Goal: Task Accomplishment & Management: Use online tool/utility

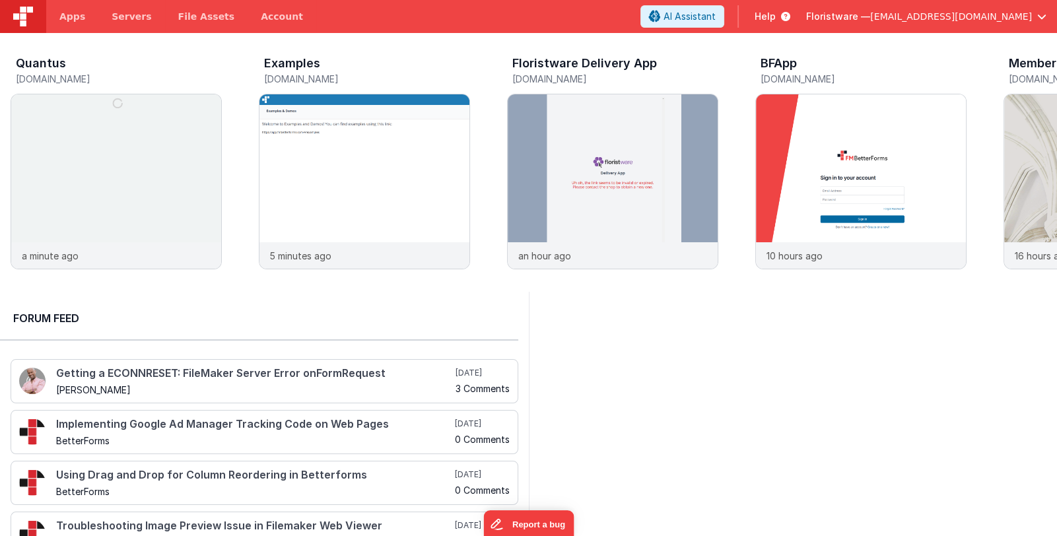
click at [870, 13] on span "Floristware —" at bounding box center [838, 16] width 64 height 13
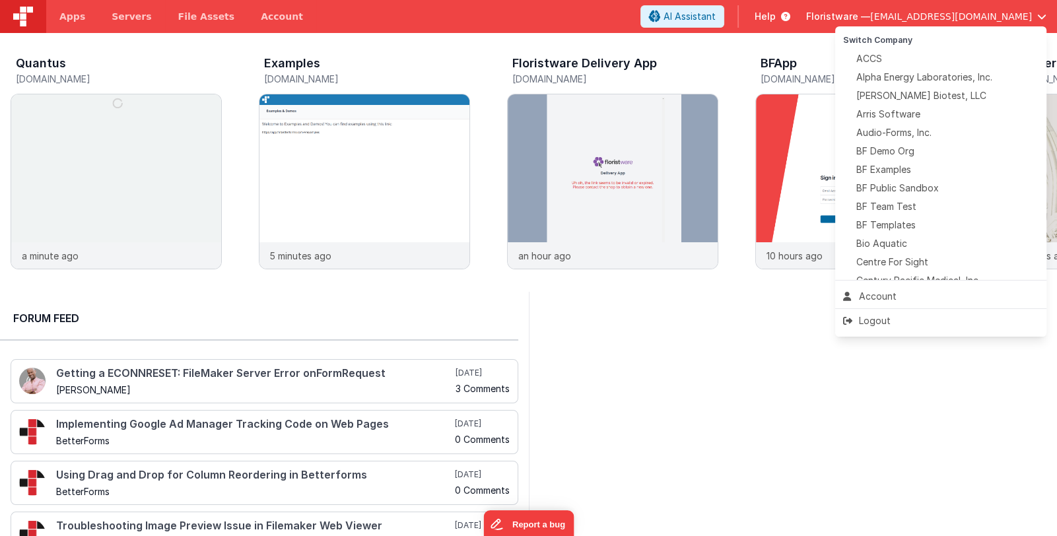
click at [890, 13] on button at bounding box center [528, 268] width 1057 height 536
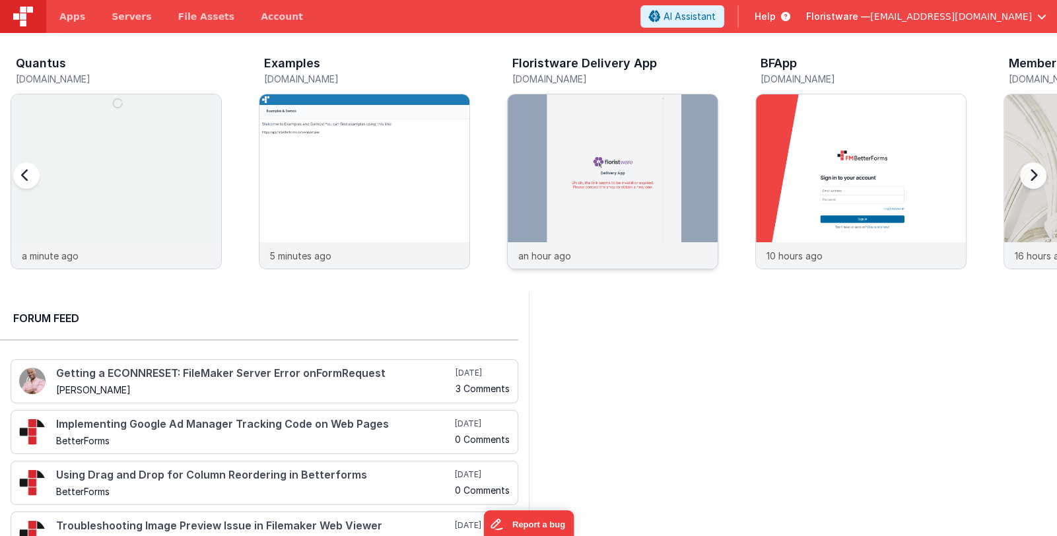
click at [590, 141] on img at bounding box center [613, 199] width 210 height 210
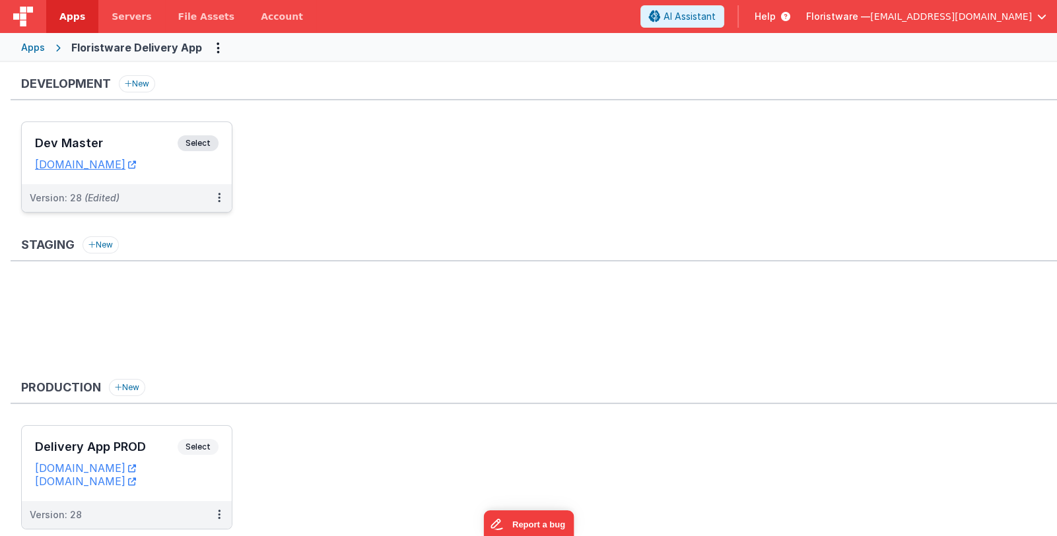
click at [140, 150] on div "Dev Master Select" at bounding box center [127, 146] width 184 height 22
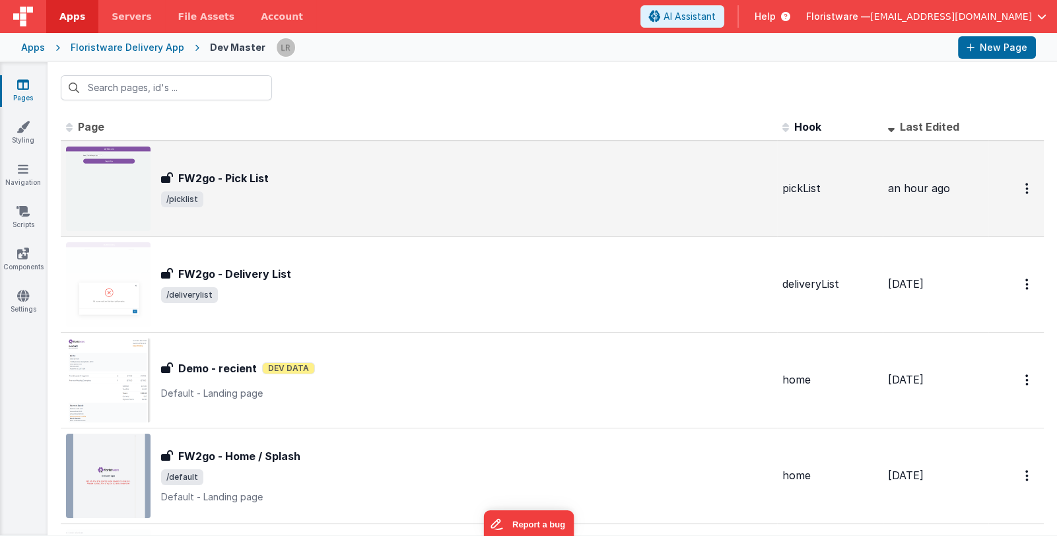
click at [337, 195] on span "/picklist" at bounding box center [466, 199] width 611 height 16
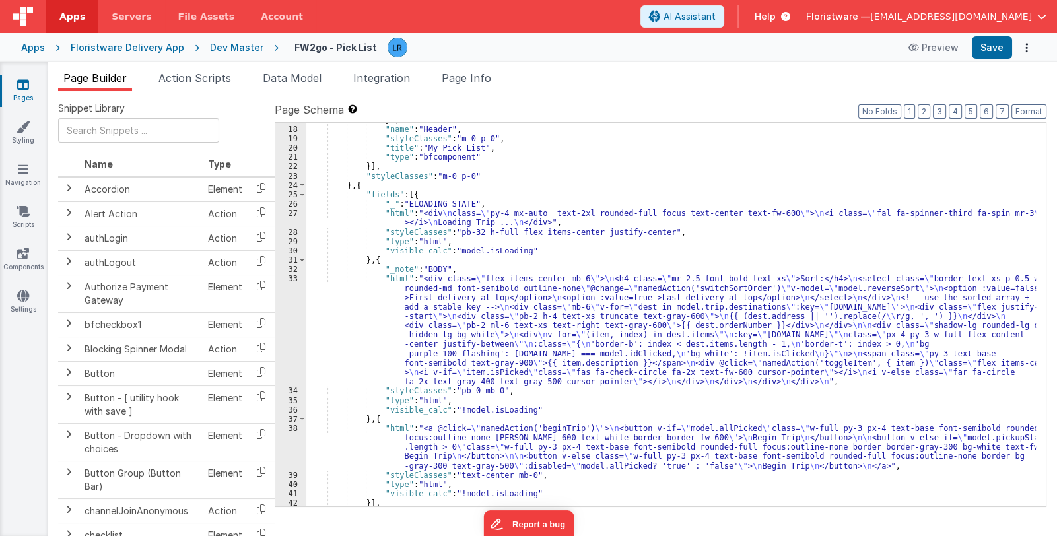
scroll to position [157, 0]
click at [548, 286] on div "}] , "name" : "Header" , "styleClasses" : "m-0 p-0" , "title" : "My Pick List" …" at bounding box center [671, 317] width 730 height 403
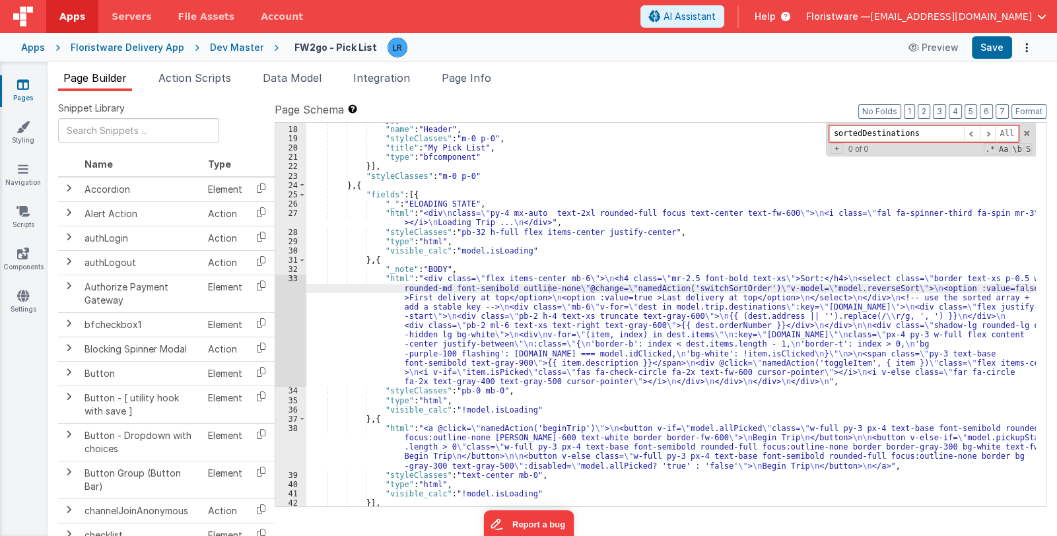
type input "sortedDestinations"
click at [450, 353] on div "}] , "name" : "Header" , "styleClasses" : "m-0 p-0" , "title" : "My Pick List" …" at bounding box center [671, 317] width 730 height 403
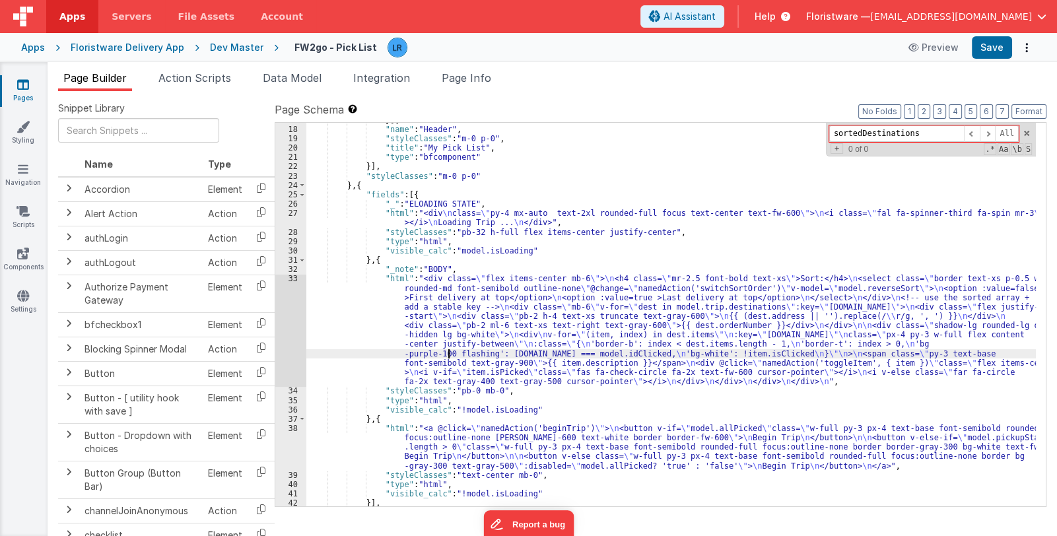
click at [291, 337] on div "33" at bounding box center [290, 330] width 31 height 112
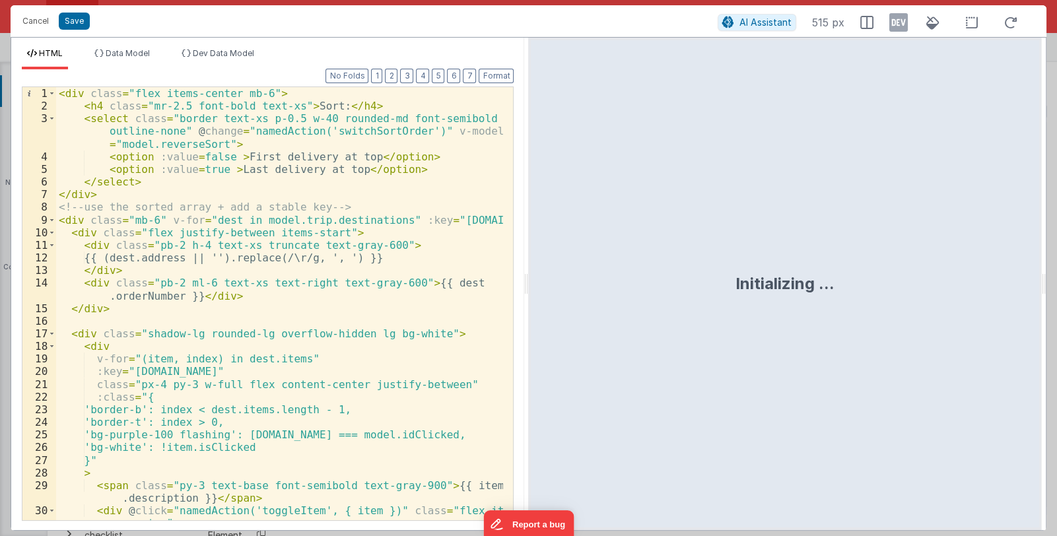
click at [304, 342] on div "< div class = "flex items-center mb-6" > < h4 class = "mr-2.5 font-bold text-xs…" at bounding box center [280, 322] width 448 height 471
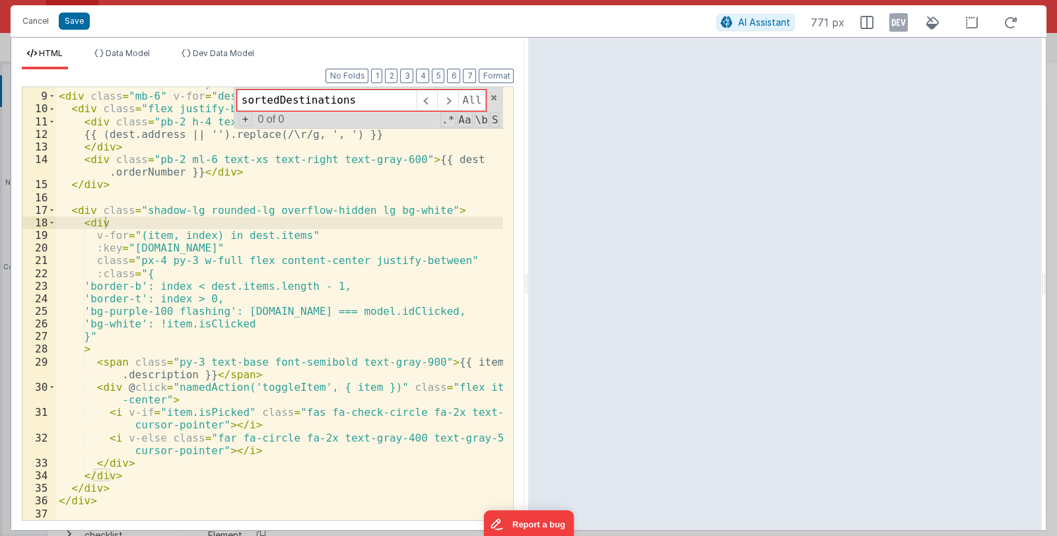
scroll to position [123, 0]
type input "sortedDestinations"
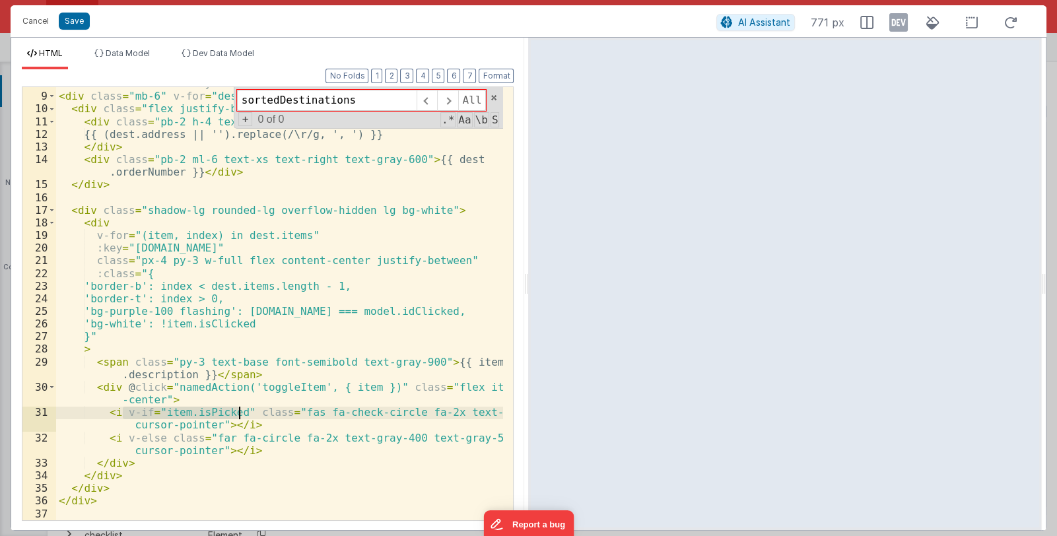
drag, startPoint x: 123, startPoint y: 411, endPoint x: 236, endPoint y: 411, distance: 112.2
click at [236, 411] on div "<!-- use the sorted array + add a stable key --> < div class = "mb-6" v-for = "…" at bounding box center [280, 306] width 448 height 458
click at [106, 430] on div "<!-- use the sorted array + add a stable key --> < div class = "mb-6" v-for = "…" at bounding box center [280, 306] width 448 height 458
click at [258, 422] on div "<!-- use the sorted array + add a stable key --> < div class = "mb-6" v-for = "…" at bounding box center [280, 306] width 448 height 458
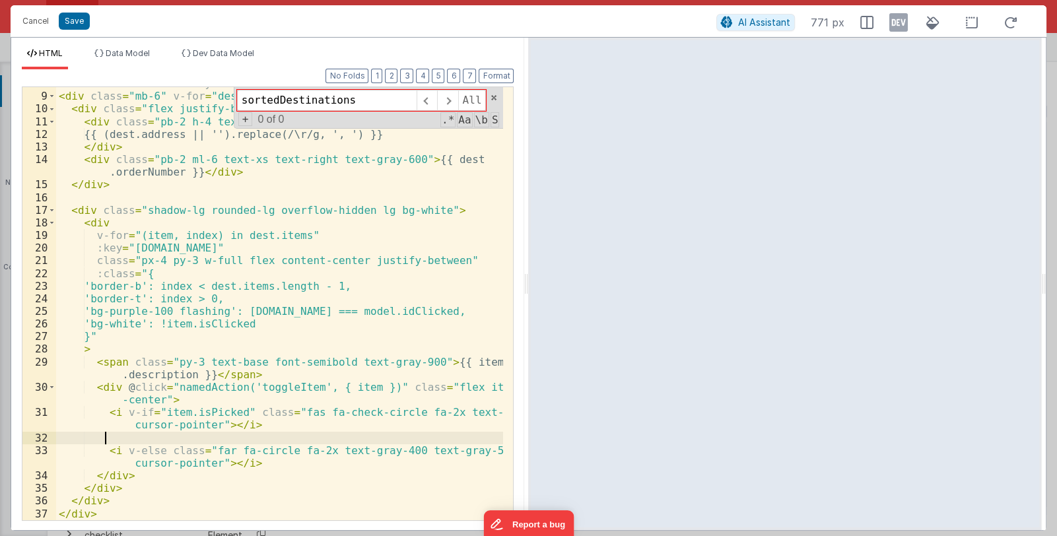
scroll to position [123, 0]
drag, startPoint x: 276, startPoint y: 462, endPoint x: 188, endPoint y: 452, distance: 88.4
click at [188, 452] on div "<!-- use the sorted array + add a stable key --> < div class = "mb-6" v-for = "…" at bounding box center [280, 306] width 448 height 458
drag, startPoint x: 133, startPoint y: 439, endPoint x: 154, endPoint y: 438, distance: 21.1
click at [154, 438] on div "<!-- use the sorted array + add a stable key --> < div class = "mb-6" v-for = "…" at bounding box center [280, 306] width 448 height 458
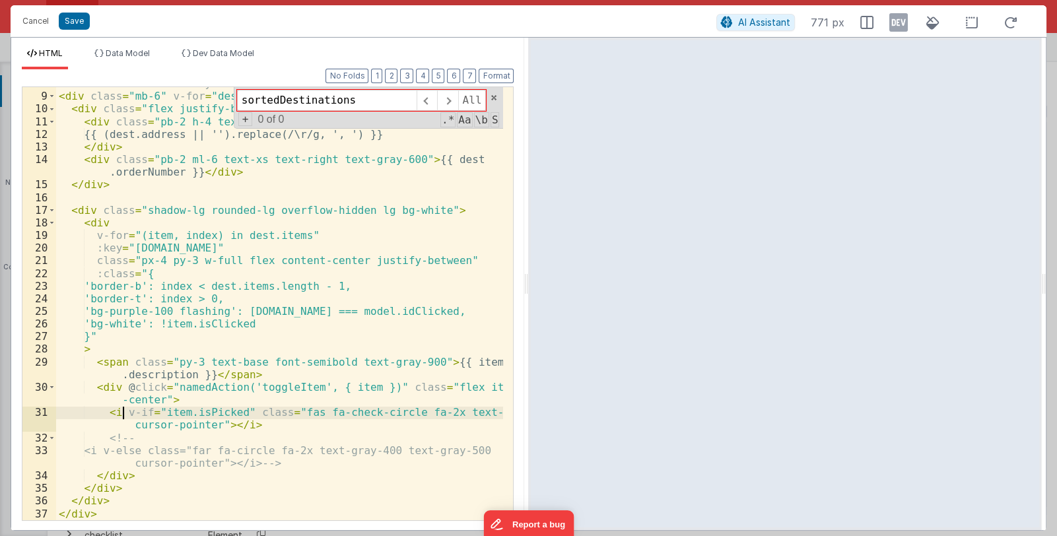
click at [122, 412] on div "<!-- use the sorted array + add a stable key --> < div class = "mb-6" v-for = "…" at bounding box center [280, 306] width 448 height 458
click at [250, 411] on div "<!-- use the sorted array + add a stable key --> < div class = "mb-6" v-for = "…" at bounding box center [280, 306] width 448 height 458
click at [296, 411] on div "<!-- use the sorted array + add a stable key --> < div class = "mb-6" v-for = "…" at bounding box center [280, 306] width 448 height 458
drag, startPoint x: 162, startPoint y: 413, endPoint x: 240, endPoint y: 411, distance: 78.6
click at [240, 411] on div "<!-- use the sorted array + add a stable key --> < div class = "mb-6" v-for = "…" at bounding box center [280, 306] width 448 height 458
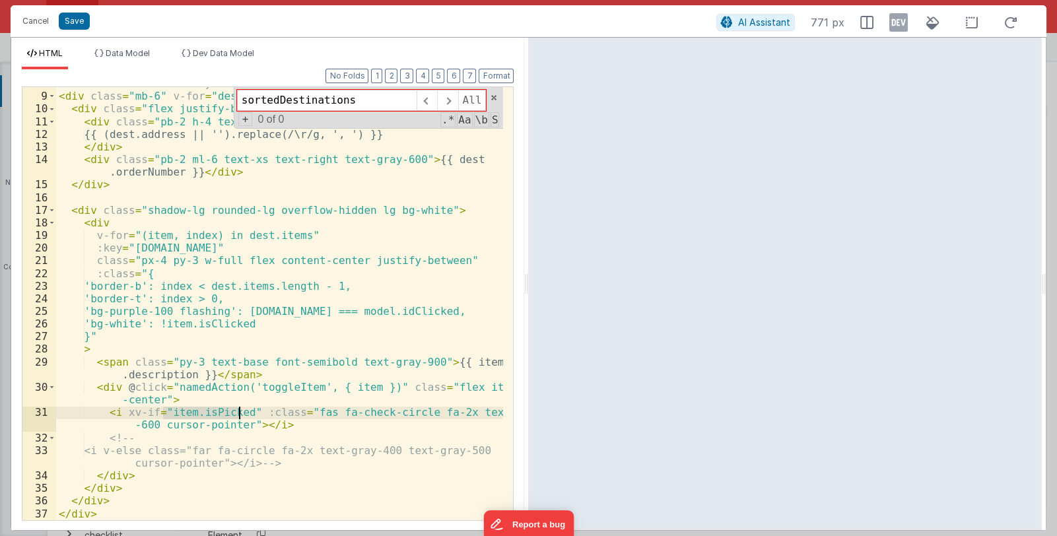
click at [297, 413] on div "<!-- use the sorted array + add a stable key --> < div class = "mb-6" v-for = "…" at bounding box center [280, 306] width 448 height 458
click at [360, 425] on div "<!-- use the sorted array + add a stable key --> < div class = "mb-6" v-for = "…" at bounding box center [280, 306] width 448 height 458
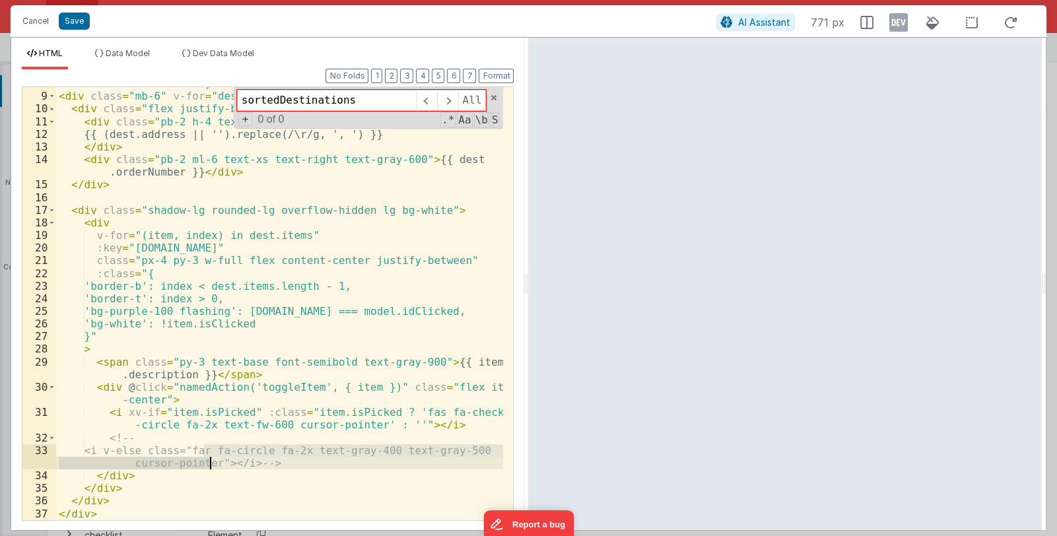
drag, startPoint x: 205, startPoint y: 450, endPoint x: 211, endPoint y: 464, distance: 15.4
click at [211, 464] on div "<!-- use the sorted array + add a stable key --> < div class = "mb-6" v-for = "…" at bounding box center [280, 306] width 448 height 458
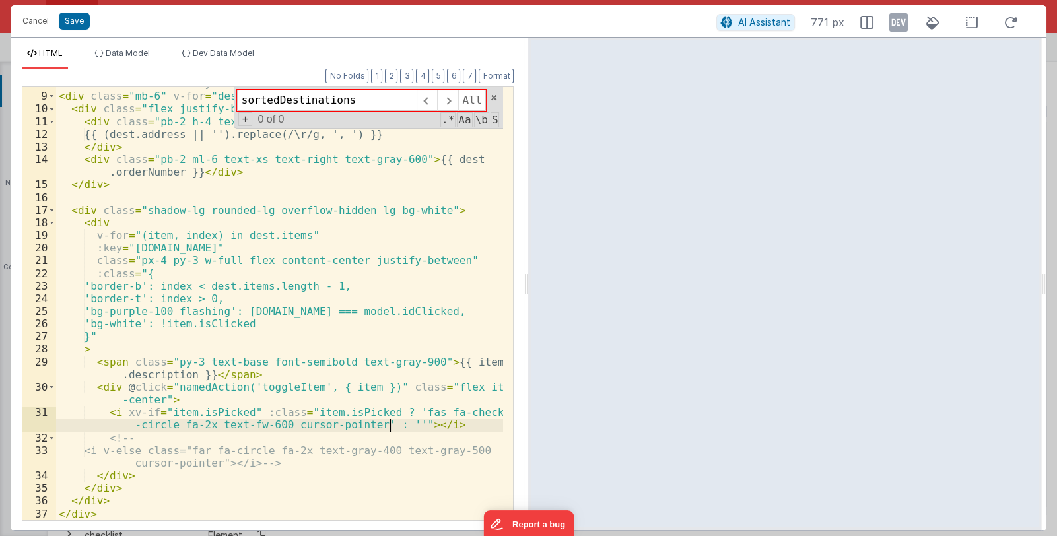
click at [388, 422] on div "<!-- use the sorted array + add a stable key --> < div class = "mb-6" v-for = "…" at bounding box center [280, 306] width 448 height 458
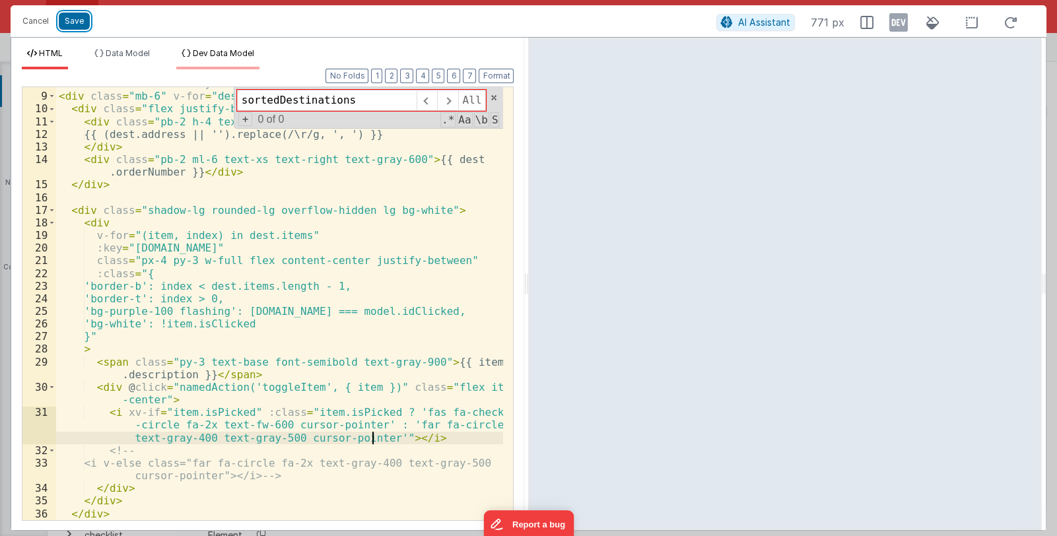
click at [76, 20] on button "Save" at bounding box center [74, 21] width 31 height 17
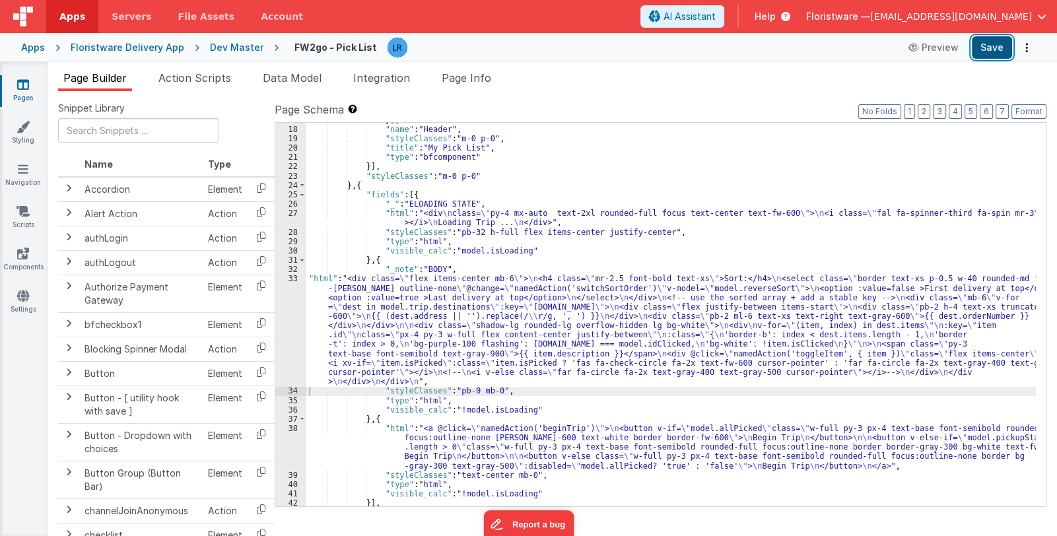
click at [994, 43] on button "Save" at bounding box center [992, 47] width 40 height 22
click at [302, 80] on span "Data Model" at bounding box center [292, 77] width 59 height 13
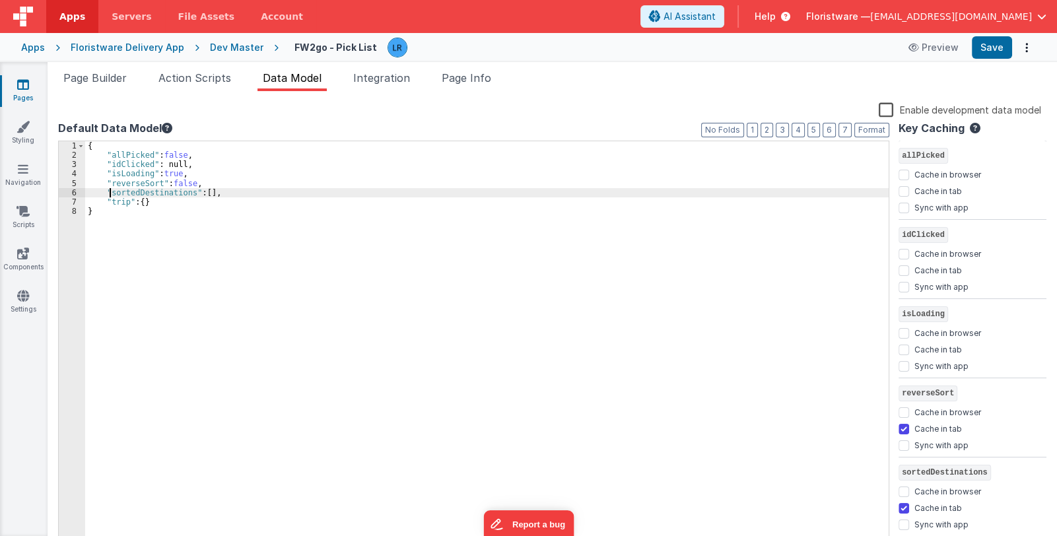
click at [111, 195] on div "{ "allPicked" : false , "idClicked" : null, "isLoading" : true , "reverseSort" …" at bounding box center [486, 353] width 803 height 425
checkbox input "false"
click at [989, 44] on button "Save" at bounding box center [992, 47] width 40 height 22
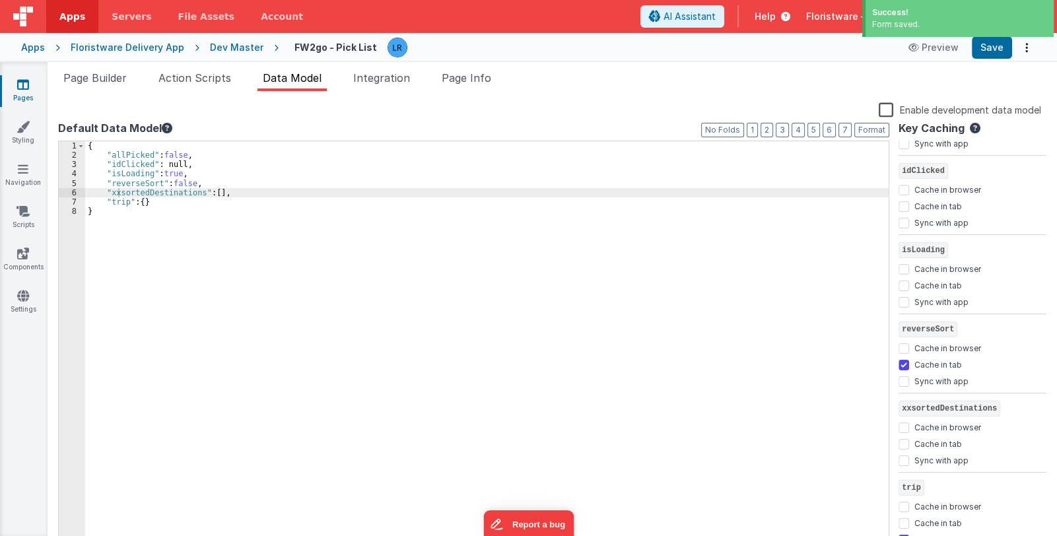
scroll to position [68, 0]
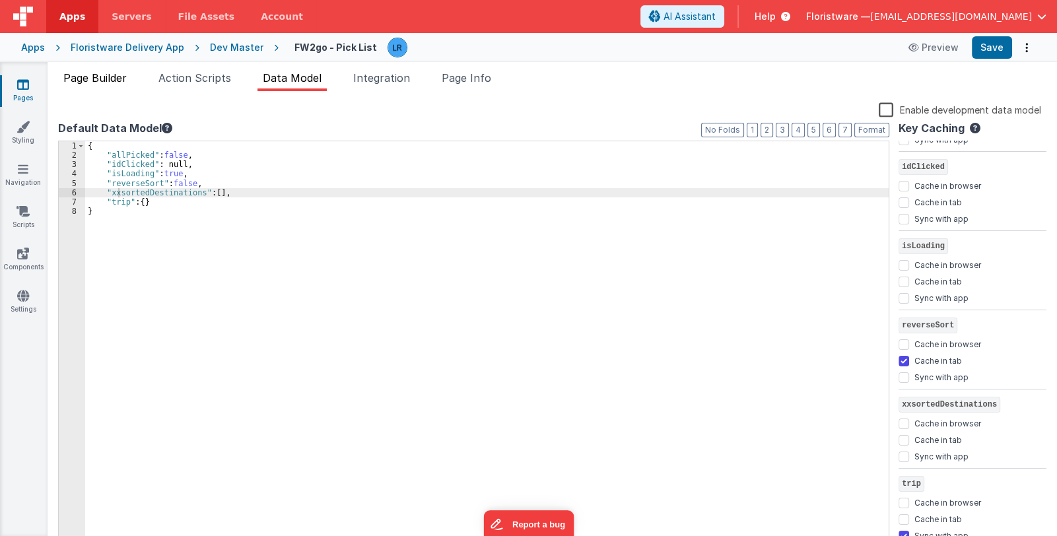
click at [91, 71] on span "Page Builder" at bounding box center [94, 77] width 63 height 13
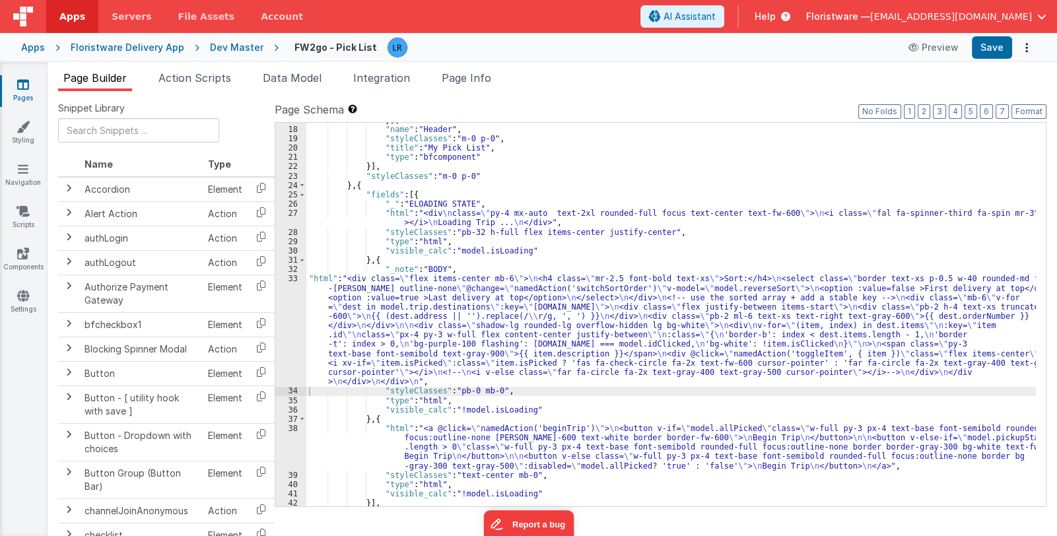
click at [512, 325] on div "}] , "name" : "Header" , "styleClasses" : "m-0 p-0" , "title" : "My Pick List" …" at bounding box center [671, 317] width 730 height 403
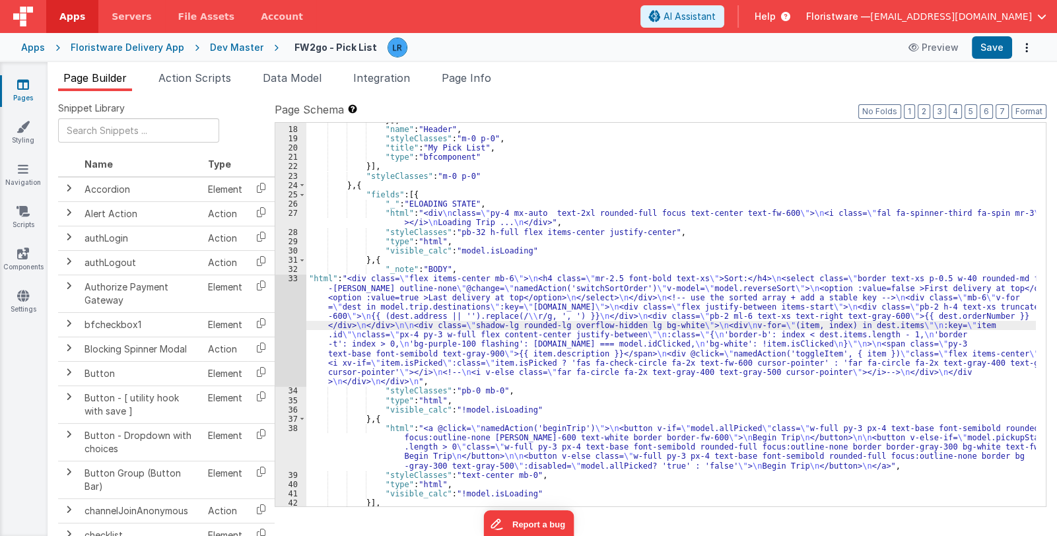
click at [292, 346] on div "33" at bounding box center [290, 330] width 31 height 112
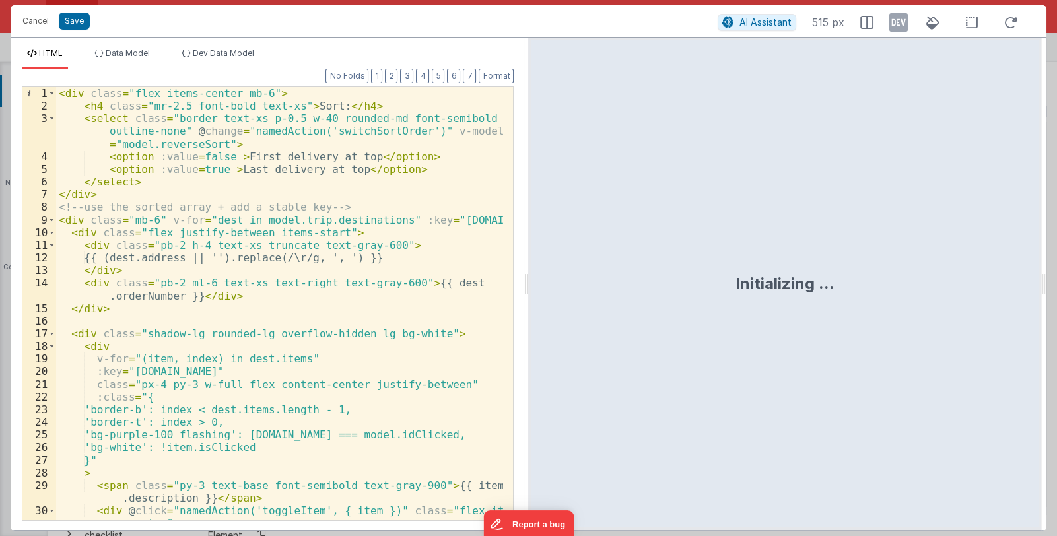
scroll to position [148, 0]
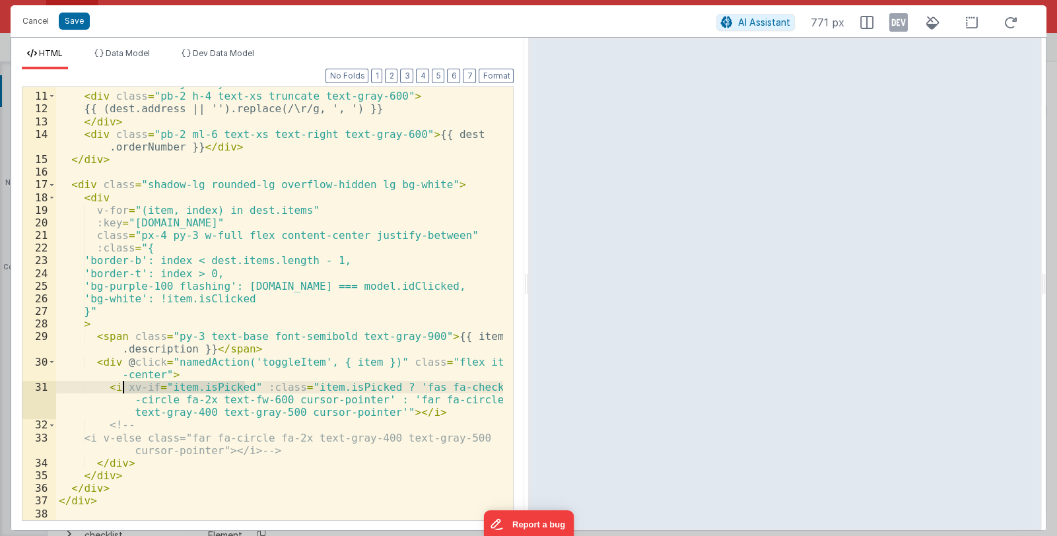
drag, startPoint x: 243, startPoint y: 385, endPoint x: 125, endPoint y: 390, distance: 118.3
click at [125, 390] on div "< div class = "flex justify-between items-start" > < div class = "pb-2 h-4 text…" at bounding box center [280, 306] width 448 height 458
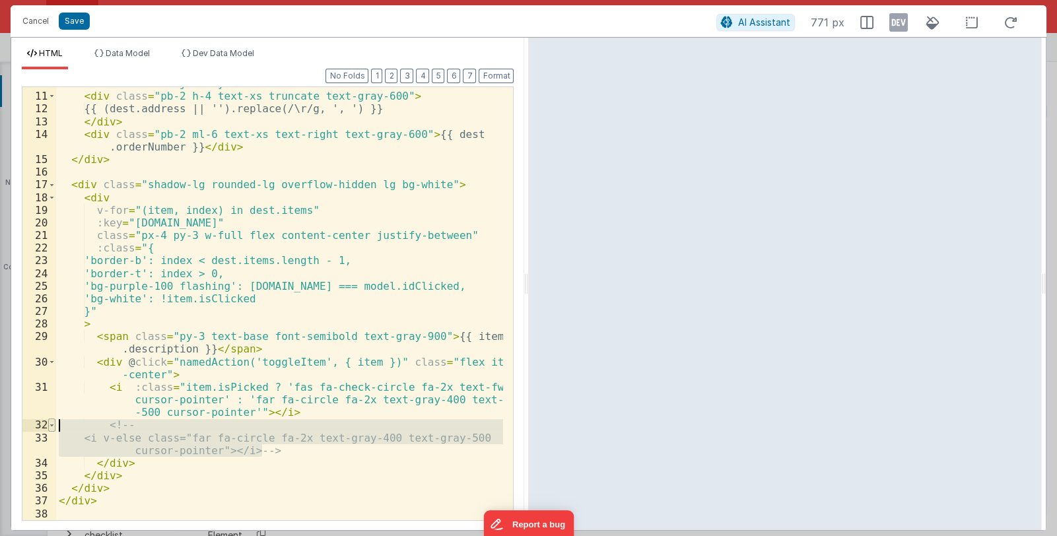
drag, startPoint x: 277, startPoint y: 452, endPoint x: 51, endPoint y: 428, distance: 227.7
click at [51, 428] on div "10 11 12 13 14 15 16 17 18 19 20 21 22 23 24 25 26 27 28 29 30 31 32 33 34 35 3…" at bounding box center [268, 303] width 492 height 434
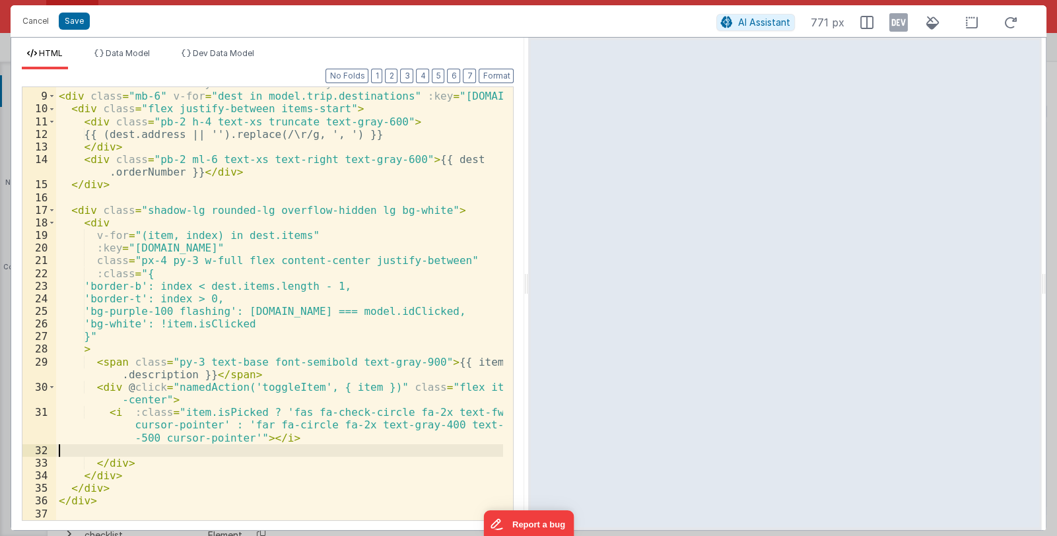
scroll to position [123, 0]
click at [83, 21] on button "Save" at bounding box center [74, 21] width 31 height 17
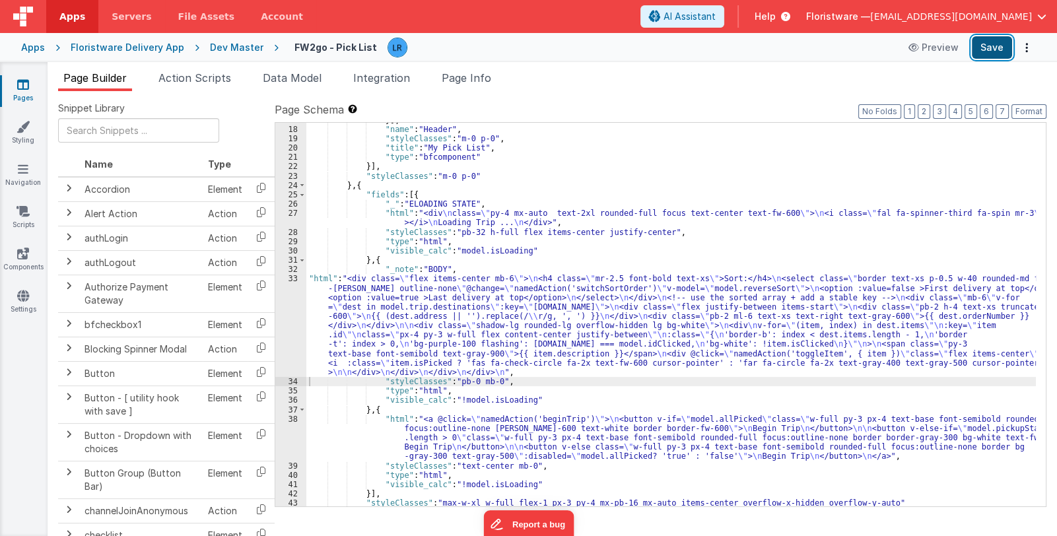
click at [994, 49] on button "Save" at bounding box center [992, 47] width 40 height 22
click at [473, 77] on span "Page Info" at bounding box center [467, 77] width 50 height 13
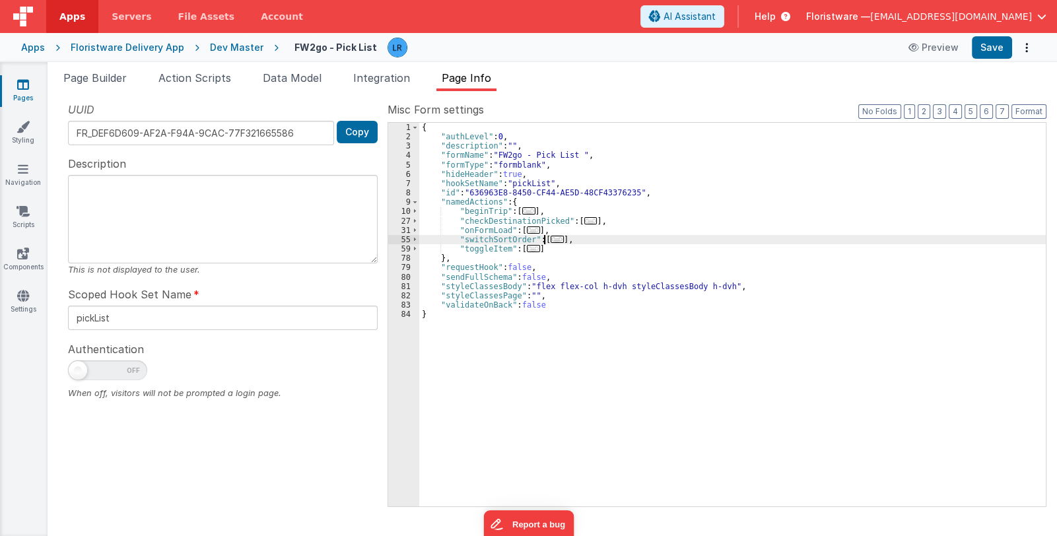
click at [551, 240] on span "..." at bounding box center [557, 239] width 13 height 7
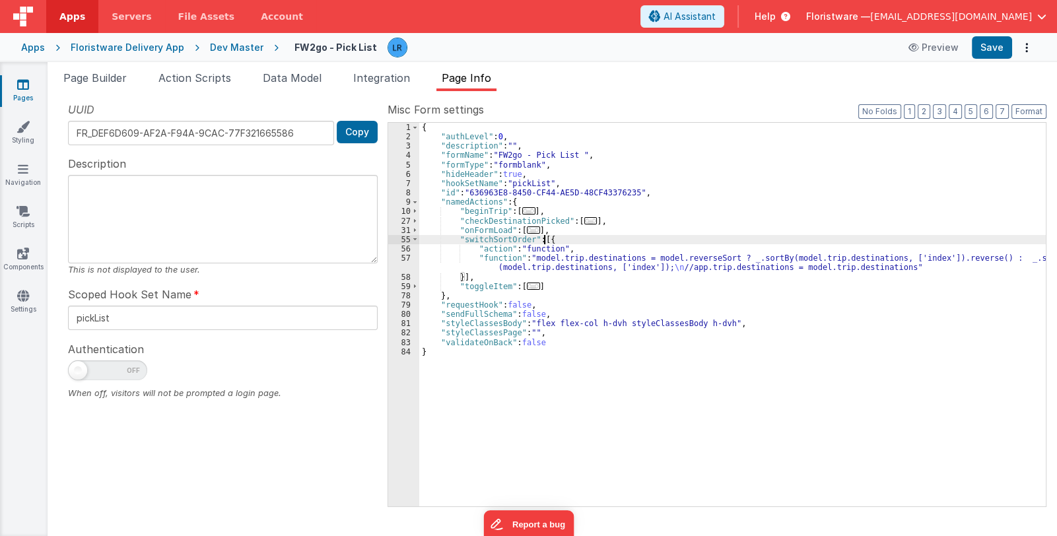
click at [584, 221] on span "..." at bounding box center [590, 220] width 13 height 7
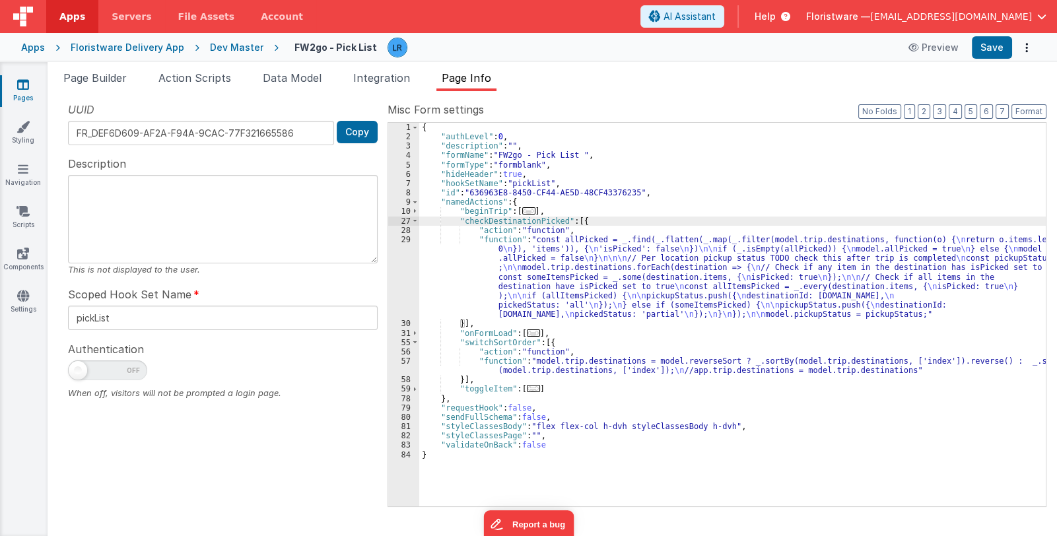
click at [528, 333] on span "..." at bounding box center [533, 332] width 13 height 7
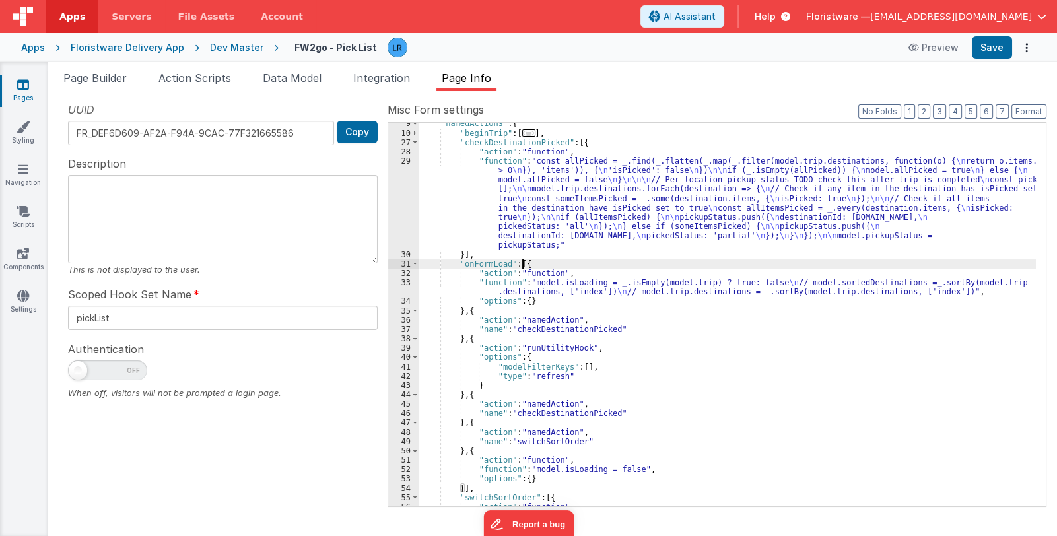
scroll to position [157, 0]
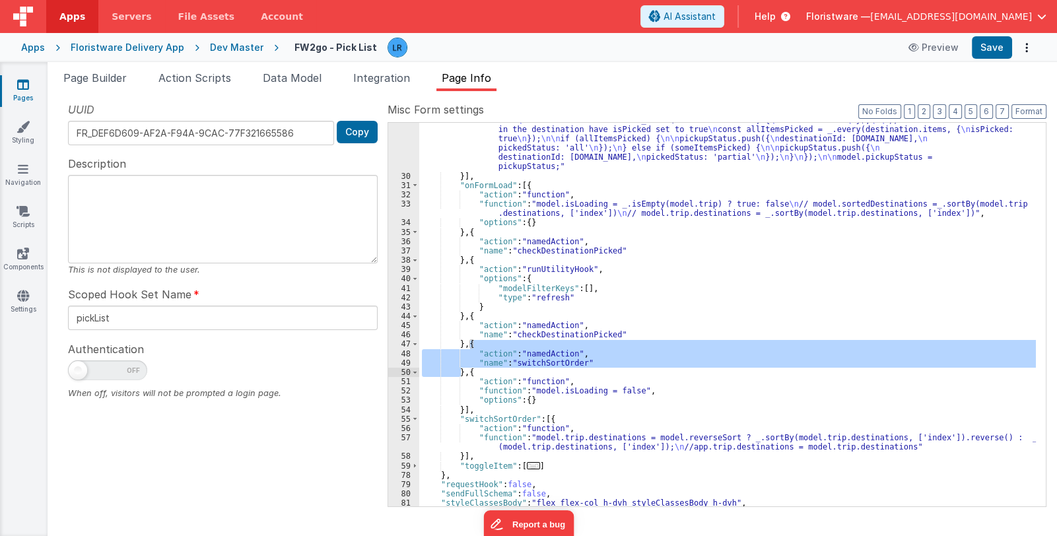
drag, startPoint x: 469, startPoint y: 343, endPoint x: 462, endPoint y: 376, distance: 33.7
click at [462, 376] on div ""function" : "const allPicked = _.find(_.flatten(_.map(_.filter(model.trip.dest…" at bounding box center [727, 321] width 617 height 487
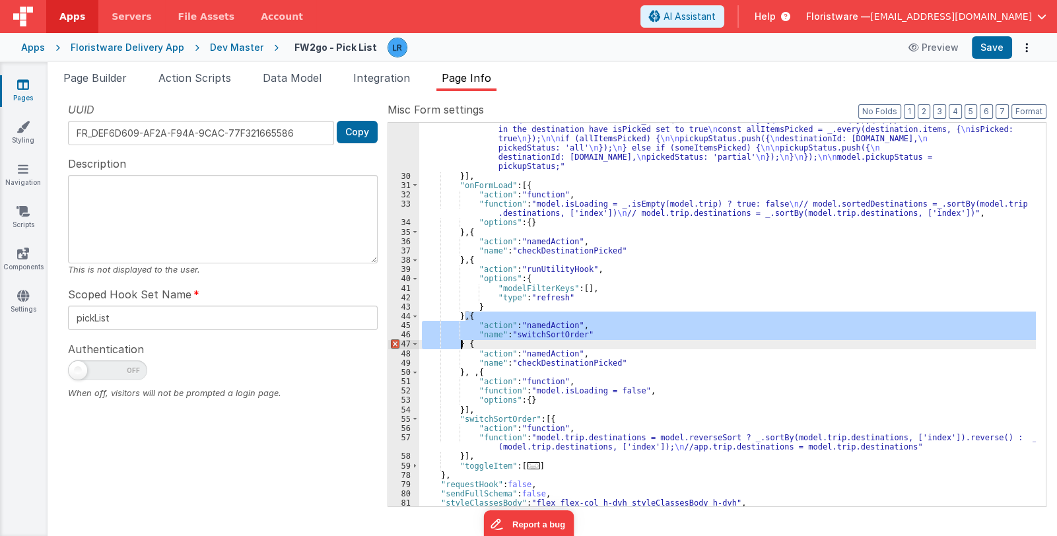
click at [475, 372] on div ""function" : "const allPicked = _.find(_.flatten(_.map(_.filter(model.trip.dest…" at bounding box center [727, 321] width 617 height 487
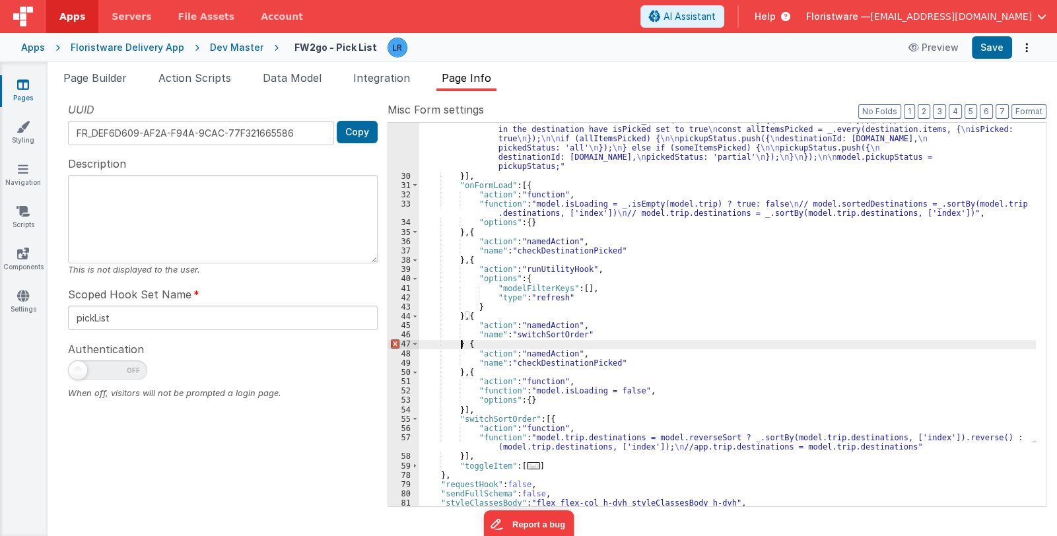
click at [462, 347] on div ""function" : "const allPicked = _.find(_.flatten(_.map(_.filter(model.trip.dest…" at bounding box center [727, 321] width 617 height 487
click at [465, 317] on div ""function" : "const allPicked = _.find(_.flatten(_.map(_.filter(model.trip.dest…" at bounding box center [727, 321] width 617 height 487
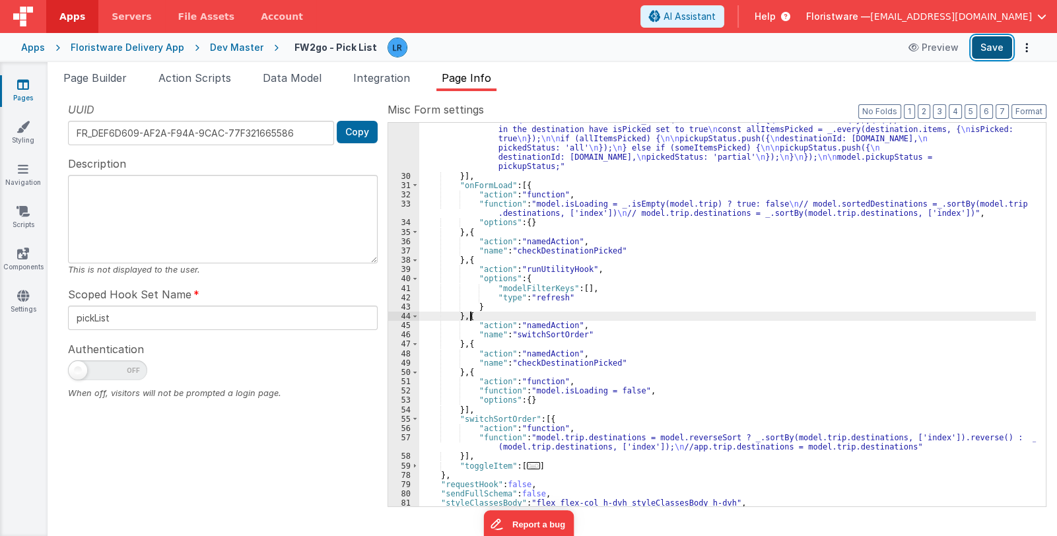
click at [990, 46] on button "Save" at bounding box center [992, 47] width 40 height 22
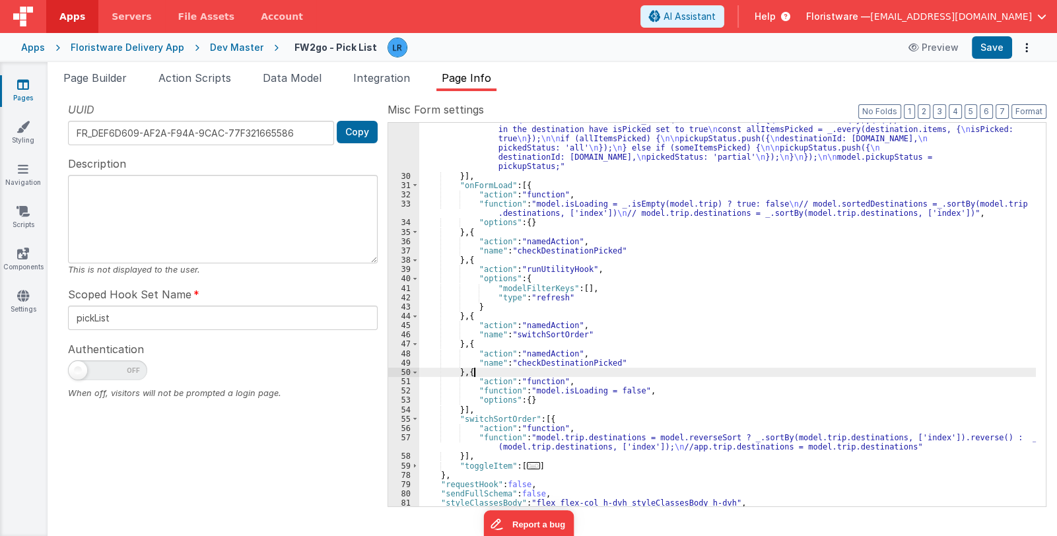
click at [714, 368] on div ""function" : "const allPicked = _.find(_.flatten(_.map(_.filter(model.trip.dest…" at bounding box center [727, 321] width 617 height 487
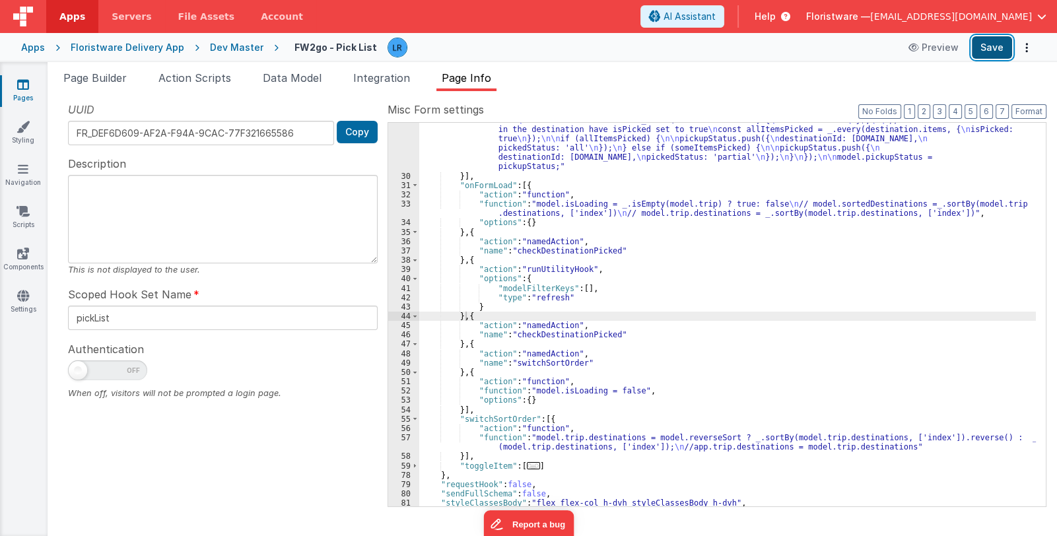
click at [989, 44] on button "Save" at bounding box center [992, 47] width 40 height 22
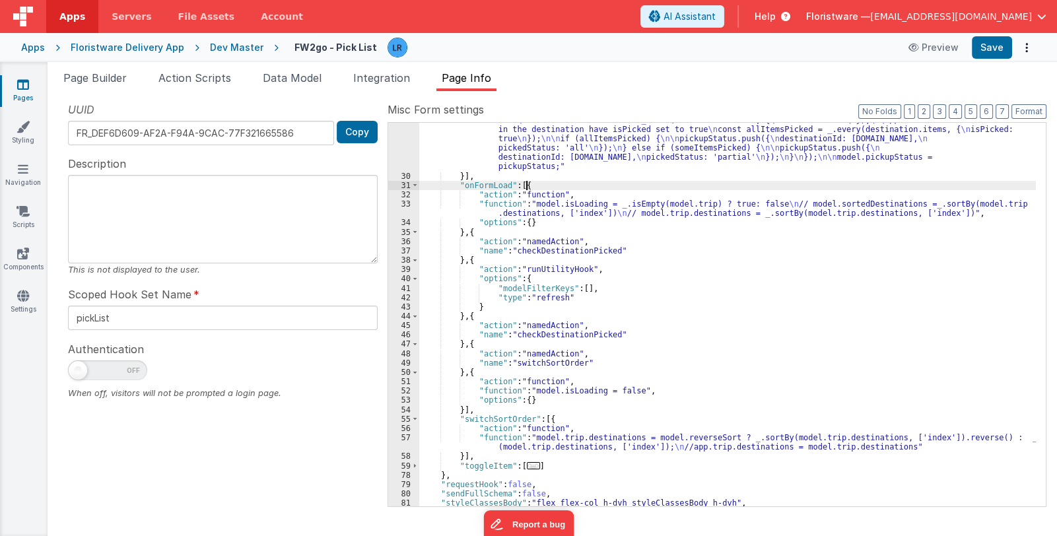
click at [534, 185] on div ""function" : "const allPicked = _.find(_.flatten(_.map(_.filter(model.trip.dest…" at bounding box center [727, 321] width 617 height 487
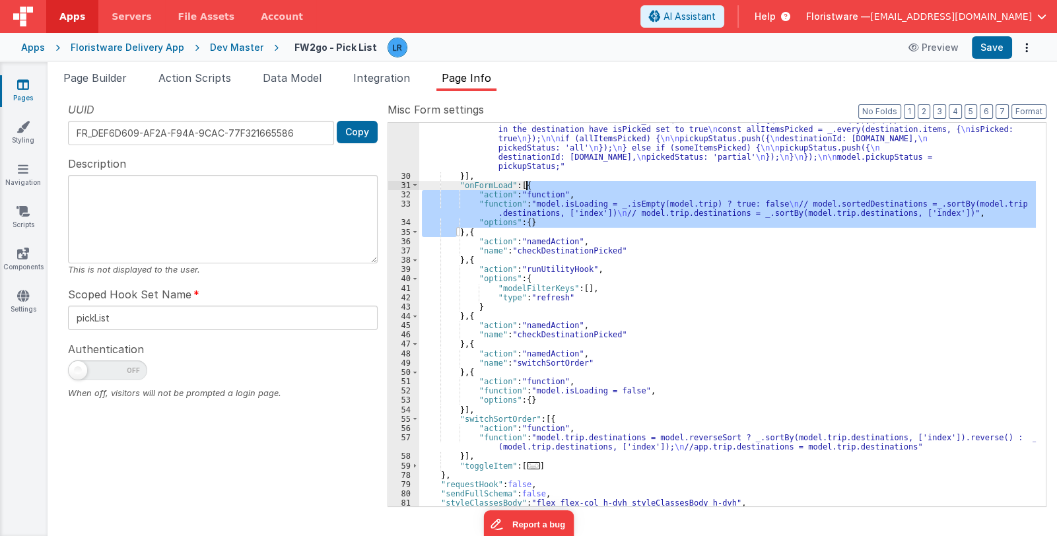
click at [534, 185] on div ""function" : "const allPicked = _.find(_.flatten(_.map(_.filter(model.trip.dest…" at bounding box center [727, 321] width 617 height 487
click at [479, 230] on div ""function" : "const allPicked = _.find(_.flatten(_.map(_.filter(model.trip.dest…" at bounding box center [727, 321] width 617 height 487
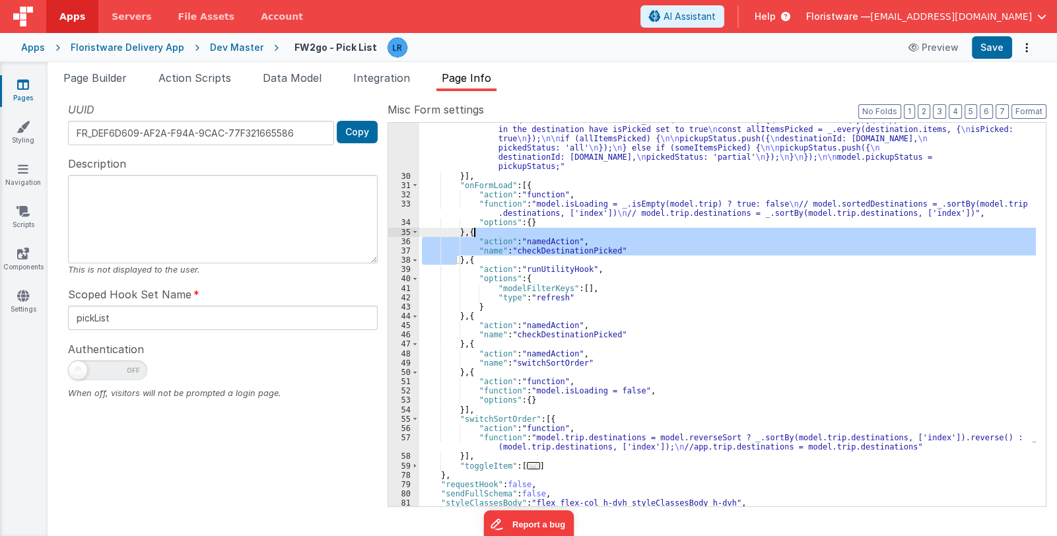
click at [479, 230] on div ""function" : "const allPicked = _.find(_.flatten(_.map(_.filter(model.trip.dest…" at bounding box center [727, 321] width 617 height 487
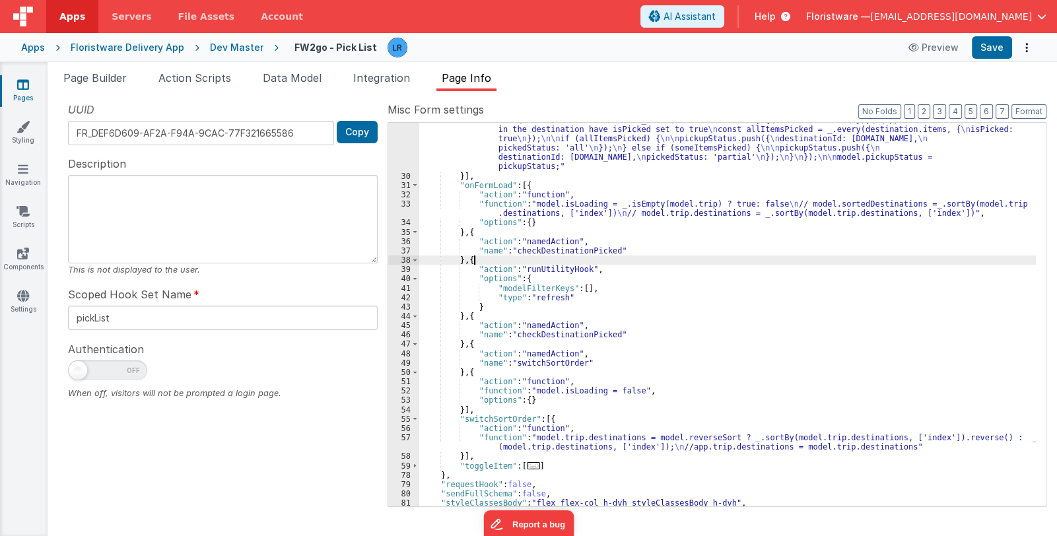
click at [477, 261] on div ""function" : "const allPicked = _.find(_.flatten(_.map(_.filter(model.trip.dest…" at bounding box center [727, 321] width 617 height 487
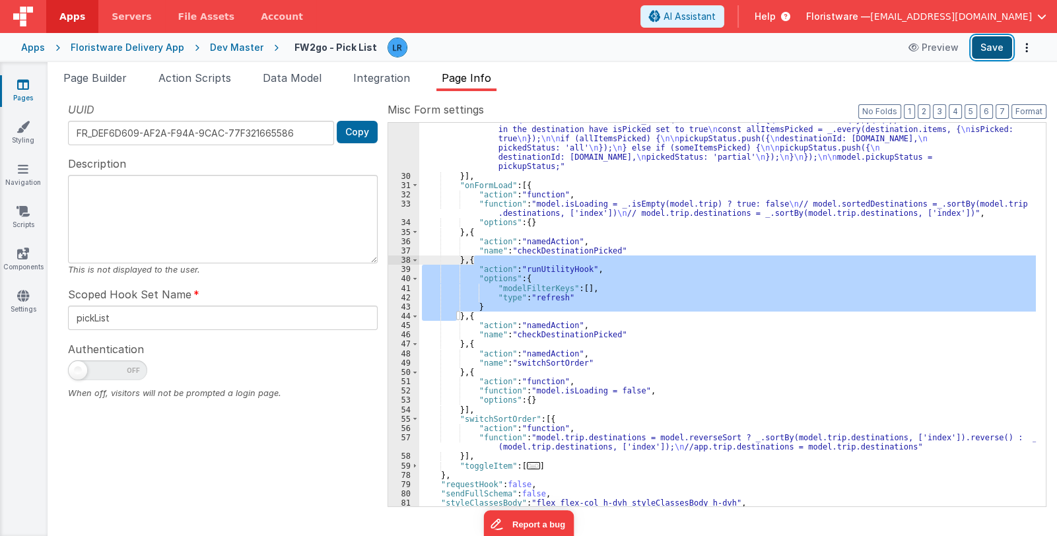
click at [980, 51] on button "Save" at bounding box center [992, 47] width 40 height 22
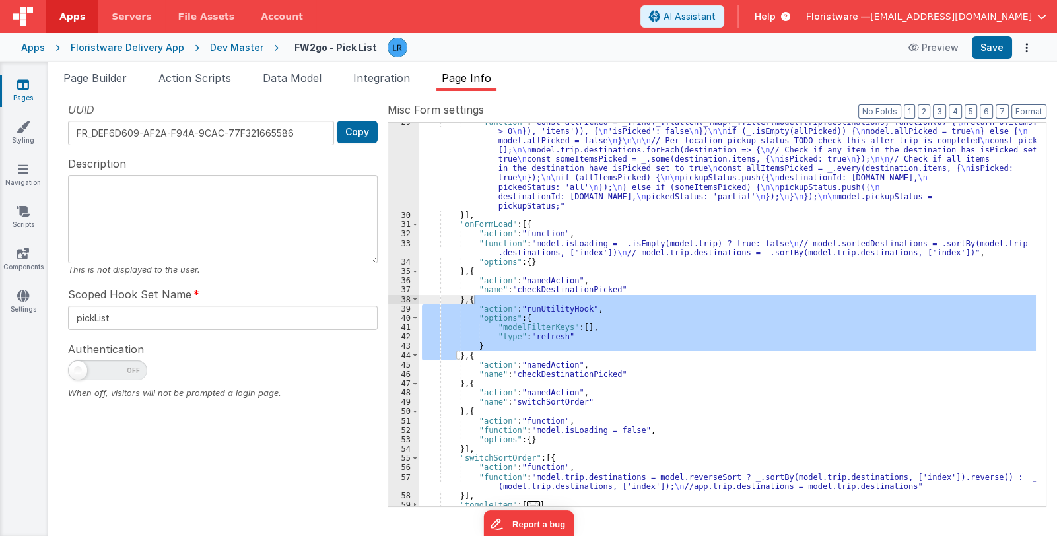
scroll to position [39, 0]
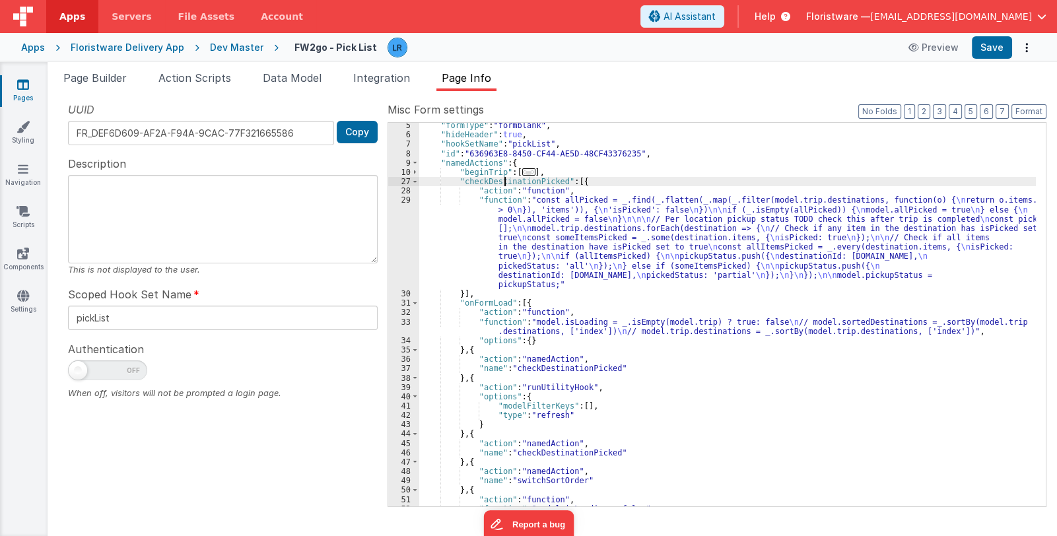
click at [505, 180] on div ""formType" : "formblank" , "hideHeader" : true , "hookSetName" : "pickList" , "…" at bounding box center [727, 322] width 617 height 403
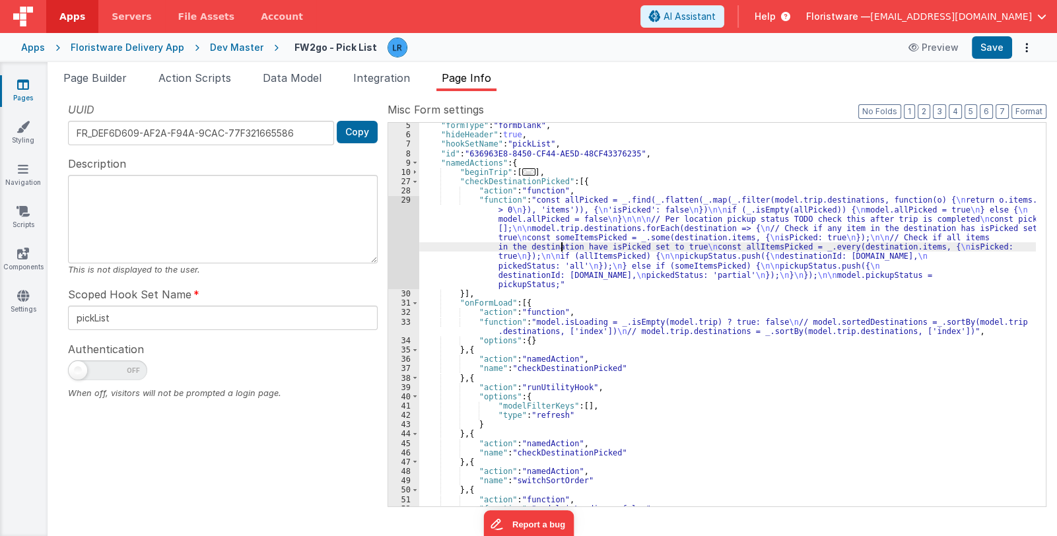
click at [561, 250] on div ""formType" : "formblank" , "hideHeader" : true , "hookSetName" : "pickList" , "…" at bounding box center [727, 322] width 617 height 403
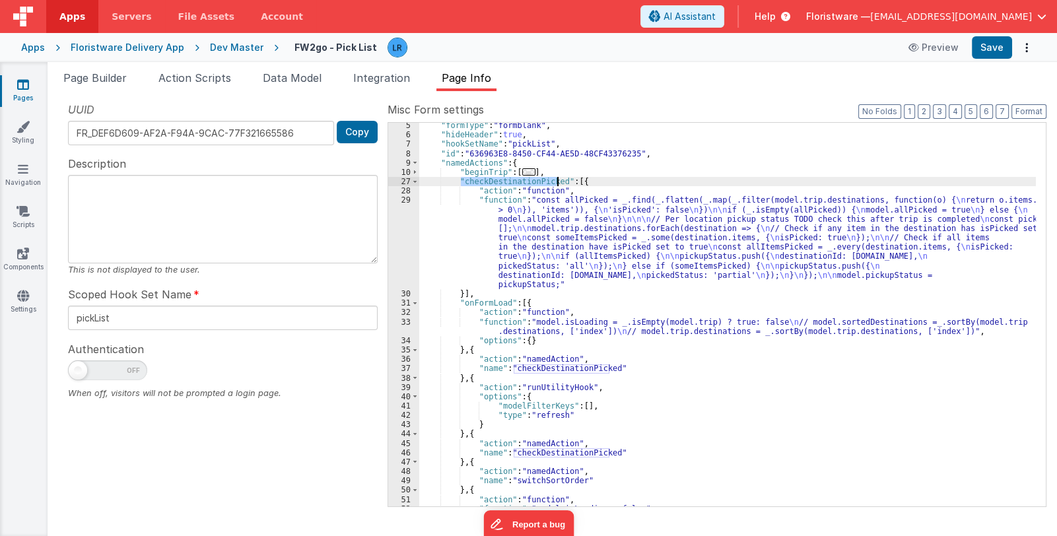
drag, startPoint x: 461, startPoint y: 179, endPoint x: 557, endPoint y: 182, distance: 95.8
click at [557, 182] on div ""formType" : "formblank" , "hideHeader" : true , "hookSetName" : "pickList" , "…" at bounding box center [727, 322] width 617 height 403
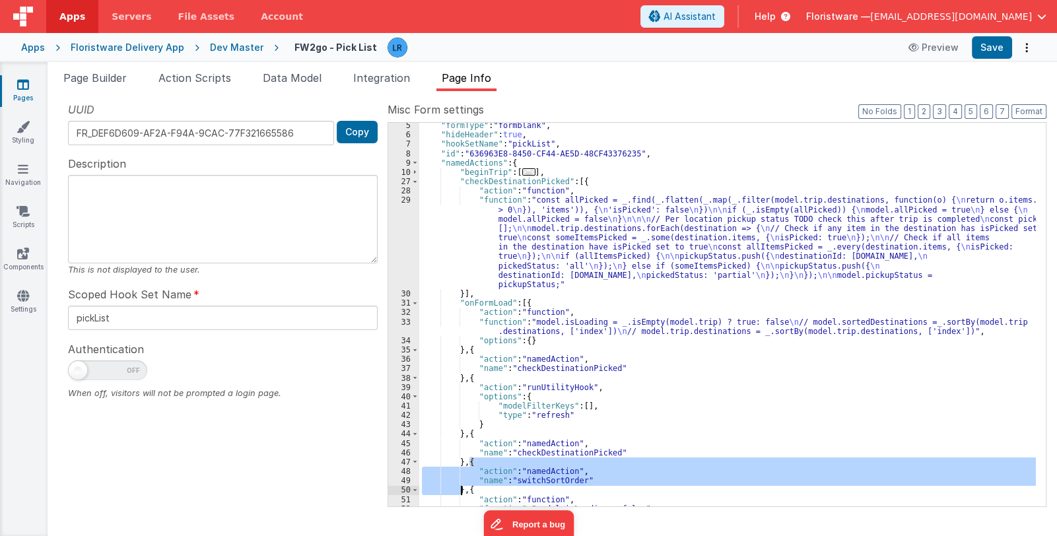
drag, startPoint x: 471, startPoint y: 461, endPoint x: 461, endPoint y: 490, distance: 30.7
click at [461, 490] on div ""formType" : "formblank" , "hideHeader" : true , "hookSetName" : "pickList" , "…" at bounding box center [727, 322] width 617 height 403
click at [533, 302] on div ""formType" : "formblank" , "hideHeader" : true , "hookSetName" : "pickList" , "…" at bounding box center [727, 322] width 617 height 403
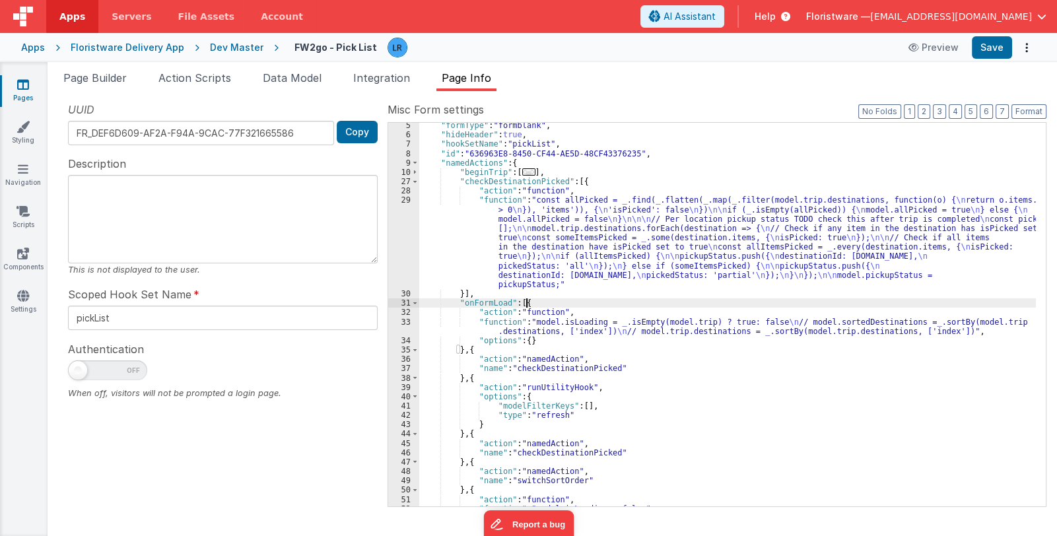
click at [533, 302] on div ""formType" : "formblank" , "hideHeader" : true , "hookSetName" : "pickList" , "…" at bounding box center [727, 322] width 617 height 403
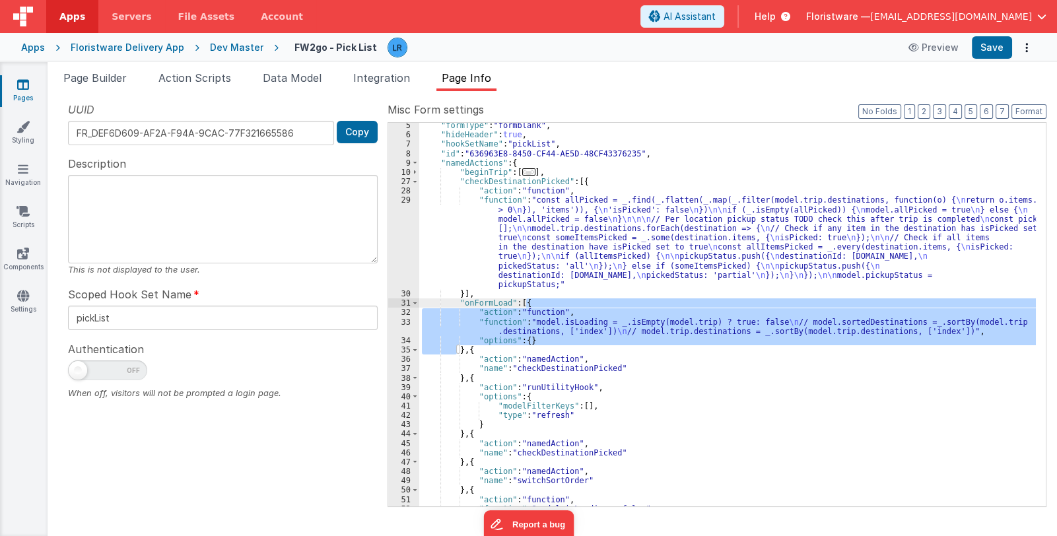
click at [465, 349] on div ""formType" : "formblank" , "hideHeader" : true , "hookSetName" : "pickList" , "…" at bounding box center [727, 322] width 617 height 403
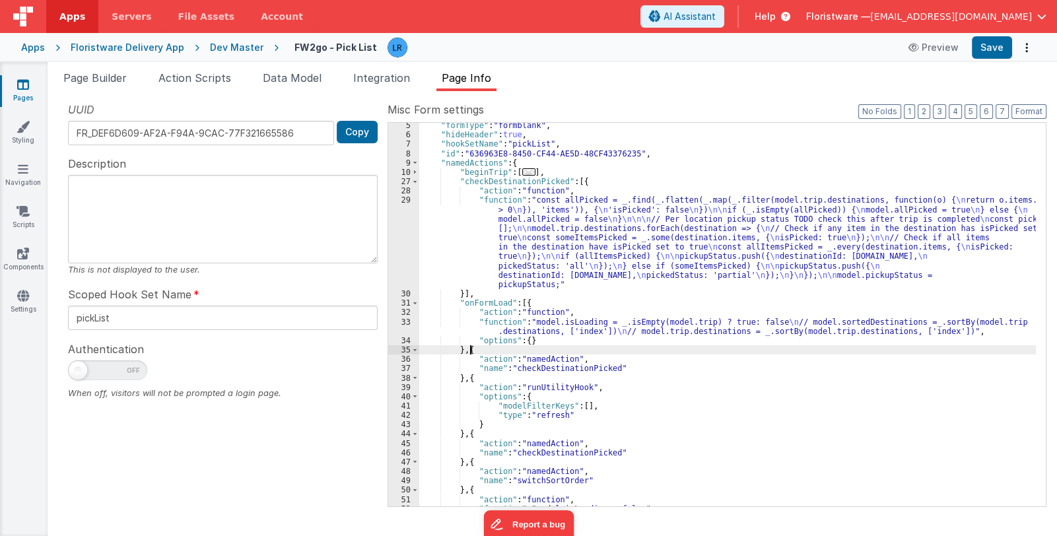
paste textarea
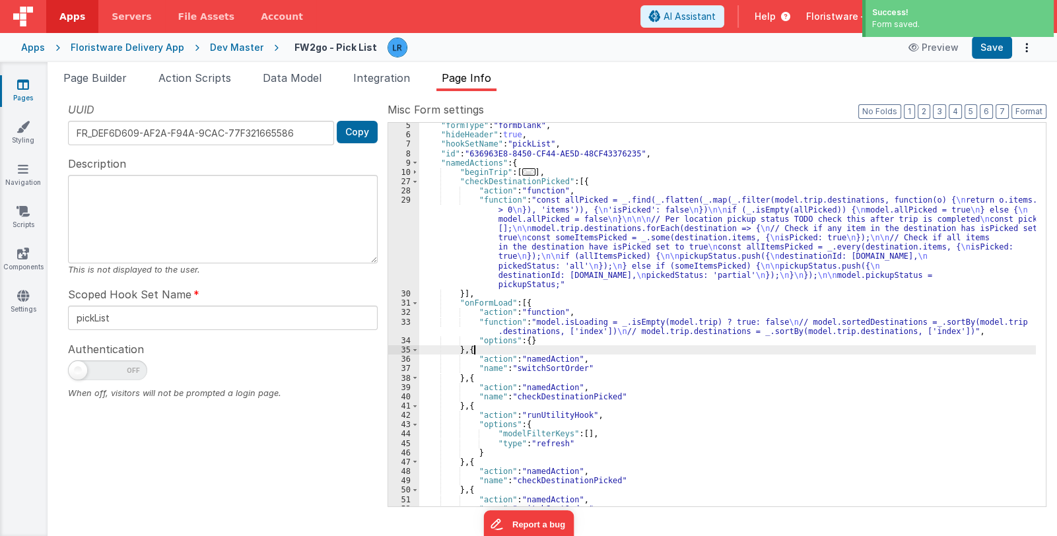
click at [493, 353] on div ""formType" : "formblank" , "hideHeader" : true , "hookSetName" : "pickList" , "…" at bounding box center [727, 322] width 617 height 403
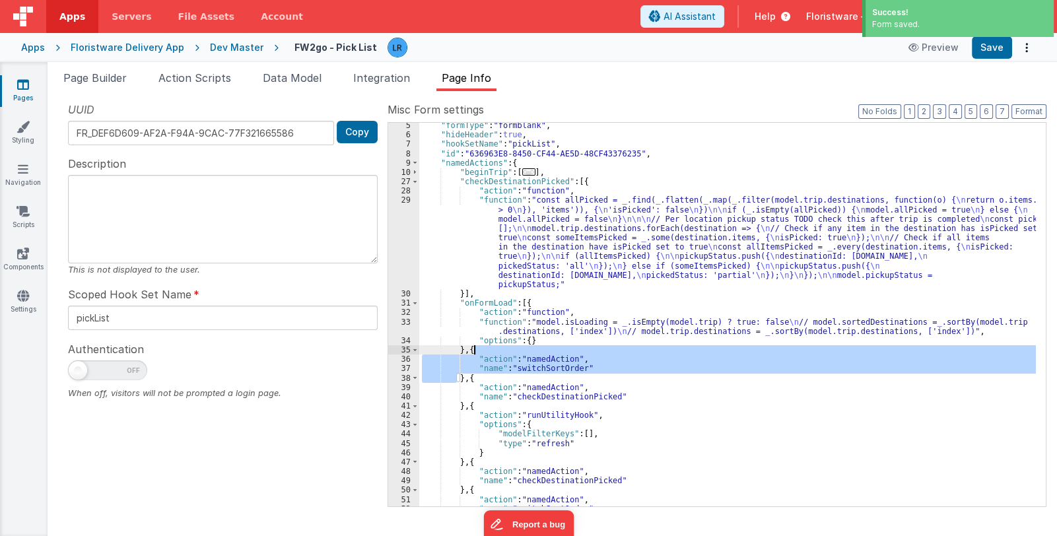
scroll to position [118, 0]
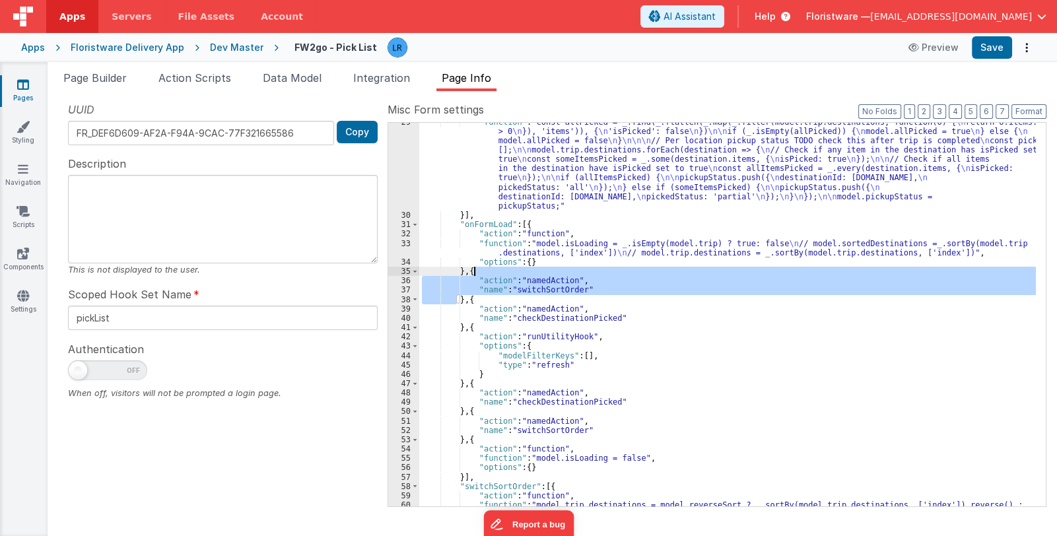
click at [485, 267] on div ""function" : "const allPicked = _.find(_.flatten(_.map(_.filter(model.trip.dest…" at bounding box center [727, 315] width 617 height 384
drag, startPoint x: 470, startPoint y: 271, endPoint x: 465, endPoint y: 302, distance: 31.4
click at [465, 302] on div ""function" : "const allPicked = _.find(_.flatten(_.map(_.filter(model.trip.dest…" at bounding box center [727, 366] width 617 height 496
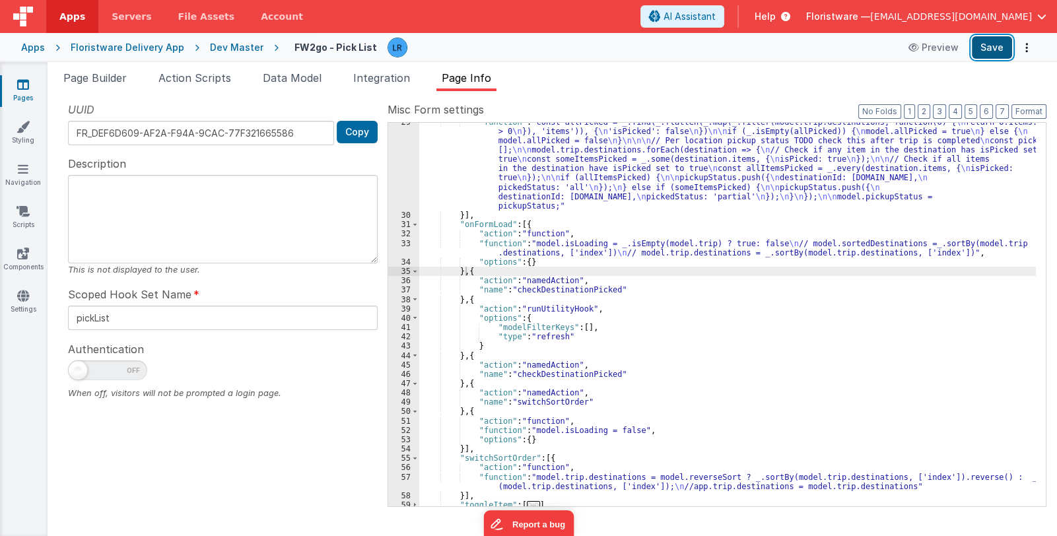
click at [982, 50] on button "Save" at bounding box center [992, 47] width 40 height 22
click at [112, 82] on span "Page Builder" at bounding box center [94, 77] width 63 height 13
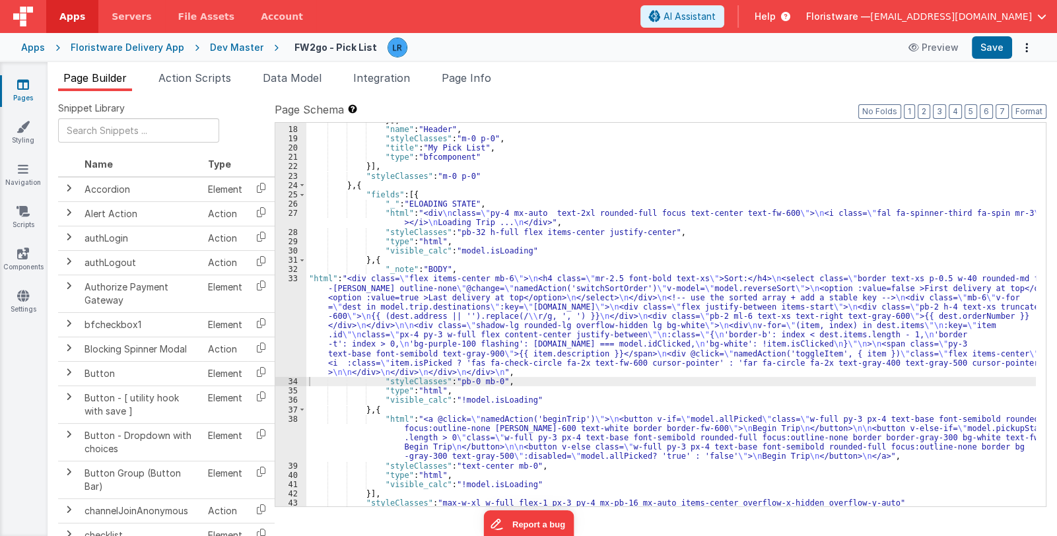
click at [469, 330] on div "}] , "name" : "Header" , "styleClasses" : "m-0 p-0" , "title" : "My Pick List" …" at bounding box center [671, 317] width 730 height 403
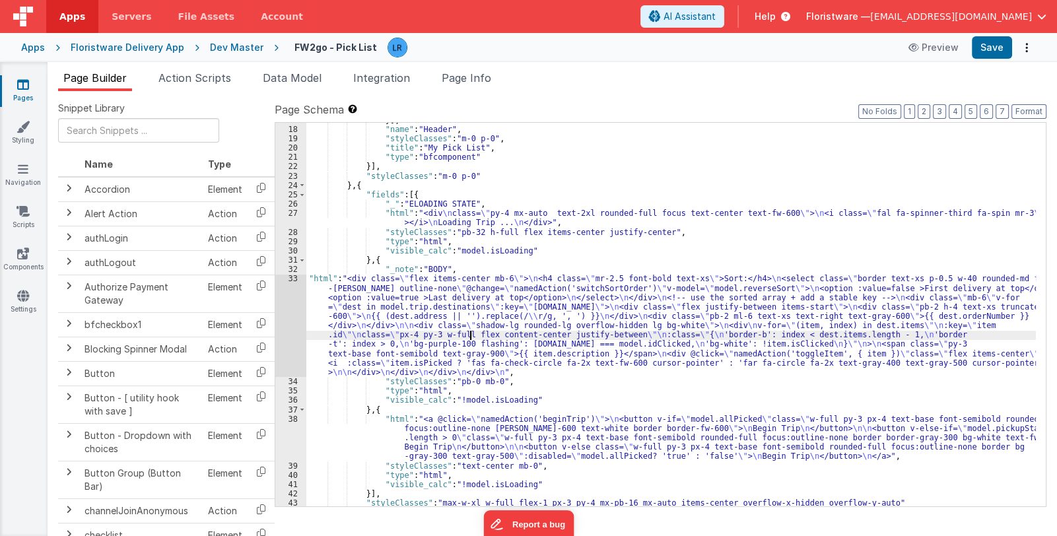
click at [296, 339] on div "33" at bounding box center [290, 325] width 31 height 103
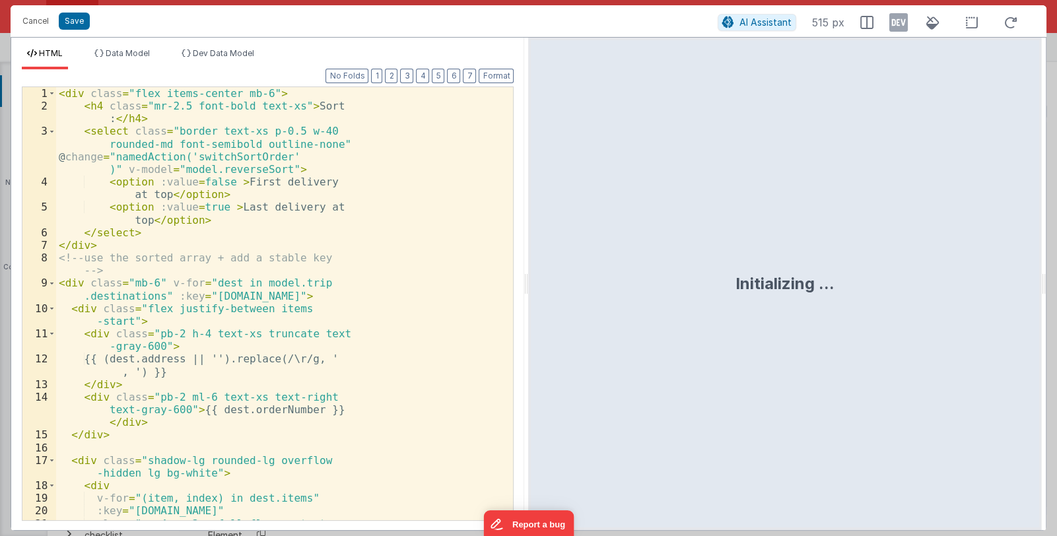
click at [304, 327] on div "< div class = "flex items-center mb-6" > < h4 class = "mr-2.5 font-bold text-xs…" at bounding box center [279, 322] width 447 height 471
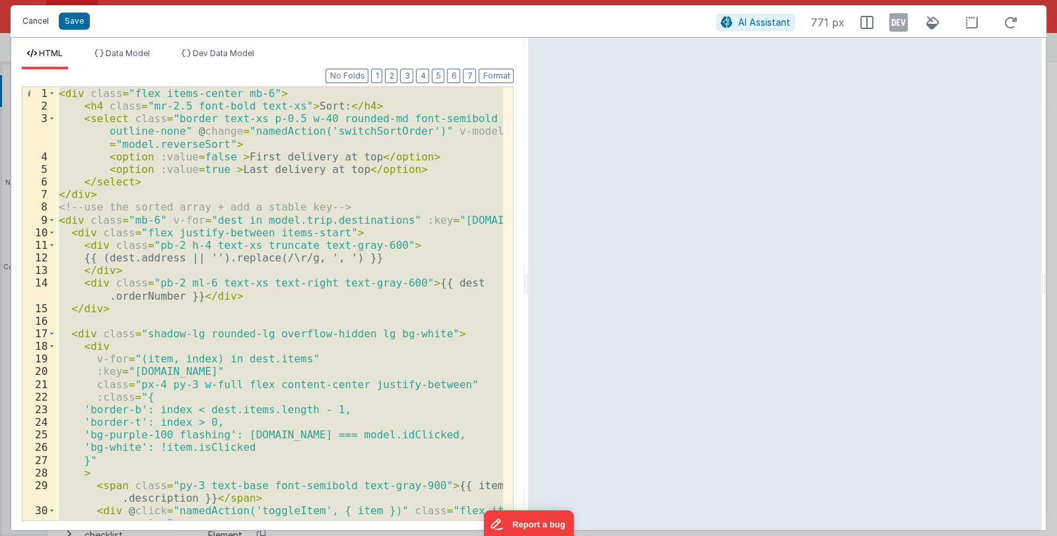
click at [30, 20] on button "Cancel" at bounding box center [36, 21] width 40 height 18
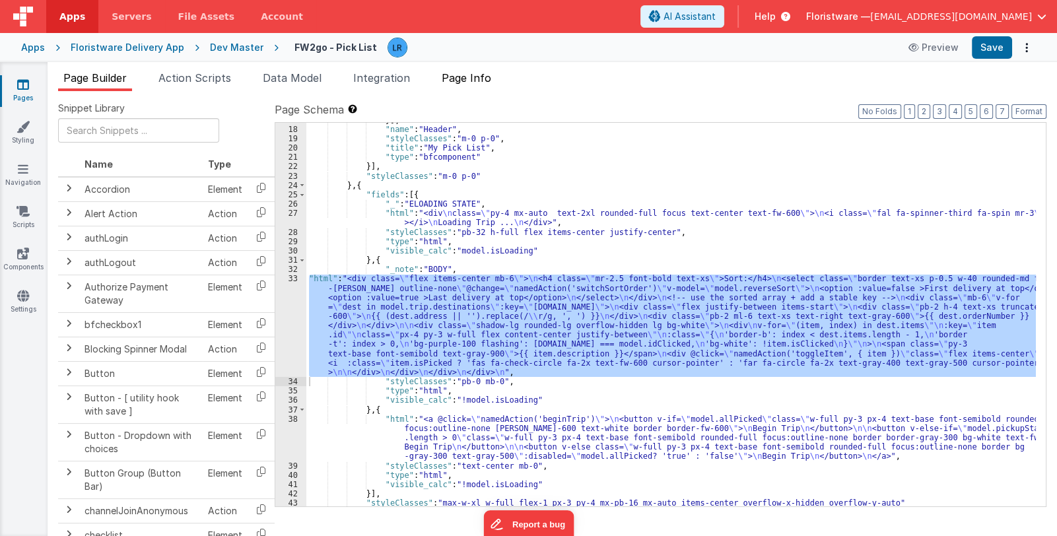
click at [475, 78] on span "Page Info" at bounding box center [467, 77] width 50 height 13
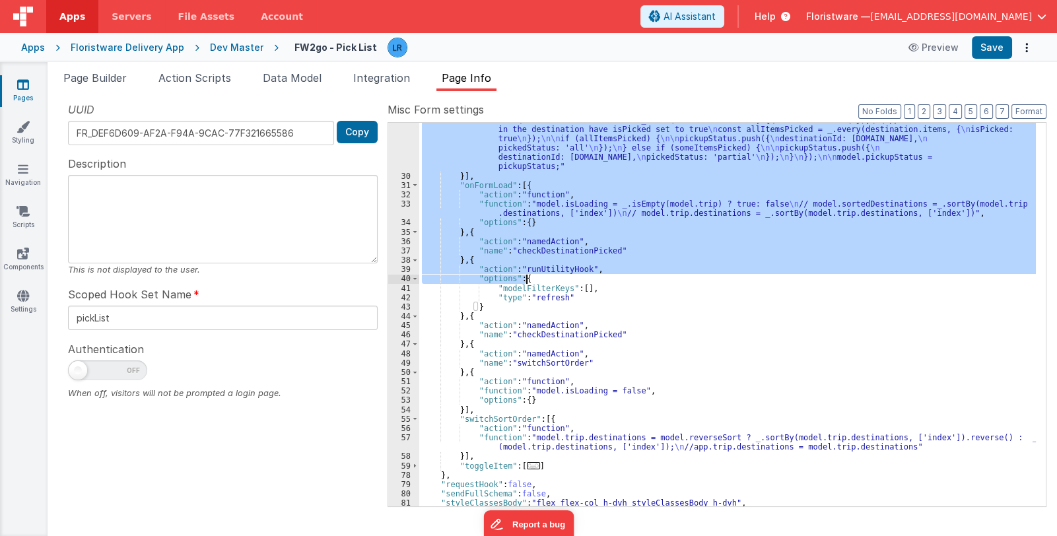
scroll to position [186, 0]
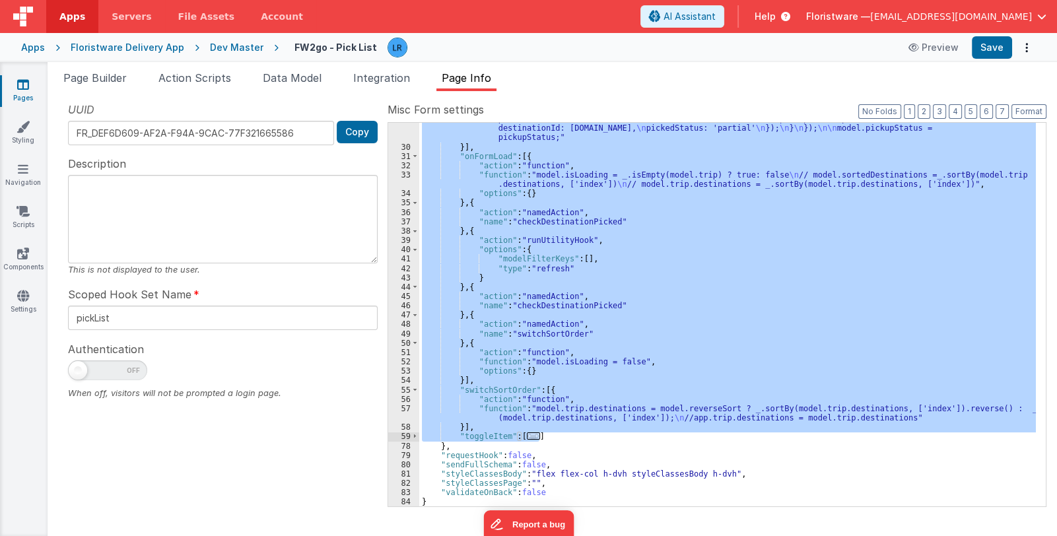
drag, startPoint x: 456, startPoint y: 220, endPoint x: 555, endPoint y: 436, distance: 237.8
click at [555, 436] on div ""function" : "const allPicked = _.find(_.flatten(_.map(_.filter(model.trip.dest…" at bounding box center [727, 292] width 617 height 487
click at [525, 434] on div ""function" : "const allPicked = _.find(_.flatten(_.map(_.filter(model.trip.dest…" at bounding box center [727, 315] width 617 height 384
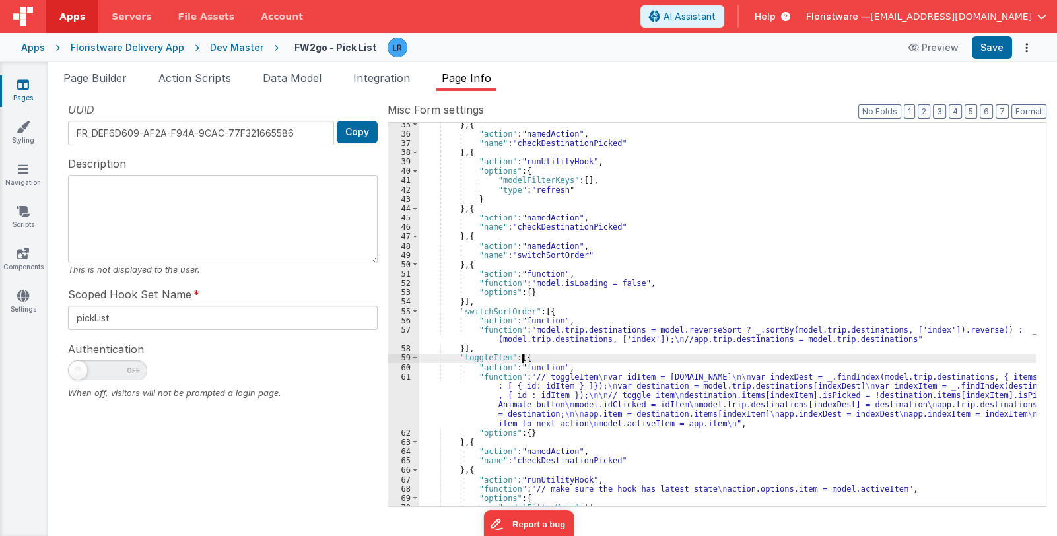
scroll to position [304, 0]
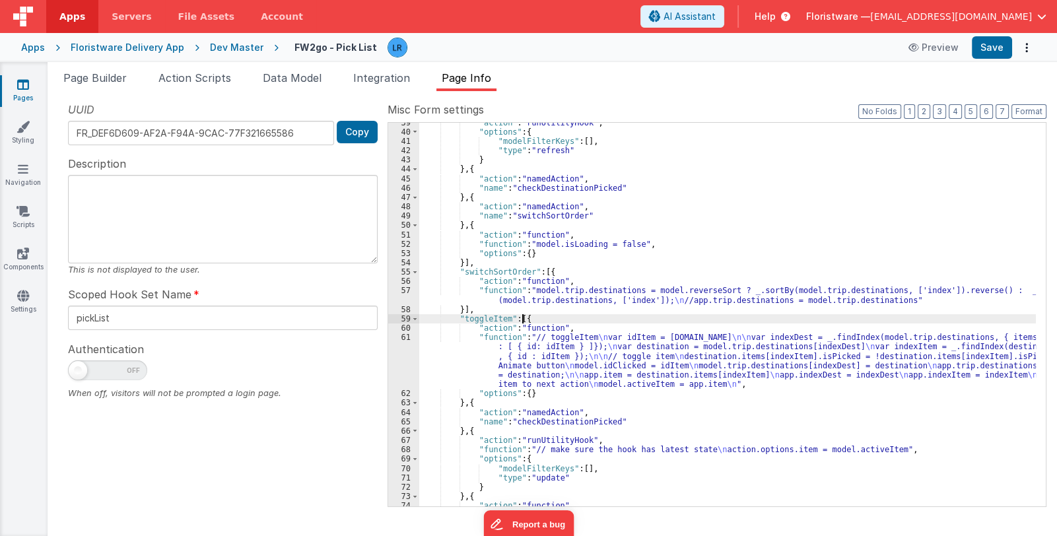
click at [557, 368] on div ""action" : "runUtilityHook" , "options" : { "modelFilterKeys" : [ ] , "type" : …" at bounding box center [727, 319] width 617 height 403
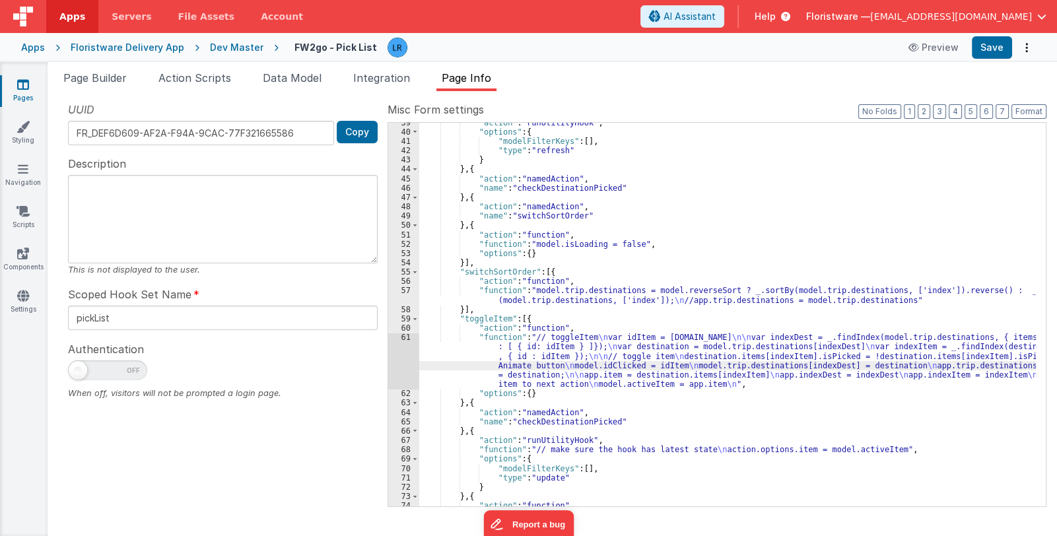
click at [403, 364] on div "61" at bounding box center [403, 361] width 31 height 56
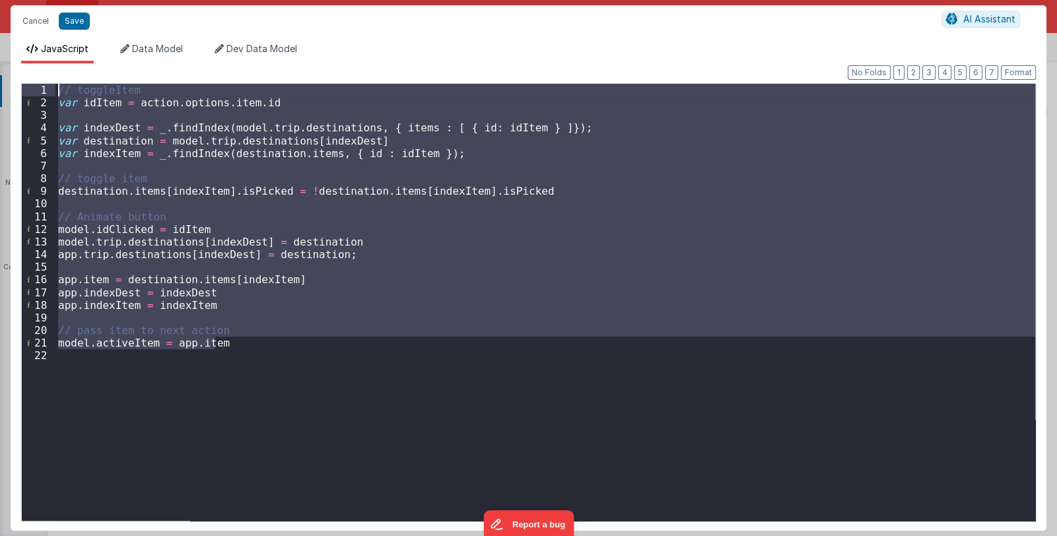
drag, startPoint x: 247, startPoint y: 343, endPoint x: 0, endPoint y: 87, distance: 355.3
click at [0, 87] on div "Cancel Save AI Assistant JavaScript Data Model Dev Data Model Format 7 6 5 4 3 …" at bounding box center [528, 268] width 1057 height 536
click at [30, 24] on button "Cancel" at bounding box center [36, 21] width 40 height 18
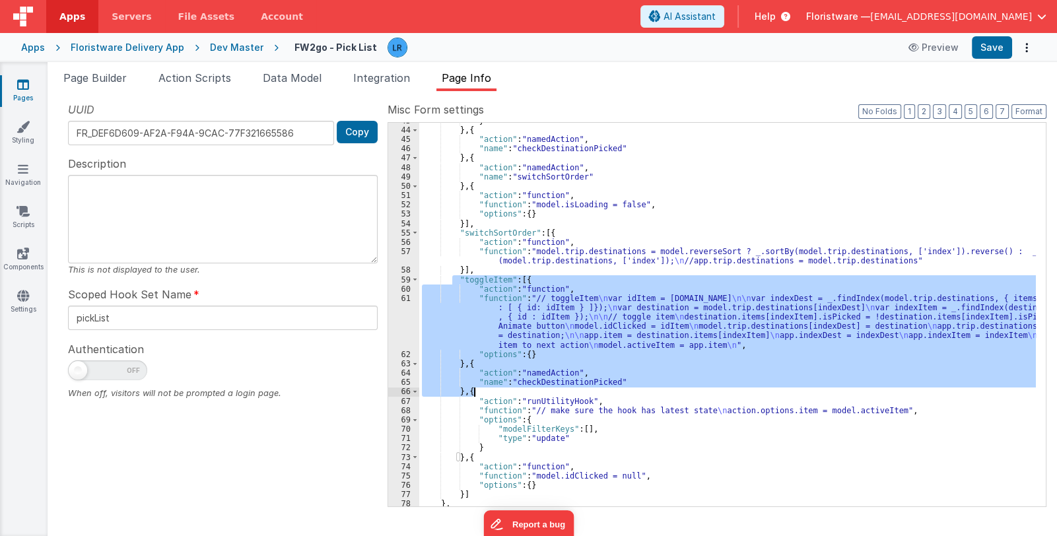
scroll to position [383, 0]
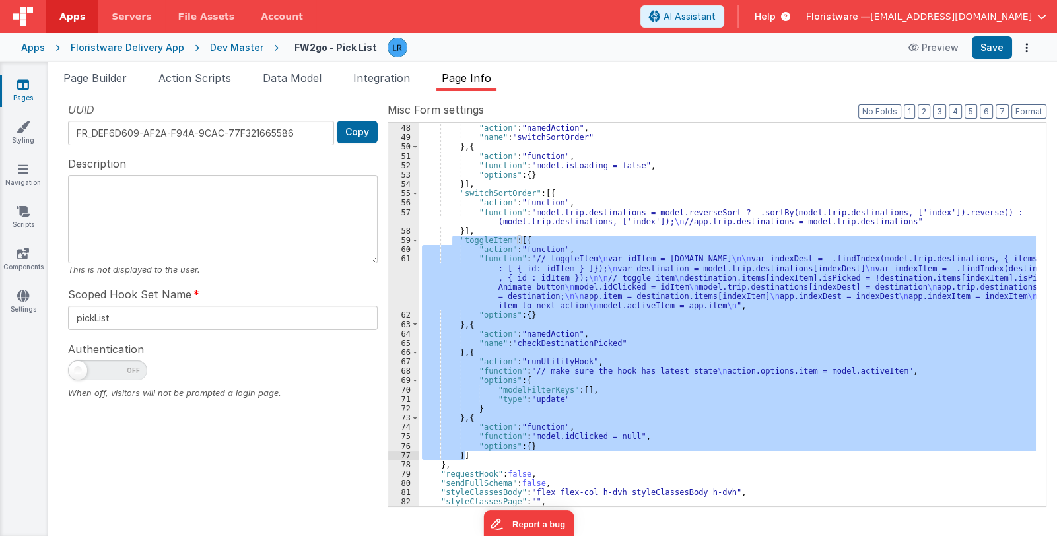
drag, startPoint x: 454, startPoint y: 316, endPoint x: 486, endPoint y: 454, distance: 142.2
click at [486, 454] on div "} , { "action" : "namedAction" , "name" : "switchSortOrder" } , { "action" : "f…" at bounding box center [727, 315] width 617 height 403
click at [597, 288] on div "} , { "action" : "namedAction" , "name" : "switchSortOrder" } , { "action" : "f…" at bounding box center [727, 315] width 617 height 384
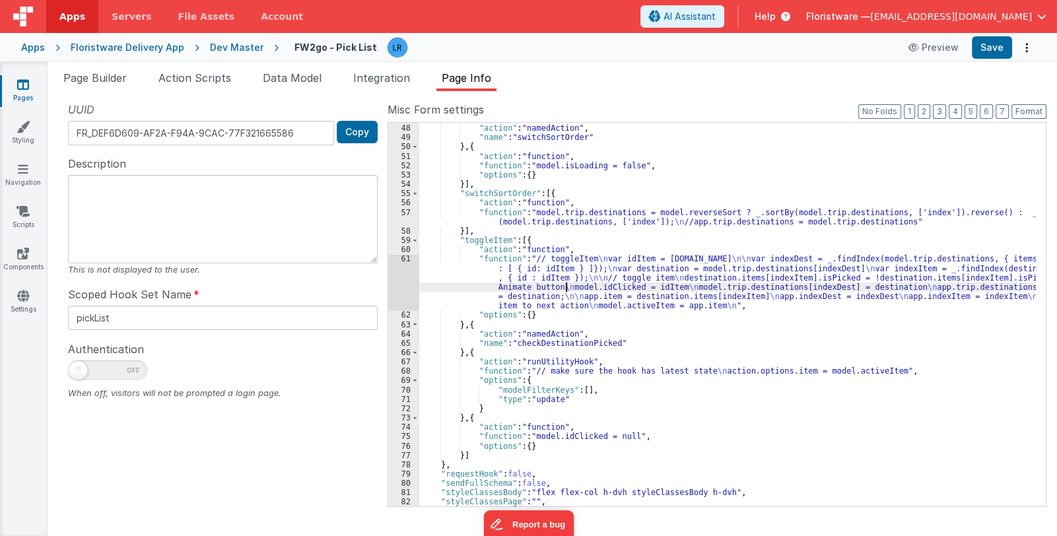
click at [564, 284] on div "} , { "action" : "namedAction" , "name" : "switchSortOrder" } , { "action" : "f…" at bounding box center [727, 315] width 617 height 403
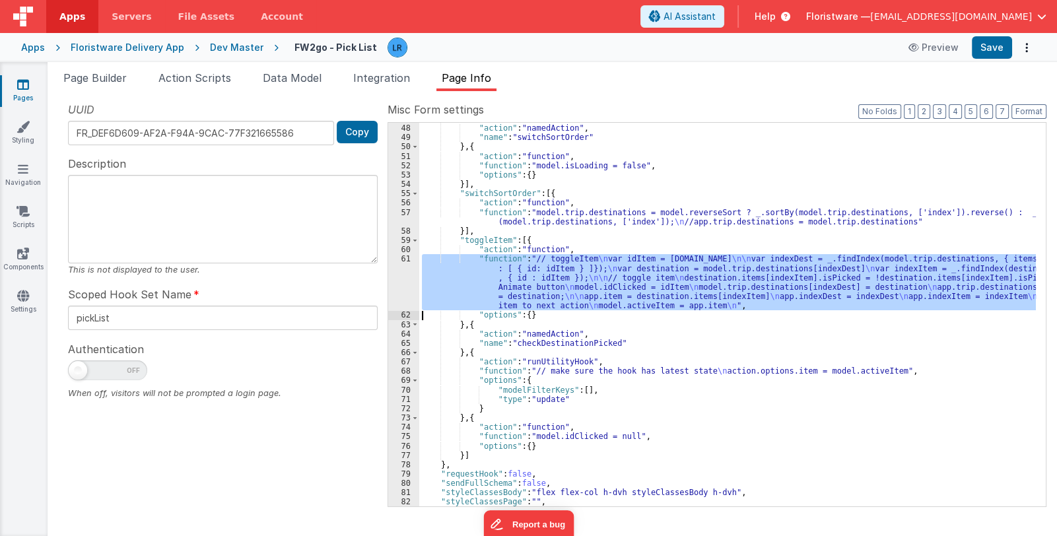
click at [403, 290] on div "61" at bounding box center [403, 282] width 31 height 56
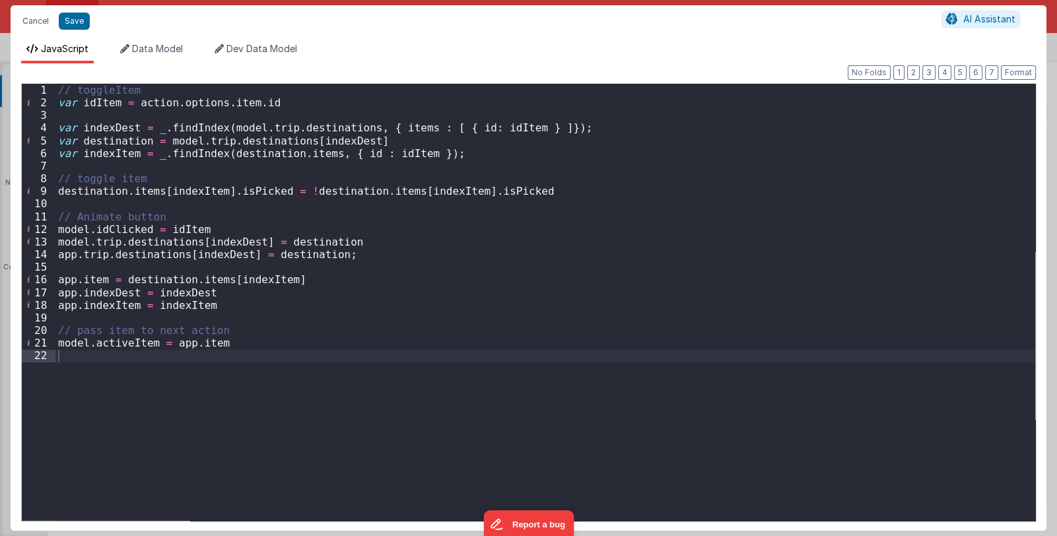
click at [250, 351] on div "// toggleItem var idItem = action . options . item . id var indexDest = _ . fin…" at bounding box center [545, 315] width 980 height 462
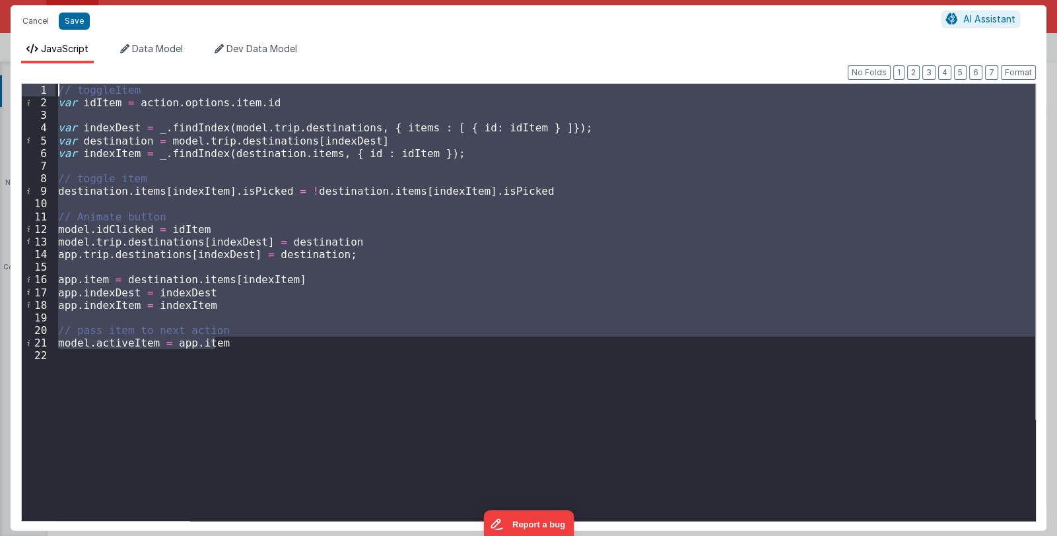
drag, startPoint x: 257, startPoint y: 343, endPoint x: 17, endPoint y: 88, distance: 350.3
click at [17, 88] on div "Format 7 6 5 4 3 2 1 No Folds 1 2 3 4 5 6 7 8 9 10 11 12 13 14 15 16 17 18 19 2…" at bounding box center [529, 296] width 1036 height 467
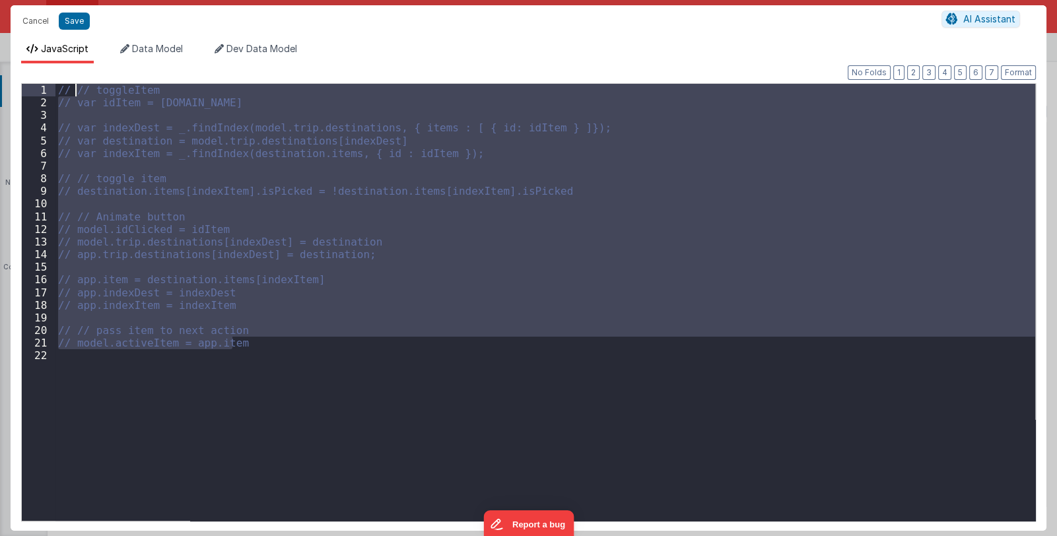
click at [82, 355] on div "// // toggleItem // var idItem = [DOMAIN_NAME] // var indexDest = _.findIndex(m…" at bounding box center [545, 315] width 980 height 462
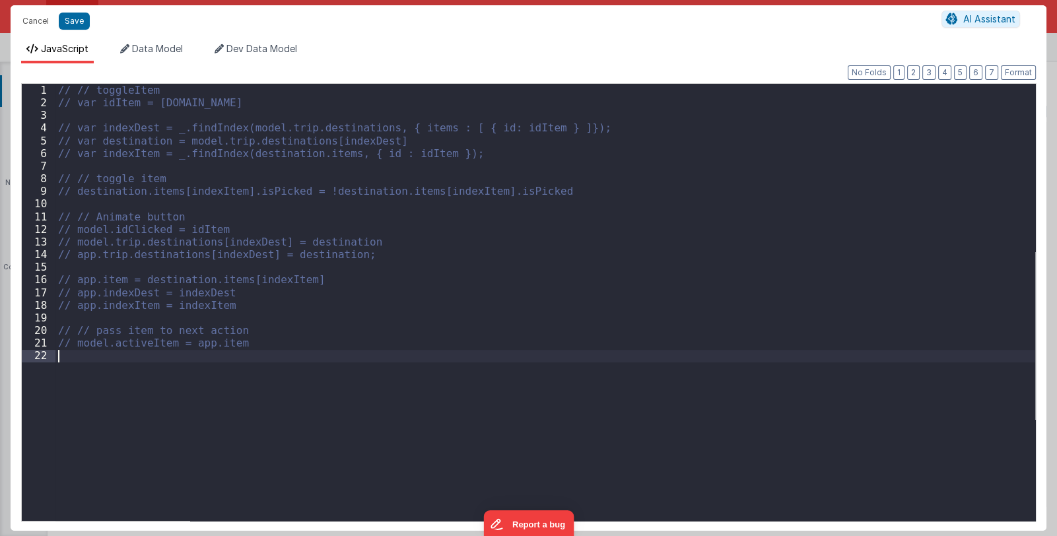
click at [69, 366] on div "// // toggleItem // var idItem = [DOMAIN_NAME] // var indexDest = _.findIndex(m…" at bounding box center [545, 315] width 980 height 462
click at [67, 364] on div "// // toggleItem // var idItem = [DOMAIN_NAME] // var indexDest = _.findIndex(m…" at bounding box center [545, 315] width 980 height 462
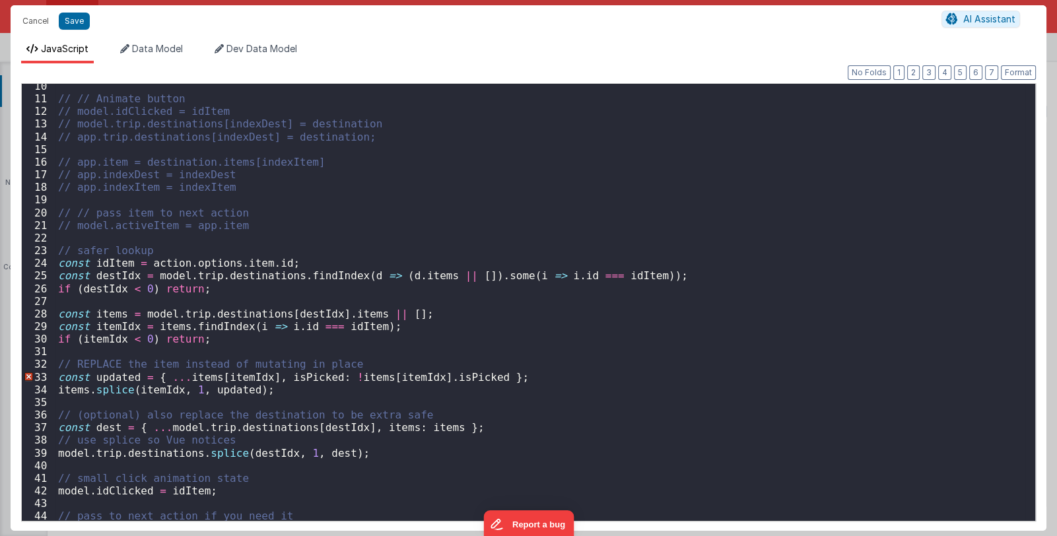
scroll to position [131, 0]
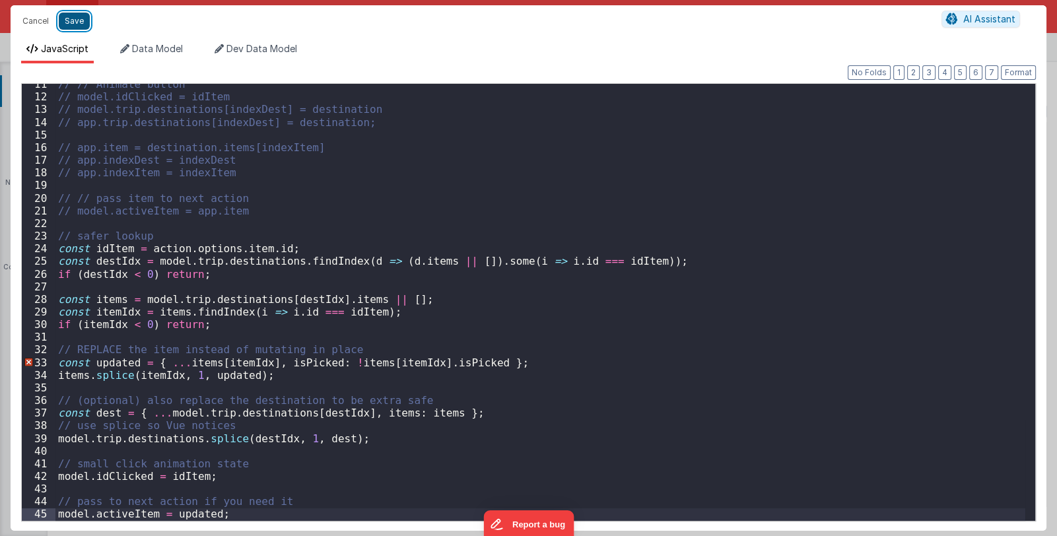
click at [76, 22] on button "Save" at bounding box center [74, 21] width 31 height 17
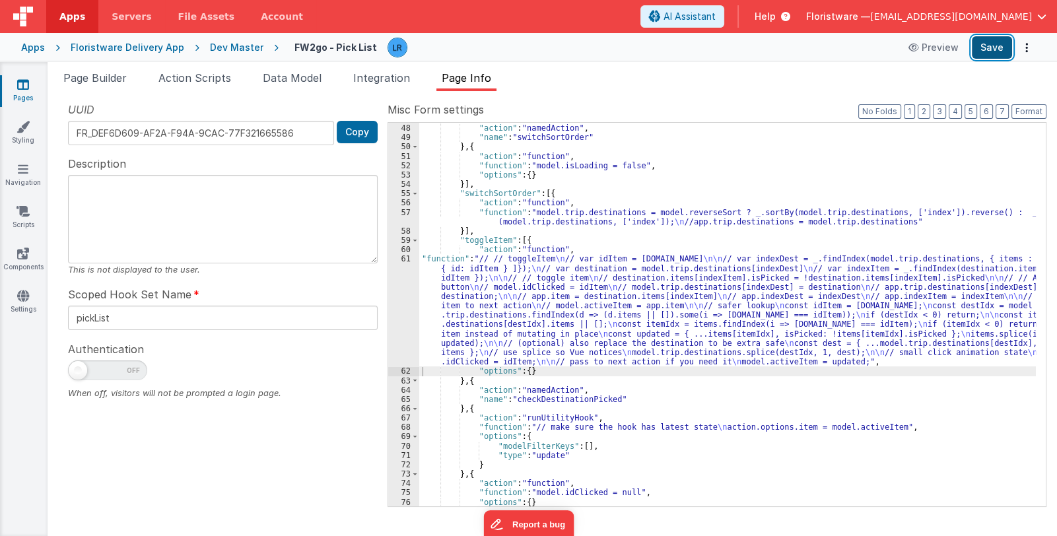
click at [1007, 51] on button "Save" at bounding box center [992, 47] width 40 height 22
click at [539, 342] on div "} , { "action" : "namedAction" , "name" : "switchSortOrder" } , { "action" : "f…" at bounding box center [727, 315] width 617 height 403
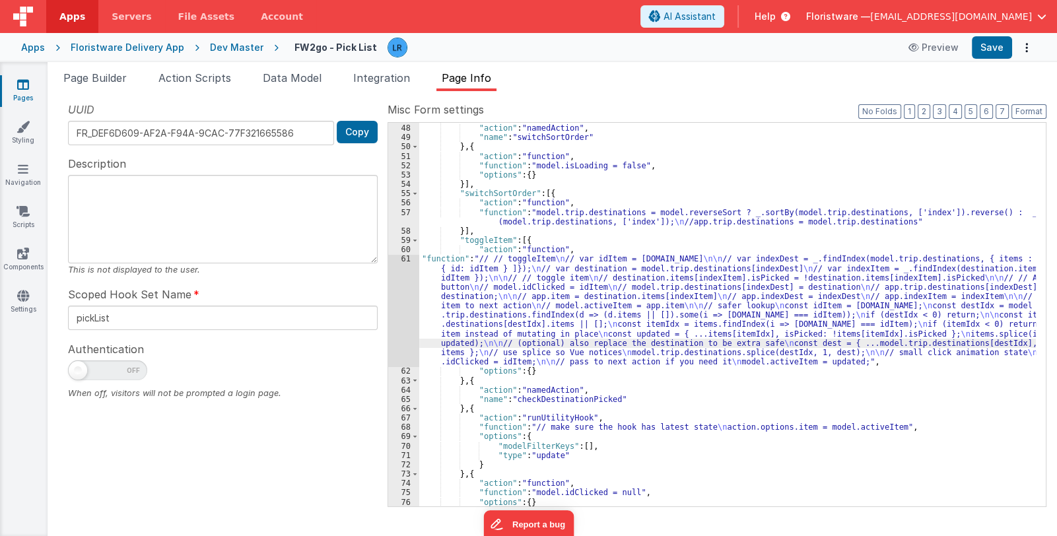
click at [400, 343] on div "61" at bounding box center [403, 310] width 31 height 112
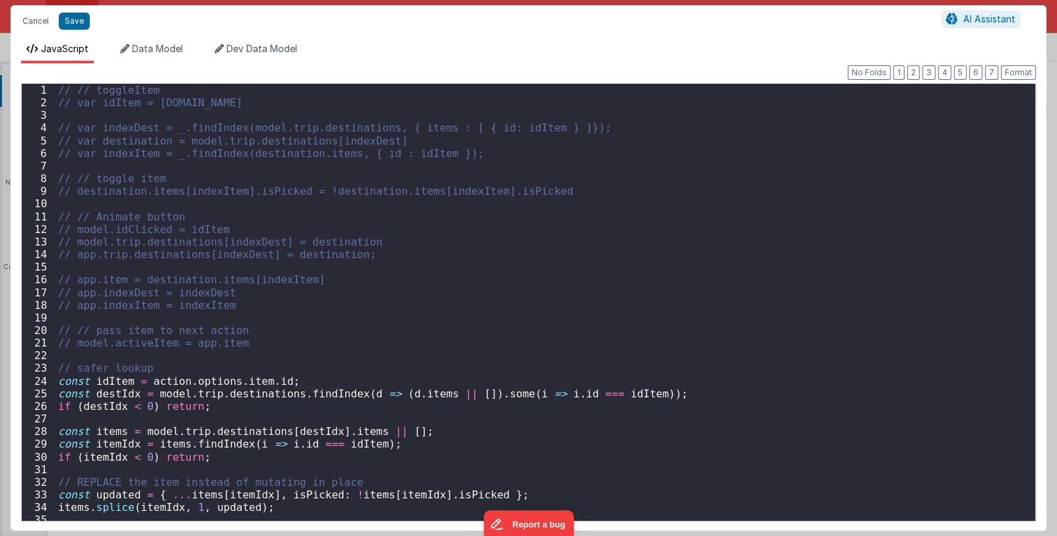
click at [400, 343] on div "Cancel Save AI Assistant JavaScript Data Model Dev Data Model Format 7 6 5 4 3 …" at bounding box center [528, 268] width 1057 height 536
click at [30, 22] on button "Cancel" at bounding box center [36, 21] width 40 height 18
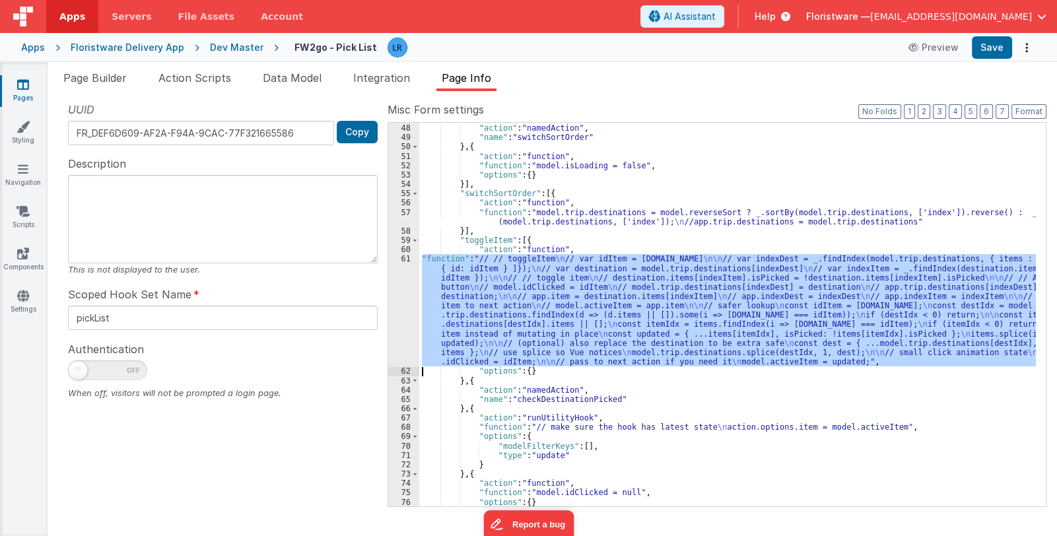
click at [646, 297] on div "} , { "action" : "namedAction" , "name" : "switchSortOrder" } , { "action" : "f…" at bounding box center [727, 315] width 617 height 384
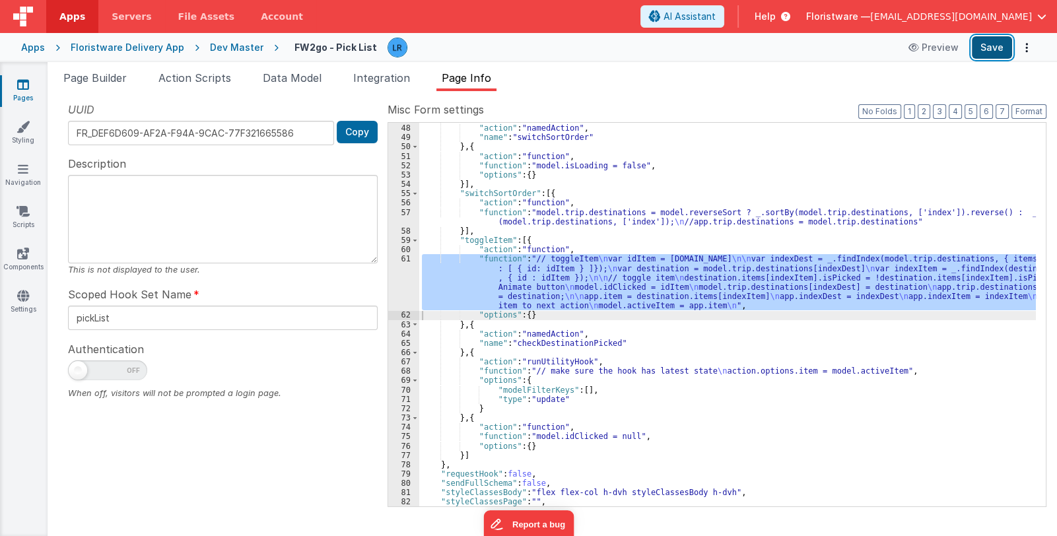
click at [997, 55] on button "Save" at bounding box center [992, 47] width 40 height 22
click at [980, 48] on button "Save" at bounding box center [992, 47] width 40 height 22
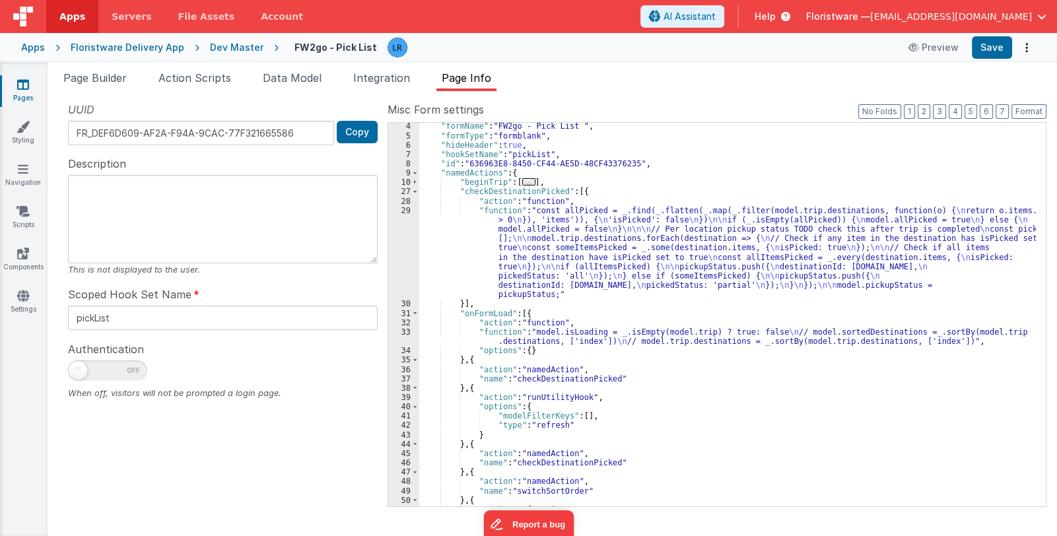
scroll to position [29, 0]
click at [549, 338] on div ""formName" : "FW2go - Pick List " , "formType" : "formblank" , "hideHeader" : t…" at bounding box center [727, 322] width 617 height 403
click at [410, 337] on div "33" at bounding box center [403, 336] width 31 height 18
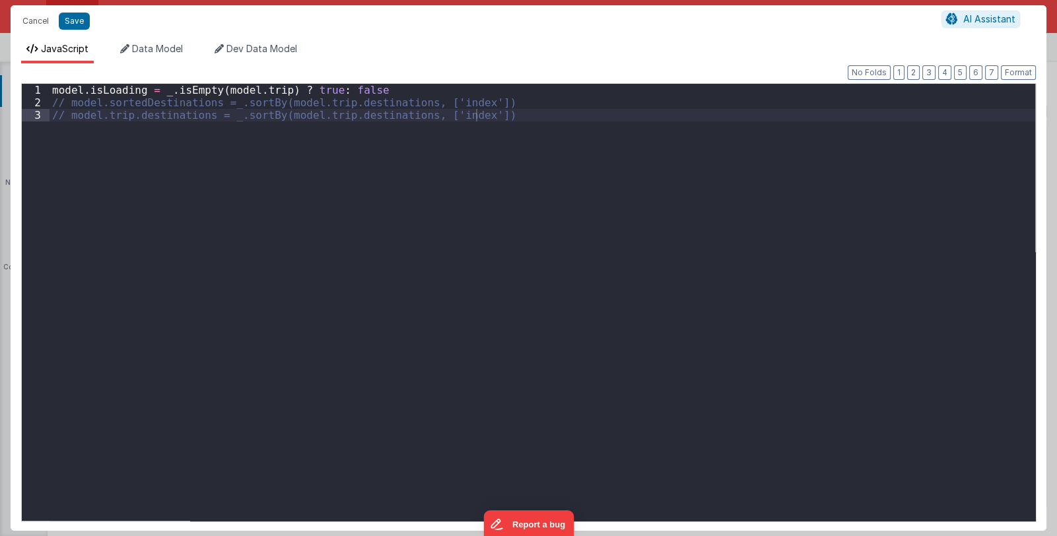
click at [410, 337] on div "Cancel Save AI Assistant JavaScript Data Model Dev Data Model Format 7 6 5 4 3 …" at bounding box center [528, 268] width 1057 height 536
click at [67, 114] on div "model . isLoading = _ . isEmpty ( model . trip ) ? true : false // model.sorted…" at bounding box center [543, 315] width 986 height 462
drag, startPoint x: 67, startPoint y: 114, endPoint x: 50, endPoint y: 116, distance: 17.2
click at [50, 116] on div "model . isLoading = _ . isEmpty ( model . trip ) ? true : false // model.sorted…" at bounding box center [543, 315] width 986 height 462
click at [74, 21] on button "Save" at bounding box center [74, 21] width 31 height 17
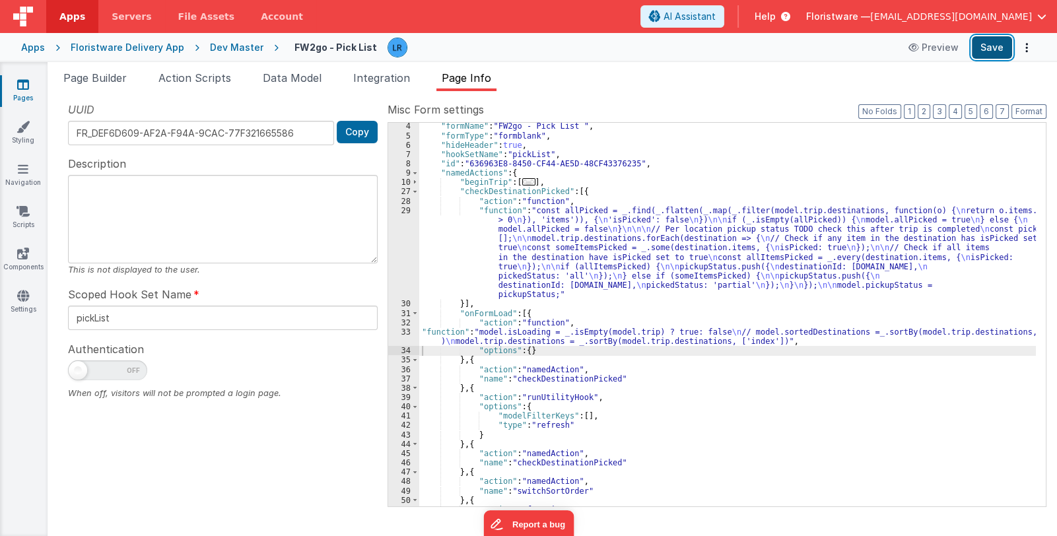
click at [990, 48] on button "Save" at bounding box center [992, 47] width 40 height 22
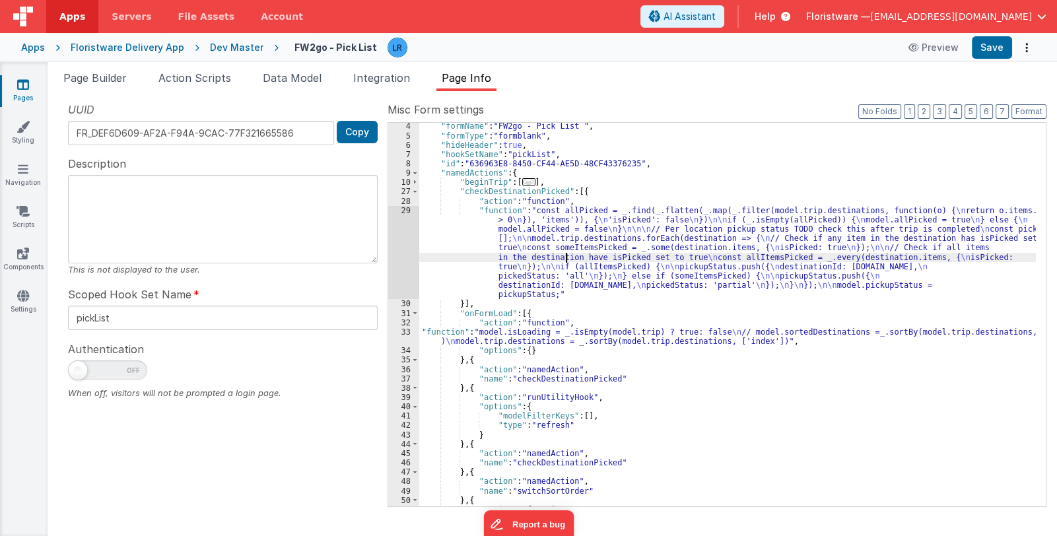
click at [564, 256] on div ""formName" : "FW2go - Pick List " , "formType" : "formblank" , "hideHeader" : t…" at bounding box center [727, 322] width 617 height 403
click at [495, 340] on div ""formName" : "FW2go - Pick List " , "formType" : "formblank" , "hideHeader" : t…" at bounding box center [727, 322] width 617 height 403
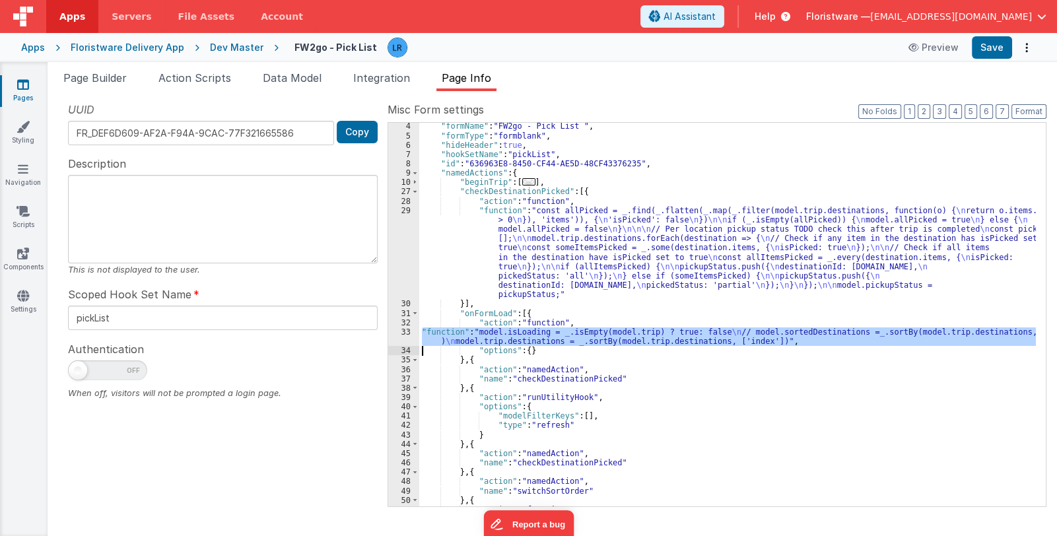
click at [403, 337] on div "33" at bounding box center [403, 336] width 31 height 18
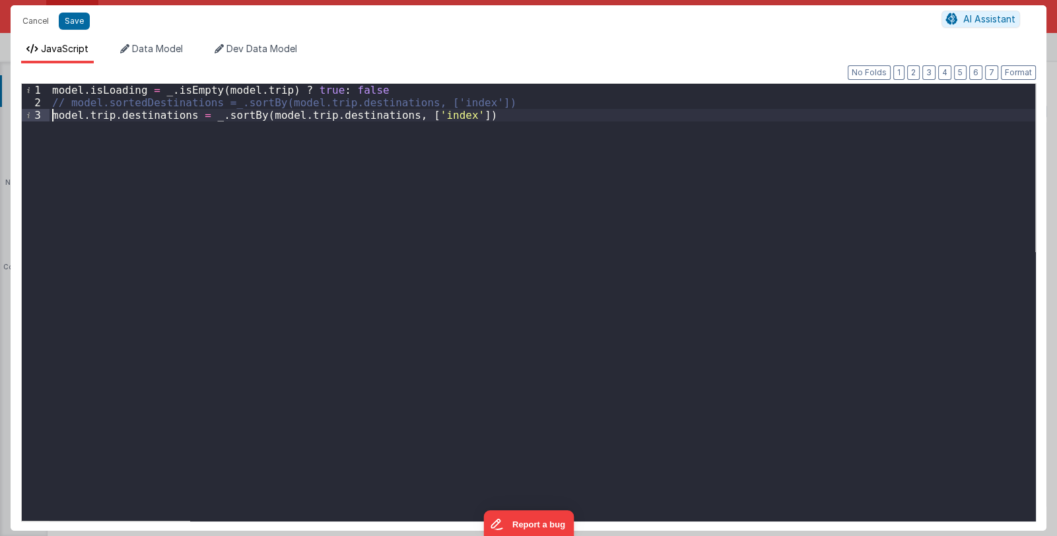
click at [53, 117] on div "model . isLoading = _ . isEmpty ( model . trip ) ? true : false // model.sorted…" at bounding box center [543, 315] width 986 height 462
click at [84, 18] on button "Save" at bounding box center [74, 21] width 31 height 17
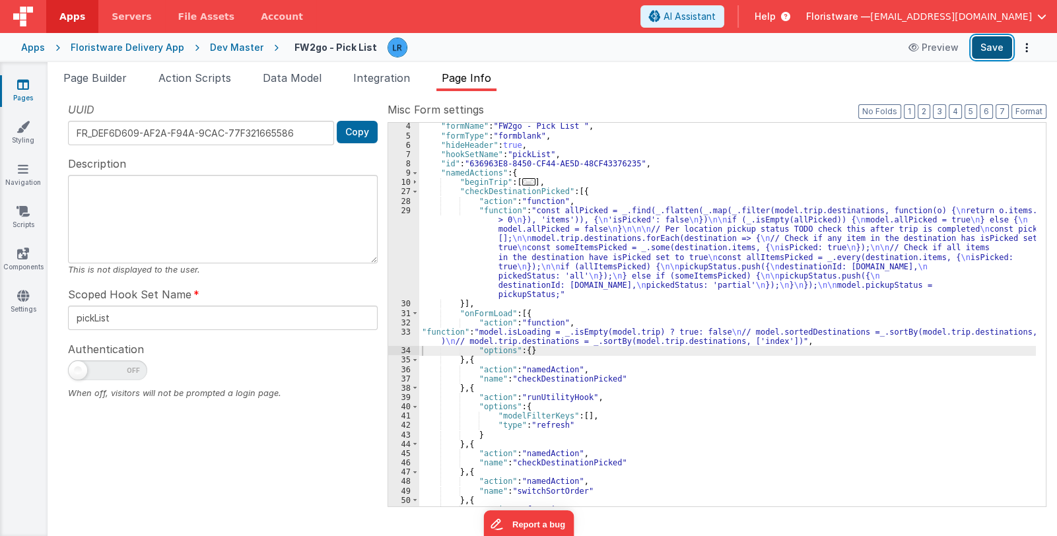
click at [1005, 44] on button "Save" at bounding box center [992, 47] width 40 height 22
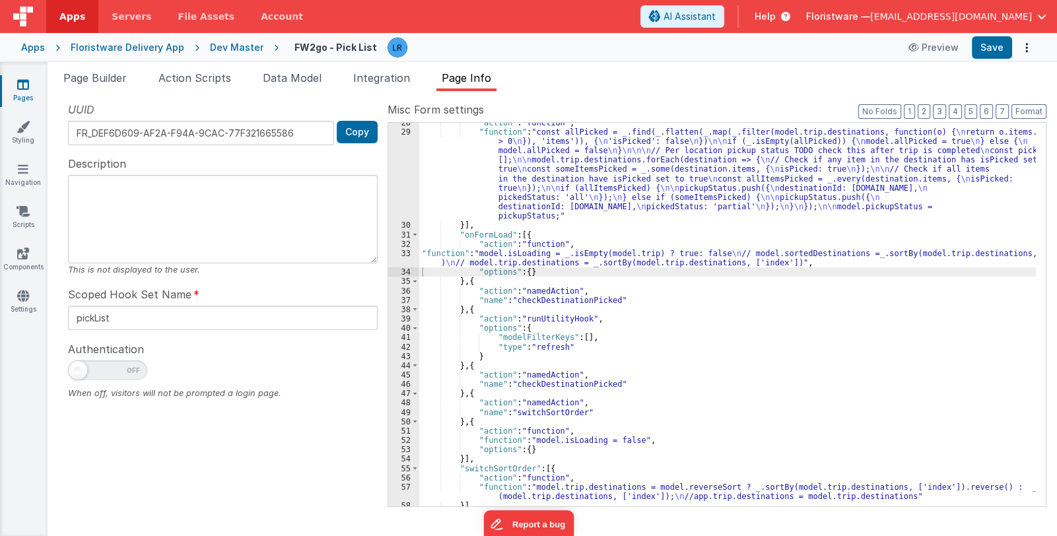
scroll to position [225, 0]
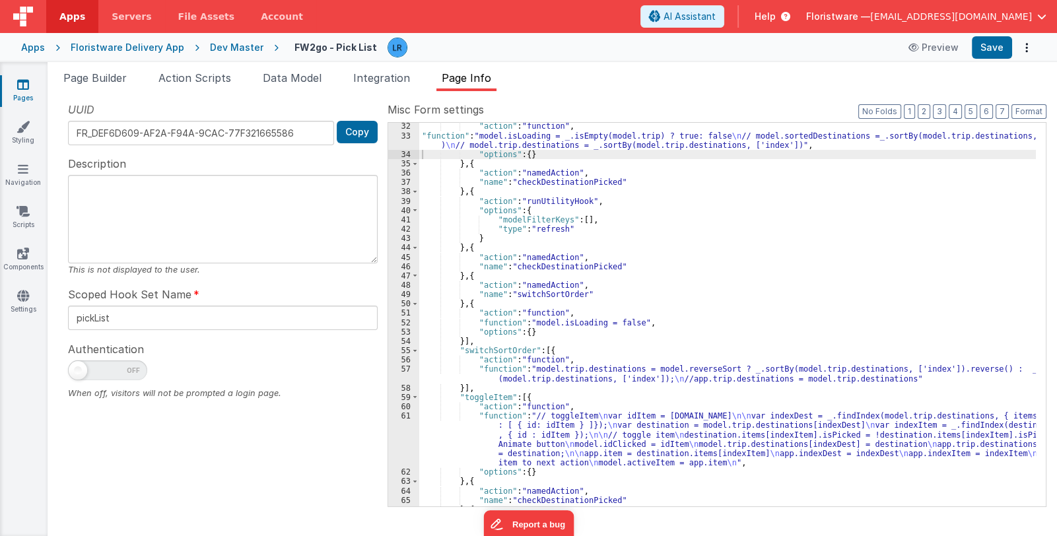
click at [578, 448] on div ""action" : "function" , "function" : "model.isLoading = _.isEmpty(model.trip) ?…" at bounding box center [727, 322] width 617 height 403
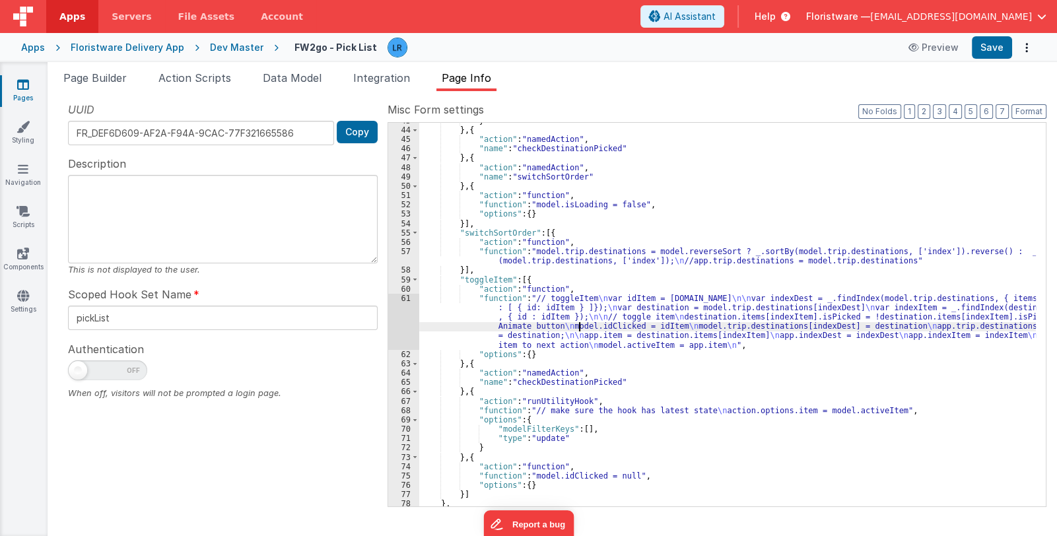
scroll to position [343, 0]
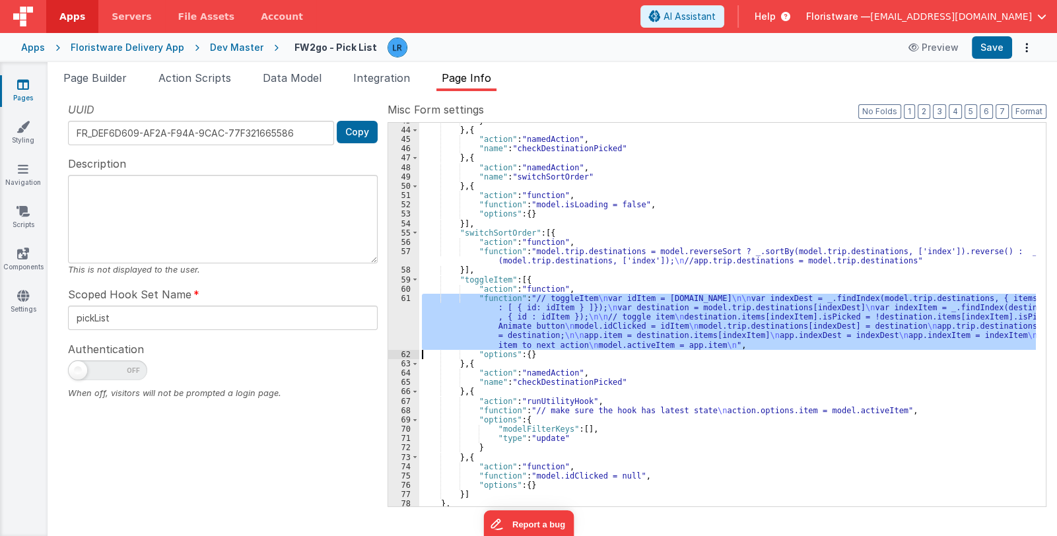
click at [401, 324] on div "61" at bounding box center [403, 322] width 31 height 56
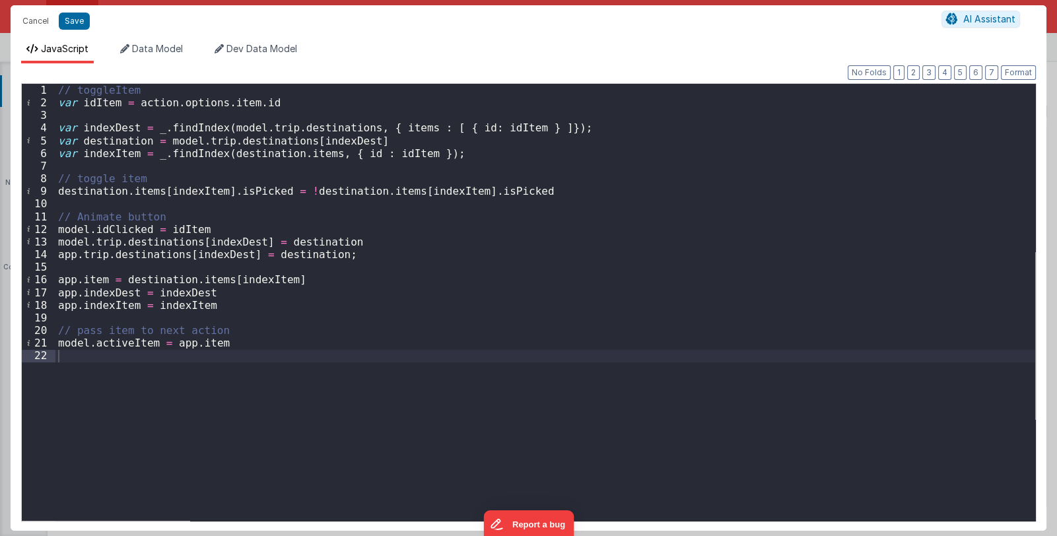
click at [88, 358] on div "// toggleItem var idItem = action . options . item . id var indexDest = _ . fin…" at bounding box center [545, 315] width 980 height 462
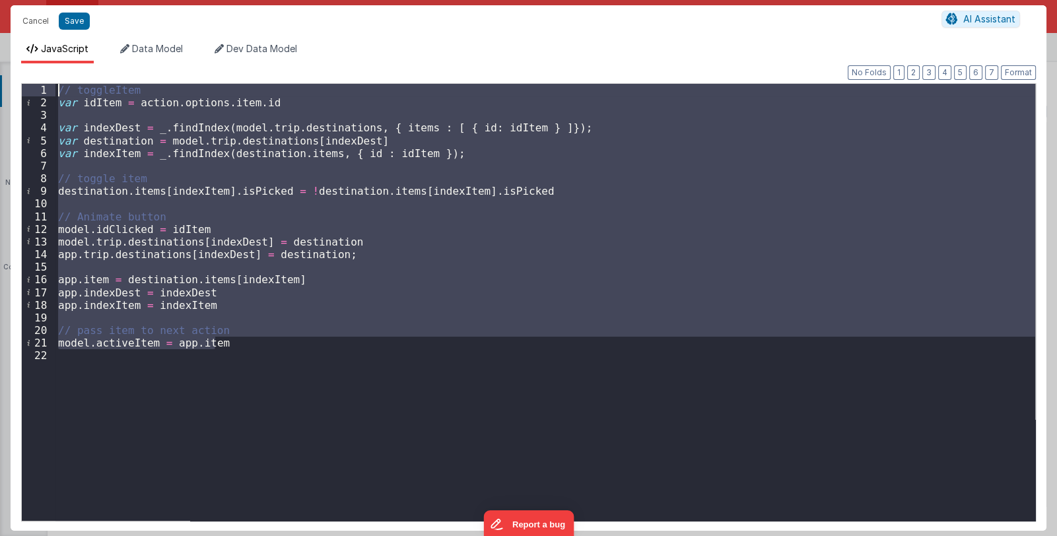
drag, startPoint x: 244, startPoint y: 347, endPoint x: 10, endPoint y: 83, distance: 353.1
click at [10, 83] on div "Cancel Save AI Assistant JavaScript Data Model Dev Data Model Format 7 6 5 4 3 …" at bounding box center [528, 268] width 1057 height 536
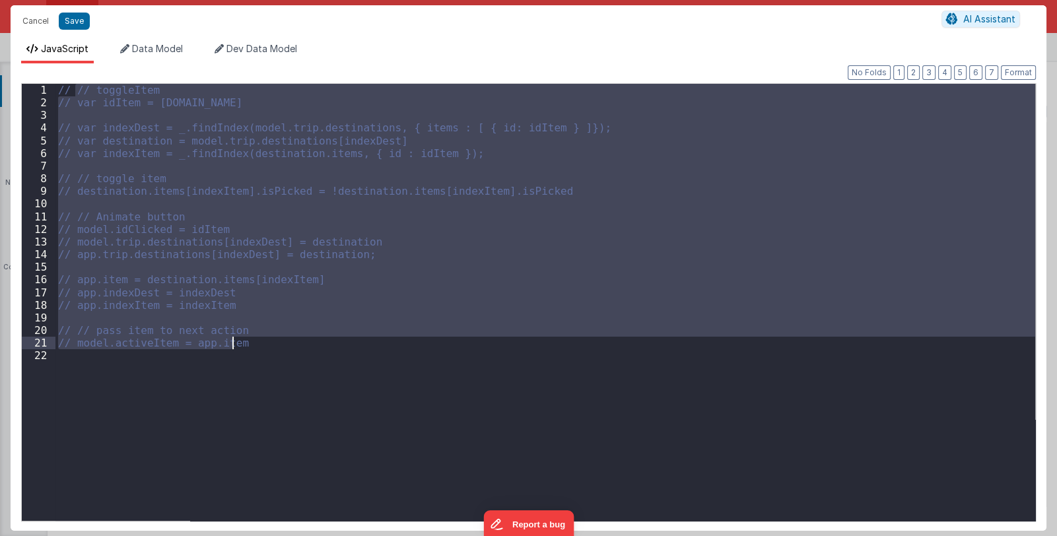
click at [63, 359] on div "// // toggleItem // var idItem = [DOMAIN_NAME] // var indexDest = _.findIndex(m…" at bounding box center [545, 315] width 980 height 462
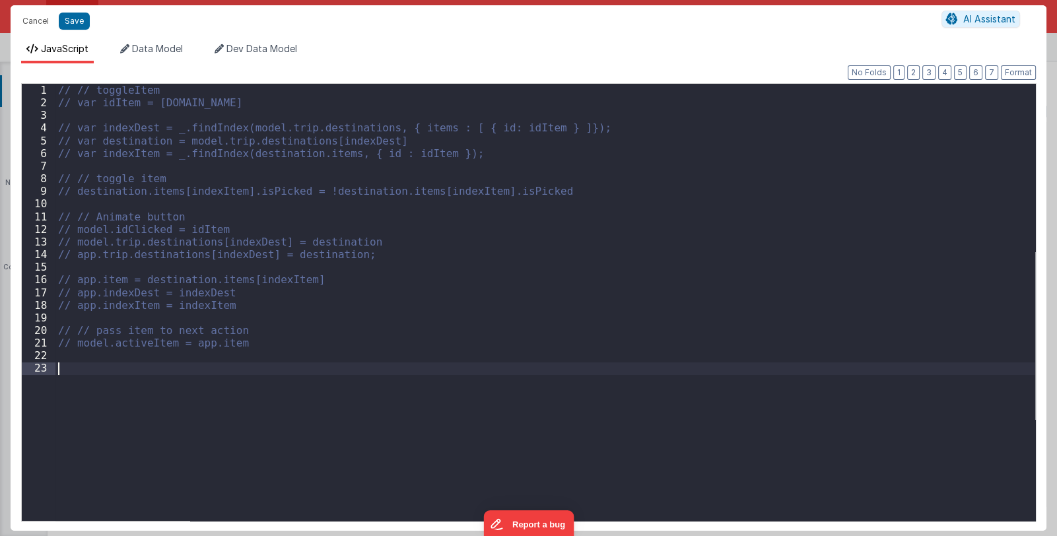
scroll to position [195, 0]
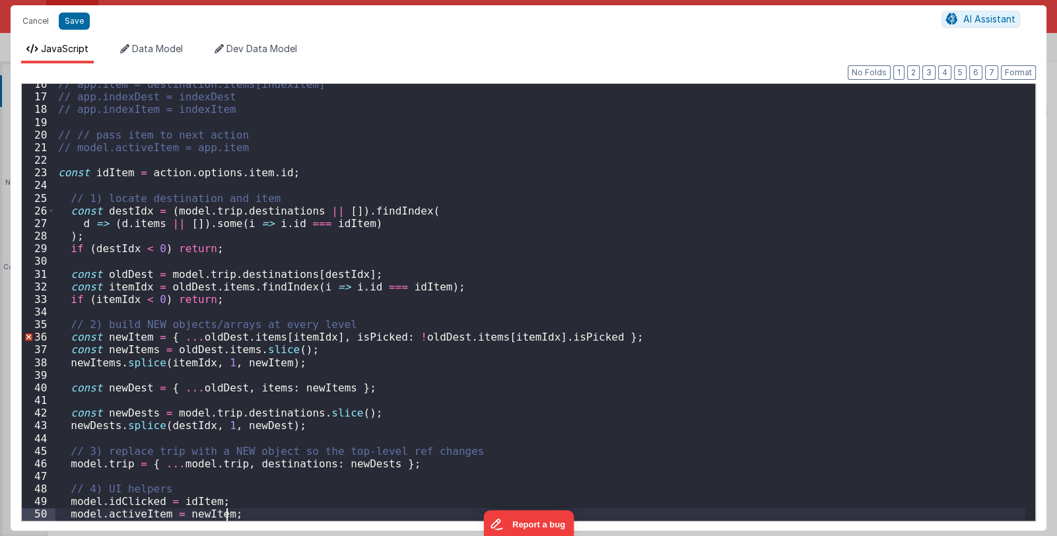
click at [491, 425] on div "// app.item = destination.items[indexItem] // app.indexDest = indexDest // app.…" at bounding box center [540, 309] width 970 height 462
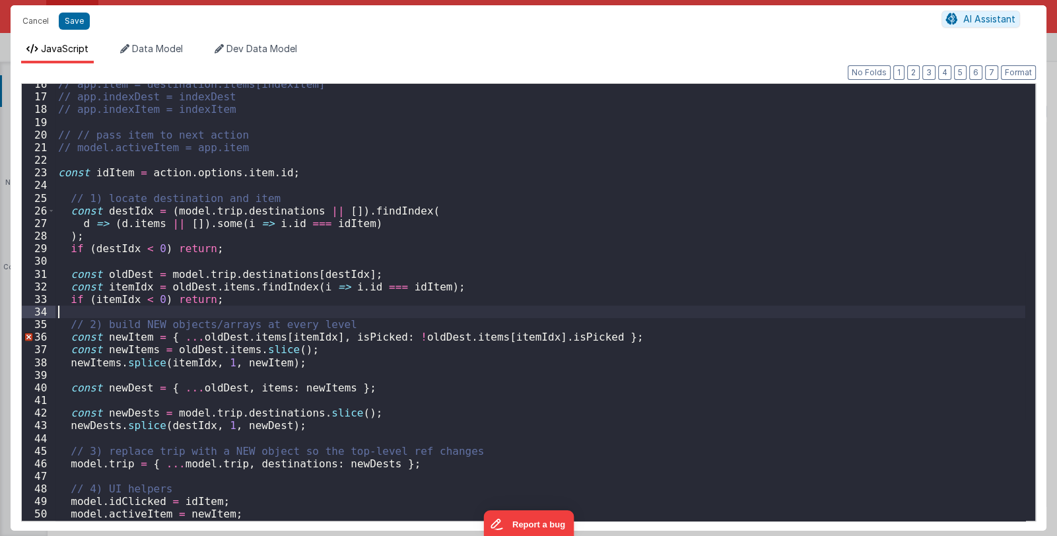
click at [392, 307] on div "// app.item = destination.items[indexItem] // app.indexDest = indexDest // app.…" at bounding box center [540, 309] width 970 height 462
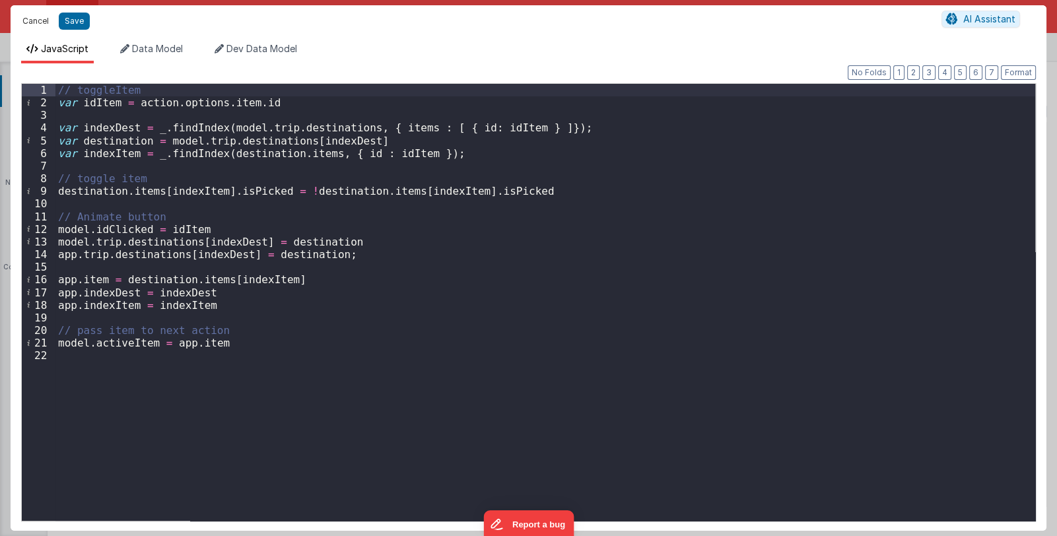
click at [34, 24] on button "Cancel" at bounding box center [36, 21] width 40 height 18
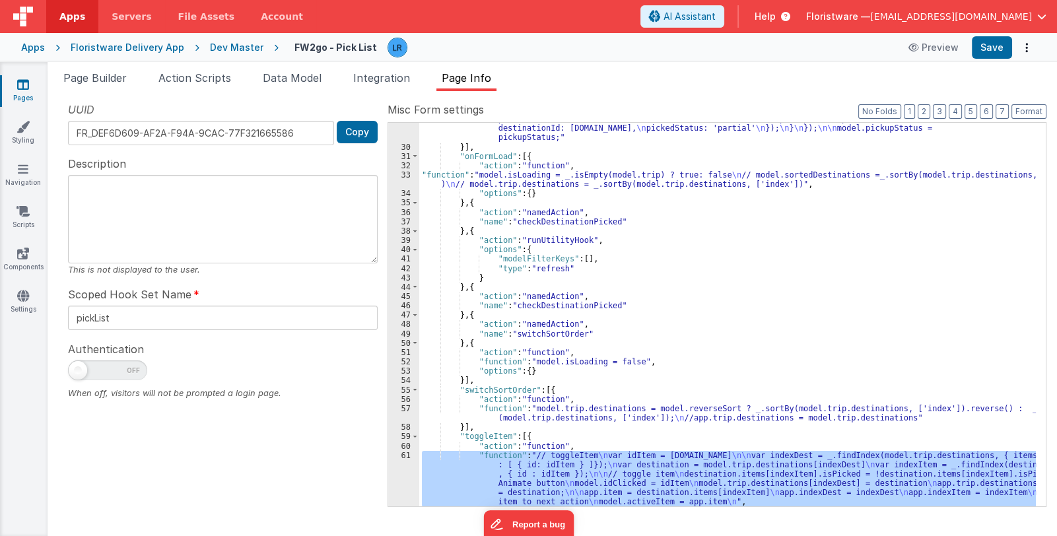
scroll to position [68, 0]
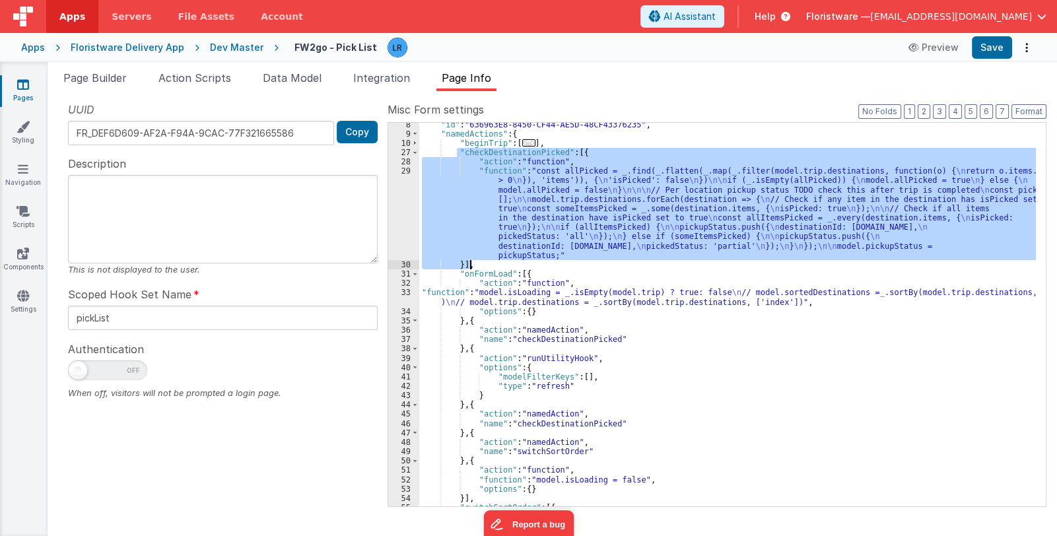
drag, startPoint x: 456, startPoint y: 151, endPoint x: 468, endPoint y: 265, distance: 115.6
click at [468, 265] on div ""id" : "636963E8-8450-CF44-AE5D-48CF43376235" , "namedActions" : { "beginTrip" …" at bounding box center [727, 321] width 617 height 403
click at [597, 209] on div ""id" : "636963E8-8450-CF44-AE5D-48CF43376235" , "namedActions" : { "beginTrip" …" at bounding box center [727, 315] width 617 height 384
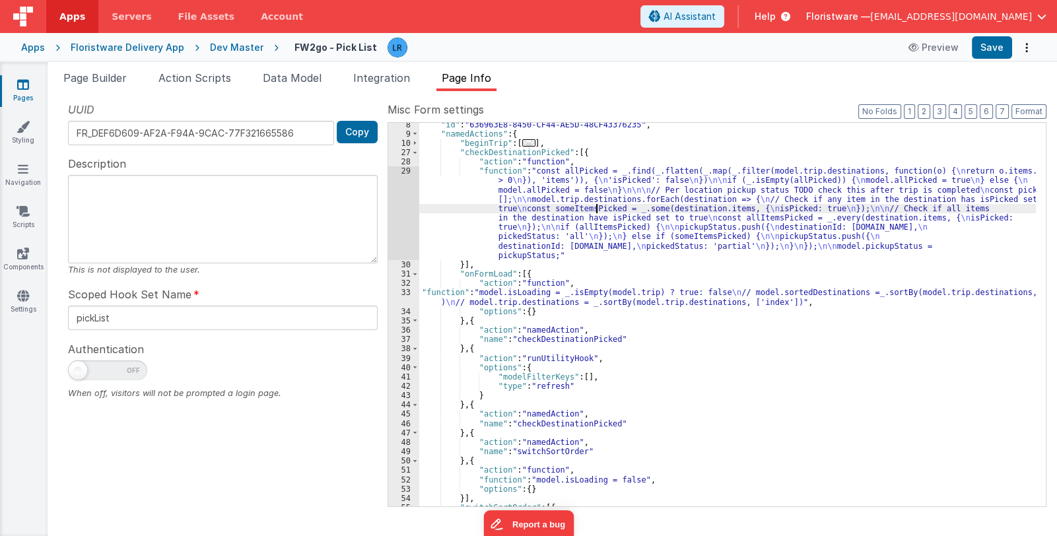
click at [404, 219] on div "29" at bounding box center [403, 213] width 31 height 94
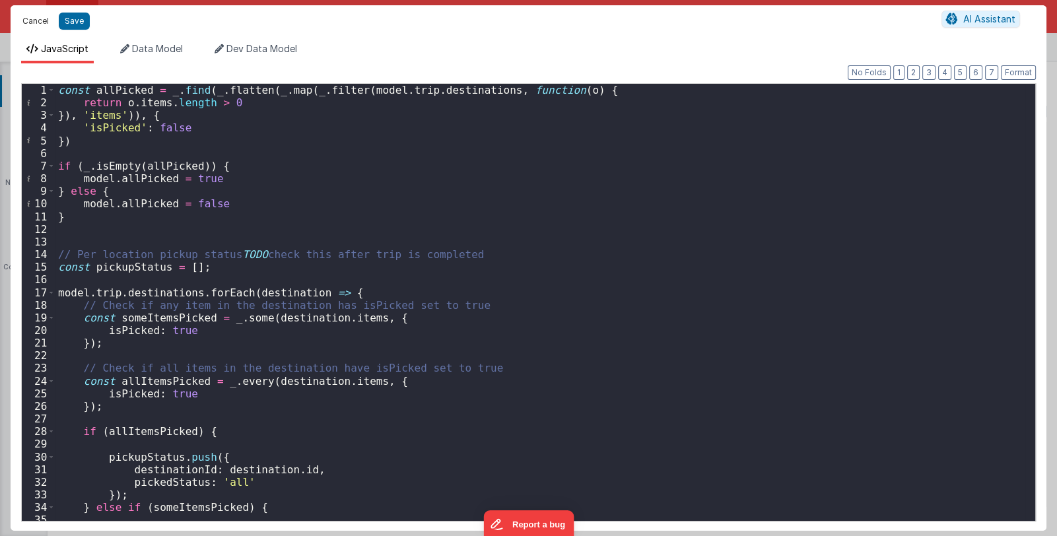
drag, startPoint x: 36, startPoint y: 28, endPoint x: 48, endPoint y: 38, distance: 15.5
click at [36, 28] on button "Cancel" at bounding box center [36, 21] width 40 height 18
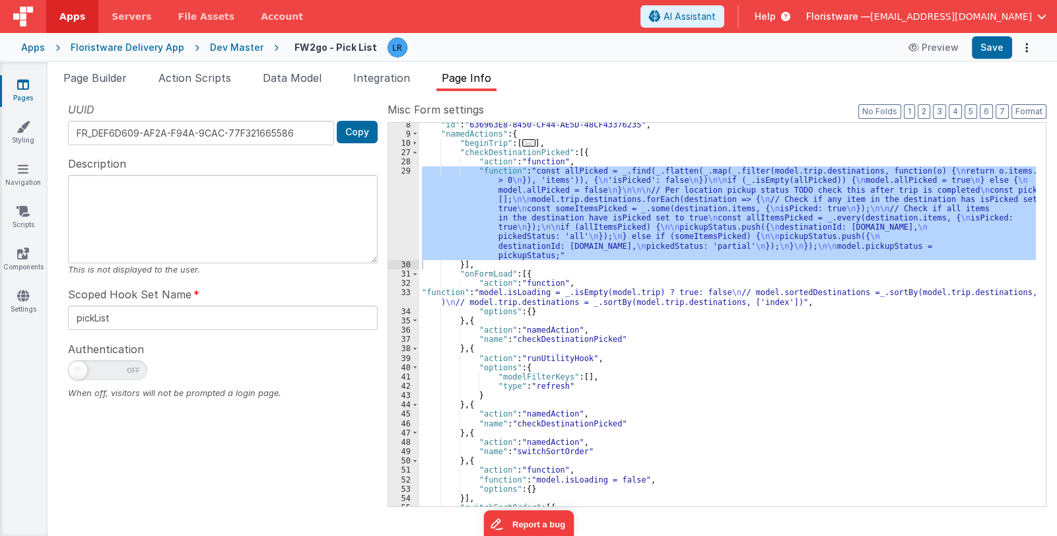
scroll to position [225, 0]
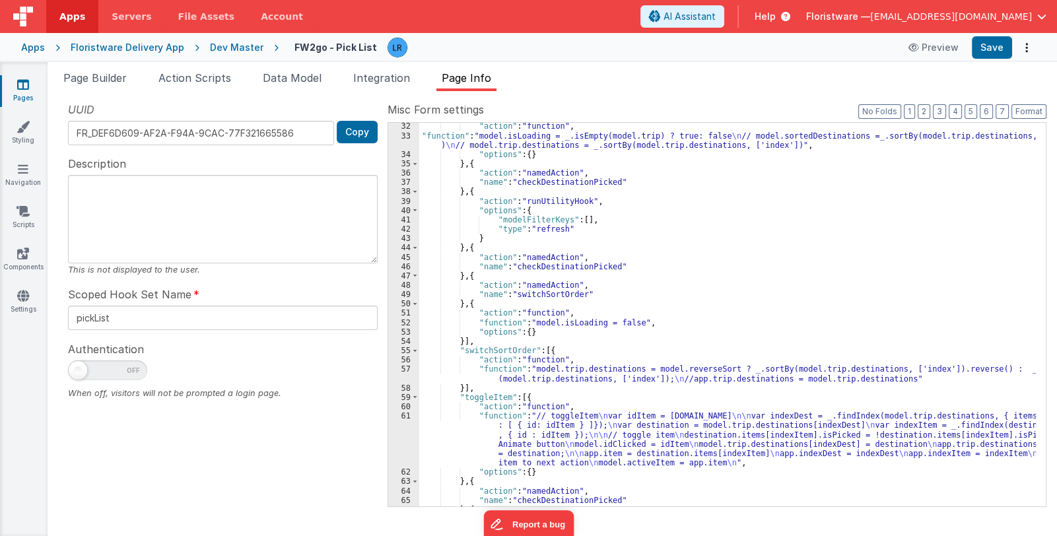
click at [545, 439] on div ""action" : "function" , "function" : "model.isLoading = _.isEmpty(model.trip) ?…" at bounding box center [727, 322] width 617 height 403
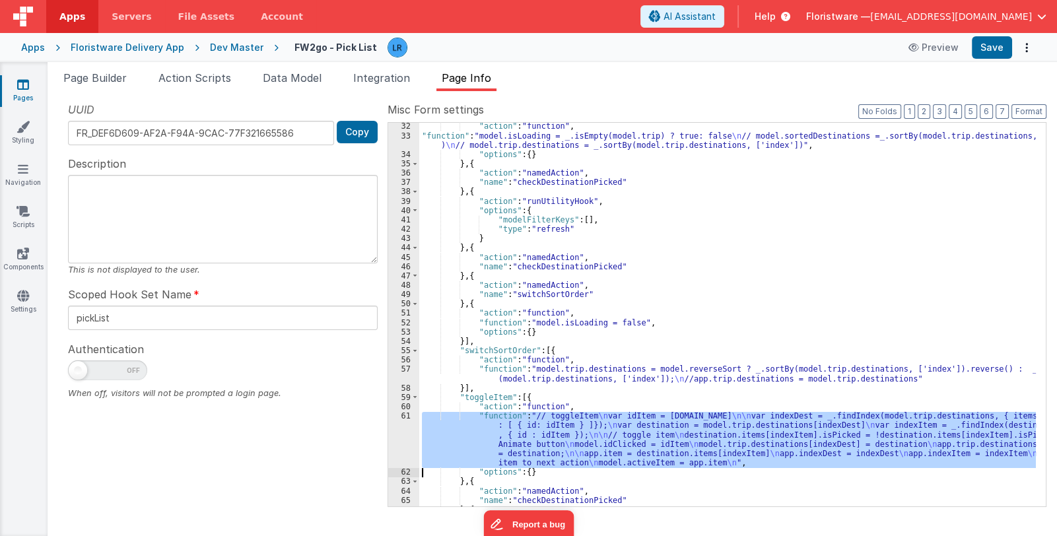
click at [399, 434] on div "61" at bounding box center [403, 439] width 31 height 56
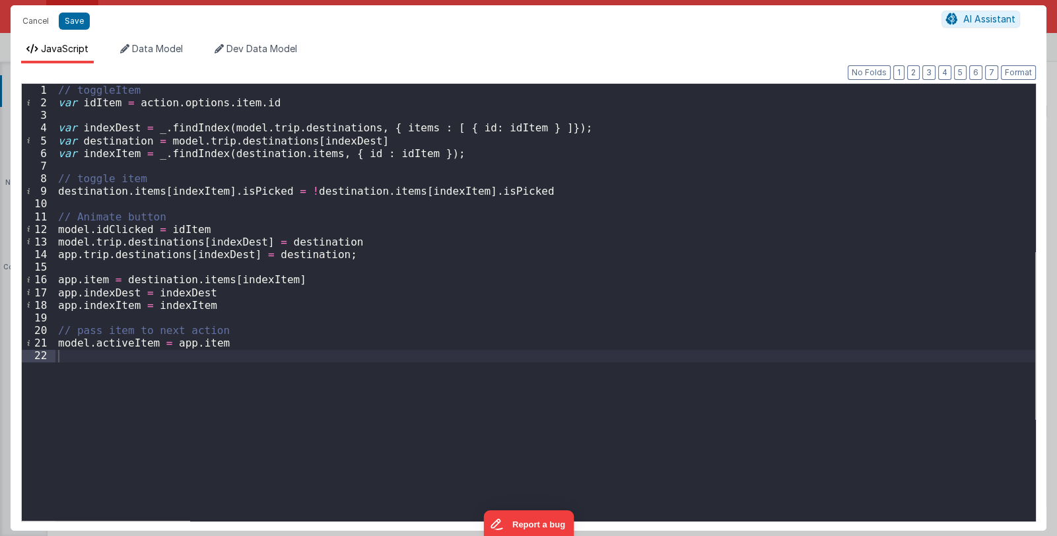
click at [95, 355] on div "// toggleItem var idItem = action . options . item . id var indexDest = _ . fin…" at bounding box center [545, 315] width 980 height 462
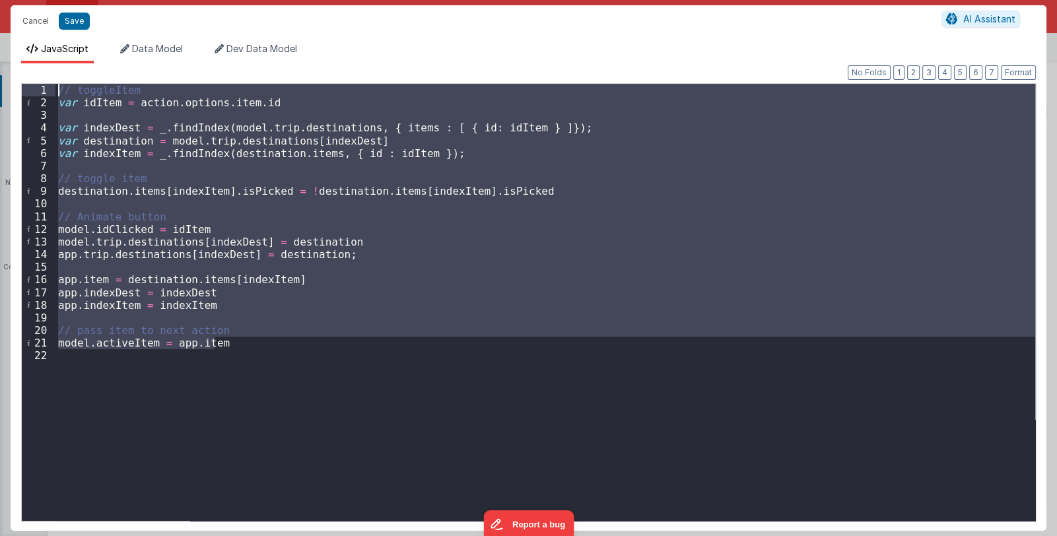
drag, startPoint x: 246, startPoint y: 348, endPoint x: 20, endPoint y: 86, distance: 345.9
click at [20, 86] on div "Format 7 6 5 4 3 2 1 No Folds 1 2 3 4 5 6 7 8 9 10 11 12 13 14 15 16 17 18 19 2…" at bounding box center [529, 296] width 1036 height 467
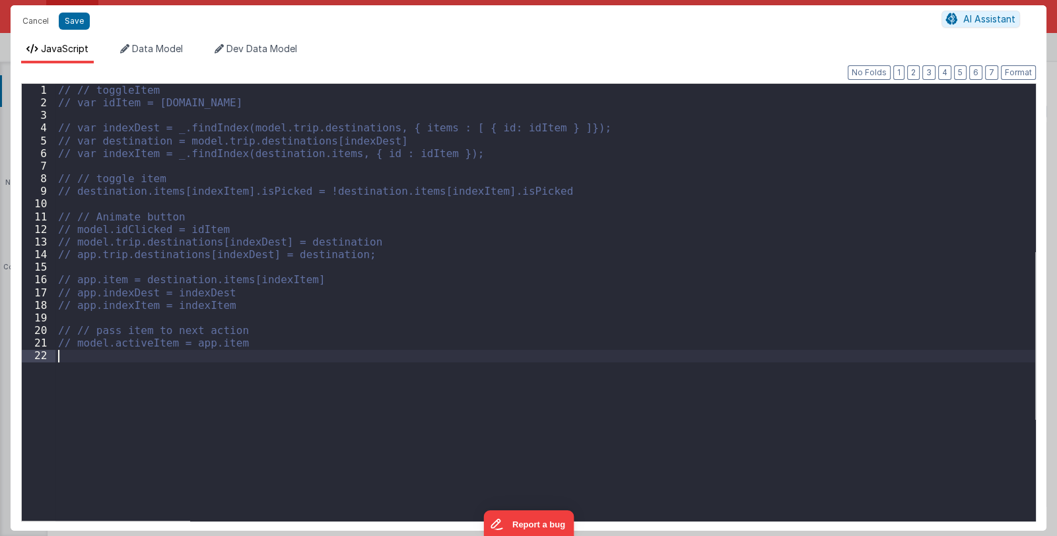
click at [137, 368] on div "// // toggleItem // var idItem = [DOMAIN_NAME] // var indexDest = _.findIndex(m…" at bounding box center [545, 315] width 980 height 462
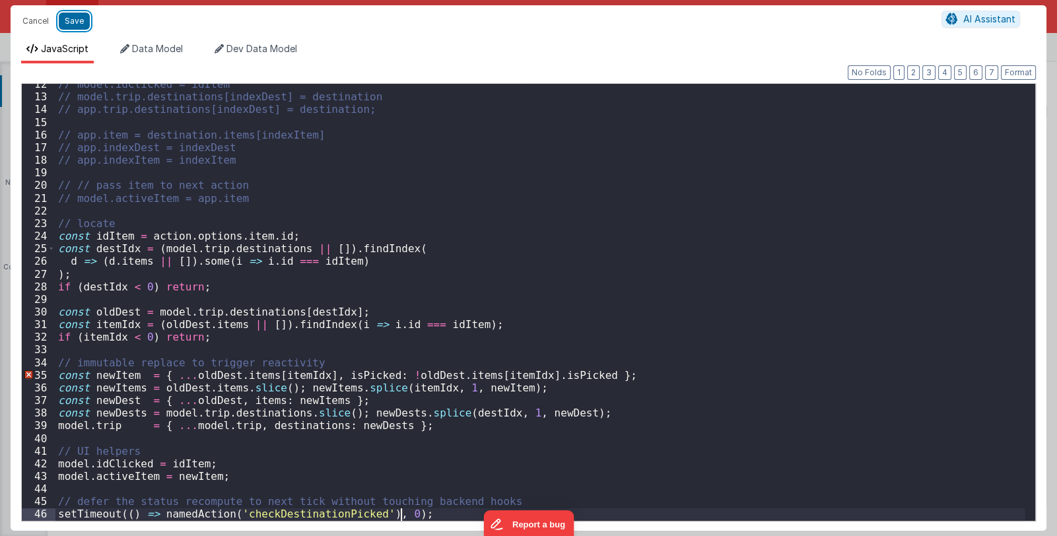
drag, startPoint x: 79, startPoint y: 24, endPoint x: 89, endPoint y: 25, distance: 10.0
click at [79, 23] on button "Save" at bounding box center [74, 21] width 31 height 17
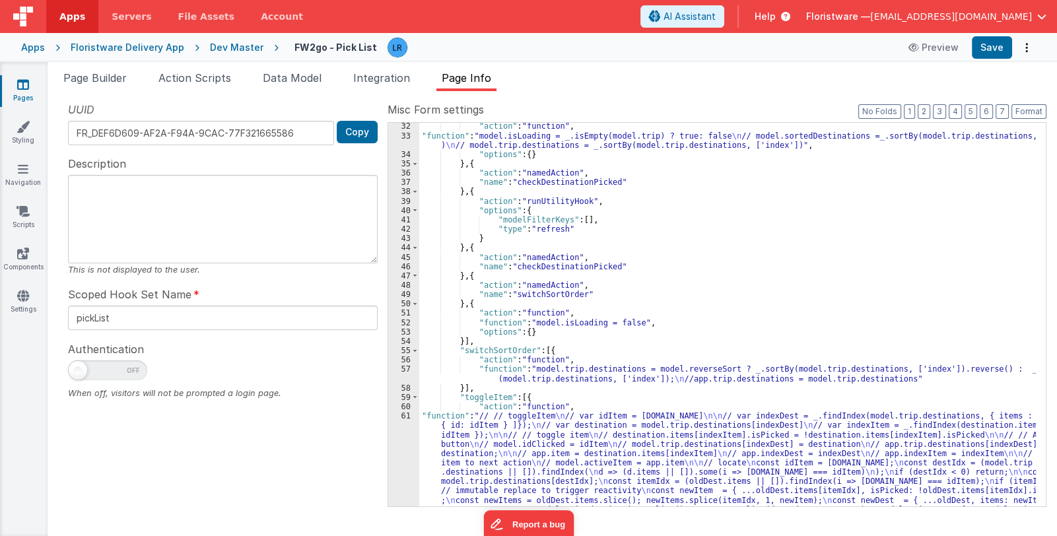
scroll to position [343, 0]
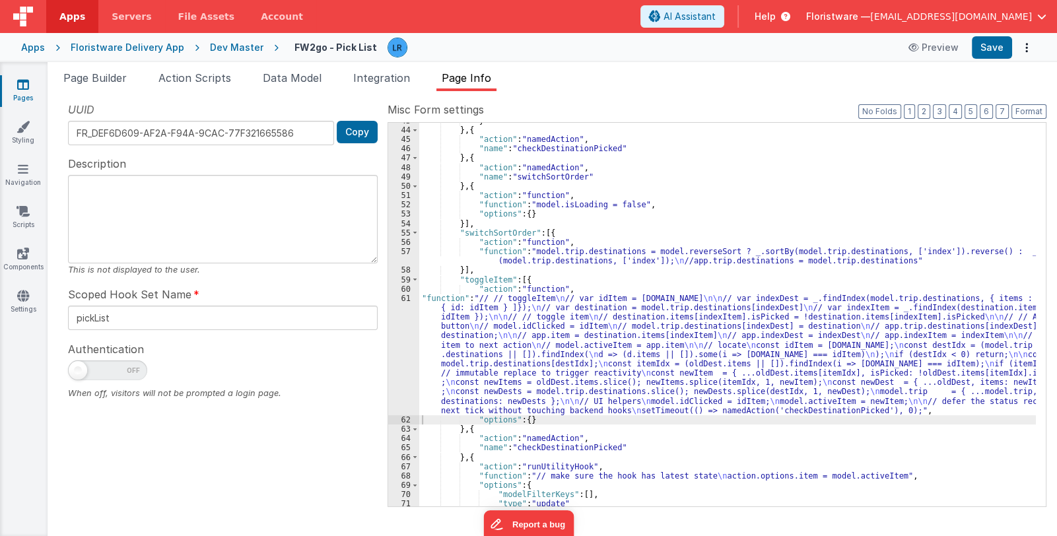
click at [498, 368] on div "} } , { "action" : "namedAction" , "name" : "checkDestinationPicked" } , { "act…" at bounding box center [727, 317] width 617 height 403
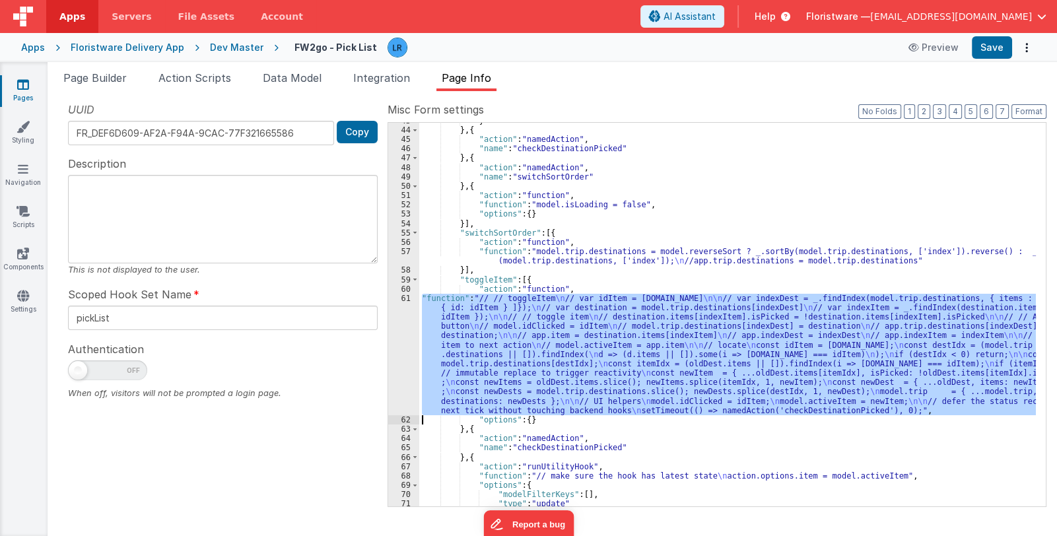
click at [403, 377] on div "61" at bounding box center [403, 354] width 31 height 121
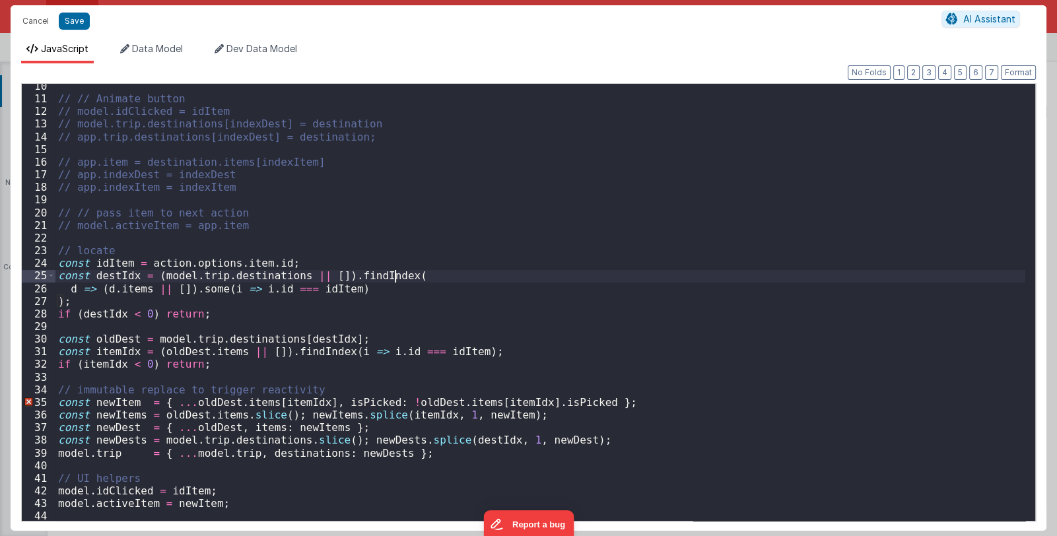
scroll to position [145, 0]
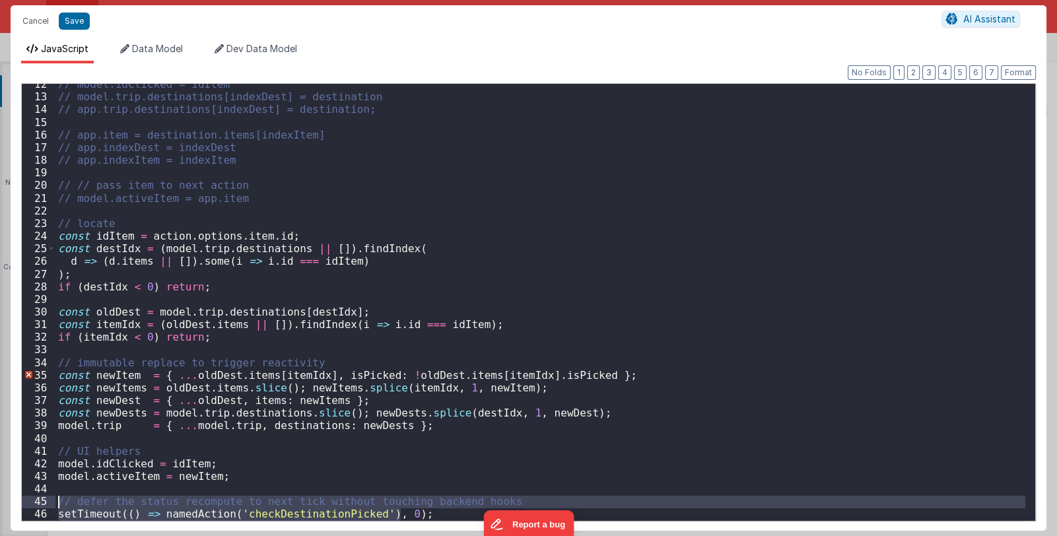
drag, startPoint x: 411, startPoint y: 515, endPoint x: 44, endPoint y: 496, distance: 366.9
click at [44, 496] on div "12 13 14 15 16 17 18 19 20 21 22 23 24 25 26 27 28 29 30 31 32 33 34 35 36 37 3…" at bounding box center [528, 302] width 1015 height 438
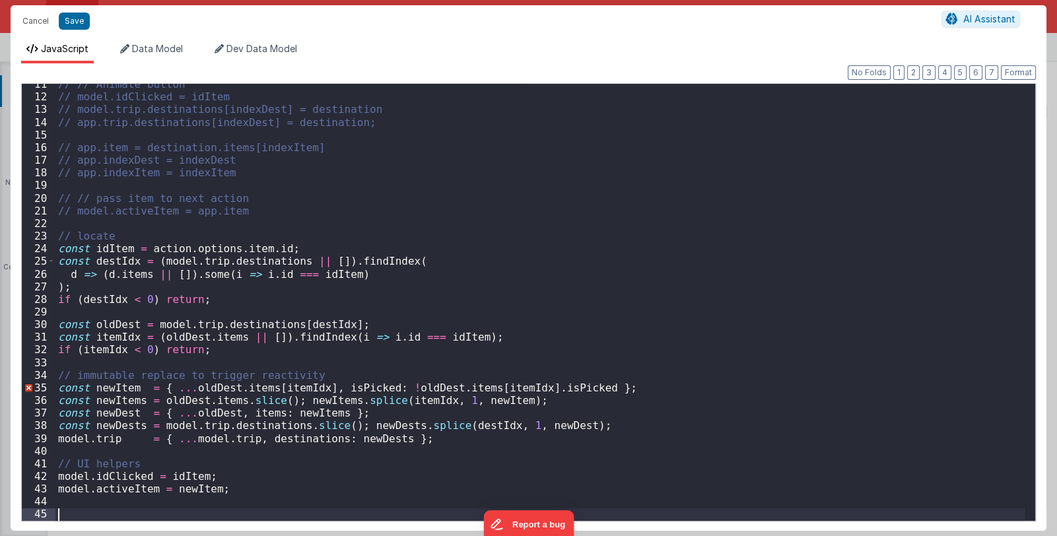
scroll to position [119, 0]
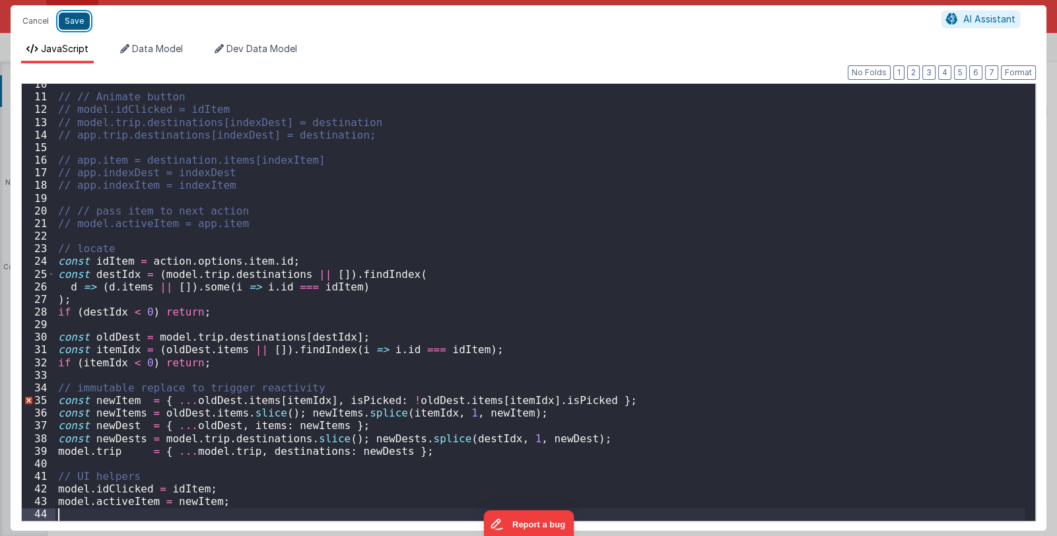
click at [75, 17] on button "Save" at bounding box center [74, 21] width 31 height 17
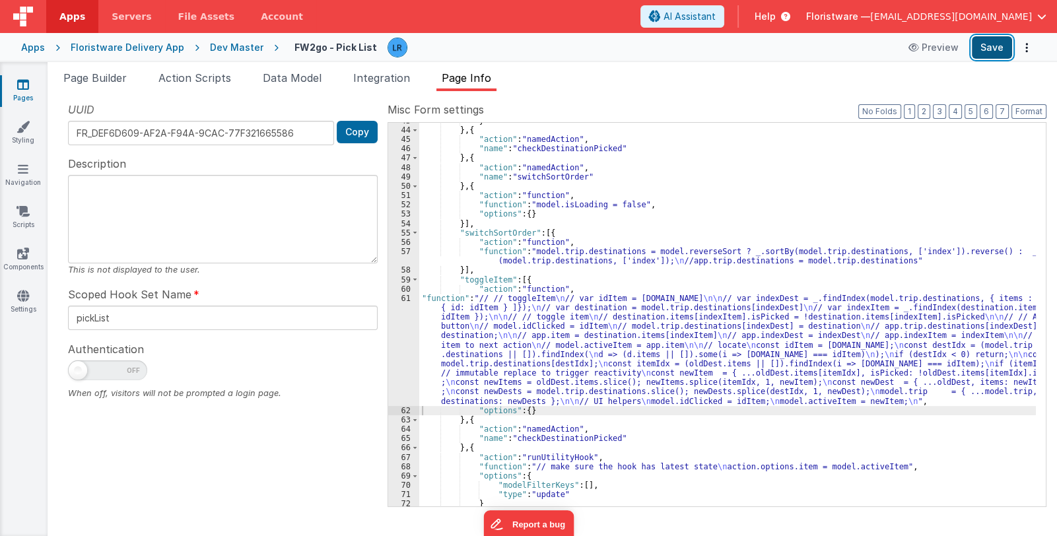
click at [997, 49] on button "Save" at bounding box center [992, 47] width 40 height 22
click at [558, 340] on div "} } , { "action" : "namedAction" , "name" : "checkDestinationPicked" } , { "act…" at bounding box center [727, 317] width 617 height 403
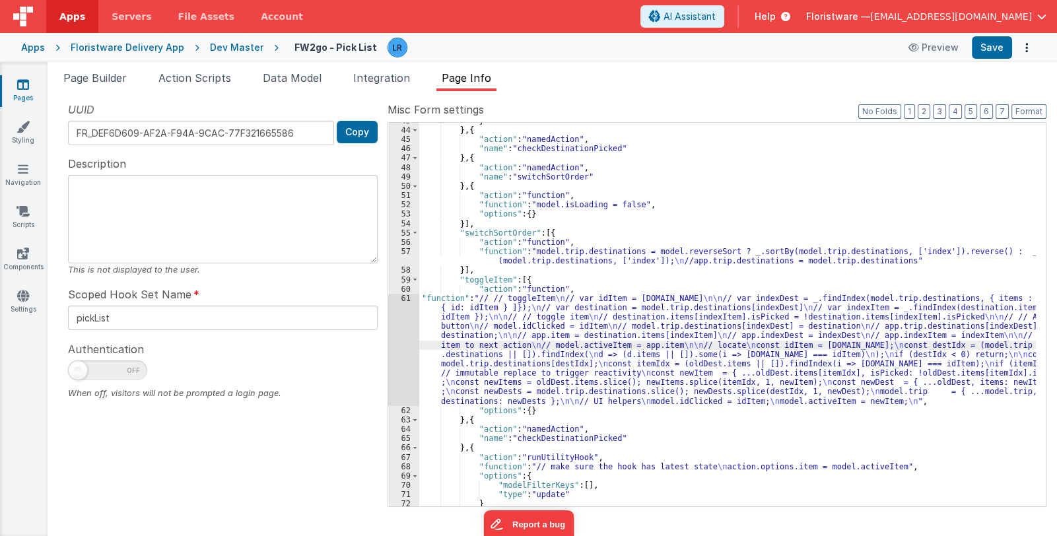
click at [402, 352] on div "61" at bounding box center [403, 350] width 31 height 112
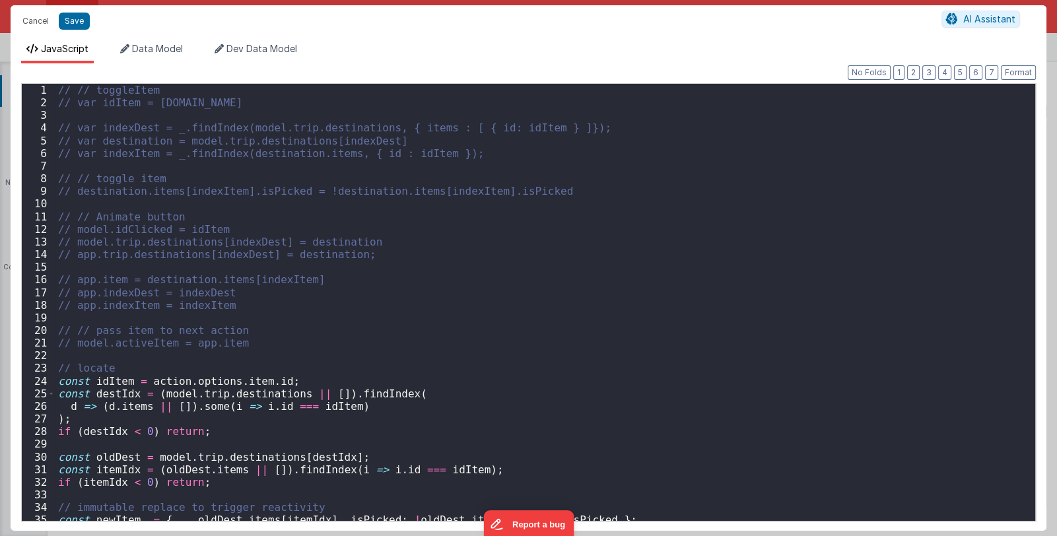
click at [402, 352] on div "Cancel Save AI Assistant JavaScript Data Model Dev Data Model Format 7 6 5 4 3 …" at bounding box center [528, 268] width 1057 height 536
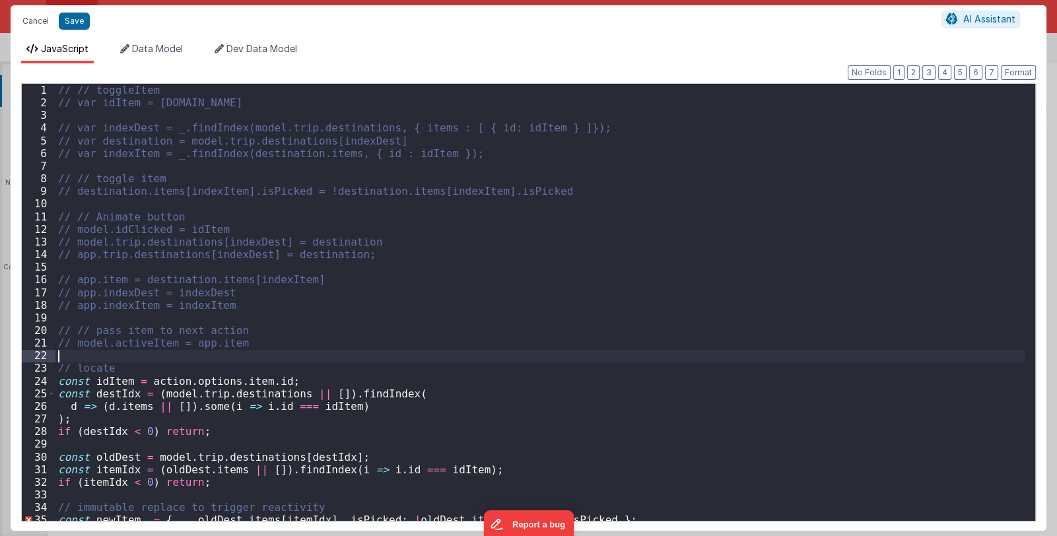
click at [402, 352] on div "// // toggleItem // var idItem = [DOMAIN_NAME] // var indexDest = _.findIndex(m…" at bounding box center [540, 315] width 970 height 462
click at [401, 353] on div "// // toggleItem // var idItem = [DOMAIN_NAME] // var indexDest = _.findIndex(m…" at bounding box center [540, 315] width 970 height 462
click at [35, 18] on button "Cancel" at bounding box center [36, 21] width 40 height 18
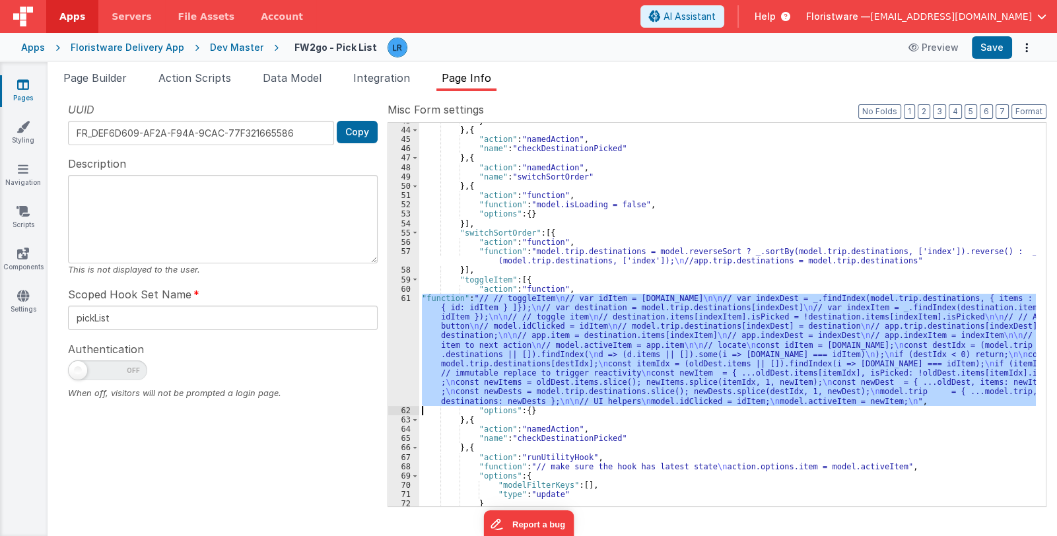
click at [652, 358] on div "} } , { "action" : "namedAction" , "name" : "checkDestinationPicked" } , { "act…" at bounding box center [727, 315] width 617 height 384
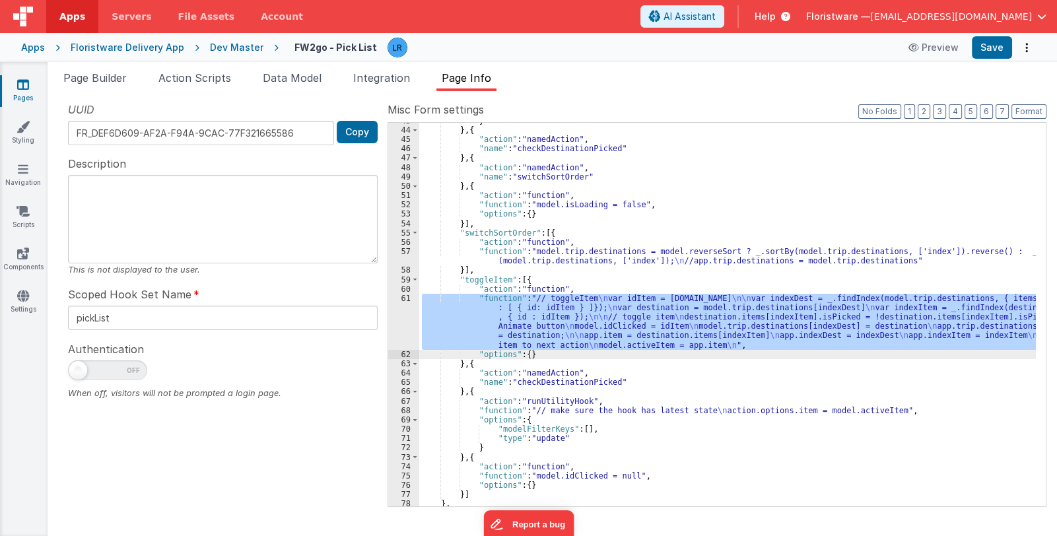
click at [547, 333] on div "} } , { "action" : "namedAction" , "name" : "checkDestinationPicked" } , { "act…" at bounding box center [727, 315] width 617 height 384
click at [404, 320] on div "61" at bounding box center [403, 322] width 31 height 56
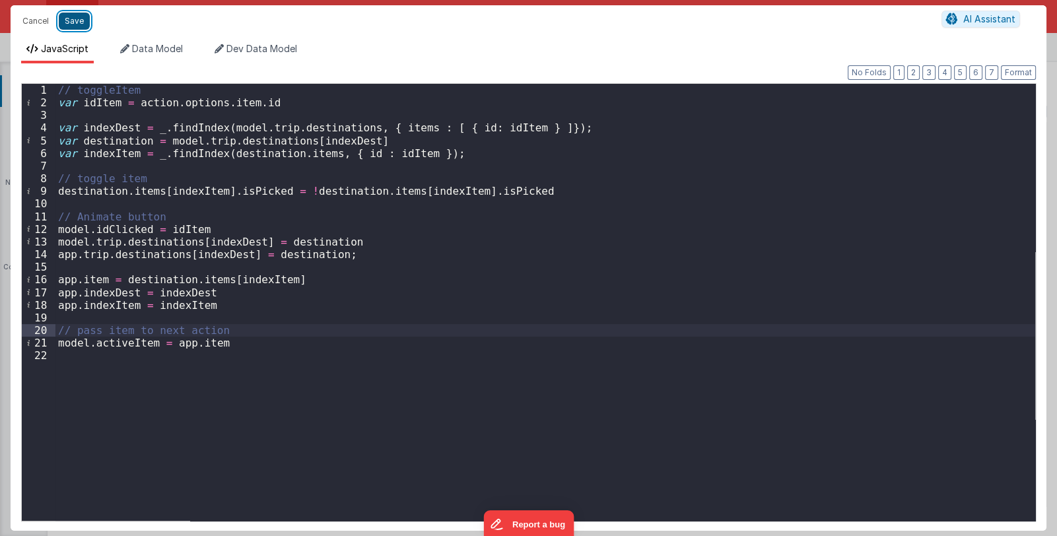
click at [77, 22] on button "Save" at bounding box center [74, 21] width 31 height 17
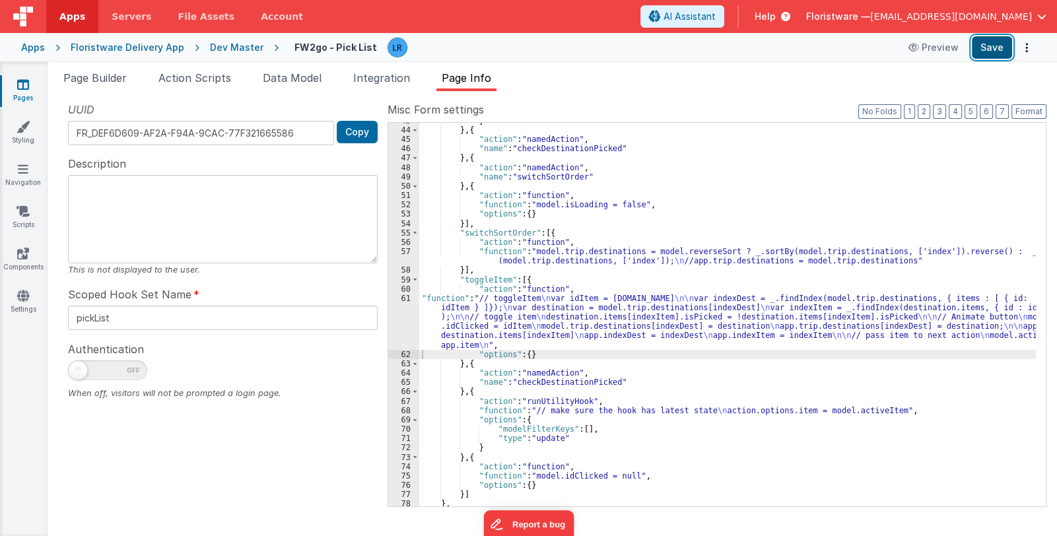
click at [996, 43] on button "Save" at bounding box center [992, 47] width 40 height 22
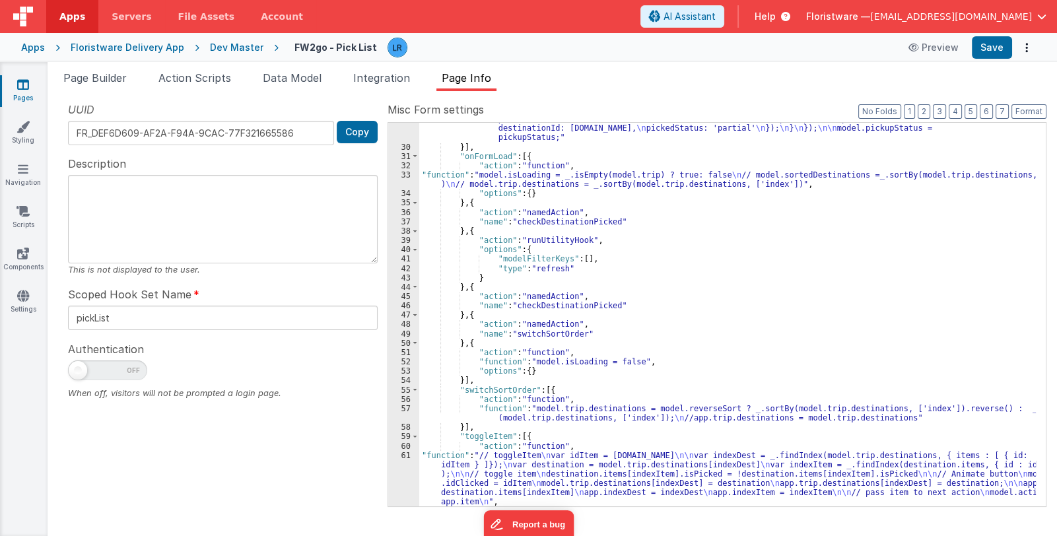
scroll to position [68, 0]
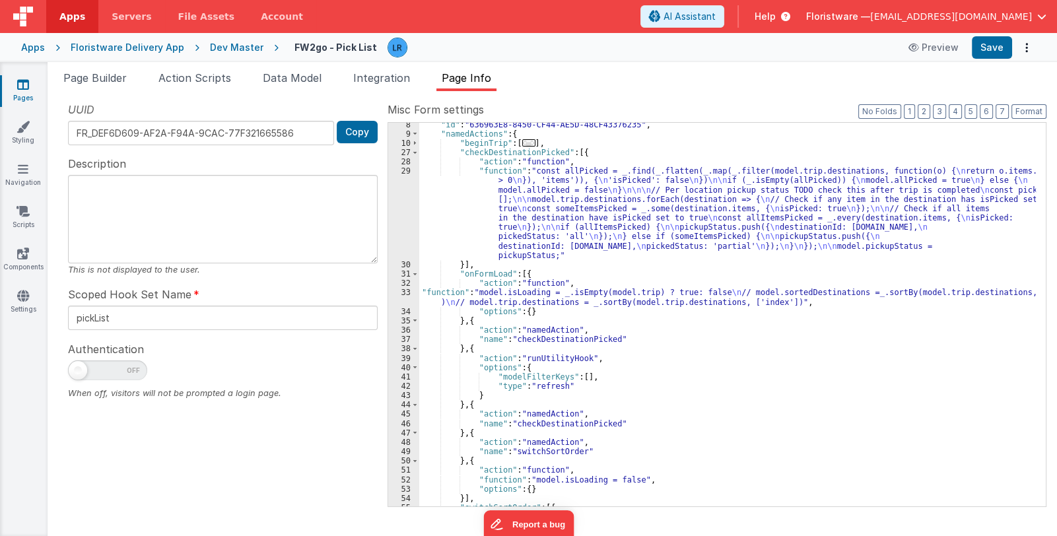
click at [522, 143] on span "..." at bounding box center [528, 142] width 13 height 7
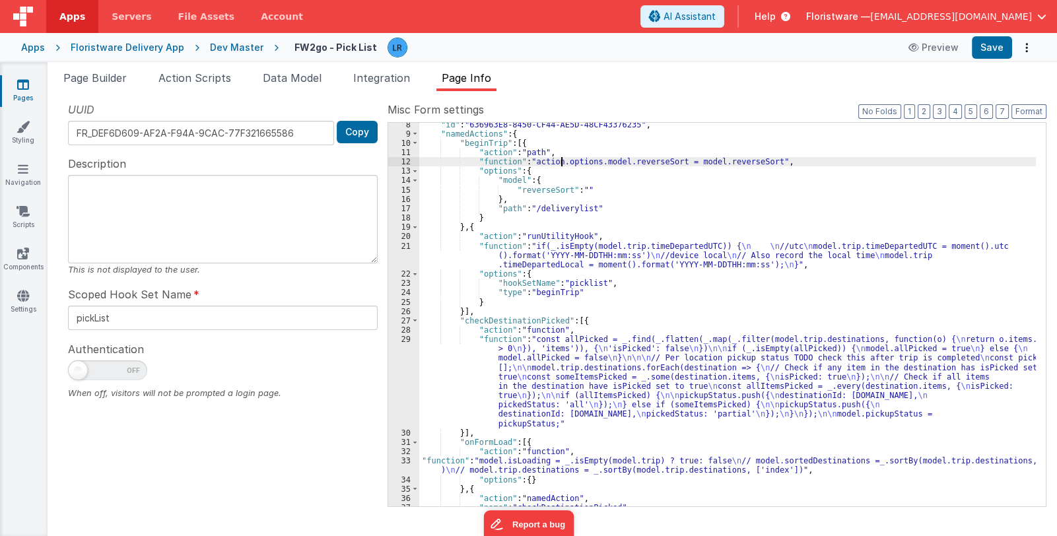
click at [562, 160] on div ""id" : "636963E8-8450-CF44-AE5D-48CF43376235" , "namedActions" : { "beginTrip" …" at bounding box center [727, 321] width 617 height 403
click at [399, 159] on div "12" at bounding box center [403, 161] width 31 height 9
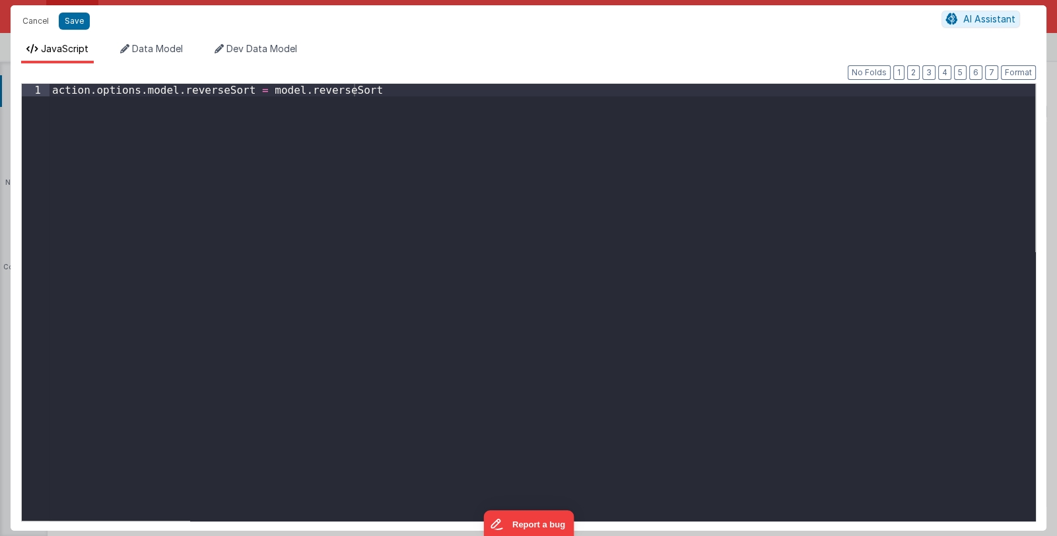
click at [399, 159] on div "Cancel Save AI Assistant JavaScript Data Model Dev Data Model Format 7 6 5 4 3 …" at bounding box center [528, 268] width 1057 height 536
drag, startPoint x: 290, startPoint y: 91, endPoint x: 353, endPoint y: 96, distance: 62.9
click at [353, 96] on div "action . options . model . reverseSort = model . reverseSort" at bounding box center [543, 315] width 986 height 462
click at [33, 18] on button "Cancel" at bounding box center [36, 21] width 40 height 18
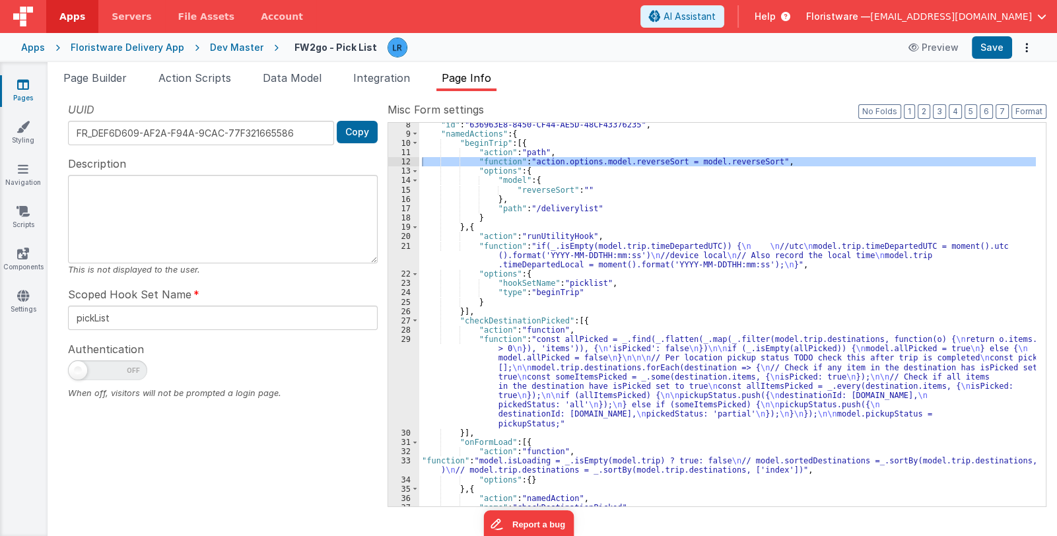
click at [16, 84] on link "Pages" at bounding box center [23, 91] width 48 height 26
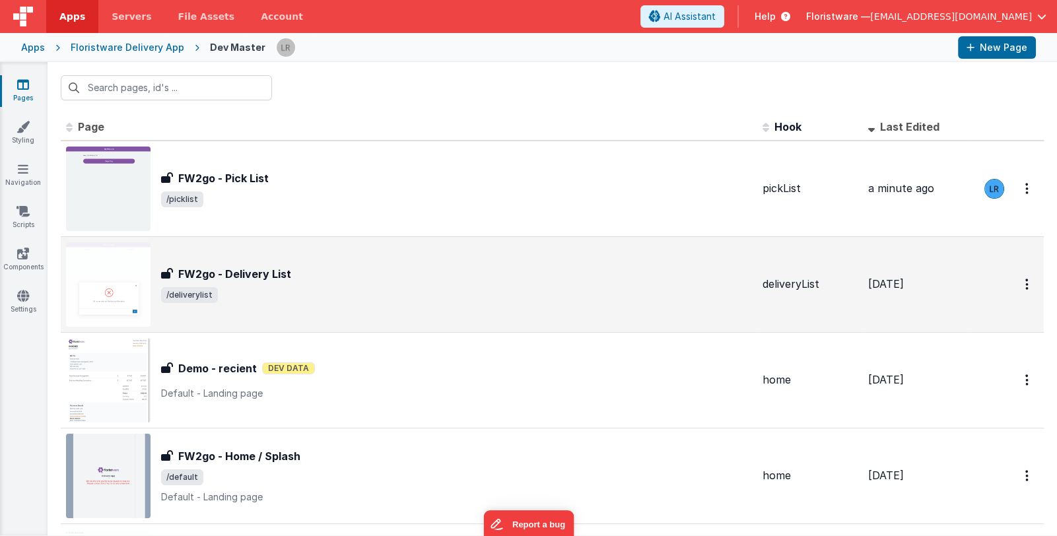
click at [320, 270] on div "FW2go - Delivery List" at bounding box center [456, 274] width 591 height 16
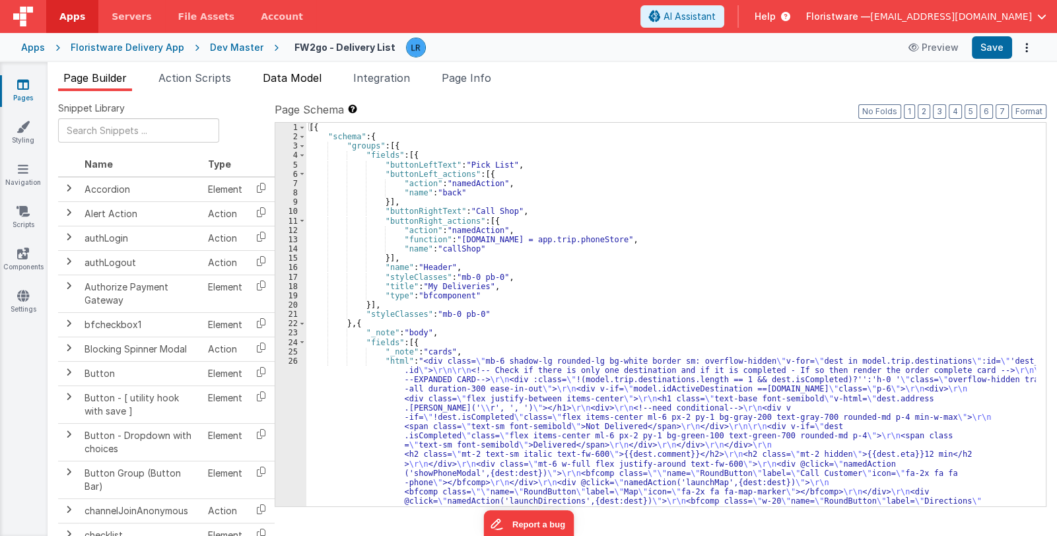
click at [291, 77] on span "Data Model" at bounding box center [292, 77] width 59 height 13
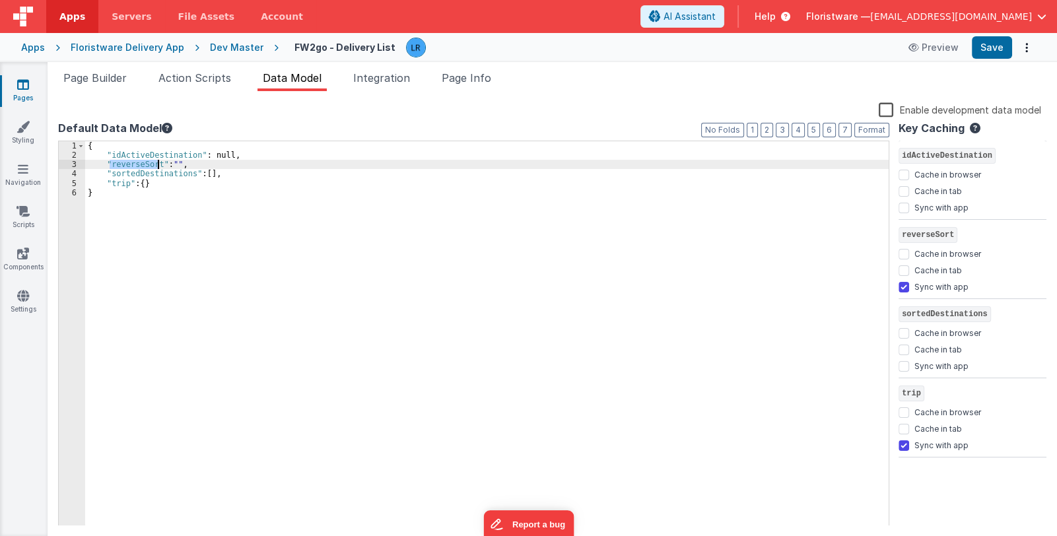
drag, startPoint x: 108, startPoint y: 164, endPoint x: 158, endPoint y: 163, distance: 49.5
click at [158, 163] on div "{ "idActiveDestination" : null, "reverseSort" : "" , "sortedDestinations" : [ ]…" at bounding box center [486, 343] width 803 height 404
click at [905, 287] on input "Sync with app" at bounding box center [904, 287] width 11 height 11
checkbox input "false"
click at [984, 44] on button "Save" at bounding box center [992, 47] width 40 height 22
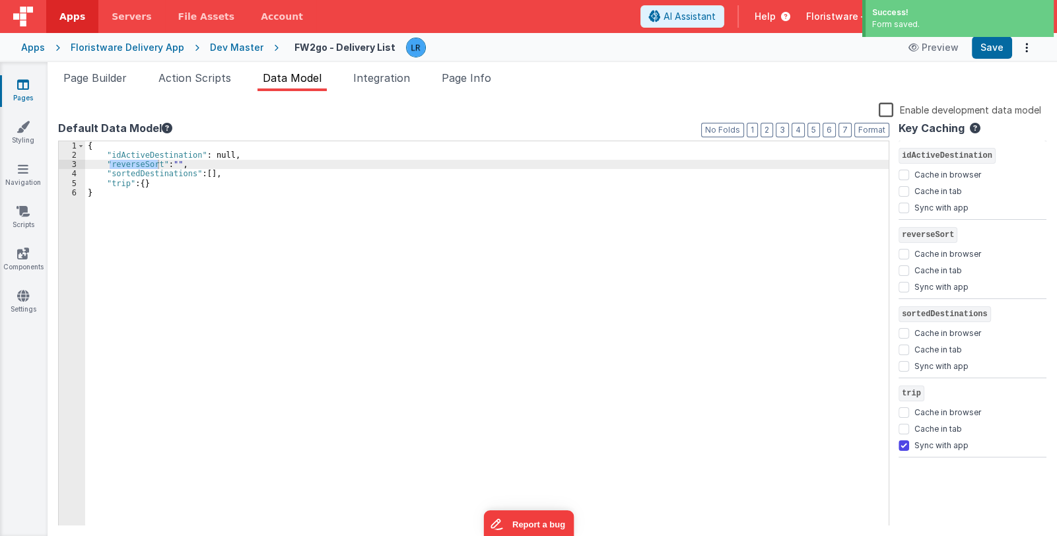
click at [29, 86] on link "Pages" at bounding box center [23, 91] width 48 height 26
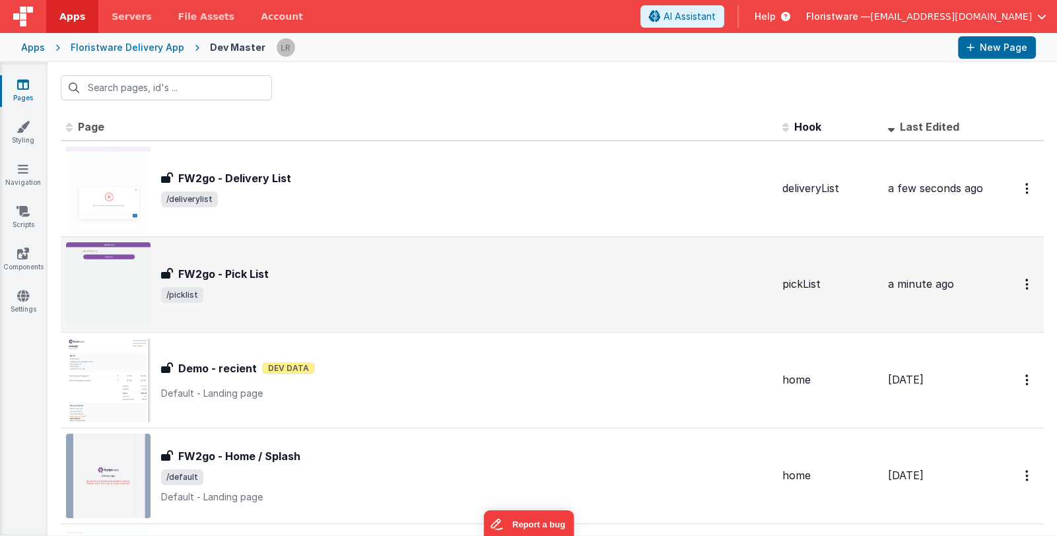
click at [398, 275] on div "FW2go - Pick List" at bounding box center [466, 274] width 611 height 16
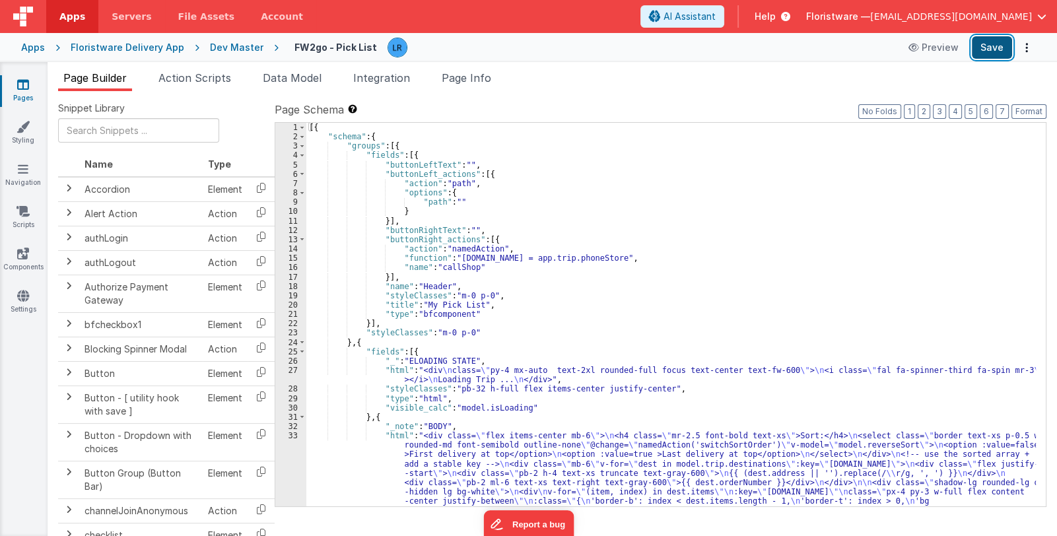
click at [1002, 53] on button "Save" at bounding box center [992, 47] width 40 height 22
click at [481, 80] on span "Page Info" at bounding box center [467, 77] width 50 height 13
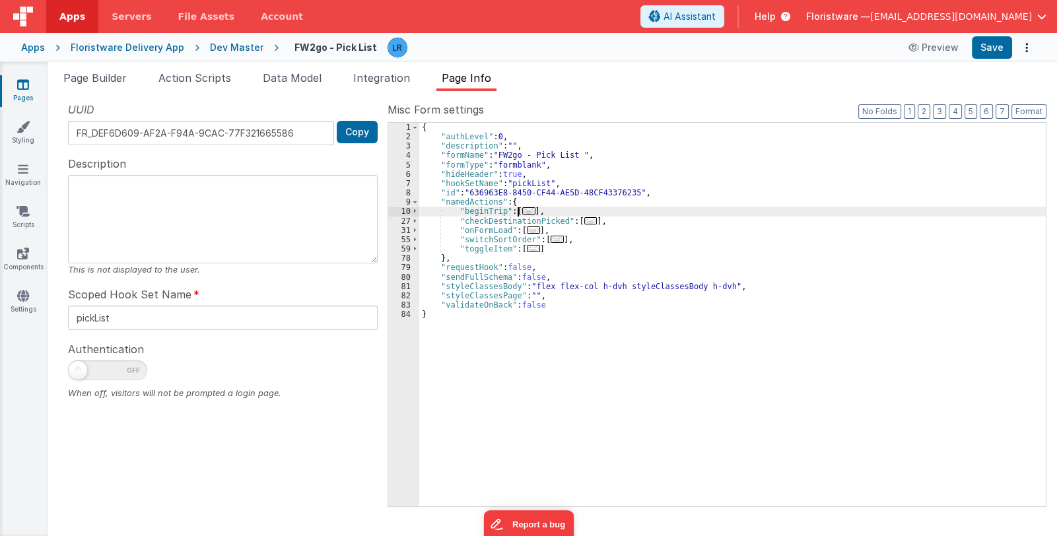
click at [525, 211] on span "..." at bounding box center [528, 210] width 13 height 7
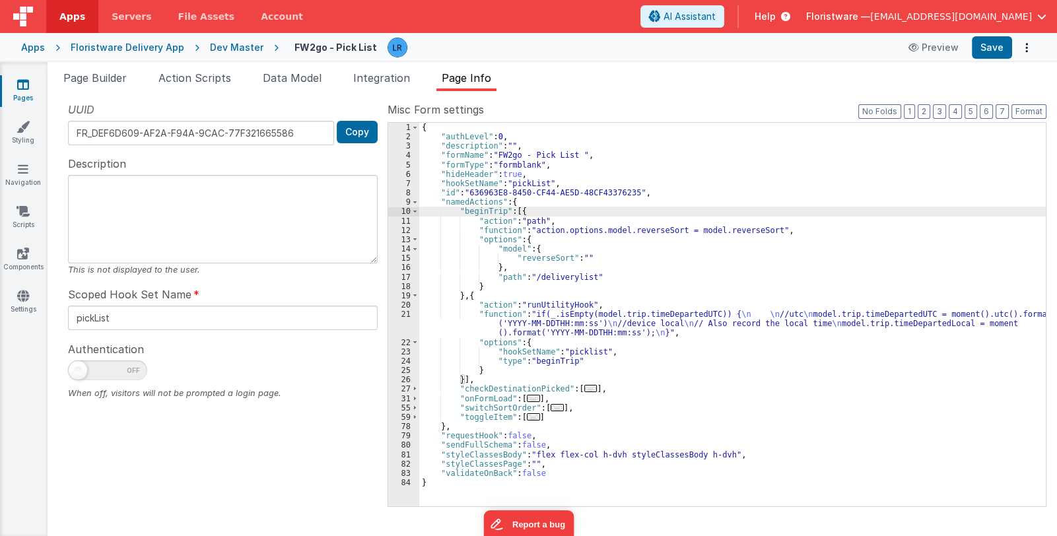
click at [581, 228] on div "{ "authLevel" : 0 , "description" : "" , "formName" : "FW2go - Pick List " , "f…" at bounding box center [732, 324] width 627 height 403
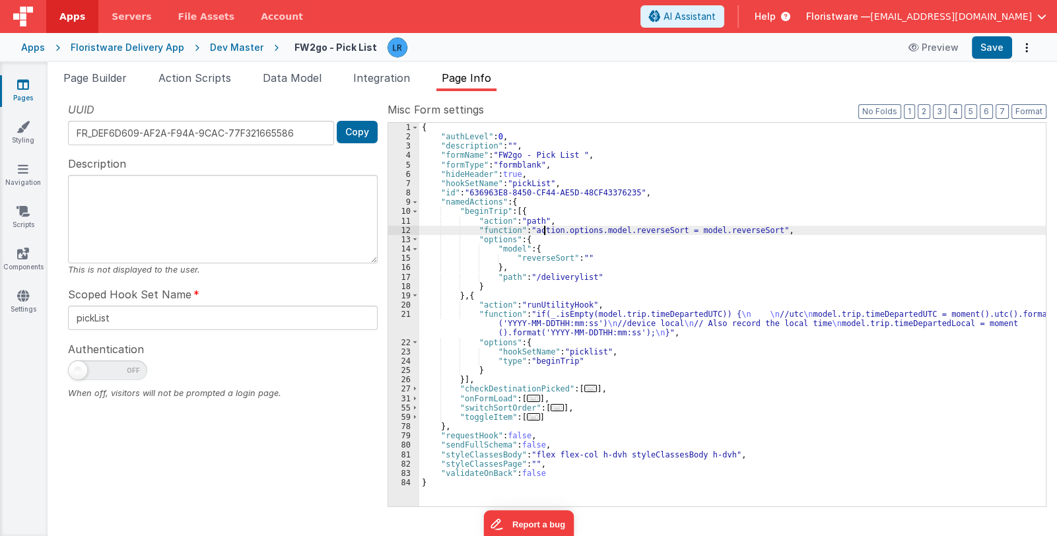
click at [543, 227] on div "{ "authLevel" : 0 , "description" : "" , "formName" : "FW2go - Pick List " , "f…" at bounding box center [732, 324] width 627 height 403
click at [577, 226] on div "{ "authLevel" : 0 , "description" : "" , "formName" : "FW2go - Pick List " , "f…" at bounding box center [732, 324] width 627 height 403
click at [605, 226] on div "{ "authLevel" : 0 , "description" : "" , "formName" : "FW2go - Pick List " , "f…" at bounding box center [732, 324] width 627 height 403
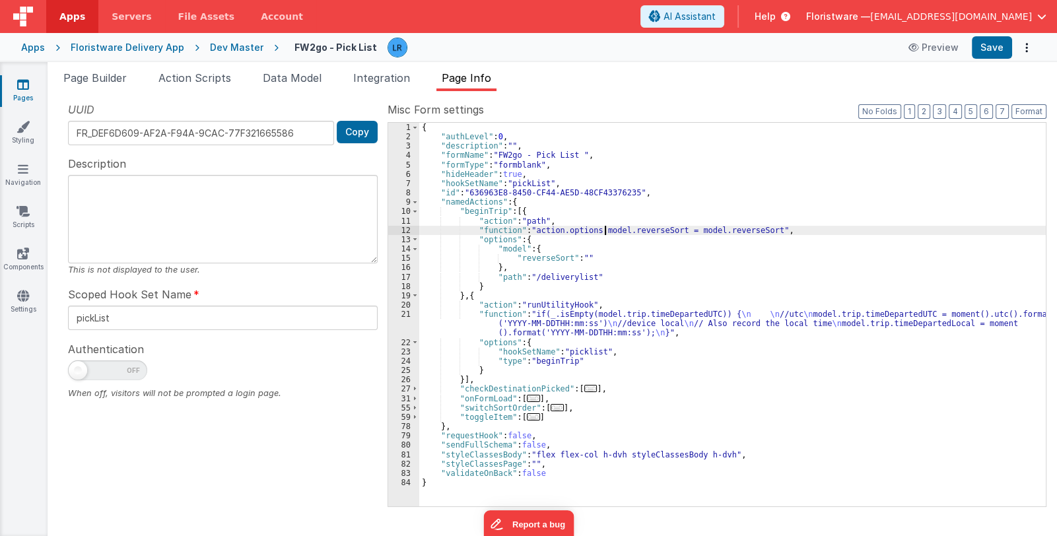
click at [605, 226] on div "{ "authLevel" : 0 , "description" : "" , "formName" : "FW2go - Pick List " , "f…" at bounding box center [732, 324] width 627 height 403
click at [636, 225] on div "{ "authLevel" : 0 , "description" : "" , "formName" : "FW2go - Pick List " , "f…" at bounding box center [732, 324] width 627 height 403
click at [18, 85] on icon at bounding box center [23, 84] width 12 height 13
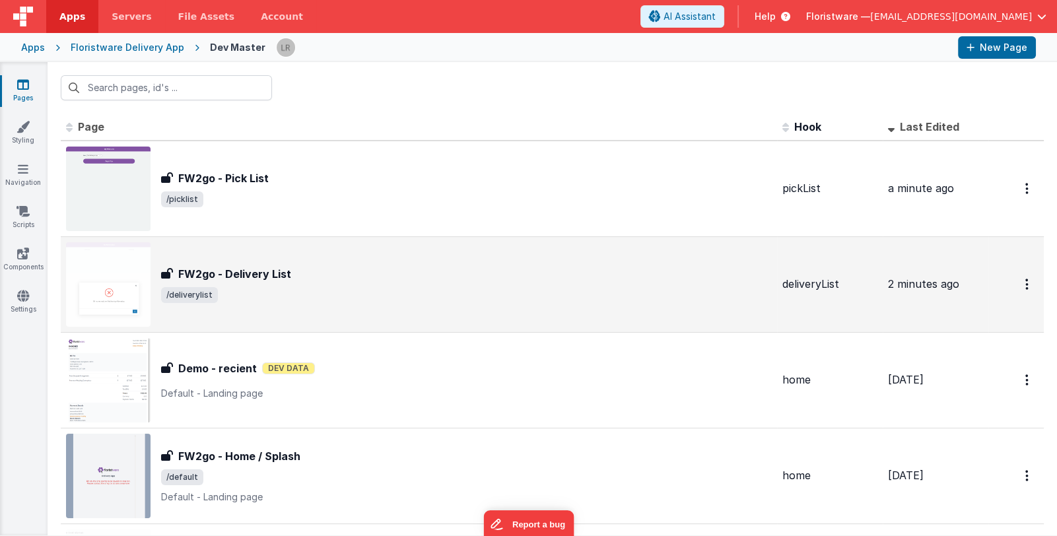
click at [371, 282] on div "FW2go - Delivery List FW2go - Delivery List /deliverylist" at bounding box center [466, 284] width 611 height 37
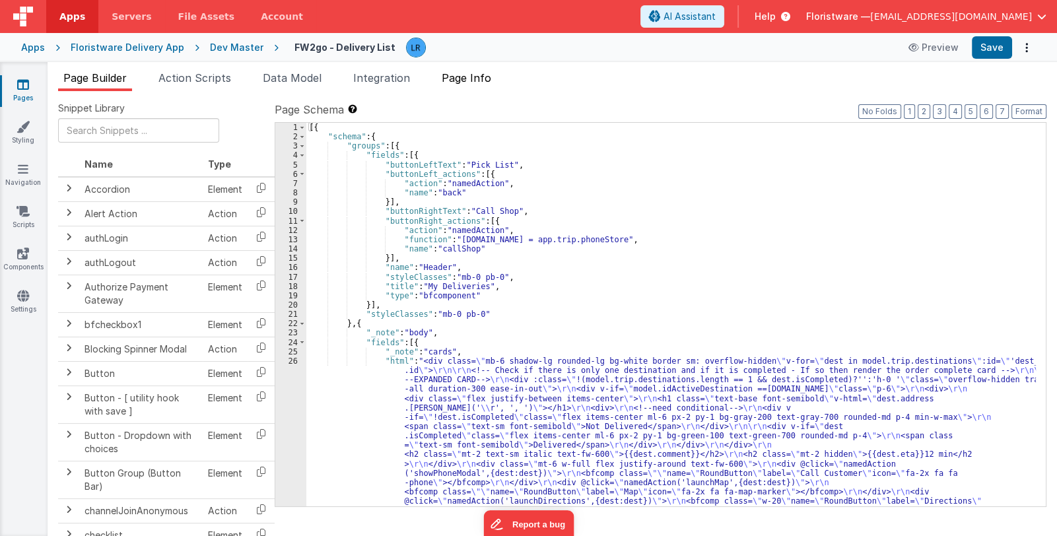
click at [481, 76] on span "Page Info" at bounding box center [467, 77] width 50 height 13
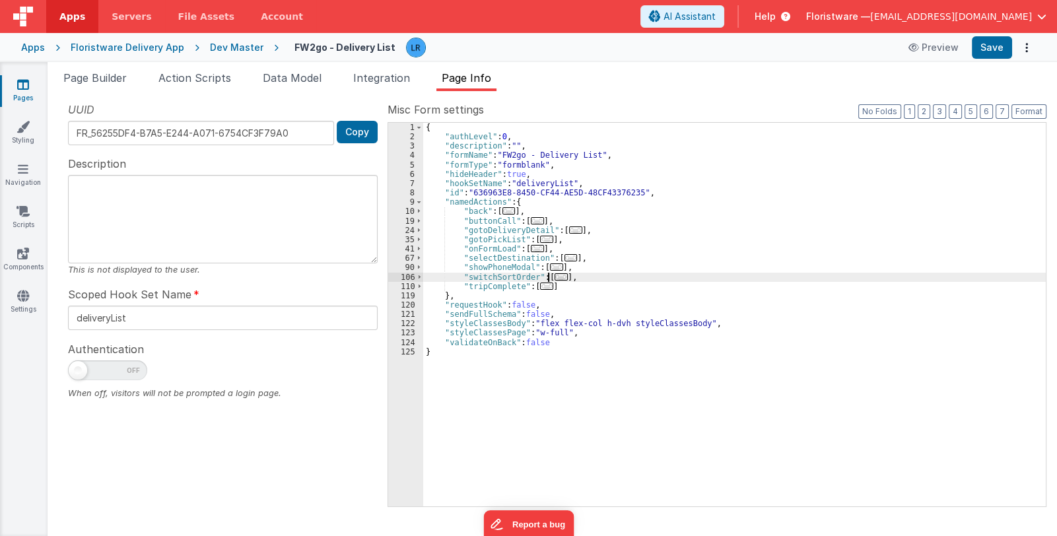
click at [555, 278] on span "..." at bounding box center [561, 276] width 13 height 7
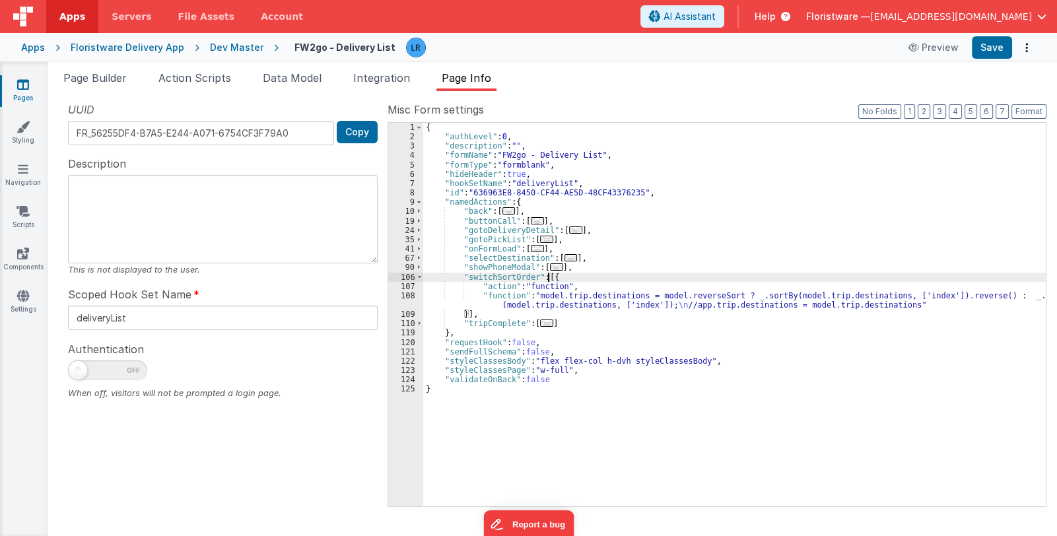
click at [23, 91] on link "Pages" at bounding box center [23, 91] width 48 height 26
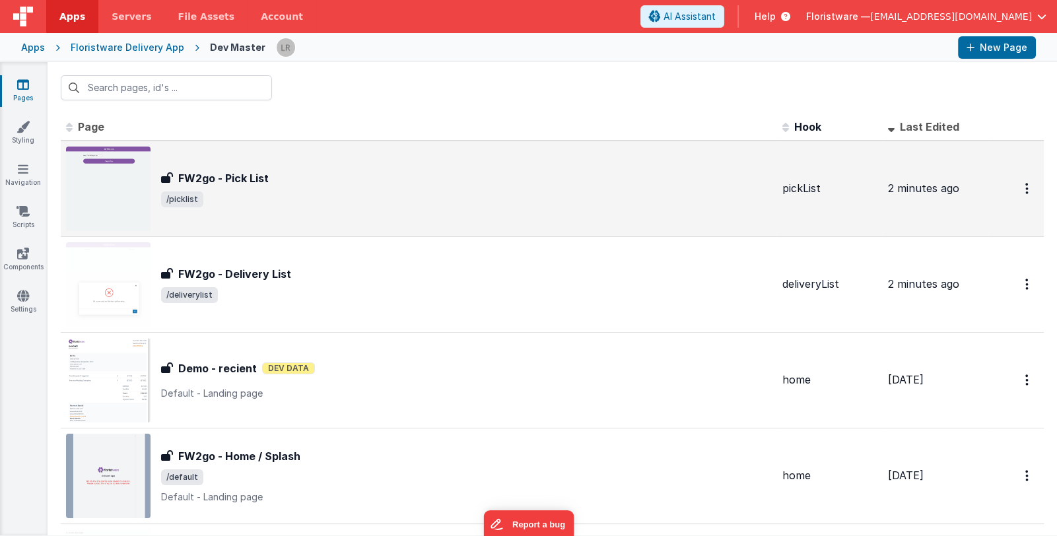
click at [378, 209] on div "FW2go - Pick List FW2go - Pick List /picklist" at bounding box center [419, 189] width 706 height 85
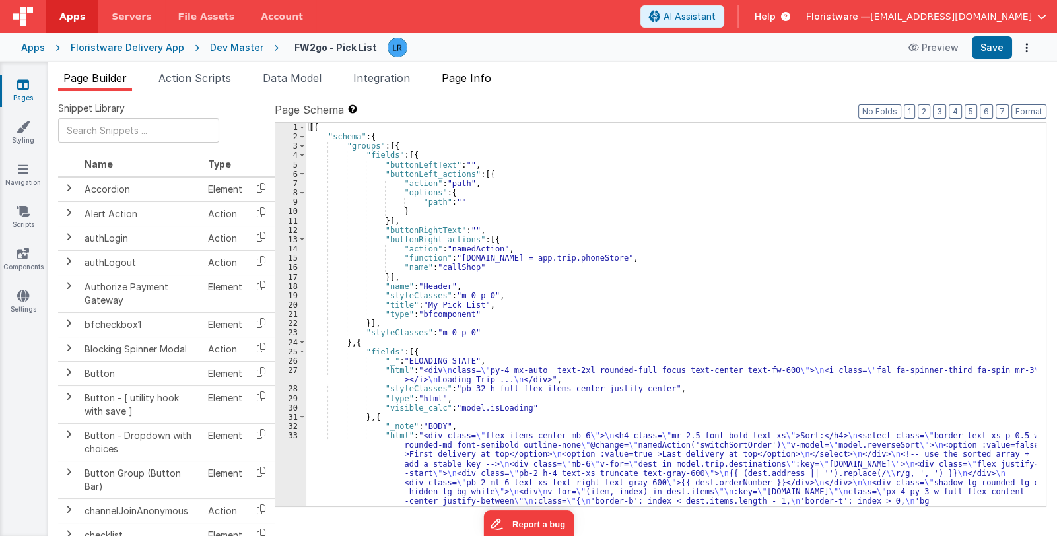
click at [469, 82] on span "Page Info" at bounding box center [467, 77] width 50 height 13
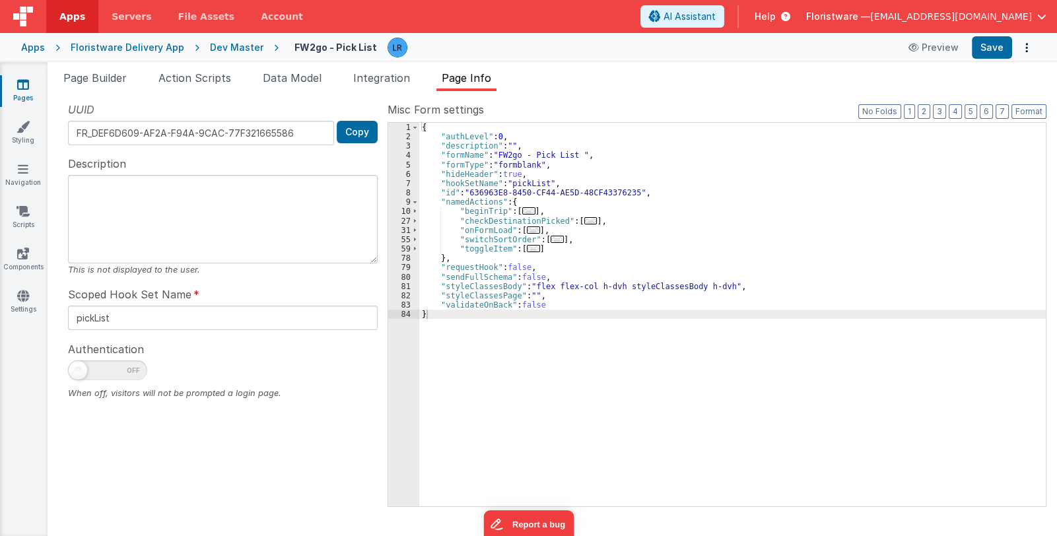
click at [522, 210] on span "..." at bounding box center [528, 210] width 13 height 7
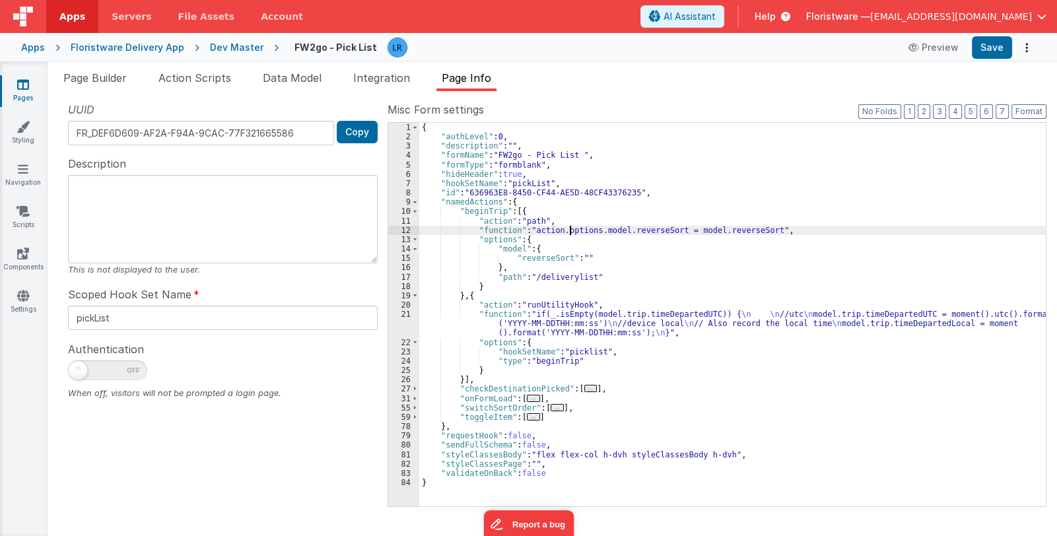
click at [571, 230] on div "{ "authLevel" : 0 , "description" : "" , "formName" : "FW2go - Pick List " , "f…" at bounding box center [732, 324] width 627 height 403
click at [302, 75] on span "Data Model" at bounding box center [292, 77] width 59 height 13
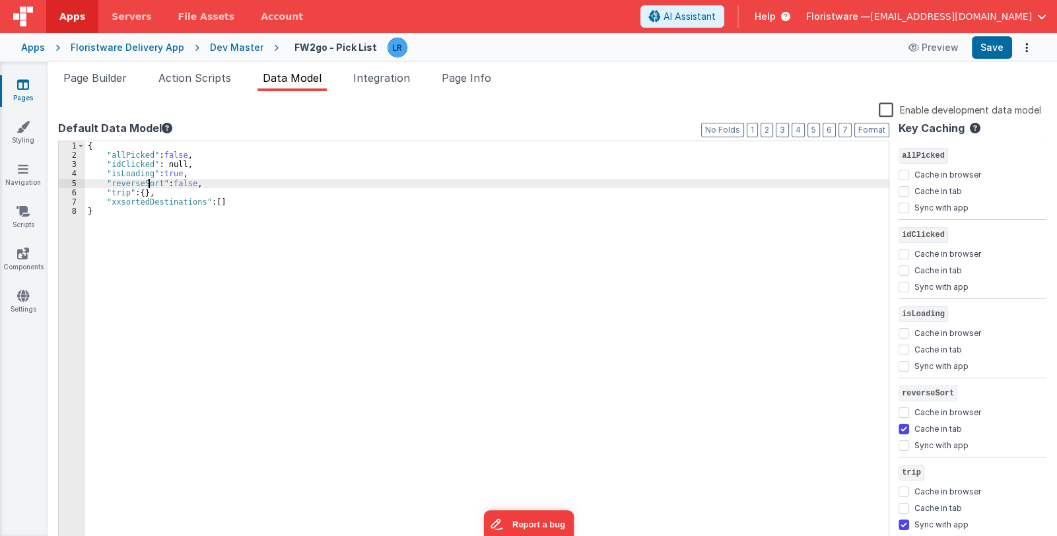
click at [149, 184] on div "{ "allPicked" : false , "idClicked" : null, "isLoading" : true , "reverseSort" …" at bounding box center [486, 353] width 803 height 425
click at [486, 81] on span "Page Info" at bounding box center [467, 77] width 50 height 13
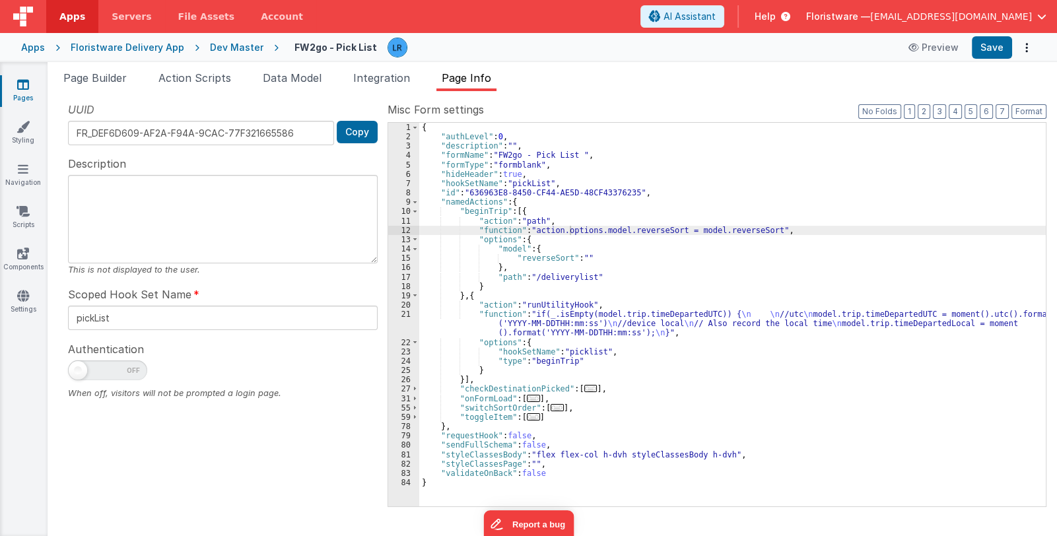
click at [640, 232] on div "{ "authLevel" : 0 , "description" : "" , "formName" : "FW2go - Pick List " , "f…" at bounding box center [732, 324] width 627 height 403
click at [401, 231] on div "12" at bounding box center [403, 230] width 31 height 9
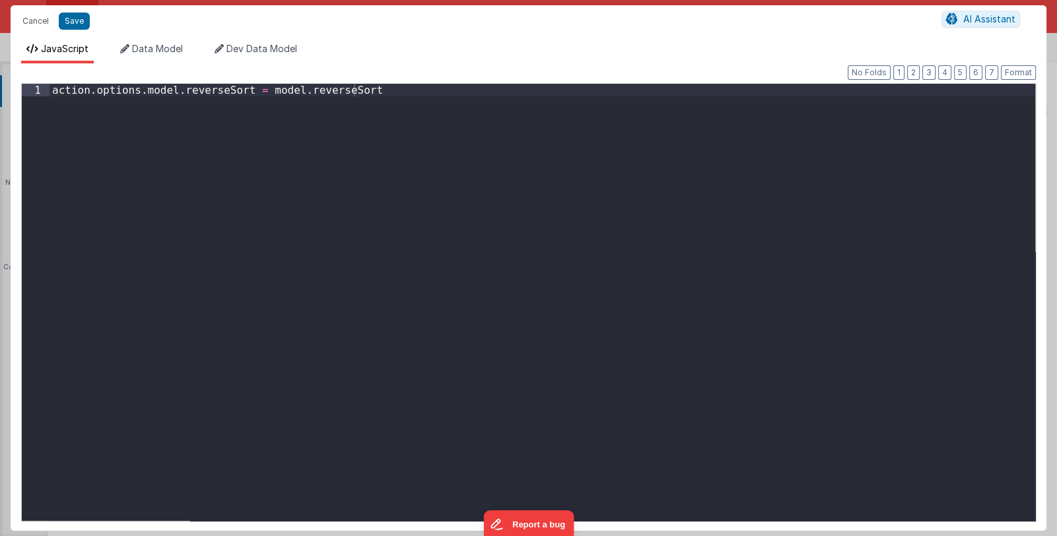
click at [401, 231] on div "Cancel Save AI Assistant JavaScript Data Model Dev Data Model Format 7 6 5 4 3 …" at bounding box center [528, 268] width 1057 height 536
click at [36, 18] on button "Cancel" at bounding box center [36, 21] width 40 height 18
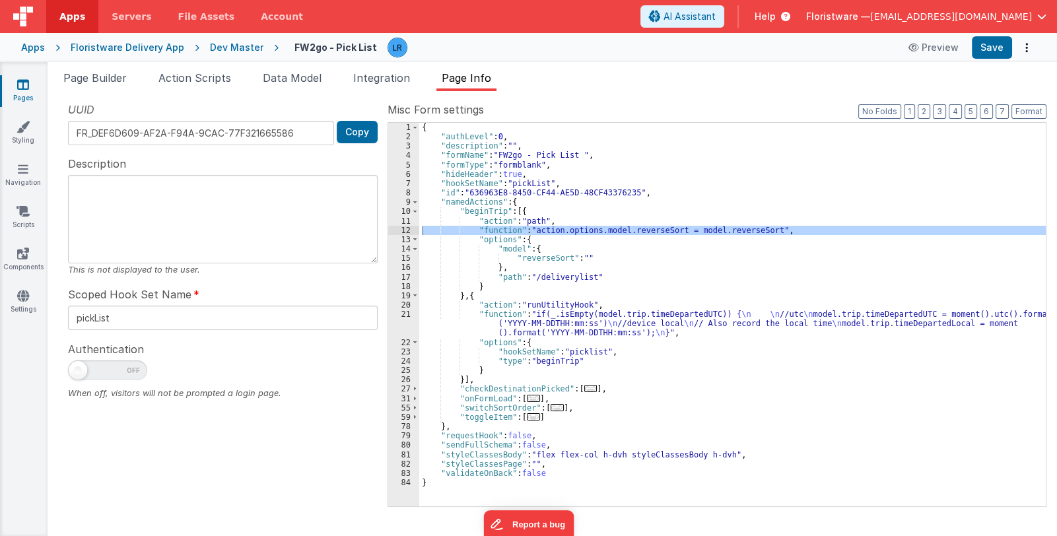
click at [574, 232] on div "{ "authLevel" : 0 , "description" : "" , "formName" : "FW2go - Pick List " , "f…" at bounding box center [732, 315] width 627 height 384
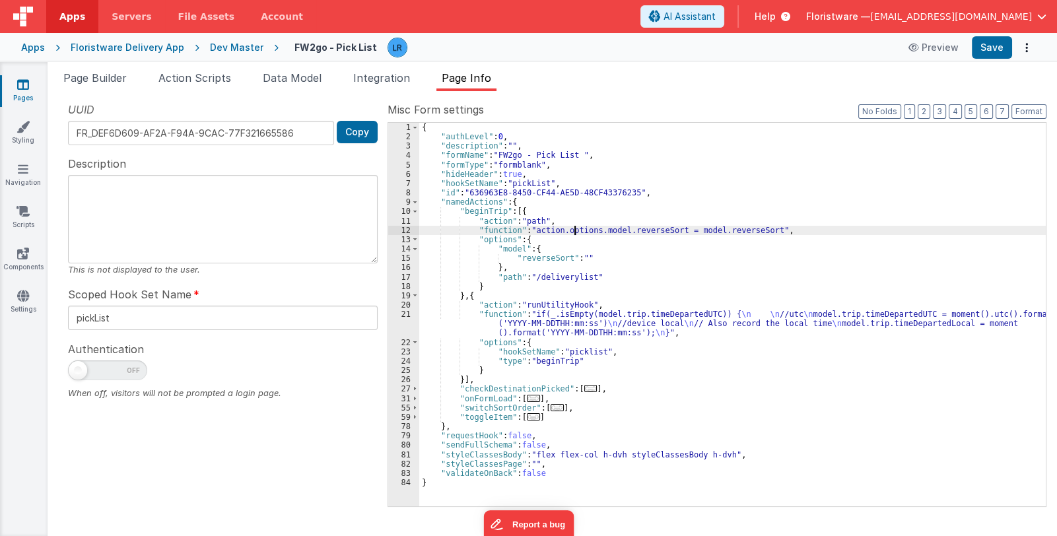
click at [574, 232] on div "{ "authLevel" : 0 , "description" : "" , "formName" : "FW2go - Pick List " , "f…" at bounding box center [732, 324] width 627 height 403
click at [541, 256] on div "{ "authLevel" : 0 , "description" : "" , "formName" : "FW2go - Pick List " , "f…" at bounding box center [732, 324] width 627 height 403
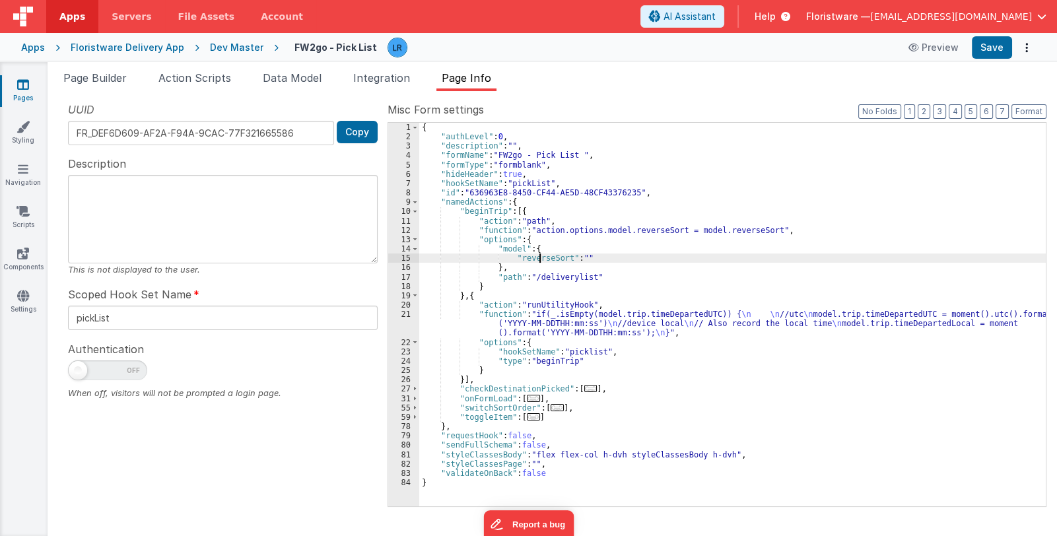
click at [541, 256] on div "{ "authLevel" : 0 , "description" : "" , "formName" : "FW2go - Pick List " , "f…" at bounding box center [732, 324] width 627 height 403
click at [506, 248] on div "{ "authLevel" : 0 , "description" : "" , "formName" : "FW2go - Pick List " , "f…" at bounding box center [732, 324] width 627 height 403
drag, startPoint x: 502, startPoint y: 230, endPoint x: 494, endPoint y: 230, distance: 7.9
click at [502, 230] on div "{ "authLevel" : 0 , "description" : "" , "formName" : "FW2go - Pick List " , "f…" at bounding box center [732, 324] width 627 height 403
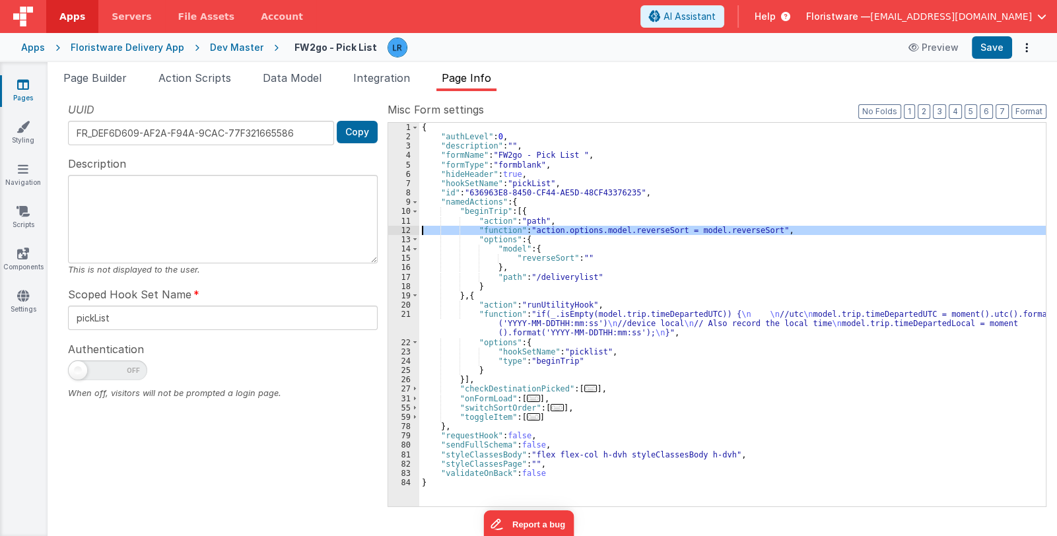
click at [402, 229] on div "12" at bounding box center [403, 230] width 31 height 9
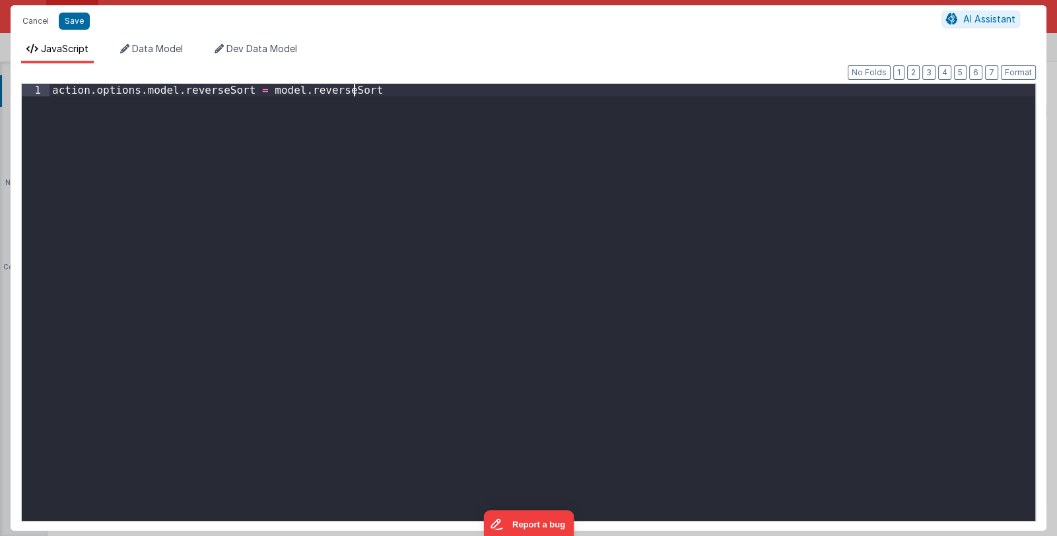
click at [402, 229] on div "action . options . model . reverseSort = model . reverseSort" at bounding box center [543, 315] width 986 height 462
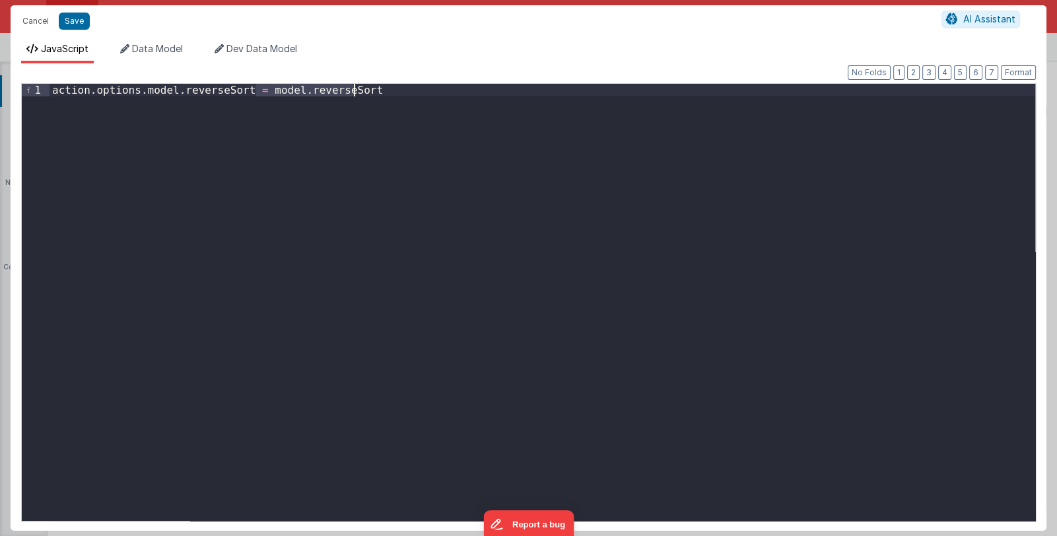
drag, startPoint x: 255, startPoint y: 91, endPoint x: 369, endPoint y: 92, distance: 113.6
click at [369, 92] on div "action . options . model . reverseSort = model . reverseSort" at bounding box center [543, 315] width 986 height 462
click at [349, 156] on div "action . options . model . reverseSort = "model.reverseSort"" at bounding box center [543, 315] width 986 height 462
click at [77, 20] on button "Save" at bounding box center [74, 21] width 31 height 17
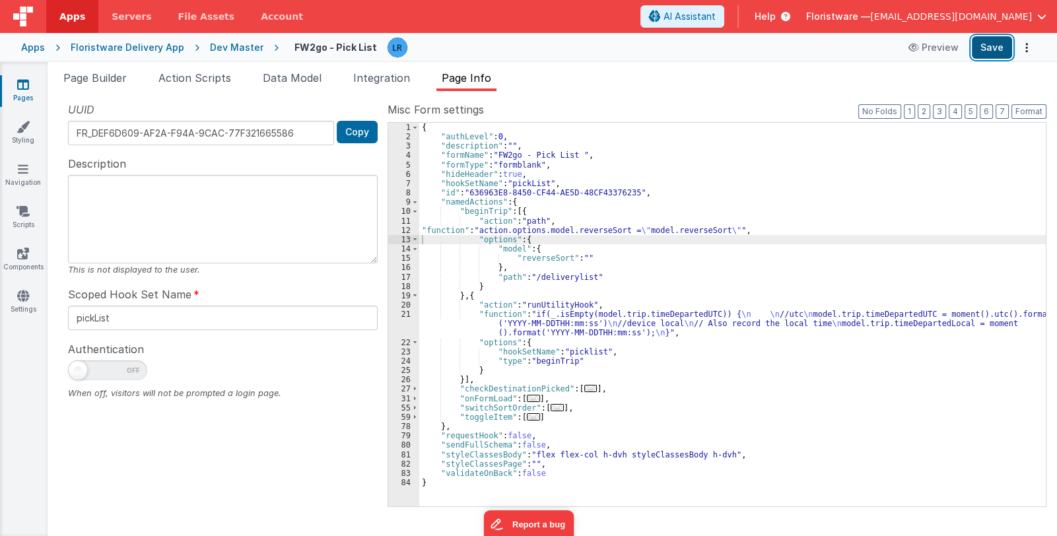
click at [1006, 53] on button "Save" at bounding box center [992, 47] width 40 height 22
click at [570, 230] on div "{ "authLevel" : 0 , "description" : "" , "formName" : "FW2go - Pick List " , "f…" at bounding box center [732, 324] width 627 height 403
click at [408, 229] on div "12" at bounding box center [403, 230] width 31 height 9
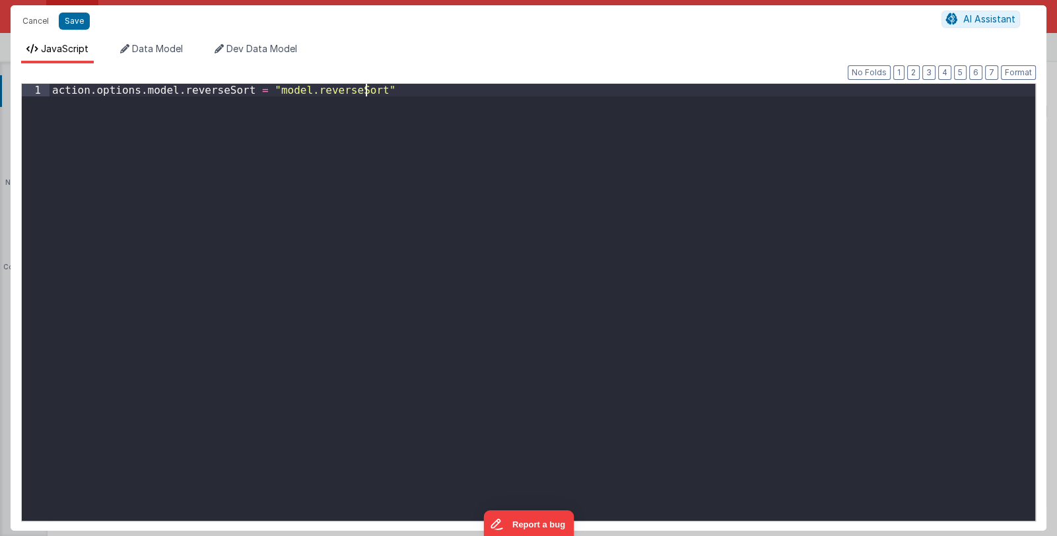
click at [408, 229] on div "action . options . model . reverseSort = "model.reverseSort"" at bounding box center [543, 315] width 986 height 462
click at [257, 89] on div "action . options . model . reverseSort = "model.reverseSort"" at bounding box center [543, 315] width 986 height 462
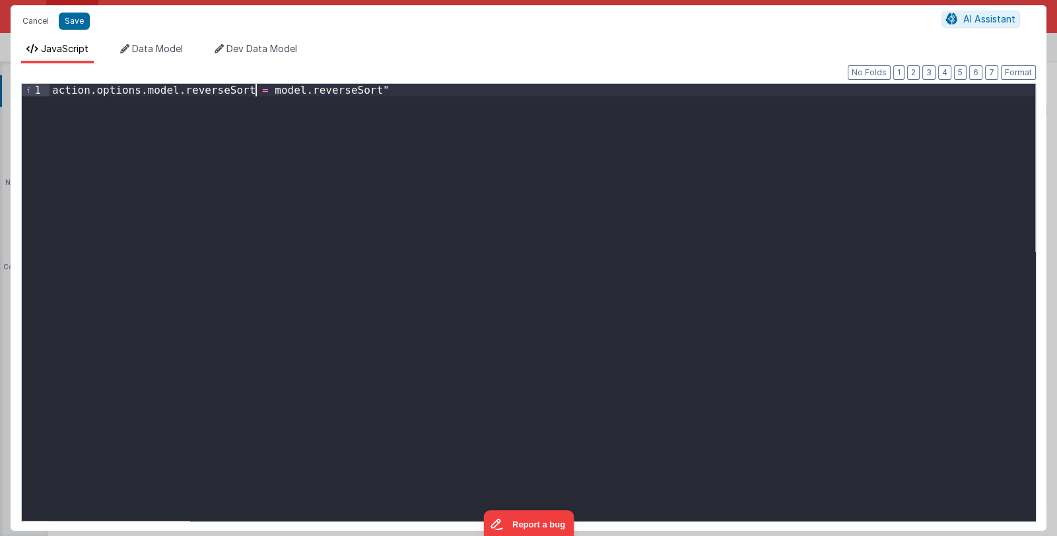
click at [363, 89] on div "action . options . model . reverseSort = model . reverseSort "" at bounding box center [543, 315] width 986 height 462
click at [50, 94] on div "action . options . model . reverseSort = model . reverseSort" at bounding box center [543, 315] width 986 height 462
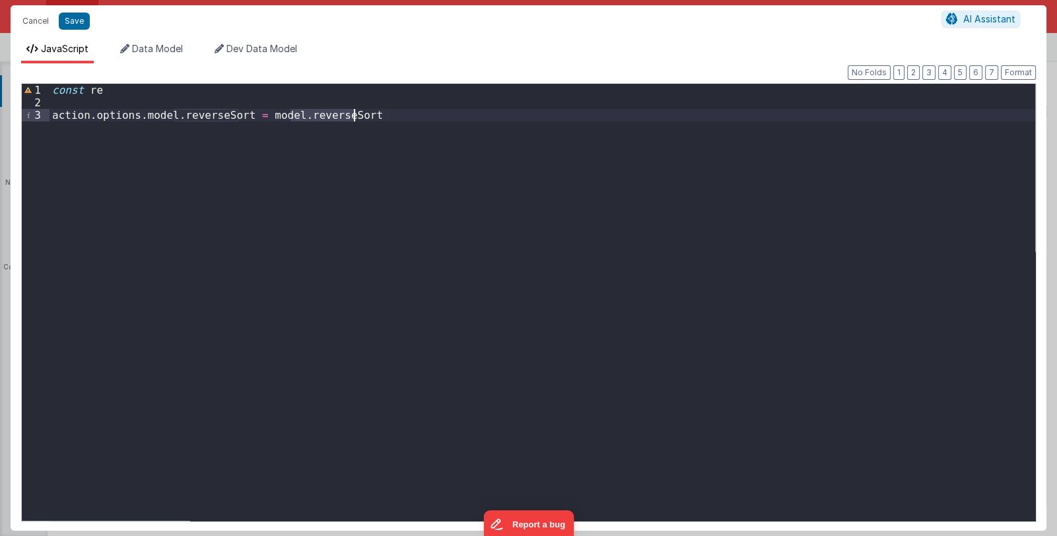
drag, startPoint x: 292, startPoint y: 118, endPoint x: 358, endPoint y: 114, distance: 66.8
click at [358, 114] on div "const re action . options . model . reverseSort = model . reverseSort" at bounding box center [543, 315] width 986 height 462
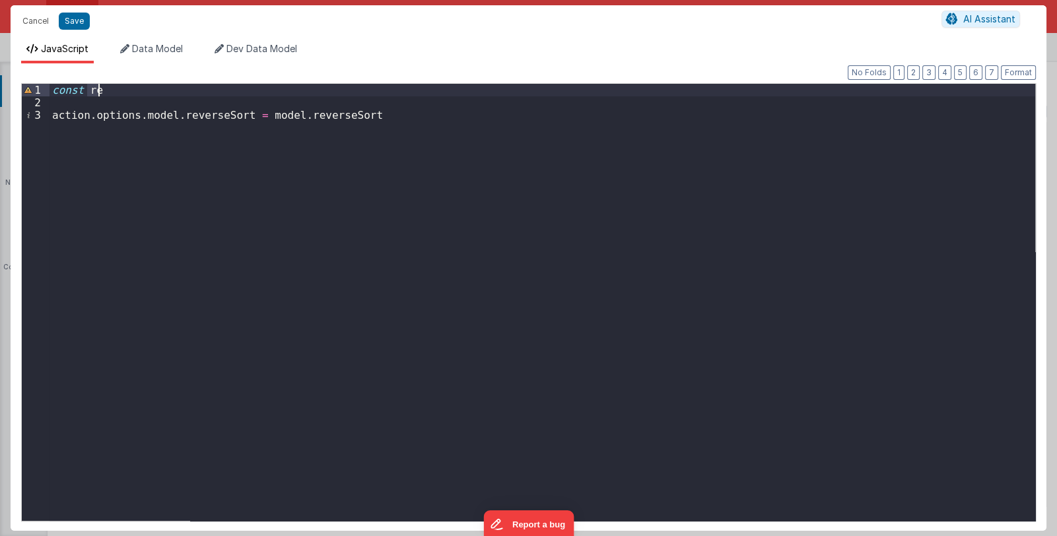
drag, startPoint x: 86, startPoint y: 89, endPoint x: 110, endPoint y: 88, distance: 23.8
click at [110, 88] on div "const re action . options . model . reverseSort = model . reverseSort" at bounding box center [543, 315] width 986 height 462
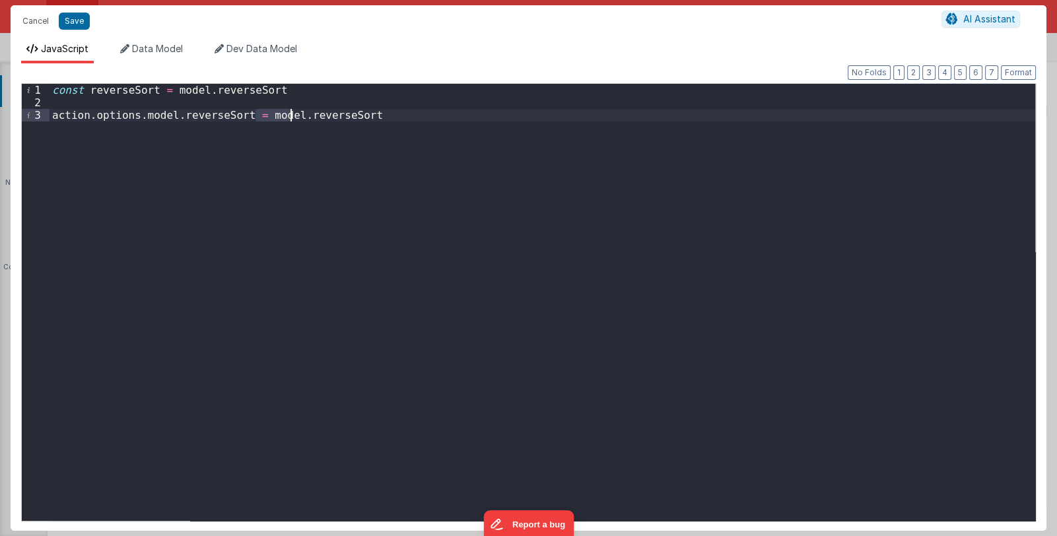
drag, startPoint x: 254, startPoint y: 116, endPoint x: 290, endPoint y: 115, distance: 36.3
click at [290, 115] on div "const reverseSort = model . reverseSort action . options . model . reverseSort …" at bounding box center [543, 315] width 986 height 462
click at [71, 20] on button "Save" at bounding box center [74, 21] width 31 height 17
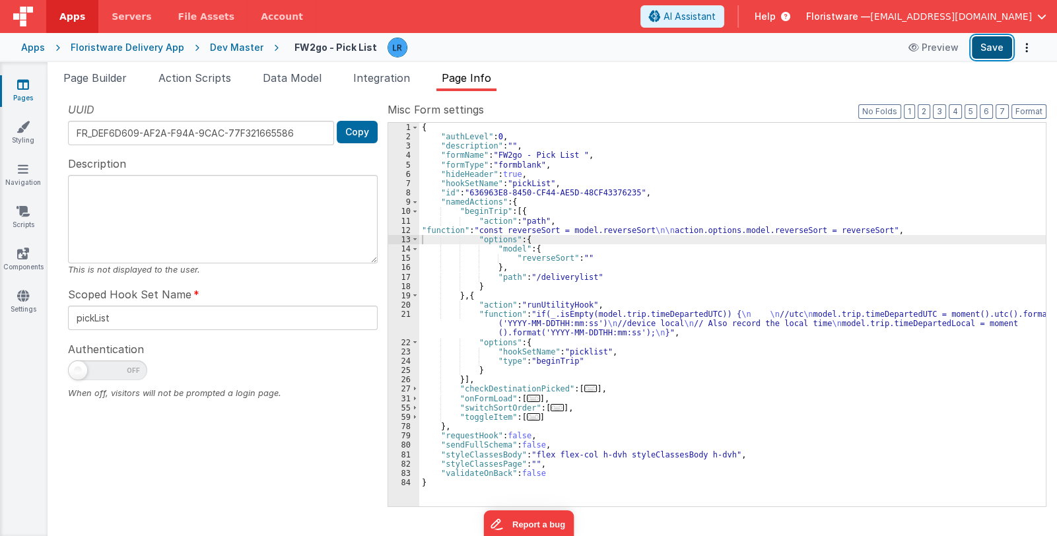
click at [978, 42] on button "Save" at bounding box center [992, 47] width 40 height 22
click at [441, 230] on div "{ "authLevel" : 0 , "description" : "" , "formName" : "FW2go - Pick List " , "f…" at bounding box center [732, 324] width 627 height 403
click at [399, 228] on div "12" at bounding box center [403, 230] width 31 height 9
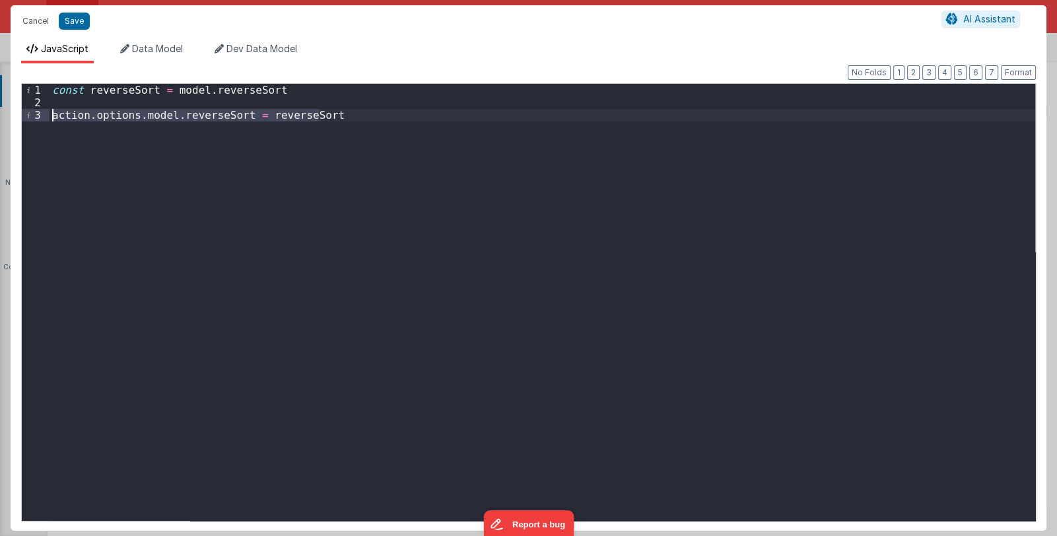
drag, startPoint x: 327, startPoint y: 115, endPoint x: 44, endPoint y: 110, distance: 283.9
click at [44, 110] on div "1 2 3 const reverseSort = model . reverseSort action . options . model . revers…" at bounding box center [528, 302] width 1015 height 438
drag, startPoint x: 133, startPoint y: 120, endPoint x: 43, endPoint y: 116, distance: 89.9
click at [43, 116] on div "1 2 3 const reverseSort = model . reverseSort a XXXXXXXXXXXXXXXXXXXXXXXXXXXXXXX…" at bounding box center [528, 302] width 1015 height 438
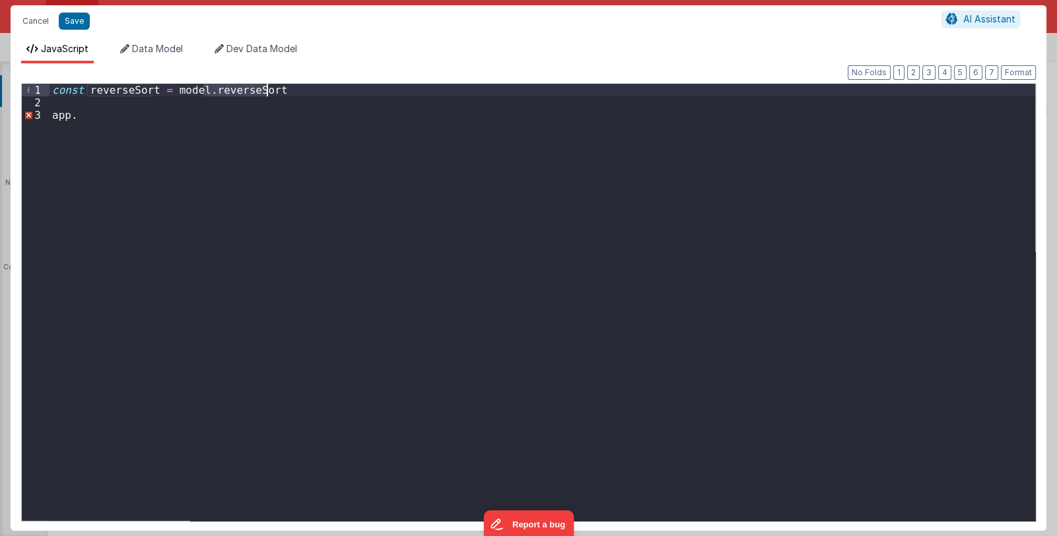
drag, startPoint x: 203, startPoint y: 91, endPoint x: 283, endPoint y: 94, distance: 79.3
click at [283, 94] on div "const reverseSort = model . reverseSort app ." at bounding box center [543, 315] width 986 height 462
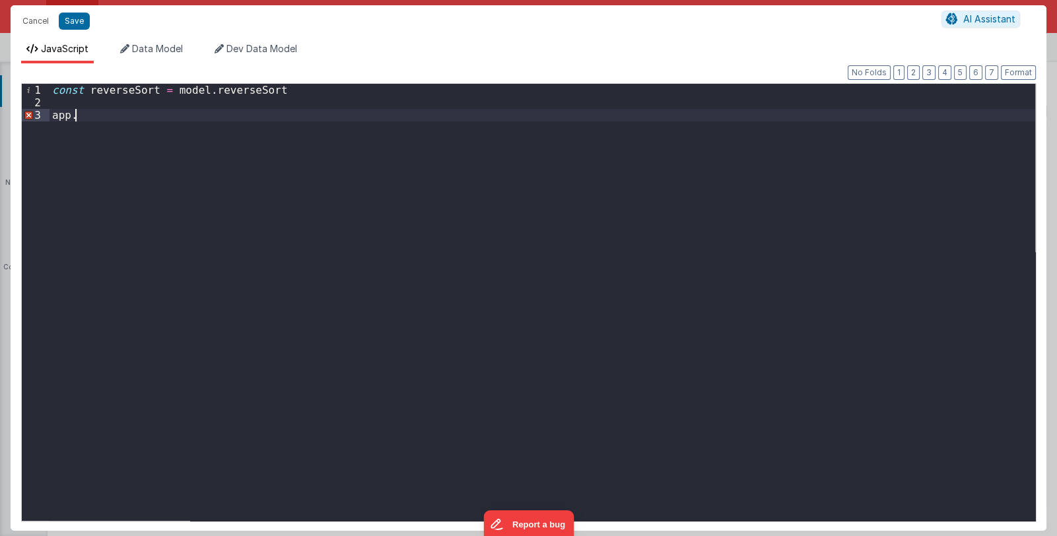
click at [106, 112] on div "const reverseSort = model . reverseSort app ." at bounding box center [543, 315] width 986 height 462
click at [74, 24] on button "Save" at bounding box center [74, 21] width 31 height 17
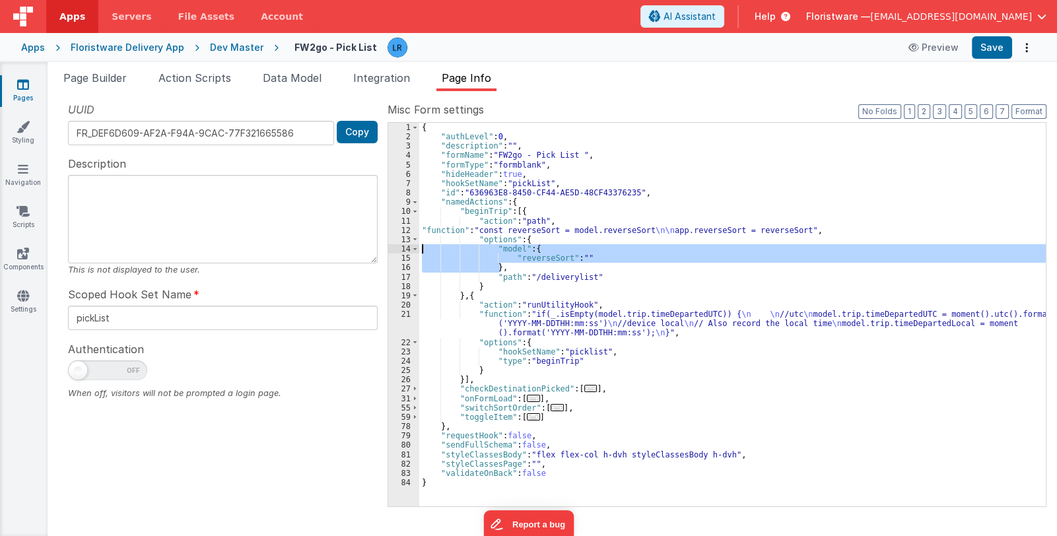
drag, startPoint x: 502, startPoint y: 267, endPoint x: 404, endPoint y: 246, distance: 100.6
click at [404, 246] on div "1 2 3 4 5 6 7 8 9 10 11 12 13 14 15 16 17 18 19 20 21 22 23 24 25 26 27 31 55 5…" at bounding box center [717, 314] width 659 height 385
click at [988, 44] on button "Save" at bounding box center [992, 47] width 40 height 22
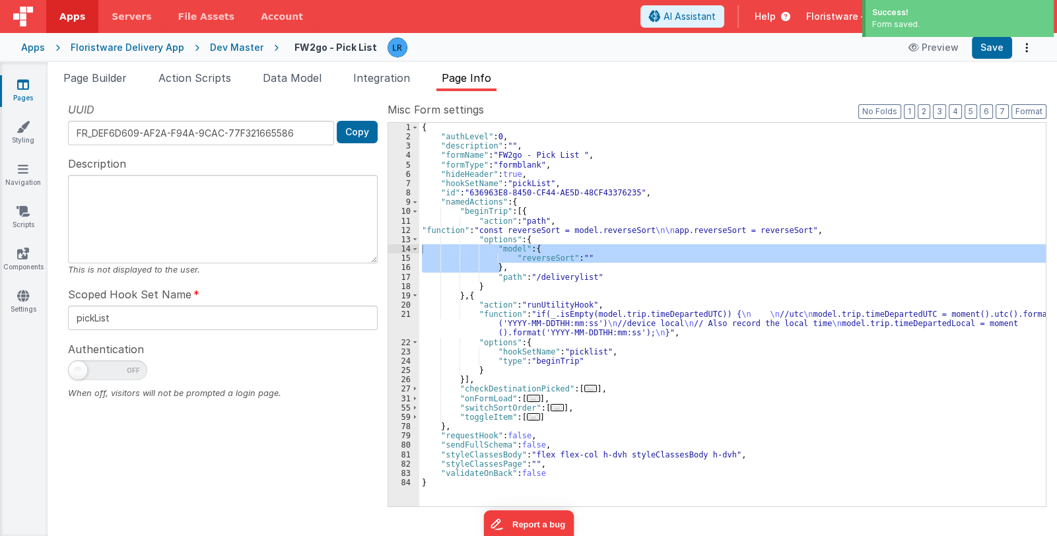
click at [557, 266] on div "{ "authLevel" : 0 , "description" : "" , "formName" : "FW2go - Pick List " , "f…" at bounding box center [732, 315] width 627 height 384
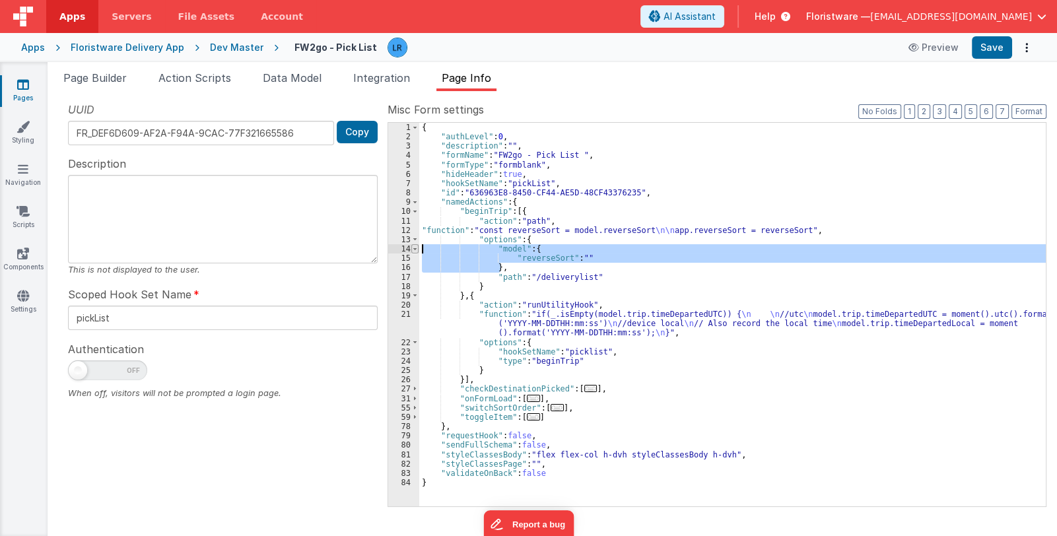
drag, startPoint x: 507, startPoint y: 267, endPoint x: 413, endPoint y: 250, distance: 95.3
click at [413, 250] on div "1 2 3 4 5 6 7 8 9 10 11 12 13 14 15 16 17 18 19 20 21 22 23 24 25 26 27 31 55 5…" at bounding box center [717, 314] width 659 height 385
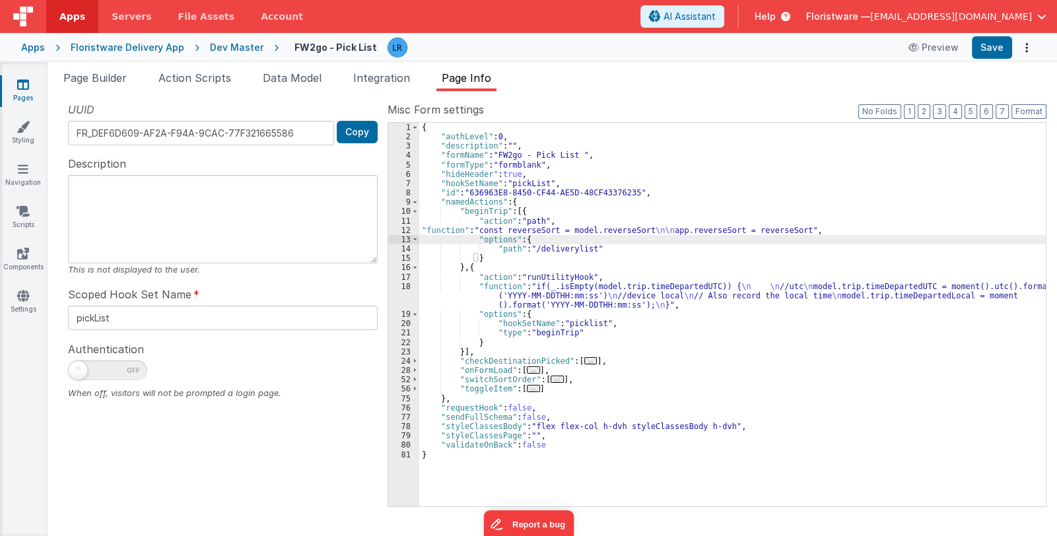
click at [656, 228] on div "{ "authLevel" : 0 , "description" : "" , "formName" : "FW2go - Pick List " , "f…" at bounding box center [732, 324] width 627 height 403
click at [438, 231] on div "{ "authLevel" : 0 , "description" : "" , "formName" : "FW2go - Pick List " , "f…" at bounding box center [732, 324] width 627 height 403
click at [987, 51] on button "Save" at bounding box center [992, 47] width 40 height 22
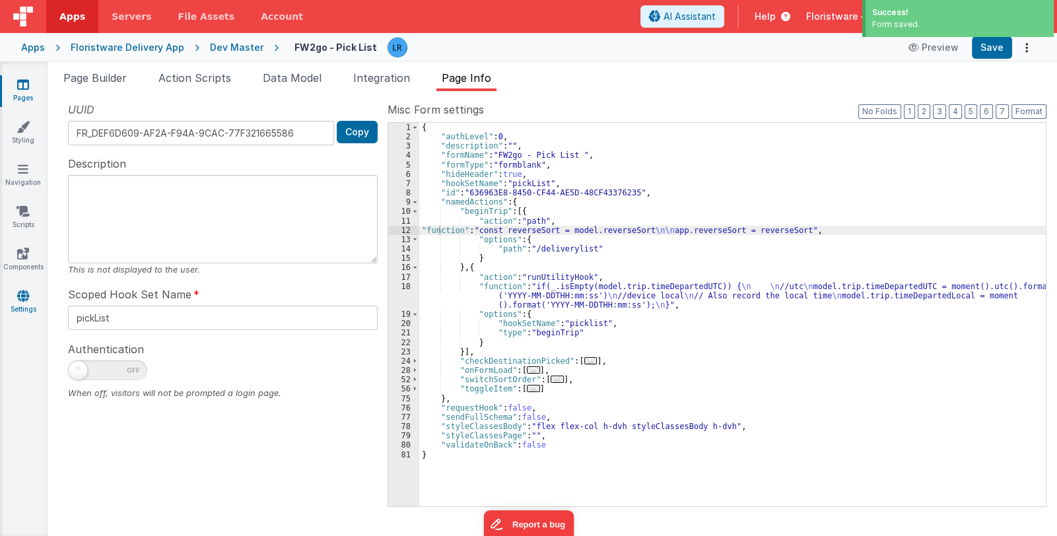
click at [26, 289] on icon at bounding box center [23, 295] width 12 height 13
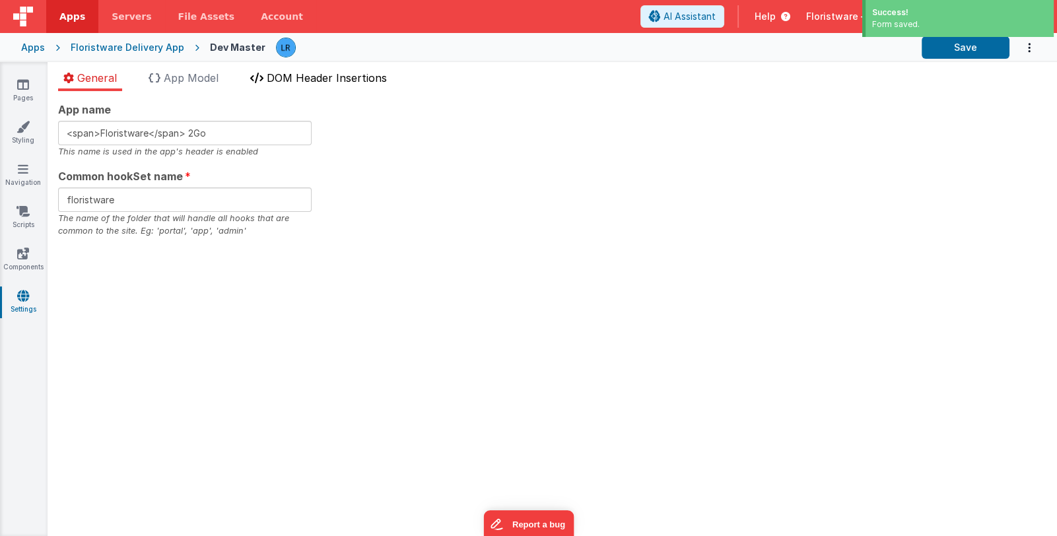
click at [283, 72] on span "DOM Header Insertions" at bounding box center [327, 77] width 120 height 13
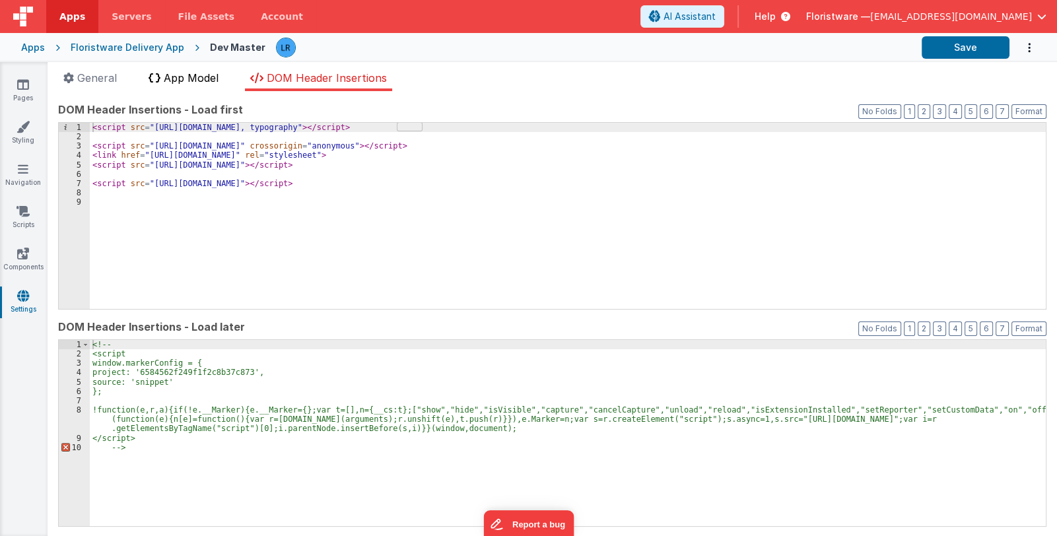
click at [196, 78] on span "App Model" at bounding box center [191, 77] width 55 height 13
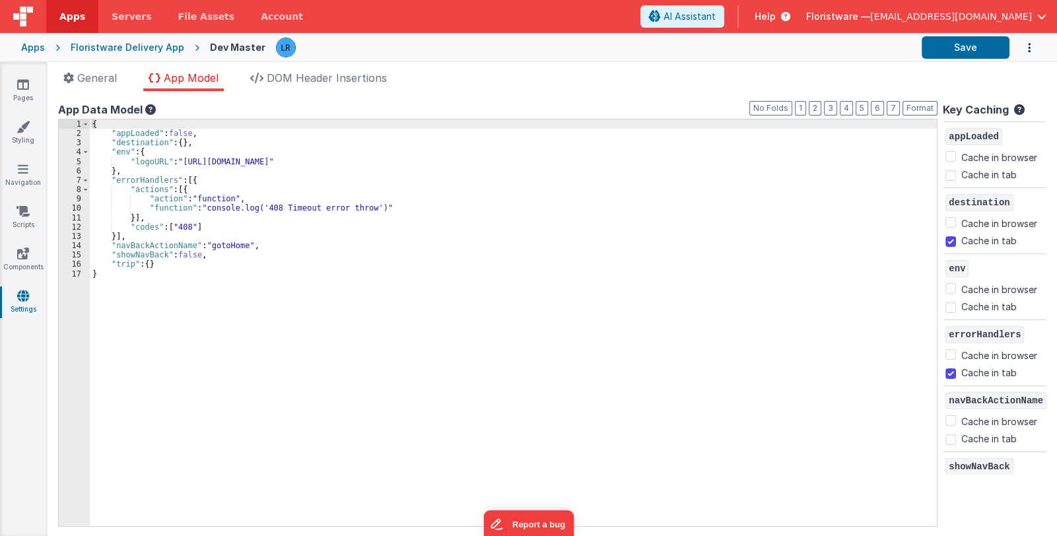
click at [166, 268] on div "{ "appLoaded" : false , "destination" : { } , "env" : { "logoURL" : "[URL][DOMA…" at bounding box center [513, 332] width 847 height 426
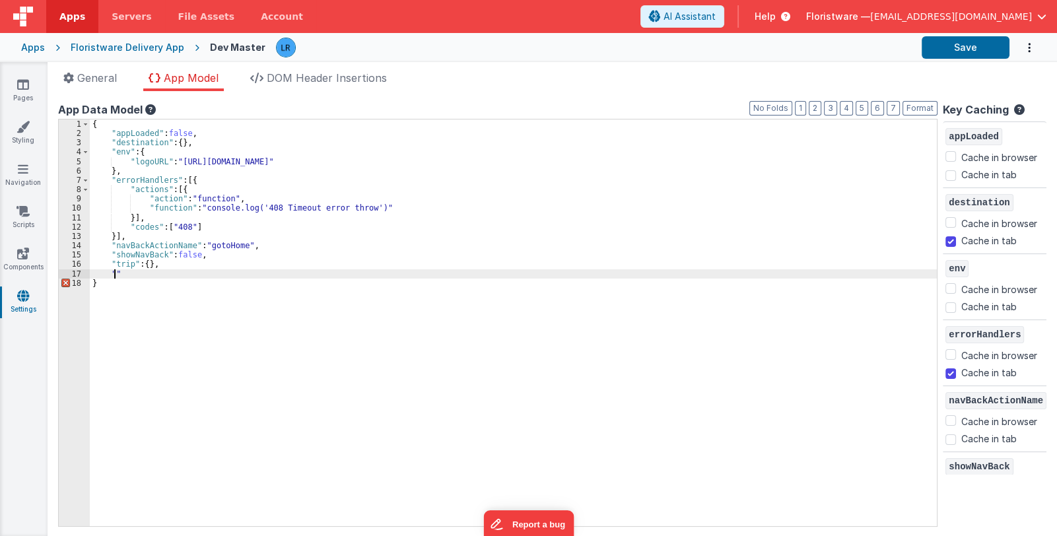
paste textarea
click at [289, 269] on div "{ "appLoaded" : false , "destination" : { } , "env" : { "logoURL" : "[URL][DOMA…" at bounding box center [513, 332] width 847 height 426
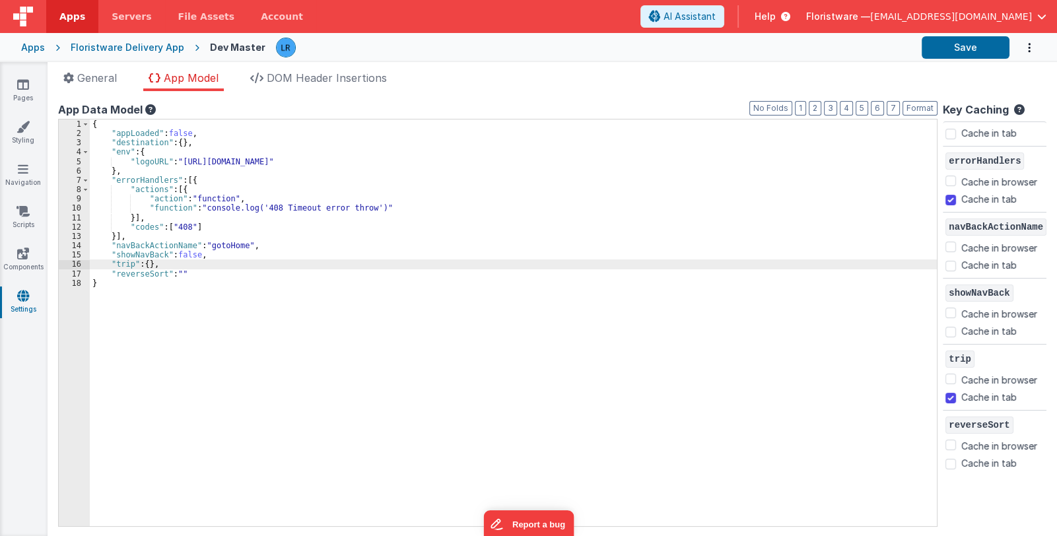
click at [961, 461] on label "Cache in tab" at bounding box center [988, 463] width 55 height 14
click at [956, 461] on input "Cache in tab" at bounding box center [950, 464] width 11 height 11
checkbox input "true"
click at [956, 45] on button "Save" at bounding box center [966, 47] width 88 height 22
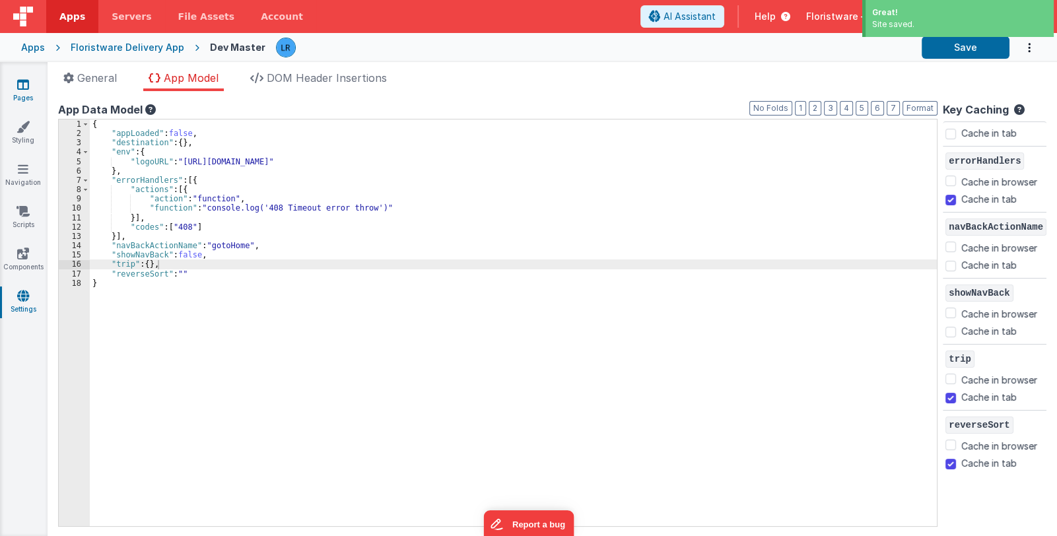
click at [28, 85] on icon at bounding box center [23, 84] width 12 height 13
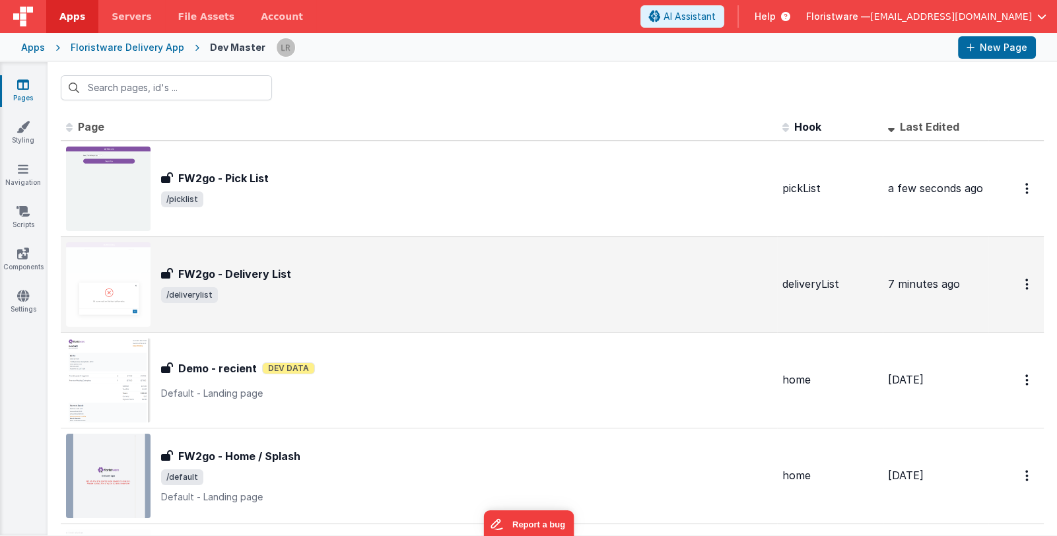
click at [380, 292] on span "/deliverylist" at bounding box center [466, 295] width 611 height 16
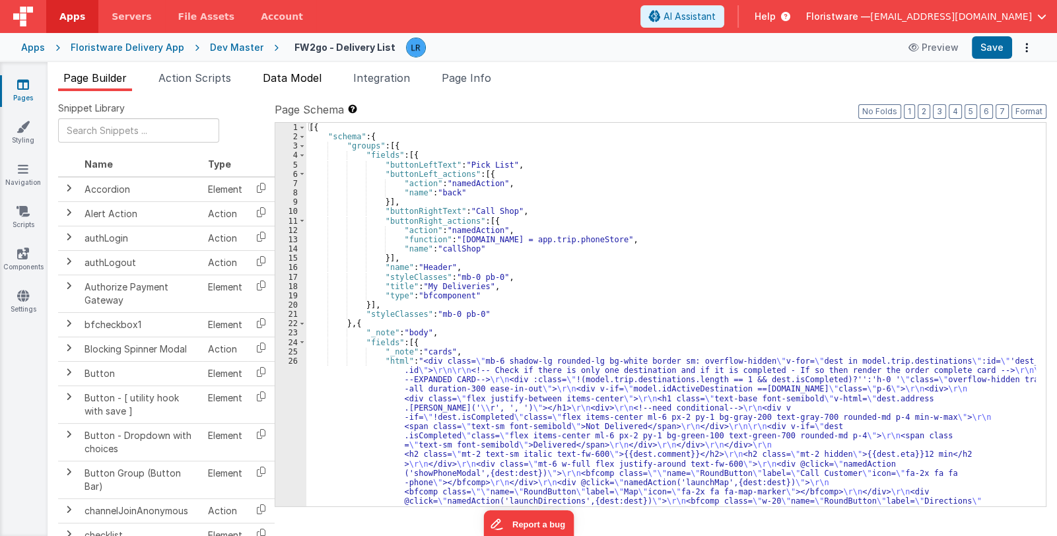
click at [281, 77] on span "Data Model" at bounding box center [292, 77] width 59 height 13
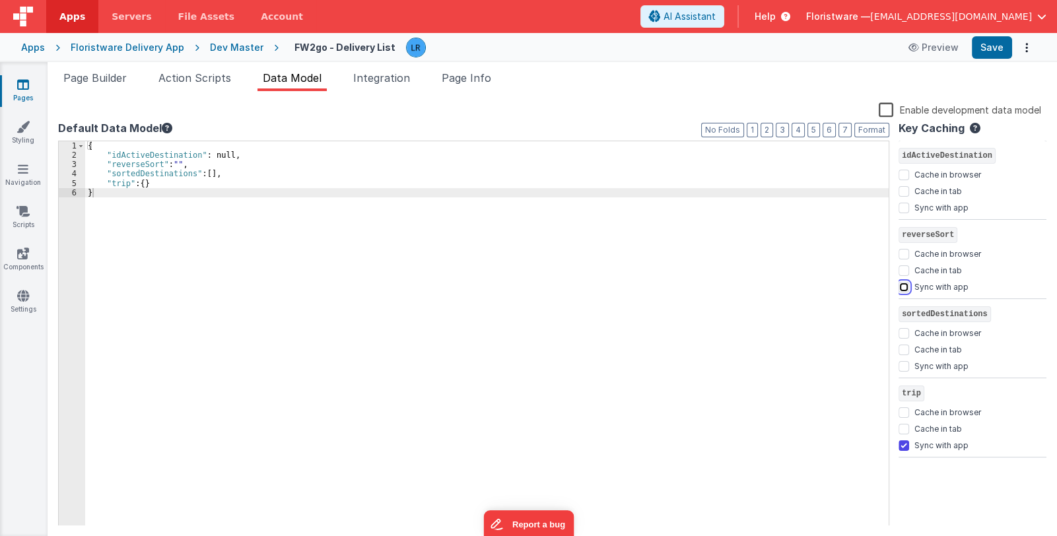
click at [902, 286] on input "Sync with app" at bounding box center [904, 287] width 11 height 11
checkbox input "true"
click at [992, 50] on button "Save" at bounding box center [992, 47] width 40 height 22
click at [26, 91] on link "Pages" at bounding box center [23, 91] width 48 height 26
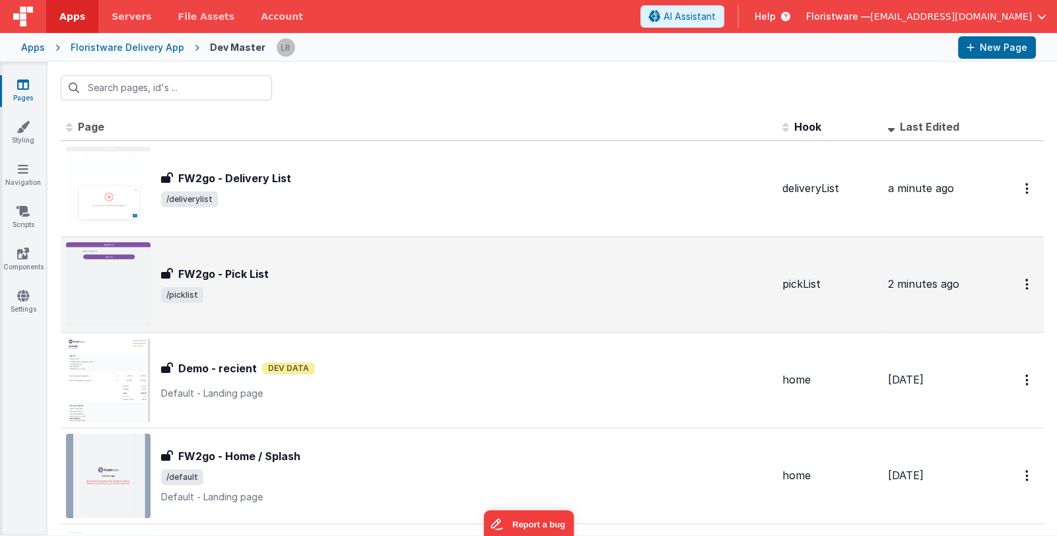
click at [370, 280] on div "FW2go - Pick List" at bounding box center [466, 274] width 611 height 16
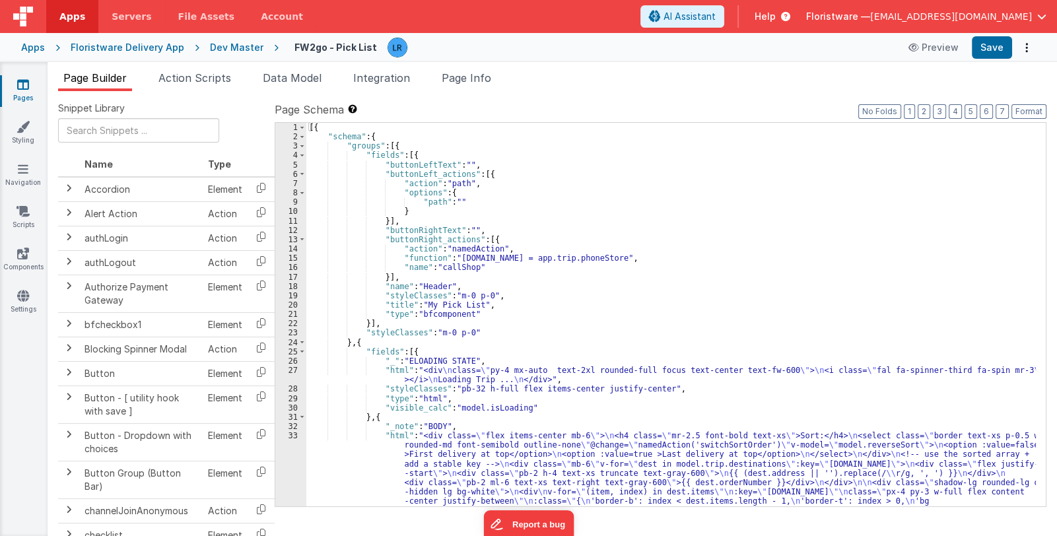
click at [307, 83] on span "Data Model" at bounding box center [292, 77] width 59 height 13
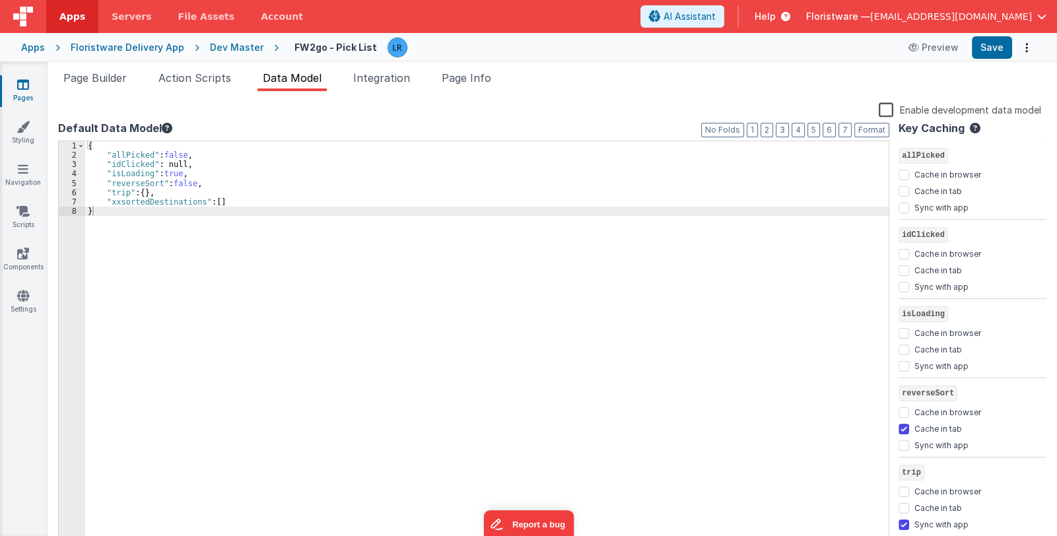
click at [20, 88] on icon at bounding box center [23, 84] width 12 height 13
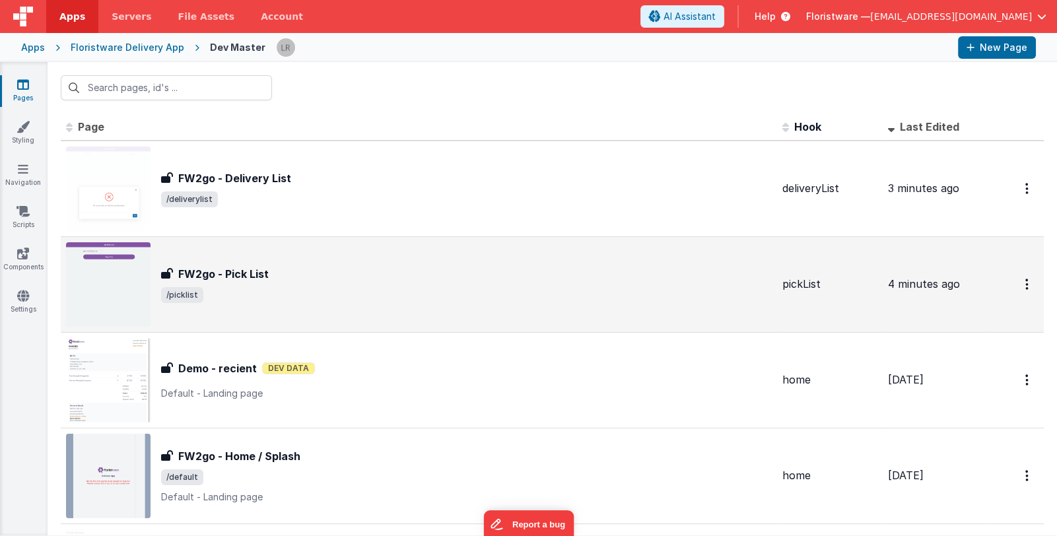
click at [380, 290] on span "/picklist" at bounding box center [466, 295] width 611 height 16
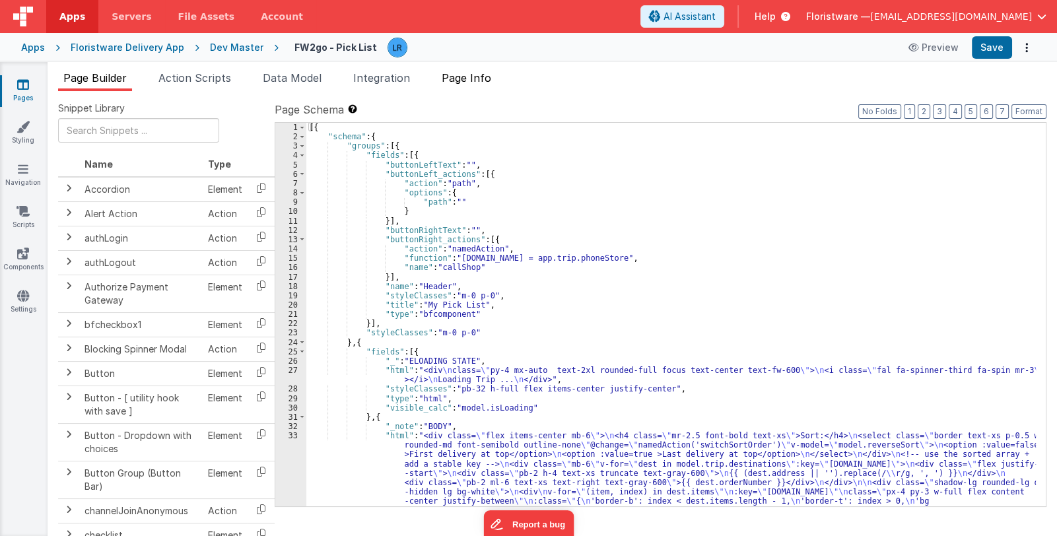
click at [479, 78] on span "Page Info" at bounding box center [467, 77] width 50 height 13
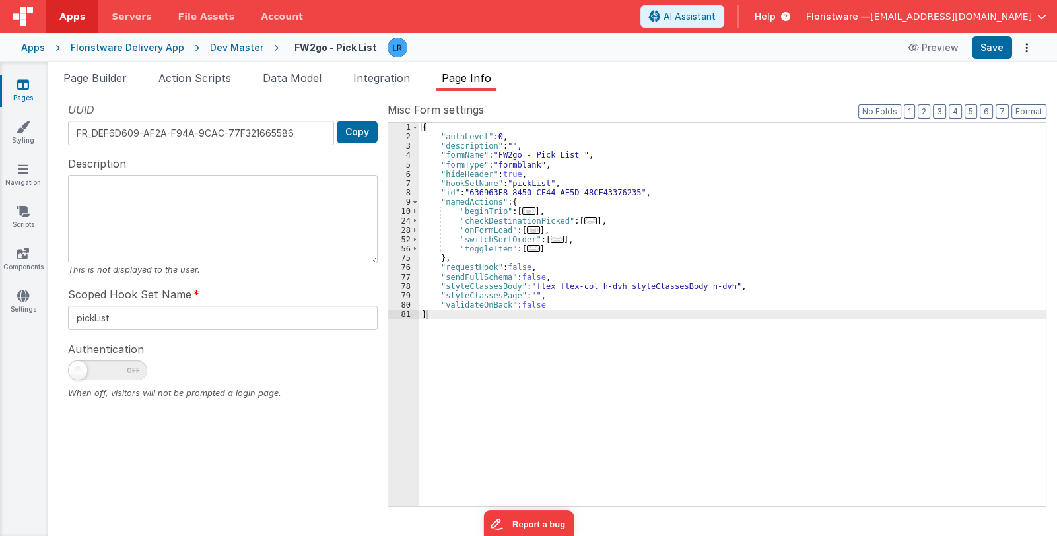
click at [528, 230] on span "..." at bounding box center [533, 229] width 13 height 7
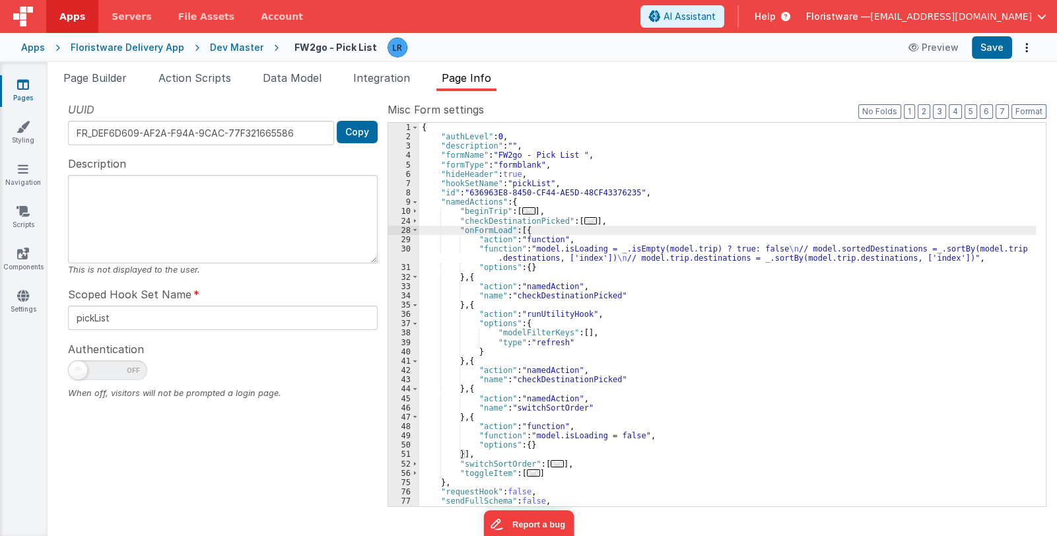
click at [567, 254] on div "{ "authLevel" : 0 , "description" : "" , "formName" : "FW2go - Pick List " , "f…" at bounding box center [727, 324] width 617 height 403
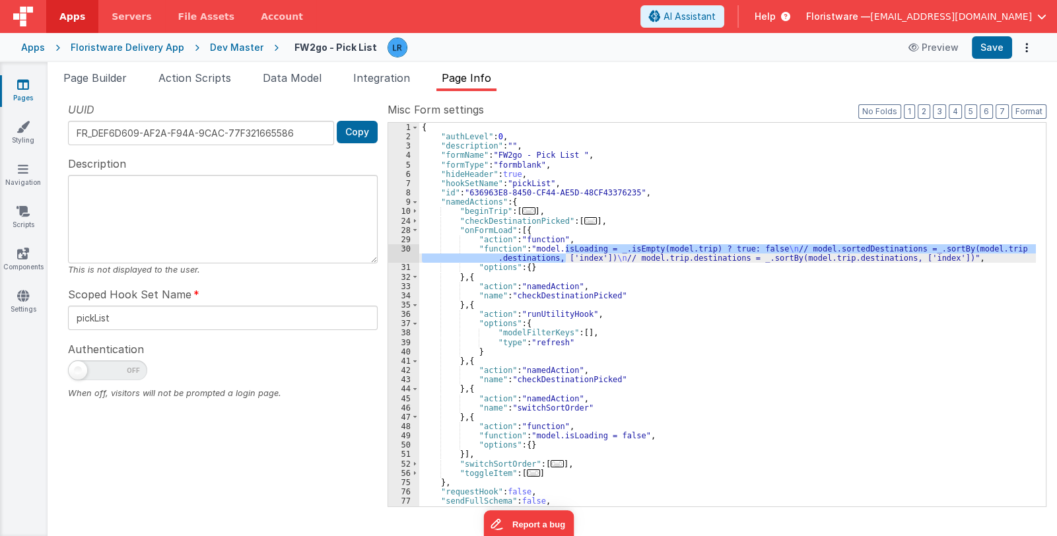
click at [399, 252] on div "30" at bounding box center [403, 253] width 31 height 18
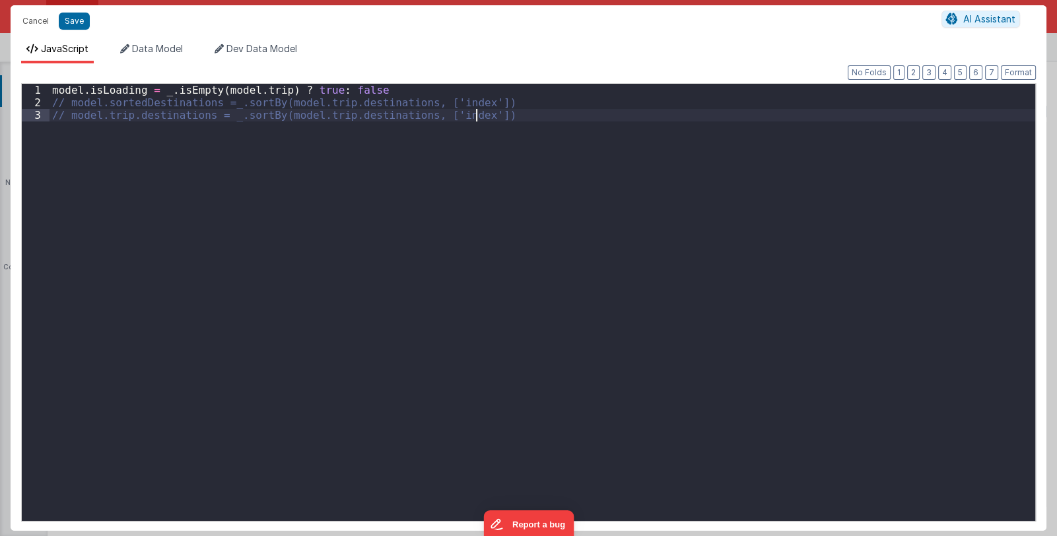
click at [399, 252] on div "model . isLoading = _ . isEmpty ( model . trip ) ? true : false // model.sorted…" at bounding box center [543, 315] width 986 height 462
click at [26, 21] on button "Cancel" at bounding box center [36, 21] width 40 height 18
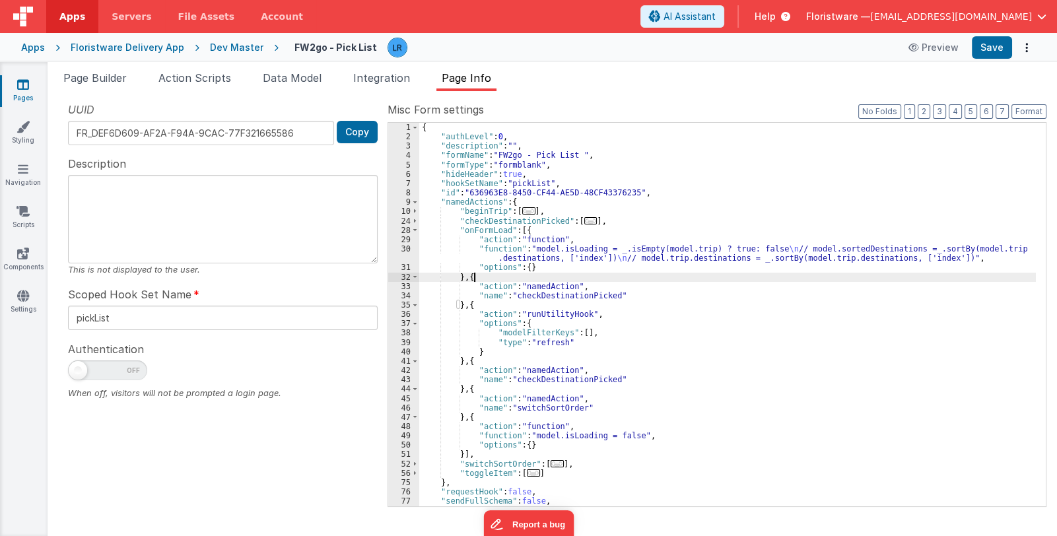
click at [495, 279] on div "{ "authLevel" : 0 , "description" : "" , "formName" : "FW2go - Pick List " , "f…" at bounding box center [727, 324] width 617 height 403
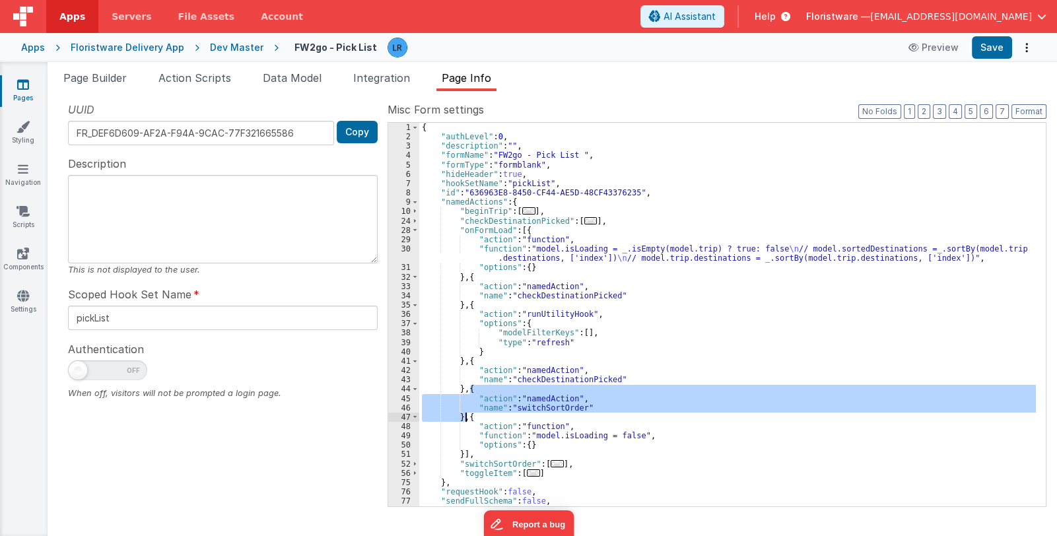
drag, startPoint x: 471, startPoint y: 388, endPoint x: 466, endPoint y: 419, distance: 31.4
click at [466, 419] on div "{ "authLevel" : 0 , "description" : "" , "formName" : "FW2go - Pick List " , "f…" at bounding box center [727, 324] width 617 height 403
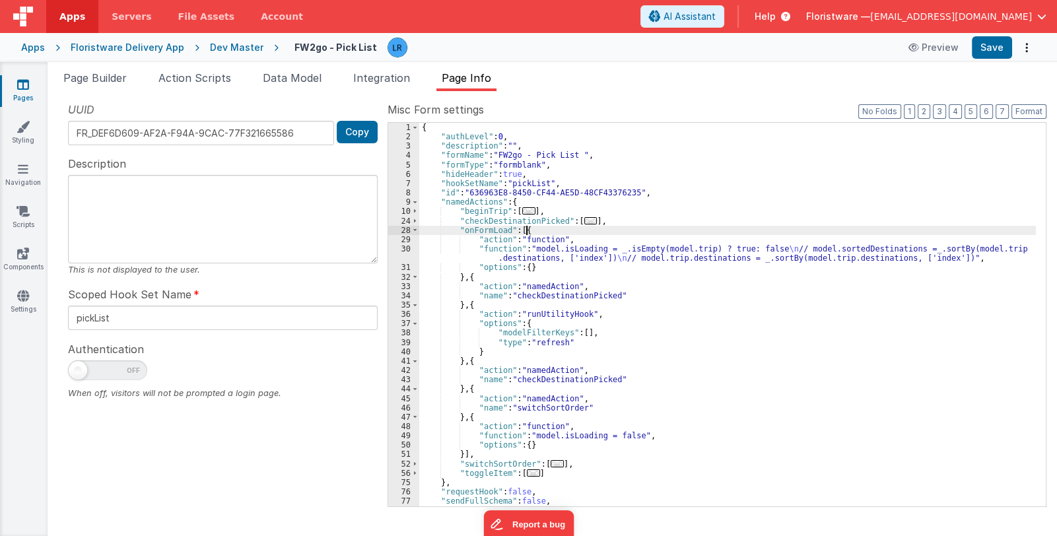
click at [543, 233] on div "{ "authLevel" : 0 , "description" : "" , "formName" : "FW2go - Pick List " , "f…" at bounding box center [727, 324] width 617 height 403
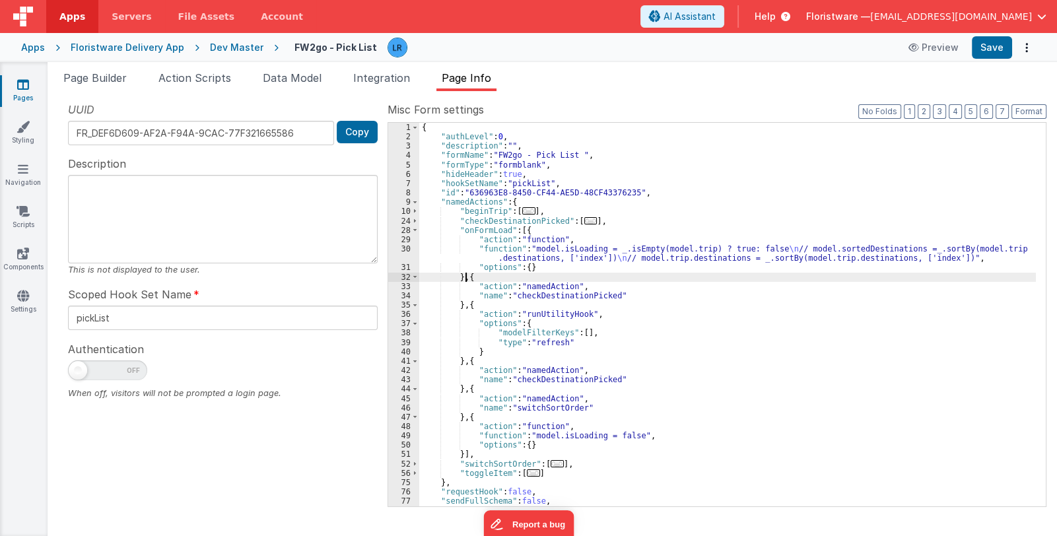
click at [467, 273] on div "{ "authLevel" : 0 , "description" : "" , "formName" : "FW2go - Pick List " , "f…" at bounding box center [727, 324] width 617 height 403
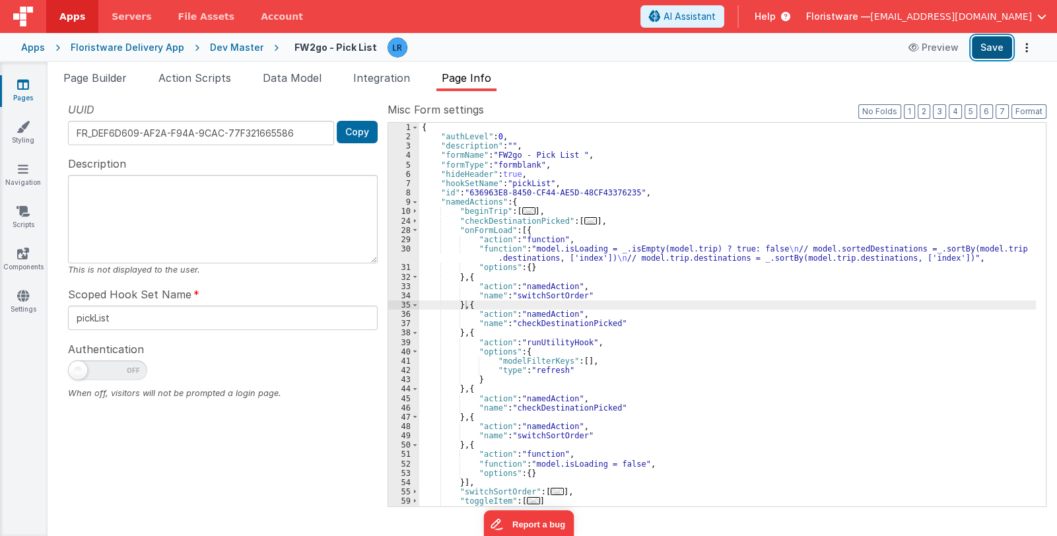
click at [987, 45] on button "Save" at bounding box center [992, 47] width 40 height 22
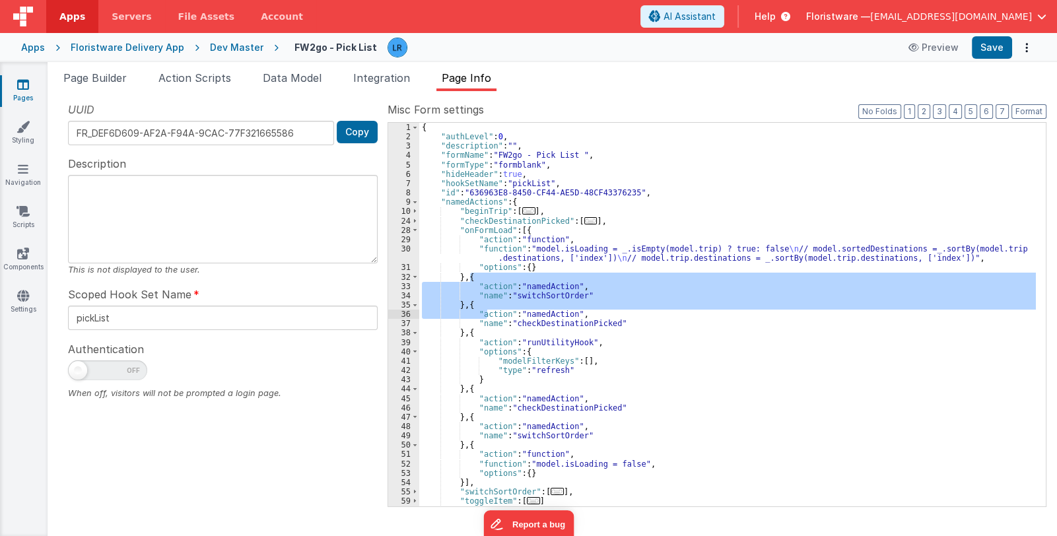
drag, startPoint x: 469, startPoint y: 275, endPoint x: 488, endPoint y: 315, distance: 44.3
click at [488, 315] on div "{ "authLevel" : 0 , "description" : "" , "formName" : "FW2go - Pick List " , "f…" at bounding box center [727, 324] width 617 height 403
click at [480, 284] on div "{ "authLevel" : 0 , "description" : "" , "formName" : "FW2go - Pick List " , "f…" at bounding box center [727, 315] width 617 height 384
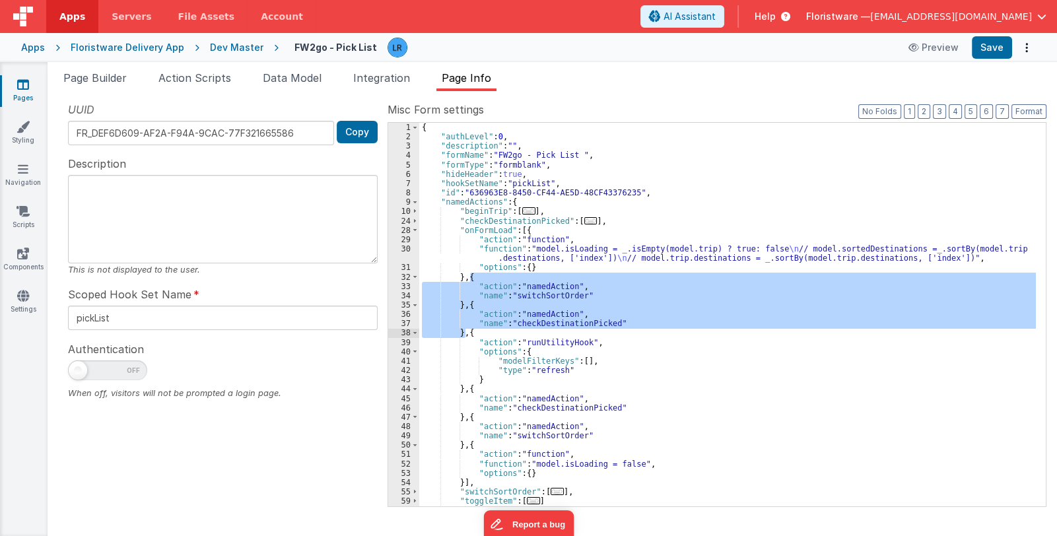
drag, startPoint x: 469, startPoint y: 275, endPoint x: 467, endPoint y: 331, distance: 56.8
click at [467, 331] on div "{ "authLevel" : 0 , "description" : "" , "formName" : "FW2go - Pick List " , "f…" at bounding box center [727, 324] width 617 height 403
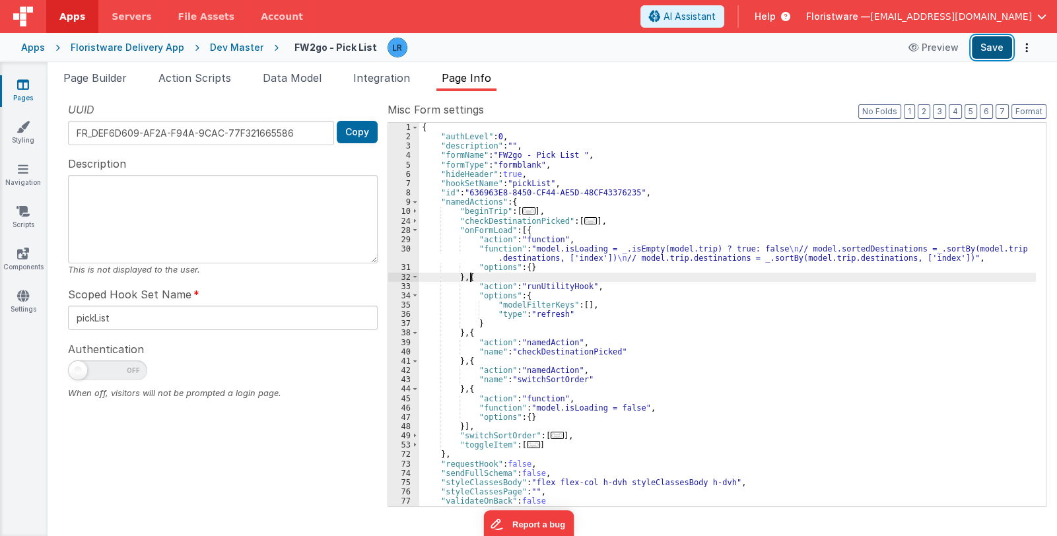
click at [989, 44] on button "Save" at bounding box center [992, 47] width 40 height 22
click at [472, 276] on div "{ "authLevel" : 0 , "description" : "" , "formName" : "FW2go - Pick List " , "f…" at bounding box center [727, 324] width 617 height 403
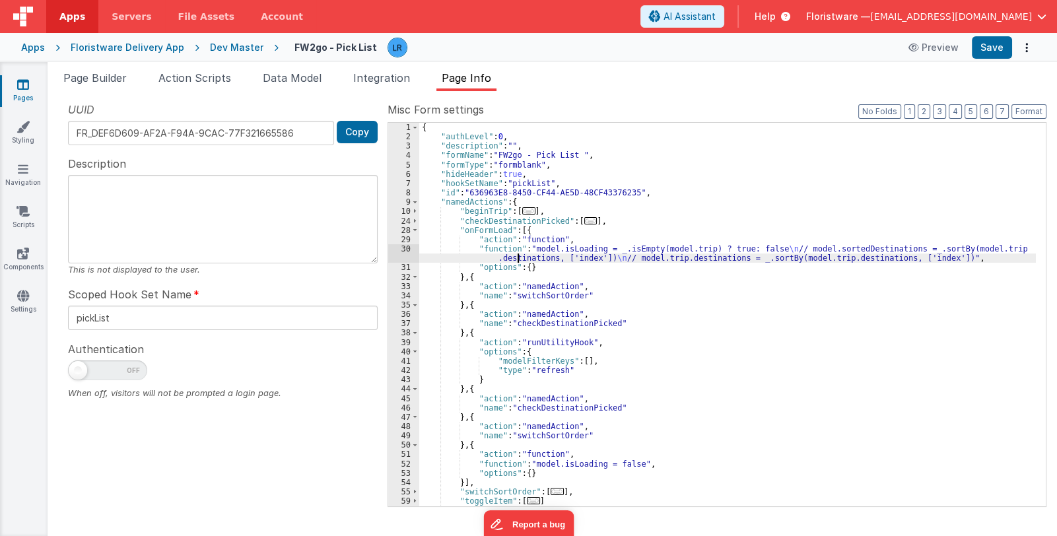
click at [517, 255] on div "{ "authLevel" : 0 , "description" : "" , "formName" : "FW2go - Pick List " , "f…" at bounding box center [727, 324] width 617 height 403
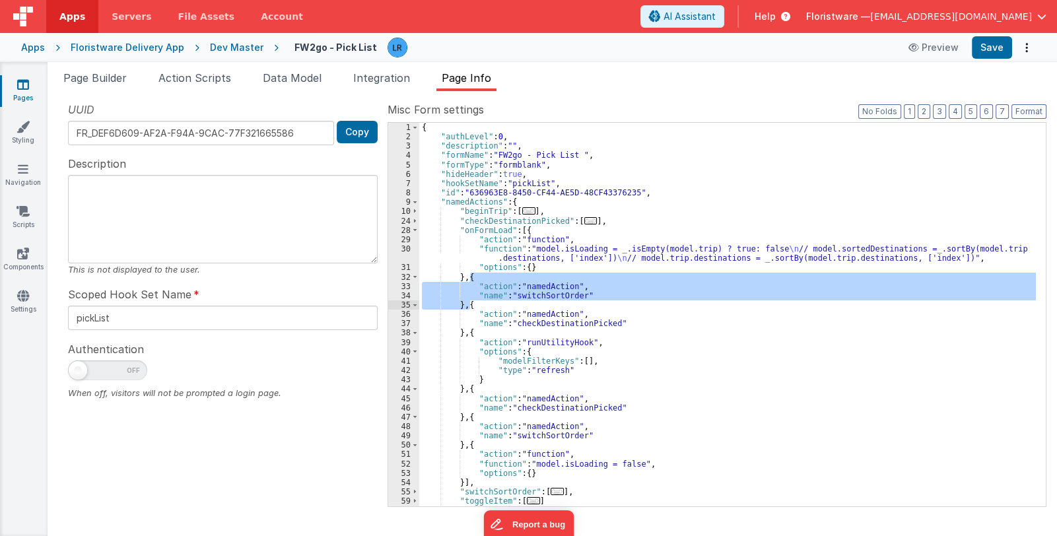
drag, startPoint x: 469, startPoint y: 276, endPoint x: 468, endPoint y: 304, distance: 28.4
click at [468, 304] on div "{ "authLevel" : 0 , "description" : "" , "formName" : "FW2go - Pick List " , "f…" at bounding box center [727, 324] width 617 height 403
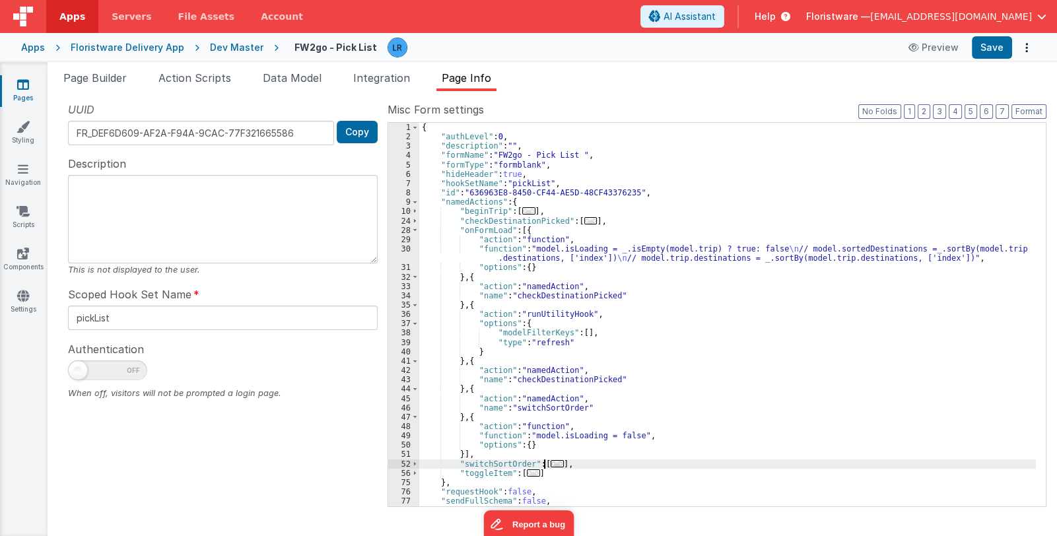
click at [551, 465] on span "..." at bounding box center [557, 463] width 13 height 7
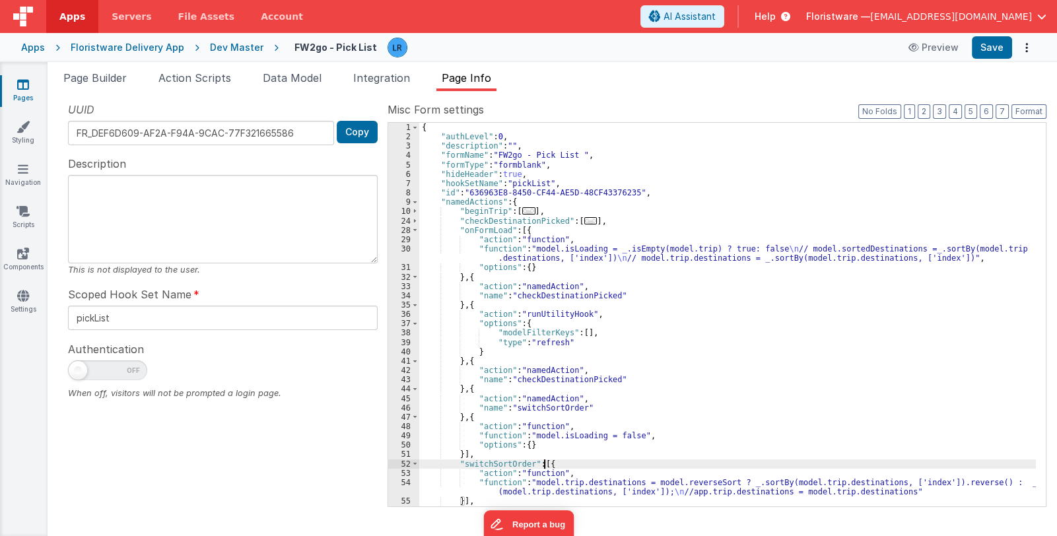
click at [555, 485] on div "{ "authLevel" : 0 , "description" : "" , "formName" : "FW2go - Pick List " , "f…" at bounding box center [727, 324] width 617 height 403
click at [401, 489] on div "54" at bounding box center [403, 487] width 31 height 18
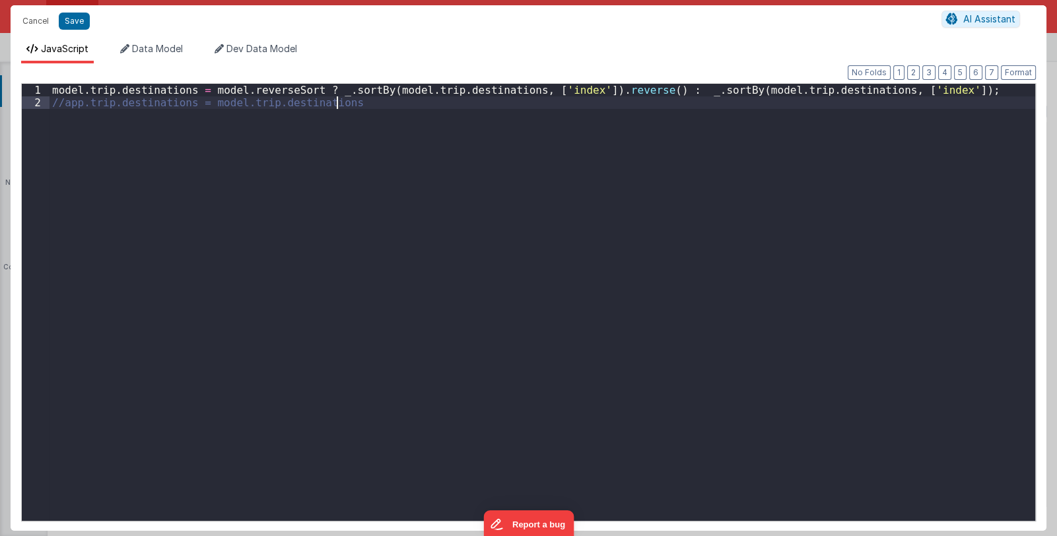
click at [401, 489] on div "model . trip . destinations = model . reverseSort ? _ . sortBy ( model . trip .…" at bounding box center [543, 315] width 986 height 462
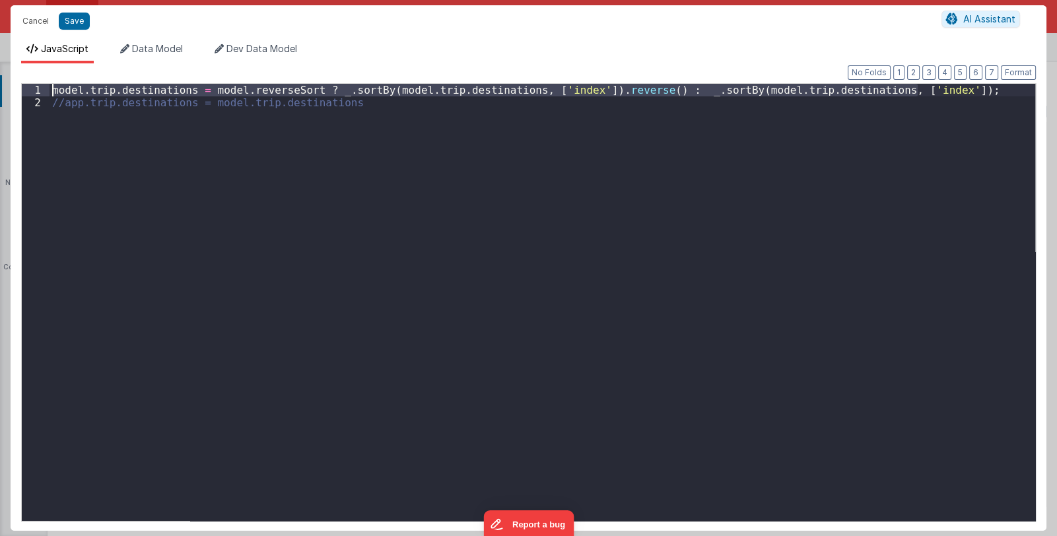
drag, startPoint x: 926, startPoint y: 88, endPoint x: 46, endPoint y: 88, distance: 880.1
click at [46, 88] on div "1 2 model . trip . destinations = model . reverseSort ? _ . sortBy ( model . tr…" at bounding box center [528, 302] width 1015 height 438
click at [29, 18] on button "Cancel" at bounding box center [36, 21] width 40 height 18
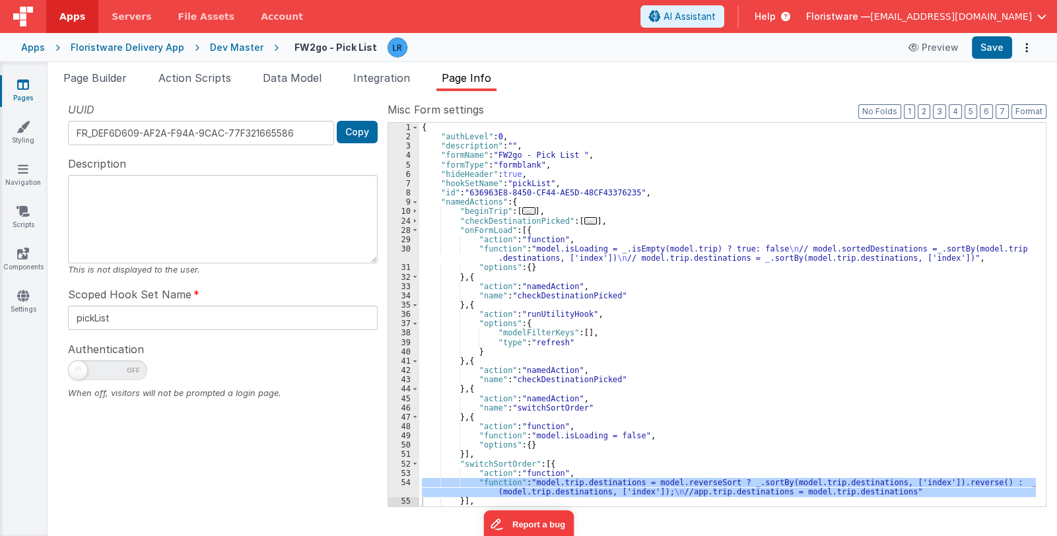
click at [551, 256] on div "{ "authLevel" : 0 , "description" : "" , "formName" : "FW2go - Pick List " , "f…" at bounding box center [727, 324] width 617 height 403
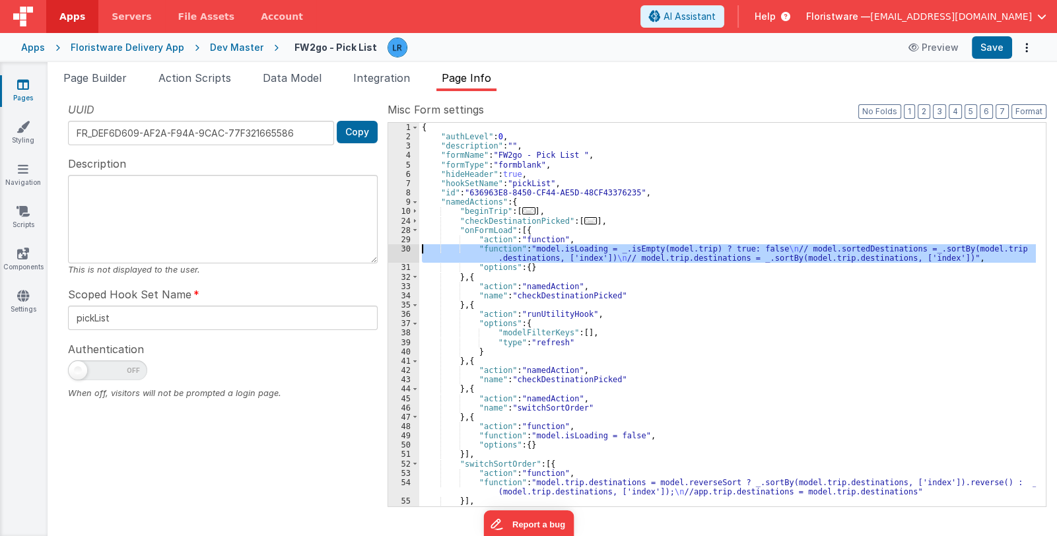
click at [403, 252] on div "30" at bounding box center [403, 253] width 31 height 18
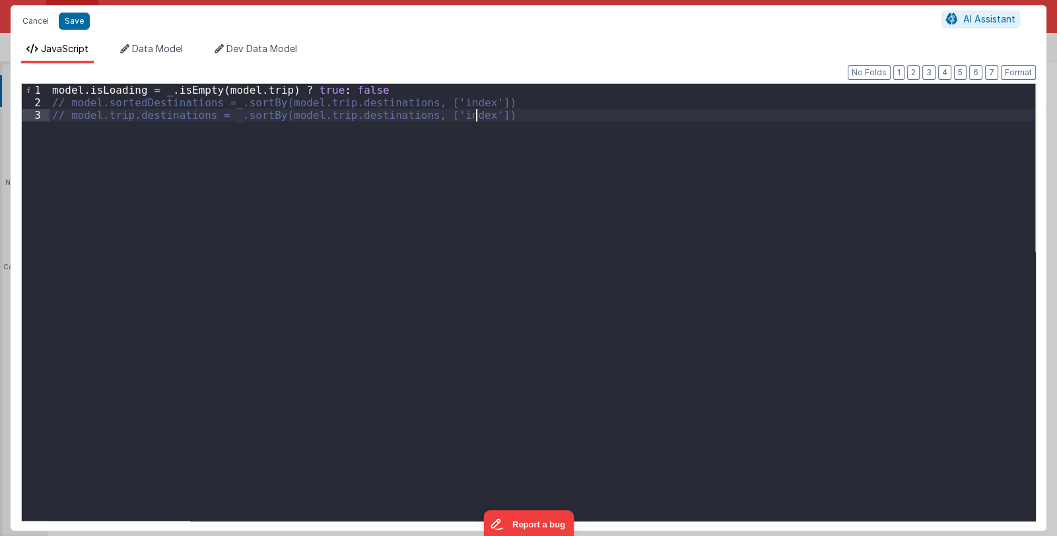
click at [383, 91] on div "model . isLoading = _ . isEmpty ( model . trip ) ? true : false // model.sorted…" at bounding box center [543, 315] width 986 height 462
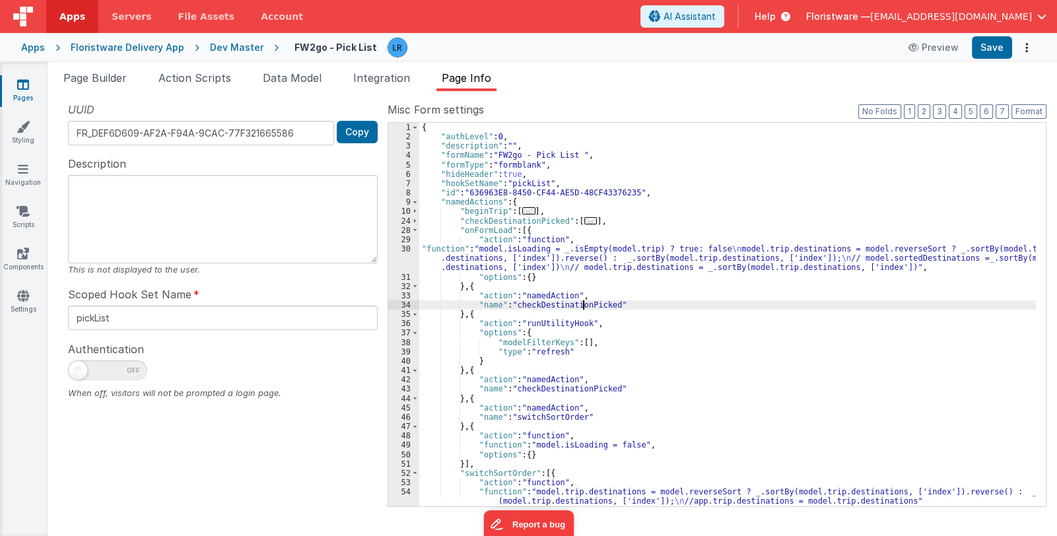
click at [584, 304] on div "{ "authLevel" : 0 , "description" : "" , "formName" : "FW2go - Pick List " , "f…" at bounding box center [727, 324] width 617 height 403
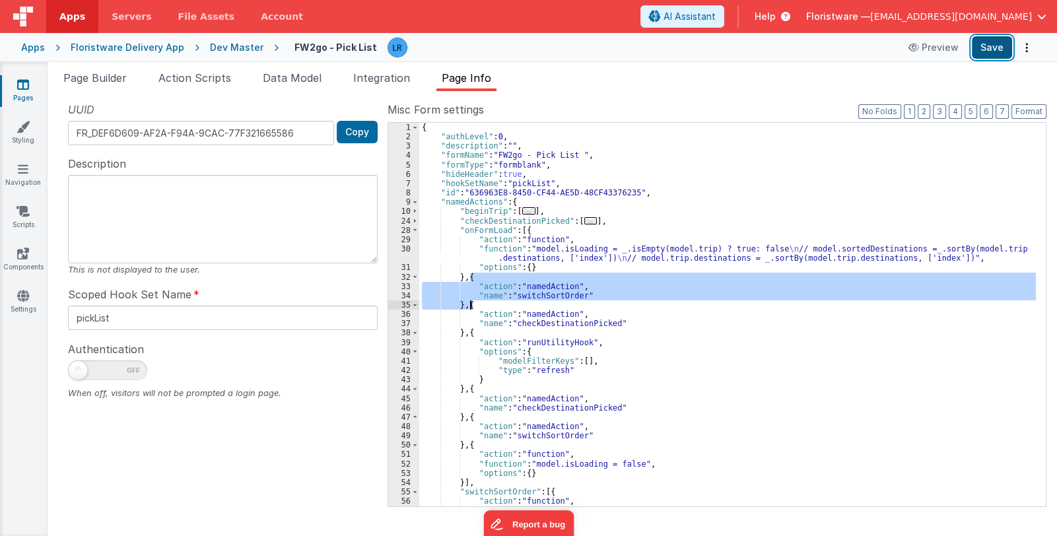
click at [988, 46] on button "Save" at bounding box center [992, 47] width 40 height 22
click at [870, 15] on span "Floristware —" at bounding box center [838, 16] width 64 height 13
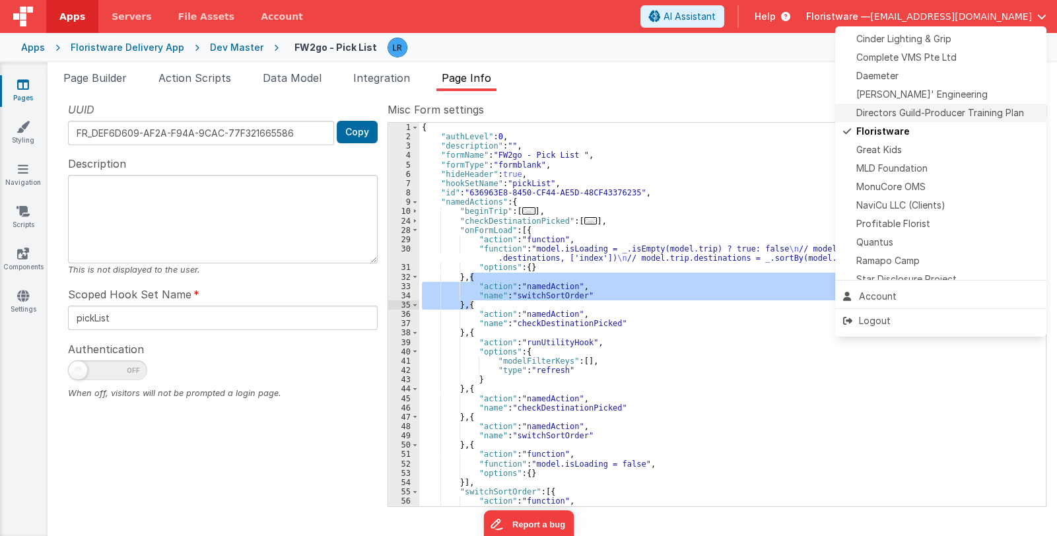
scroll to position [263, 0]
click at [918, 90] on span "[PERSON_NAME]' Engineering" at bounding box center [921, 91] width 131 height 13
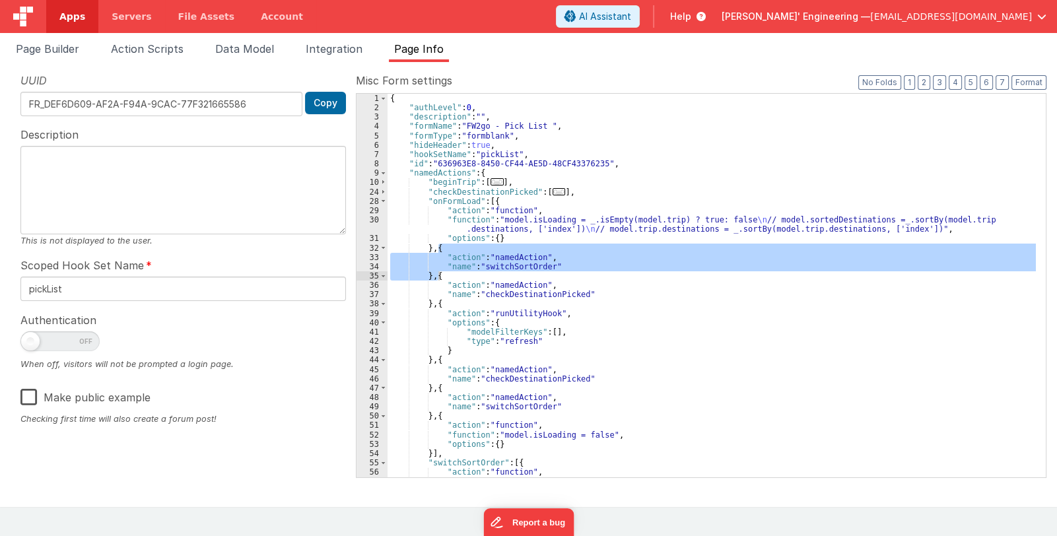
click at [80, 18] on span "Apps" at bounding box center [72, 16] width 26 height 13
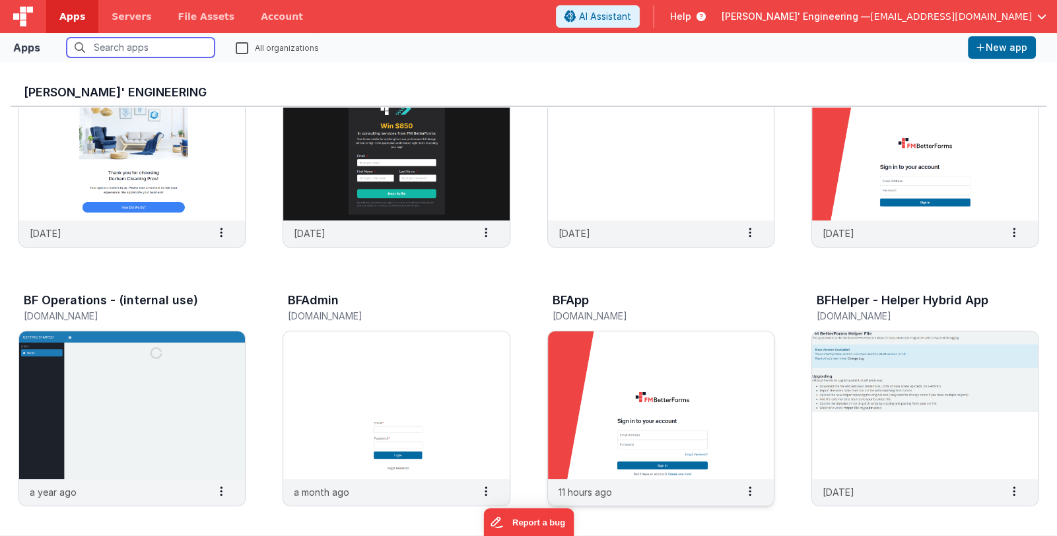
scroll to position [131, 0]
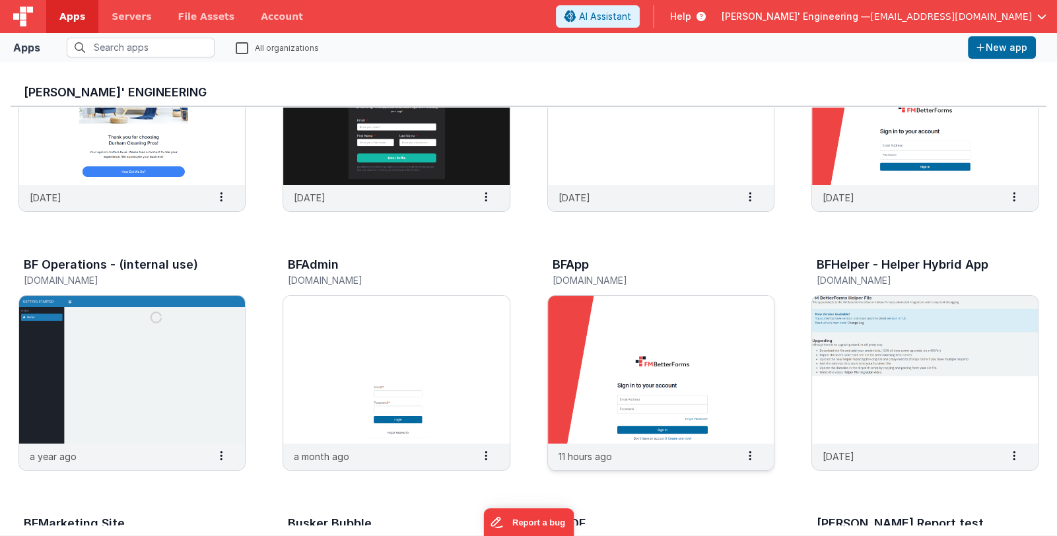
click at [723, 375] on img at bounding box center [661, 370] width 226 height 148
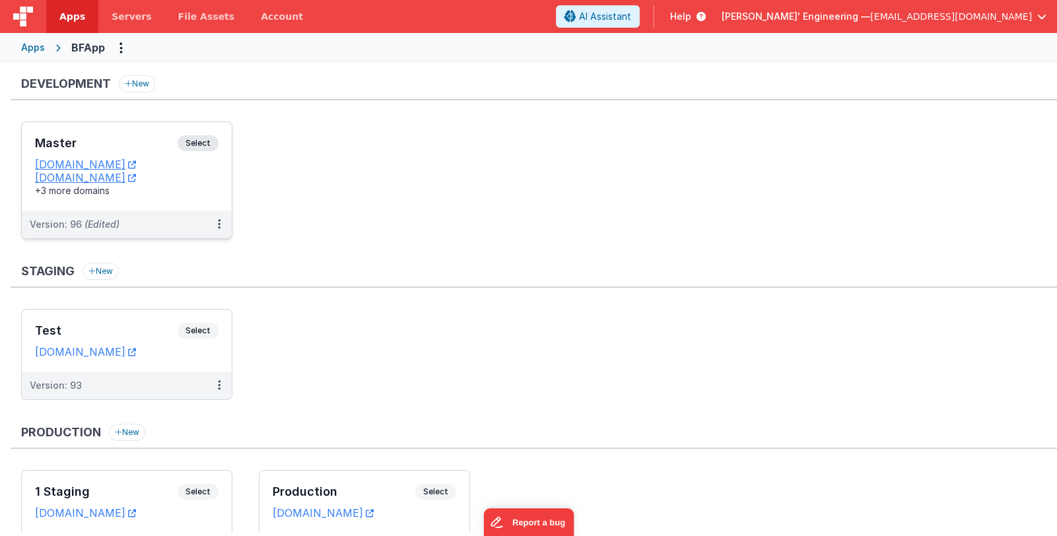
click at [118, 139] on h3 "Master" at bounding box center [106, 143] width 143 height 13
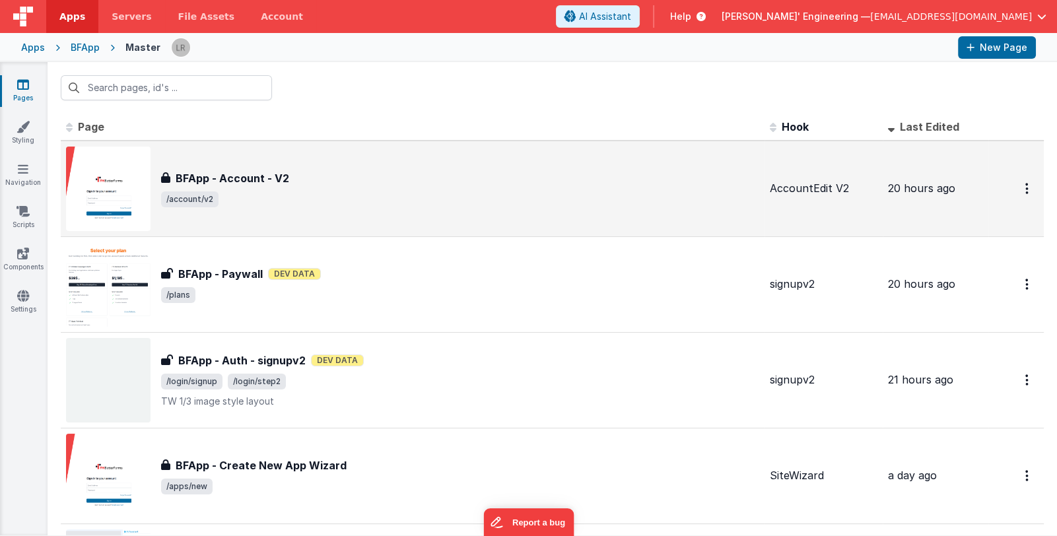
click at [417, 195] on span "/account/v2" at bounding box center [460, 199] width 598 height 16
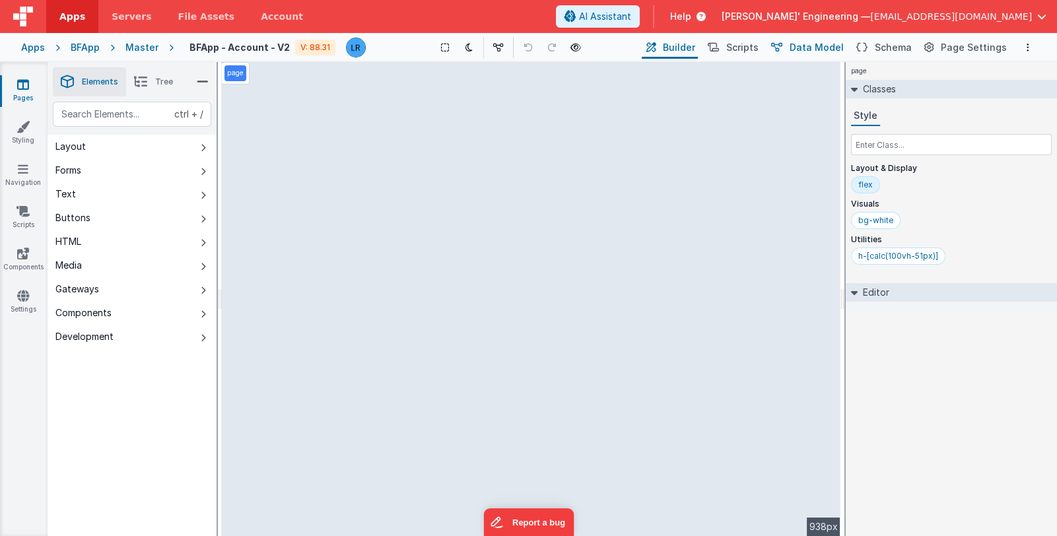
click at [842, 47] on span "Data Model" at bounding box center [817, 47] width 54 height 13
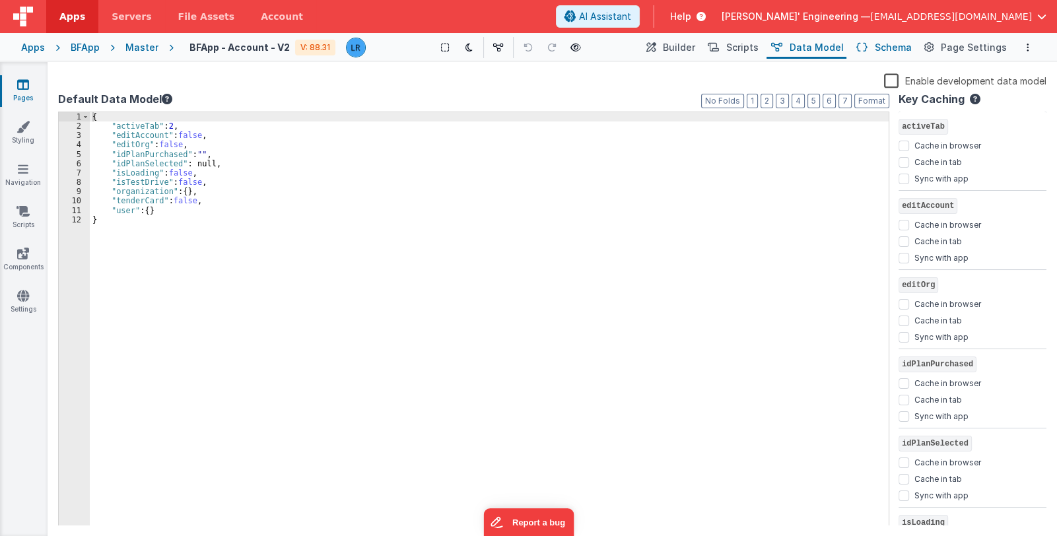
click at [881, 44] on span "Schema" at bounding box center [893, 47] width 37 height 13
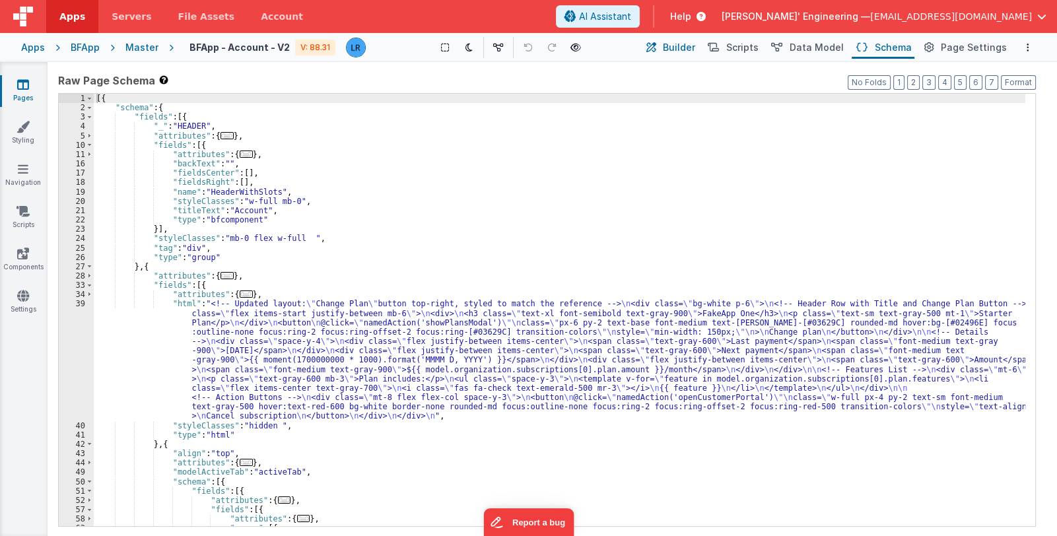
click at [679, 46] on span "Builder" at bounding box center [679, 47] width 32 height 13
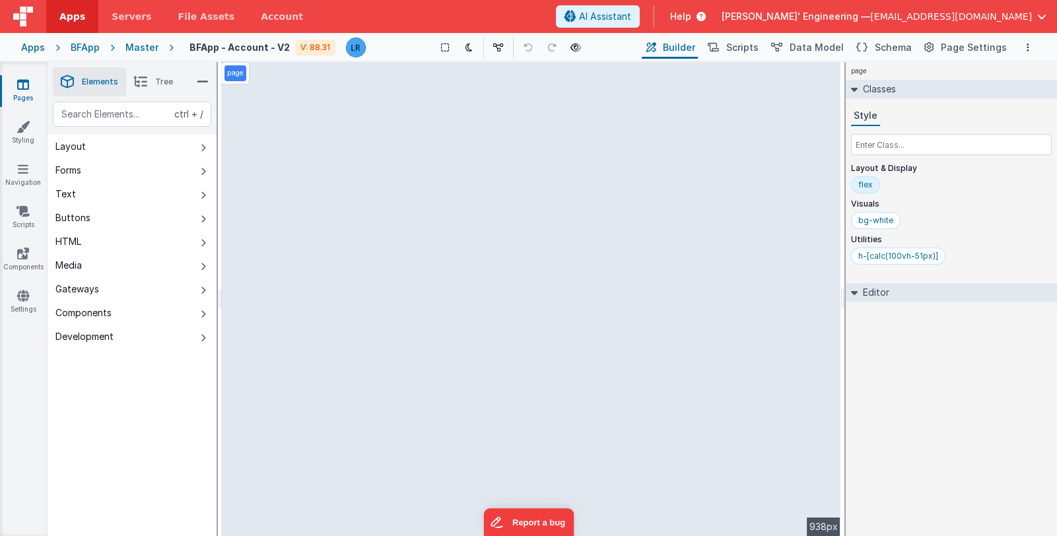
click at [152, 88] on li "Tree" at bounding box center [153, 81] width 55 height 29
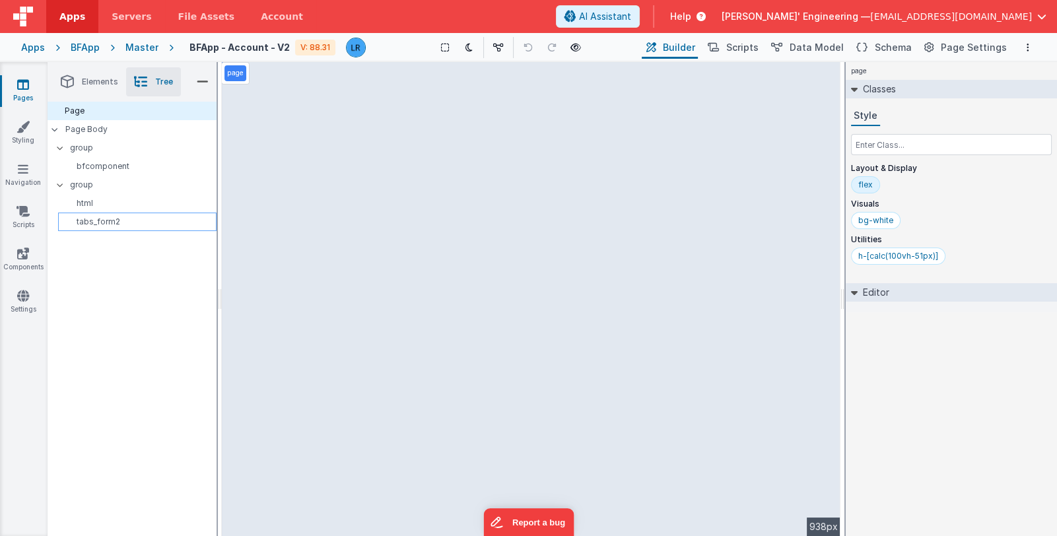
click at [119, 222] on p "tabs_form2" at bounding box center [139, 222] width 153 height 11
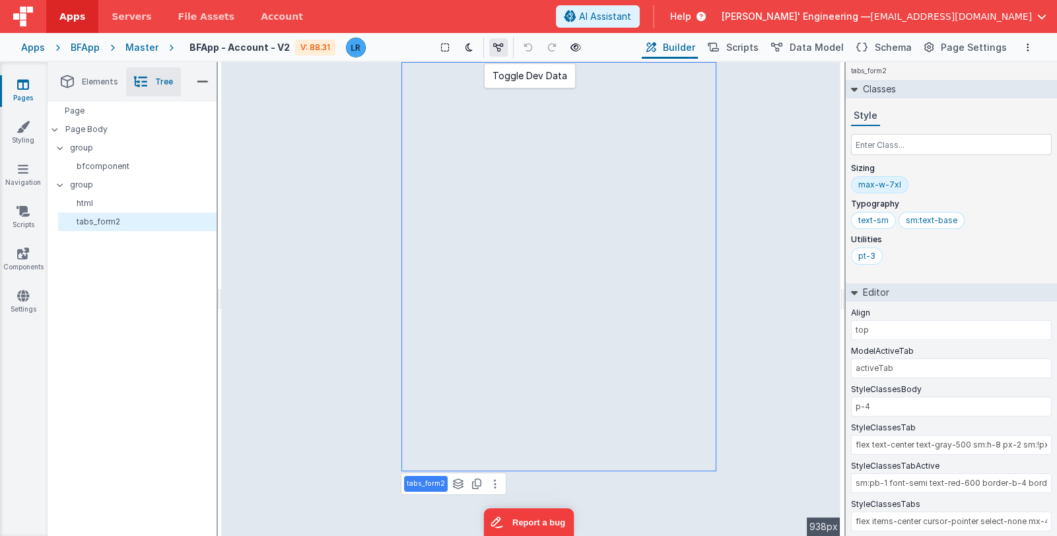
click at [504, 47] on icon at bounding box center [498, 47] width 11 height 9
click at [893, 42] on span "Schema" at bounding box center [893, 47] width 37 height 13
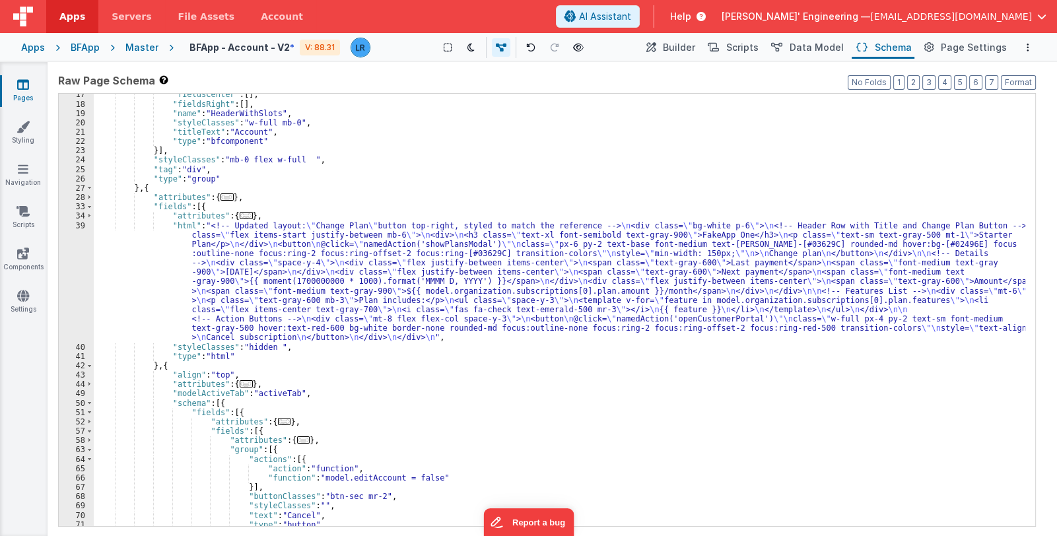
scroll to position [79, 0]
click at [314, 279] on div ""fieldsCenter" : [ ] , "fieldsRight" : [ ] , "name" : "HeaderWithSlots" , "styl…" at bounding box center [560, 316] width 932 height 452
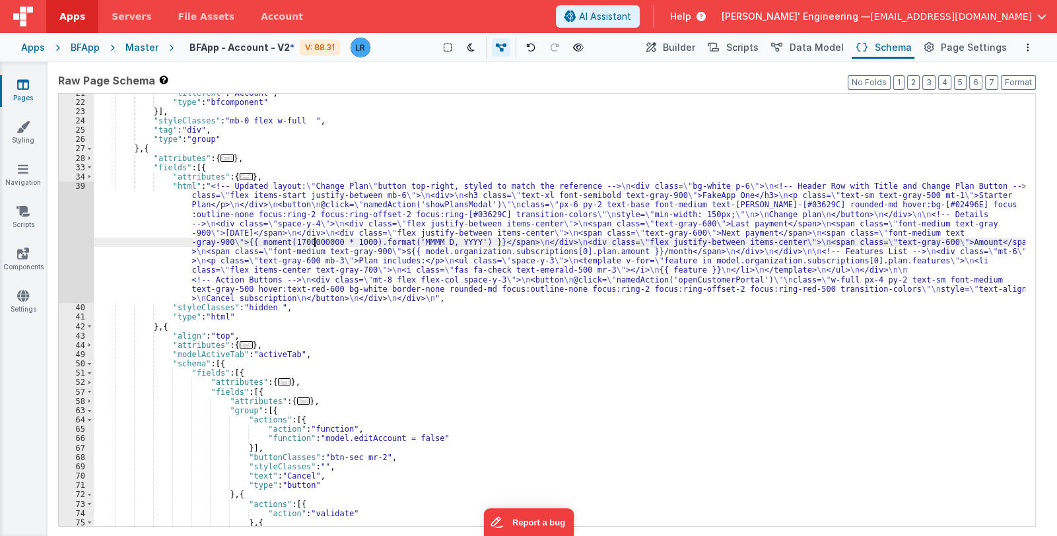
scroll to position [118, 0]
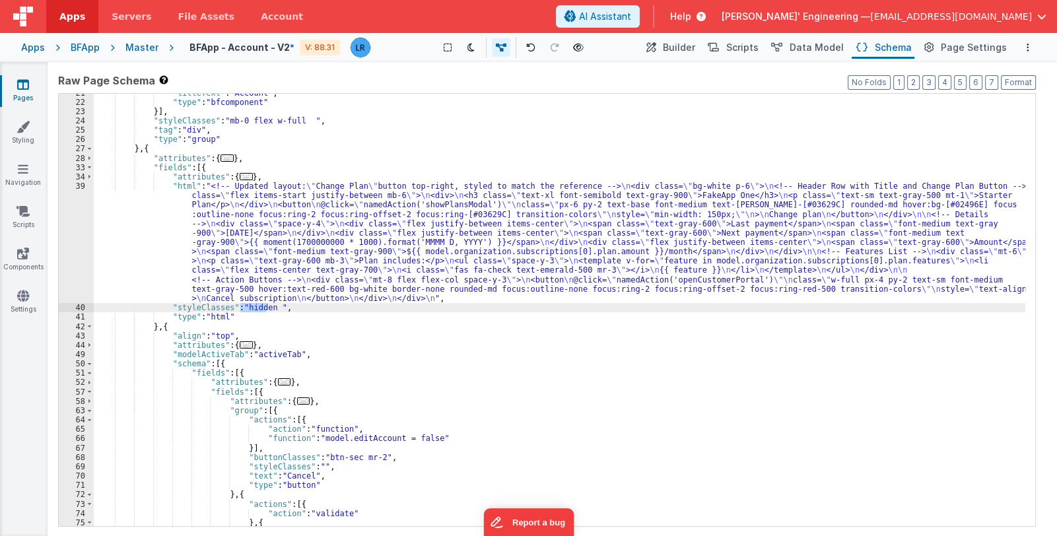
drag, startPoint x: 239, startPoint y: 306, endPoint x: 268, endPoint y: 309, distance: 29.2
click at [268, 309] on div ""titleText" : "Account" , "type" : "bfcomponent" }] , "styleClasses" : "mb-0 fl…" at bounding box center [560, 314] width 932 height 452
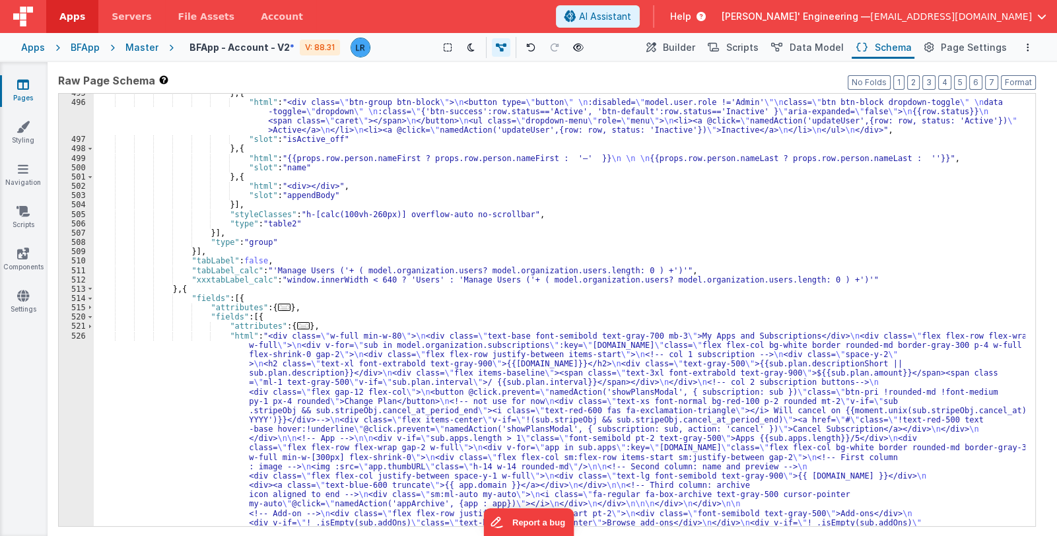
scroll to position [3810, 0]
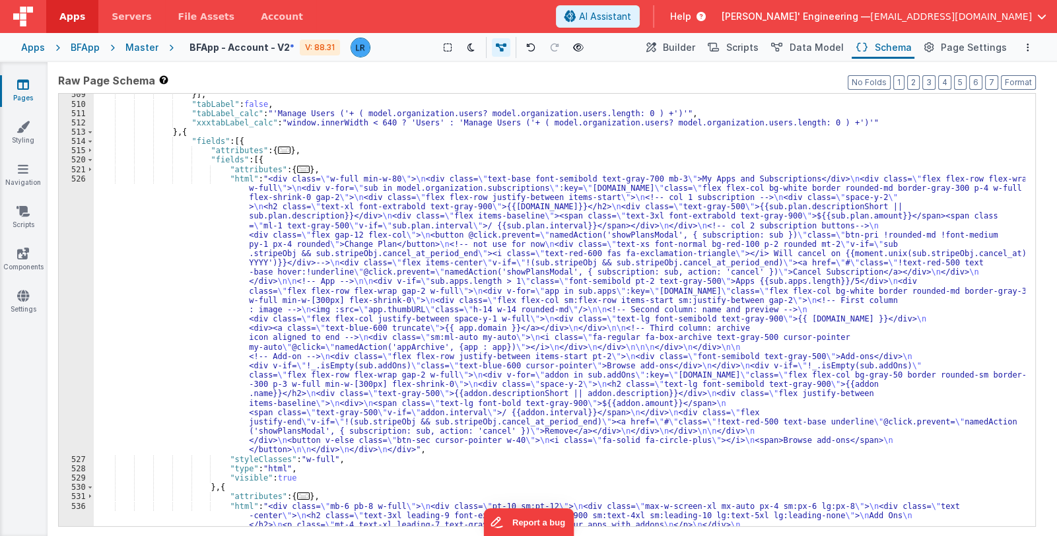
click at [324, 368] on div "}] , "tabLabel" : false , "tabLabel_calc" : "'Manage Users ('+ ( model.organiza…" at bounding box center [560, 522] width 932 height 864
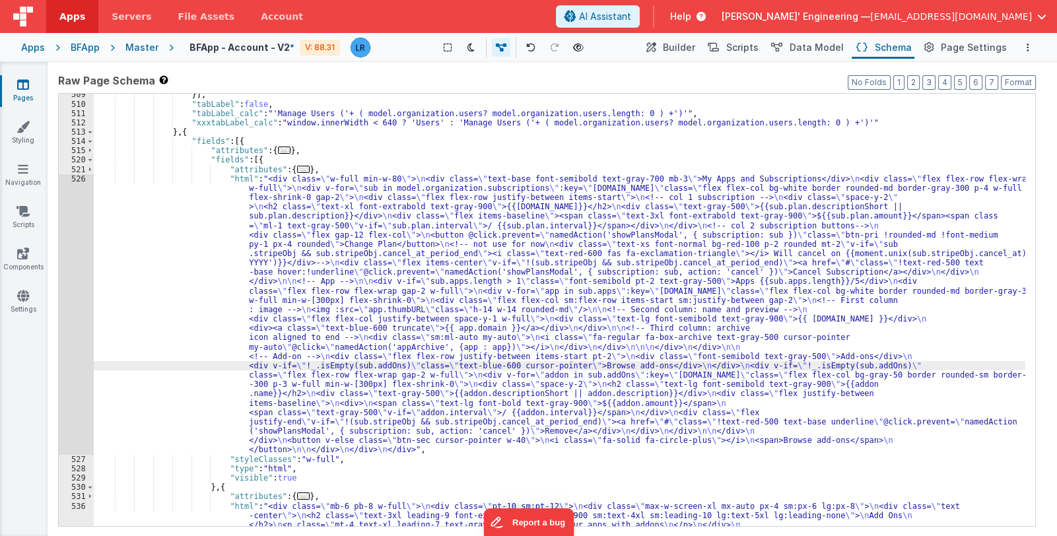
click at [77, 344] on div "526" at bounding box center [76, 314] width 35 height 281
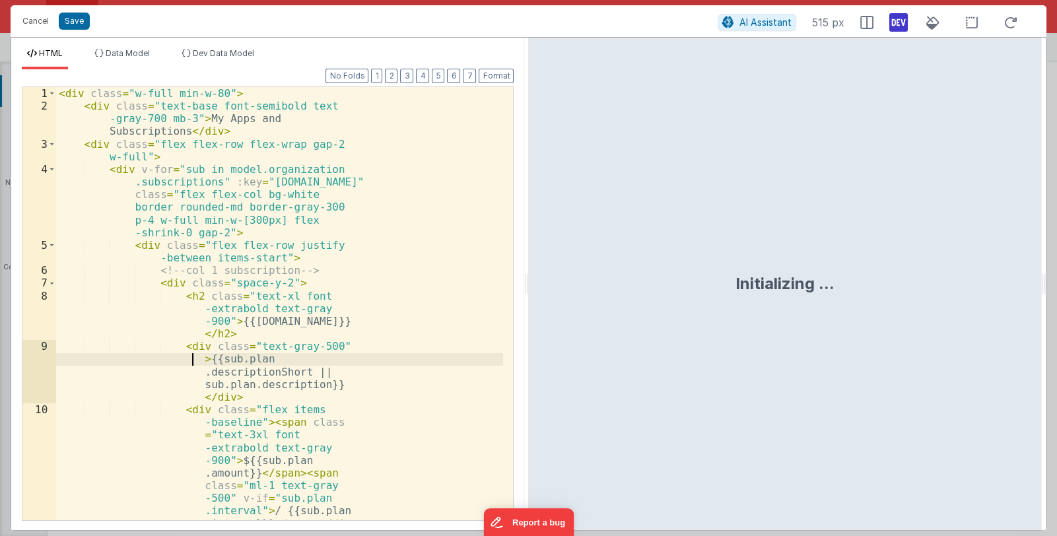
click at [77, 344] on div "< div class = "w-full min-w-80" > < div class = "text-base font-semibold text -…" at bounding box center [279, 379] width 447 height 585
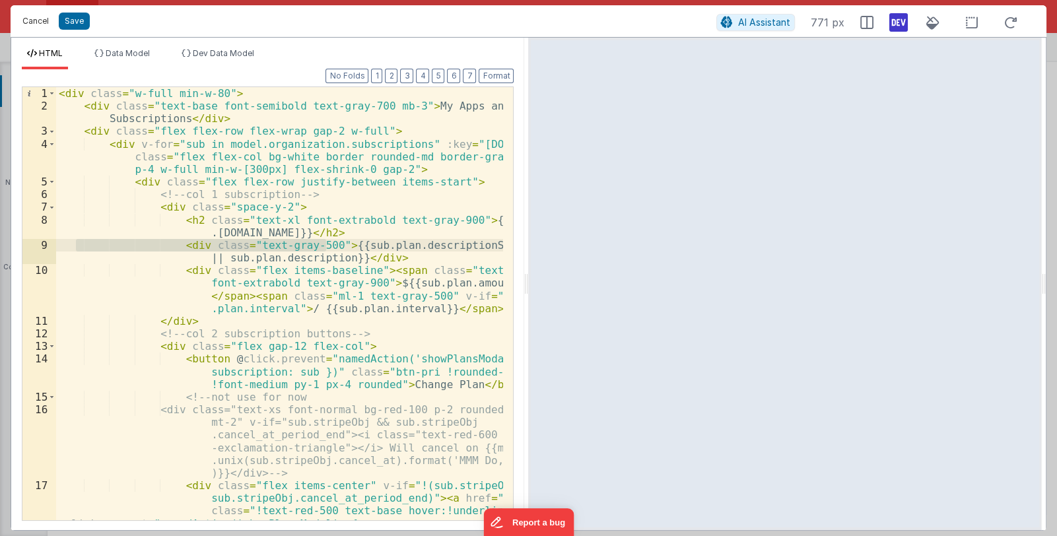
click at [37, 20] on button "Cancel" at bounding box center [36, 21] width 40 height 18
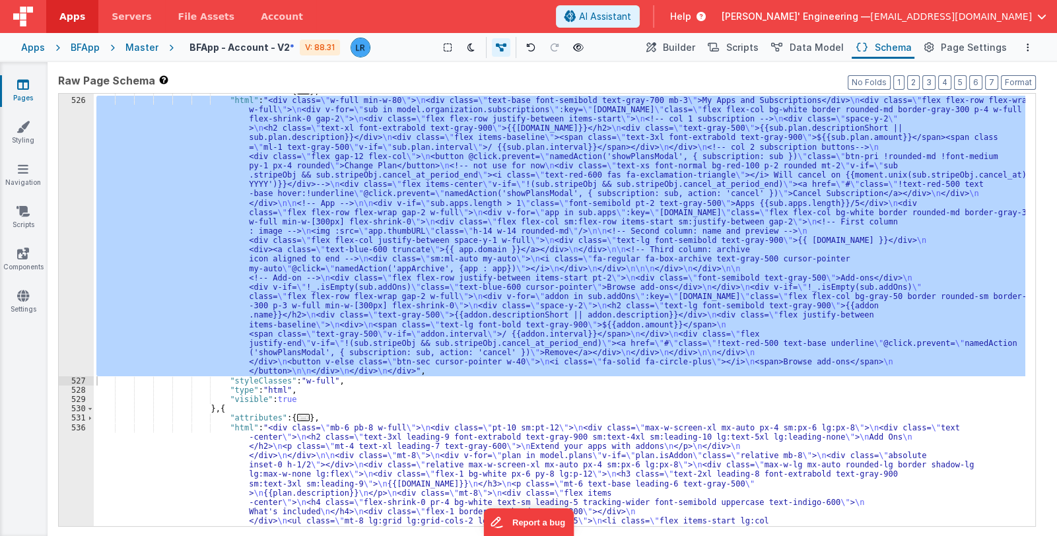
scroll to position [3928, 0]
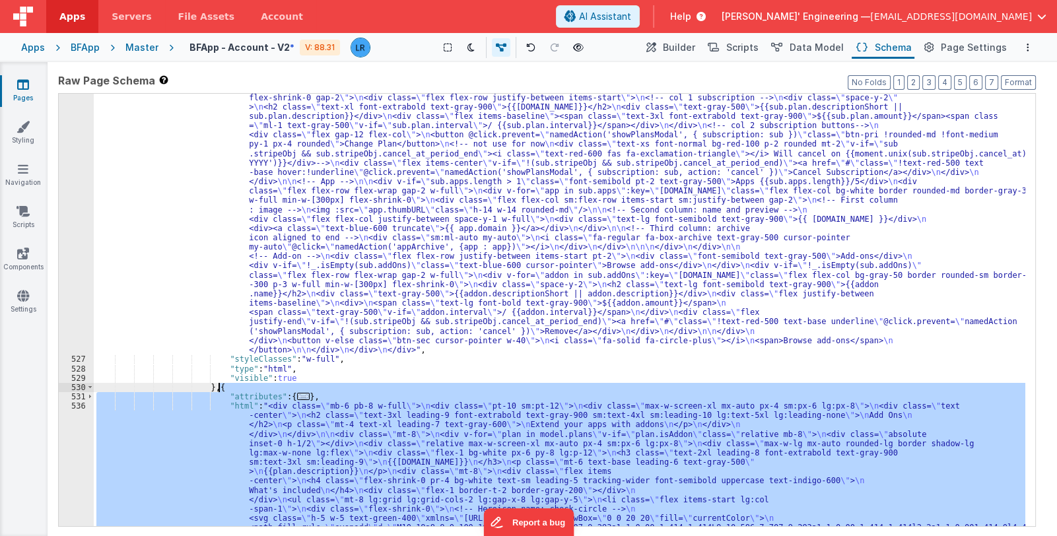
scroll to position [3792, 0]
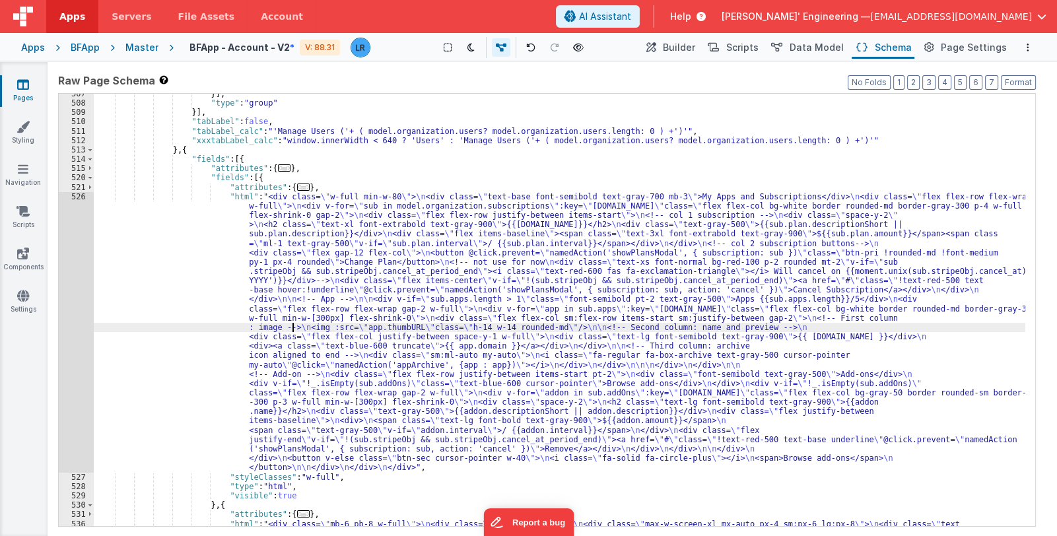
click at [293, 331] on div "}] , "type" : "group" }] , "tabLabel" : false , "tabLabel_calc" : "'Manage User…" at bounding box center [560, 521] width 932 height 864
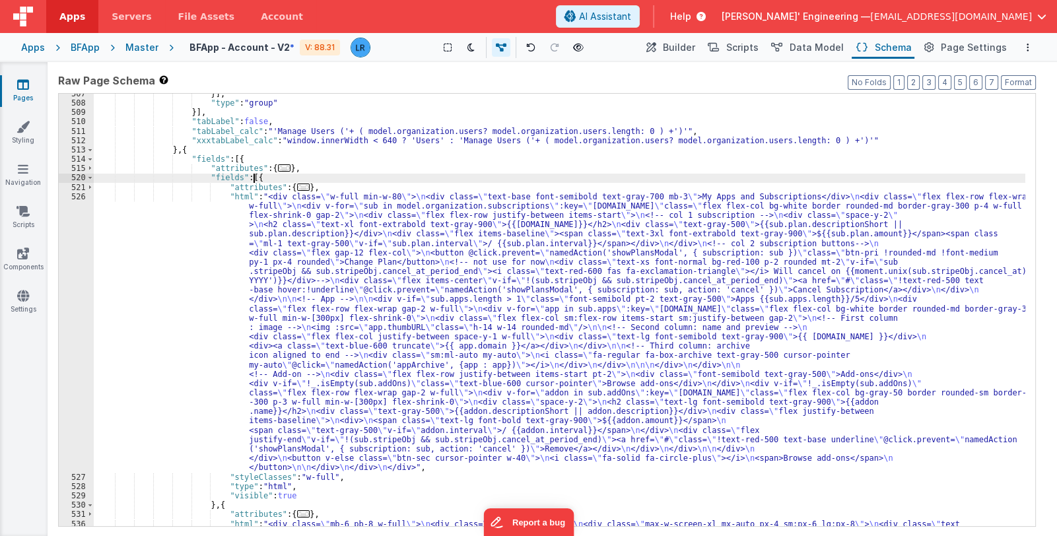
click at [254, 176] on div "}] , "type" : "group" }] , "tabLabel" : false , "tabLabel_calc" : "'Manage User…" at bounding box center [560, 521] width 932 height 864
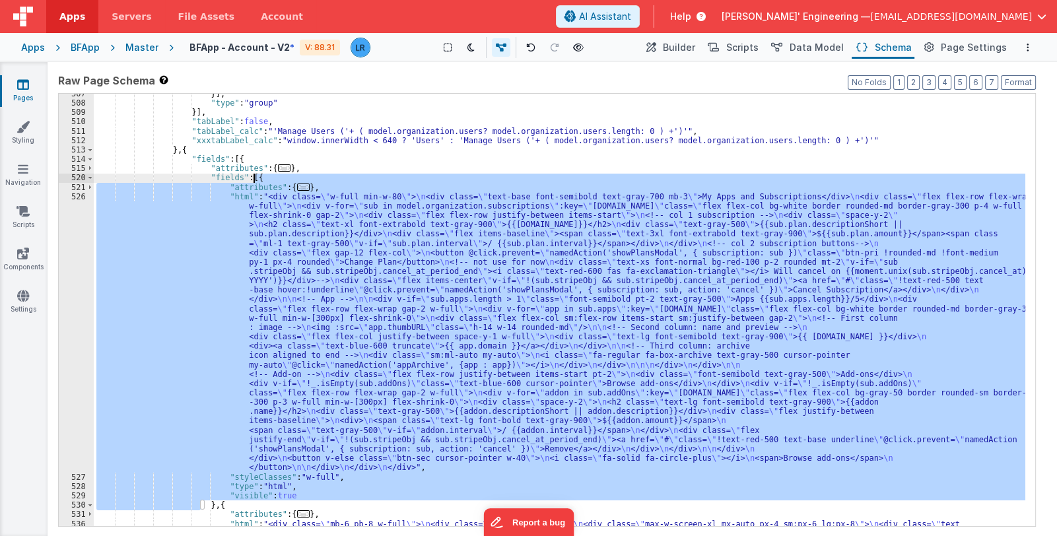
scroll to position [3753, 0]
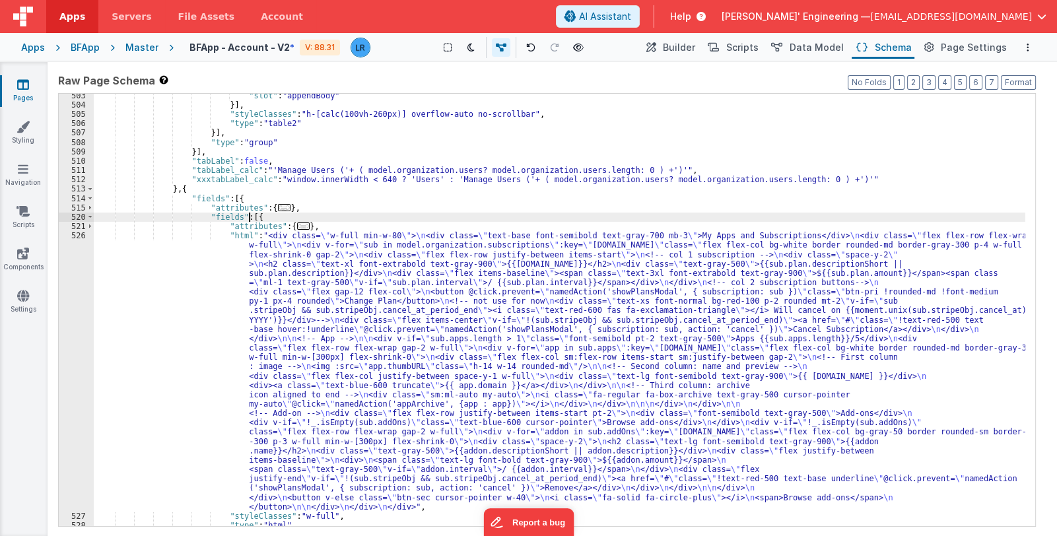
click at [249, 214] on div ""slot" : "appendBody" }] , "styleClasses" : "h-[calc(100vh-260px)] overflow-aut…" at bounding box center [560, 317] width 932 height 452
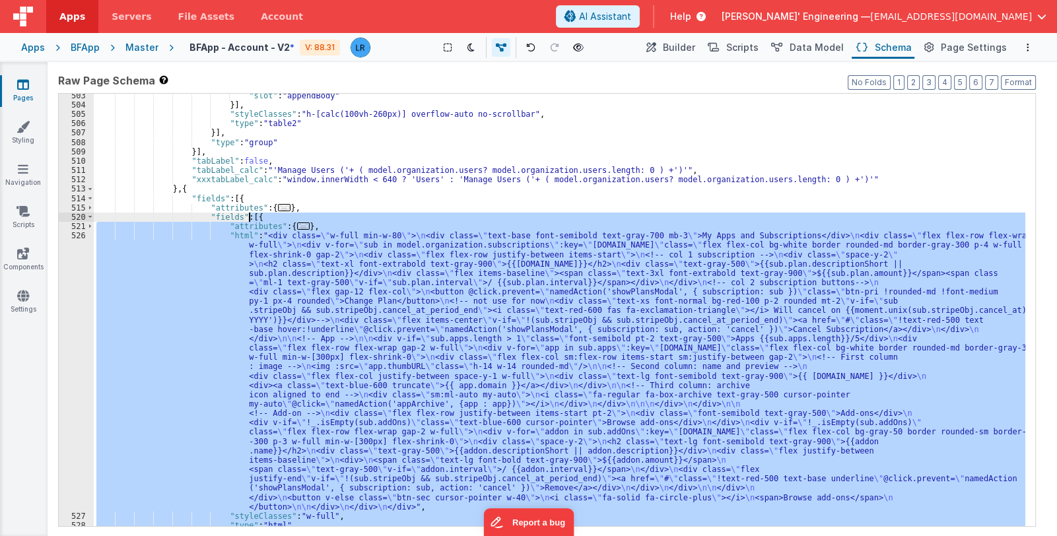
click at [248, 215] on div ""slot" : "appendBody" }] , "styleClasses" : "h-[calc(100vh-260px)] overflow-aut…" at bounding box center [560, 310] width 932 height 432
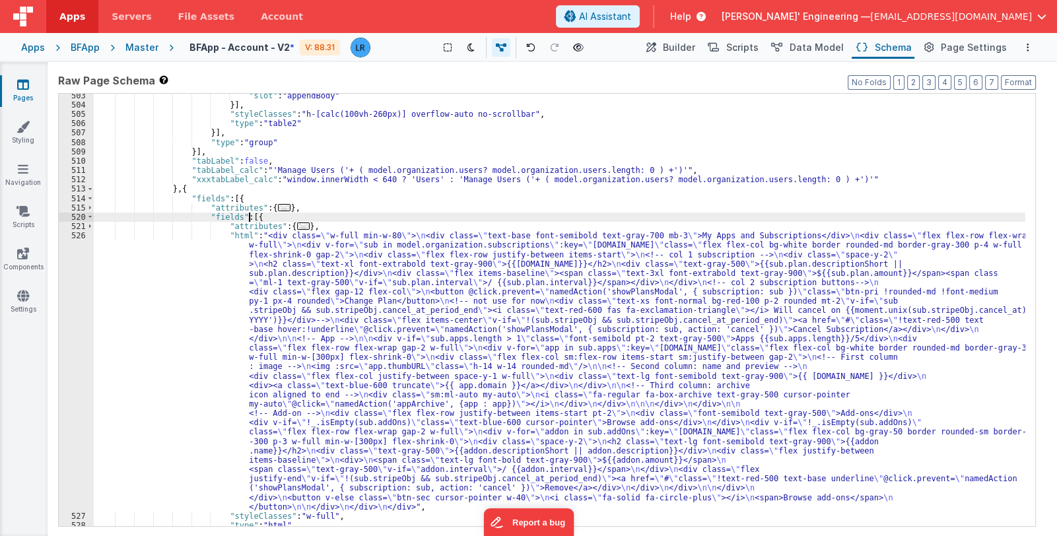
paste textarea
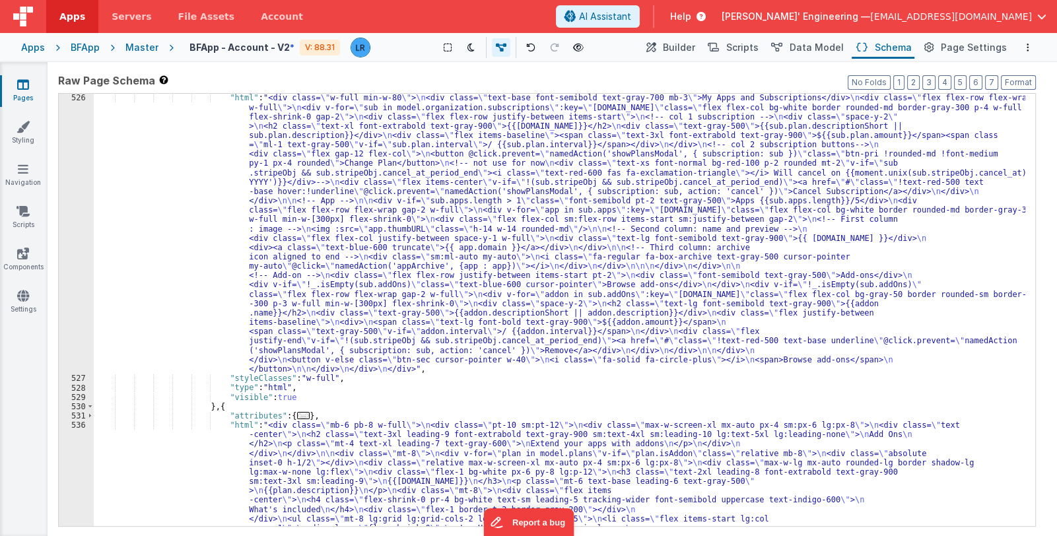
scroll to position [3891, 0]
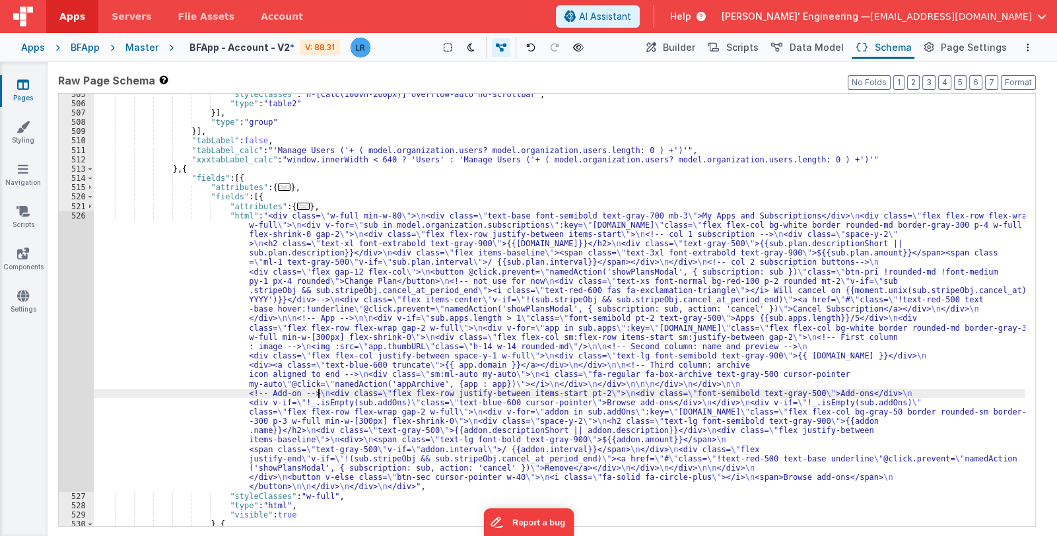
scroll to position [3773, 0]
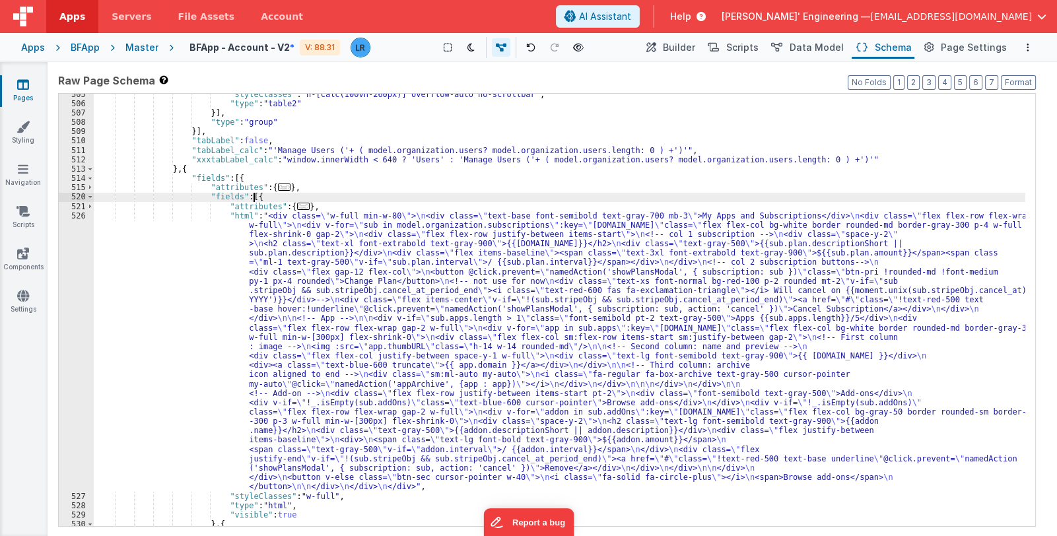
click at [271, 197] on div ""styleClasses" : "h-[calc(100vh-260px)] overflow-auto no-scrollbar" , "type" : …" at bounding box center [560, 316] width 932 height 452
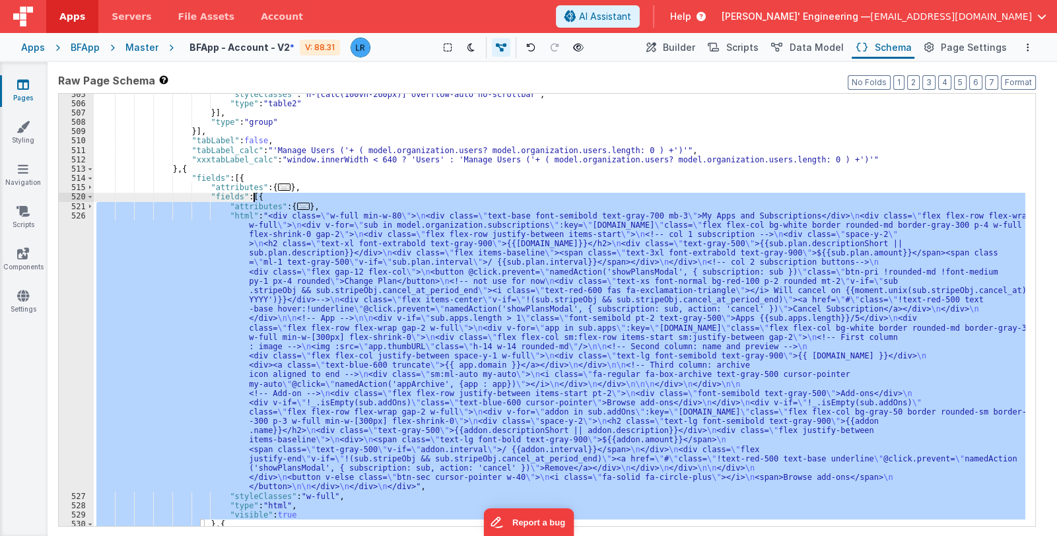
click at [271, 197] on div ""styleClasses" : "h-[calc(100vh-260px)] overflow-auto no-scrollbar" , "type" : …" at bounding box center [560, 316] width 932 height 452
click at [290, 207] on div ""styleClasses" : "h-[calc(100vh-260px)] overflow-auto no-scrollbar" , "type" : …" at bounding box center [560, 310] width 932 height 432
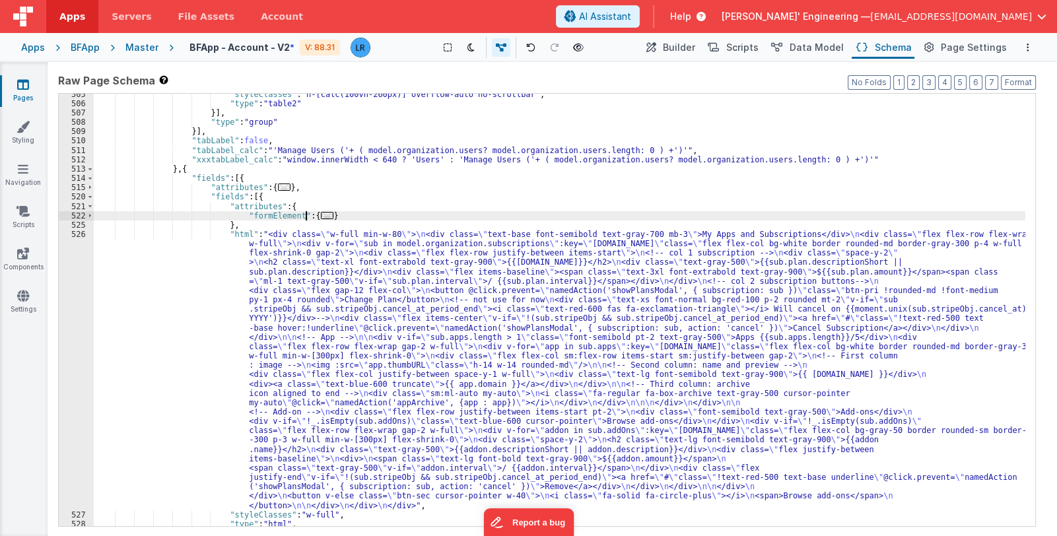
click at [321, 217] on span "..." at bounding box center [327, 215] width 13 height 7
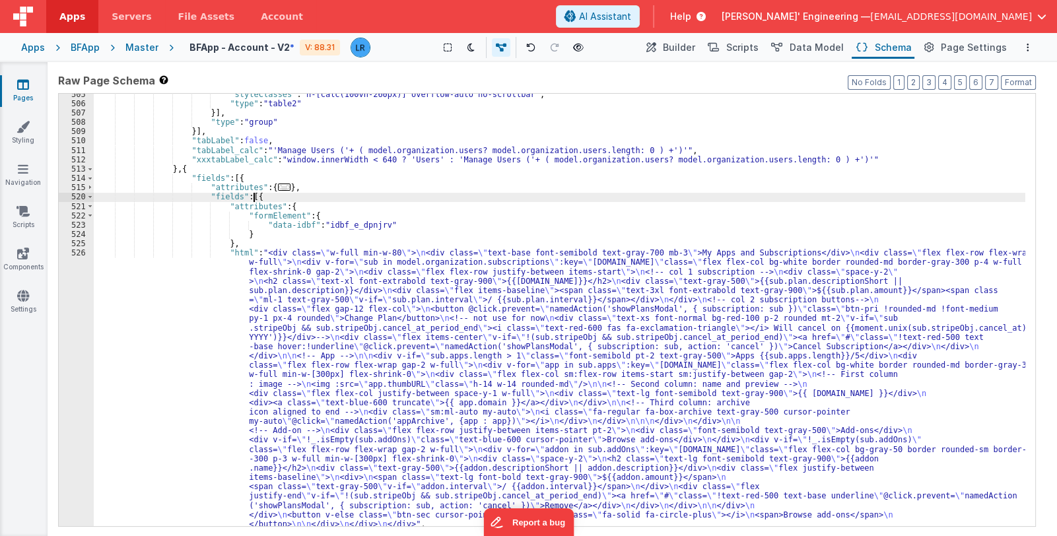
click at [252, 195] on div ""styleClasses" : "h-[calc(100vh-260px)] overflow-auto no-scrollbar" , "type" : …" at bounding box center [560, 316] width 932 height 452
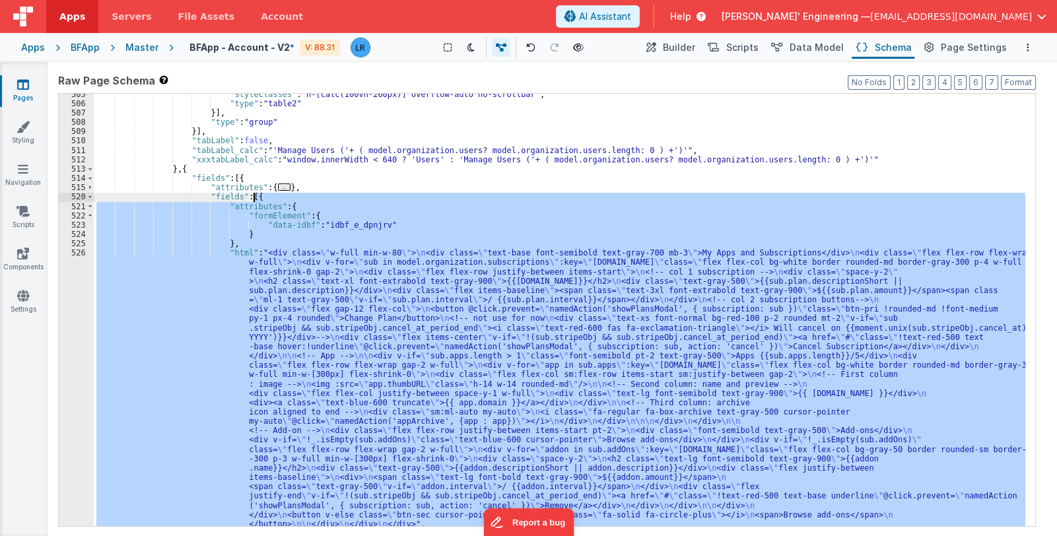
click at [252, 195] on div ""styleClasses" : "h-[calc(100vh-260px)] overflow-auto no-scrollbar" , "type" : …" at bounding box center [560, 316] width 932 height 452
click at [290, 298] on div ""styleClasses" : "h-[calc(100vh-260px)] overflow-auto no-scrollbar" , "type" : …" at bounding box center [560, 310] width 932 height 432
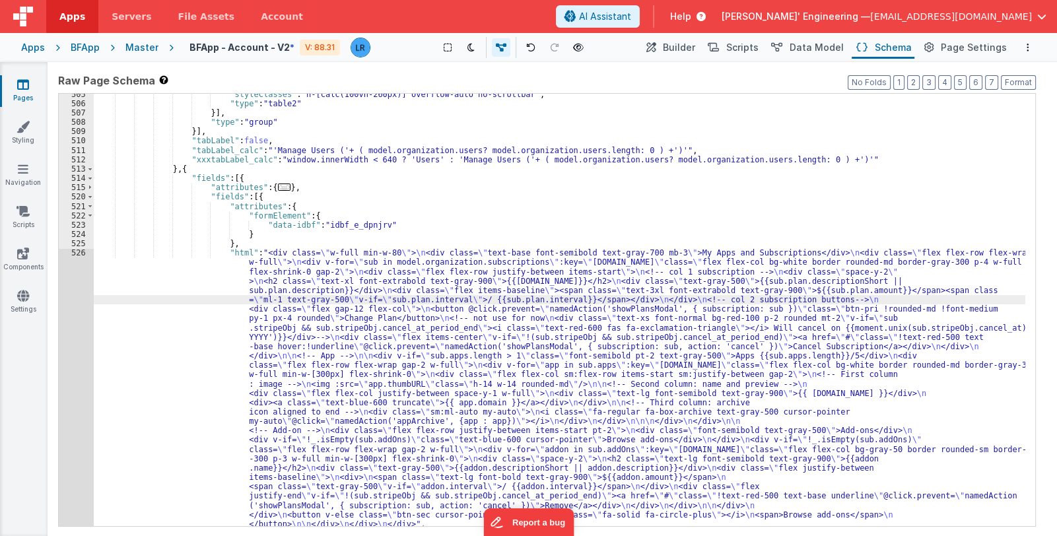
click at [329, 368] on div ""styleClasses" : "h-[calc(100vh-260px)] overflow-auto no-scrollbar" , "type" : …" at bounding box center [560, 316] width 932 height 452
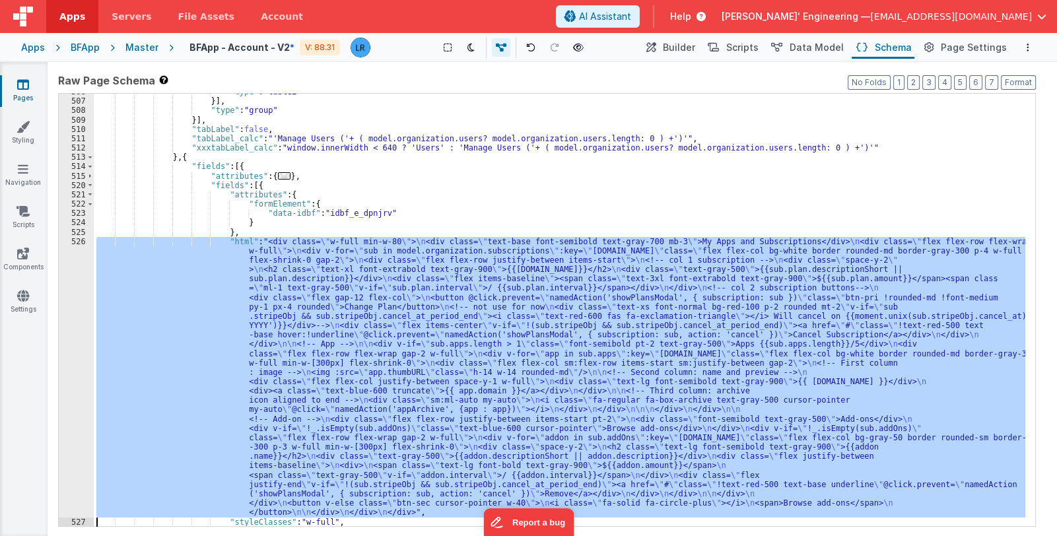
scroll to position [3785, 0]
click at [78, 386] on div "506 507 508 509 510 511 512 513 514 515 520 521 522 523 524 525 526 527 528 529" at bounding box center [76, 313] width 35 height 452
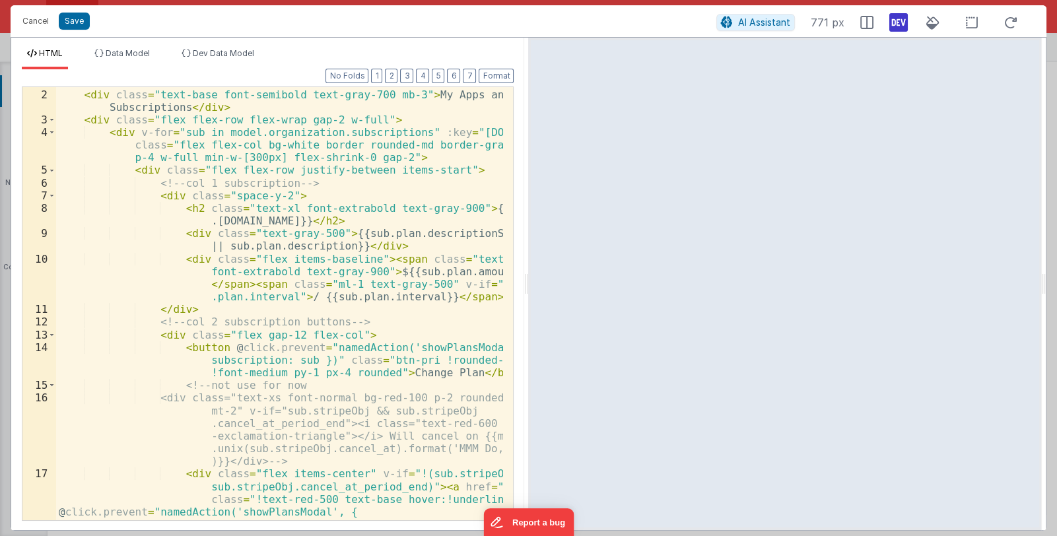
scroll to position [0, 0]
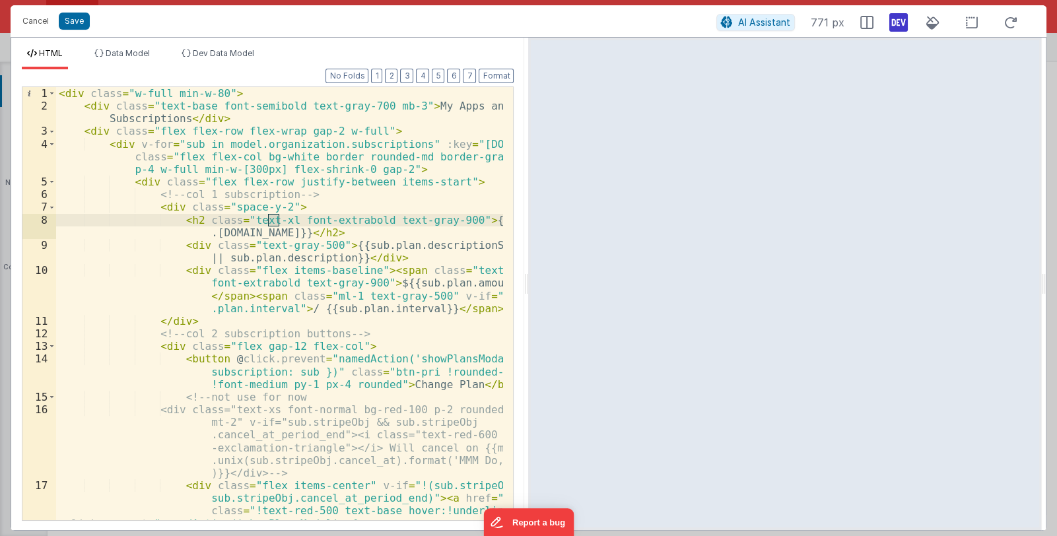
drag, startPoint x: 268, startPoint y: 221, endPoint x: 282, endPoint y: 223, distance: 14.1
click at [282, 223] on div "< div class = "w-full min-w-80" > < div class = "text-base font-semibold text-g…" at bounding box center [280, 348] width 448 height 522
drag, startPoint x: 317, startPoint y: 221, endPoint x: 342, endPoint y: 222, distance: 25.2
click at [342, 222] on div "< div class = "w-full min-w-80" > < div class = "text-base font-semibold text-g…" at bounding box center [280, 348] width 448 height 522
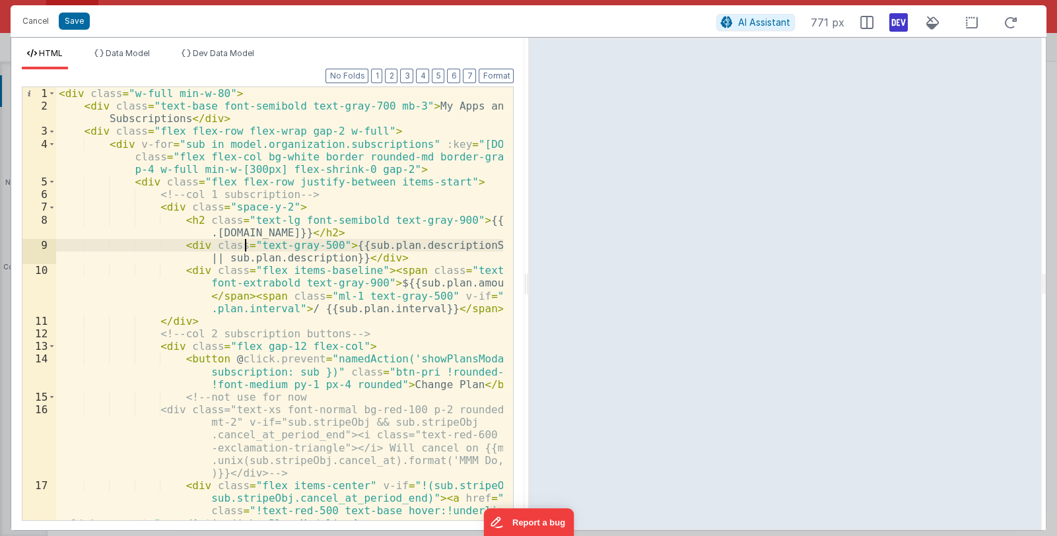
click at [246, 245] on div "< div class = "w-full min-w-80" > < div class = "text-base font-semibold text-g…" at bounding box center [280, 348] width 448 height 522
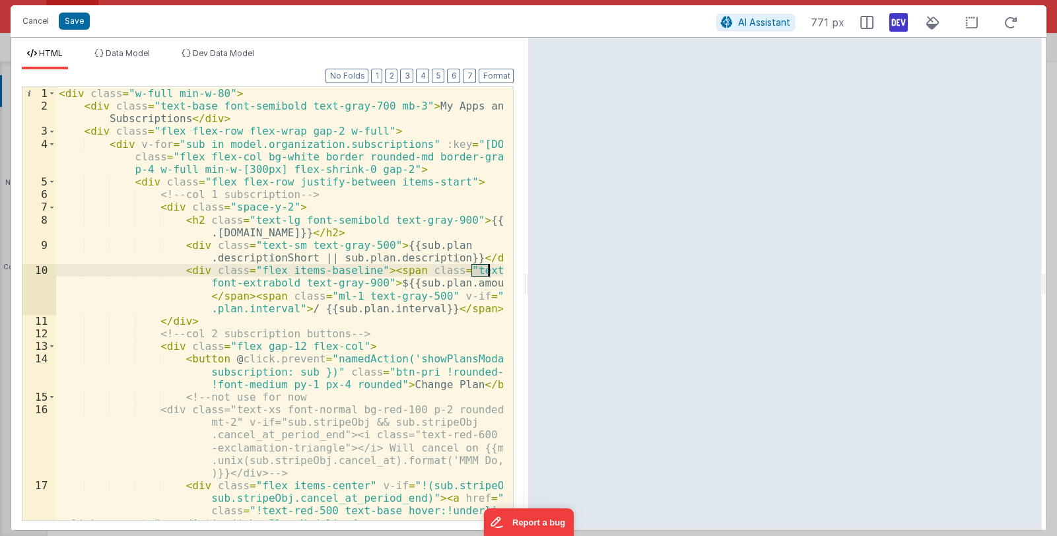
drag, startPoint x: 472, startPoint y: 271, endPoint x: 487, endPoint y: 272, distance: 15.2
click at [487, 272] on div "< div class = "w-full min-w-80" > < div class = "text-base font-semibold text-g…" at bounding box center [280, 348] width 448 height 522
drag, startPoint x: 226, startPoint y: 283, endPoint x: 254, endPoint y: 284, distance: 28.4
click at [254, 284] on div "< div class = "w-full min-w-80" > < div class = "text-base font-semibold text-g…" at bounding box center [280, 348] width 448 height 522
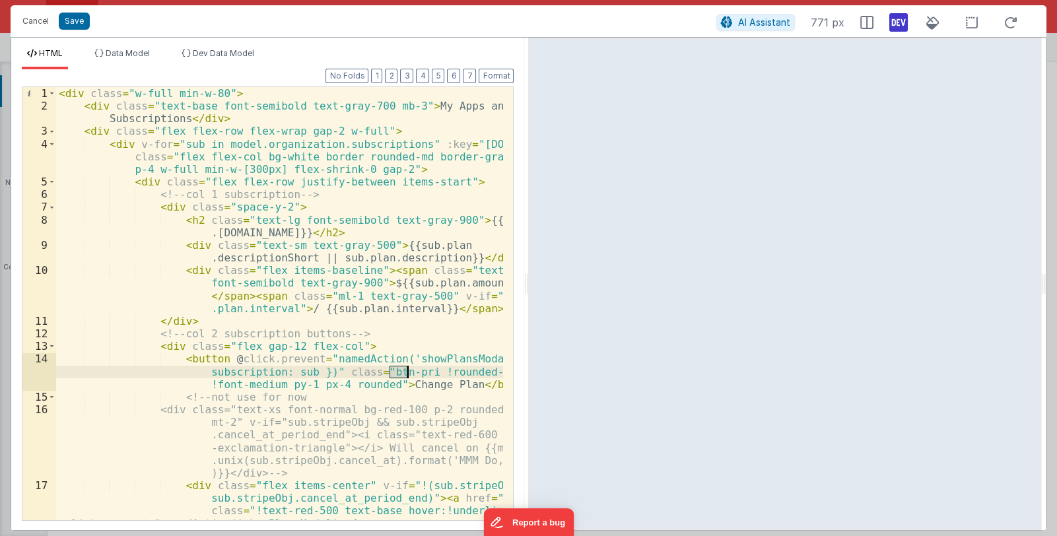
drag, startPoint x: 389, startPoint y: 368, endPoint x: 405, endPoint y: 371, distance: 16.1
click at [405, 371] on div "< div class = "w-full min-w-80" > < div class = "text-base font-semibold text-g…" at bounding box center [280, 348] width 448 height 522
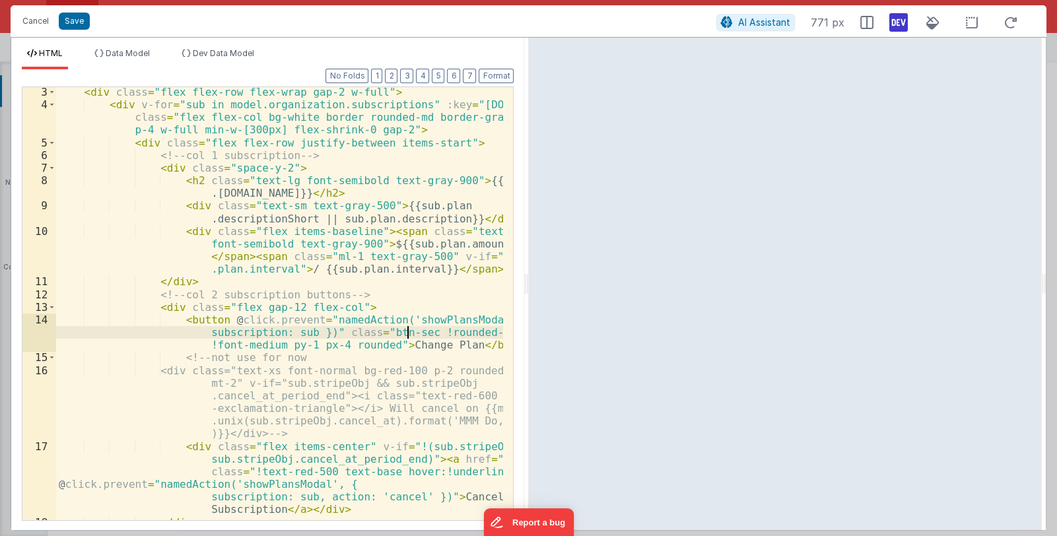
scroll to position [79, 0]
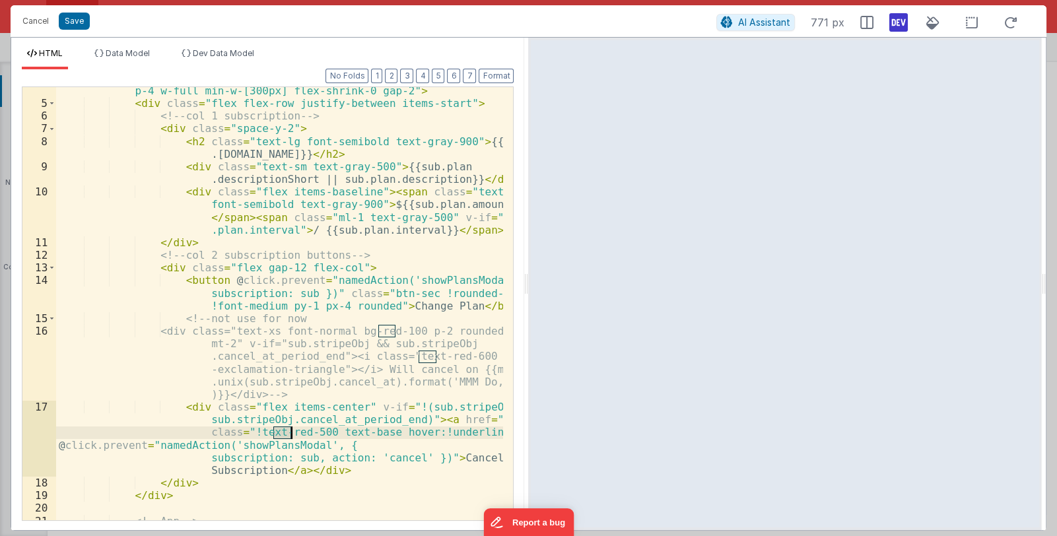
drag, startPoint x: 273, startPoint y: 432, endPoint x: 290, endPoint y: 433, distance: 17.2
click at [290, 433] on div "< div v-for = "sub in model.organization.subscriptions" :key = "[DOMAIN_NAME]" …" at bounding box center [280, 301] width 448 height 484
click at [310, 432] on div "< div v-for = "sub in model.organization.subscriptions" :key = "[DOMAIN_NAME]" …" at bounding box center [280, 301] width 448 height 484
click at [406, 292] on div "< div v-for = "sub in model.organization.subscriptions" :key = "[DOMAIN_NAME]" …" at bounding box center [280, 301] width 448 height 484
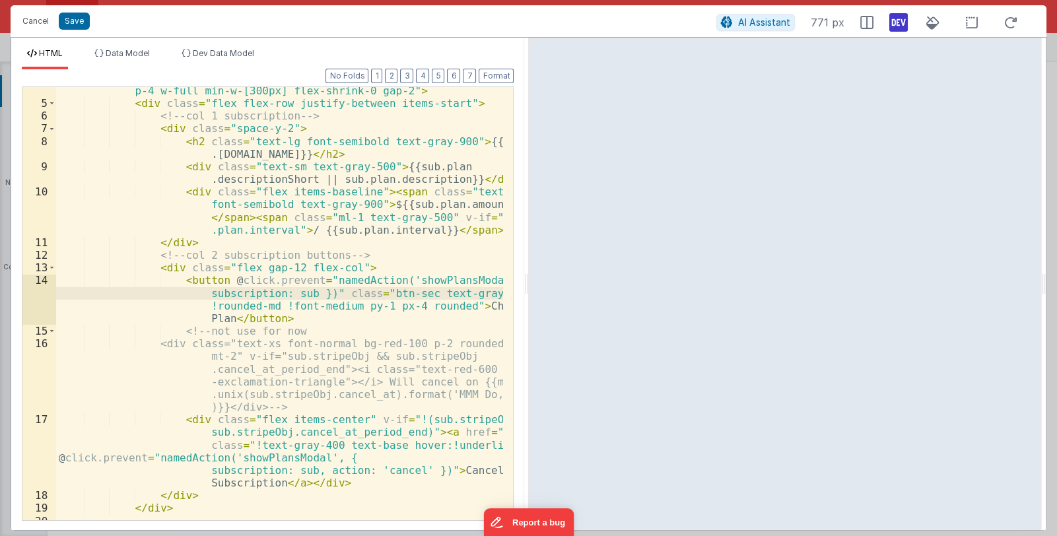
click at [415, 292] on div "< div v-for = "sub in model.organization.subscriptions" :key = "[DOMAIN_NAME]" …" at bounding box center [280, 301] width 448 height 484
drag, startPoint x: 372, startPoint y: 306, endPoint x: 393, endPoint y: 306, distance: 21.1
click at [393, 306] on div "< div v-for = "sub in model.organization.subscriptions" :key = "[DOMAIN_NAME]" …" at bounding box center [280, 301] width 448 height 484
click at [375, 309] on div "< div v-for = "sub in model.organization.subscriptions" :key = "[DOMAIN_NAME]" …" at bounding box center [280, 301] width 448 height 484
click at [341, 305] on div "< div v-for = "sub in model.organization.subscriptions" :key = "[DOMAIN_NAME]" …" at bounding box center [280, 301] width 448 height 484
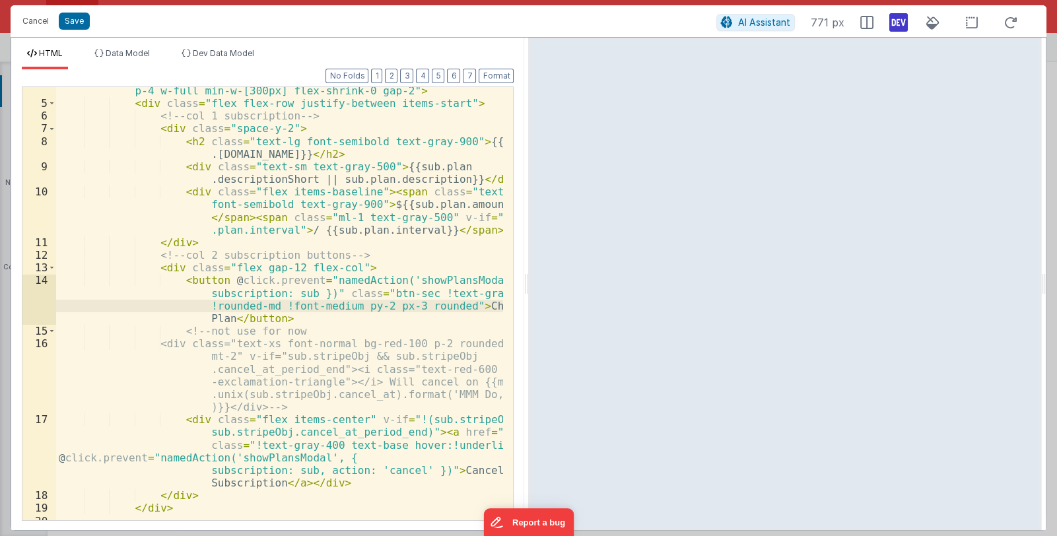
click at [341, 306] on div "< div v-for = "sub in model.organization.subscriptions" :key = "[DOMAIN_NAME]" …" at bounding box center [280, 301] width 448 height 484
click at [376, 306] on div "< div v-for = "sub in model.organization.subscriptions" :key = "[DOMAIN_NAME]" …" at bounding box center [280, 301] width 448 height 484
click at [971, 22] on icon at bounding box center [972, 23] width 28 height 17
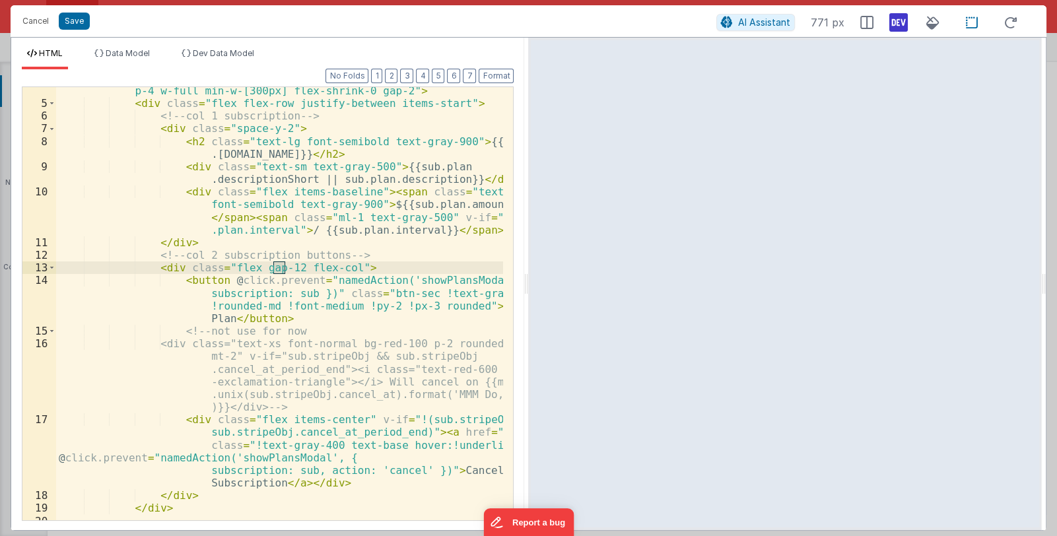
drag, startPoint x: 274, startPoint y: 266, endPoint x: 285, endPoint y: 265, distance: 11.3
click at [285, 265] on div "< div v-for = "sub in model.organization.subscriptions" :key = "[DOMAIN_NAME]" …" at bounding box center [280, 301] width 448 height 484
click at [279, 272] on div "< div v-for = "sub in model.organization.subscriptions" :key = "[DOMAIN_NAME]" …" at bounding box center [279, 303] width 447 height 433
drag, startPoint x: 251, startPoint y: 269, endPoint x: 283, endPoint y: 266, distance: 32.5
click at [283, 266] on div "< div v-for = "sub in model.organization.subscriptions" :key = "[DOMAIN_NAME]" …" at bounding box center [280, 301] width 448 height 484
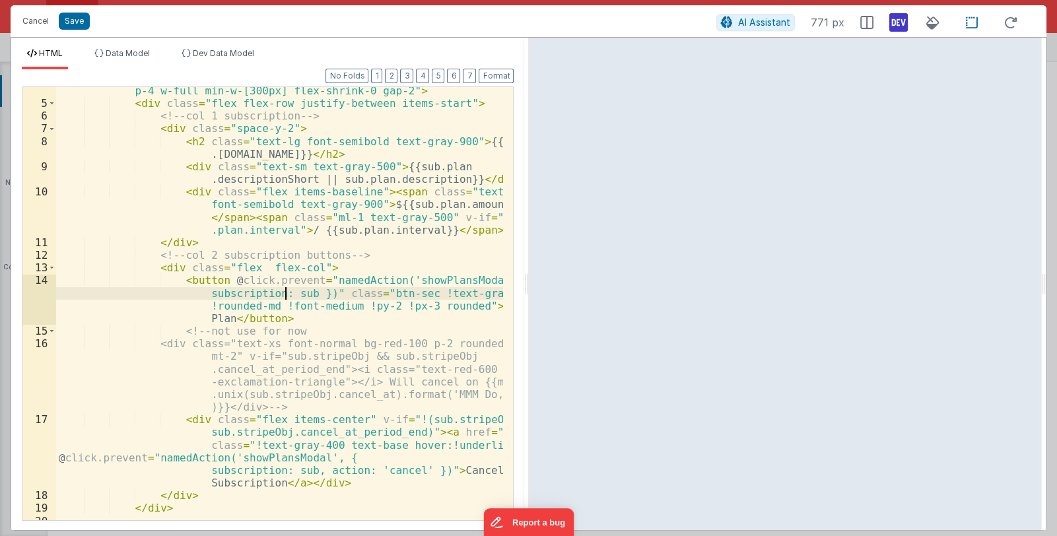
click at [285, 291] on div "< div v-for = "sub in model.organization.subscriptions" :key = "[DOMAIN_NAME]" …" at bounding box center [280, 301] width 448 height 484
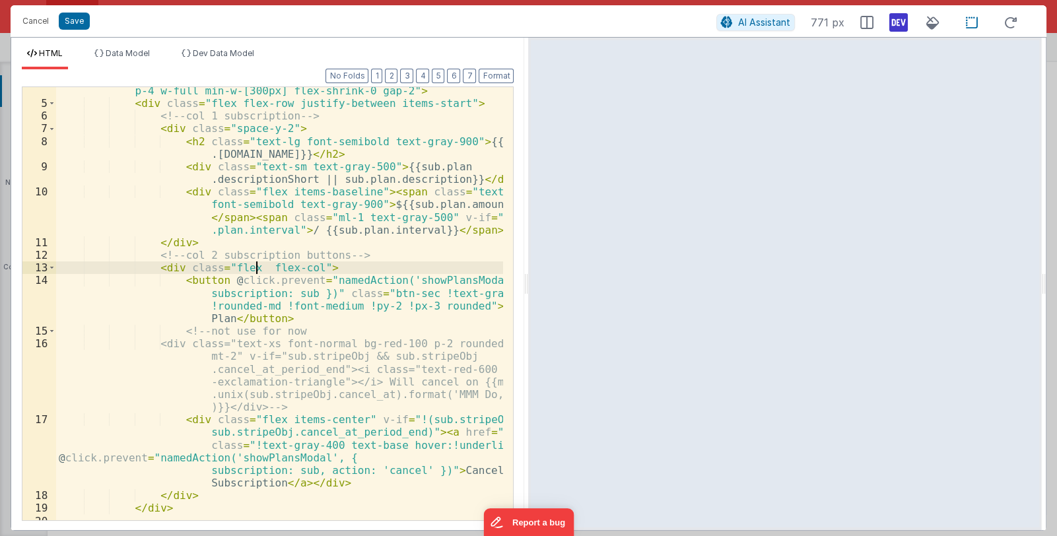
click at [256, 269] on div "< div v-for = "sub in model.organization.subscriptions" :key = "[DOMAIN_NAME]" …" at bounding box center [280, 301] width 448 height 484
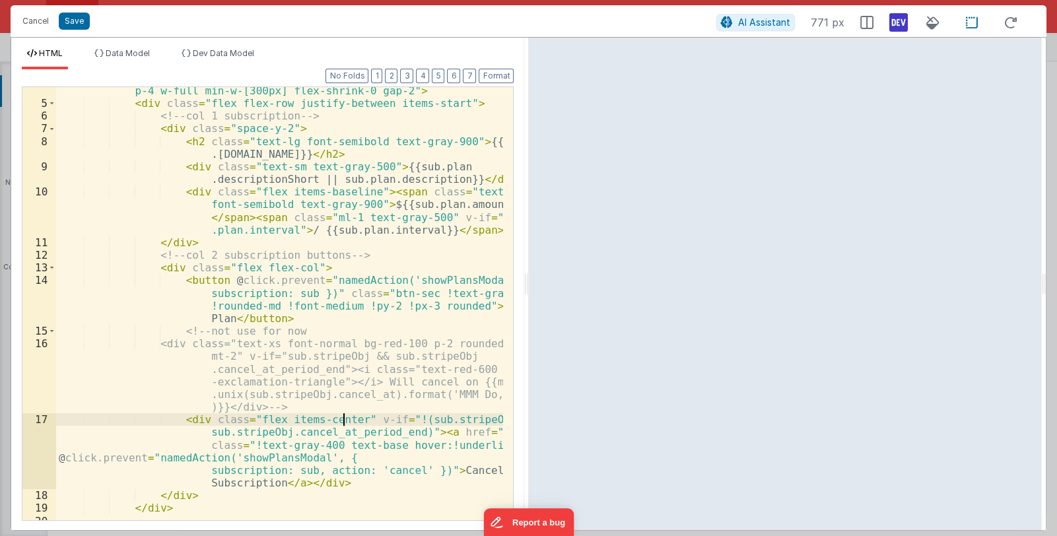
click at [343, 419] on div "< div v-for = "sub in model.organization.subscriptions" :key = "[DOMAIN_NAME]" …" at bounding box center [280, 301] width 448 height 484
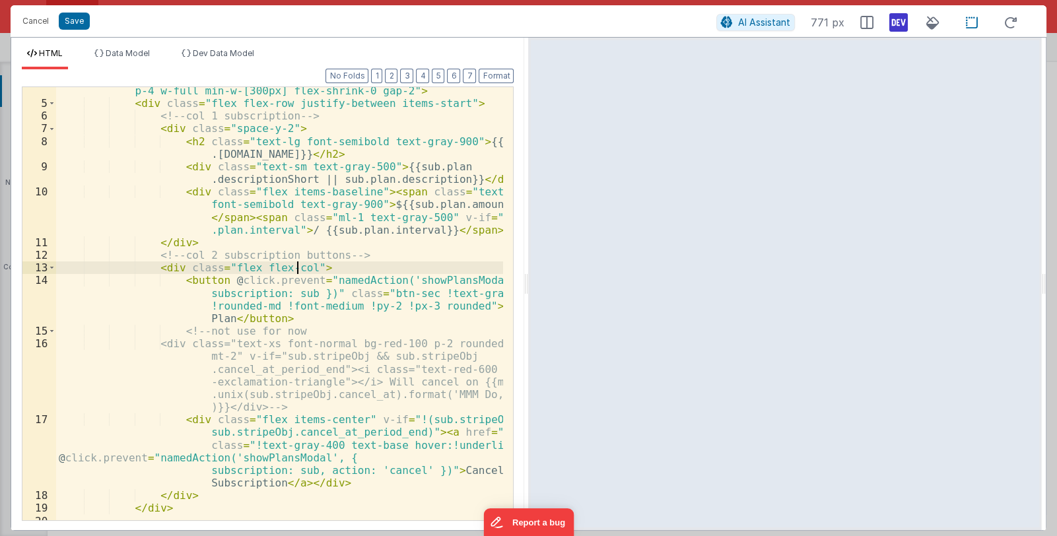
click at [297, 269] on div "< div v-for = "sub in model.organization.subscriptions" :key = "[DOMAIN_NAME]" …" at bounding box center [280, 301] width 448 height 484
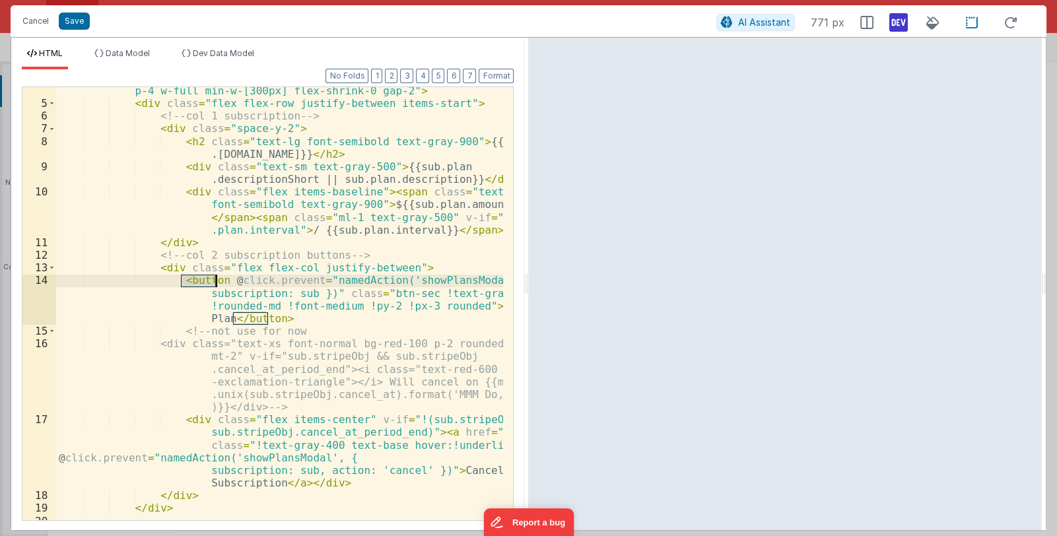
drag, startPoint x: 180, startPoint y: 282, endPoint x: 213, endPoint y: 281, distance: 32.4
click at [213, 281] on div "< div v-for = "sub in model.organization.subscriptions" :key = "[DOMAIN_NAME]" …" at bounding box center [280, 301] width 448 height 484
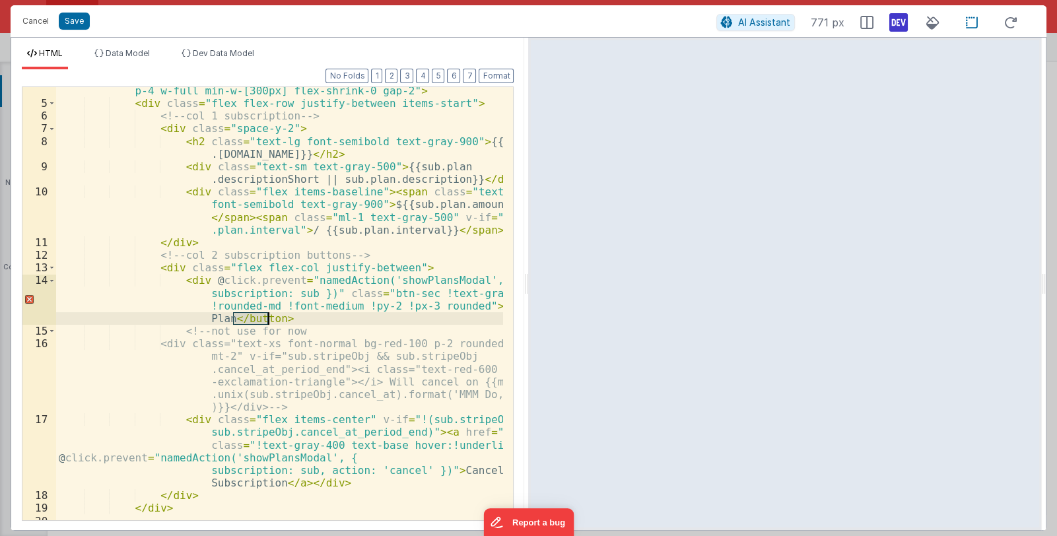
drag, startPoint x: 234, startPoint y: 320, endPoint x: 266, endPoint y: 319, distance: 31.7
click at [266, 319] on div "< div v-for = "sub in model.organization.subscriptions" :key = "[DOMAIN_NAME]" …" at bounding box center [280, 301] width 448 height 484
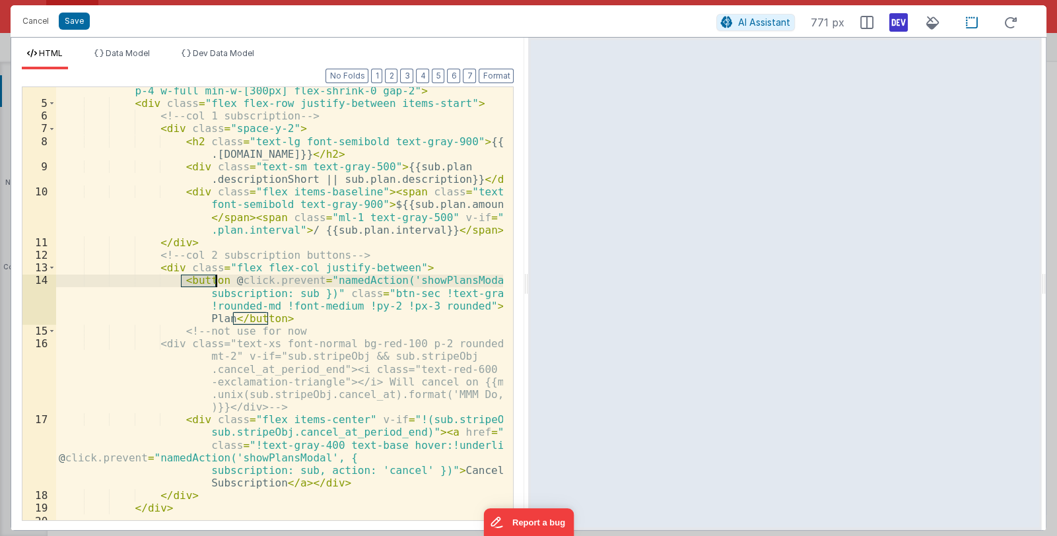
click at [313, 267] on div "< div v-for = "sub in model.organization.subscriptions" :key = "[DOMAIN_NAME]" …" at bounding box center [280, 301] width 448 height 484
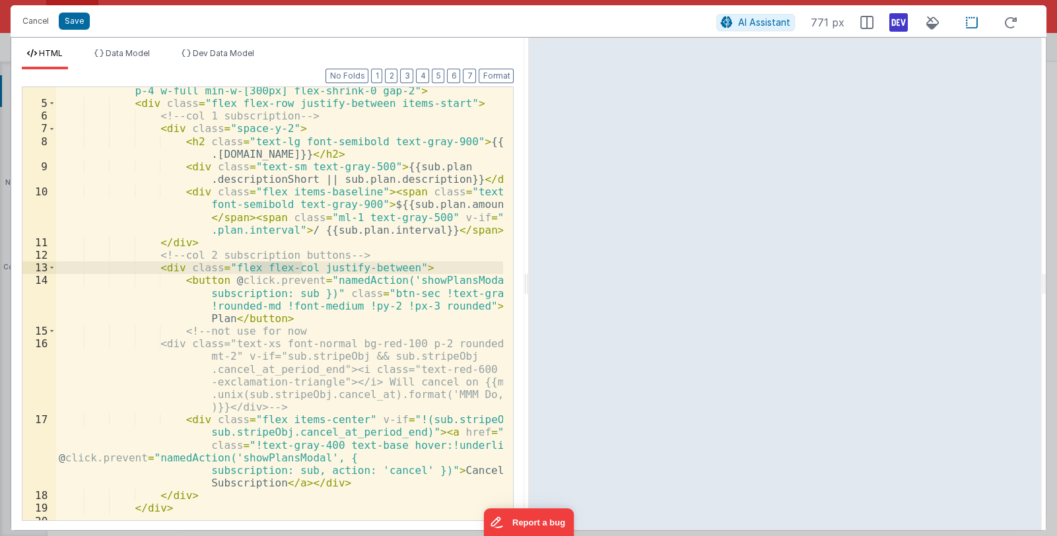
drag, startPoint x: 303, startPoint y: 266, endPoint x: 250, endPoint y: 273, distance: 53.9
click at [250, 273] on div "< div v-for = "sub in model.organization.subscriptions" :key = "[DOMAIN_NAME]" …" at bounding box center [280, 301] width 448 height 484
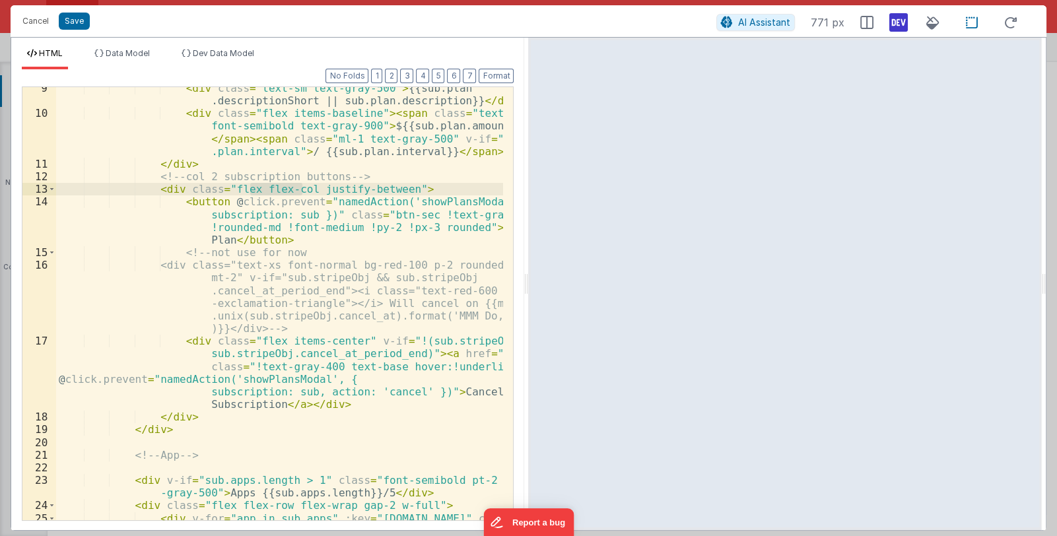
scroll to position [235, 0]
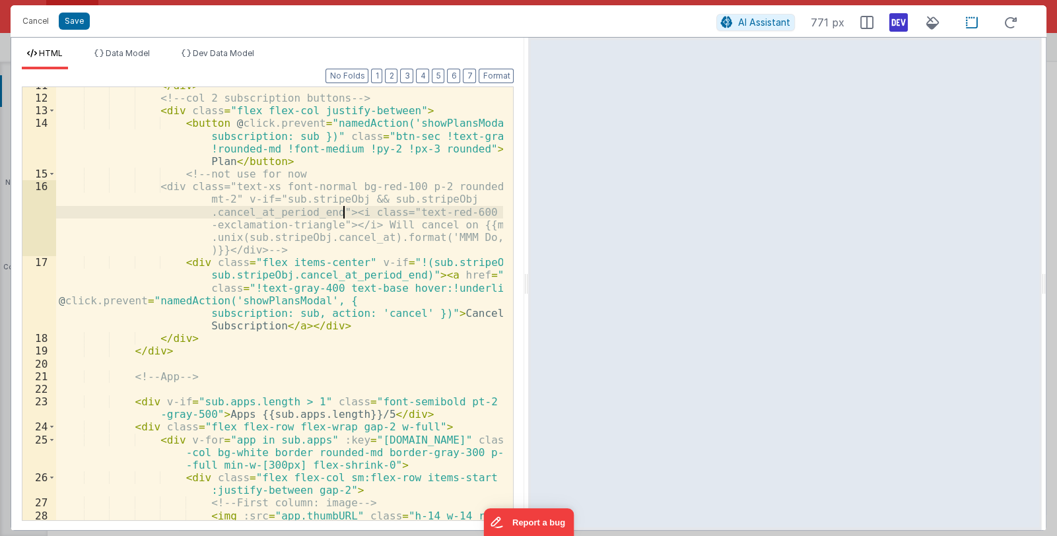
click at [343, 217] on div "</ div > <!-- col 2 subscription buttons --> < div class = "flex flex-col justi…" at bounding box center [280, 314] width 448 height 471
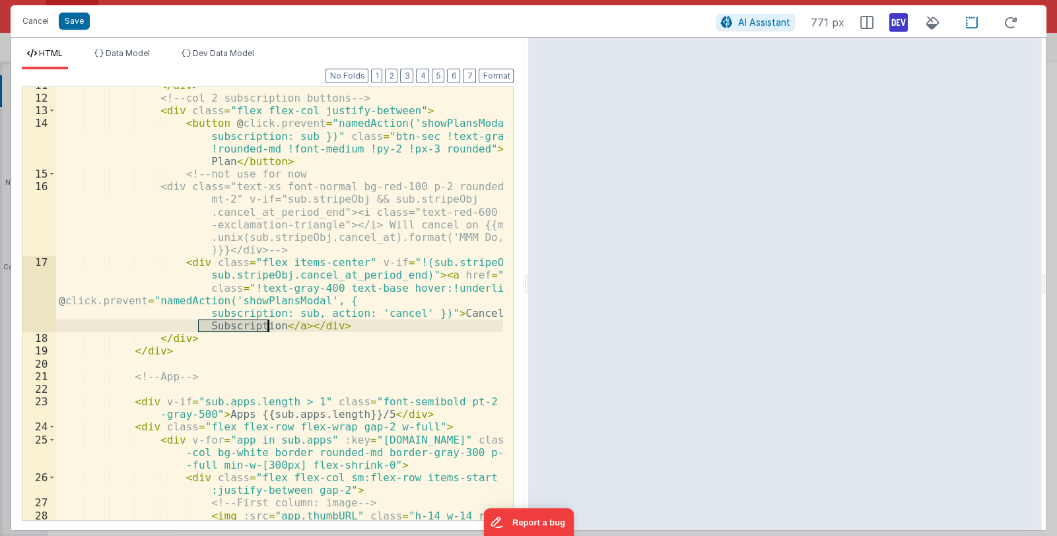
drag, startPoint x: 198, startPoint y: 324, endPoint x: 269, endPoint y: 328, distance: 70.8
click at [269, 328] on div "</ div > <!-- col 2 subscription buttons --> < div class = "flex flex-col justi…" at bounding box center [280, 314] width 448 height 471
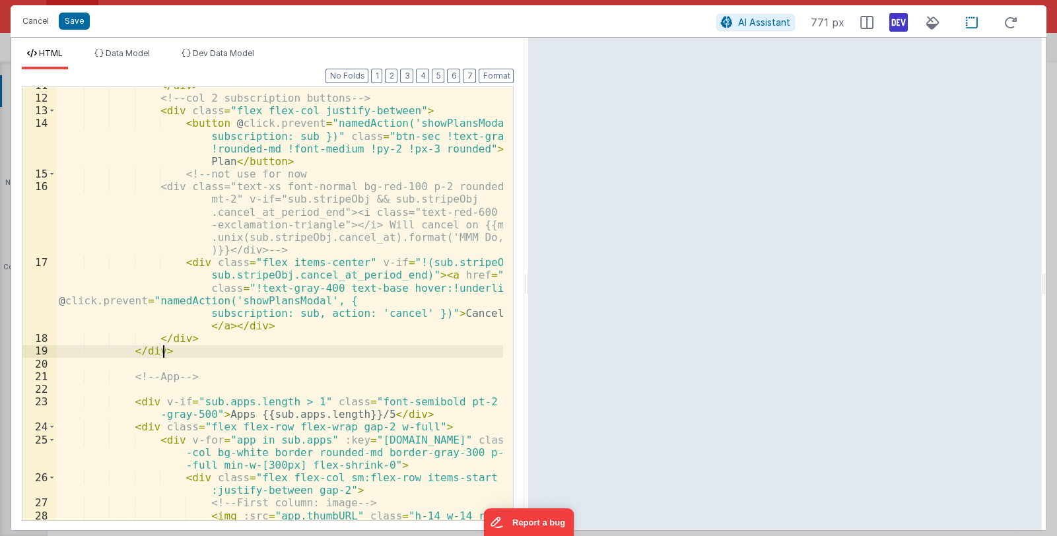
click at [285, 349] on div "</ div > <!-- col 2 subscription buttons --> < div class = "flex flex-col justi…" at bounding box center [280, 314] width 448 height 471
click at [342, 262] on div "</ div > <!-- col 2 subscription buttons --> < div class = "flex flex-col justi…" at bounding box center [280, 314] width 448 height 471
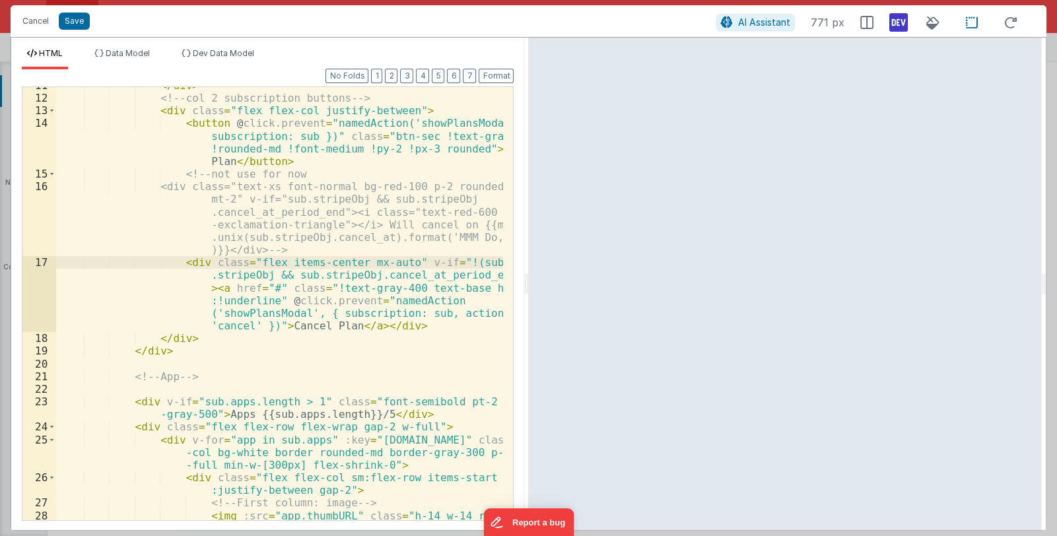
click at [426, 338] on div "</ div > <!-- col 2 subscription buttons --> < div class = "flex flex-col justi…" at bounding box center [280, 314] width 448 height 471
click at [190, 415] on div "</ div > <!-- col 2 subscription buttons --> < div class = "flex flex-col justi…" at bounding box center [280, 314] width 448 height 471
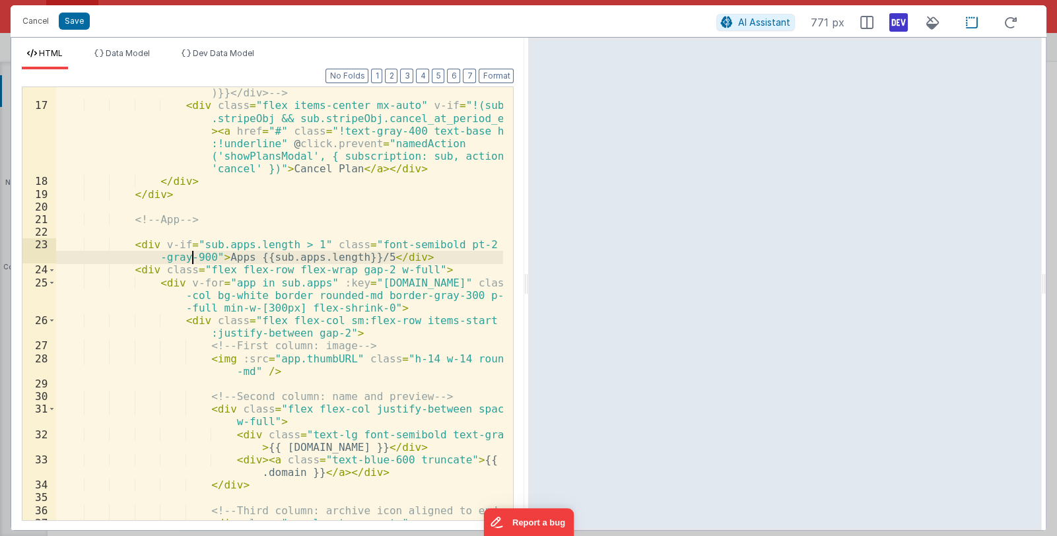
scroll to position [393, 0]
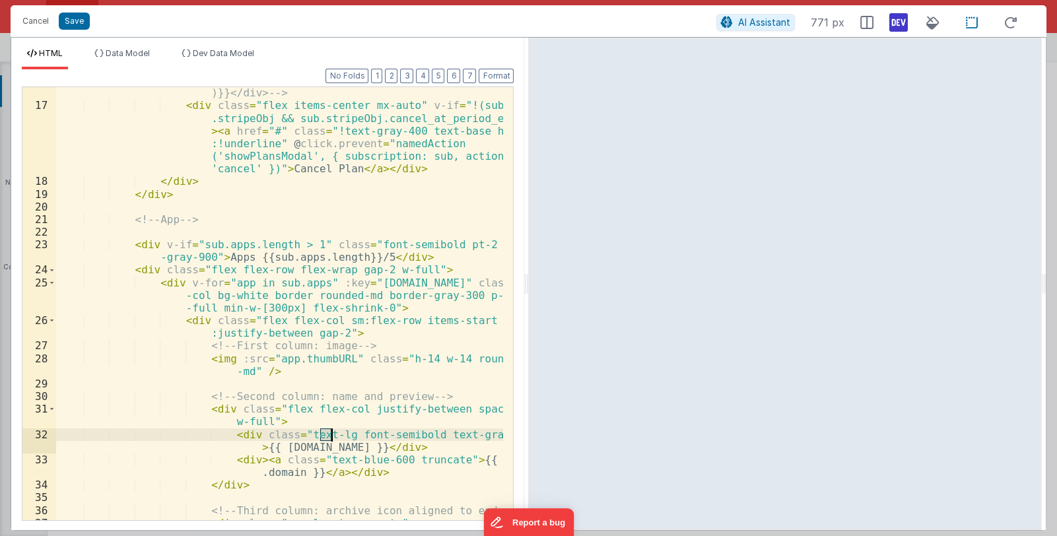
drag, startPoint x: 320, startPoint y: 434, endPoint x: 330, endPoint y: 434, distance: 9.9
click at [330, 434] on div "<div class="text-xs font-normal bg-red-100 p-2 rounded mt-2" v-if="sub.stripeOb…" at bounding box center [280, 303] width 448 height 560
click at [971, 23] on icon at bounding box center [972, 23] width 28 height 17
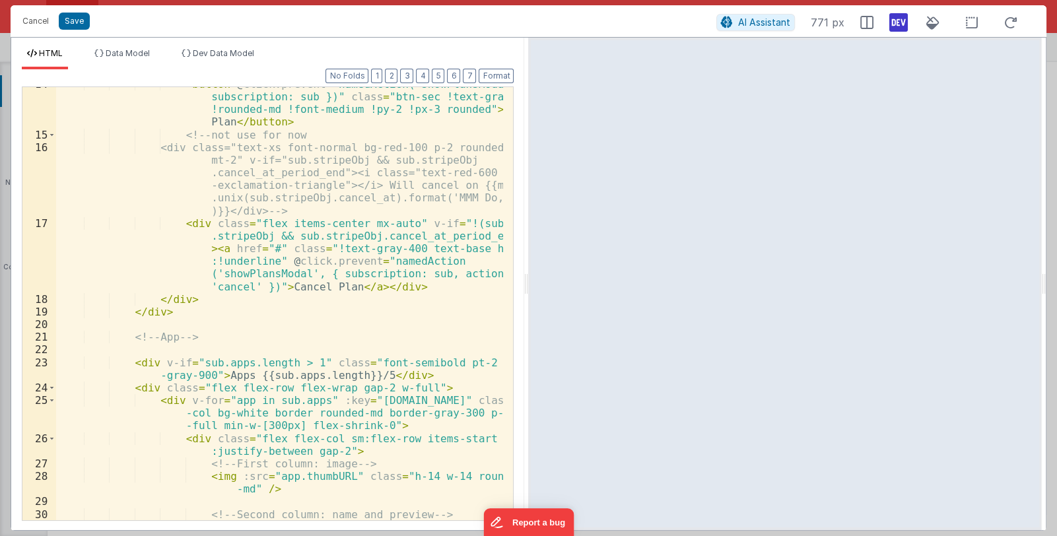
scroll to position [196, 0]
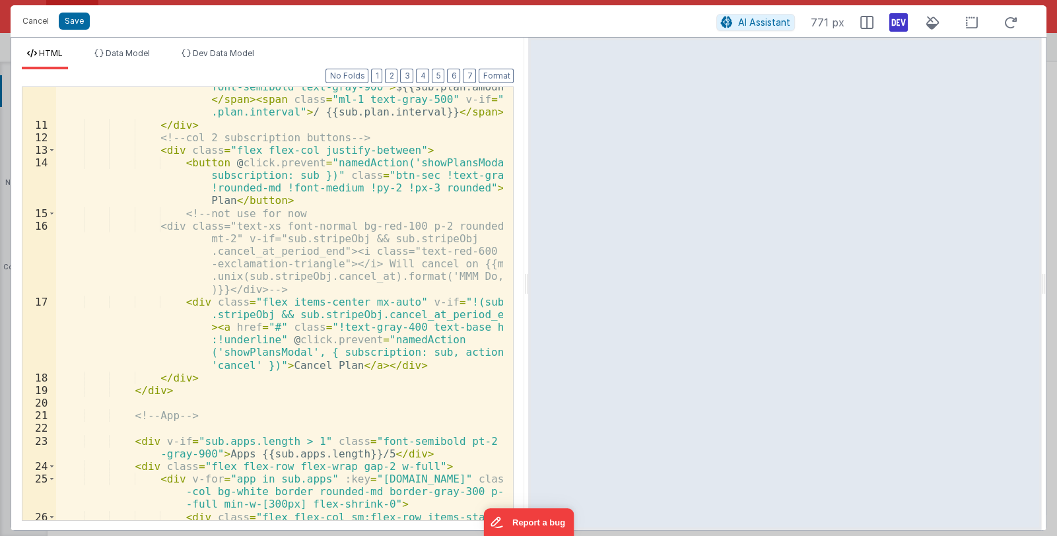
click at [298, 151] on div "< div class = "flex items-baseline" > < span class = "text-base font-semibold t…" at bounding box center [280, 322] width 448 height 509
drag, startPoint x: 298, startPoint y: 151, endPoint x: 389, endPoint y: 149, distance: 90.5
click at [389, 149] on div "< div class = "flex items-baseline" > < span class = "text-base font-semibold t…" at bounding box center [280, 322] width 448 height 509
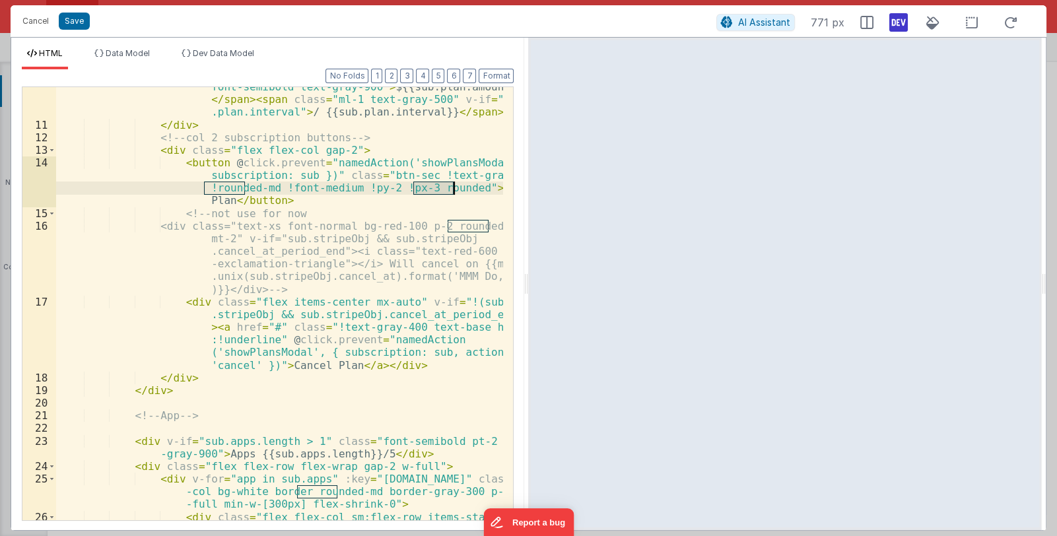
drag, startPoint x: 411, startPoint y: 186, endPoint x: 456, endPoint y: 187, distance: 44.9
click at [456, 187] on div "< div class = "flex items-baseline" > < span class = "text-base font-semibold t…" at bounding box center [280, 322] width 448 height 509
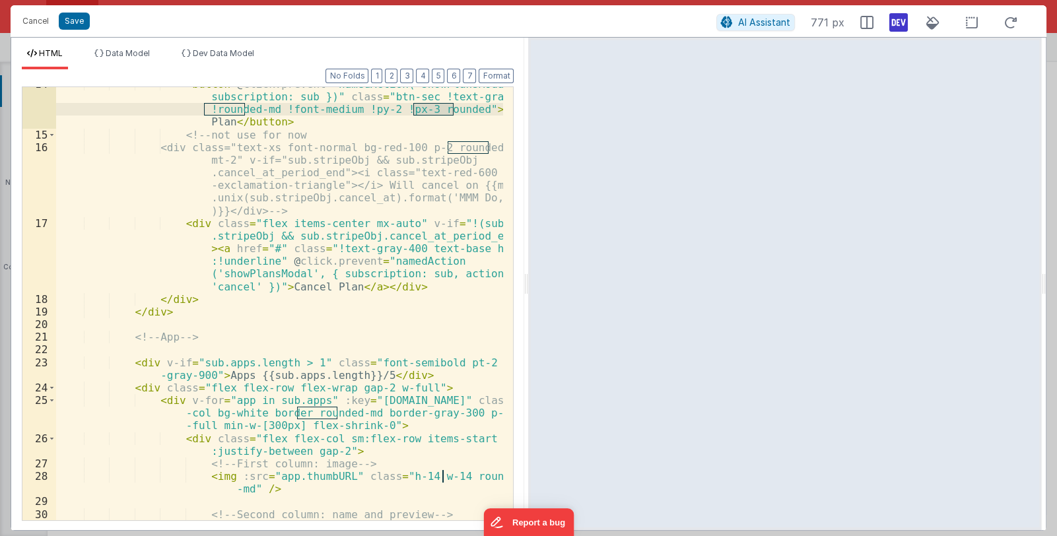
scroll to position [314, 0]
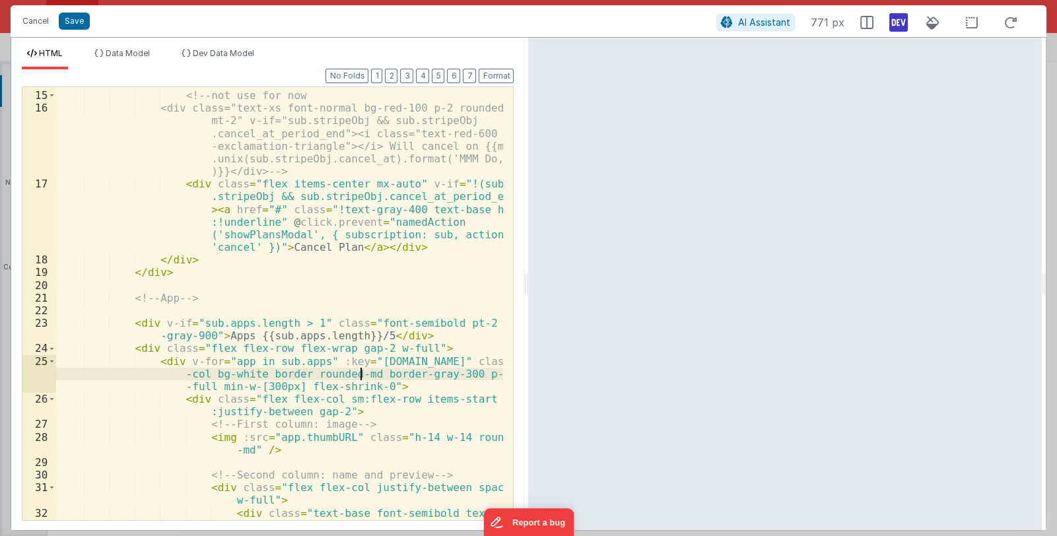
click at [360, 372] on div "< button @ click.prevent = "namedAction('showPlansModal', { subscription: sub }…" at bounding box center [280, 293] width 448 height 509
click at [254, 372] on div "< button @ click.prevent = "namedAction('showPlansModal', { subscription: sub }…" at bounding box center [280, 293] width 448 height 509
click at [290, 372] on div "< button @ click.prevent = "namedAction('showPlansModal', { subscription: sub }…" at bounding box center [280, 293] width 448 height 509
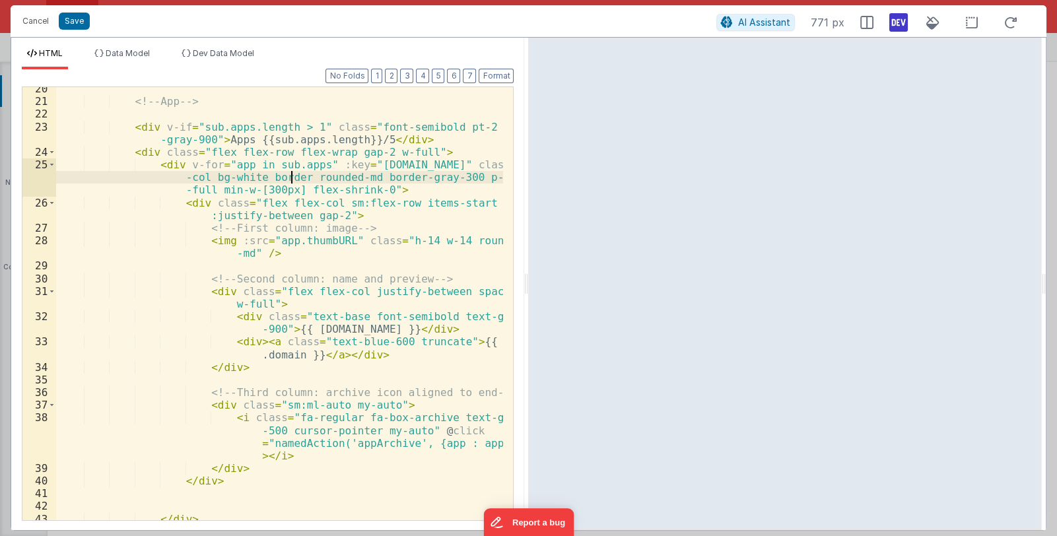
scroll to position [510, 0]
click at [257, 177] on div "<!-- App --> < div v-if = "sub.apps.length > 1" class = "font-semibold pt-2 tex…" at bounding box center [280, 312] width 448 height 458
click at [972, 23] on icon at bounding box center [972, 23] width 28 height 17
click at [336, 184] on div "<!-- App --> < div v-if = "sub.apps.length > 1" class = "font-semibold pt-2 tex…" at bounding box center [280, 312] width 448 height 458
click at [302, 176] on div "<!-- App --> < div v-if = "sub.apps.length > 1" class = "font-semibold pt-2 tex…" at bounding box center [280, 312] width 448 height 458
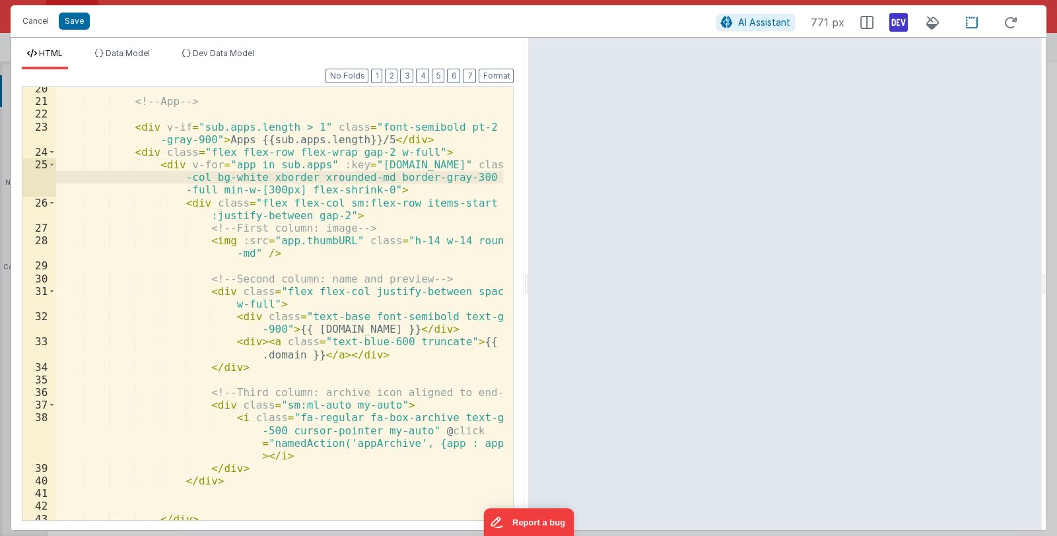
click at [373, 176] on div "<!-- App --> < div v-if = "sub.apps.length > 1" class = "font-semibold pt-2 tex…" at bounding box center [280, 312] width 448 height 458
click at [471, 177] on div "<!-- App --> < div v-if = "sub.apps.length > 1" class = "font-semibold pt-2 tex…" at bounding box center [280, 312] width 448 height 458
click at [971, 20] on icon at bounding box center [972, 23] width 28 height 17
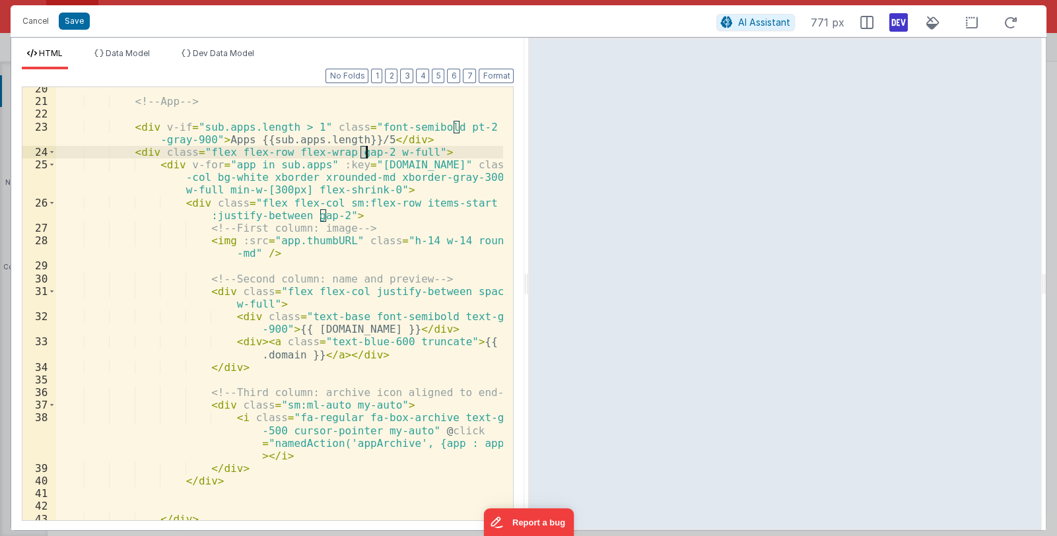
click at [366, 151] on div "<!-- App --> < div v-if = "sub.apps.length > 1" class = "font-semibold pt-2 tex…" at bounding box center [280, 312] width 448 height 458
click at [205, 137] on div "<!-- App --> < div v-if = "sub.apps.length > 1" class = "font-semibold pt-2 tex…" at bounding box center [280, 312] width 448 height 458
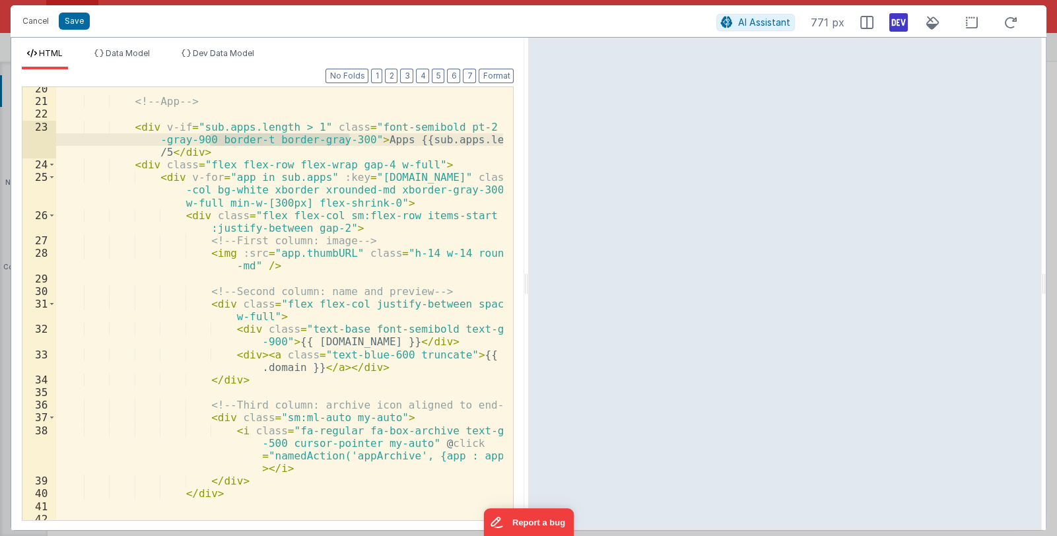
drag, startPoint x: 209, startPoint y: 140, endPoint x: 349, endPoint y: 141, distance: 140.0
click at [349, 141] on div "<!-- App --> < div v-if = "sub.apps.length > 1" class = "font-semibold pt-2 tex…" at bounding box center [280, 312] width 448 height 458
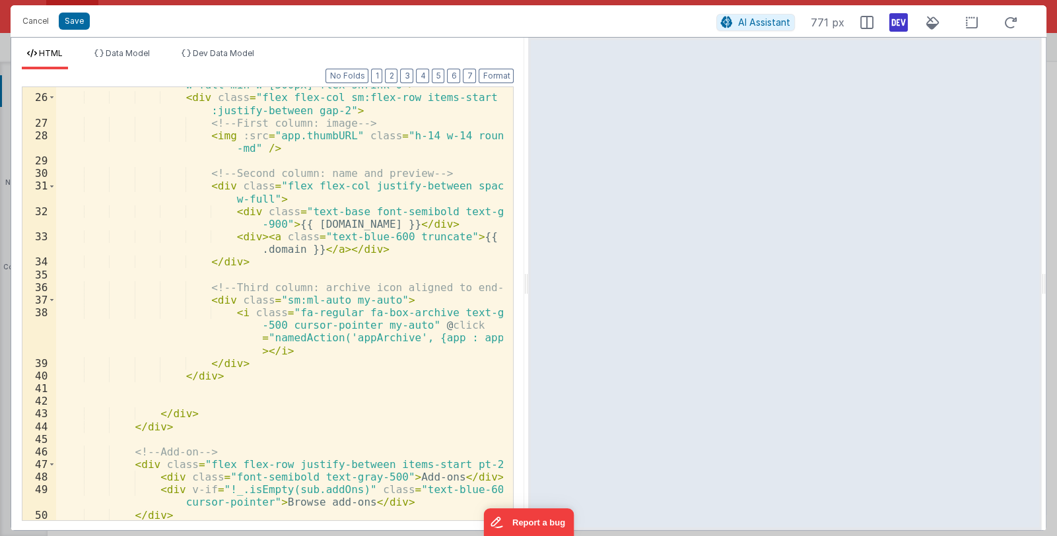
scroll to position [628, 0]
click at [465, 463] on div "< div v-for = "app in sub.apps" :key = "[DOMAIN_NAME]" class = "flex flex -col …" at bounding box center [280, 301] width 448 height 496
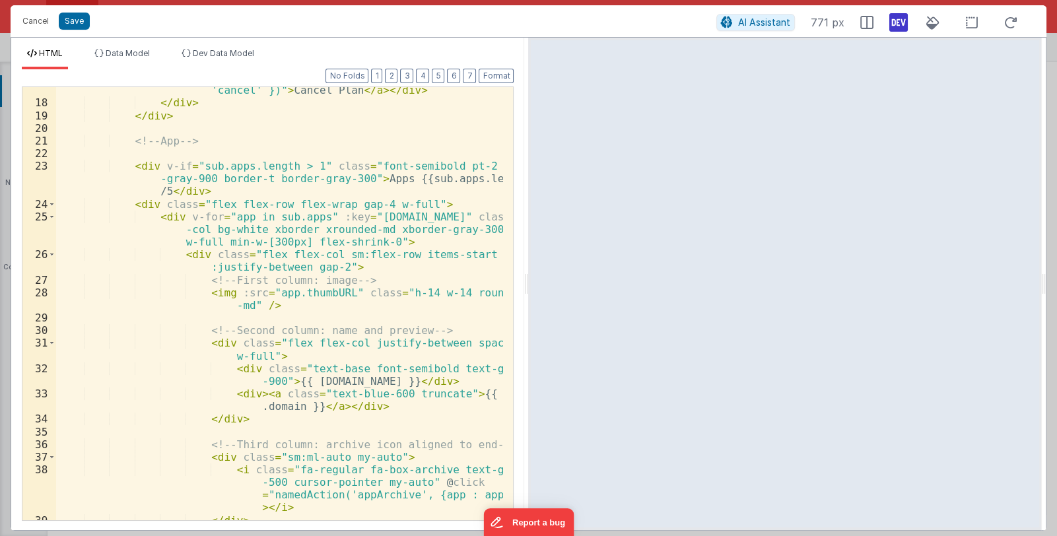
scroll to position [432, 0]
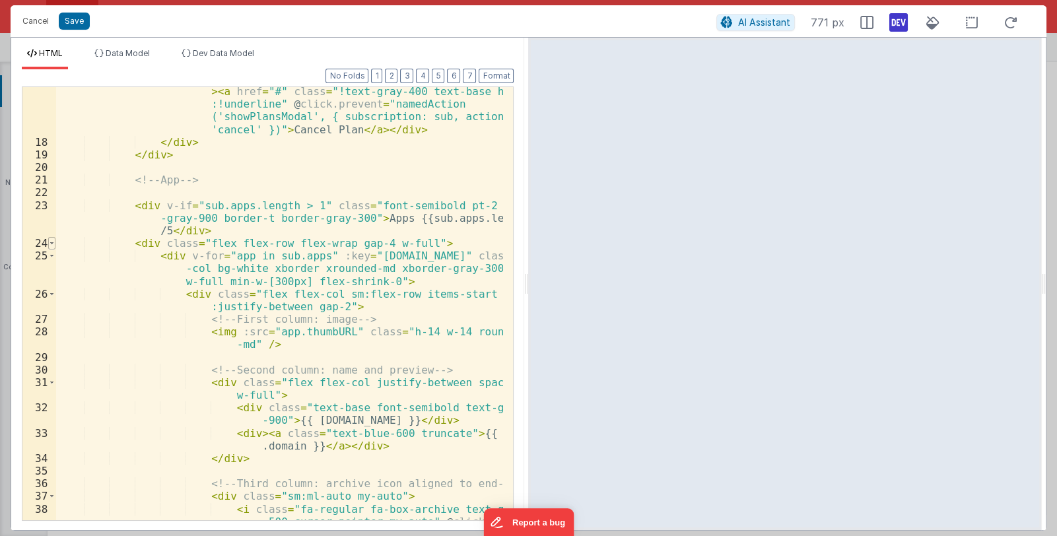
click at [49, 244] on span at bounding box center [51, 243] width 7 height 13
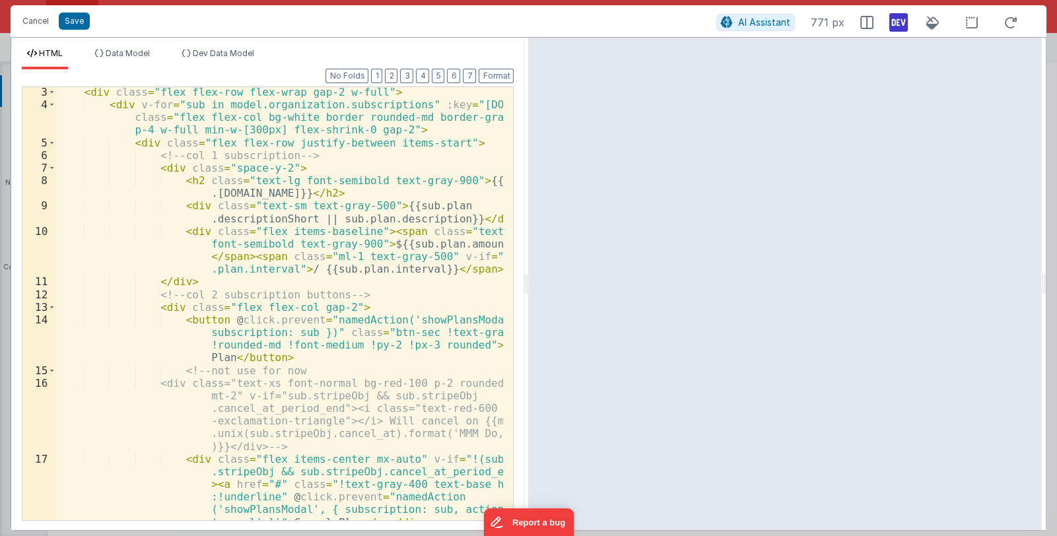
scroll to position [0, 0]
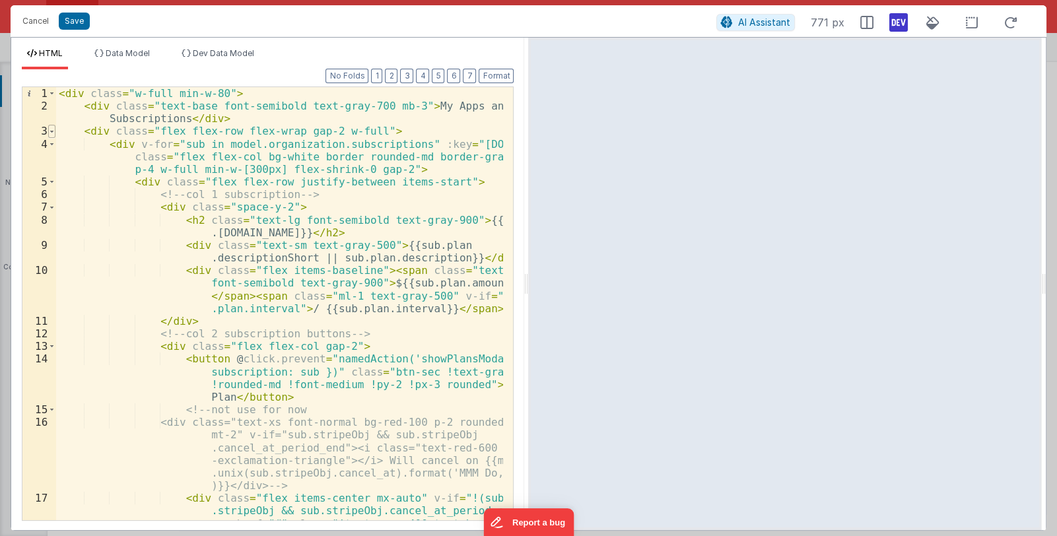
click at [49, 127] on span at bounding box center [51, 131] width 7 height 13
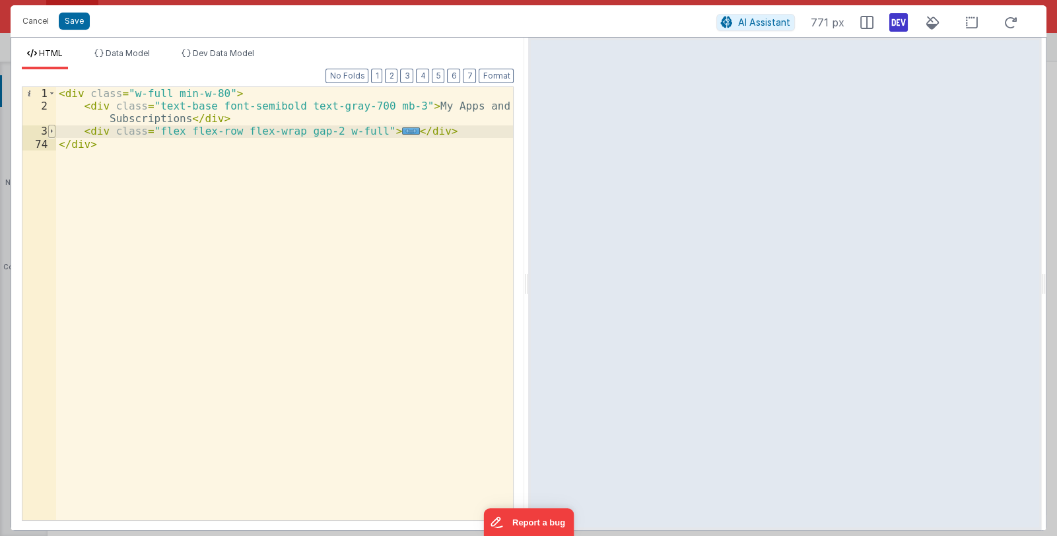
click at [49, 127] on span at bounding box center [51, 131] width 7 height 13
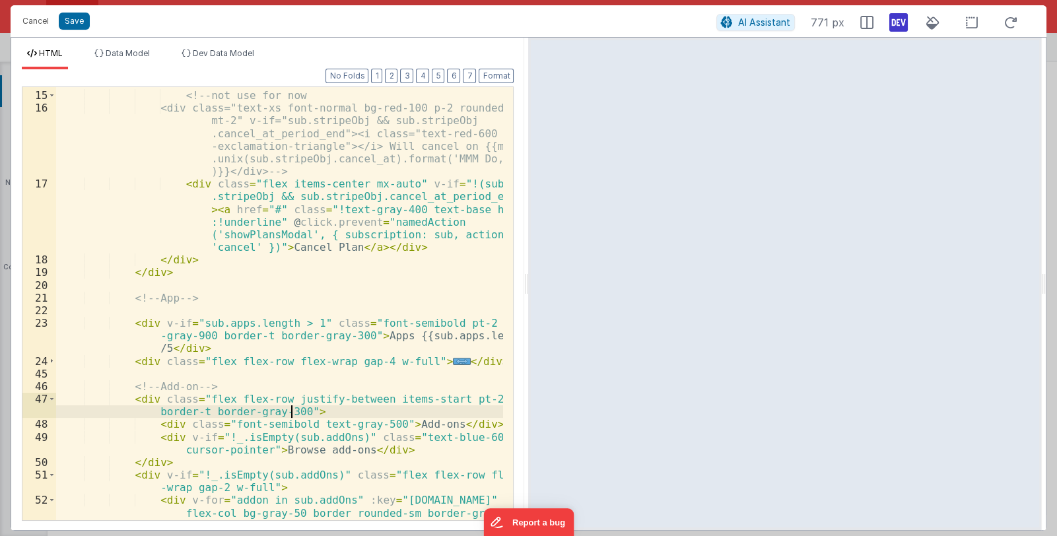
scroll to position [432, 0]
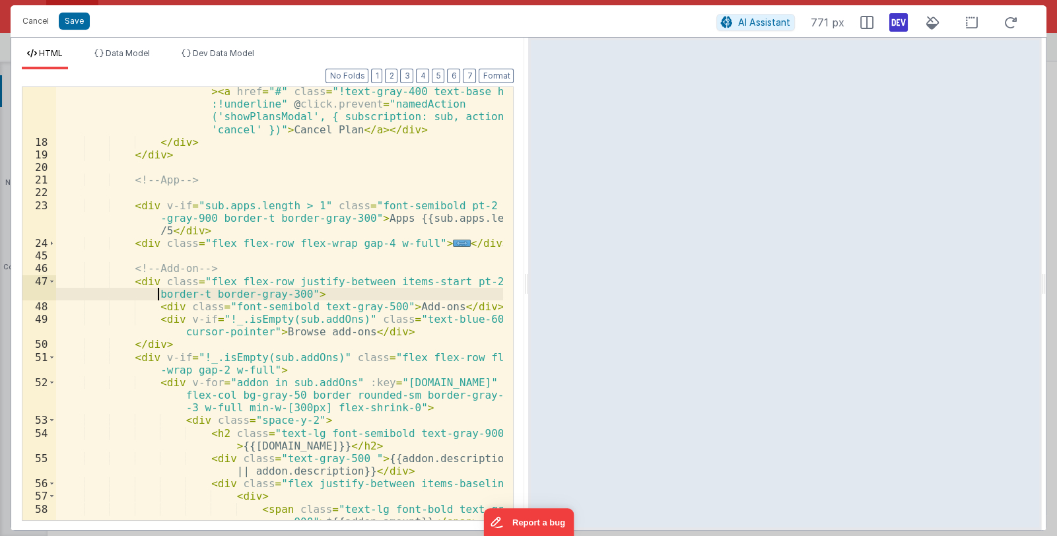
click at [156, 294] on div "< div class = "flex items-center mx-auto" v-if = "!(sub .stripeObj && sub.strip…" at bounding box center [280, 327] width 448 height 534
drag, startPoint x: 149, startPoint y: 295, endPoint x: 291, endPoint y: 294, distance: 142.6
click at [291, 294] on div "< div class = "flex items-center mx-auto" v-if = "!(sub .stripeObj && sub.strip…" at bounding box center [280, 327] width 448 height 534
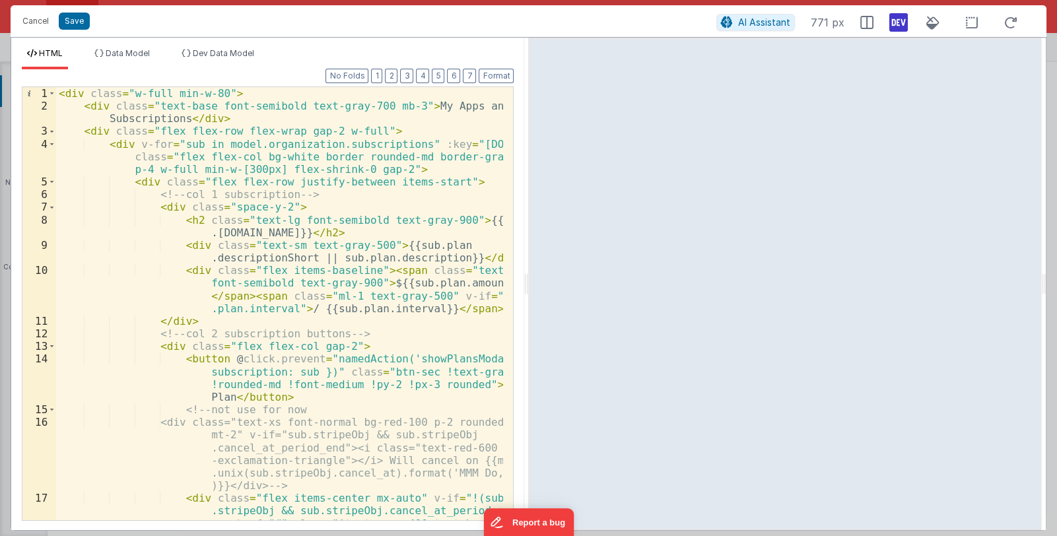
scroll to position [39, 0]
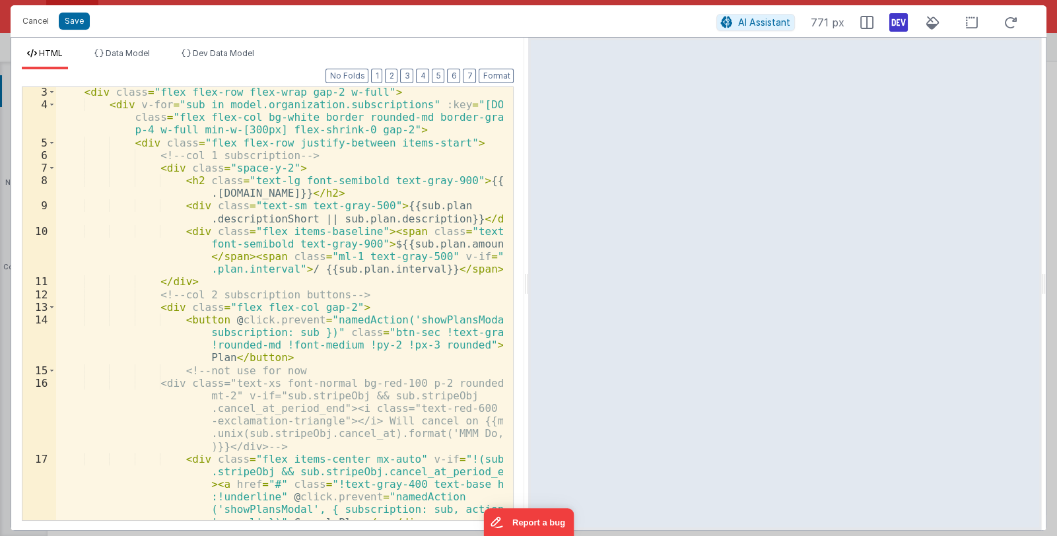
click at [358, 407] on div "< div class = "flex flex-row flex-wrap gap-2 w-full" > < div v-for = "sub in mo…" at bounding box center [280, 315] width 448 height 458
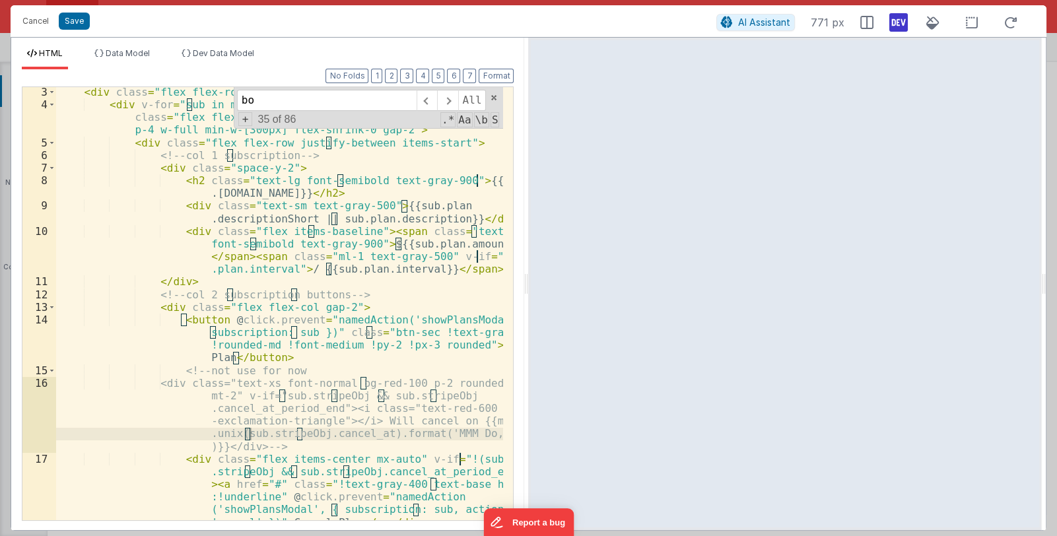
scroll to position [340, 0]
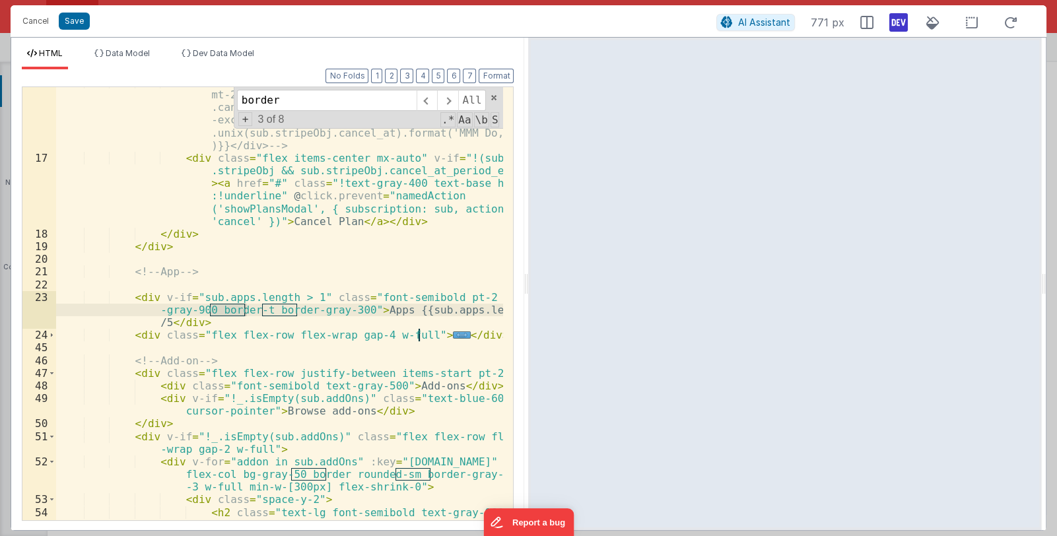
type input "border"
click at [281, 322] on div "<div class="text-xs font-normal bg-red-100 p-2 rounded mt-2" v-if="sub.stripeOb…" at bounding box center [280, 343] width 448 height 534
drag, startPoint x: 208, startPoint y: 309, endPoint x: 349, endPoint y: 310, distance: 140.6
click at [349, 310] on div "<div class="text-xs font-normal bg-red-100 p-2 rounded mt-2" v-if="sub.stripeOb…" at bounding box center [280, 343] width 448 height 534
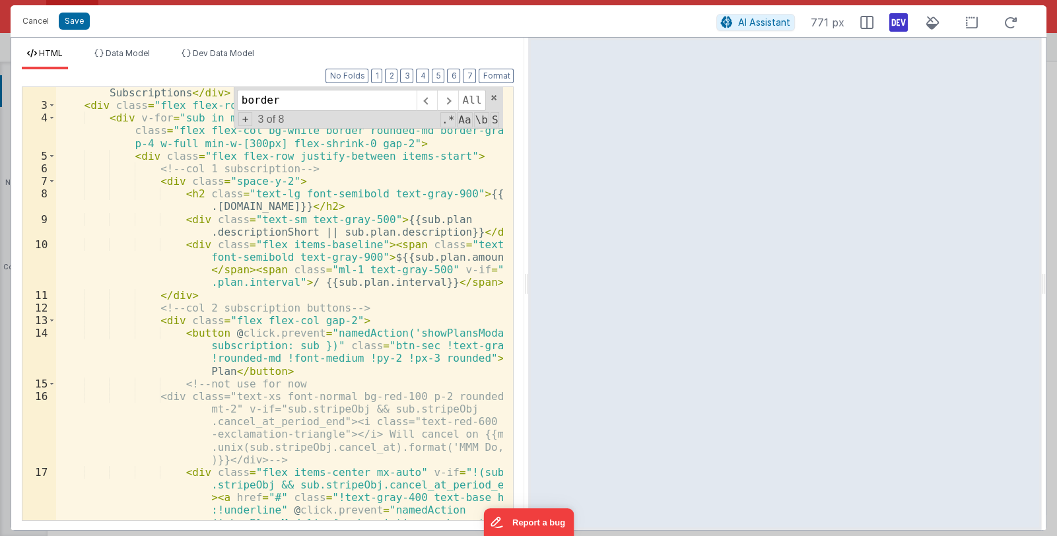
scroll to position [0, 0]
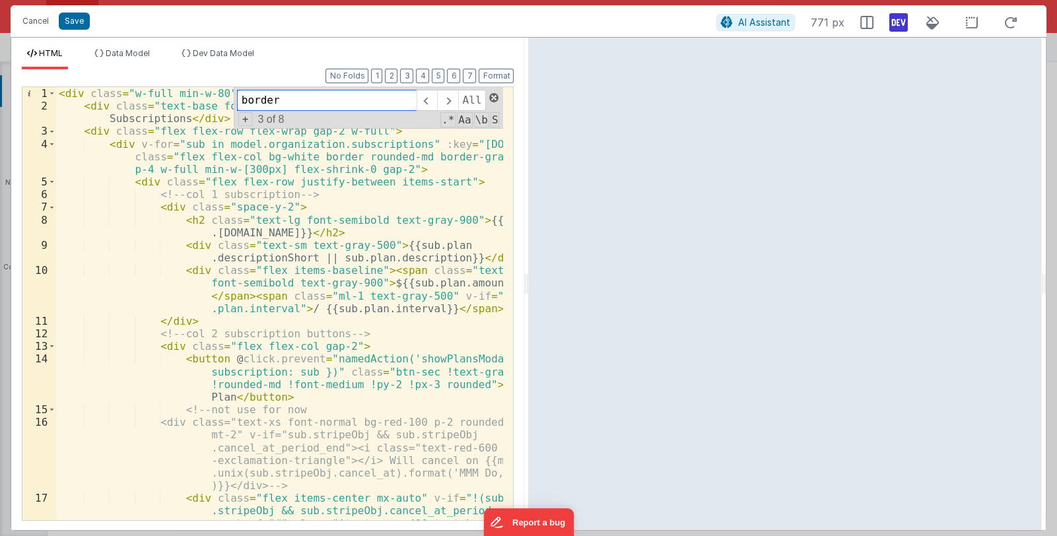
click at [495, 96] on span at bounding box center [493, 97] width 9 height 9
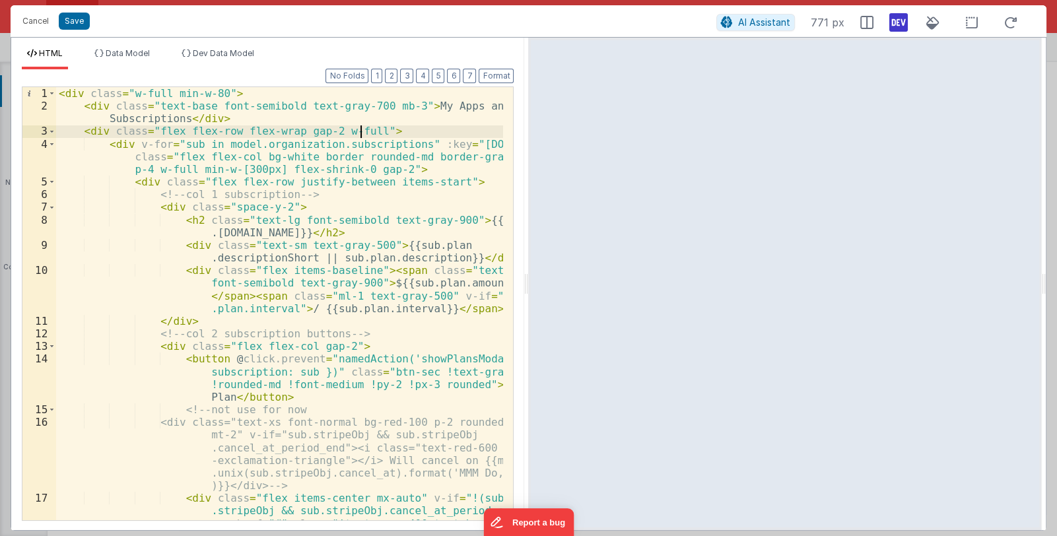
click at [362, 129] on div "< div class = "w-full min-w-80" > < div class = "text-base font-semibold text-g…" at bounding box center [280, 348] width 448 height 522
click at [387, 223] on div "< div class = "w-full min-w-80" > < div class = "text-base font-semibold text-g…" at bounding box center [280, 348] width 448 height 522
click at [50, 143] on span at bounding box center [51, 144] width 7 height 13
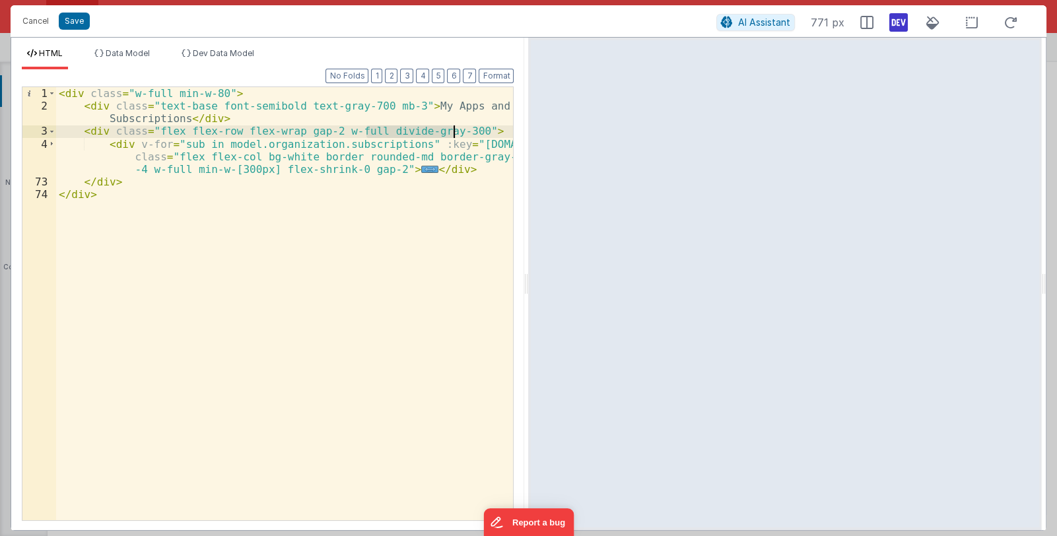
drag, startPoint x: 366, startPoint y: 131, endPoint x: 454, endPoint y: 131, distance: 87.8
click at [454, 131] on div "< div class = "w-full min-w-80" > < div class = "text-base font-semibold text-g…" at bounding box center [285, 316] width 458 height 458
click at [378, 169] on div "< div class = "w-full min-w-80" > < div class = "text-base font-semibold text-g…" at bounding box center [285, 316] width 458 height 458
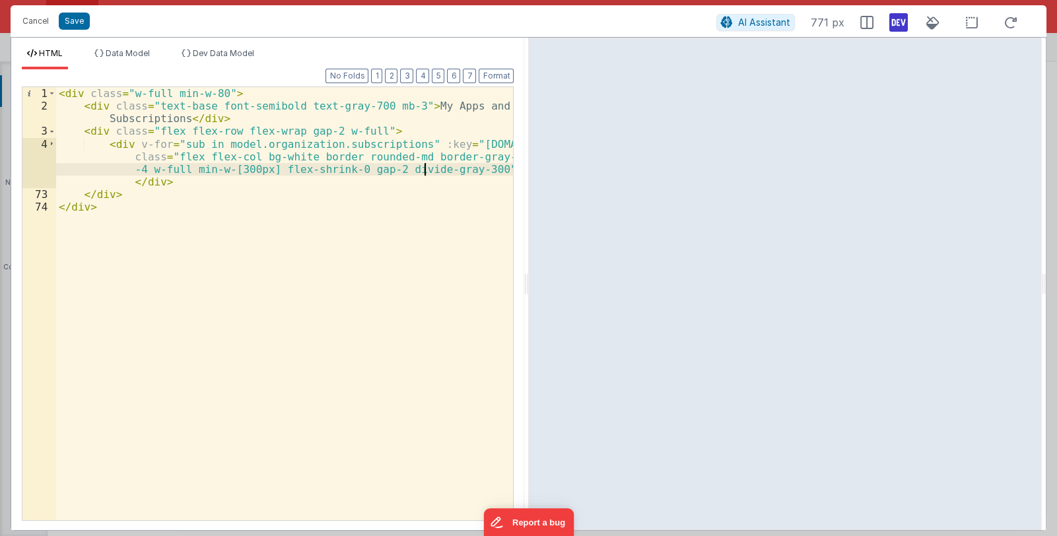
click at [423, 169] on div "< div class = "w-full min-w-80" > < div class = "text-base font-semibold text-g…" at bounding box center [285, 316] width 458 height 458
drag, startPoint x: 349, startPoint y: 170, endPoint x: 376, endPoint y: 170, distance: 27.1
click at [376, 170] on div "< div class = "w-full min-w-80" > < div class = "text-base font-semibold text-g…" at bounding box center [285, 316] width 458 height 458
click at [453, 170] on div "< div class = "w-full min-w-80" > < div class = "text-base font-semibold text-g…" at bounding box center [285, 316] width 458 height 458
drag, startPoint x: 386, startPoint y: 170, endPoint x: 180, endPoint y: 180, distance: 205.6
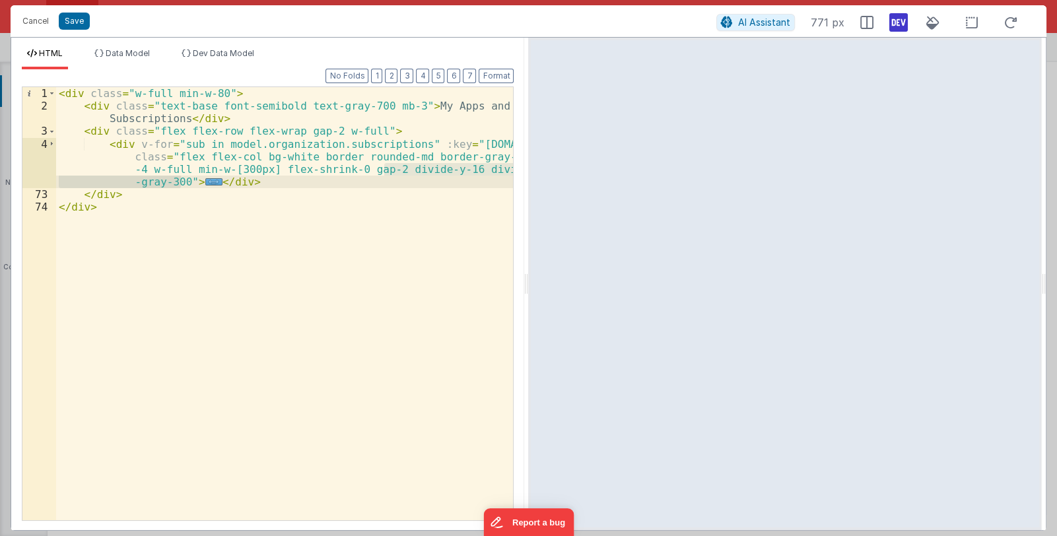
click at [180, 180] on div "< div class = "w-full min-w-80" > < div class = "text-base font-semibold text-g…" at bounding box center [285, 316] width 458 height 458
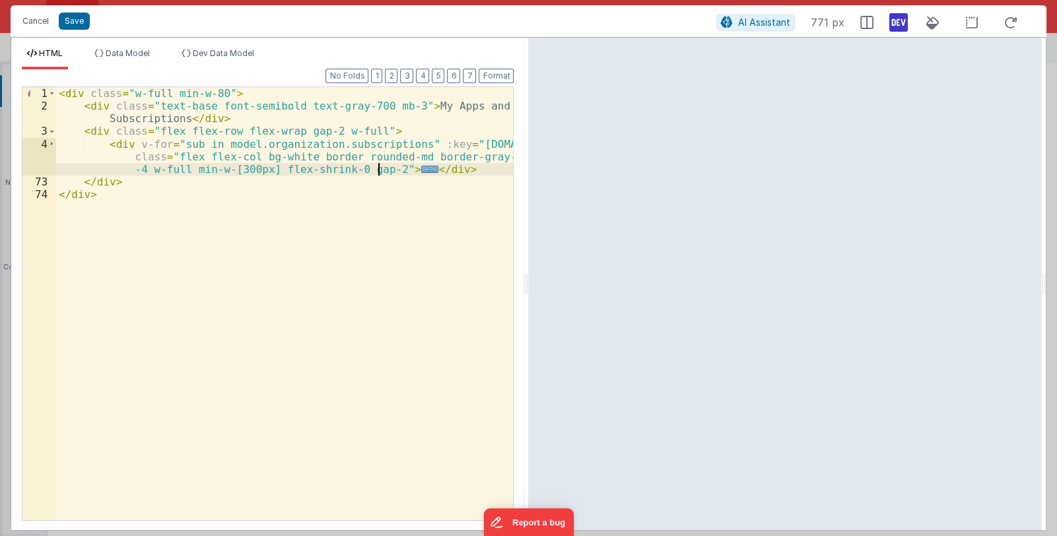
click at [421, 167] on span "..." at bounding box center [429, 169] width 17 height 7
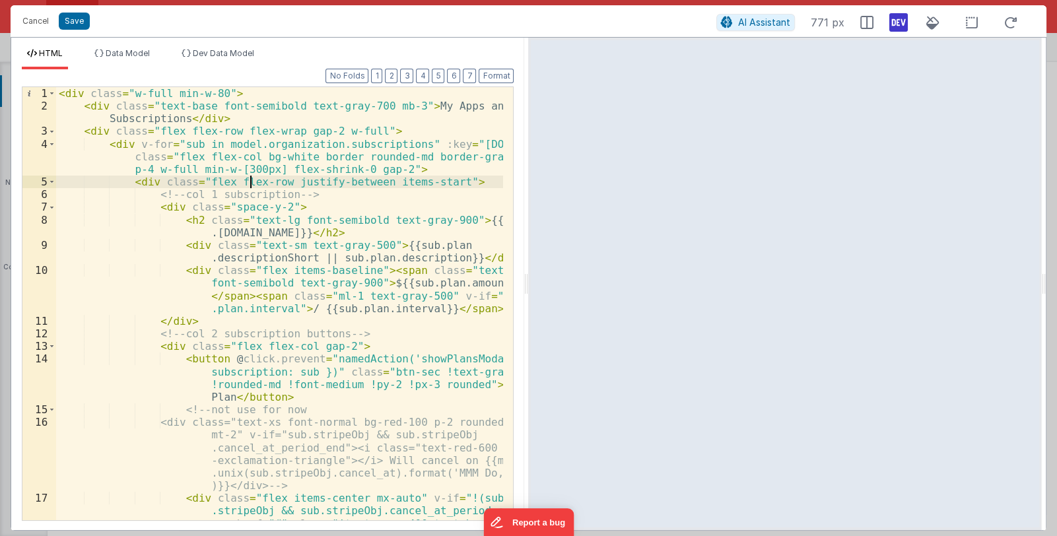
click at [251, 180] on div "< div class = "w-full min-w-80" > < div class = "text-base font-semibold text-g…" at bounding box center [280, 348] width 448 height 522
click at [51, 181] on span at bounding box center [51, 182] width 7 height 13
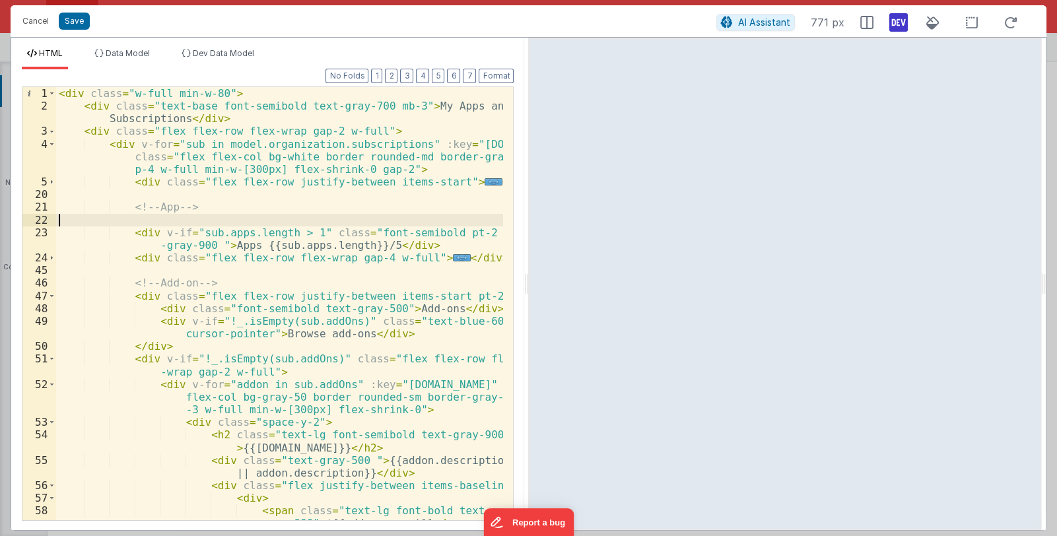
click at [137, 224] on div "< div class = "w-full min-w-80" > < div class = "text-base font-semibold text-g…" at bounding box center [280, 322] width 448 height 471
drag, startPoint x: 88, startPoint y: 220, endPoint x: 151, endPoint y: 220, distance: 62.7
click at [151, 220] on div "< div class = "w-full min-w-80" > < div class = "text-base font-semibold text-g…" at bounding box center [280, 322] width 448 height 471
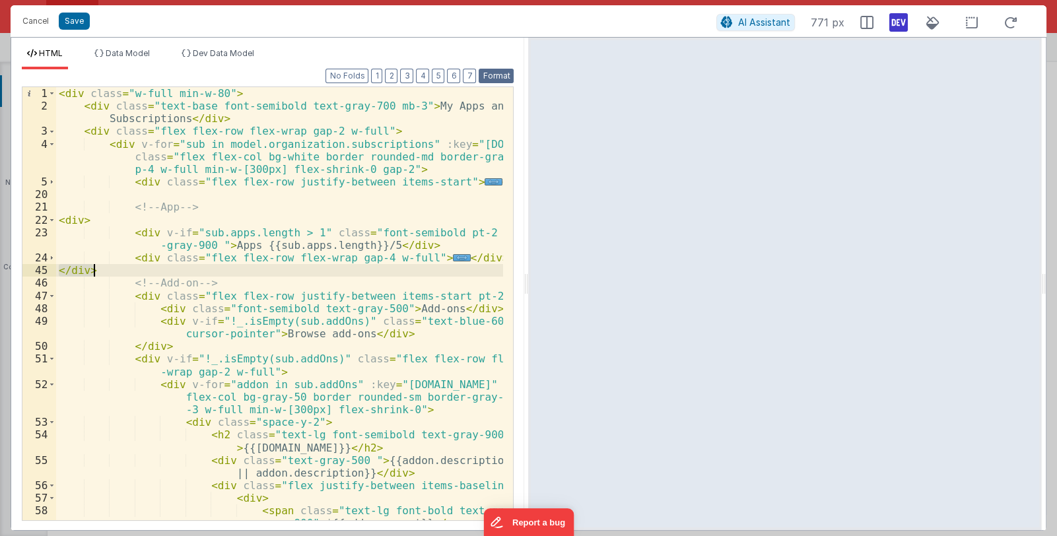
click at [500, 70] on button "Format" at bounding box center [496, 76] width 35 height 15
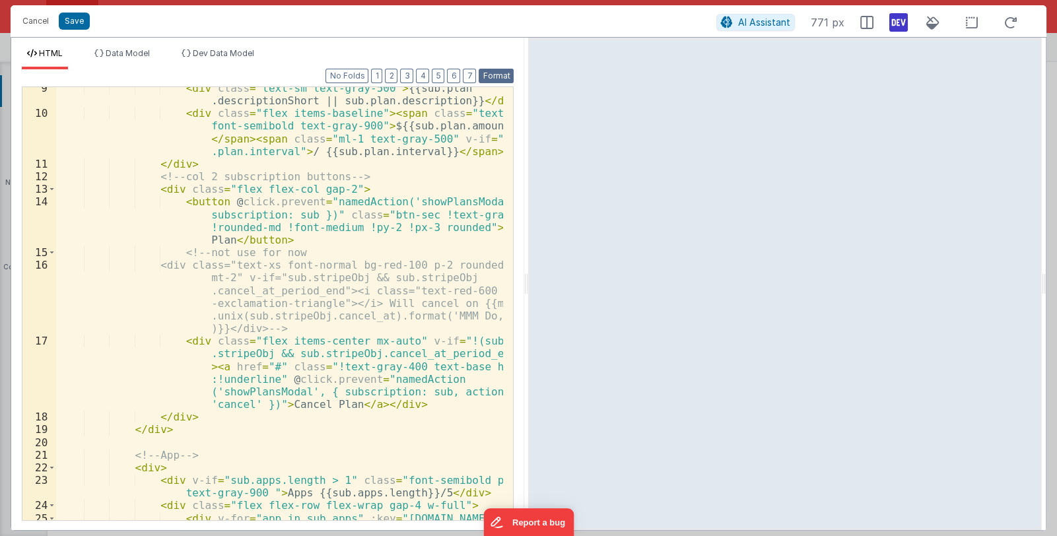
scroll to position [235, 0]
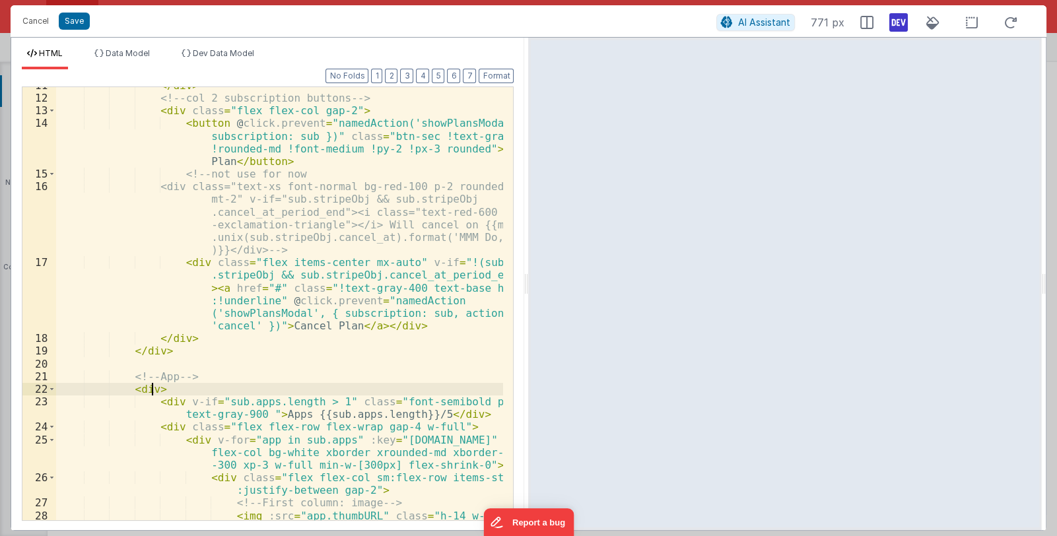
click at [151, 386] on div "</ div > <!-- col 2 subscription buttons --> < div class = "flex flex-col gap-2…" at bounding box center [280, 314] width 448 height 471
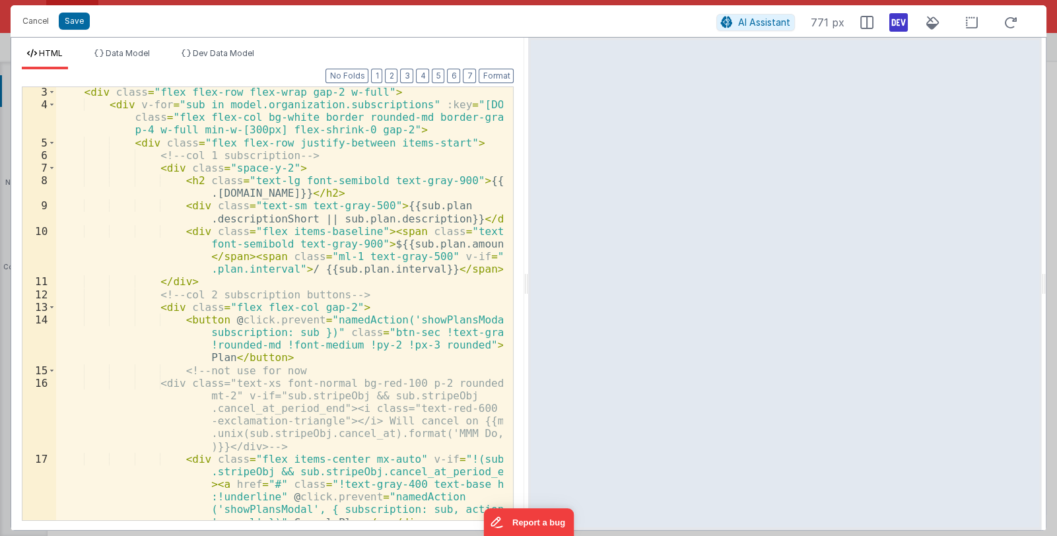
scroll to position [0, 0]
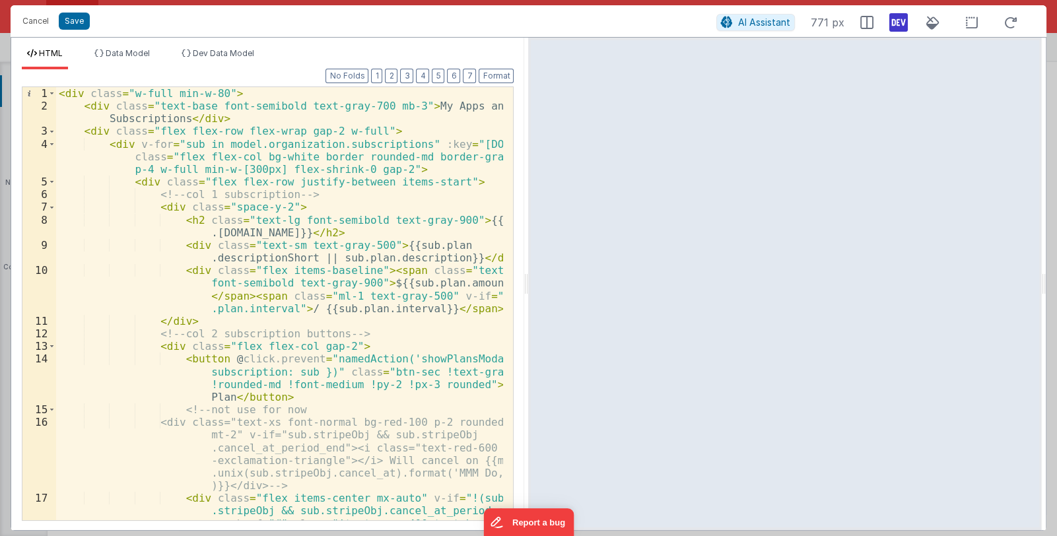
click at [388, 167] on div "< div class = "w-full min-w-80" > < div class = "text-base font-semibold text-g…" at bounding box center [280, 348] width 448 height 522
drag, startPoint x: 384, startPoint y: 169, endPoint x: 353, endPoint y: 168, distance: 30.4
click at [353, 168] on div "< div class = "w-full min-w-80" > < div class = "text-base font-semibold text-g…" at bounding box center [280, 348] width 448 height 522
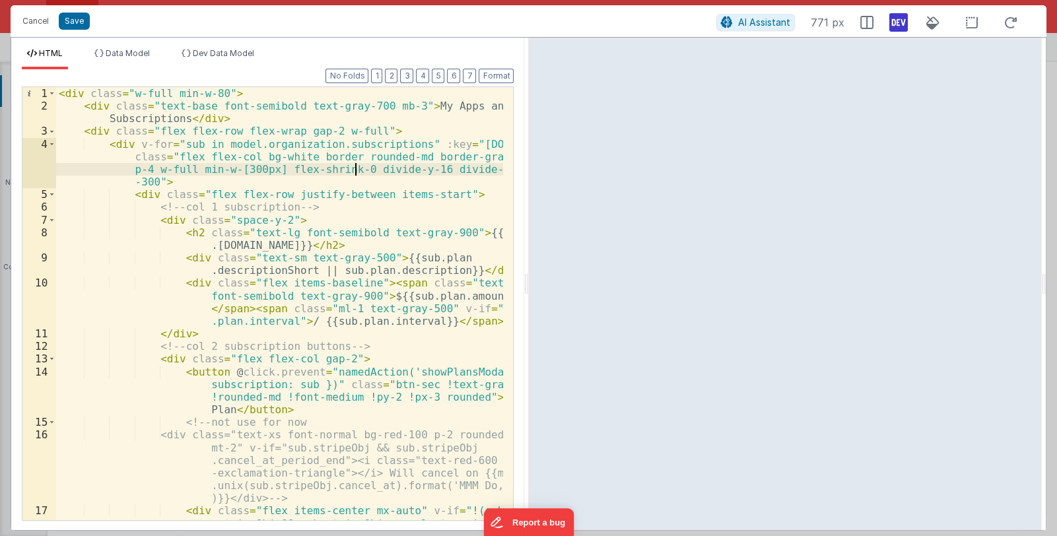
click at [353, 172] on div "< div class = "w-full min-w-80" > < div class = "text-base font-semibold text-g…" at bounding box center [280, 348] width 448 height 522
paste textarea
drag, startPoint x: 413, startPoint y: 169, endPoint x: 420, endPoint y: 170, distance: 7.4
click at [420, 170] on div "< div class = "w-full min-w-80" > < div class = "text-base font-semibold text-g…" at bounding box center [280, 348] width 448 height 522
drag, startPoint x: 355, startPoint y: 171, endPoint x: 239, endPoint y: 184, distance: 116.2
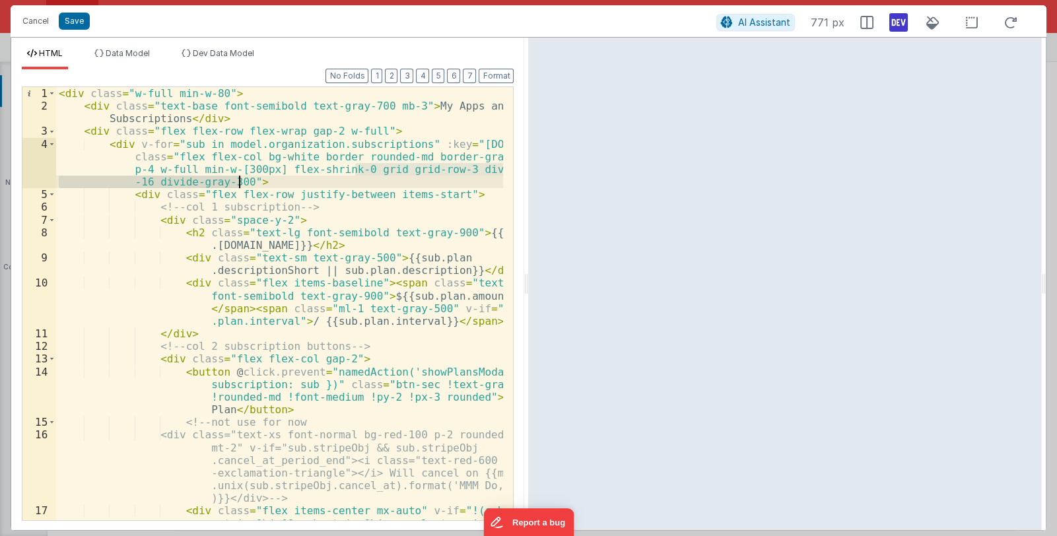
click at [239, 184] on div "< div class = "w-full min-w-80" > < div class = "text-base font-semibold text-g…" at bounding box center [280, 348] width 448 height 522
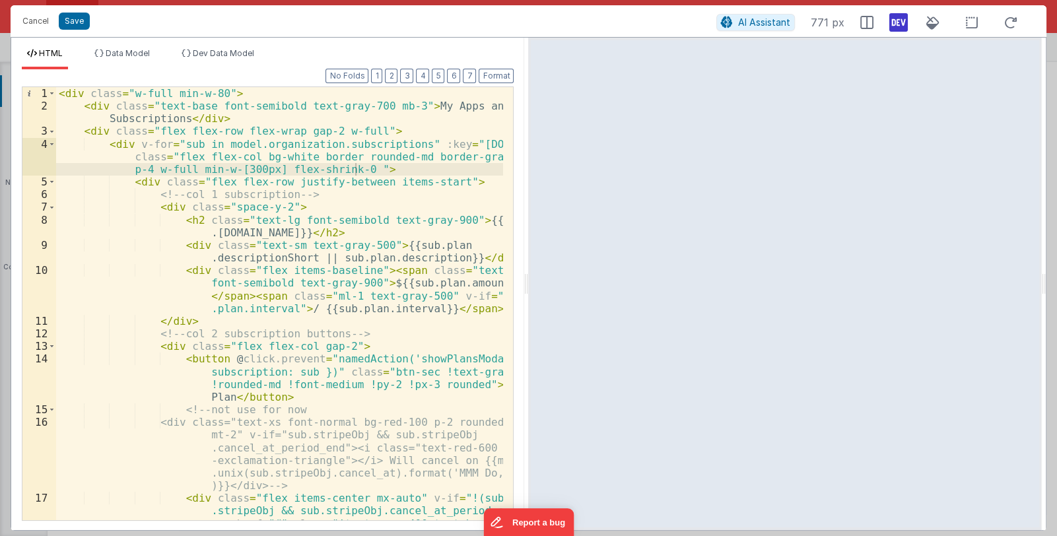
scroll to position [3785, 0]
click at [354, 165] on div "< div class = "w-full min-w-80" > < div class = "text-base font-semibold text-g…" at bounding box center [280, 348] width 448 height 522
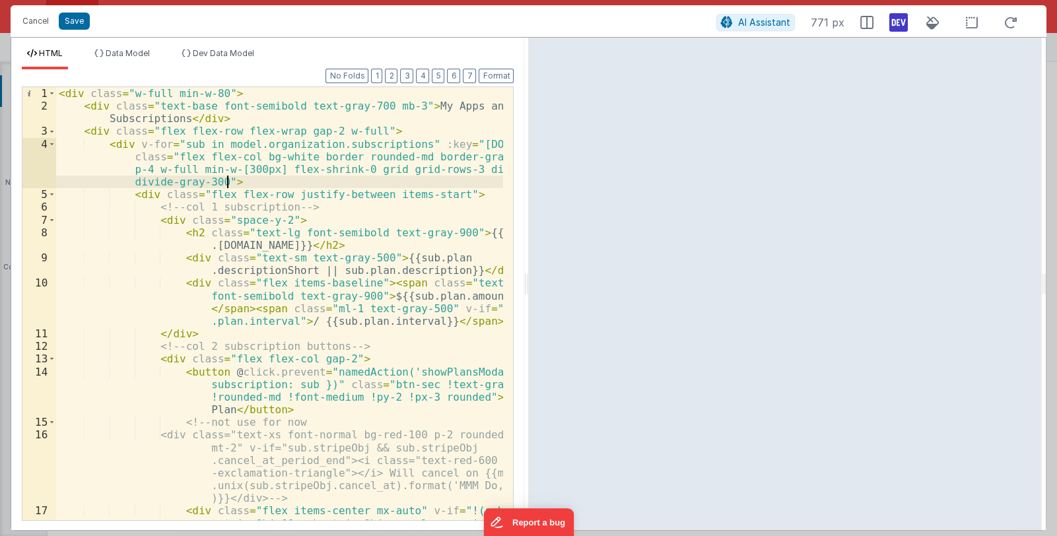
click at [413, 176] on div "< div class = "w-full min-w-80" > < div class = "text-base font-semibold text-g…" at bounding box center [280, 348] width 448 height 522
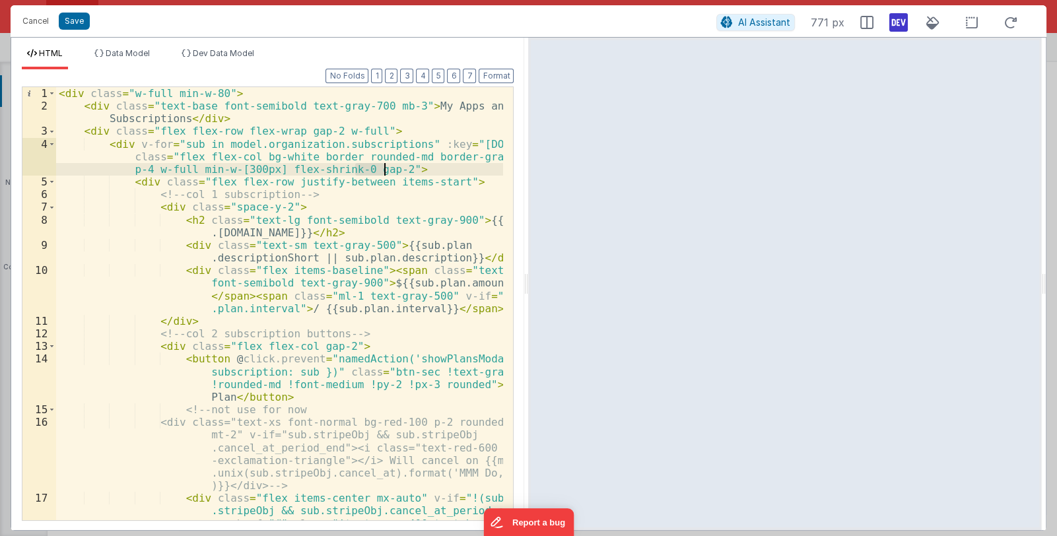
click at [378, 167] on div "< div class = "w-full min-w-80" > < div class = "text-base font-semibold text-g…" at bounding box center [279, 303] width 447 height 433
click at [383, 169] on div "< div class = "w-full min-w-80" > < div class = "text-base font-semibold text-g…" at bounding box center [280, 348] width 448 height 522
drag, startPoint x: 381, startPoint y: 166, endPoint x: 388, endPoint y: 166, distance: 7.3
click at [388, 166] on div "< div class = "w-full min-w-80" > < div class = "text-base font-semibold text-g…" at bounding box center [280, 348] width 448 height 522
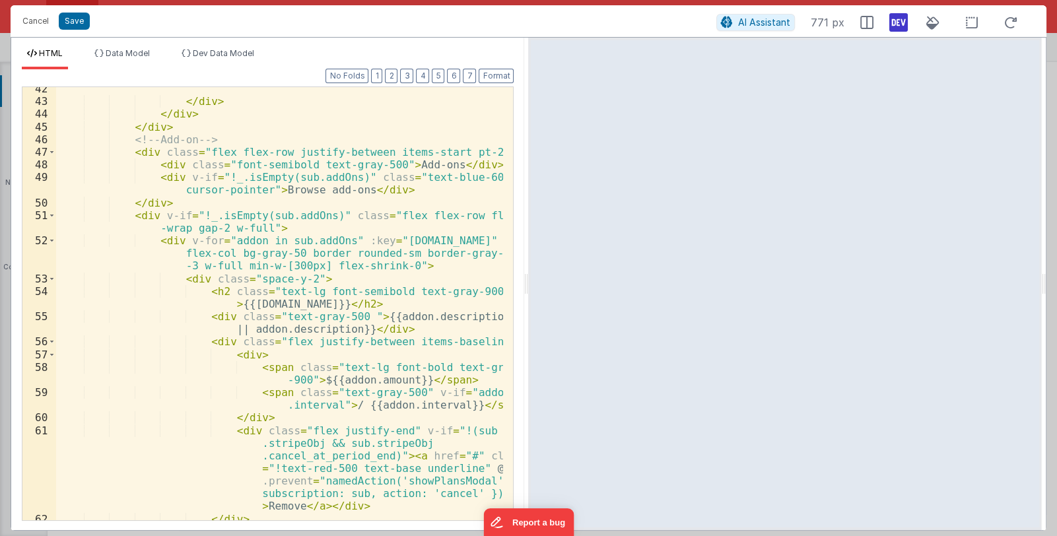
scroll to position [941, 0]
click at [226, 141] on div "</ div > </ div > </ div > <!-- Add-on --> < div class = "flex flex-row justify…" at bounding box center [280, 312] width 448 height 458
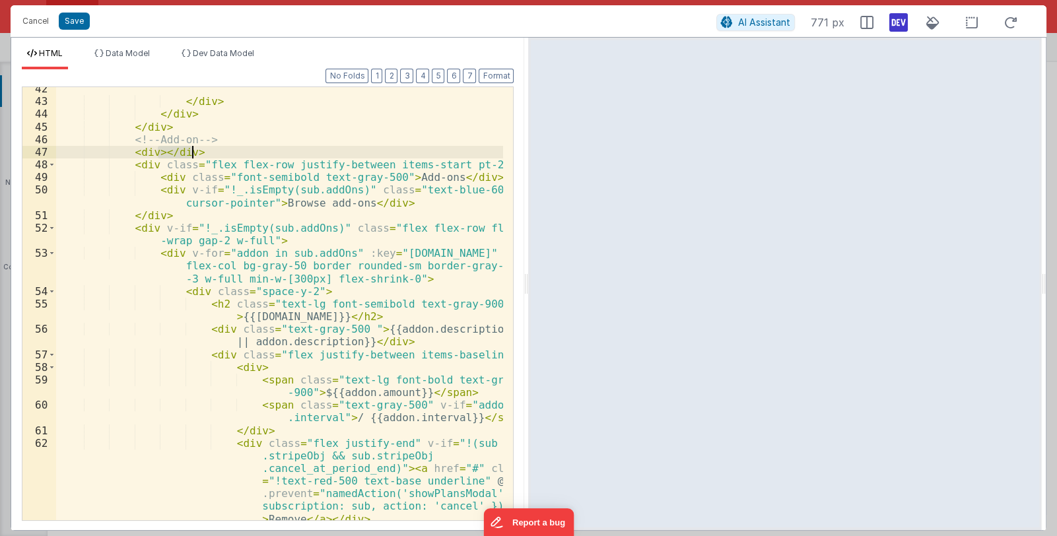
drag, startPoint x: 156, startPoint y: 152, endPoint x: 199, endPoint y: 148, distance: 43.1
click at [199, 148] on div "</ div > </ div > </ div > <!-- Add-on --> < div > </ div > < div class = "flex…" at bounding box center [280, 312] width 448 height 458
click at [156, 151] on div "</ div > </ div > </ div > <!-- Add-on --> < div > </ div > < div class = "flex…" at bounding box center [280, 312] width 448 height 458
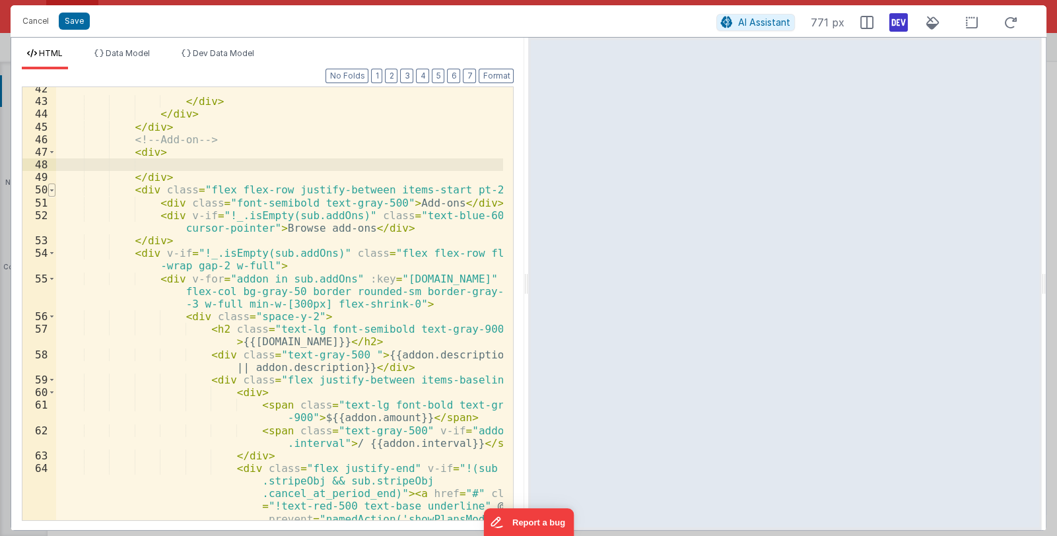
click at [50, 188] on span at bounding box center [51, 190] width 7 height 13
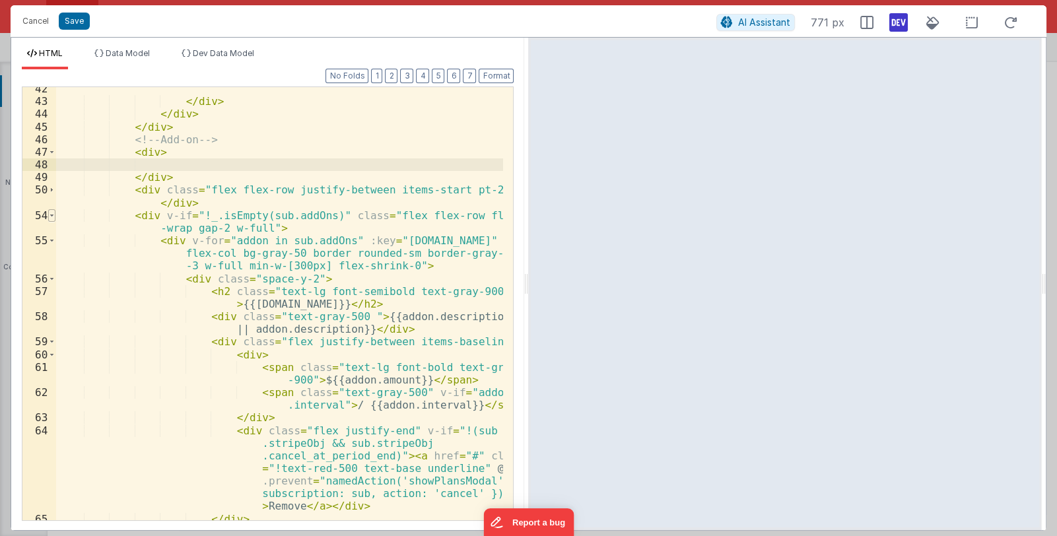
click at [53, 215] on span at bounding box center [51, 215] width 7 height 13
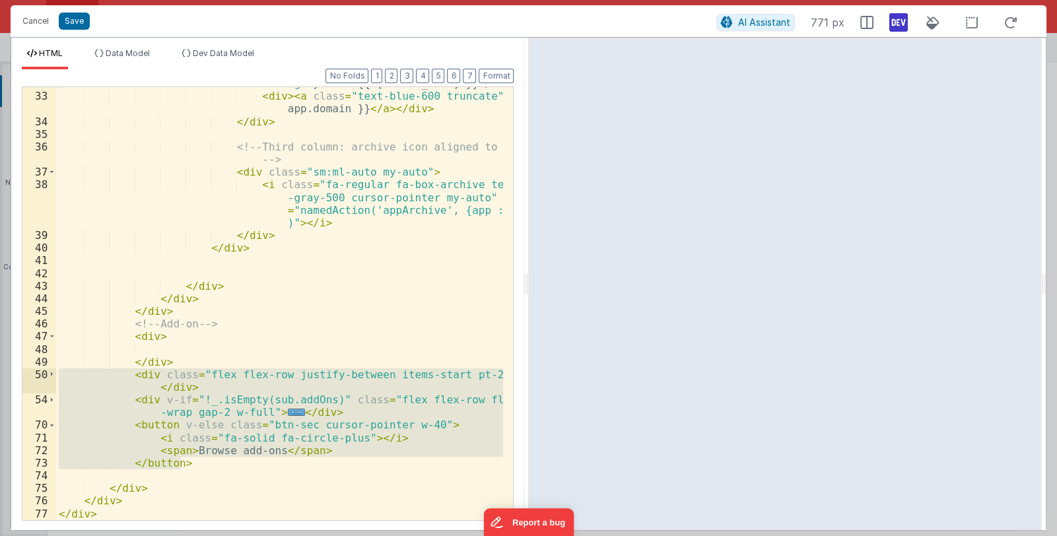
drag, startPoint x: 189, startPoint y: 461, endPoint x: 32, endPoint y: 374, distance: 178.8
click at [32, 374] on div "32 33 34 35 36 37 38 39 40 41 42 43 44 45 46 47 48 49 50 54 70 71 72 73 74 75 7…" at bounding box center [268, 303] width 492 height 434
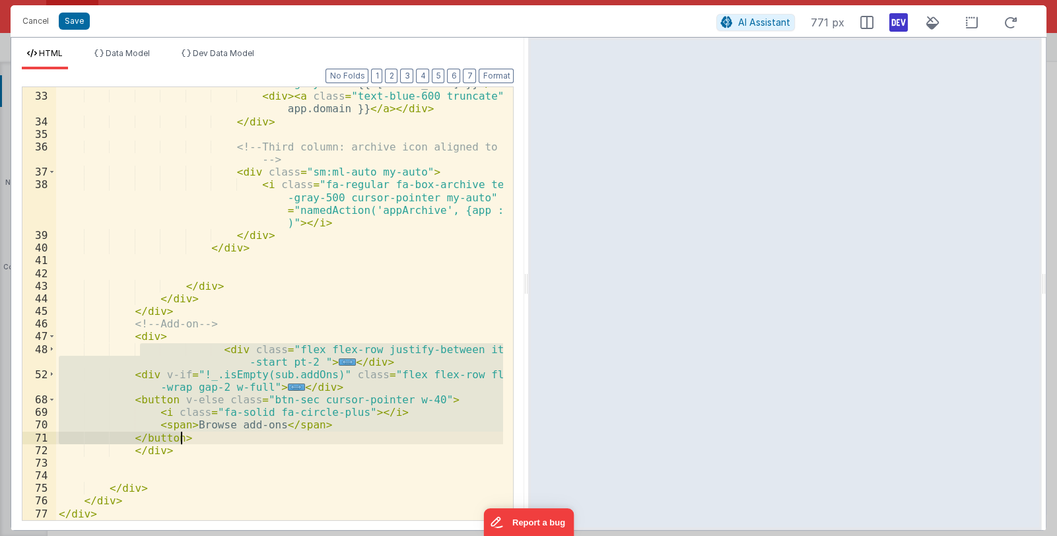
click at [204, 346] on div "< div class = "text-base font-semibold text -gray-900" > {{ app.name }} </ div …" at bounding box center [279, 303] width 447 height 433
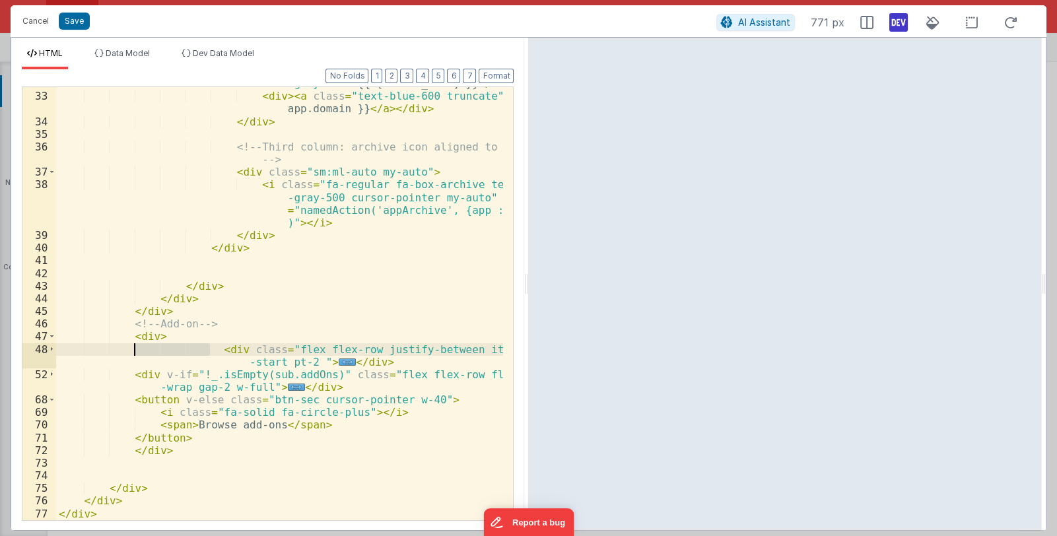
drag, startPoint x: 209, startPoint y: 348, endPoint x: 132, endPoint y: 351, distance: 76.6
click at [132, 351] on div "< div class = "text-base font-semibold text -gray-900" > {{ app.name }} </ div …" at bounding box center [280, 300] width 448 height 471
click at [499, 71] on button "Format" at bounding box center [496, 76] width 35 height 15
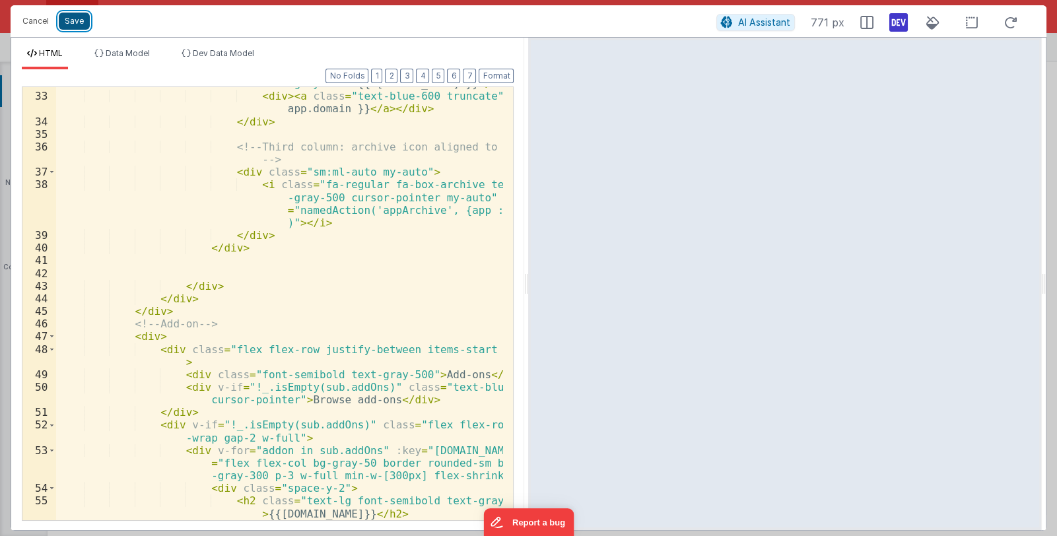
click at [79, 22] on button "Save" at bounding box center [74, 21] width 31 height 17
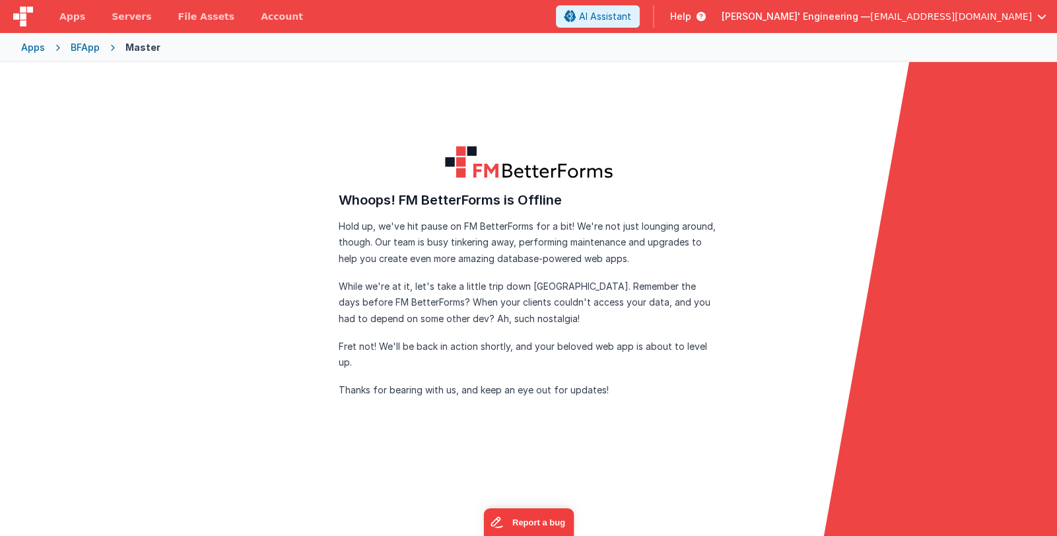
click at [131, 46] on div "Master" at bounding box center [142, 47] width 35 height 13
click at [83, 48] on div "BFApp" at bounding box center [85, 47] width 29 height 13
click at [34, 51] on div "Apps" at bounding box center [33, 47] width 24 height 13
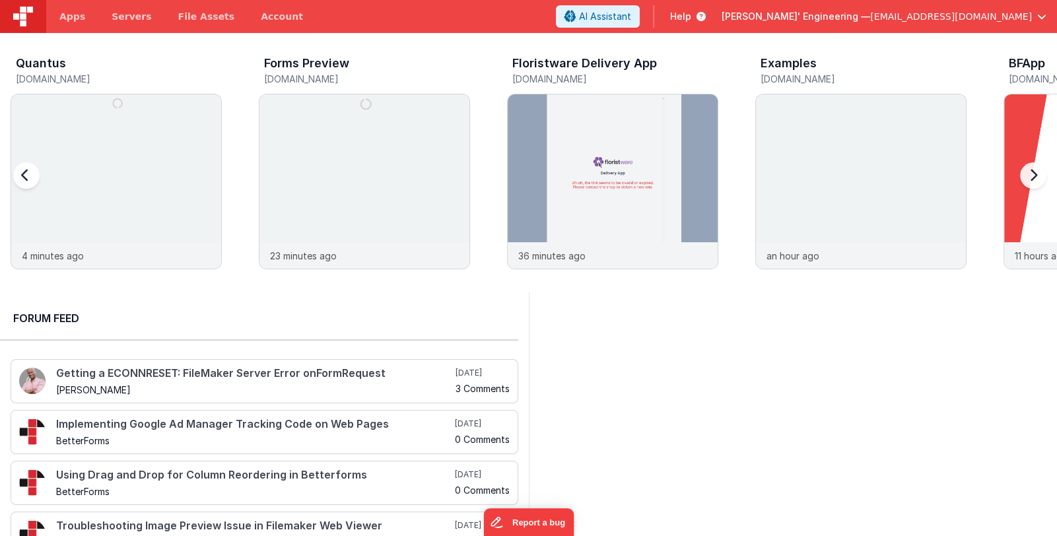
click at [870, 19] on span "[PERSON_NAME]' Engineering —" at bounding box center [796, 16] width 149 height 13
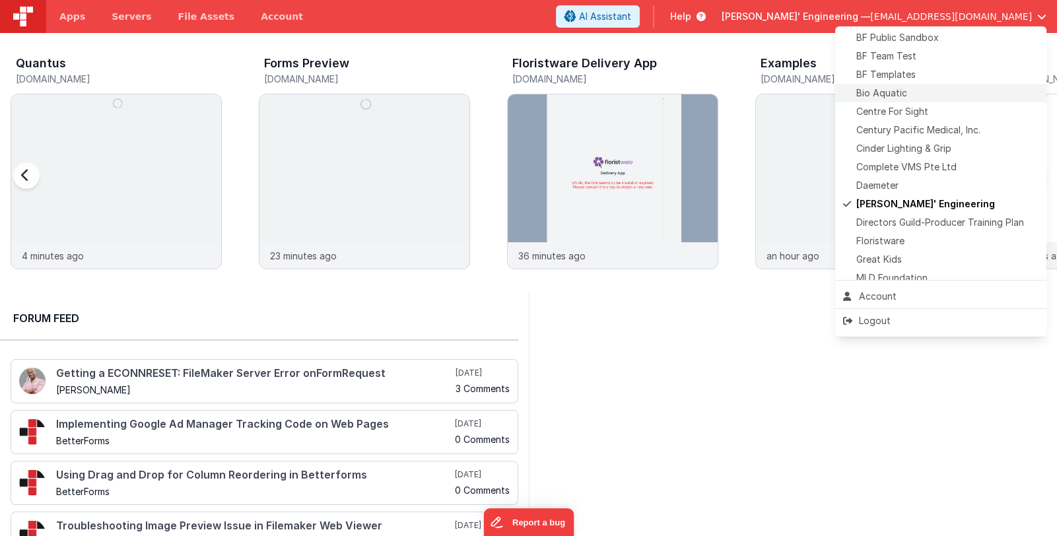
scroll to position [198, 0]
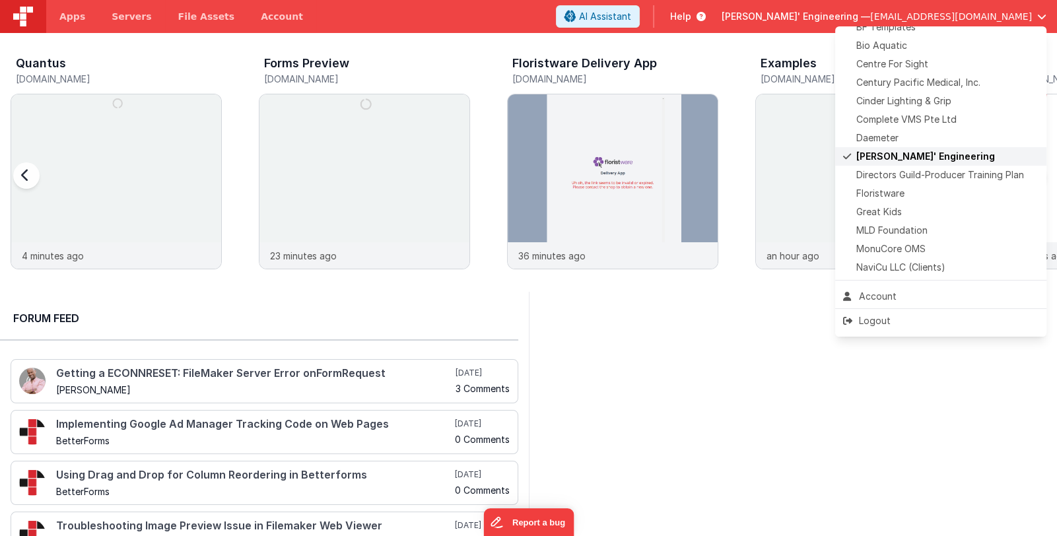
click at [934, 158] on span "[PERSON_NAME]' Engineering" at bounding box center [925, 156] width 139 height 13
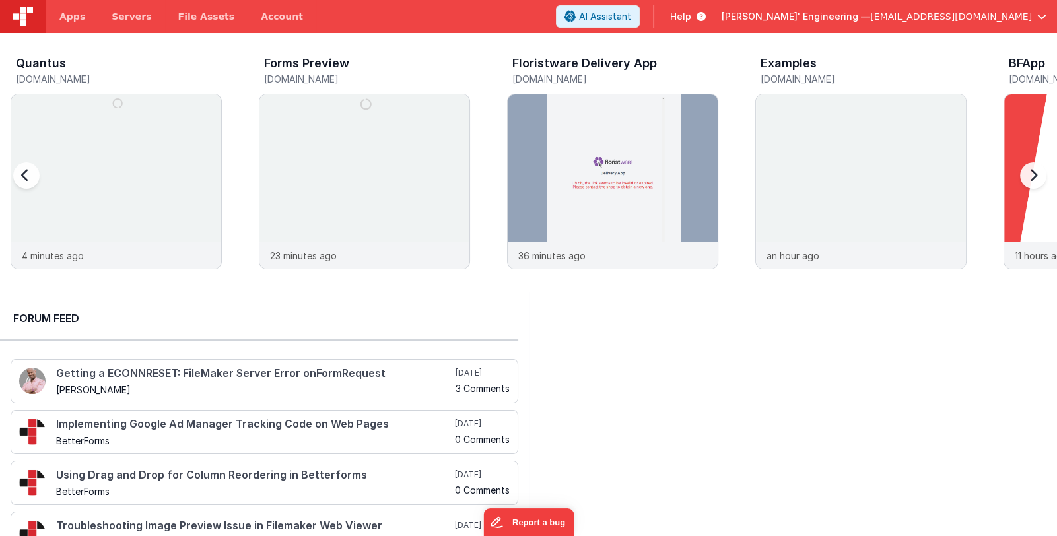
click at [1033, 123] on div at bounding box center [1030, 183] width 53 height 190
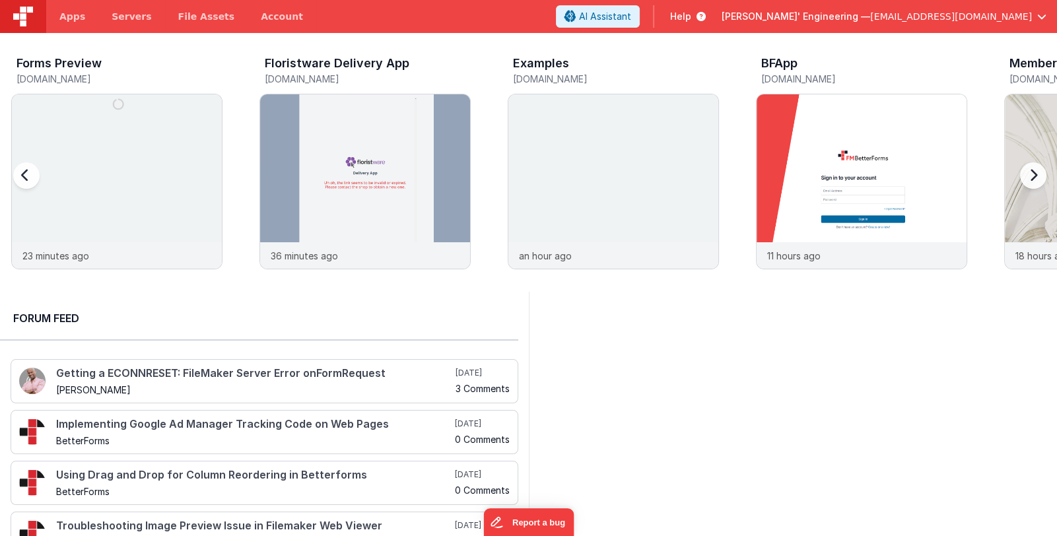
scroll to position [0, 248]
click at [901, 163] on img at bounding box center [862, 199] width 210 height 210
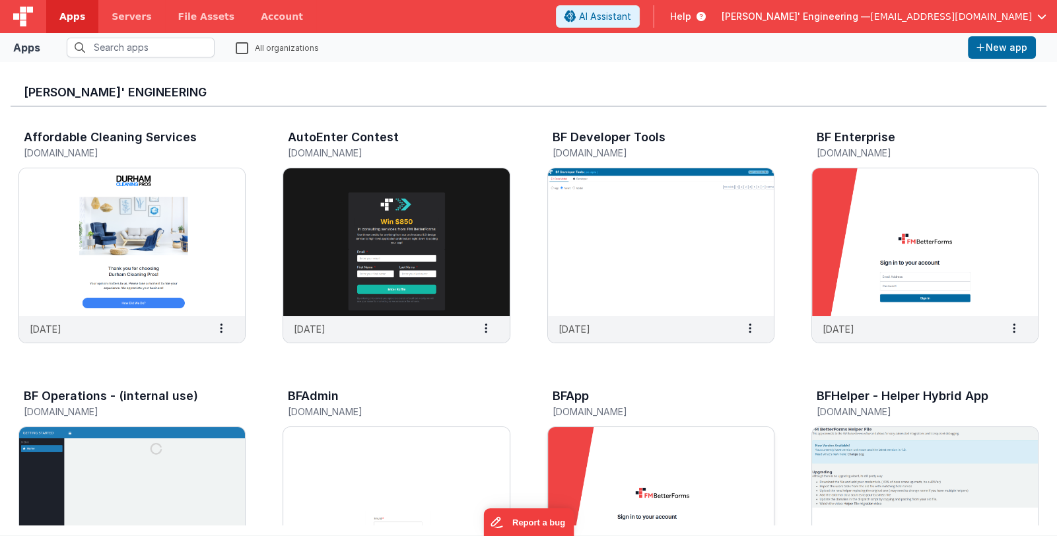
click at [602, 465] on img at bounding box center [661, 501] width 226 height 148
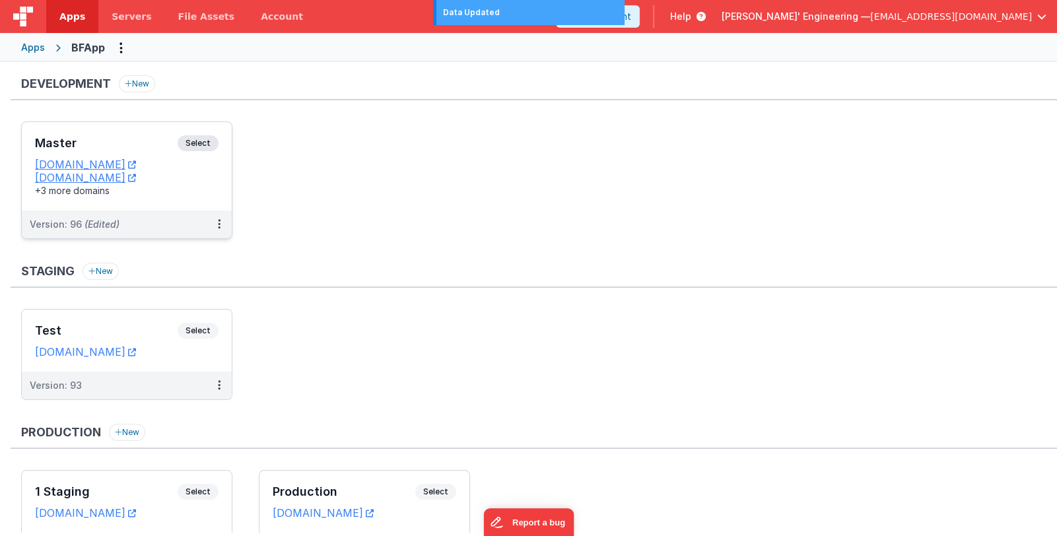
click at [125, 143] on h3 "Master" at bounding box center [106, 143] width 143 height 13
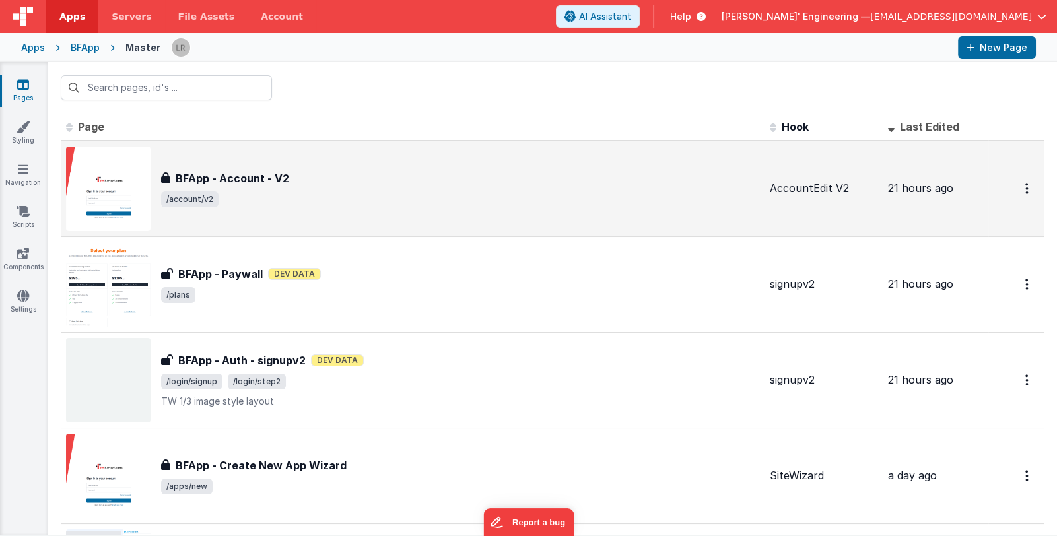
click at [440, 205] on span "/account/v2" at bounding box center [460, 199] width 598 height 16
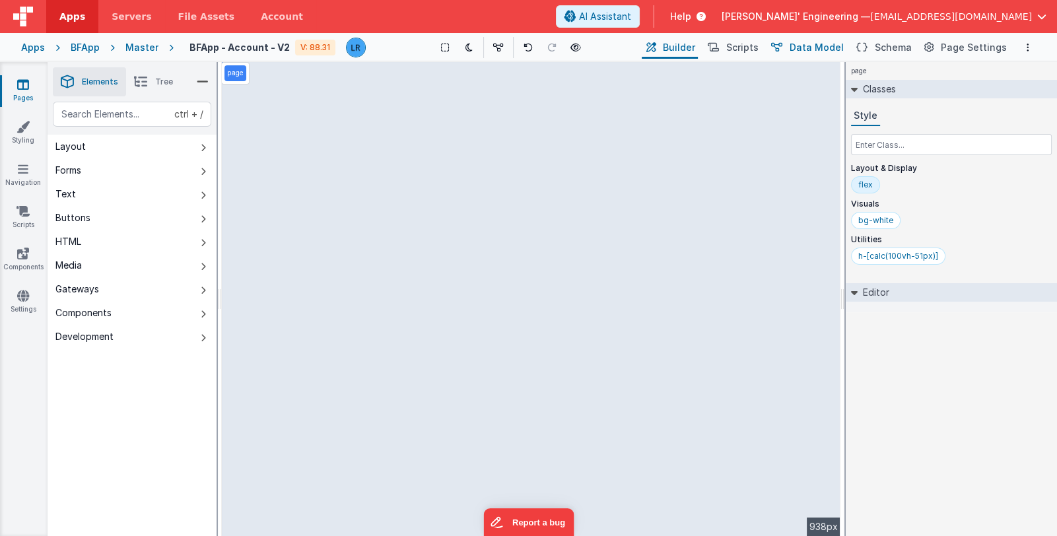
click at [827, 50] on span "Data Model" at bounding box center [817, 47] width 54 height 13
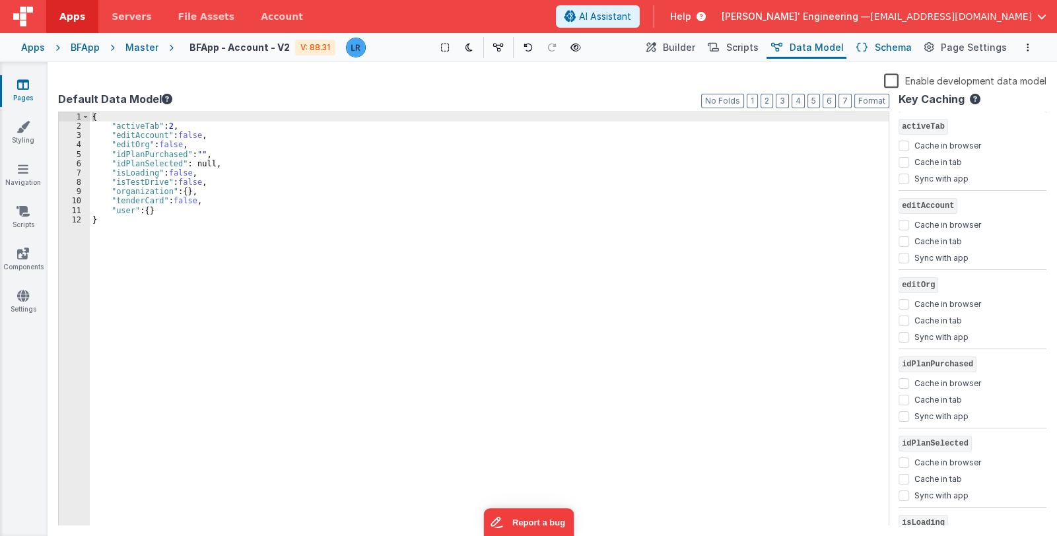
click at [885, 42] on span "Schema" at bounding box center [893, 47] width 37 height 13
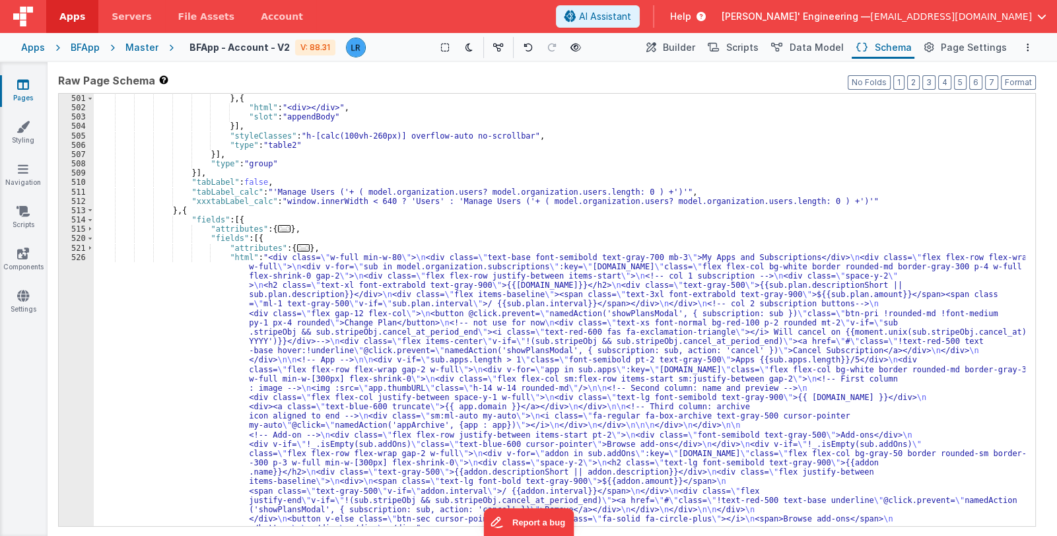
scroll to position [3849, 0]
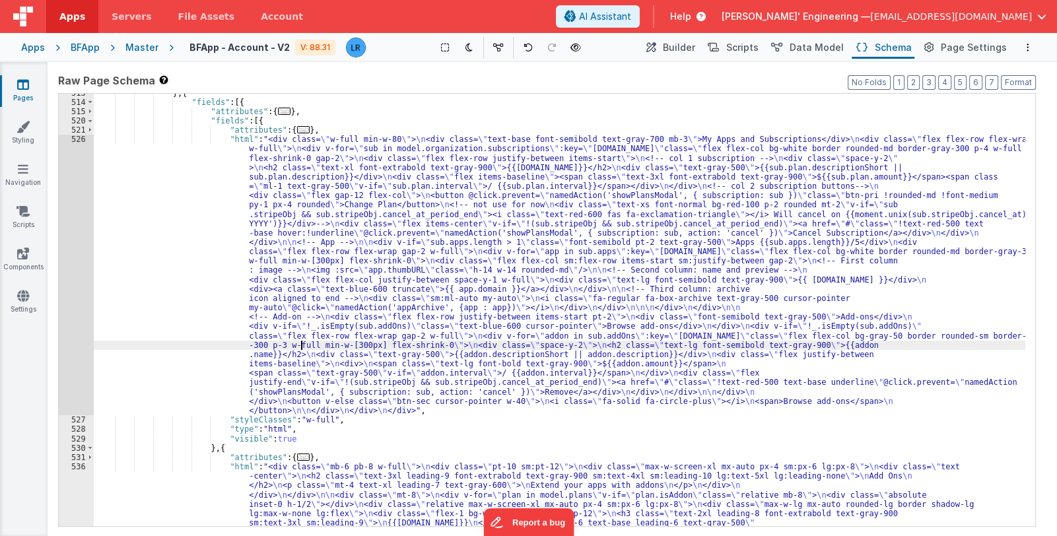
click at [299, 345] on div "} , { "fields" : [{ "attributes" : { ... } , "fields" : [{ "attributes" : { ...…" at bounding box center [560, 520] width 932 height 864
click at [81, 310] on div "526" at bounding box center [76, 275] width 35 height 281
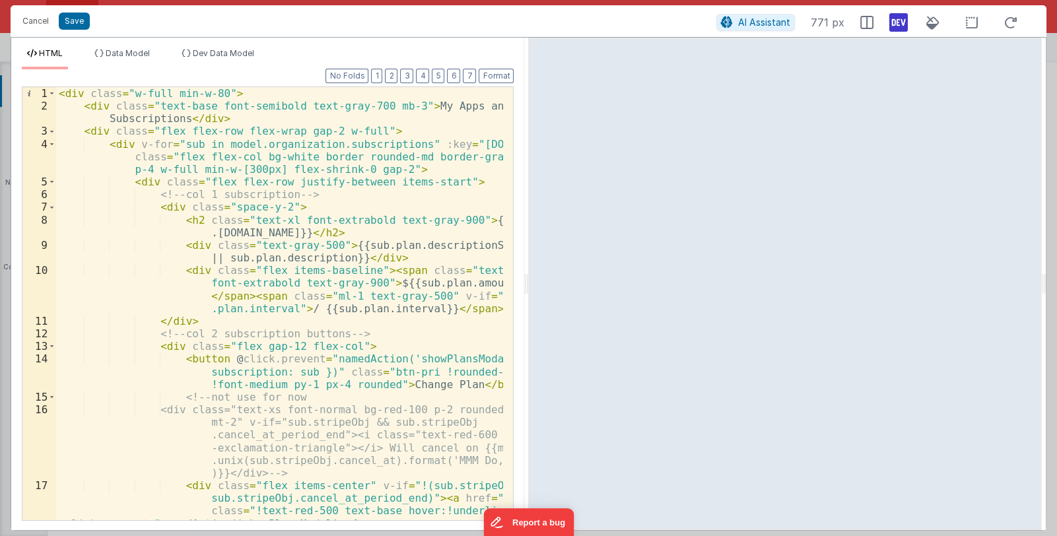
click at [895, 20] on icon at bounding box center [898, 22] width 18 height 21
click at [378, 170] on div "< div class = "w-full min-w-80" > < div class = "text-base font-semibold text-g…" at bounding box center [280, 348] width 448 height 522
click at [395, 230] on div "< div class = "w-full min-w-80" > < div class = "text-base font-semibold text-g…" at bounding box center [280, 348] width 448 height 522
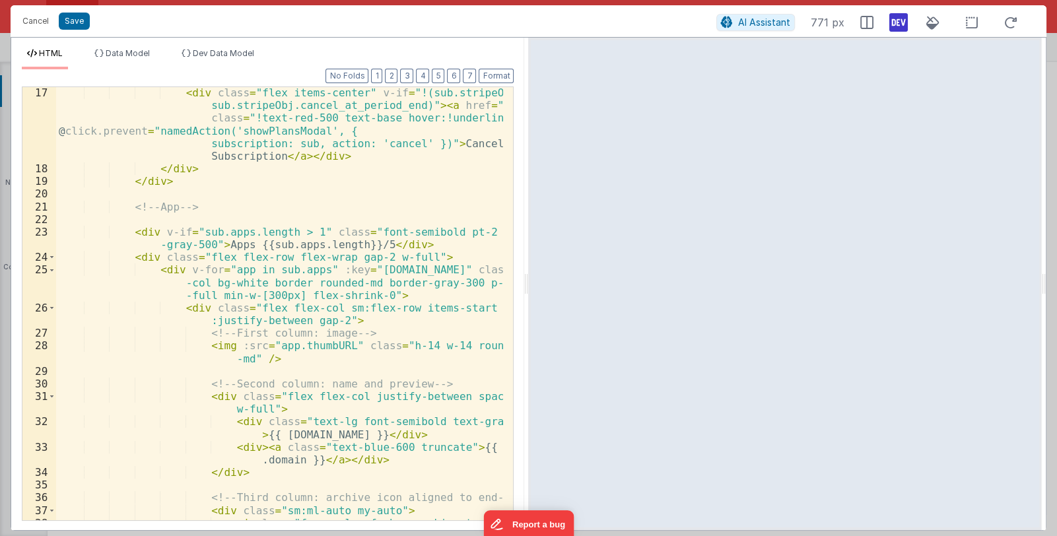
scroll to position [432, 0]
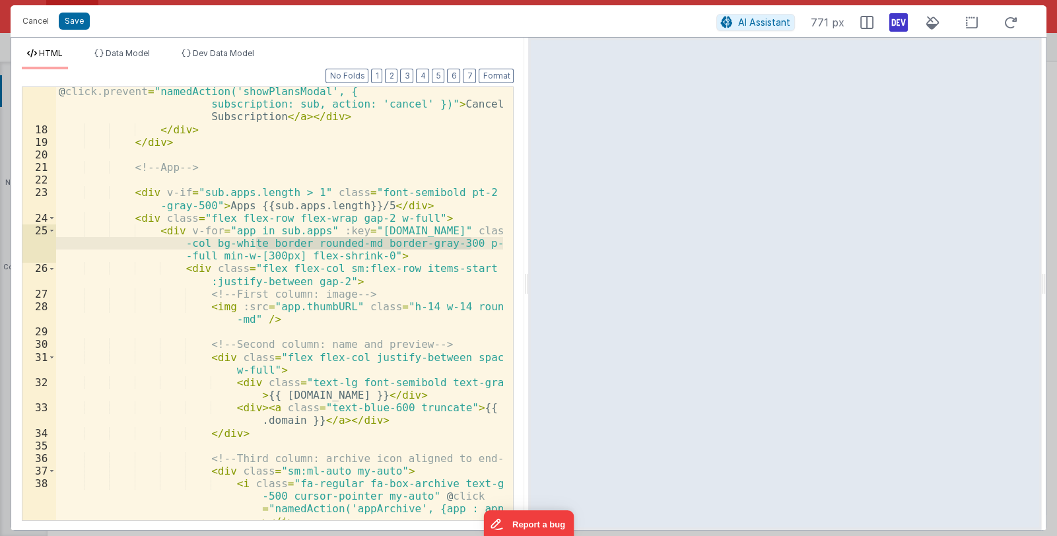
drag, startPoint x: 254, startPoint y: 240, endPoint x: 472, endPoint y: 243, distance: 217.9
click at [472, 243] on div "< div class = "flex items-center" v-if = "!(sub.stripeObj && sub.stripeObj.canc…" at bounding box center [280, 309] width 448 height 522
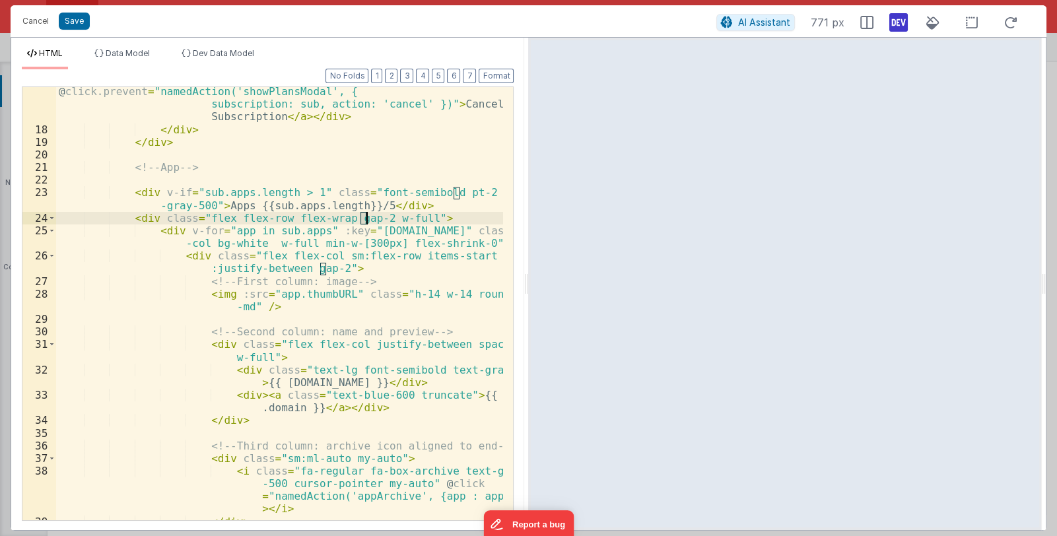
click at [365, 217] on div "< div class = "flex items-center" v-if = "!(sub.stripeObj && sub.stripeObj.canc…" at bounding box center [280, 309] width 448 height 522
click at [74, 18] on button "Save" at bounding box center [74, 21] width 31 height 17
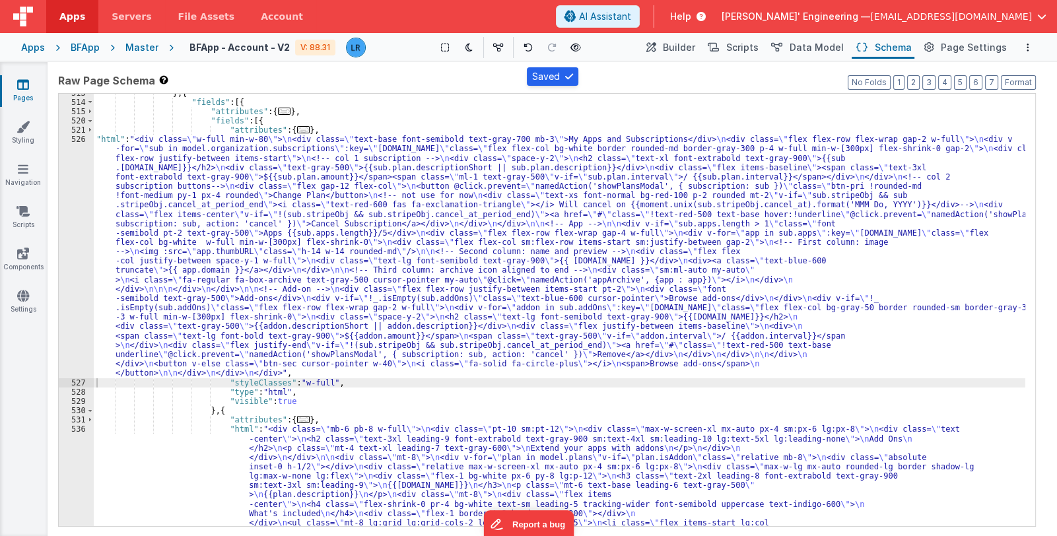
click at [332, 279] on div "} , { "fields" : [{ "attributes" : { ... } , "fields" : [{ "attributes" : { ...…" at bounding box center [560, 520] width 932 height 864
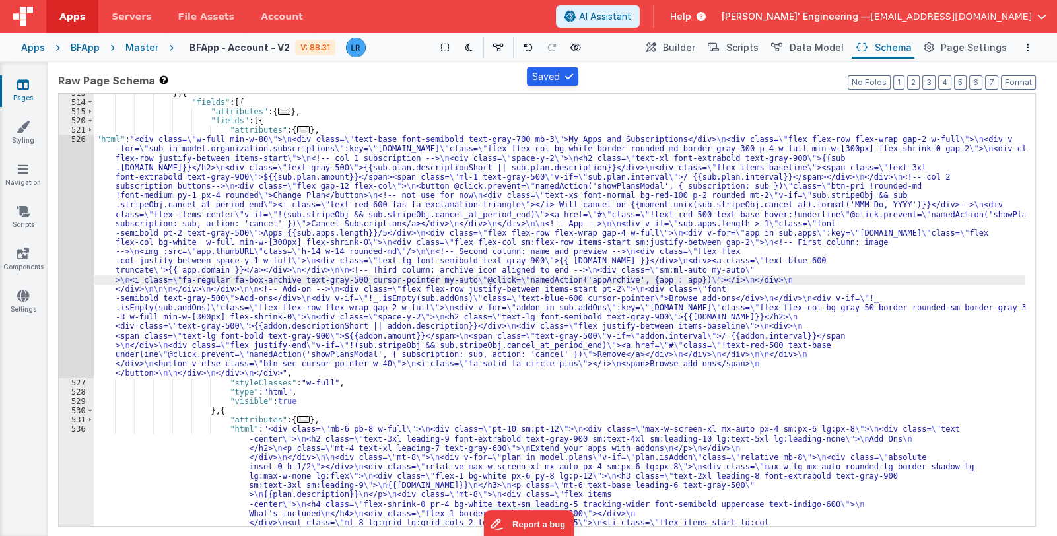
click at [73, 296] on div "526" at bounding box center [76, 256] width 35 height 243
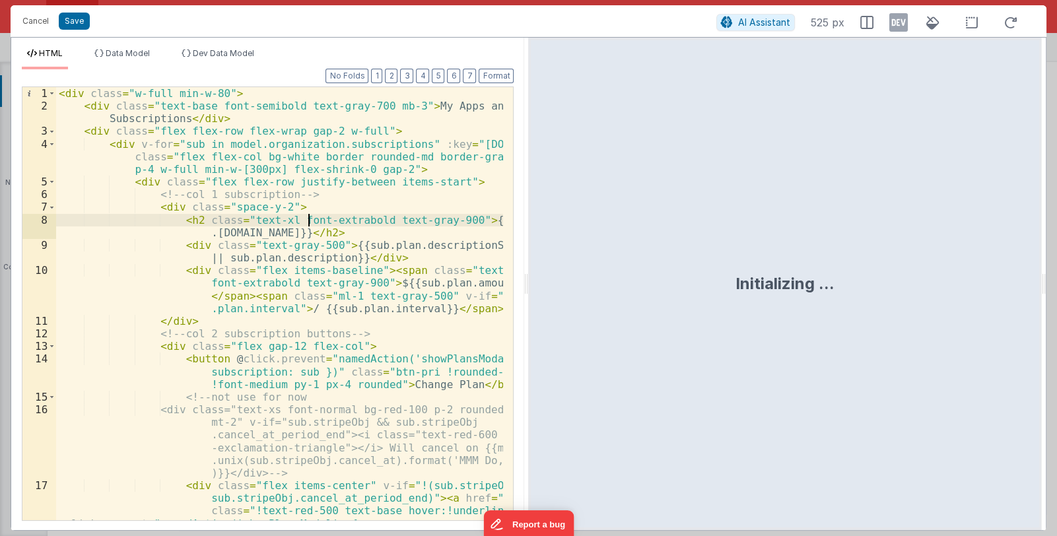
scroll to position [118, 0]
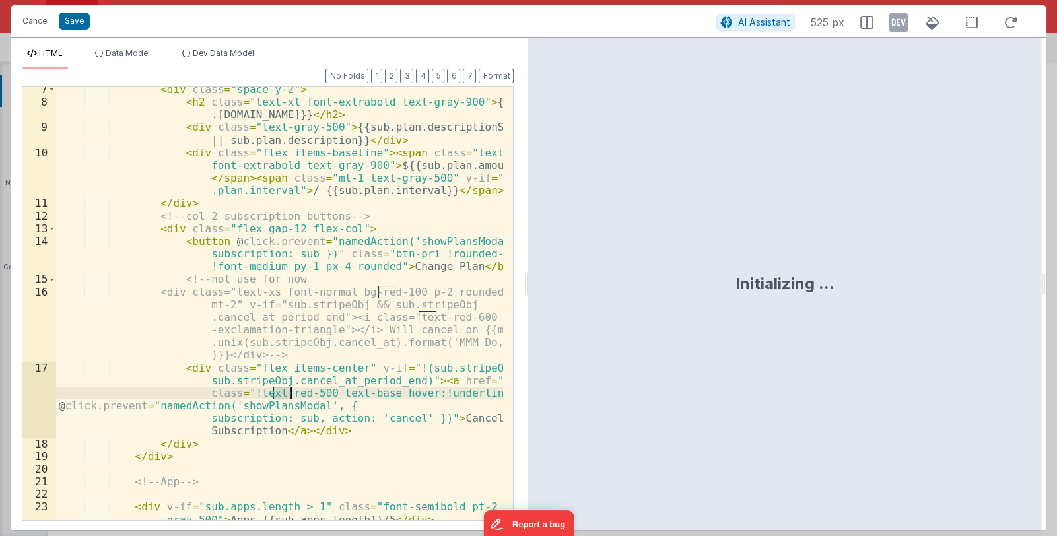
drag, startPoint x: 271, startPoint y: 393, endPoint x: 290, endPoint y: 393, distance: 18.5
click at [290, 393] on div "< div class = "space-y-2" > < h2 class = "text-xl font-extrabold text-gray-900"…" at bounding box center [280, 312] width 448 height 458
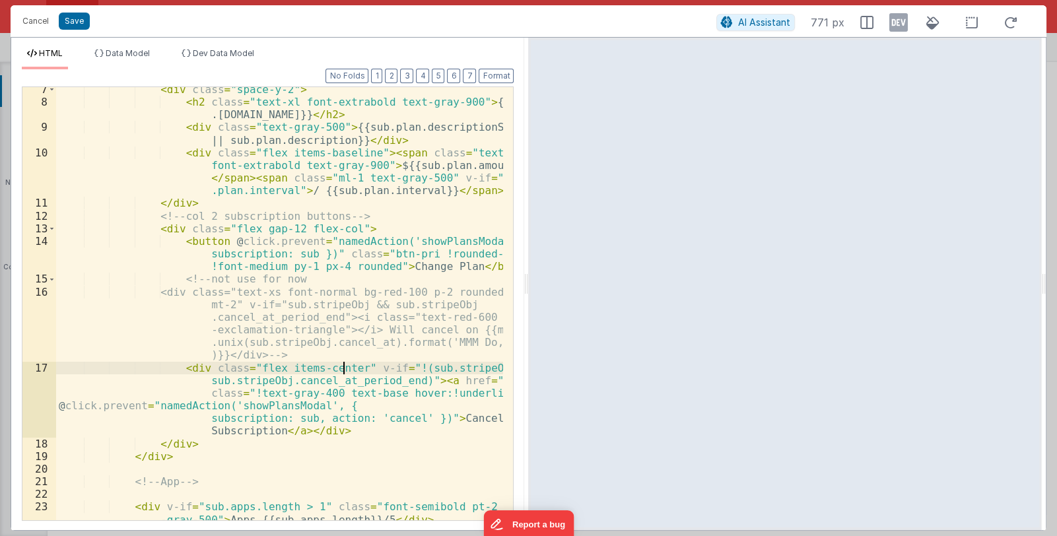
click at [342, 368] on div "< div class = "space-y-2" > < h2 class = "text-xl font-extrabold text-gray-900"…" at bounding box center [280, 312] width 448 height 458
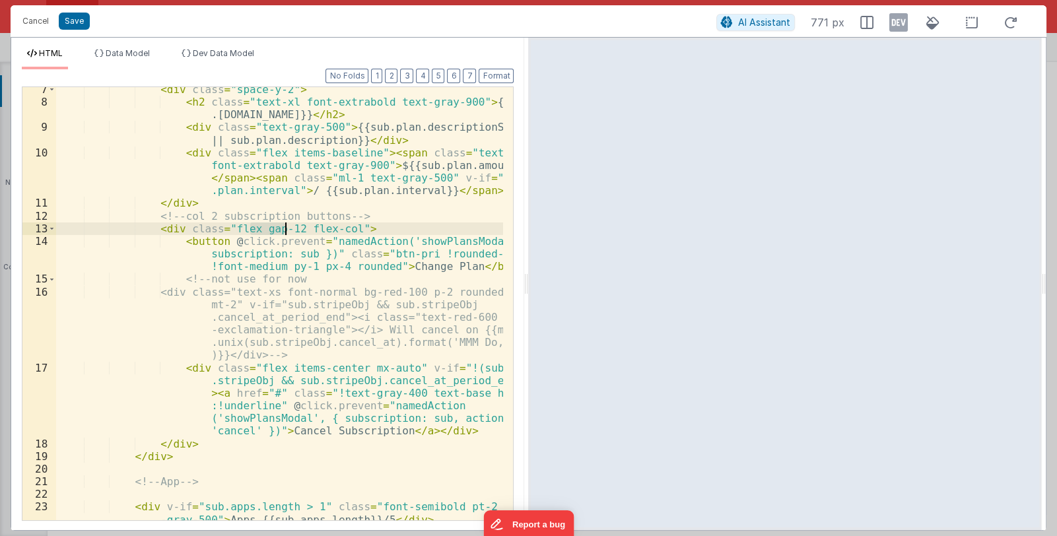
drag, startPoint x: 250, startPoint y: 226, endPoint x: 285, endPoint y: 232, distance: 35.5
click at [285, 232] on div "< div class = "space-y-2" > < h2 class = "text-xl font-extrabold text-gray-900"…" at bounding box center [280, 312] width 448 height 458
click at [283, 232] on div "< div class = "space-y-2" > < h2 class = "text-xl font-extrabold text-gray-900"…" at bounding box center [279, 303] width 447 height 433
drag, startPoint x: 275, startPoint y: 230, endPoint x: 284, endPoint y: 229, distance: 9.3
click at [284, 229] on div "< div class = "space-y-2" > < h2 class = "text-xl font-extrabold text-gray-900"…" at bounding box center [280, 312] width 448 height 458
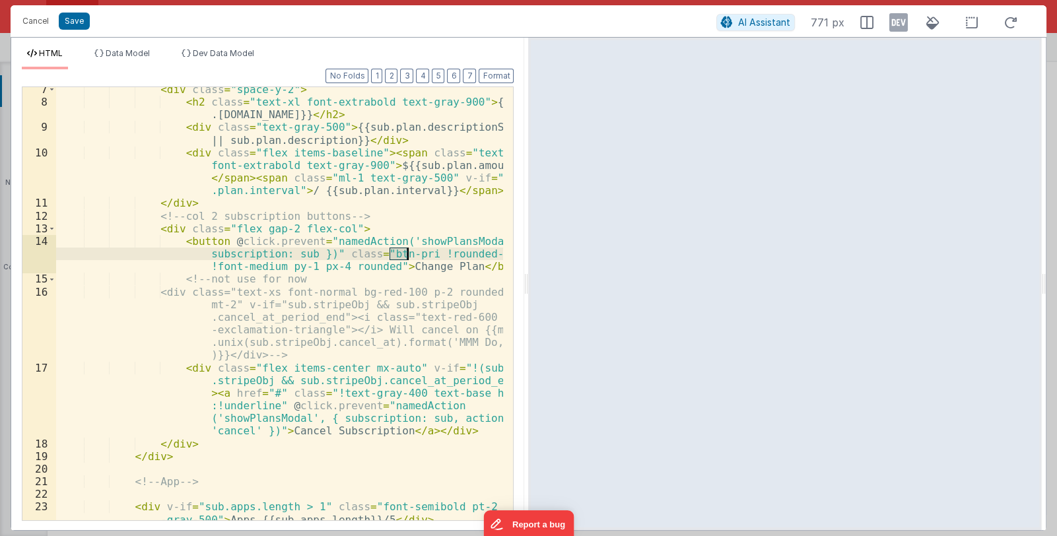
drag, startPoint x: 392, startPoint y: 252, endPoint x: 405, endPoint y: 253, distance: 13.9
click at [405, 253] on div "< div class = "space-y-2" > < h2 class = "text-xl font-extrabold text-gray-900"…" at bounding box center [280, 312] width 448 height 458
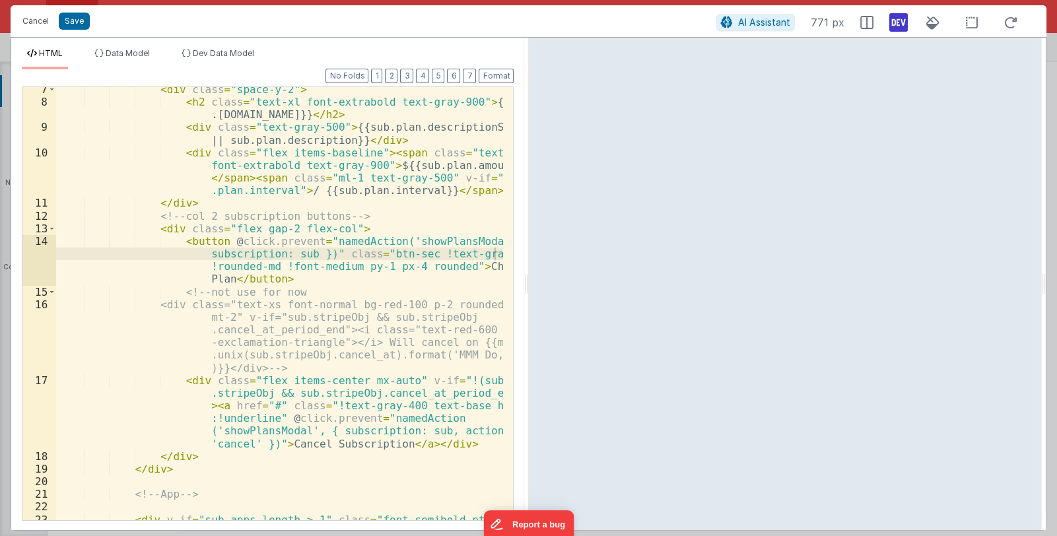
click at [898, 28] on icon at bounding box center [898, 22] width 18 height 21
click at [364, 267] on div "< div class = "space-y-2" > < h2 class = "text-xl font-extrabold text-gray-900"…" at bounding box center [280, 318] width 448 height 471
click at [396, 266] on div "< div class = "space-y-2" > < h2 class = "text-xl font-extrabold text-gray-900"…" at bounding box center [280, 318] width 448 height 471
click at [371, 266] on div "< div class = "space-y-2" > < h2 class = "text-xl font-extrabold text-gray-900"…" at bounding box center [280, 318] width 448 height 471
click at [344, 268] on div "< div class = "space-y-2" > < h2 class = "text-xl font-extrabold text-gray-900"…" at bounding box center [280, 318] width 448 height 471
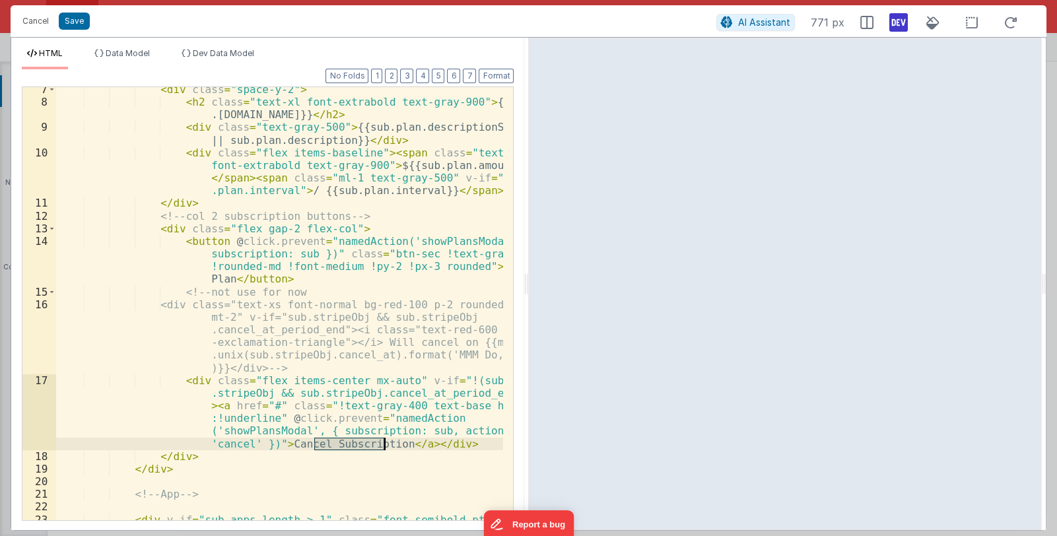
drag, startPoint x: 314, startPoint y: 440, endPoint x: 384, endPoint y: 442, distance: 70.0
click at [384, 442] on div "< div class = "space-y-2" > < h2 class = "text-xl font-extrabold text-gray-900"…" at bounding box center [280, 318] width 448 height 471
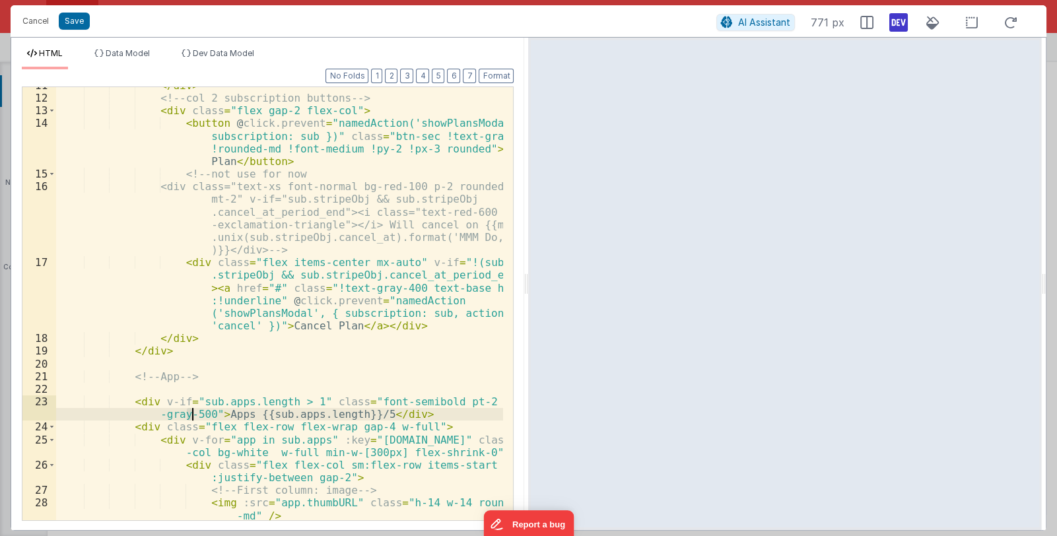
click at [191, 417] on div "</ div > <!-- col 2 subscription buttons --> < div class = "flex gap-2 flex-col…" at bounding box center [280, 308] width 448 height 458
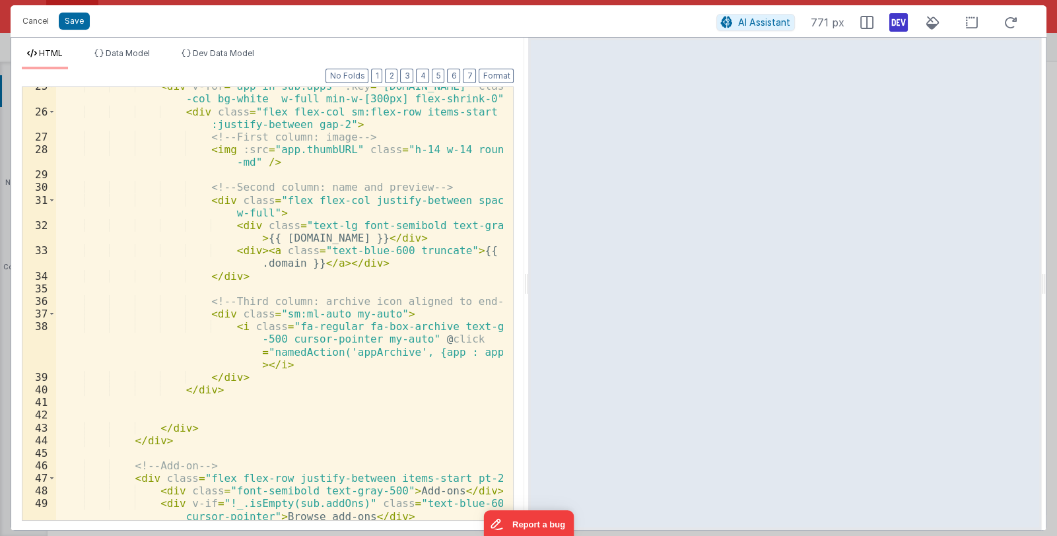
scroll to position [746, 0]
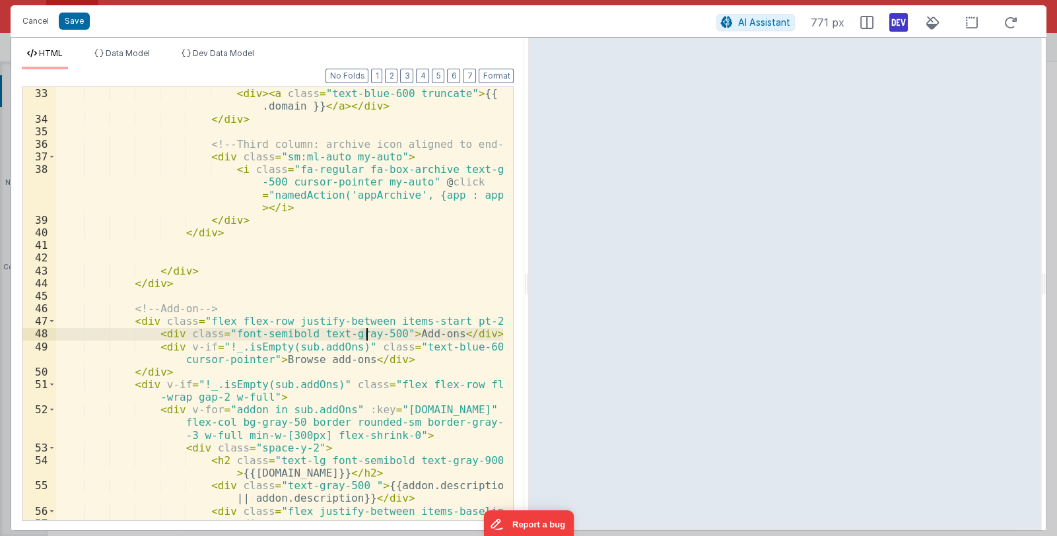
click at [364, 335] on div "< div class = "text-lg font-semibold text-gray-900" > {{ app.name }} </ div > <…" at bounding box center [280, 297] width 448 height 471
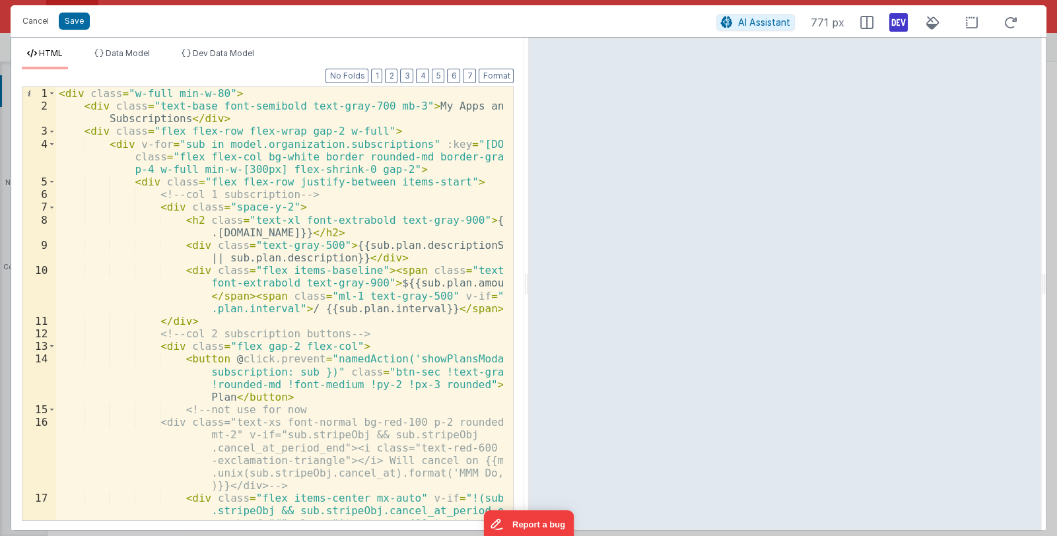
scroll to position [0, 0]
drag, startPoint x: 268, startPoint y: 221, endPoint x: 277, endPoint y: 220, distance: 8.6
click at [277, 220] on div "< div class = "w-full min-w-80" > < div class = "text-base font-semibold text-g…" at bounding box center [280, 348] width 448 height 522
drag, startPoint x: 316, startPoint y: 220, endPoint x: 341, endPoint y: 220, distance: 25.7
click at [341, 220] on div "< div class = "w-full min-w-80" > < div class = "text-base font-semibold text-g…" at bounding box center [280, 348] width 448 height 522
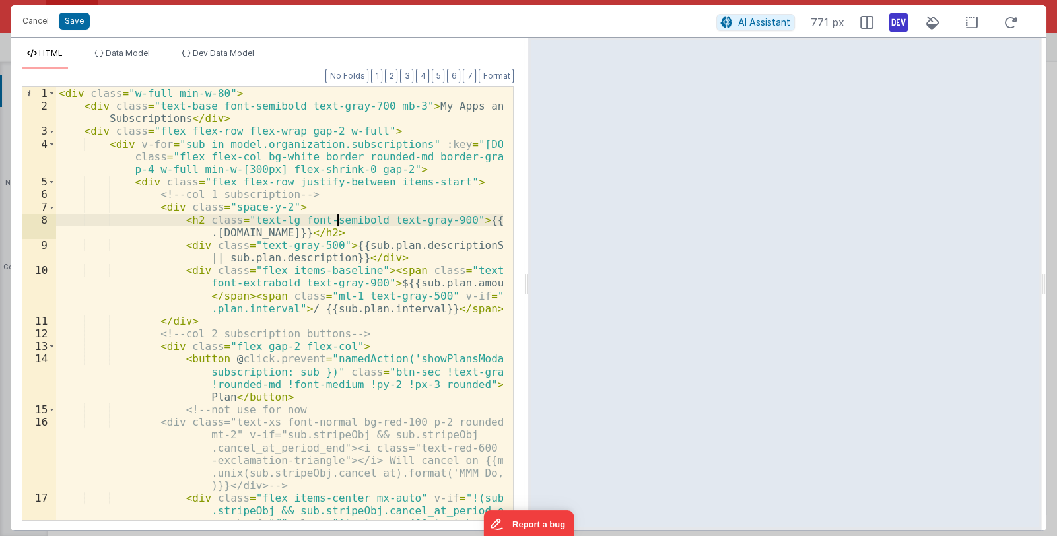
click at [244, 244] on div "< div class = "w-full min-w-80" > < div class = "text-base font-semibold text-g…" at bounding box center [280, 348] width 448 height 522
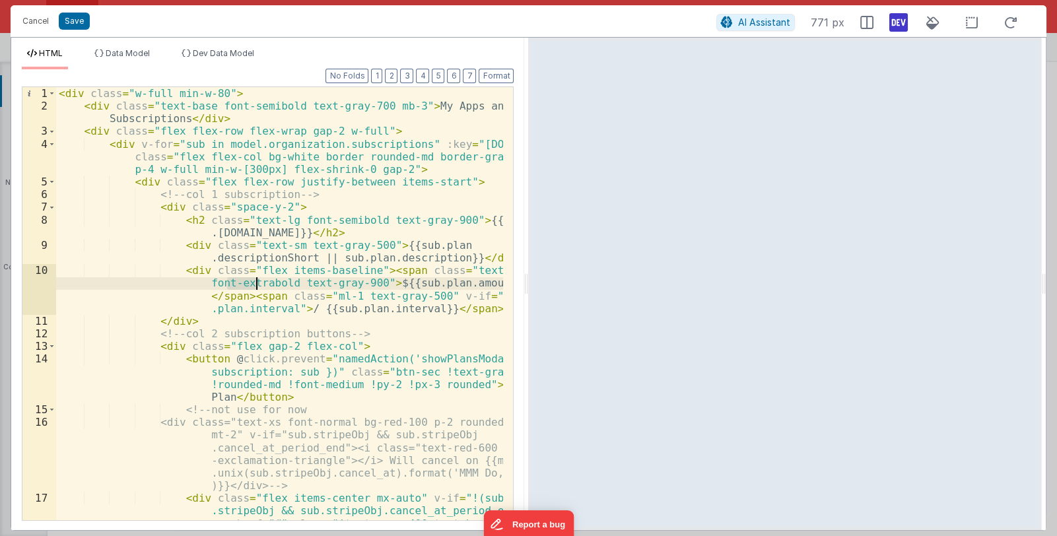
drag, startPoint x: 226, startPoint y: 284, endPoint x: 254, endPoint y: 283, distance: 27.7
click at [254, 283] on div "< div class = "w-full min-w-80" > < div class = "text-base font-semibold text-g…" at bounding box center [280, 348] width 448 height 522
click at [486, 269] on div "< div class = "w-full min-w-80" > < div class = "text-base font-semibold text-g…" at bounding box center [280, 348] width 448 height 522
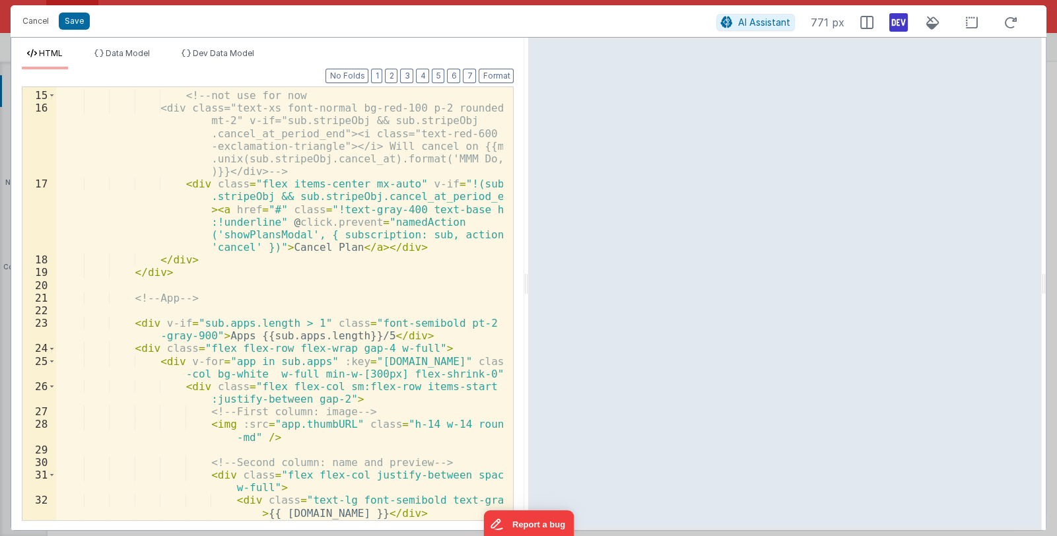
scroll to position [432, 0]
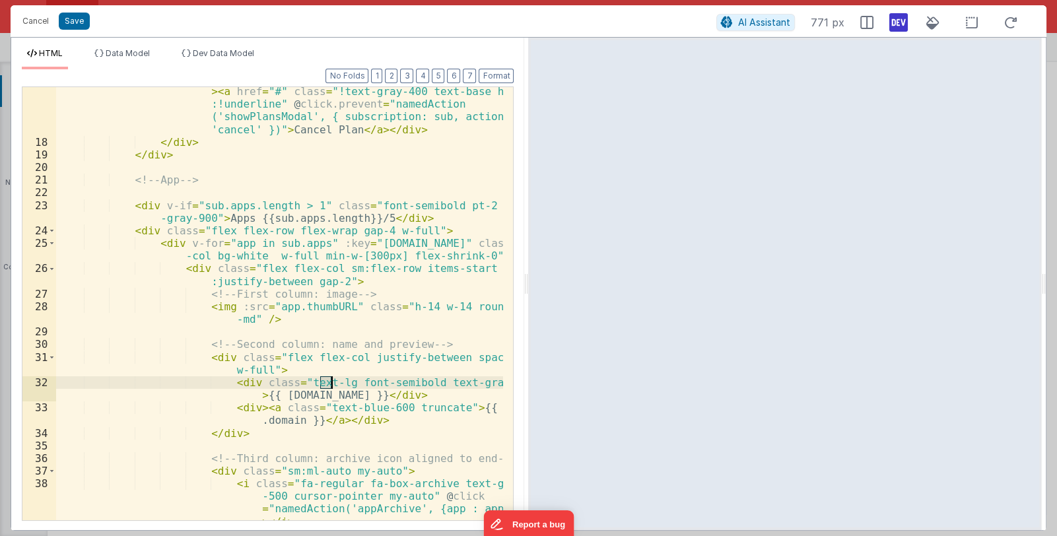
drag, startPoint x: 320, startPoint y: 381, endPoint x: 330, endPoint y: 384, distance: 11.1
click at [330, 384] on div "< div class = "flex items-center mx-auto" v-if = "!(sub .stripeObj && sub.strip…" at bounding box center [280, 321] width 448 height 522
click at [83, 21] on button "Save" at bounding box center [74, 21] width 31 height 17
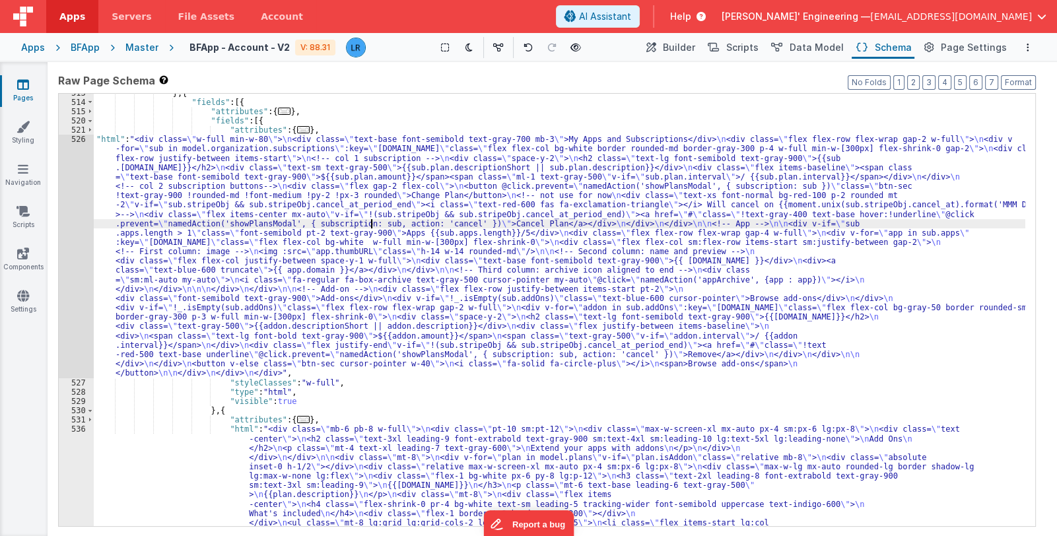
click at [370, 226] on div "} , { "fields" : [{ "attributes" : { ... } , "fields" : [{ "attributes" : { ...…" at bounding box center [560, 520] width 932 height 864
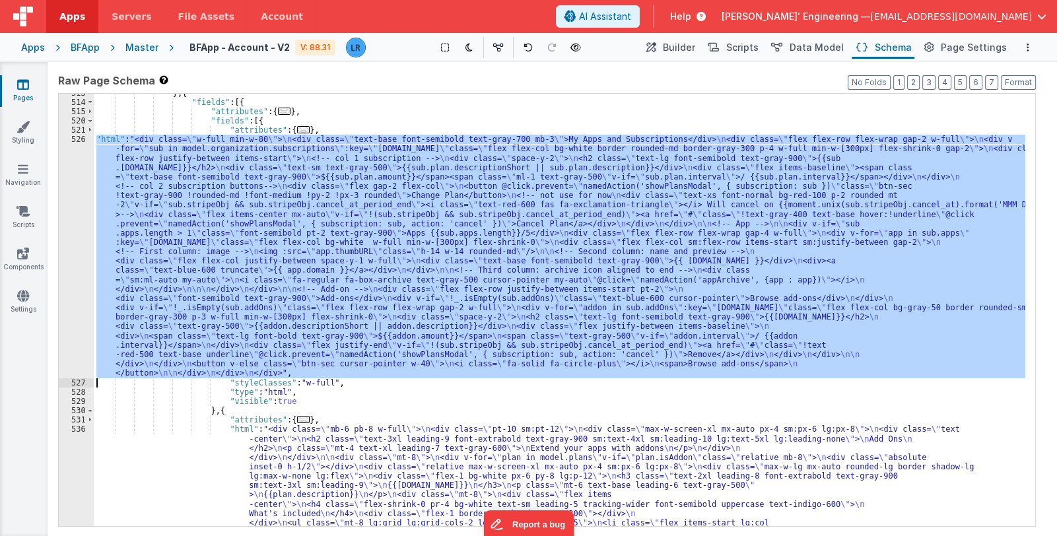
click at [76, 287] on div "526" at bounding box center [76, 256] width 35 height 243
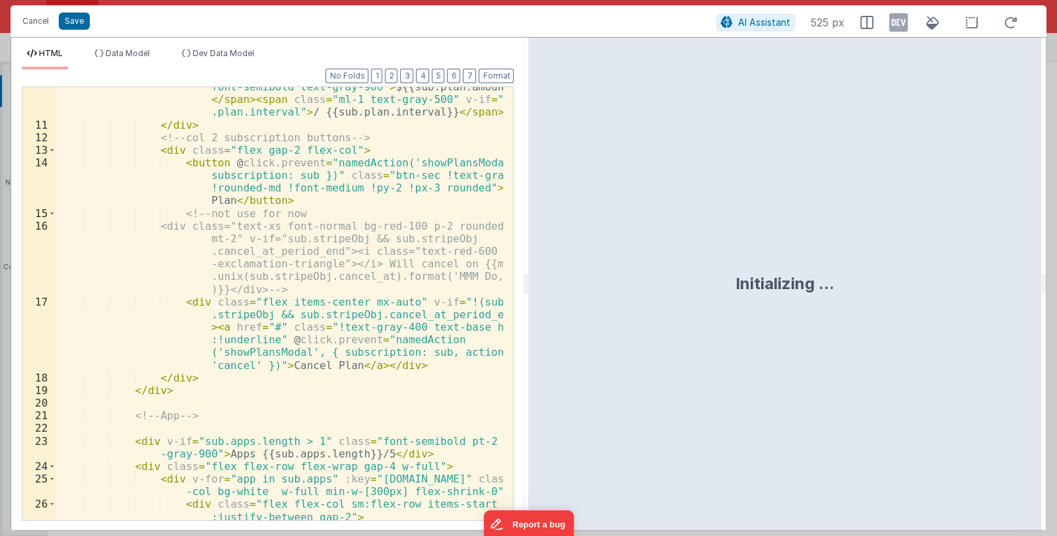
scroll to position [275, 0]
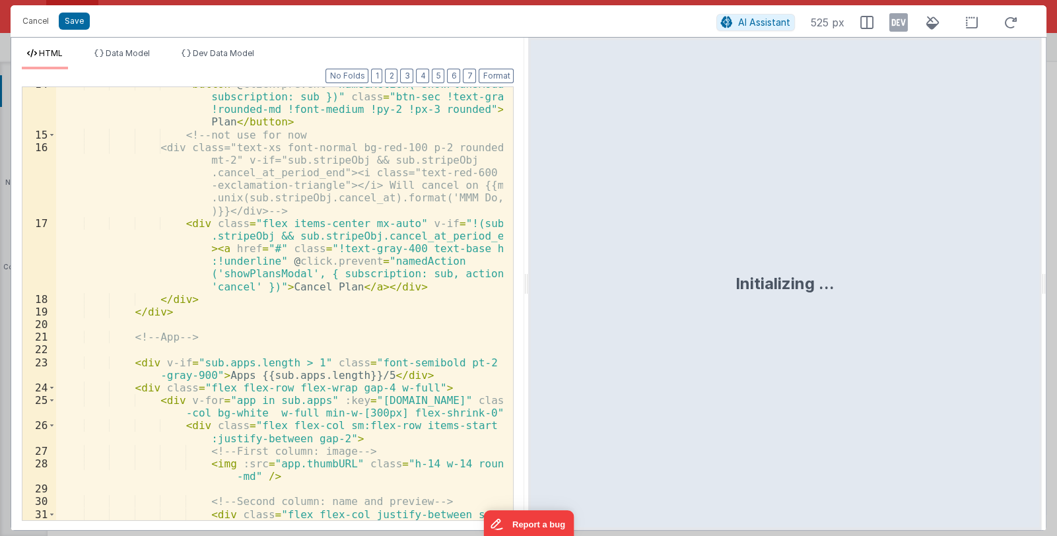
click at [148, 351] on div "< button @ click.prevent = "namedAction('showPlansModal', { subscription: sub }…" at bounding box center [280, 332] width 448 height 509
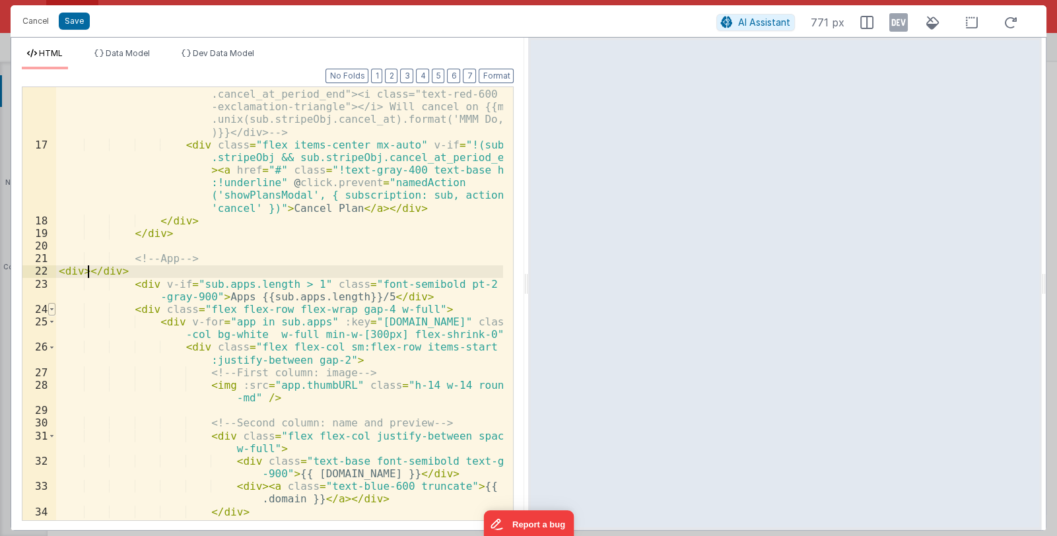
click at [51, 310] on span at bounding box center [51, 309] width 7 height 13
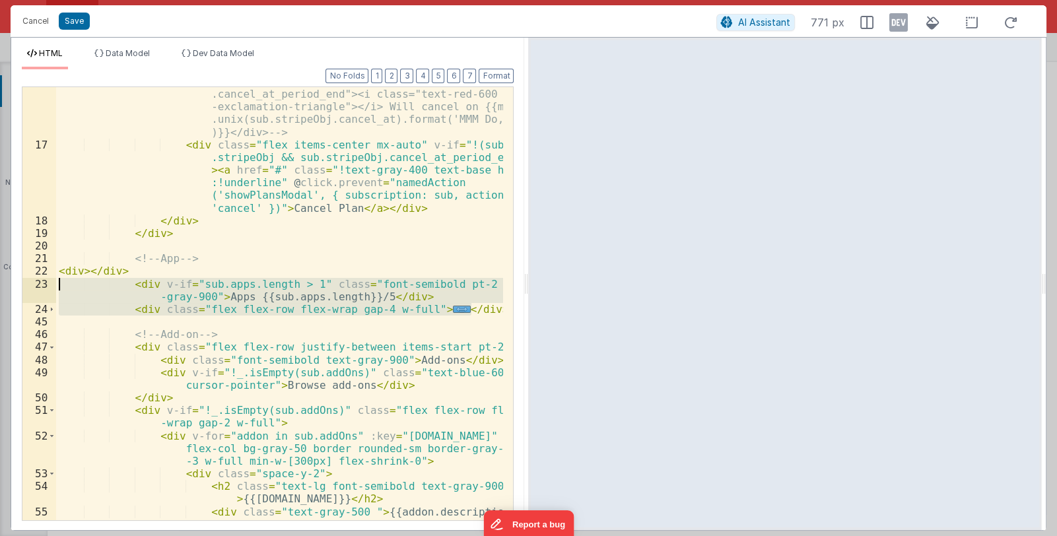
drag, startPoint x: 479, startPoint y: 312, endPoint x: 22, endPoint y: 289, distance: 456.8
click at [22, 289] on div "16 17 18 19 20 21 22 23 24 45 46 47 48 49 50 51 52 53 54 55 56 57 <div class="t…" at bounding box center [268, 303] width 492 height 434
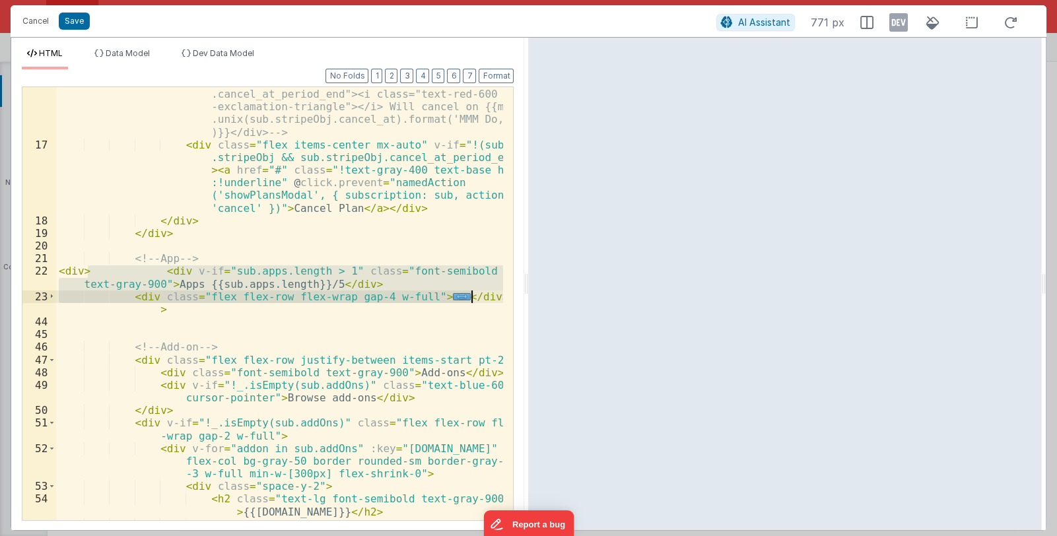
click at [471, 296] on div "<div class="text-xs font-normal bg-red-100 p-2 rounded mt-2" v-if="sub.stripeOb…" at bounding box center [279, 303] width 447 height 433
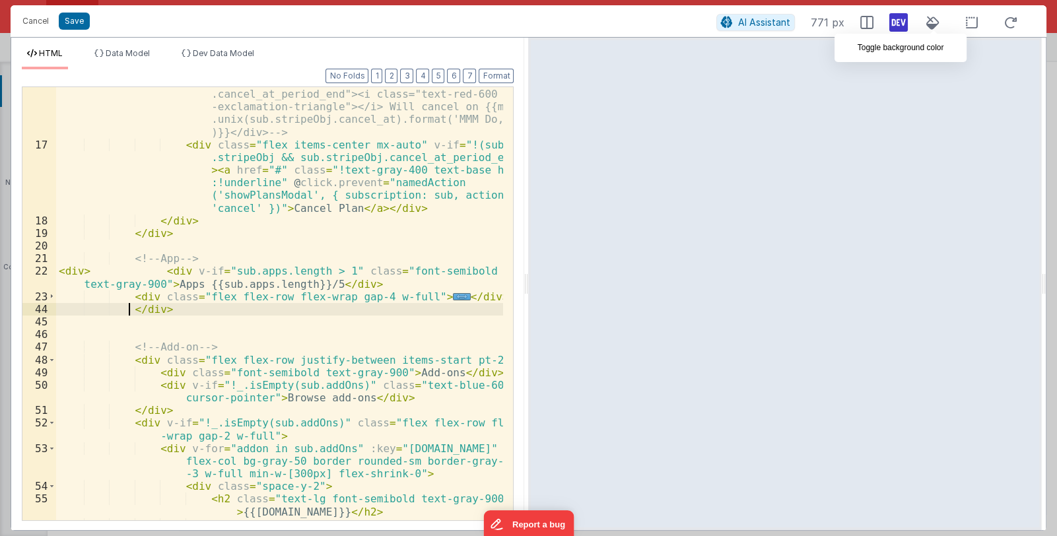
click at [898, 26] on icon at bounding box center [898, 22] width 18 height 21
click at [494, 70] on button "Format" at bounding box center [496, 76] width 35 height 15
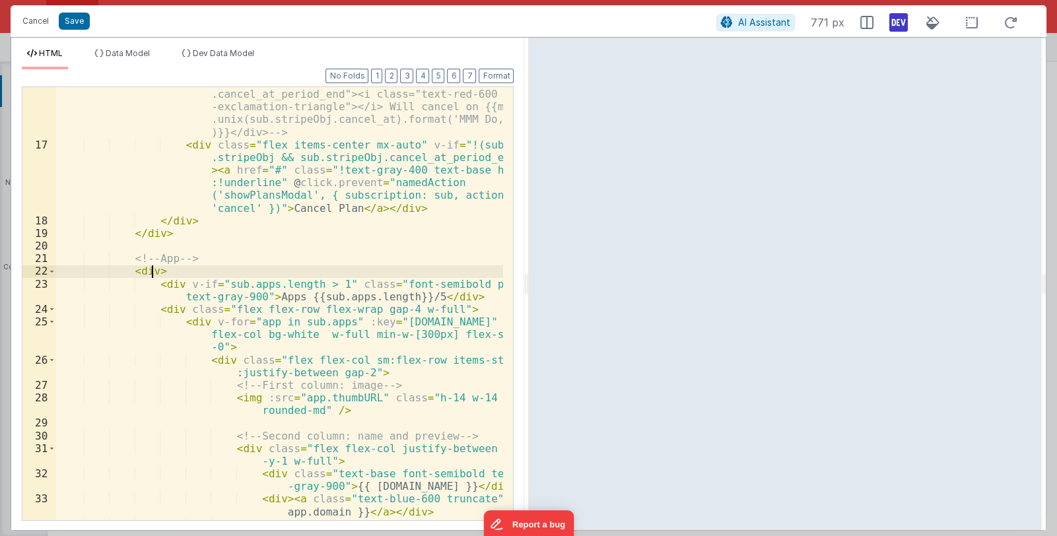
click at [152, 270] on div "<div class="text-xs font-normal bg-red-100 p-2 rounded mt-2" v-if="sub.stripeOb…" at bounding box center [280, 324] width 448 height 522
click at [83, 22] on button "Save" at bounding box center [74, 21] width 31 height 17
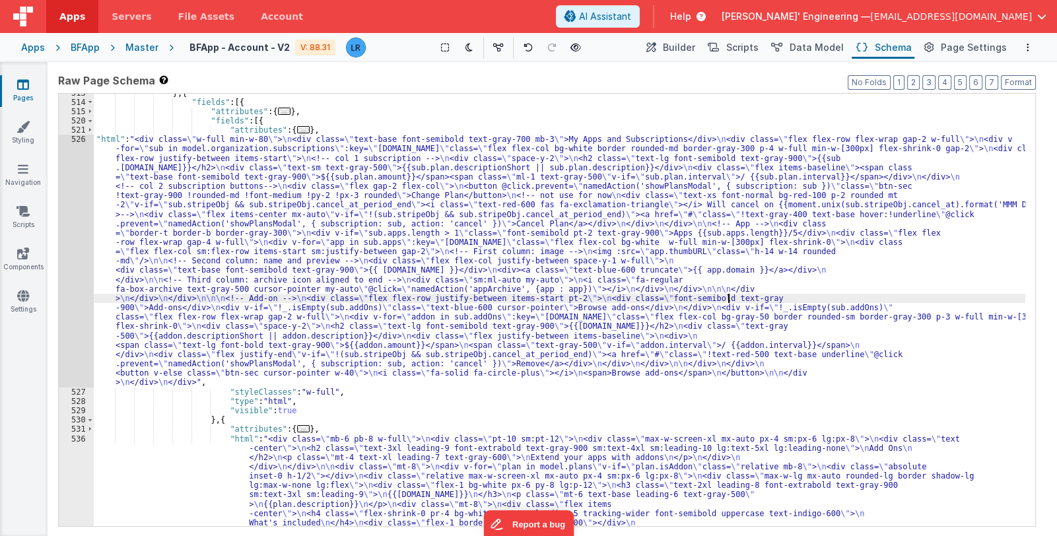
click at [726, 296] on div "} , { "fields" : [{ "attributes" : { ... } , "fields" : [{ "attributes" : { ...…" at bounding box center [560, 520] width 932 height 864
click at [274, 296] on div "} , { "fields" : [{ "attributes" : { ... } , "fields" : [{ "attributes" : { ...…" at bounding box center [560, 520] width 932 height 864
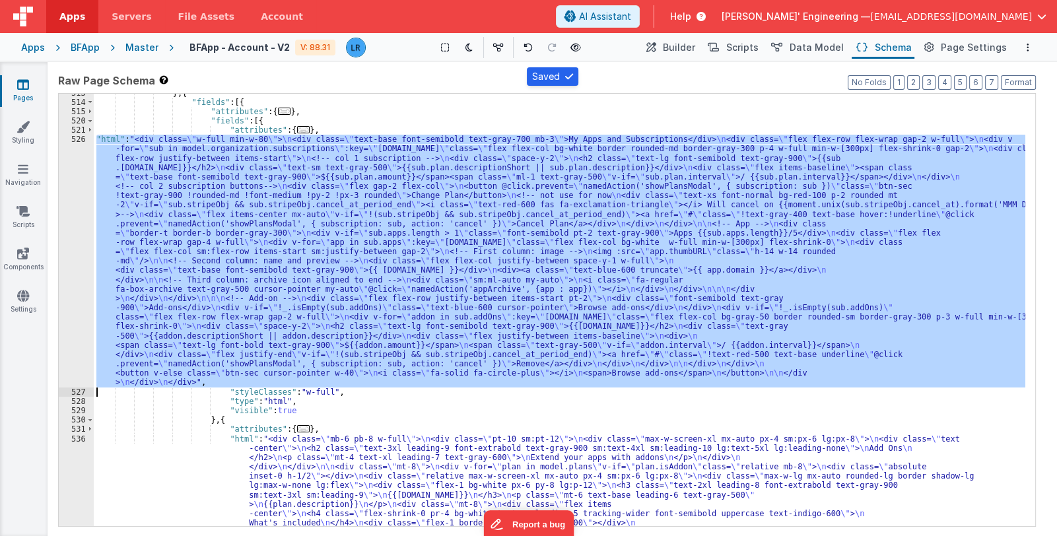
click at [76, 304] on div "526" at bounding box center [76, 261] width 35 height 253
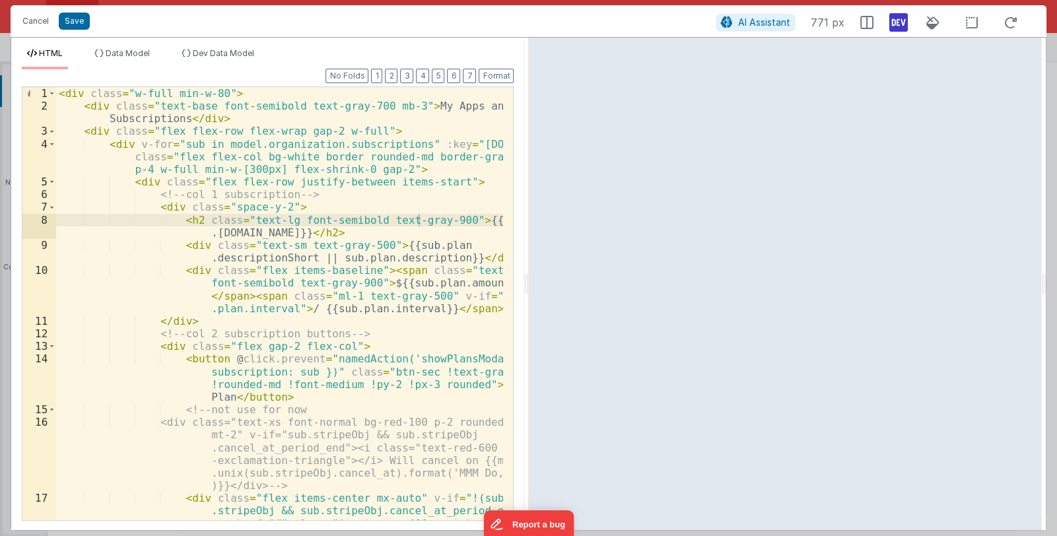
click at [893, 26] on icon at bounding box center [898, 22] width 18 height 21
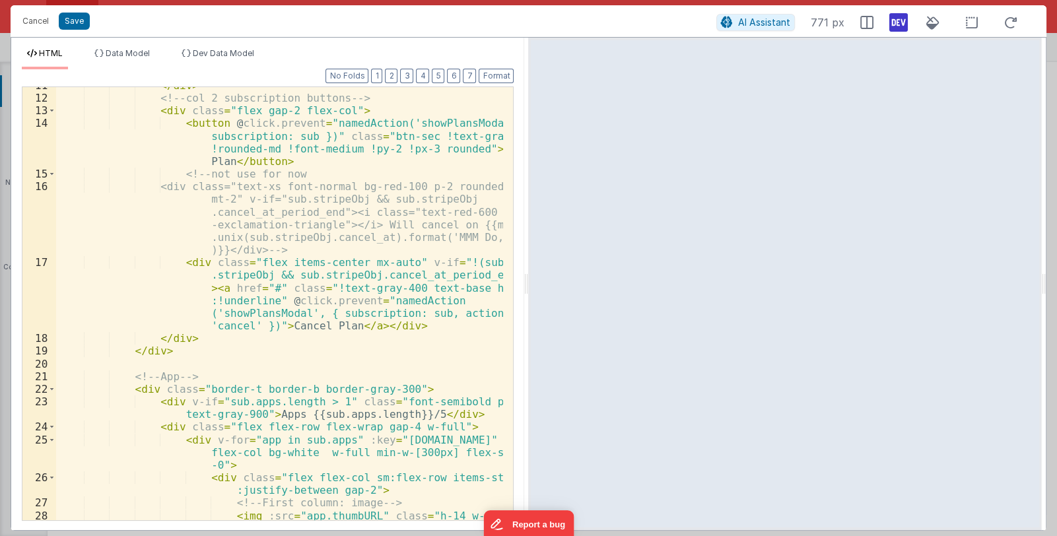
scroll to position [314, 0]
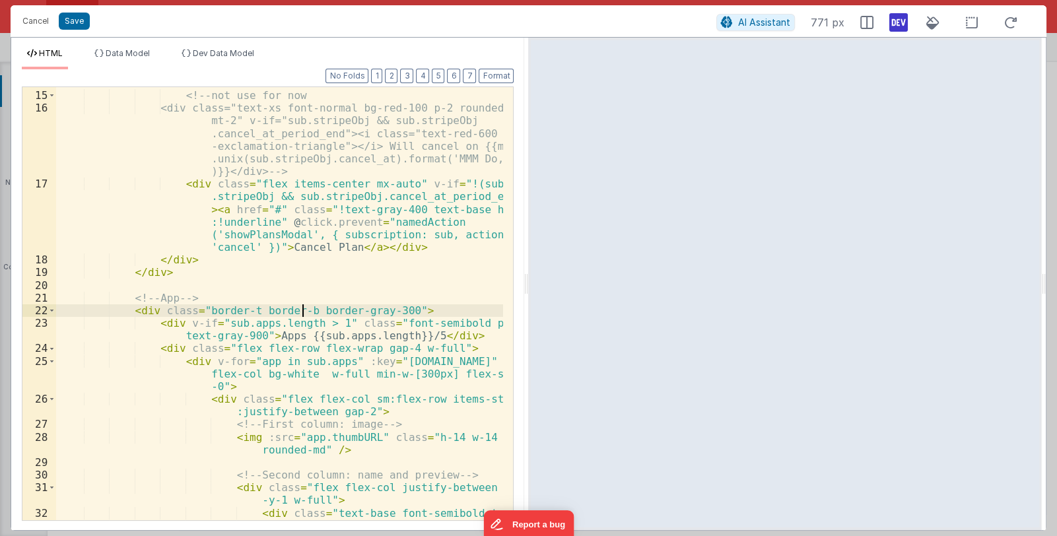
click at [300, 310] on div "< button @ click.prevent = "namedAction('showPlansModal', { subscription: sub }…" at bounding box center [280, 293] width 448 height 509
drag, startPoint x: 199, startPoint y: 309, endPoint x: 365, endPoint y: 308, distance: 166.4
click at [365, 308] on div "< button @ click.prevent = "namedAction('showPlansModal', { subscription: sub }…" at bounding box center [280, 293] width 448 height 509
drag, startPoint x: 131, startPoint y: 309, endPoint x: 385, endPoint y: 312, distance: 254.2
click at [385, 312] on div "< button @ click.prevent = "namedAction('showPlansModal', { subscription: sub }…" at bounding box center [280, 293] width 448 height 509
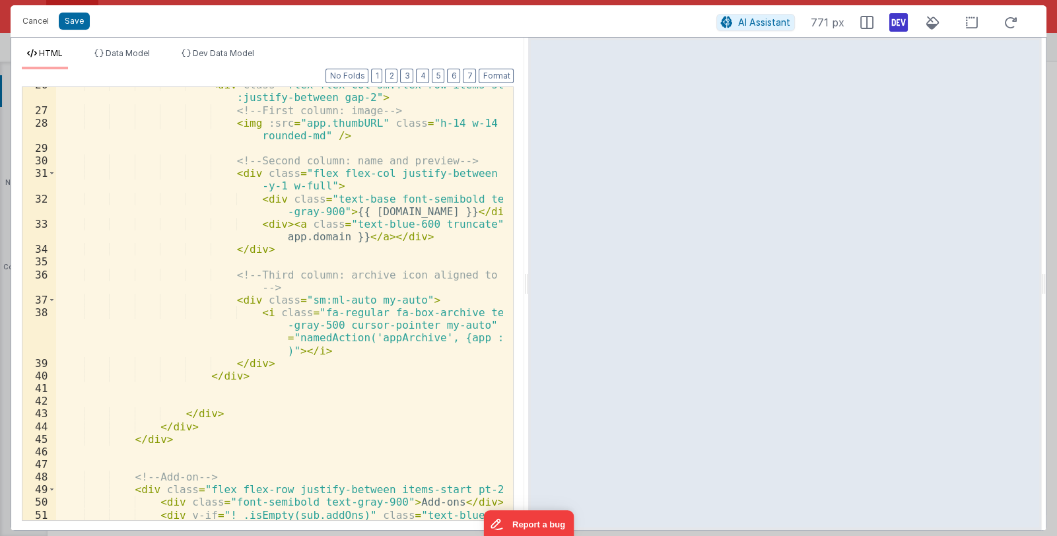
scroll to position [746, 0]
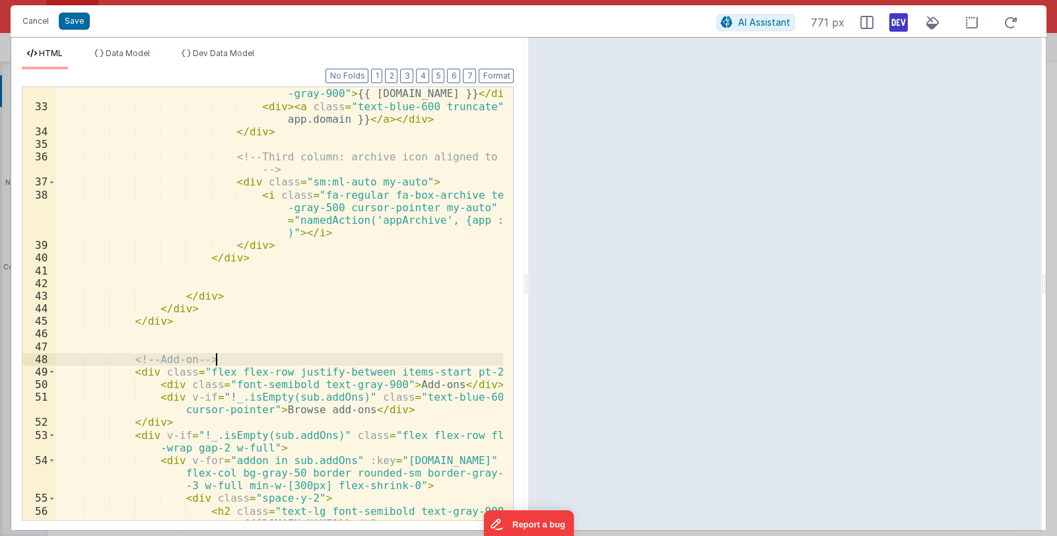
click at [222, 356] on div "< div class = "text-base font-semibold text -gray-900" > {{ app.name }} </ div …" at bounding box center [280, 317] width 448 height 484
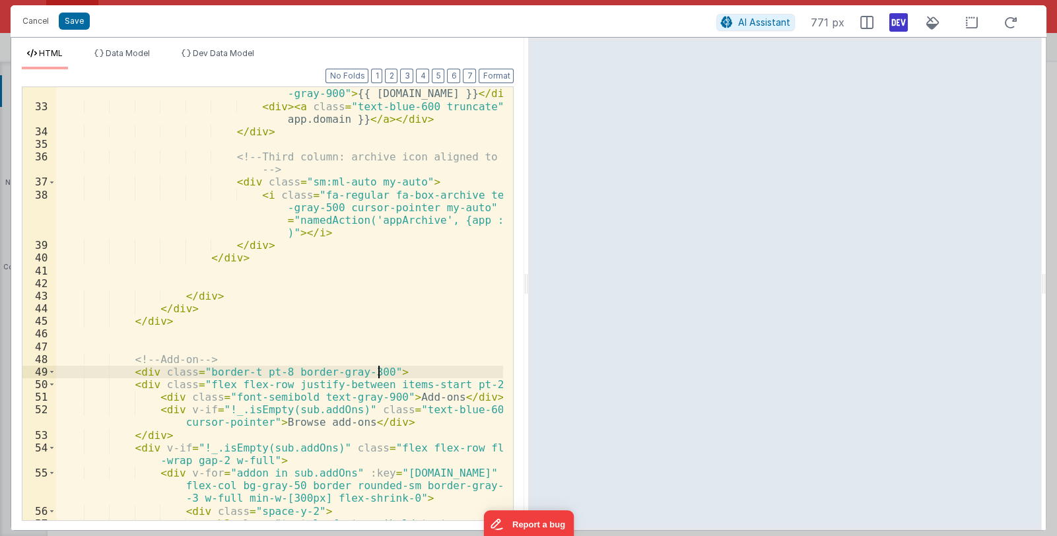
scroll to position [864, 0]
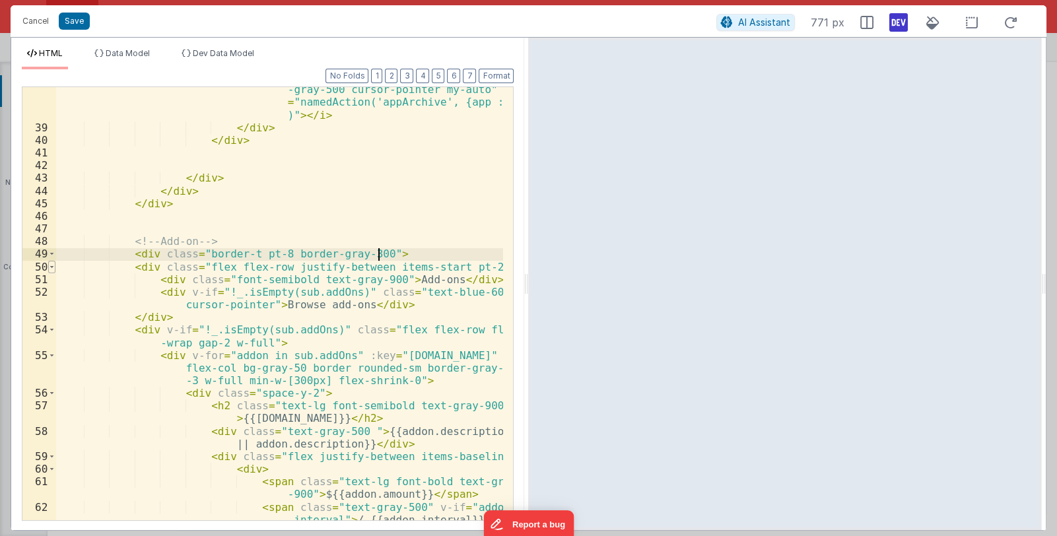
click at [50, 263] on span at bounding box center [51, 267] width 7 height 13
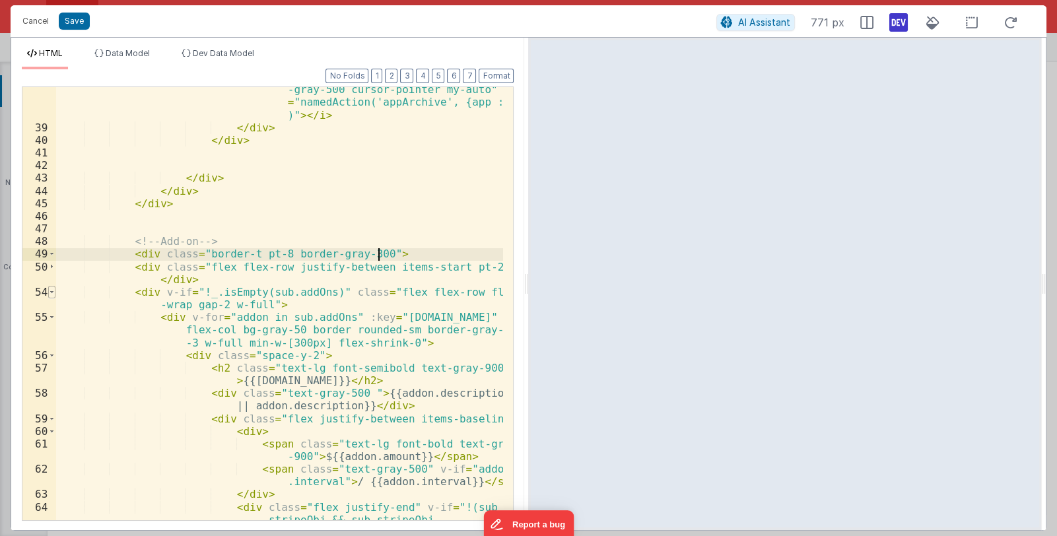
click at [53, 289] on span at bounding box center [51, 292] width 7 height 13
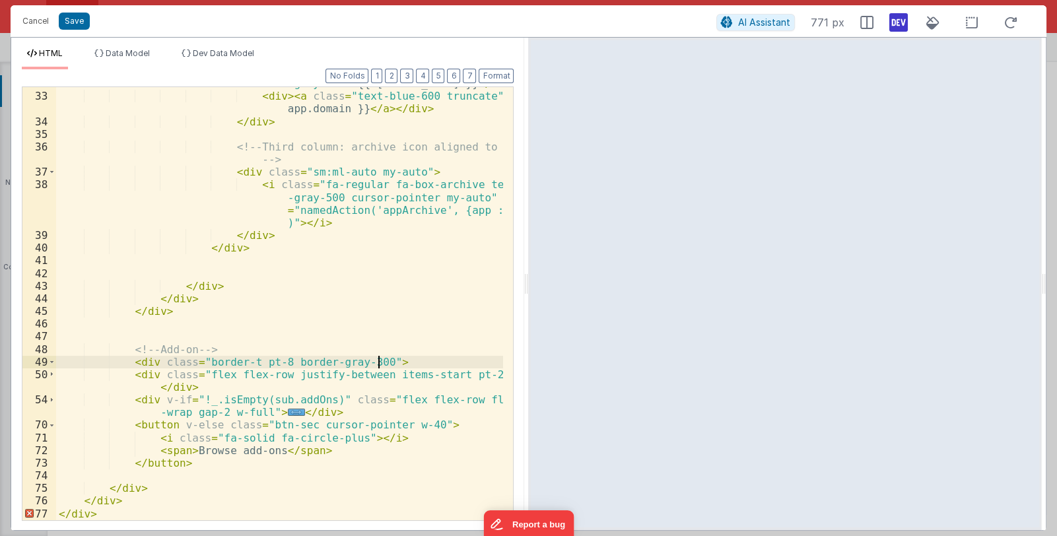
scroll to position [756, 0]
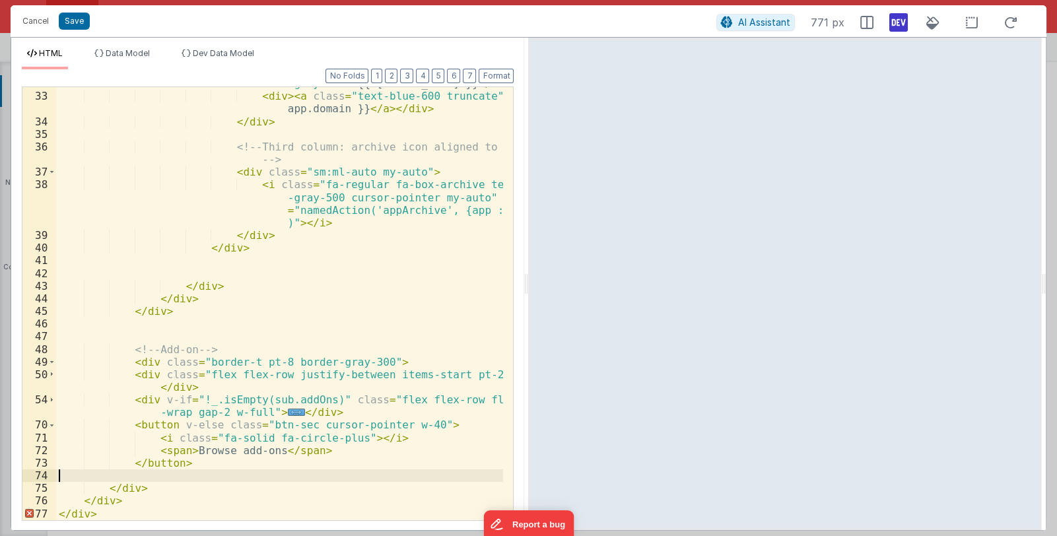
click at [151, 476] on div "< div class = "text-base font-semibold text -gray-900" > {{ app.name }} </ div …" at bounding box center [280, 300] width 448 height 471
click at [506, 73] on button "Format" at bounding box center [496, 76] width 35 height 15
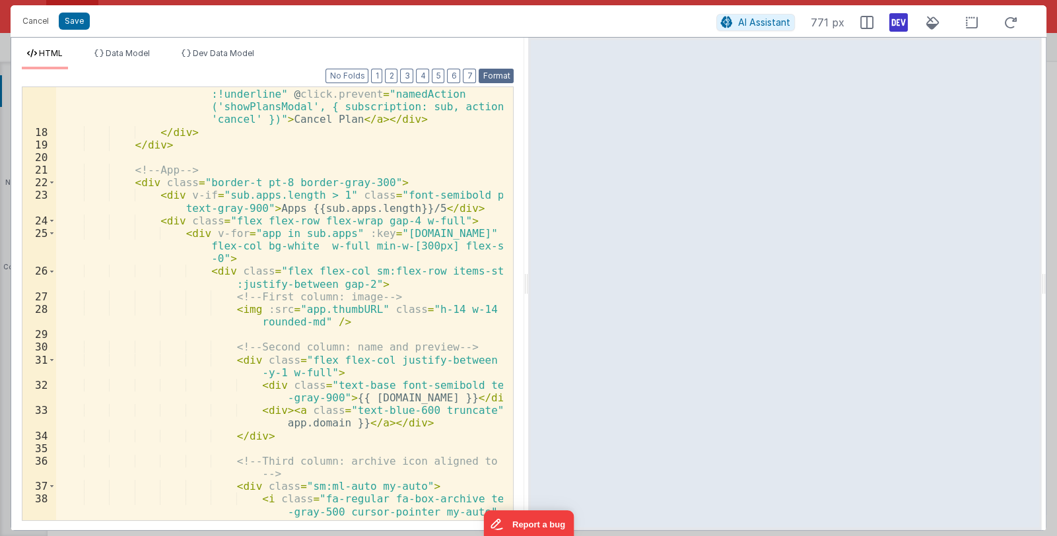
scroll to position [442, 0]
click at [257, 184] on div "< div class = "flex items-center mx-auto" v-if = "!(sub .stripeObj && sub.strip…" at bounding box center [280, 330] width 448 height 560
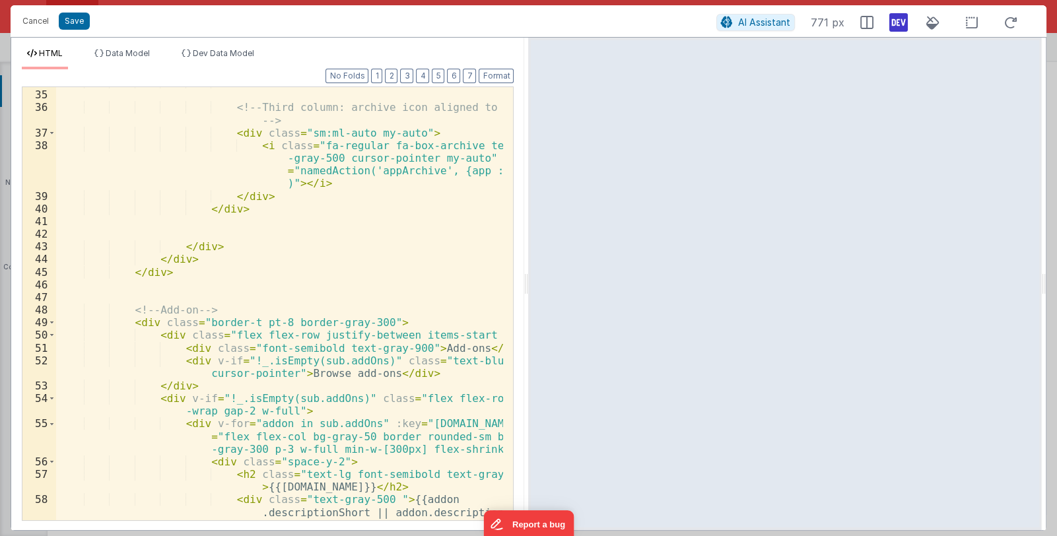
scroll to position [796, 0]
click at [265, 322] on div "</ div > <!-- Third column: archive icon aligned to end --> < div class = "sm:m…" at bounding box center [280, 318] width 448 height 484
drag, startPoint x: 463, startPoint y: 333, endPoint x: 486, endPoint y: 332, distance: 23.1
click at [486, 332] on div "</ div > <!-- Third column: archive icon aligned to end --> < div class = "sm:m…" at bounding box center [280, 318] width 448 height 484
click at [448, 329] on div "</ div > <!-- Third column: archive icon aligned to end --> < div class = "sm:m…" at bounding box center [280, 318] width 448 height 484
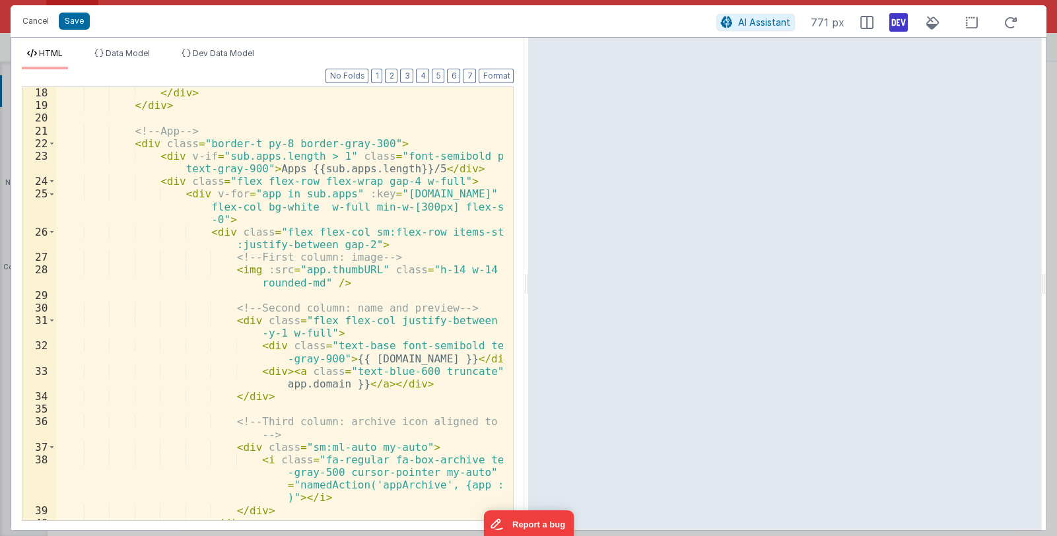
scroll to position [442, 0]
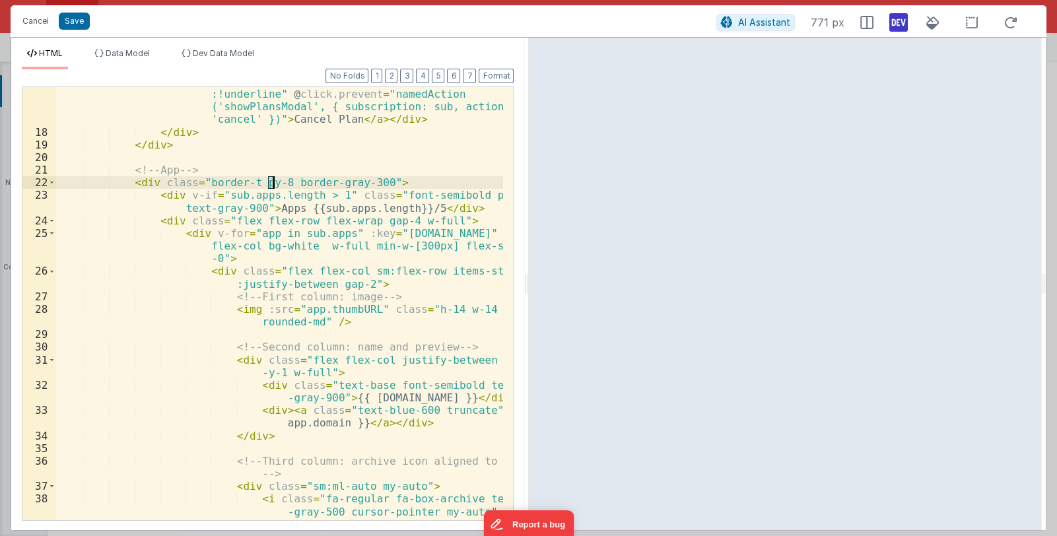
click at [271, 178] on div "< div class = "flex items-center mx-auto" v-if = "!(sub .stripeObj && sub.strip…" at bounding box center [280, 330] width 448 height 560
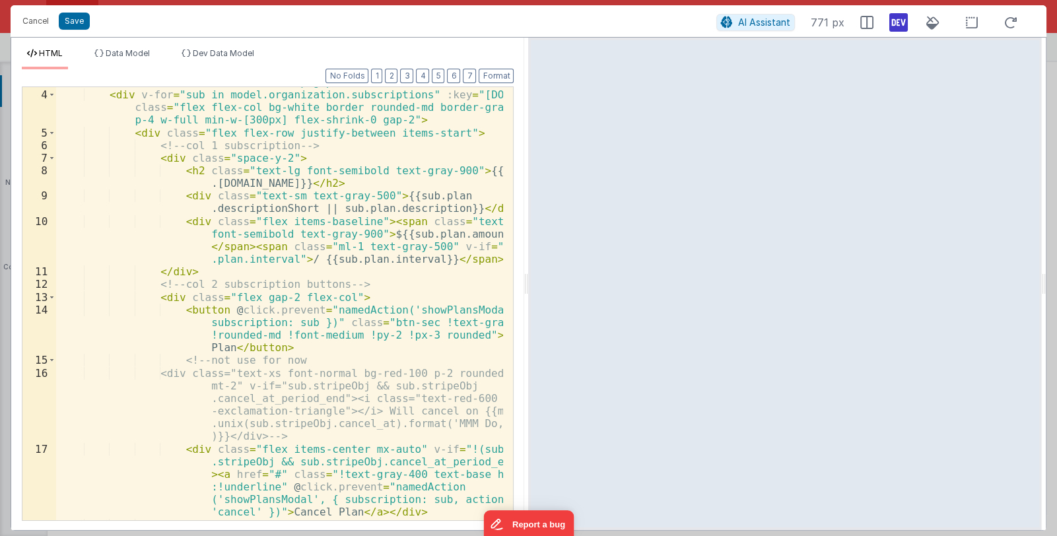
scroll to position [0, 0]
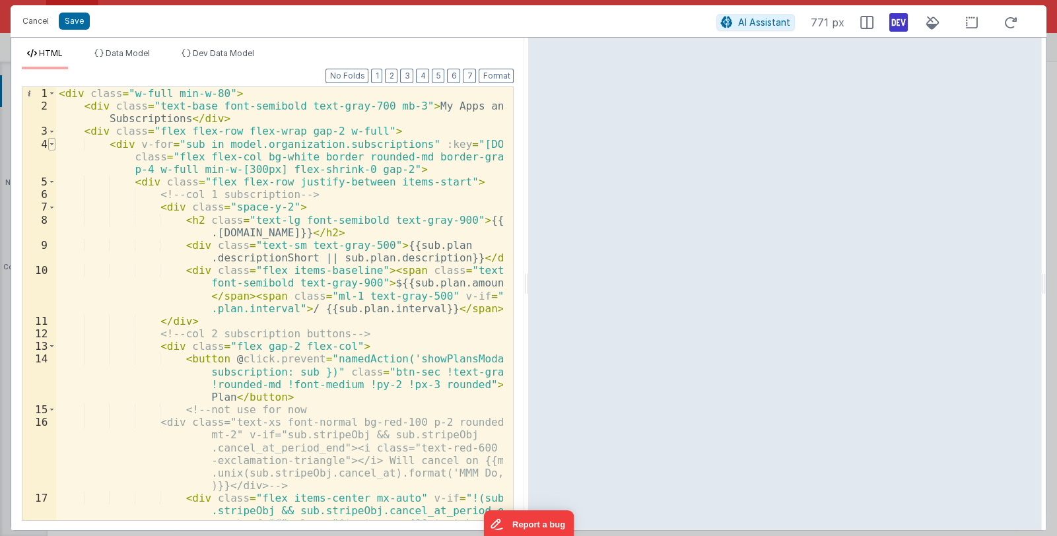
click at [50, 144] on span at bounding box center [51, 144] width 7 height 13
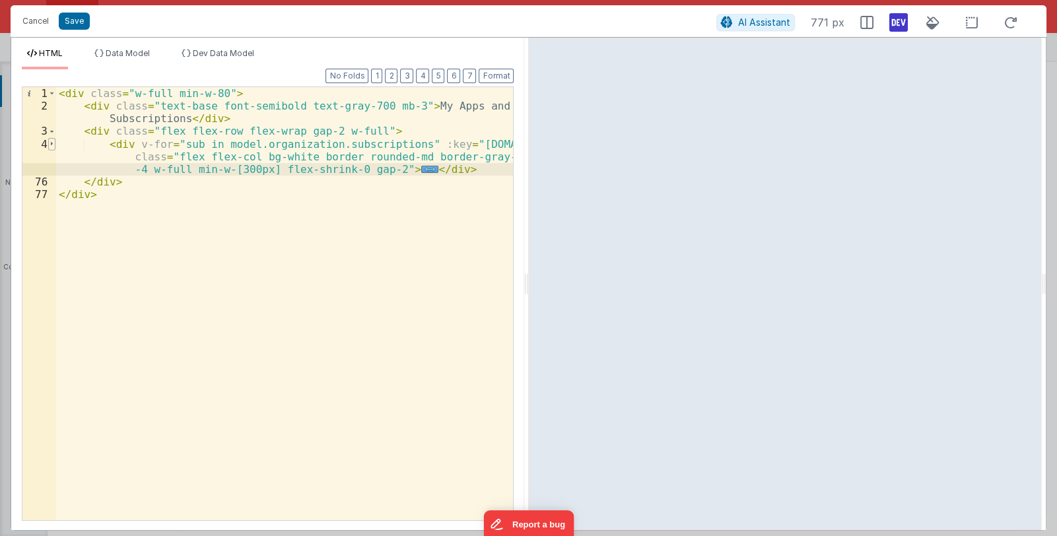
click at [50, 144] on span at bounding box center [51, 144] width 7 height 13
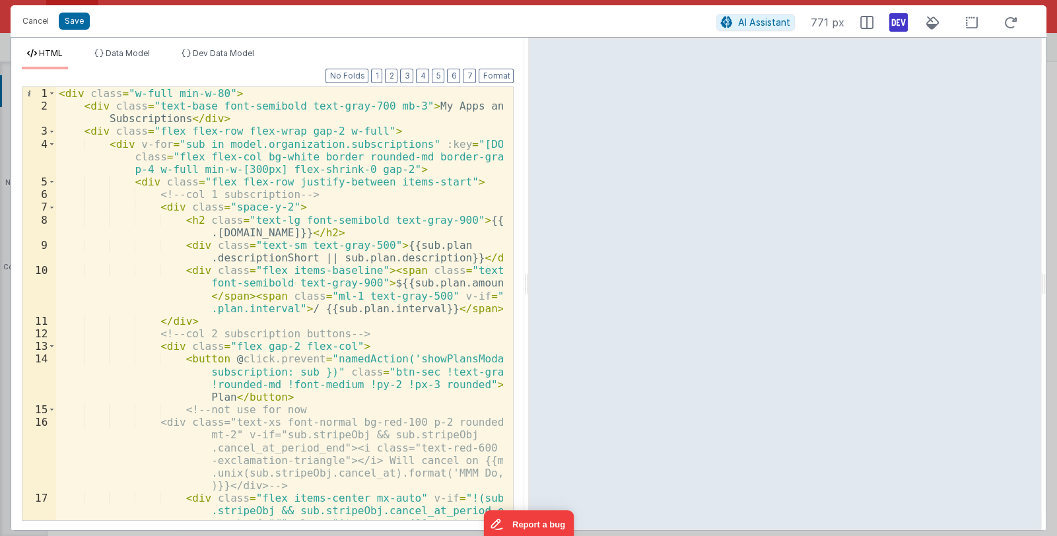
click at [152, 183] on div "< div class = "w-full min-w-80" > < div class = "text-base font-semibold text-g…" at bounding box center [280, 348] width 448 height 522
click at [49, 180] on span at bounding box center [51, 182] width 7 height 13
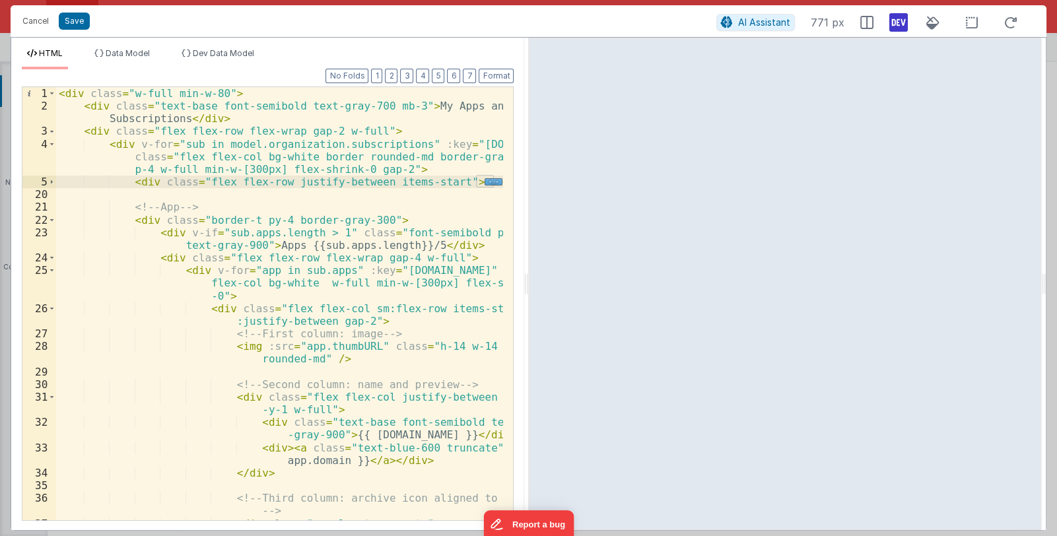
click at [435, 181] on div "< div class = "w-full min-w-80" > < div class = "text-base font-semibold text-g…" at bounding box center [280, 335] width 448 height 496
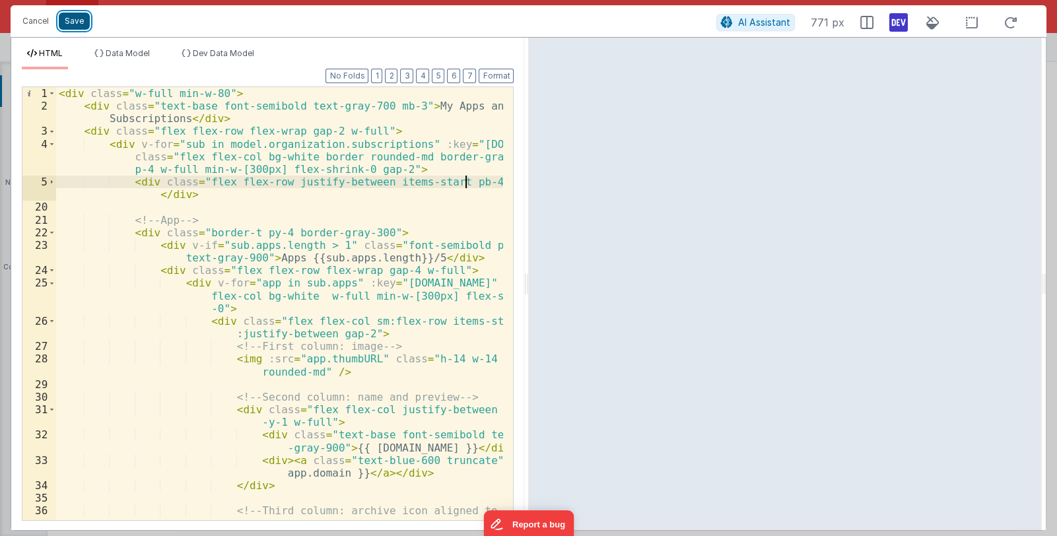
click at [68, 18] on button "Save" at bounding box center [74, 21] width 31 height 17
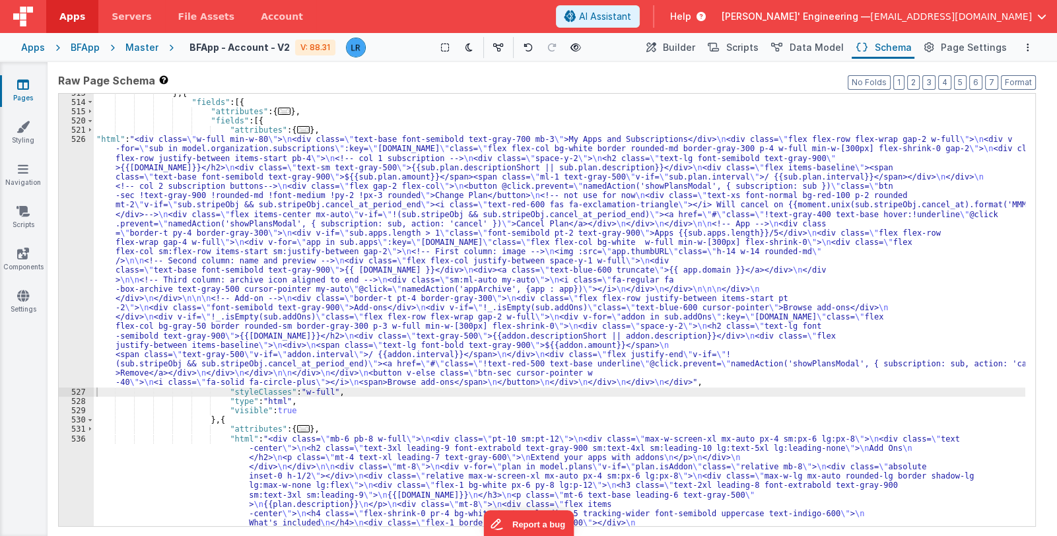
drag, startPoint x: 366, startPoint y: 256, endPoint x: 326, endPoint y: 270, distance: 42.6
click at [366, 256] on div "} , { "fields" : [{ "attributes" : { ... } , "fields" : [{ "attributes" : { ...…" at bounding box center [560, 520] width 932 height 864
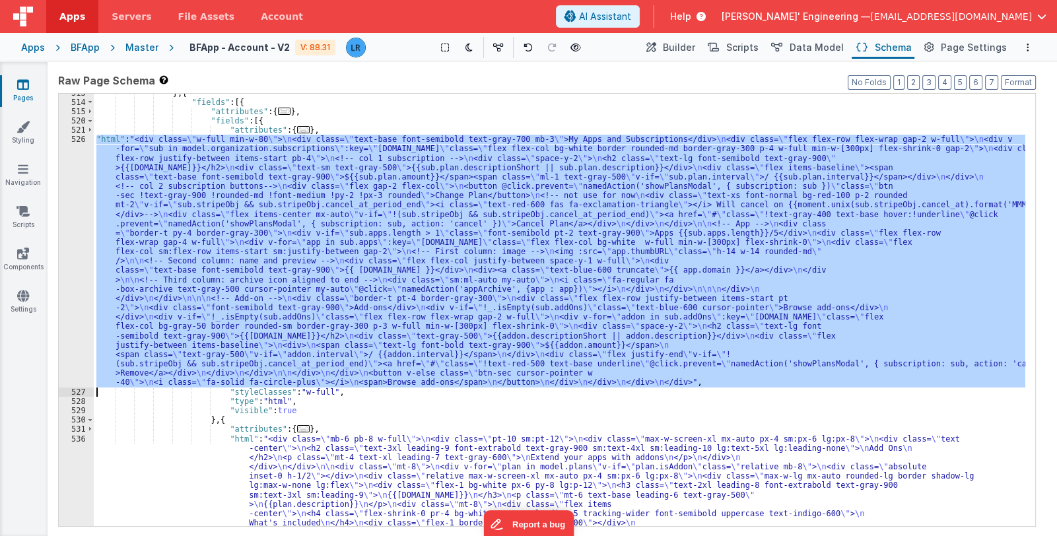
click at [69, 305] on div "526" at bounding box center [76, 261] width 35 height 253
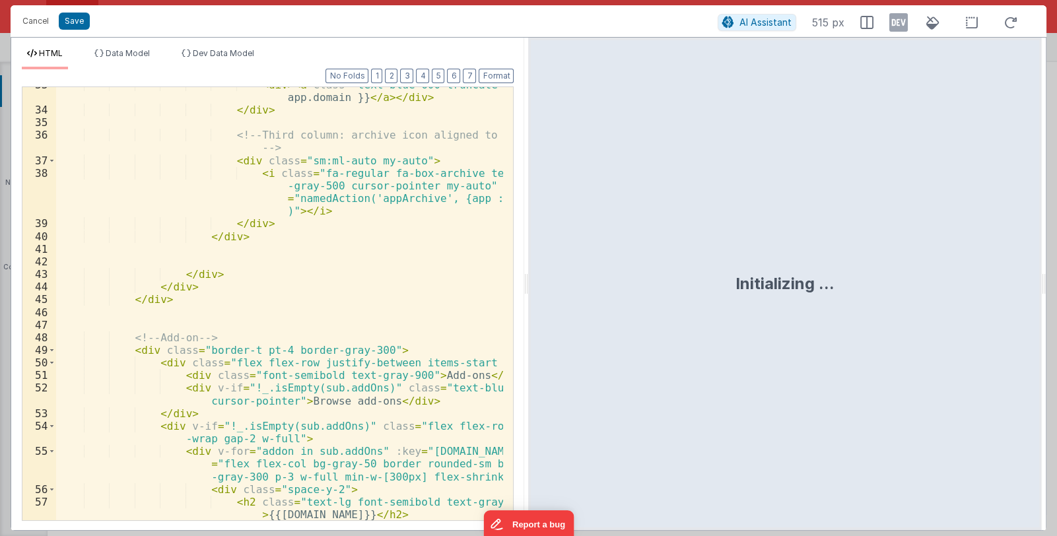
scroll to position [729, 0]
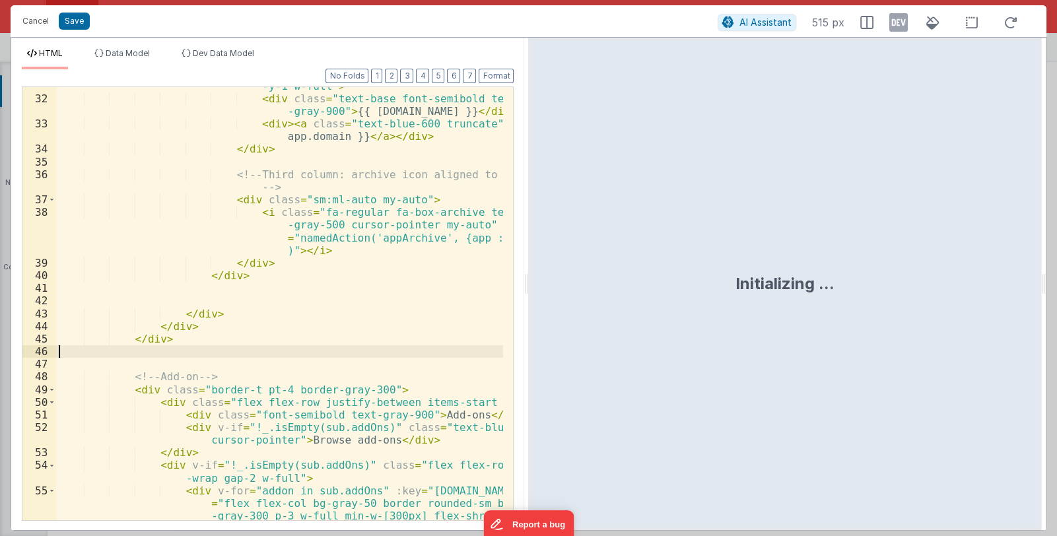
click at [338, 347] on div "< div class = "flex flex-col justify-between space -y-1 w-full" > < div class =…" at bounding box center [280, 302] width 448 height 471
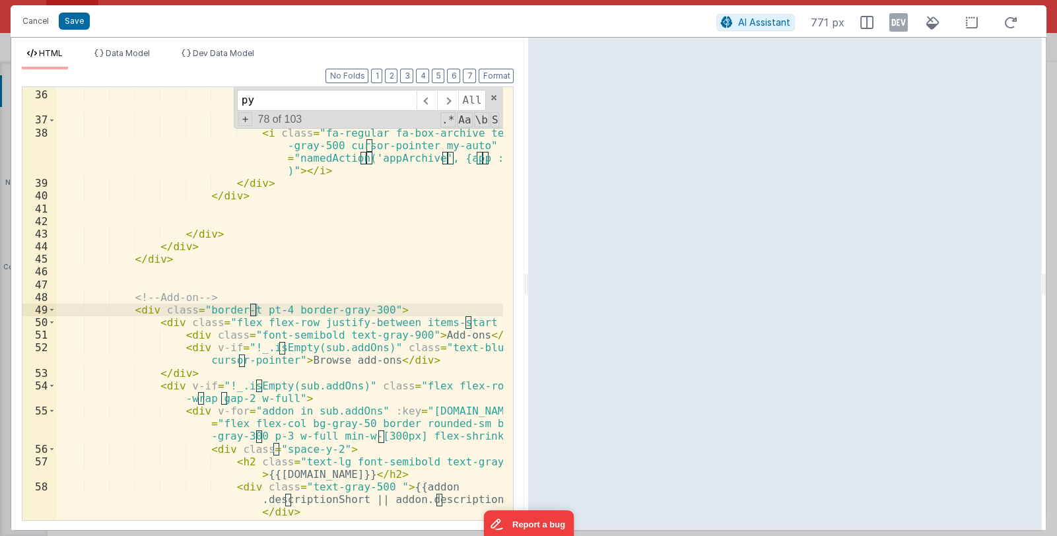
scroll to position [74, 0]
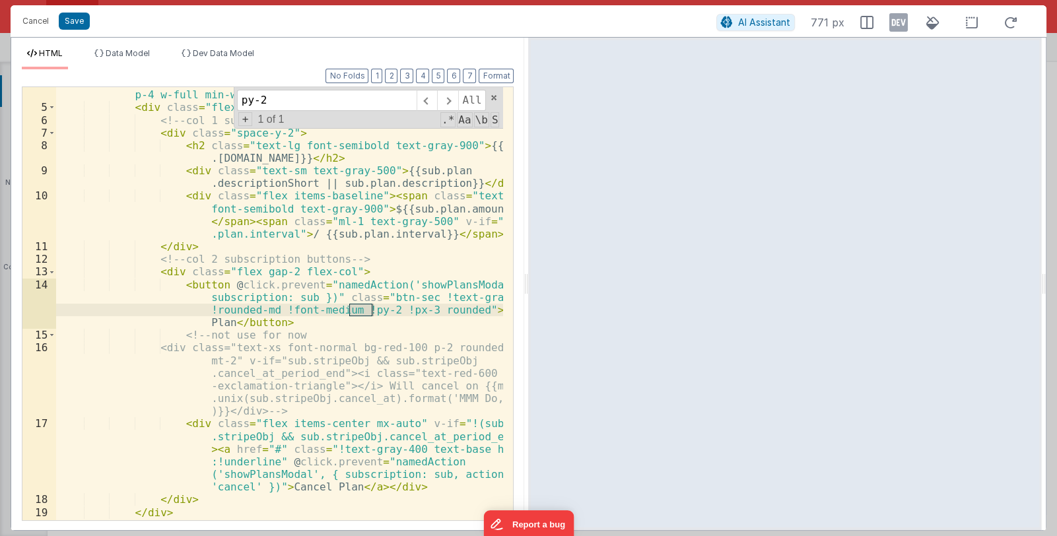
type input "py-2"
drag, startPoint x: 345, startPoint y: 312, endPoint x: 406, endPoint y: 310, distance: 61.4
click at [406, 310] on div "< div v-for = "sub in model.organization.subscriptions" :key = "sub.id" class =…" at bounding box center [280, 305] width 448 height 484
drag, startPoint x: 411, startPoint y: 310, endPoint x: 452, endPoint y: 308, distance: 41.6
click at [452, 308] on div "< div v-for = "sub in model.organization.subscriptions" :key = "sub.id" class =…" at bounding box center [280, 305] width 448 height 484
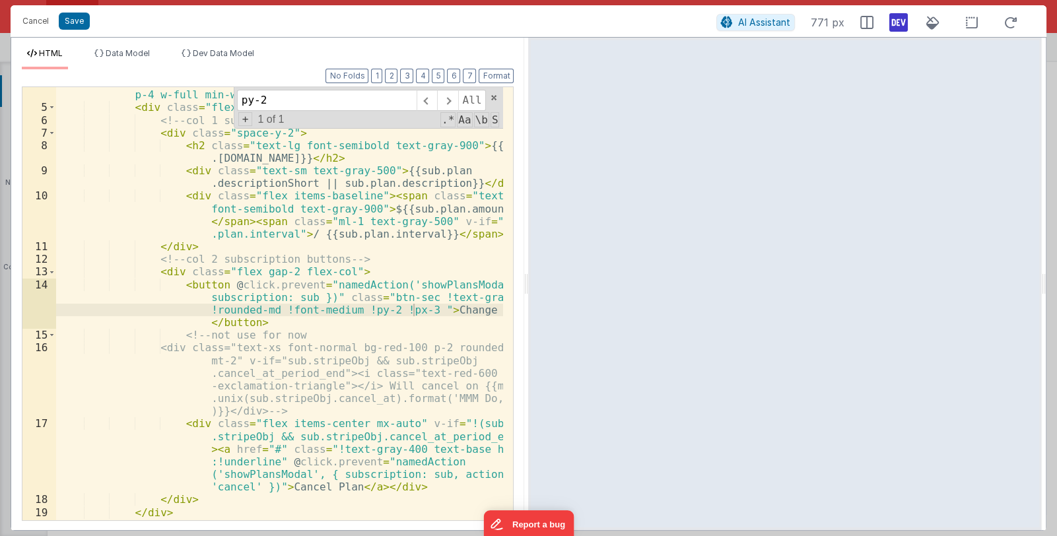
click at [891, 24] on icon at bounding box center [898, 22] width 18 height 21
drag, startPoint x: 198, startPoint y: 312, endPoint x: 261, endPoint y: 312, distance: 62.7
click at [261, 312] on div "< div v-for = "sub in model.organization.subscriptions" :key = "sub.id" class =…" at bounding box center [280, 305] width 448 height 484
drag, startPoint x: 265, startPoint y: 306, endPoint x: 195, endPoint y: 309, distance: 70.0
click at [195, 309] on div "< div v-for = "sub in model.organization.subscriptions" :key = "sub.id" class =…" at bounding box center [280, 305] width 448 height 484
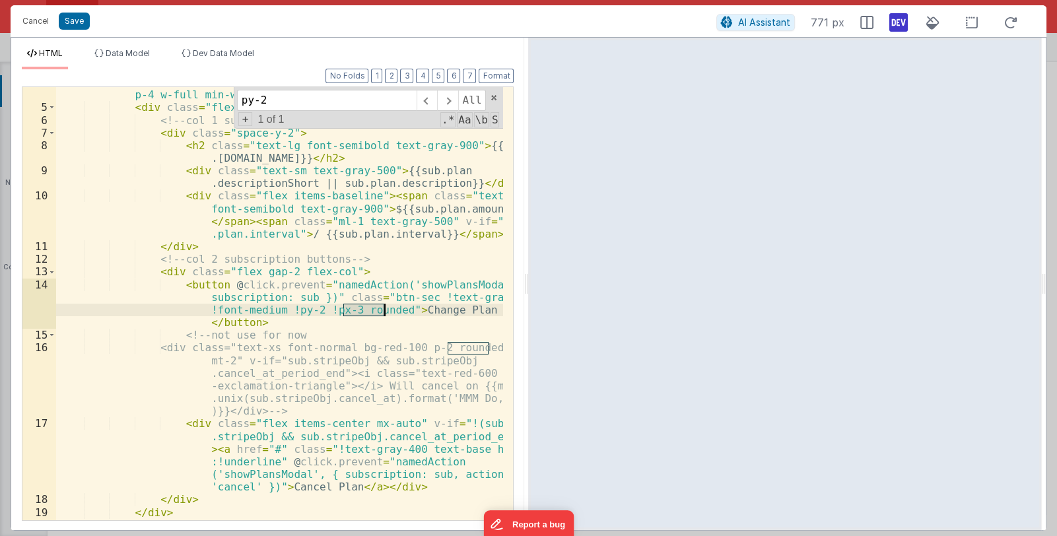
drag, startPoint x: 341, startPoint y: 309, endPoint x: 386, endPoint y: 307, distance: 44.3
click at [386, 307] on div "< div v-for = "sub in model.organization.subscriptions" :key = "sub.id" class =…" at bounding box center [280, 305] width 448 height 484
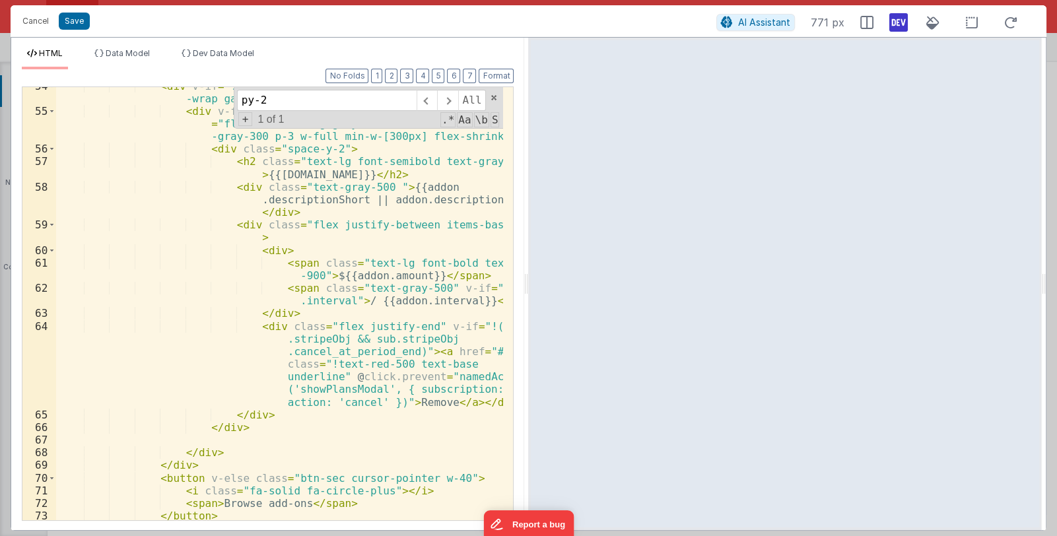
scroll to position [1148, 0]
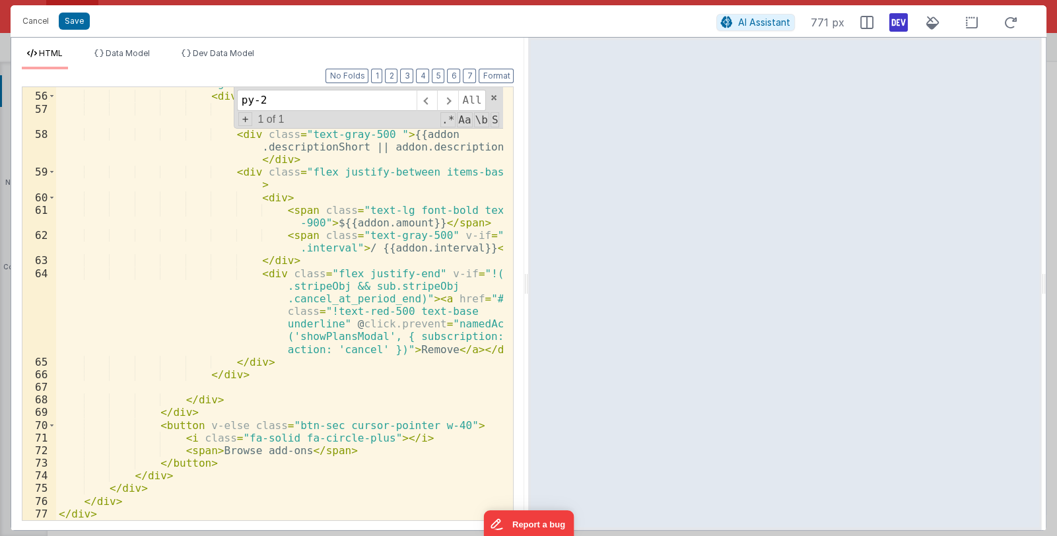
click at [409, 421] on div "< div v-for = "addon in sub.addOns" :key = "sub.id" class = "flex flex-col bg-g…" at bounding box center [280, 294] width 448 height 484
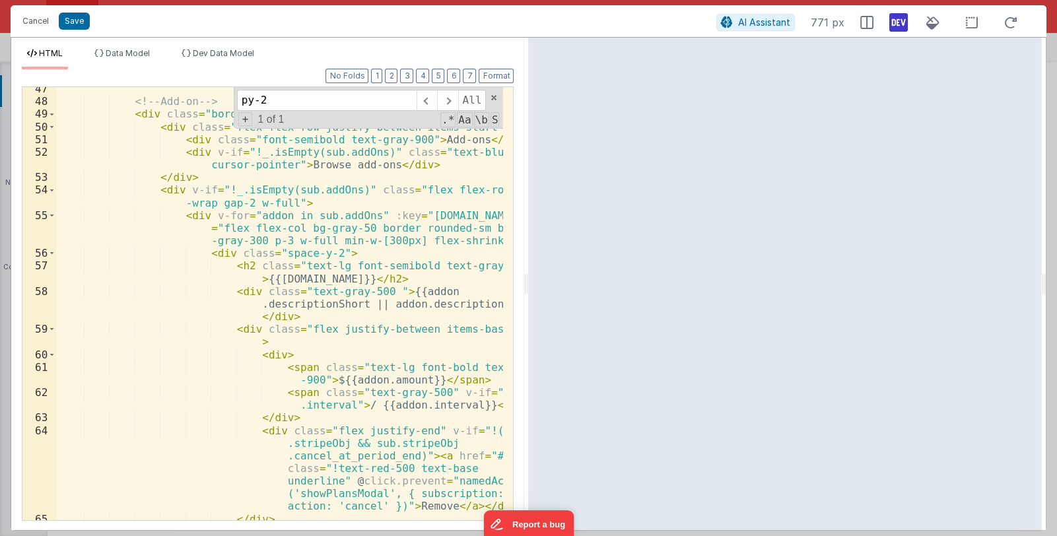
scroll to position [912, 0]
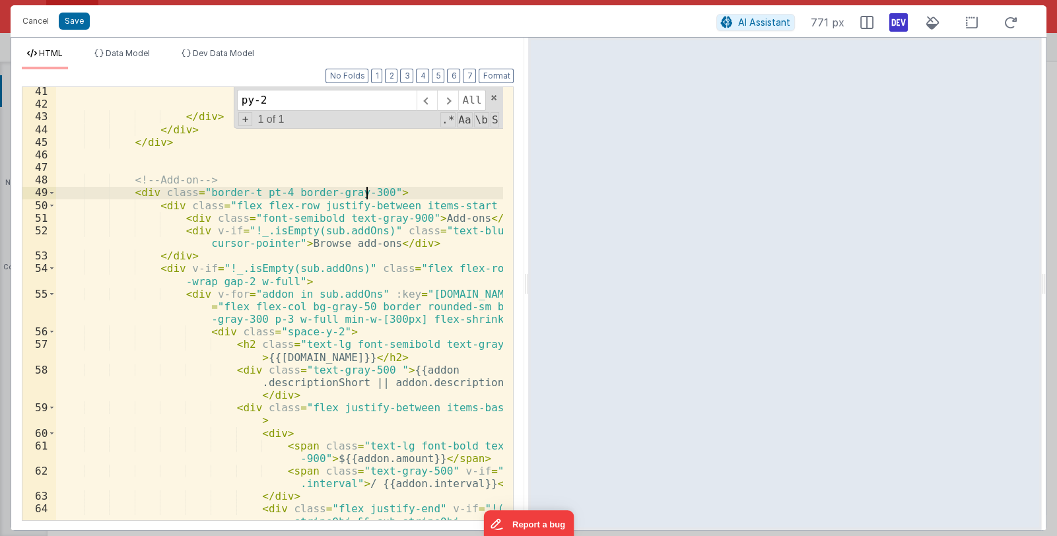
click at [366, 193] on div "</ div > </ div > </ div > <!-- Add-on --> < div class = "border-t pt-4 border-…" at bounding box center [280, 352] width 448 height 534
drag, startPoint x: 373, startPoint y: 192, endPoint x: 426, endPoint y: 193, distance: 52.8
click at [426, 193] on div "</ div > </ div > </ div > <!-- Add-on --> < div class = "border-t pt-4 border-…" at bounding box center [280, 352] width 448 height 534
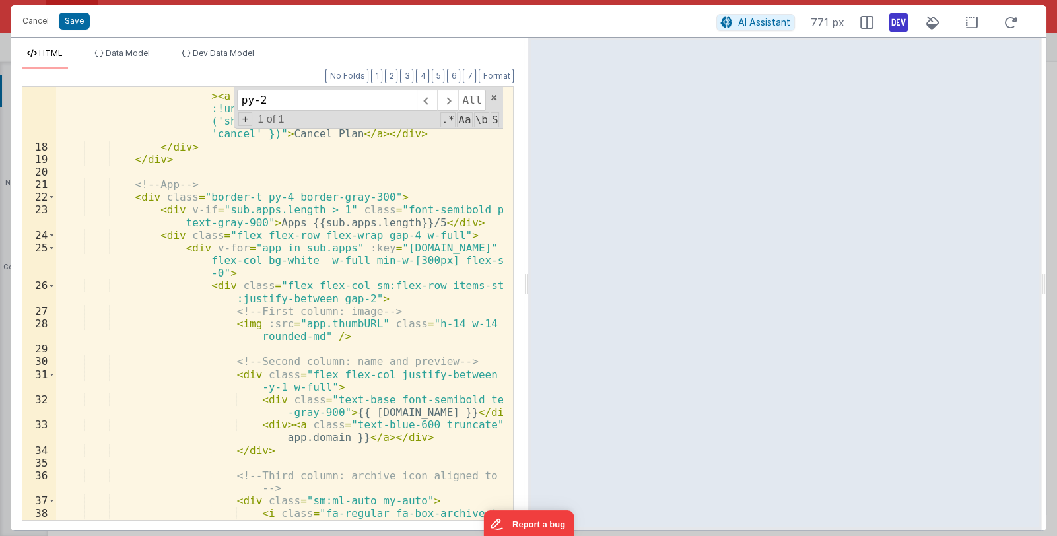
scroll to position [376, 0]
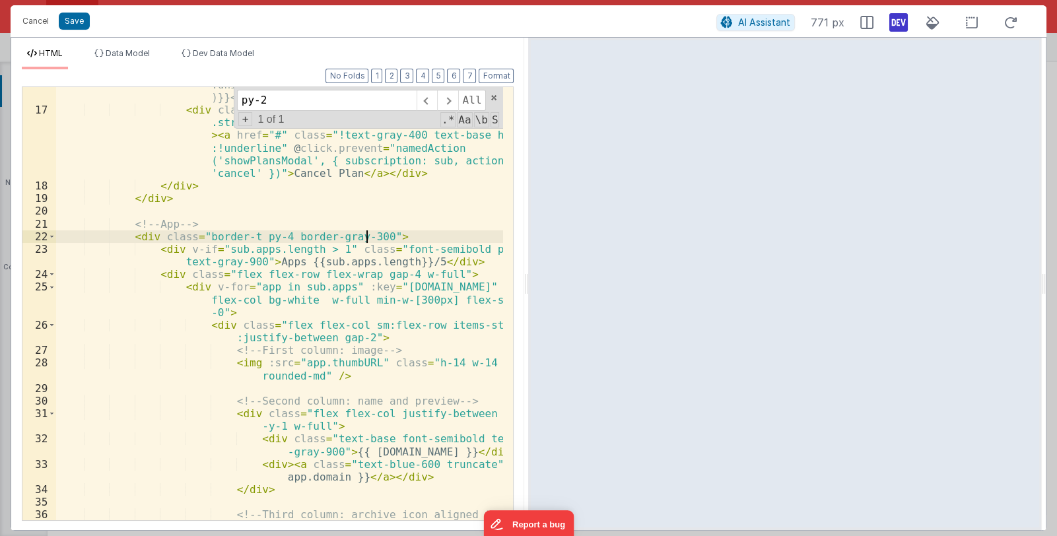
click at [366, 230] on div "<div class="text-xs font-normal bg-red-100 p-2 rounded mt-2" v-if="sub.stripeOb…" at bounding box center [280, 295] width 448 height 534
drag, startPoint x: 456, startPoint y: 252, endPoint x: 482, endPoint y: 249, distance: 26.0
click at [482, 249] on div "<div class="text-xs font-normal bg-red-100 p-2 rounded mt-2" v-if="sub.stripeOb…" at bounding box center [280, 295] width 448 height 534
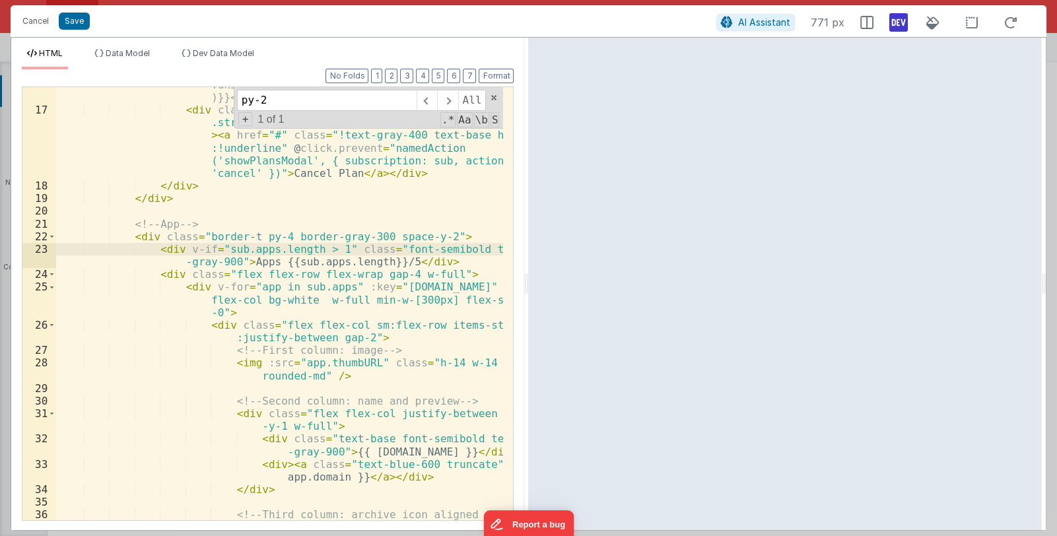
click at [458, 251] on div "<div class="text-xs font-normal bg-red-100 p-2 rounded mt-2" v-if="sub.stripeOb…" at bounding box center [280, 295] width 448 height 534
click at [495, 95] on span at bounding box center [493, 97] width 9 height 9
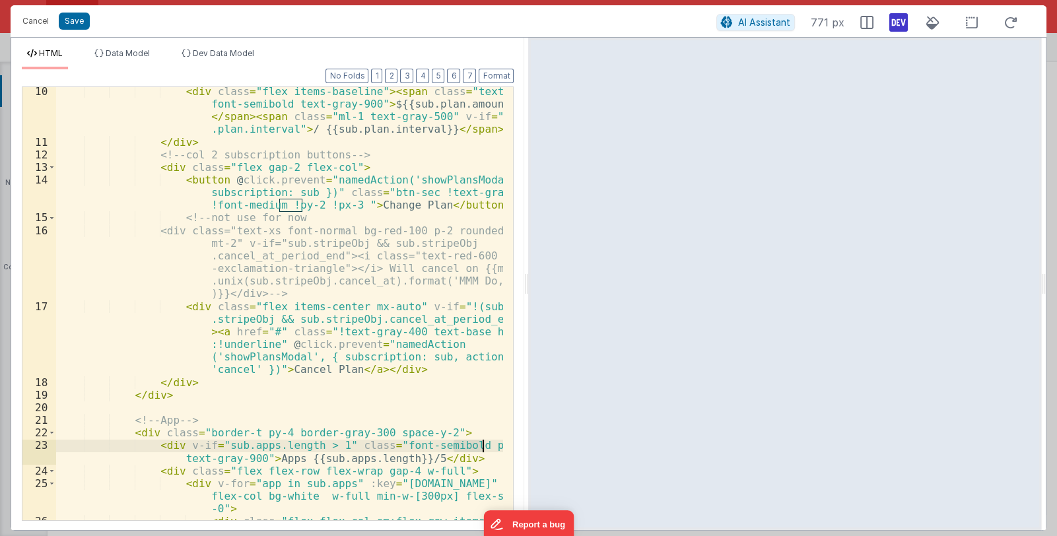
scroll to position [22, 0]
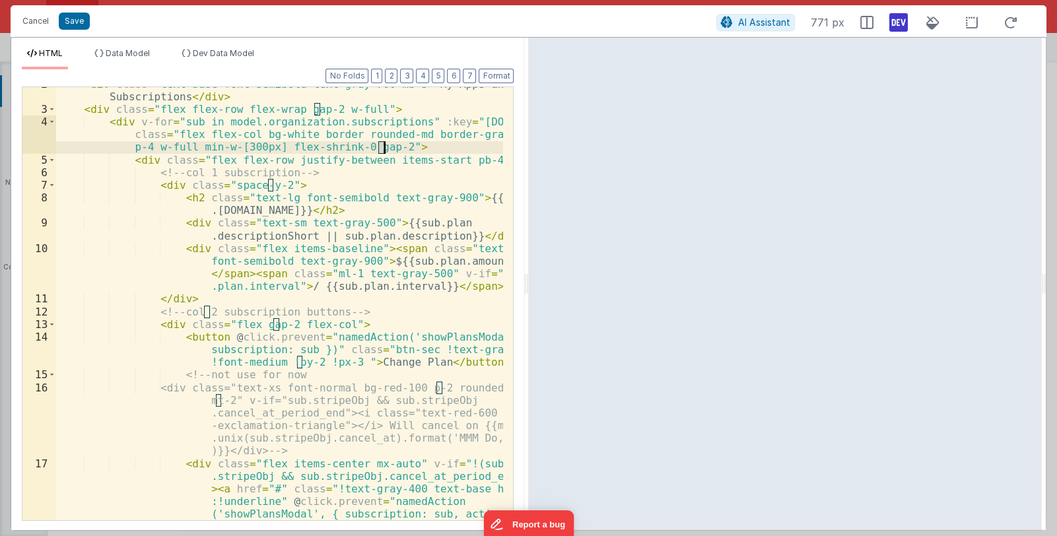
click at [381, 147] on div "< div class = "text-base font-semibold text-gray-700 mb-3" > My Apps and Subscr…" at bounding box center [280, 345] width 448 height 534
drag, startPoint x: 442, startPoint y: 160, endPoint x: 458, endPoint y: 182, distance: 27.9
click at [466, 161] on div "< div class = "text-base font-semibold text-gray-700 mb-3" > My Apps and Subscr…" at bounding box center [280, 345] width 448 height 534
click at [440, 161] on div "< div class = "text-base font-semibold text-gray-700 mb-3" > My Apps and Subscr…" at bounding box center [279, 303] width 447 height 433
drag, startPoint x: 440, startPoint y: 158, endPoint x: 465, endPoint y: 158, distance: 25.1
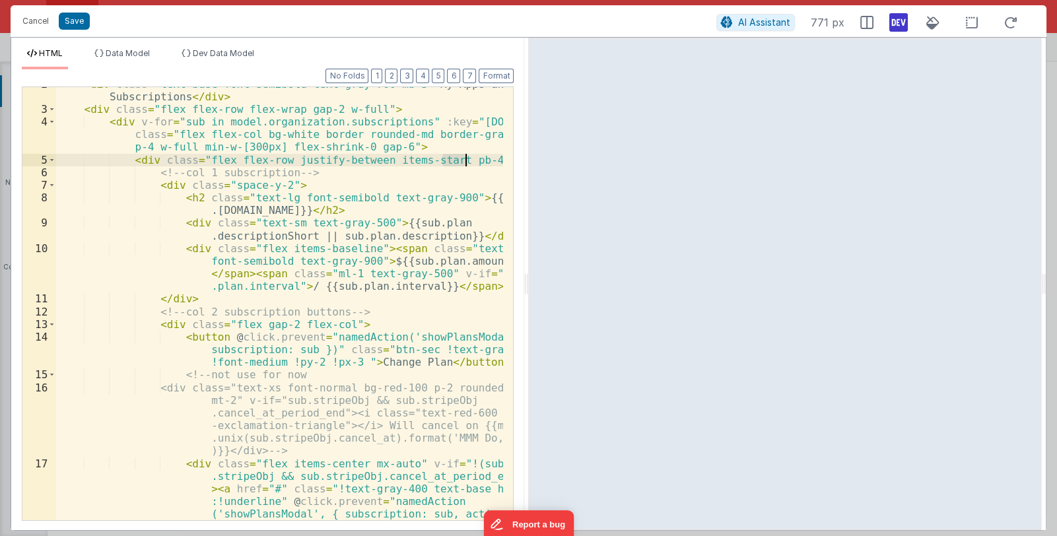
click at [465, 158] on div "< div class = "text-base font-semibold text-gray-700 mb-3" > My Apps and Subscr…" at bounding box center [280, 345] width 448 height 534
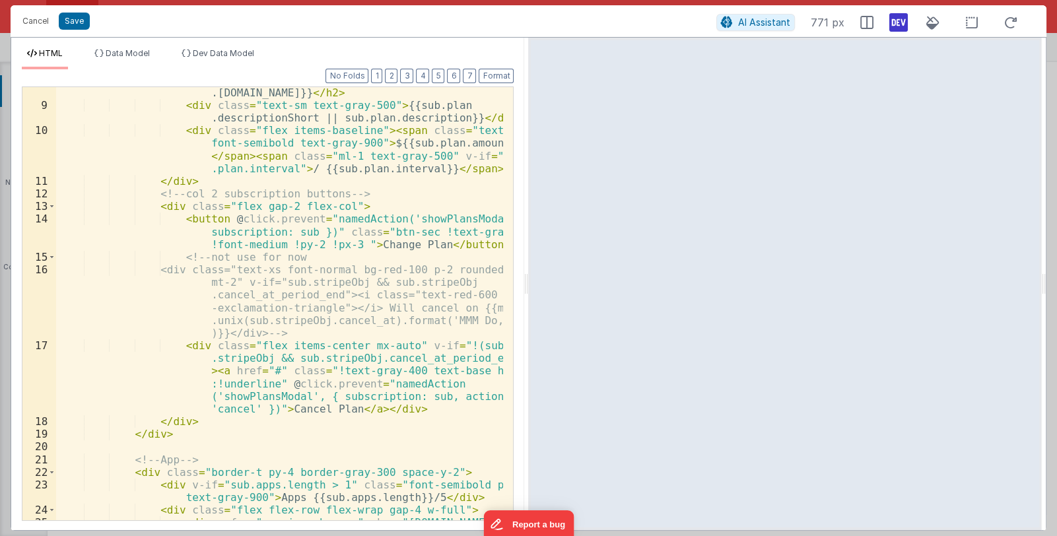
scroll to position [257, 0]
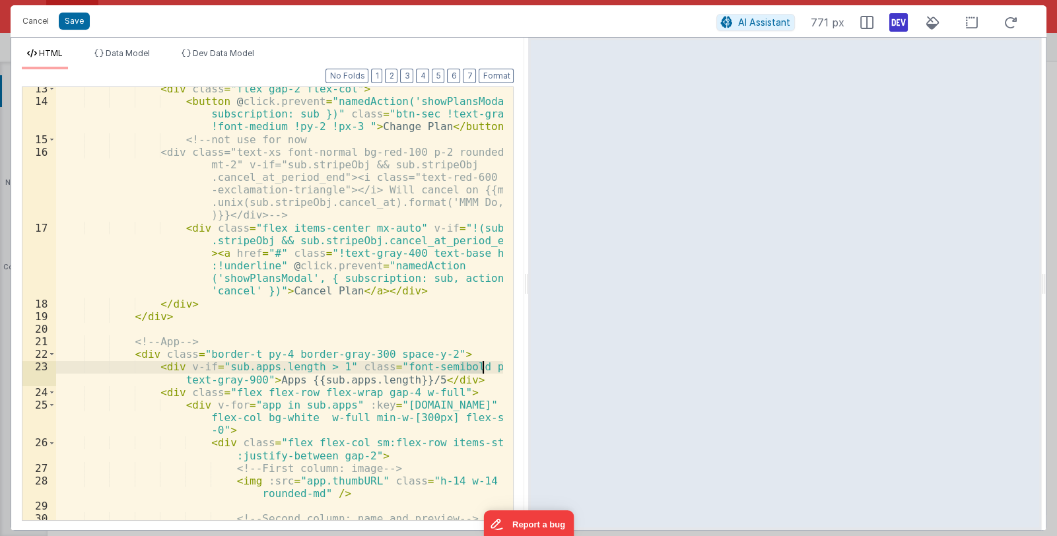
drag, startPoint x: 460, startPoint y: 368, endPoint x: 482, endPoint y: 367, distance: 22.5
click at [482, 367] on div "< div class = "flex gap-2 flex-col" > < button @ click.prevent = "namedAction('…" at bounding box center [280, 318] width 448 height 471
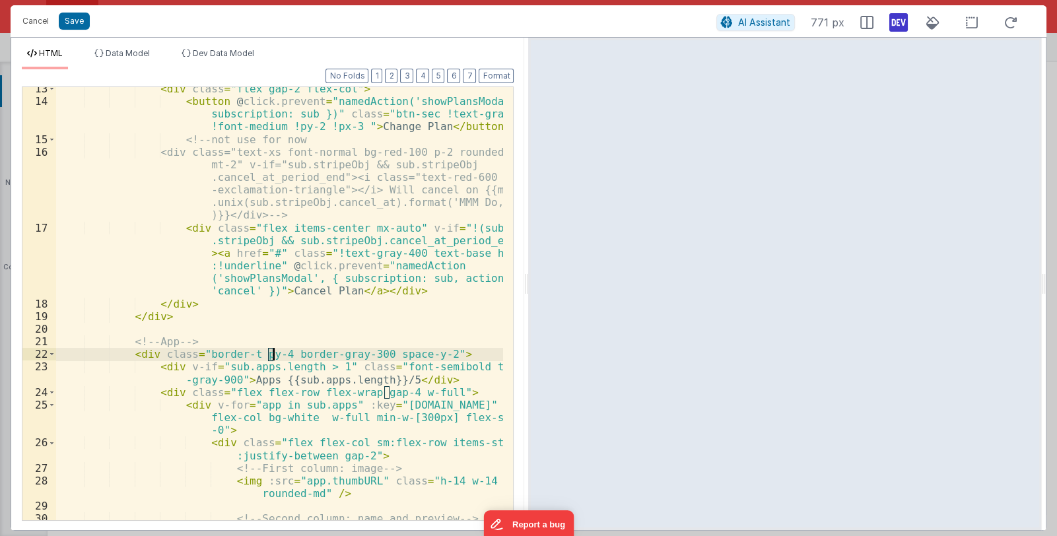
drag, startPoint x: 265, startPoint y: 352, endPoint x: 275, endPoint y: 352, distance: 9.9
click at [275, 352] on div "< div class = "flex gap-2 flex-col" > < button @ click.prevent = "namedAction('…" at bounding box center [280, 318] width 448 height 471
drag, startPoint x: 249, startPoint y: 355, endPoint x: 271, endPoint y: 355, distance: 21.8
click at [271, 353] on div "< div class = "flex gap-2 flex-col" > < button @ click.prevent = "namedAction('…" at bounding box center [280, 318] width 448 height 471
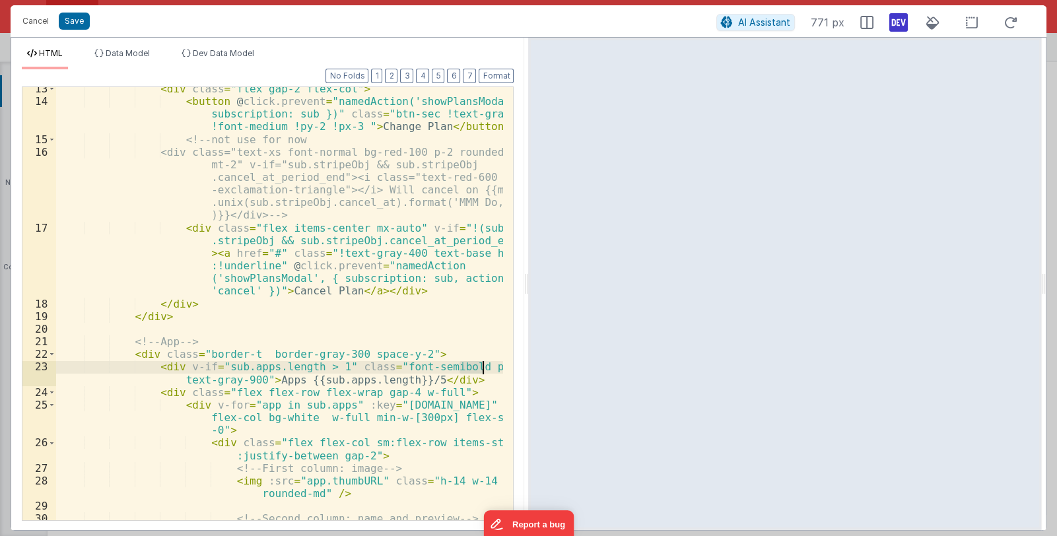
drag, startPoint x: 460, startPoint y: 367, endPoint x: 482, endPoint y: 367, distance: 22.4
click at [482, 367] on div "< div class = "flex gap-2 flex-col" > < button @ click.prevent = "namedAction('…" at bounding box center [280, 318] width 448 height 471
click at [253, 352] on div "< div class = "flex gap-2 flex-col" > < button @ click.prevent = "namedAction('…" at bounding box center [280, 318] width 448 height 471
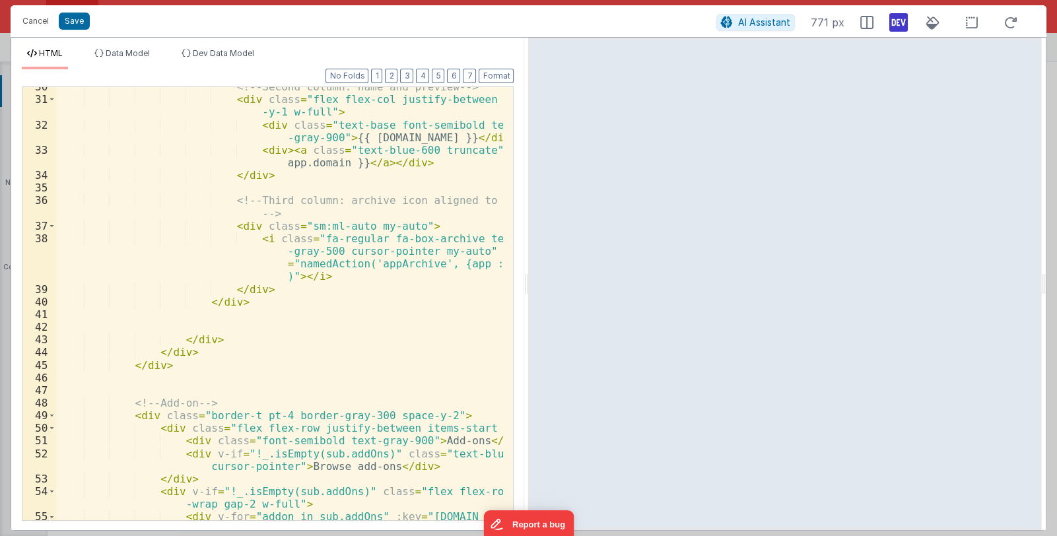
scroll to position [729, 0]
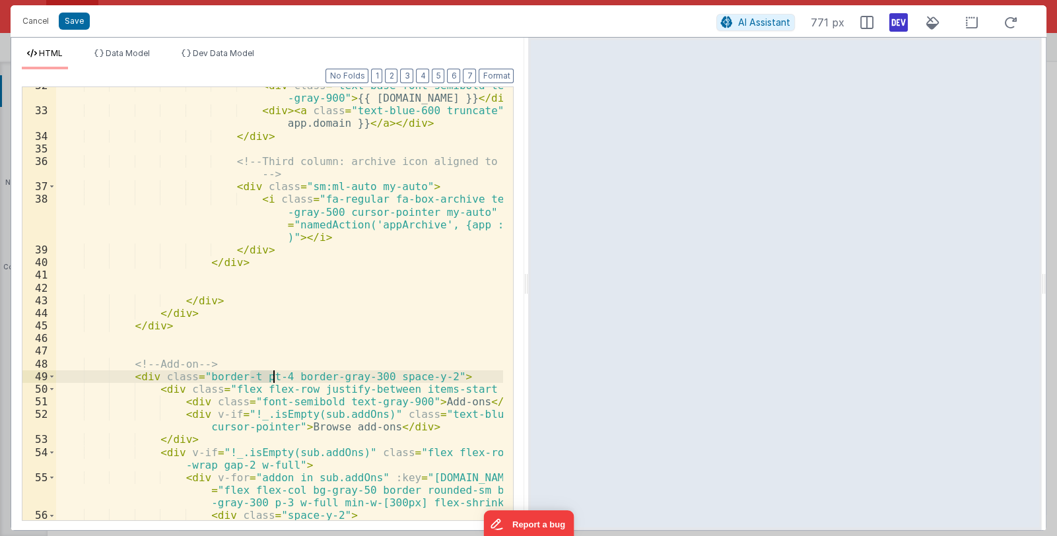
drag, startPoint x: 251, startPoint y: 376, endPoint x: 273, endPoint y: 375, distance: 22.5
click at [273, 375] on div "< div class = "text-base font-semibold text -gray-900" > {{ app.name }} </ div …" at bounding box center [280, 321] width 448 height 484
drag, startPoint x: 465, startPoint y: 390, endPoint x: 486, endPoint y: 389, distance: 20.5
click at [486, 389] on div "< div class = "text-base font-semibold text -gray-900" > {{ app.name }} </ div …" at bounding box center [280, 321] width 448 height 484
click at [244, 375] on div "< div class = "text-base font-semibold text -gray-900" > {{ app.name }} </ div …" at bounding box center [280, 321] width 448 height 484
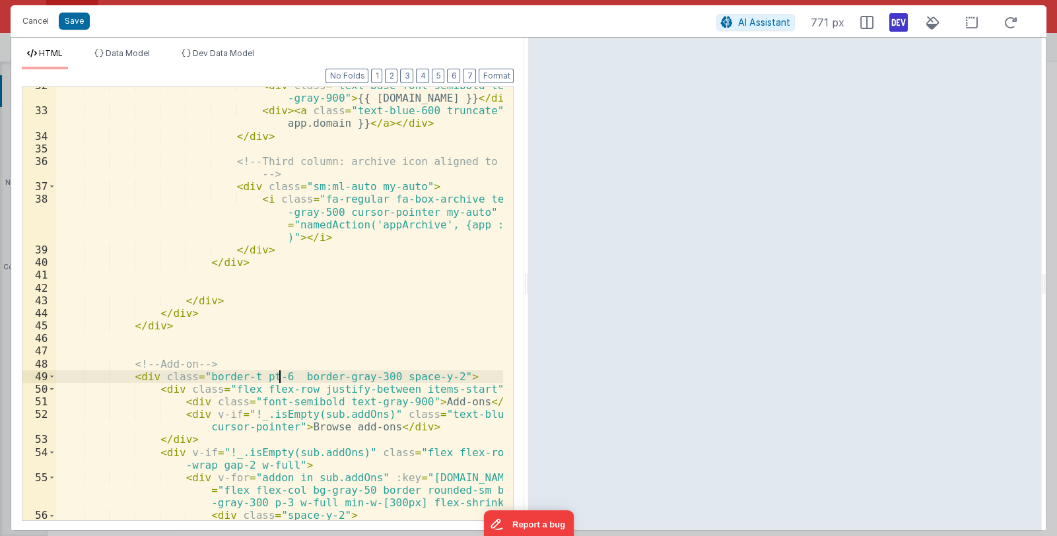
click at [277, 375] on div "< div class = "text-base font-semibold text -gray-900" > {{ app.name }} </ div …" at bounding box center [280, 321] width 448 height 484
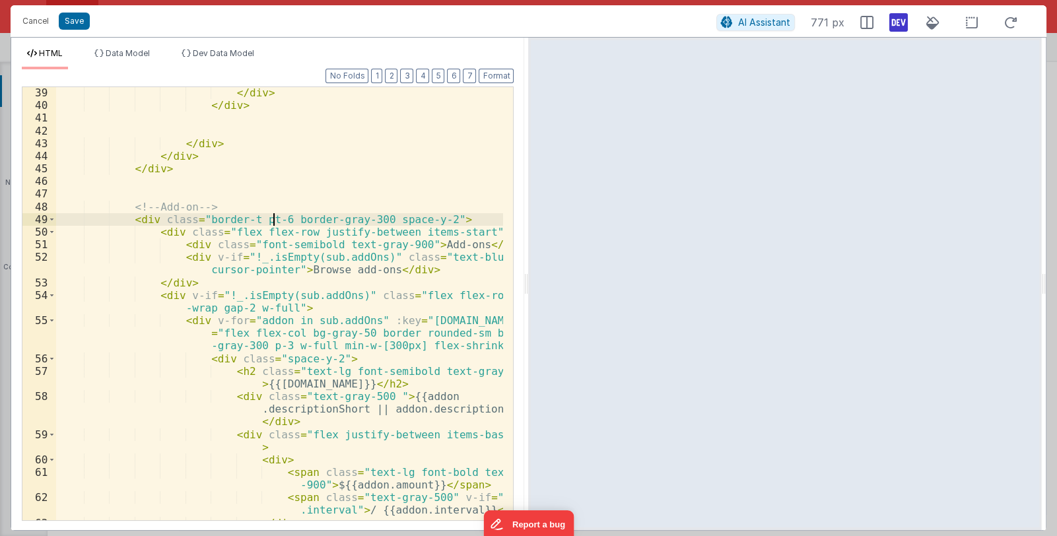
scroll to position [965, 0]
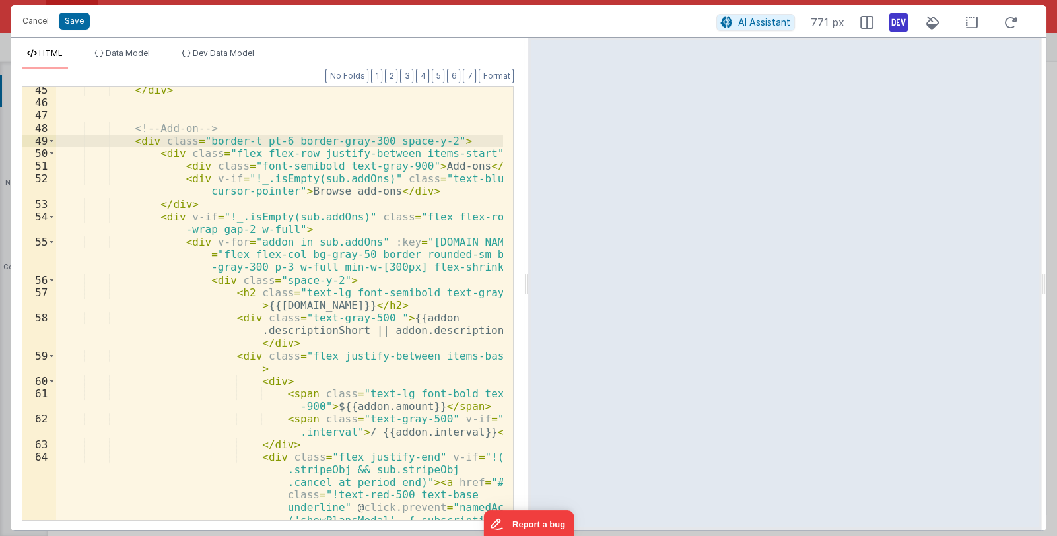
click at [221, 218] on div "</ div > <!-- Add-on --> < div class = "border-t pt-6 border-gray-300 space-y-2…" at bounding box center [280, 351] width 448 height 534
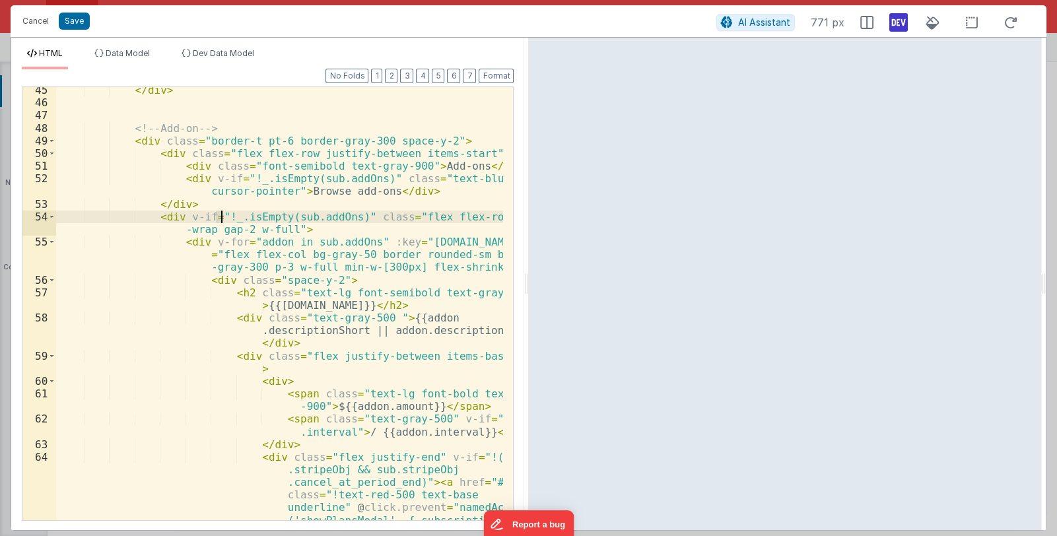
click at [221, 217] on div "</ div > <!-- Add-on --> < div class = "border-t pt-6 border-gray-300 space-y-2…" at bounding box center [279, 303] width 447 height 433
click at [74, 19] on button "Save" at bounding box center [74, 21] width 31 height 17
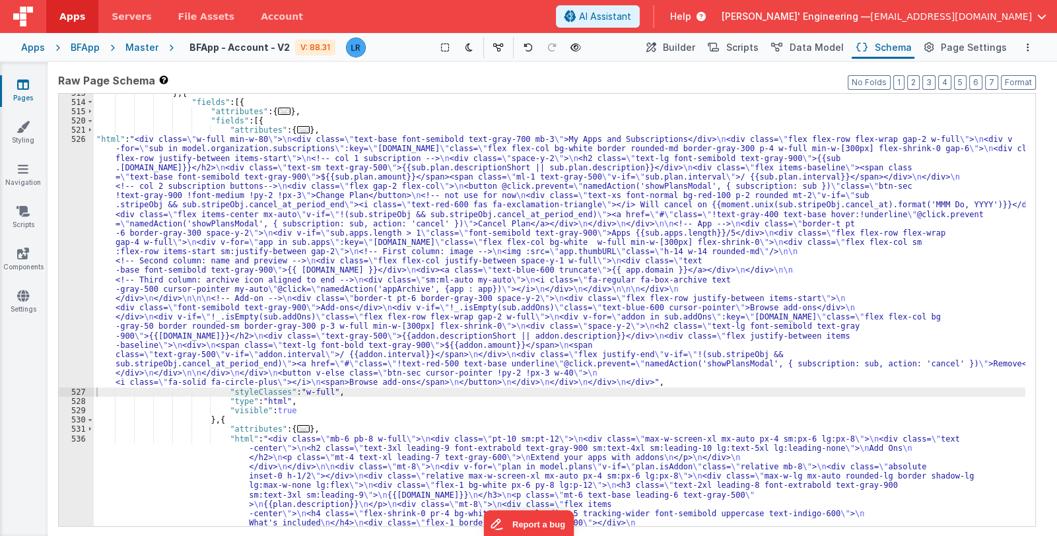
click at [357, 300] on div "} , { "fields" : [{ "attributes" : { ... } , "fields" : [{ "attributes" : { ...…" at bounding box center [560, 520] width 932 height 864
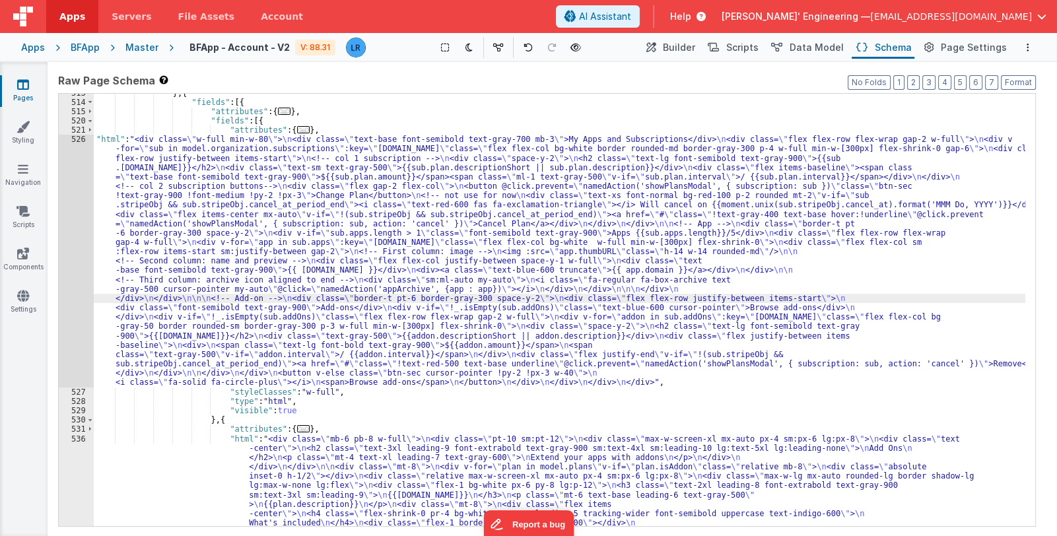
click at [261, 123] on div "} , { "fields" : [{ "attributes" : { ... } , "fields" : [{ "attributes" : { ...…" at bounding box center [560, 520] width 932 height 864
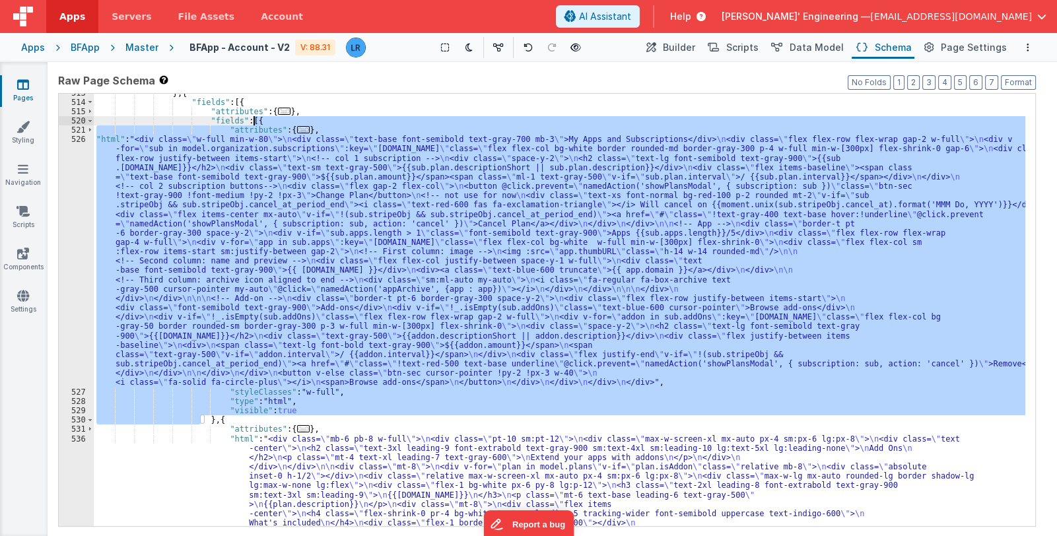
click at [261, 123] on div "} , { "fields" : [{ "attributes" : { ... } , "fields" : [{ "attributes" : { ...…" at bounding box center [560, 520] width 932 height 864
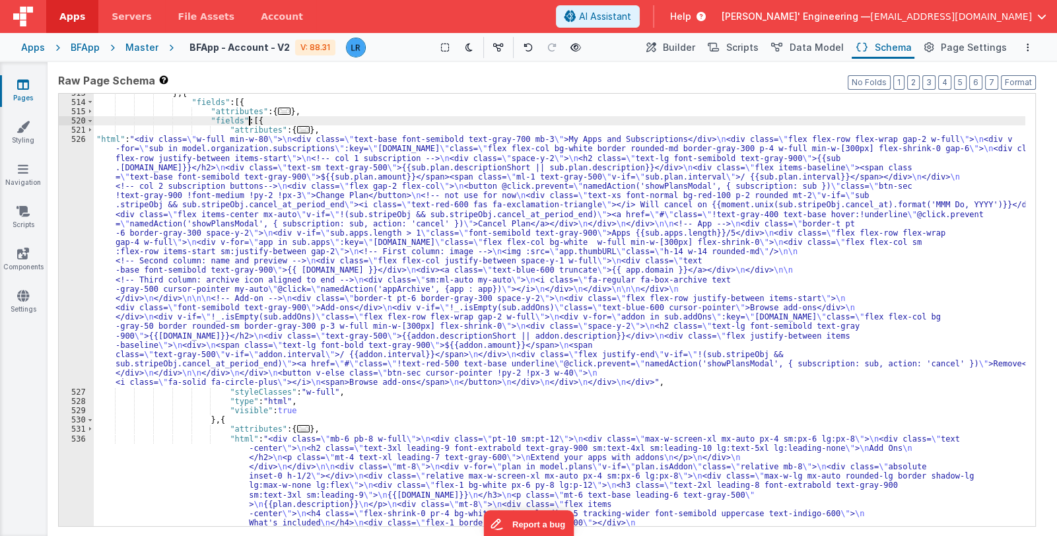
click at [248, 121] on div "} , { "fields" : [{ "attributes" : { ... } , "fields" : [{ "attributes" : { ...…" at bounding box center [560, 520] width 932 height 864
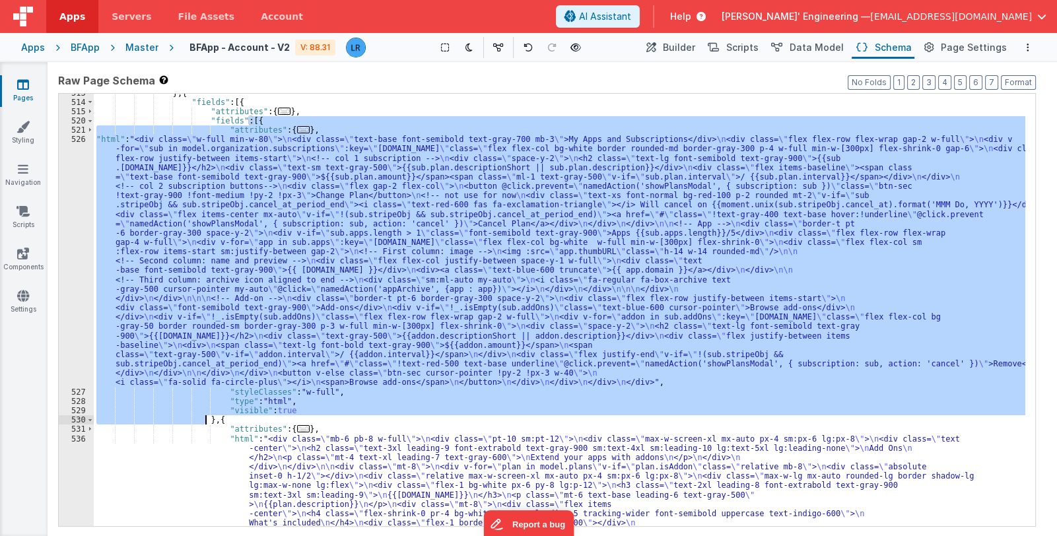
drag, startPoint x: 248, startPoint y: 121, endPoint x: 207, endPoint y: 422, distance: 303.7
click at [207, 422] on div "} , { "fields" : [{ "attributes" : { ... } , "fields" : [{ "attributes" : { ...…" at bounding box center [560, 520] width 932 height 864
click at [248, 121] on div "} , { "fields" : [{ "attributes" : { ... } , "fields" : [{ "attributes" : { ...…" at bounding box center [560, 310] width 932 height 432
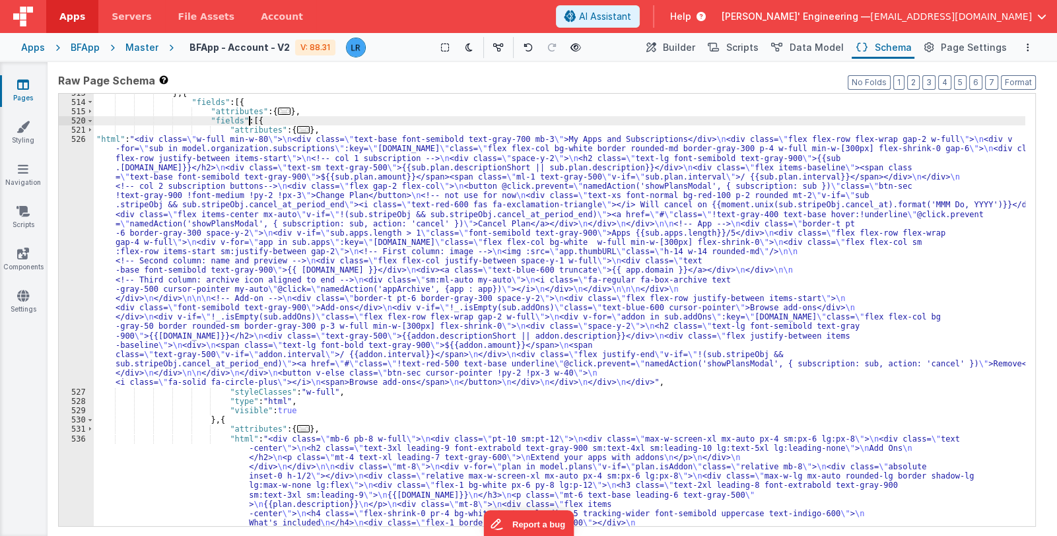
click at [249, 121] on div "} , { "fields" : [{ "attributes" : { ... } , "fields" : [{ "attributes" : { ...…" at bounding box center [560, 520] width 932 height 864
paste textarea
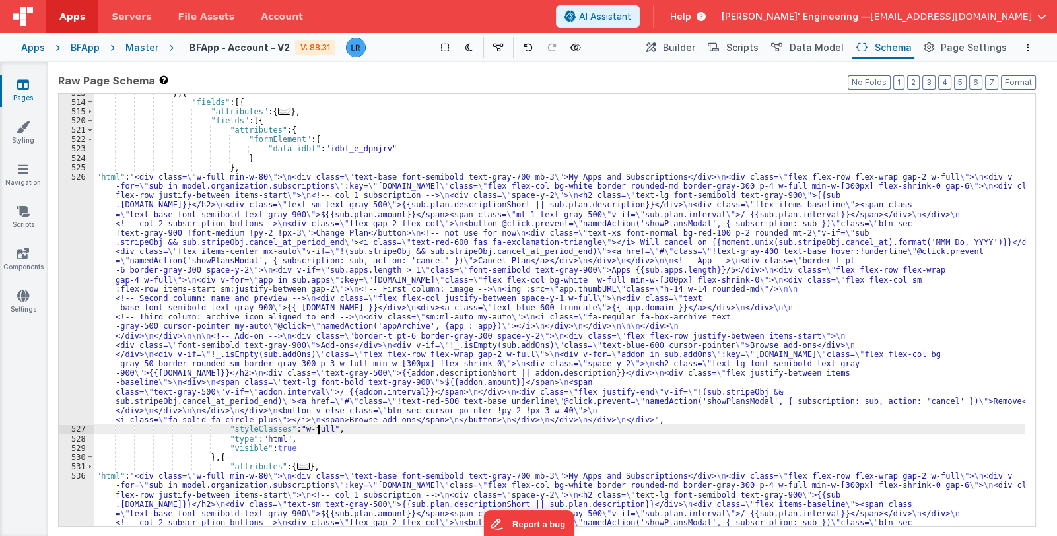
click at [318, 428] on div "} , { "fields" : [{ "attributes" : { ... } , "fields" : [{ "attributes" : { "fo…" at bounding box center [560, 435] width 932 height 695
click at [262, 124] on div "} , { "fields" : [{ "attributes" : { ... } , "fields" : [{ "attributes" : { "fo…" at bounding box center [560, 435] width 932 height 695
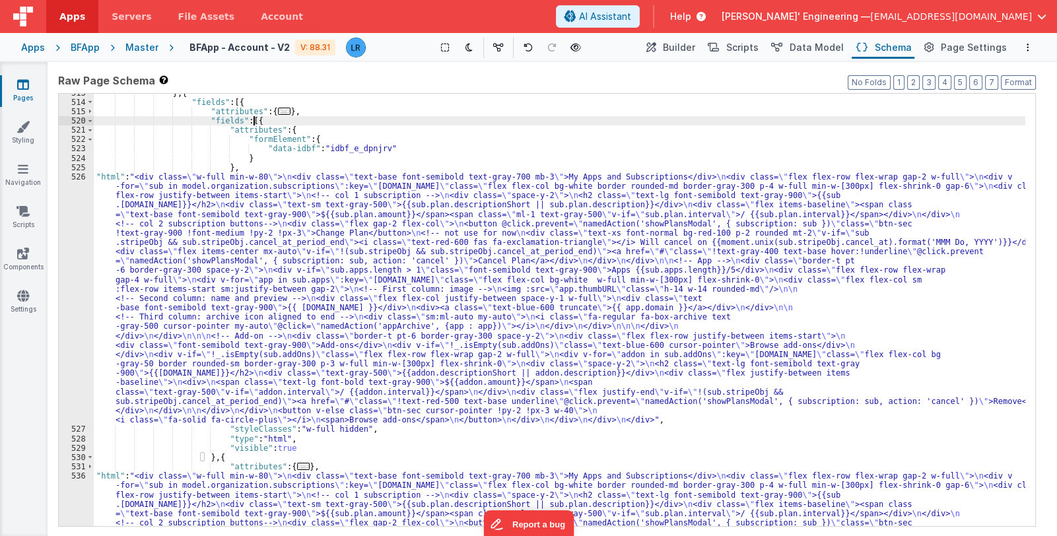
click at [262, 124] on div "} , { "fields" : [{ "attributes" : { ... } , "fields" : [{ "attributes" : { "fo…" at bounding box center [560, 435] width 932 height 695
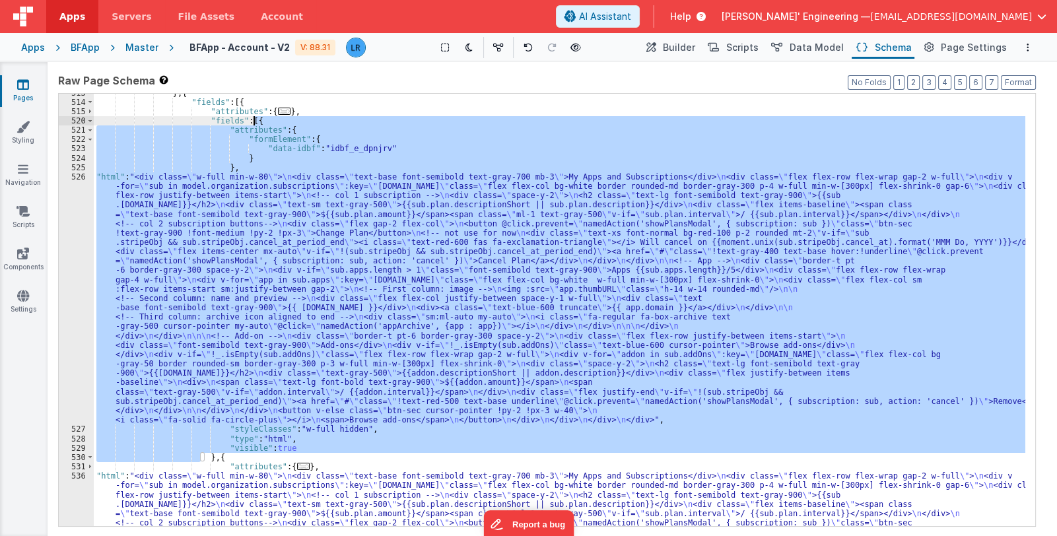
click at [257, 123] on div "} , { "fields" : [{ "attributes" : { ... } , "fields" : [{ "attributes" : { "fo…" at bounding box center [560, 310] width 932 height 432
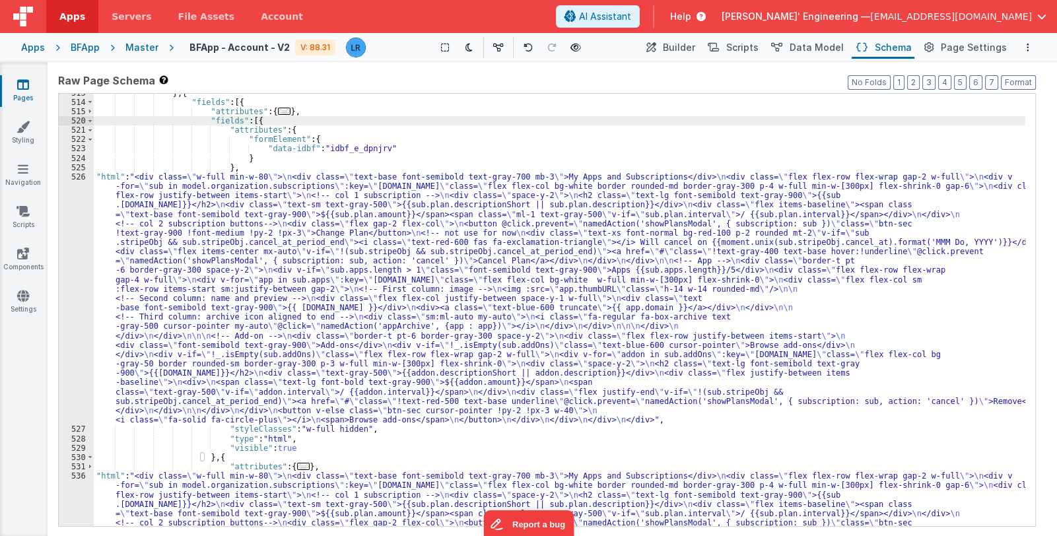
click at [254, 118] on div "} , { "fields" : [{ "attributes" : { ... } , "fields" : [{ "attributes" : { "fo…" at bounding box center [560, 435] width 932 height 695
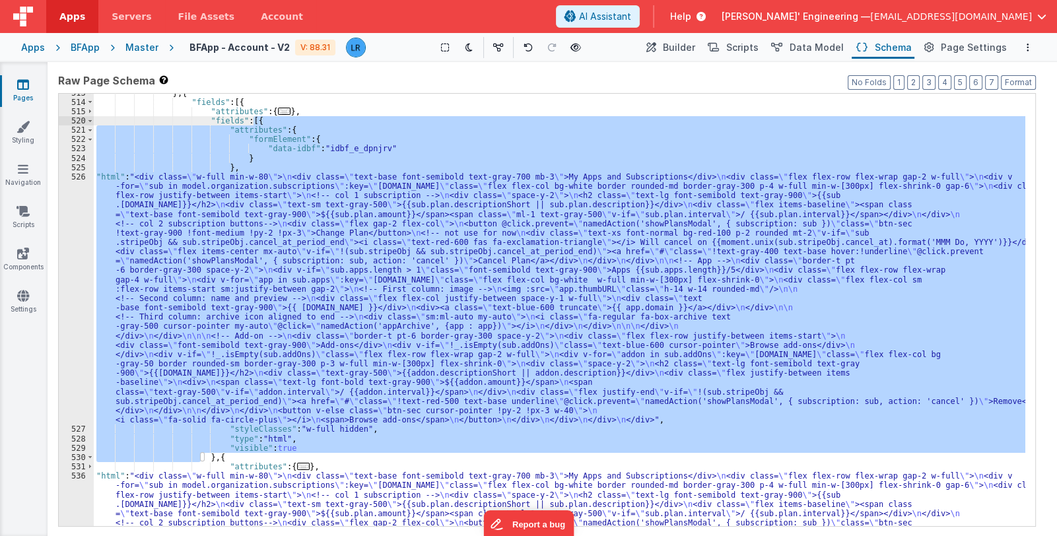
click at [254, 118] on div "} , { "fields" : [{ "attributes" : { ... } , "fields" : [{ "attributes" : { "fo…" at bounding box center [560, 435] width 932 height 695
click at [237, 166] on div "} , { "fields" : [{ "attributes" : { ... } , "fields" : [{ "attributes" : { "fo…" at bounding box center [560, 310] width 932 height 432
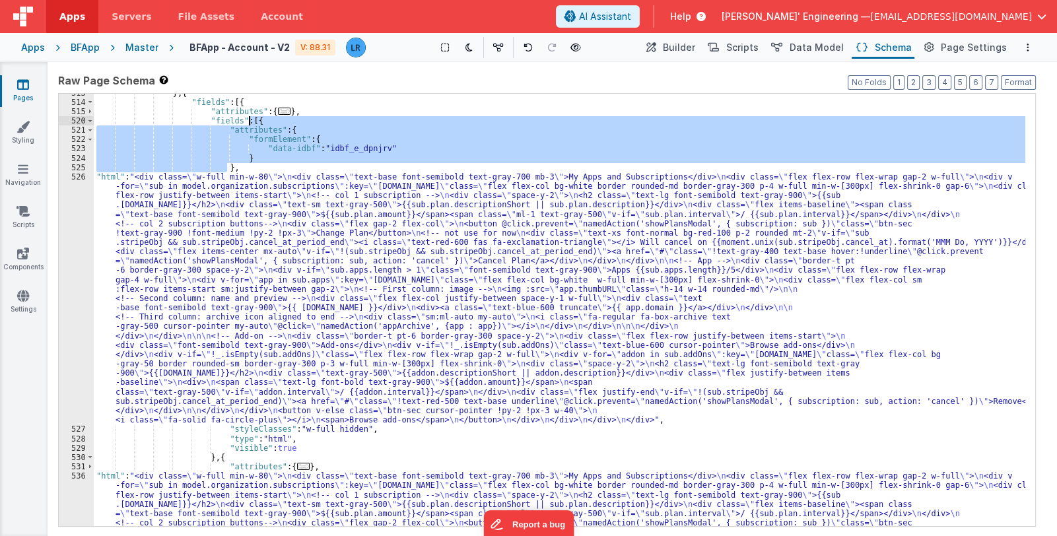
drag, startPoint x: 234, startPoint y: 167, endPoint x: 247, endPoint y: 123, distance: 46.0
click at [247, 123] on div "} , { "fields" : [{ "attributes" : { ... } , "fields" : [{ "attributes" : { "fo…" at bounding box center [560, 435] width 932 height 695
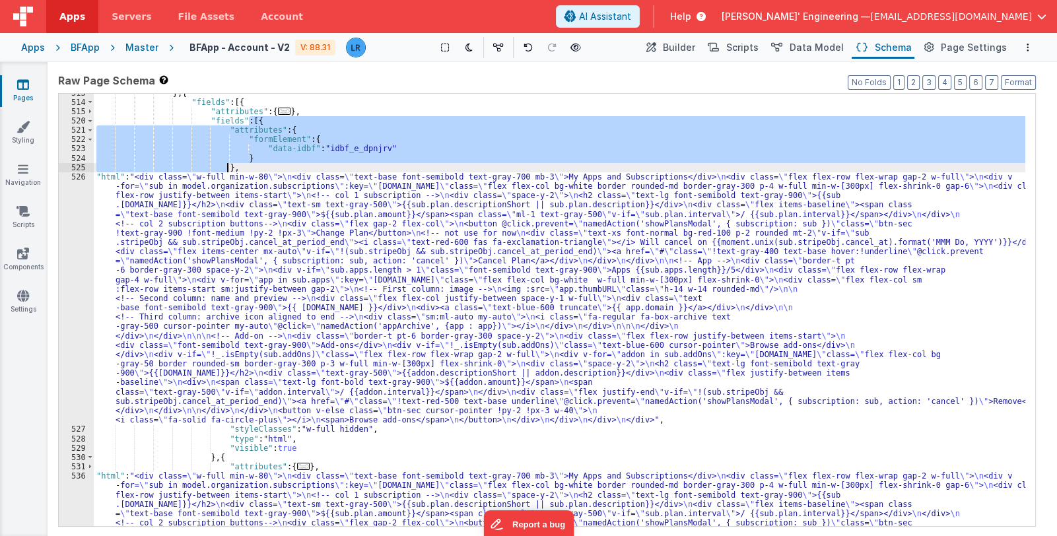
click at [277, 123] on div "} , { "fields" : [{ "attributes" : { ... } , "fields" : [{ "attributes" : { "fo…" at bounding box center [560, 310] width 932 height 432
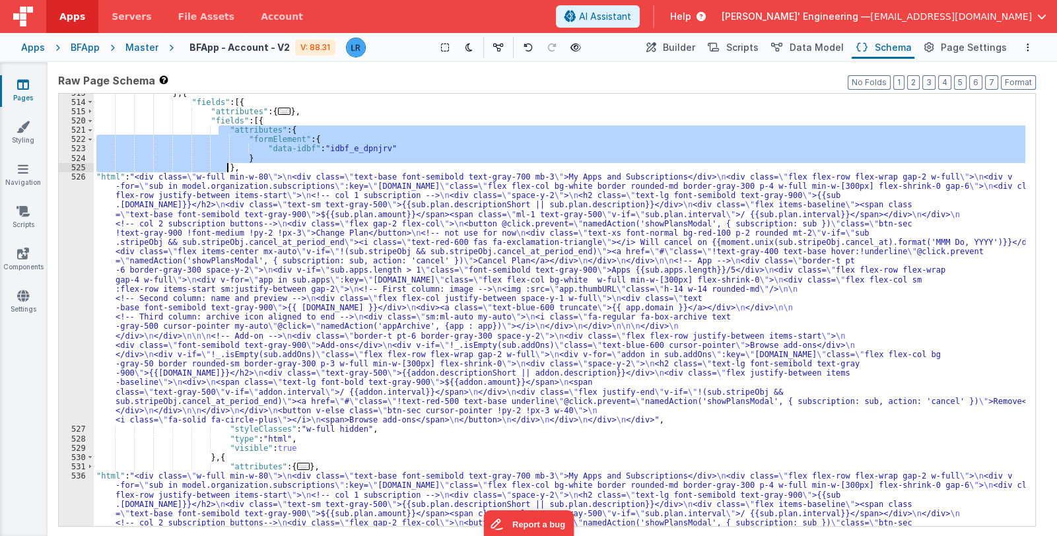
drag, startPoint x: 218, startPoint y: 129, endPoint x: 226, endPoint y: 170, distance: 41.8
click at [226, 170] on div "} , { "fields" : [{ "attributes" : { ... } , "fields" : [{ "attributes" : { "fo…" at bounding box center [560, 435] width 932 height 695
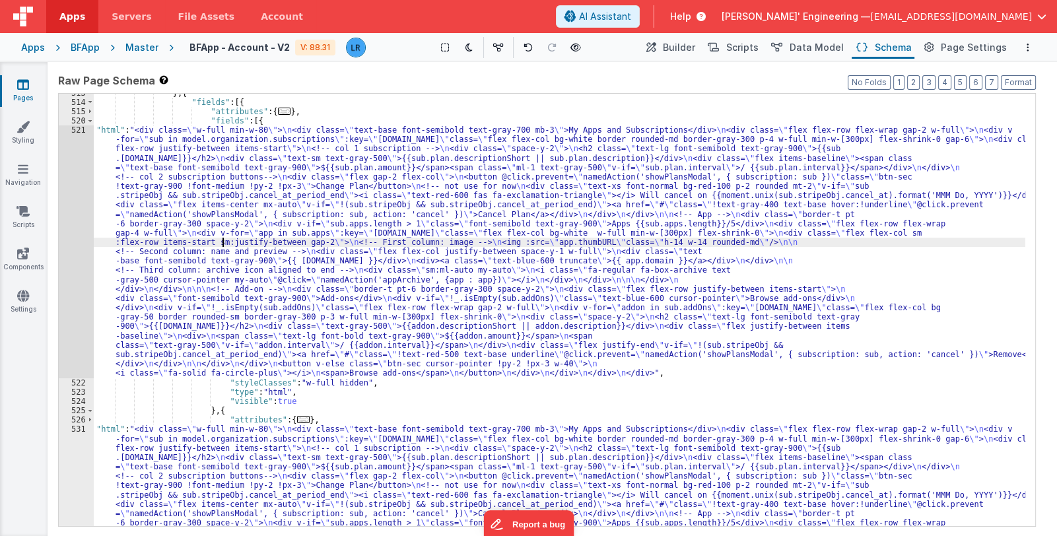
click at [222, 239] on div "} , { "fields" : [{ "attributes" : { ... } , "fields" : [{ "html" : "<div class…" at bounding box center [560, 435] width 932 height 695
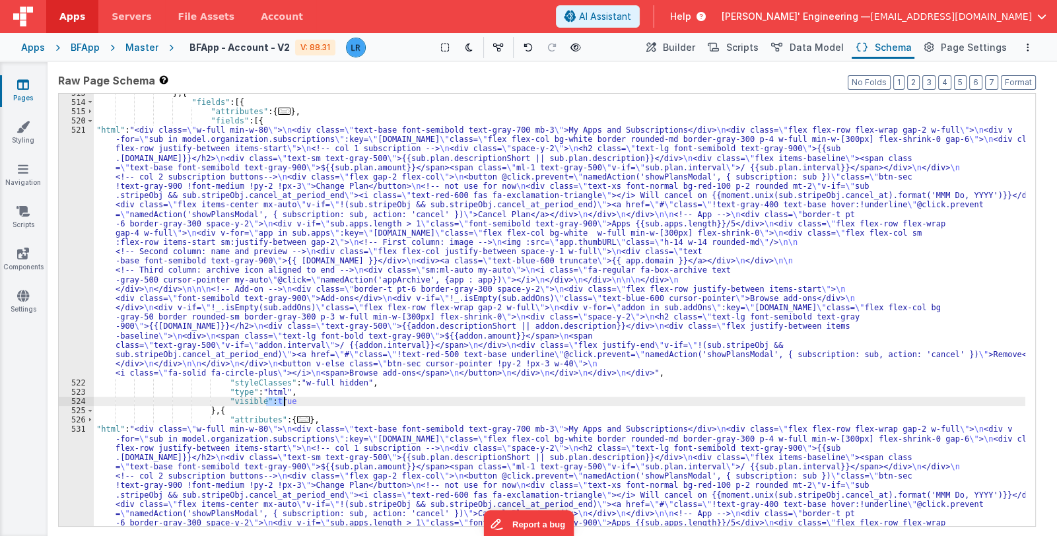
drag, startPoint x: 266, startPoint y: 401, endPoint x: 285, endPoint y: 400, distance: 19.2
click at [285, 400] on div "} , { "fields" : [{ "attributes" : { ... } , "fields" : [{ "html" : "<div class…" at bounding box center [560, 435] width 932 height 695
click at [576, 47] on icon at bounding box center [575, 47] width 11 height 9
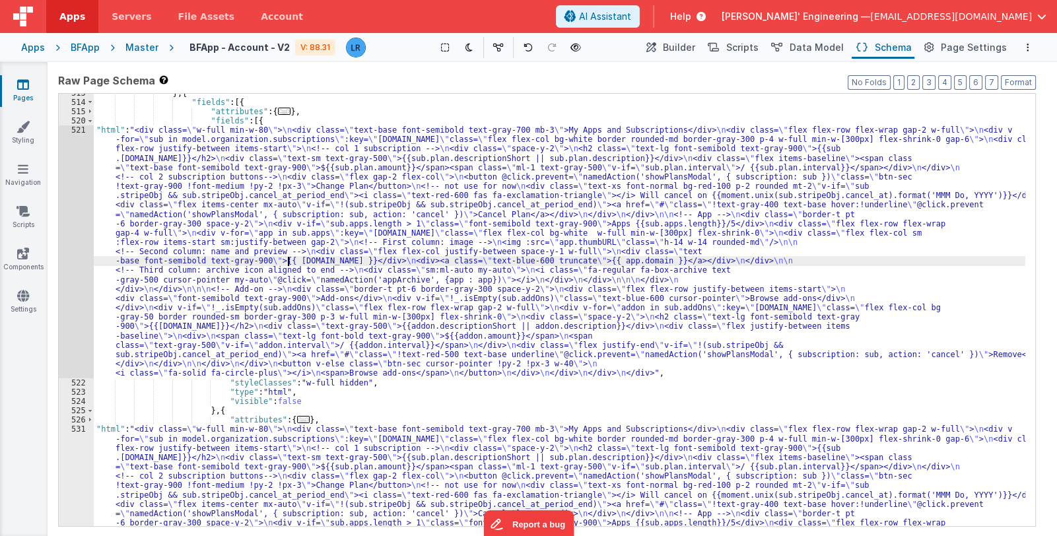
click at [288, 260] on div "} , { "fields" : [{ "attributes" : { ... } , "fields" : [{ "html" : "<div class…" at bounding box center [560, 435] width 932 height 695
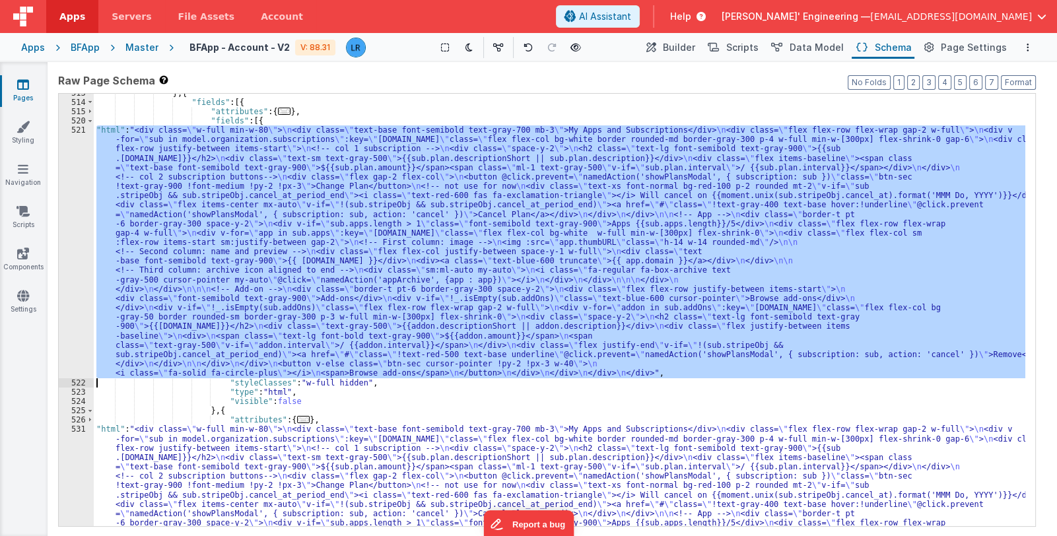
click at [72, 290] on div "521" at bounding box center [76, 251] width 35 height 253
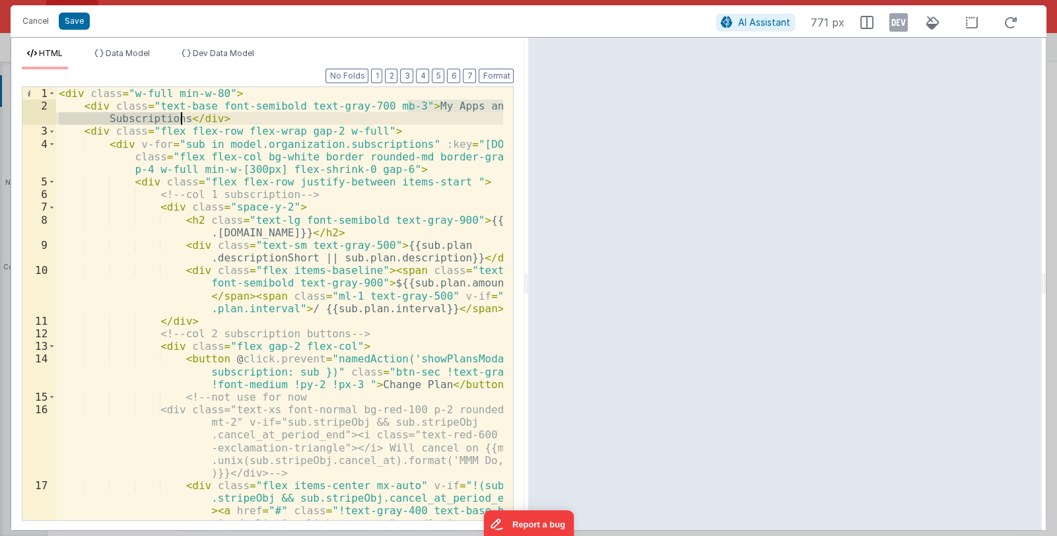
drag, startPoint x: 407, startPoint y: 106, endPoint x: 179, endPoint y: 123, distance: 229.1
click at [179, 123] on div "< div class = "w-full min-w-80" > < div class = "text-base font-semibold text-g…" at bounding box center [280, 348] width 448 height 522
click at [50, 129] on span at bounding box center [51, 131] width 7 height 13
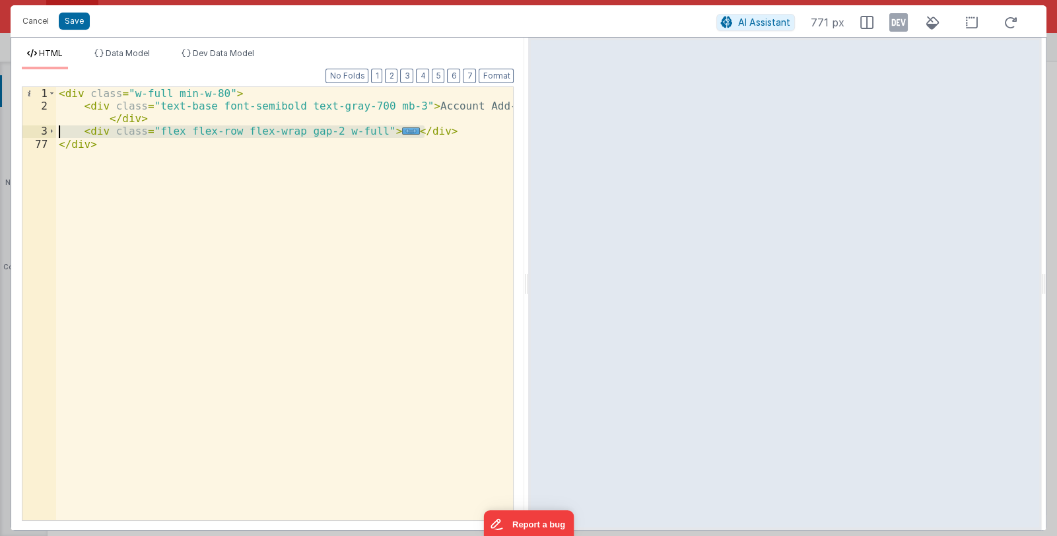
drag, startPoint x: 432, startPoint y: 129, endPoint x: 36, endPoint y: 125, distance: 396.1
click at [36, 125] on div "1 2 3 77 < div class = "w-full min-w-80" > < div class = "text-base font-semibo…" at bounding box center [268, 303] width 492 height 434
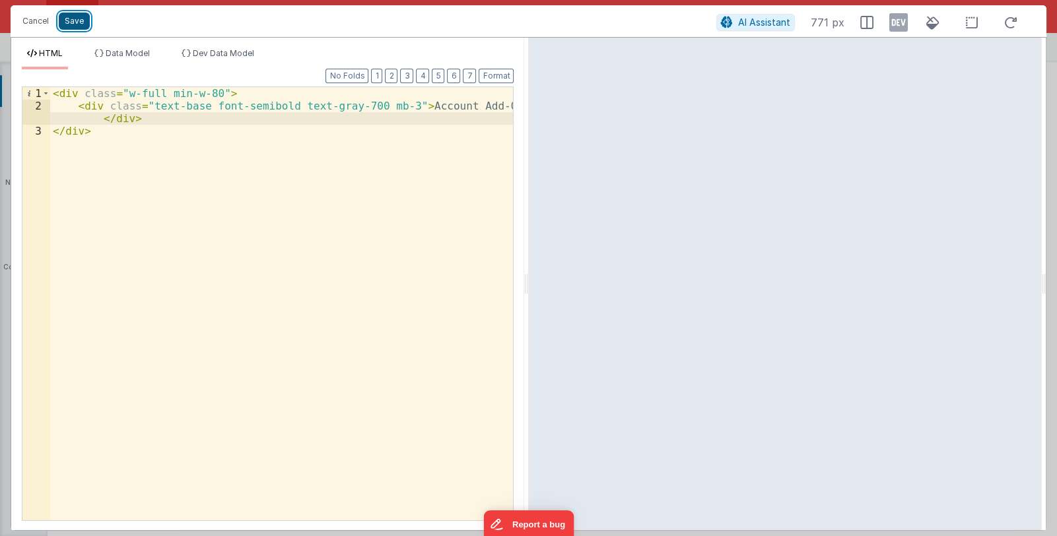
click at [77, 22] on button "Save" at bounding box center [74, 21] width 31 height 17
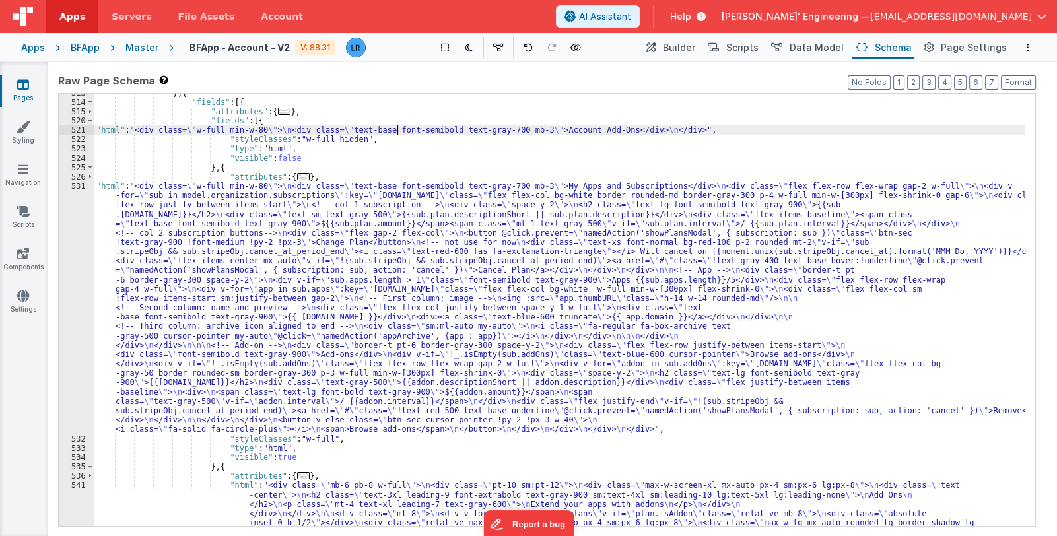
click at [395, 129] on div "} , { "fields" : [{ "attributes" : { ... } , "fields" : [{ "html" : "<div class…" at bounding box center [560, 520] width 932 height 864
click at [687, 46] on span "Builder" at bounding box center [679, 47] width 32 height 13
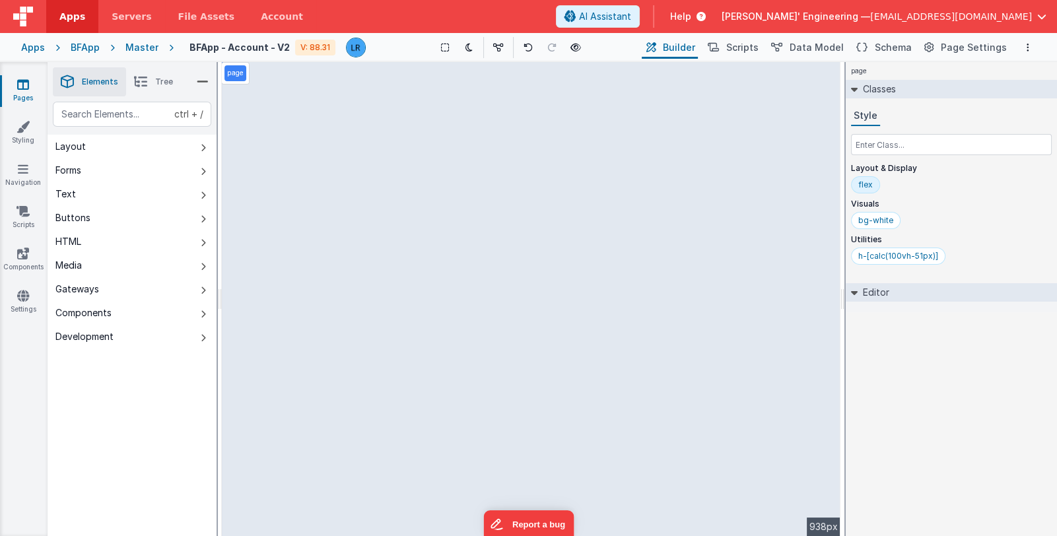
click at [26, 96] on link "Pages" at bounding box center [23, 91] width 48 height 26
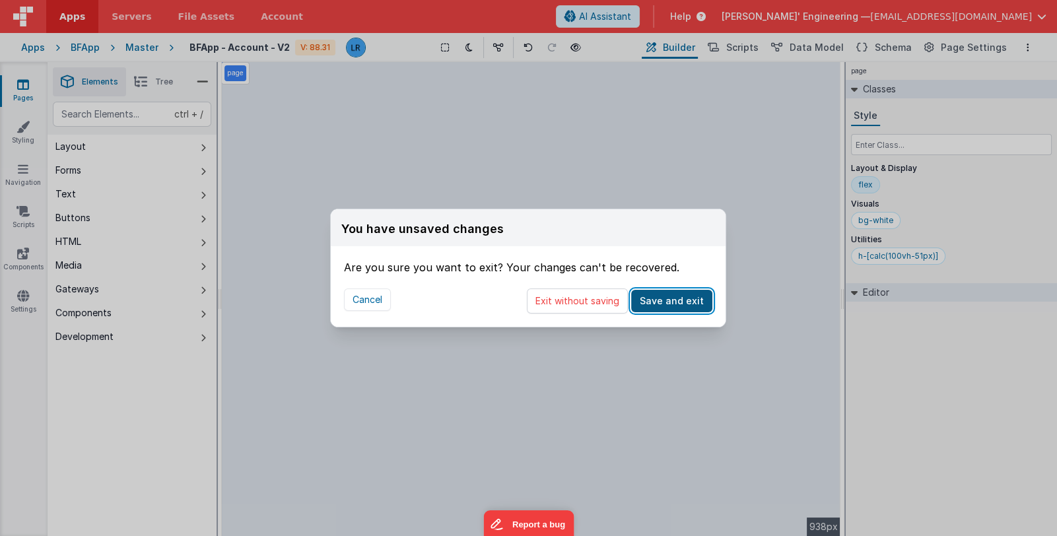
click at [691, 297] on button "Save and exit" at bounding box center [671, 301] width 81 height 22
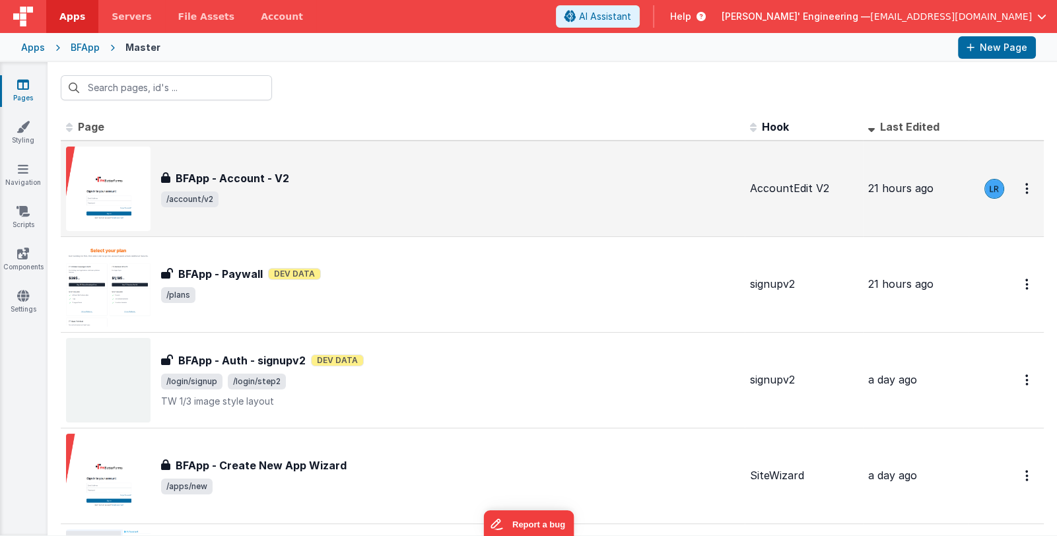
click at [442, 209] on div "BFApp - Account - V2 BFApp - Account - V2 /account/v2" at bounding box center [402, 189] width 673 height 85
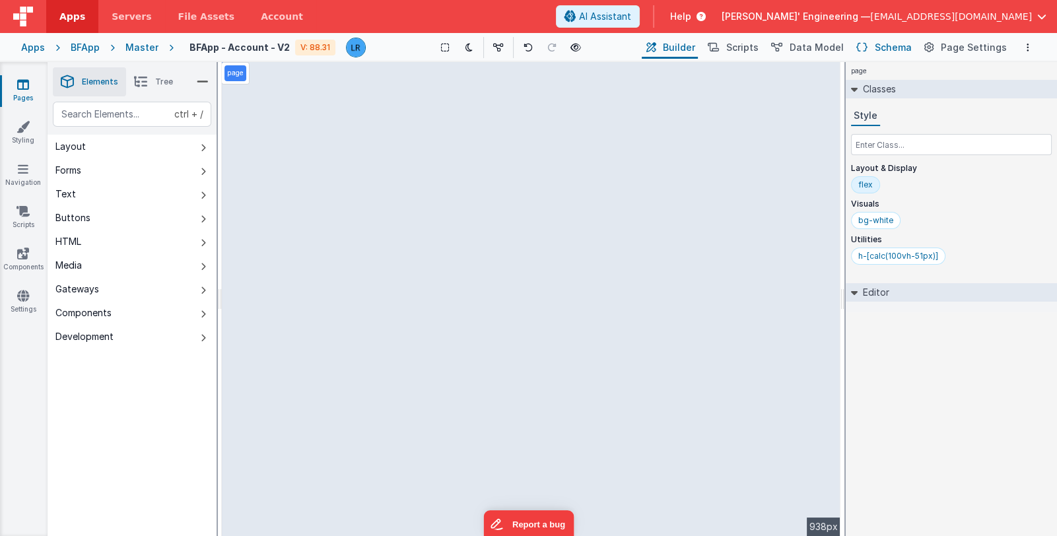
click at [877, 47] on button "Schema" at bounding box center [883, 47] width 63 height 22
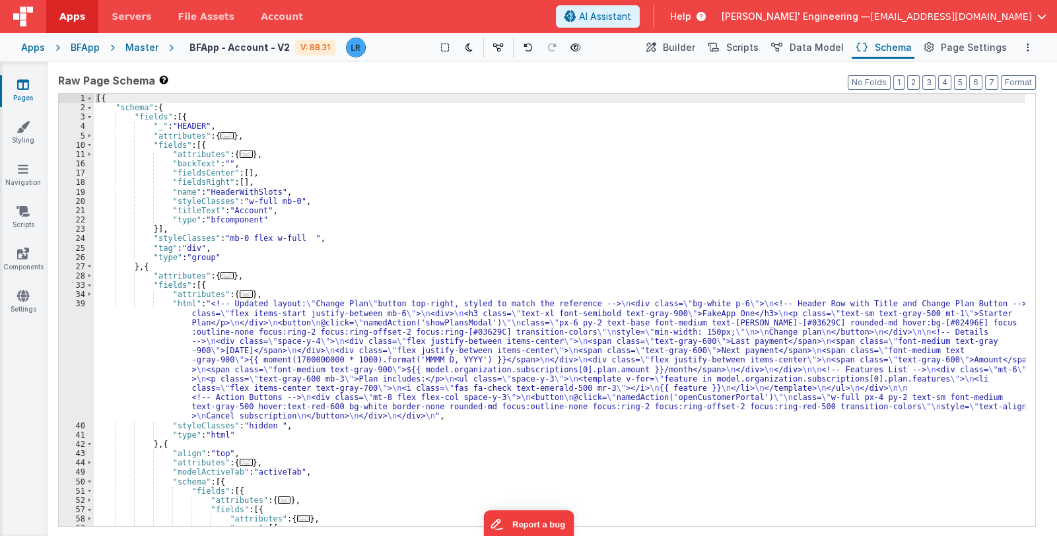
click at [291, 343] on div "[{ "schema" : { "fields" : [{ "_" : "HEADER" , "attributes" : { ... } , "fields…" at bounding box center [560, 320] width 932 height 452
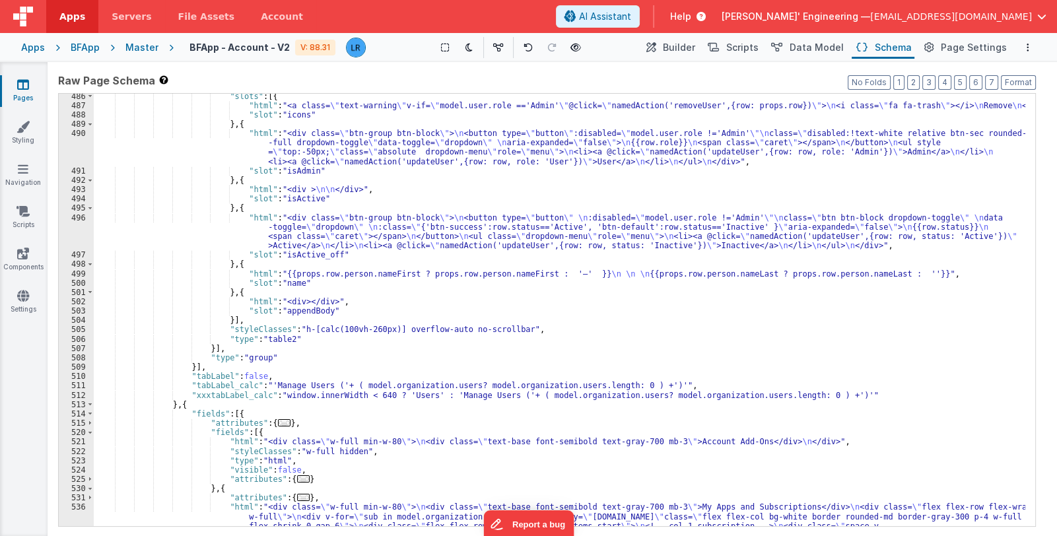
scroll to position [3733, 0]
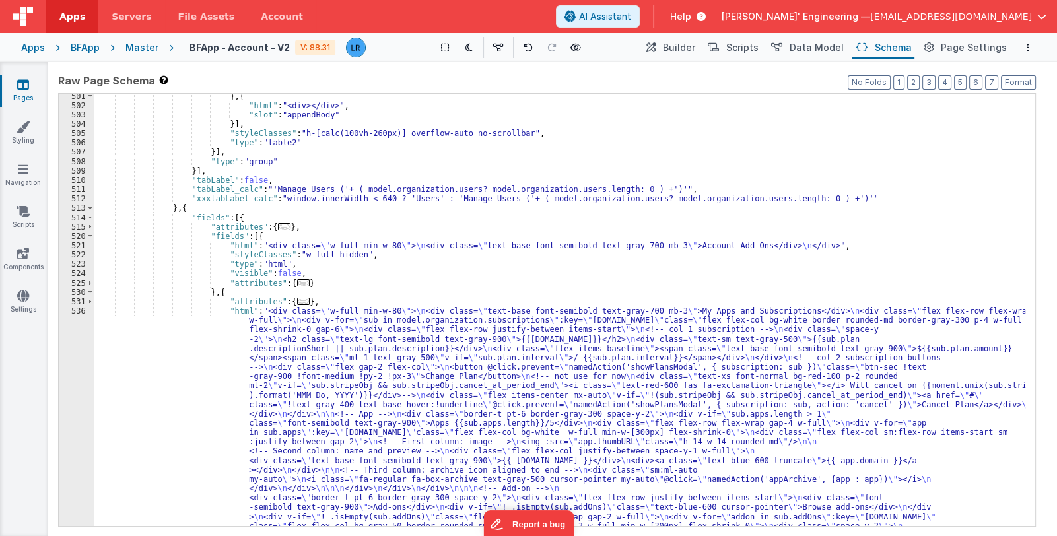
click at [228, 290] on div "} , { "html" : "<div></div>" , "slot" : "appendBody" }] , "styleClasses" : "h-[…" at bounding box center [560, 463] width 932 height 742
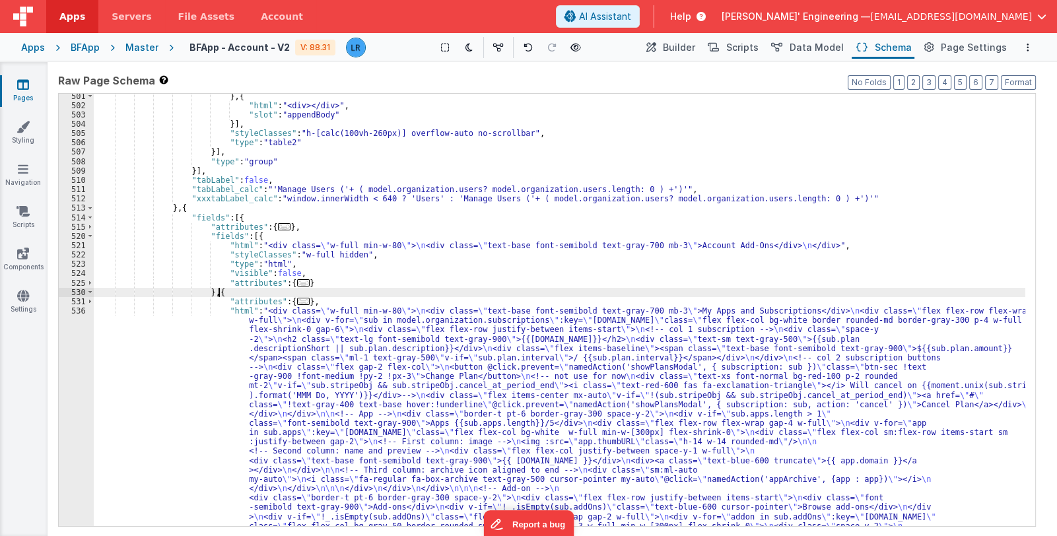
click at [228, 290] on div "} , { "html" : "<div></div>" , "slot" : "appendBody" }] , "styleClasses" : "h-[…" at bounding box center [560, 463] width 932 height 742
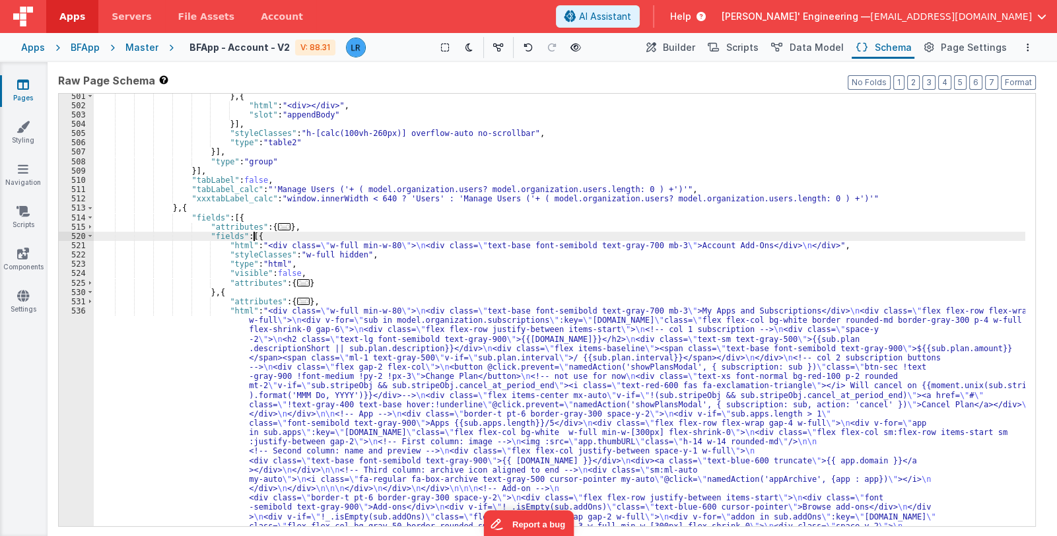
click at [266, 238] on div "} , { "html" : "<div></div>" , "slot" : "appendBody" }] , "styleClasses" : "h-[…" at bounding box center [560, 463] width 932 height 742
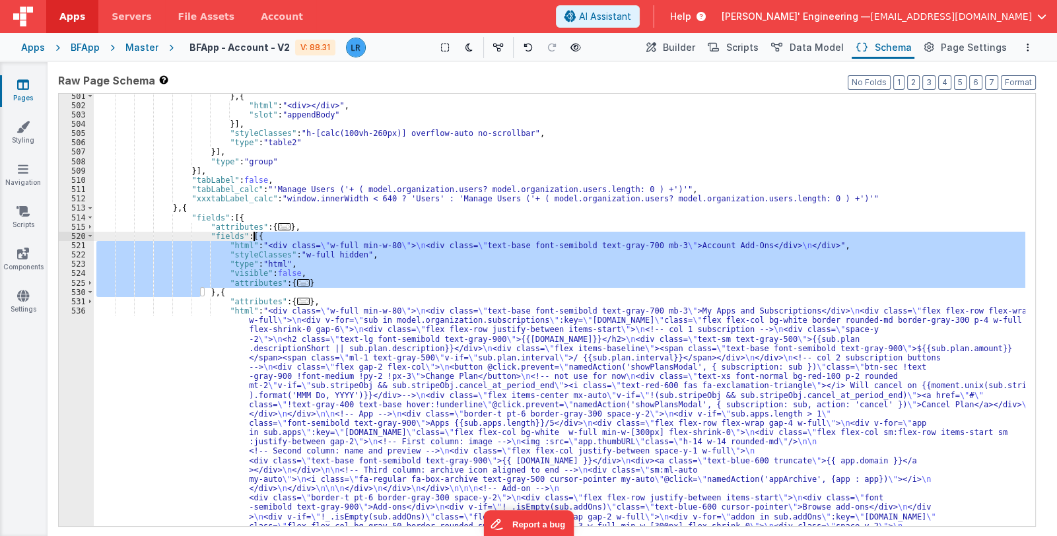
click at [266, 238] on div "} , { "html" : "<div></div>" , "slot" : "appendBody" }] , "styleClasses" : "h-[…" at bounding box center [560, 463] width 932 height 742
click at [656, 46] on icon at bounding box center [651, 48] width 10 height 14
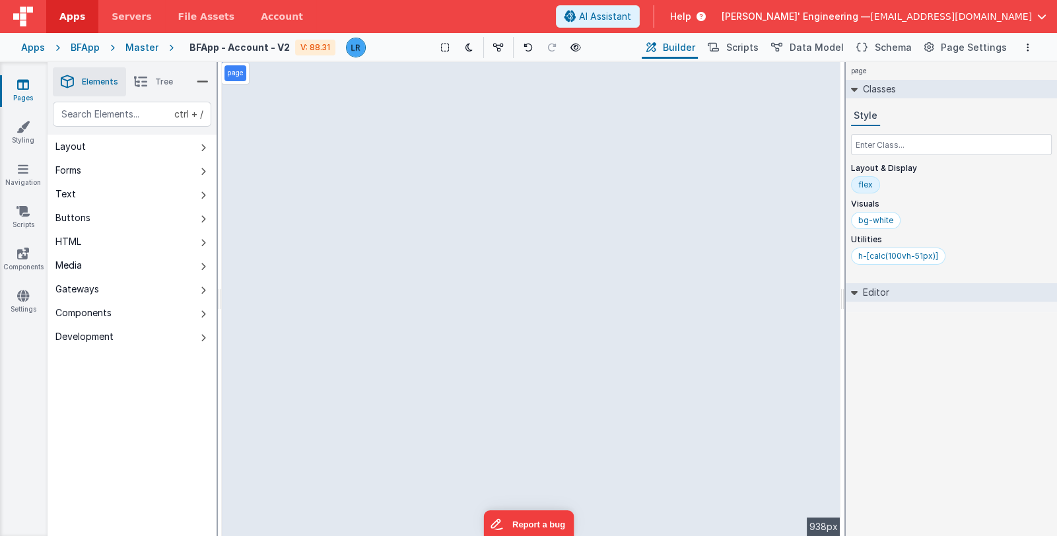
click at [143, 82] on icon at bounding box center [140, 82] width 13 height 18
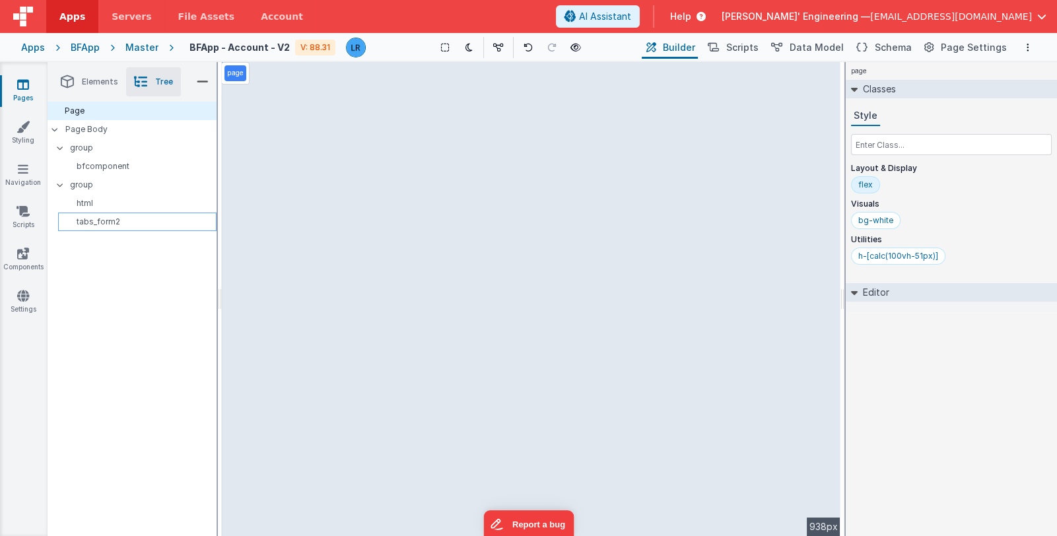
click at [113, 222] on p "tabs_form2" at bounding box center [139, 222] width 153 height 11
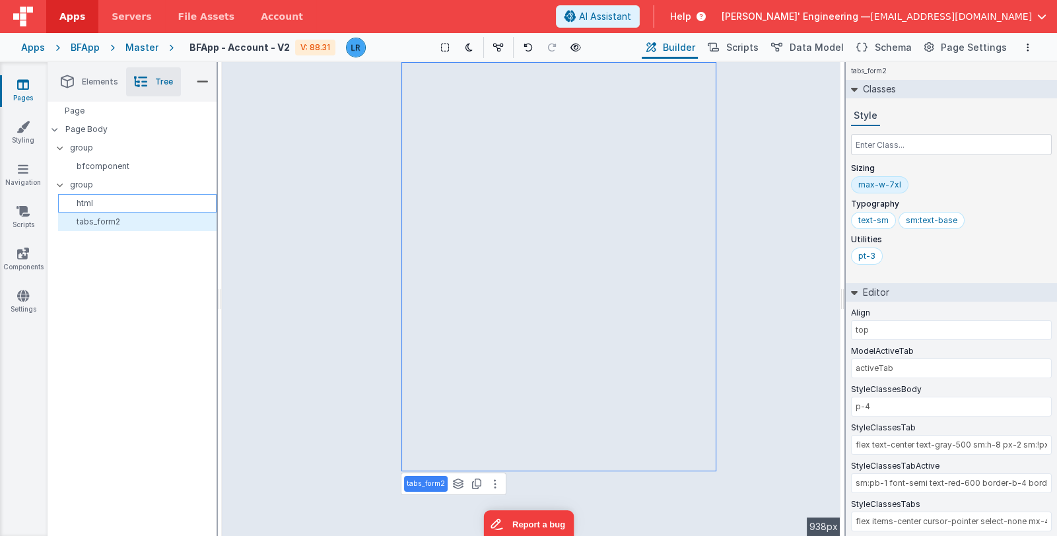
click at [115, 205] on p "html" at bounding box center [139, 203] width 153 height 11
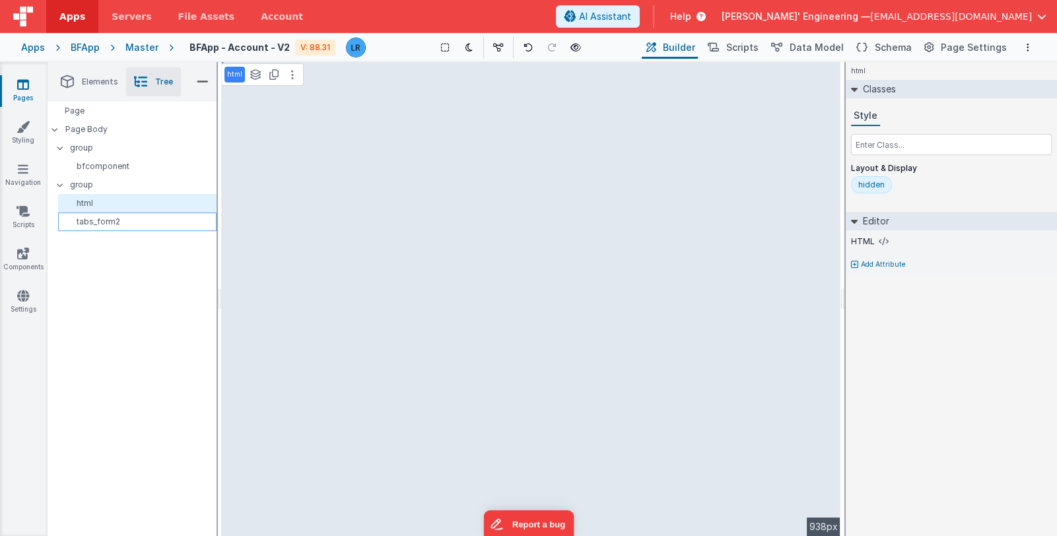
click at [107, 228] on div "tabs_form2" at bounding box center [137, 222] width 158 height 18
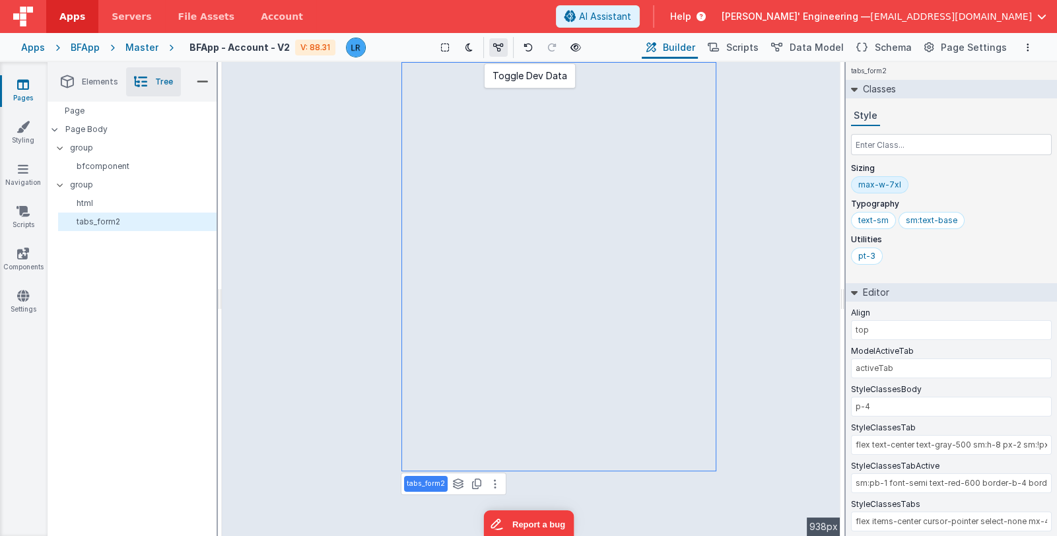
click at [494, 43] on button at bounding box center [498, 47] width 18 height 18
click at [496, 43] on button at bounding box center [501, 47] width 18 height 18
click at [822, 48] on span "Data Model" at bounding box center [817, 47] width 54 height 13
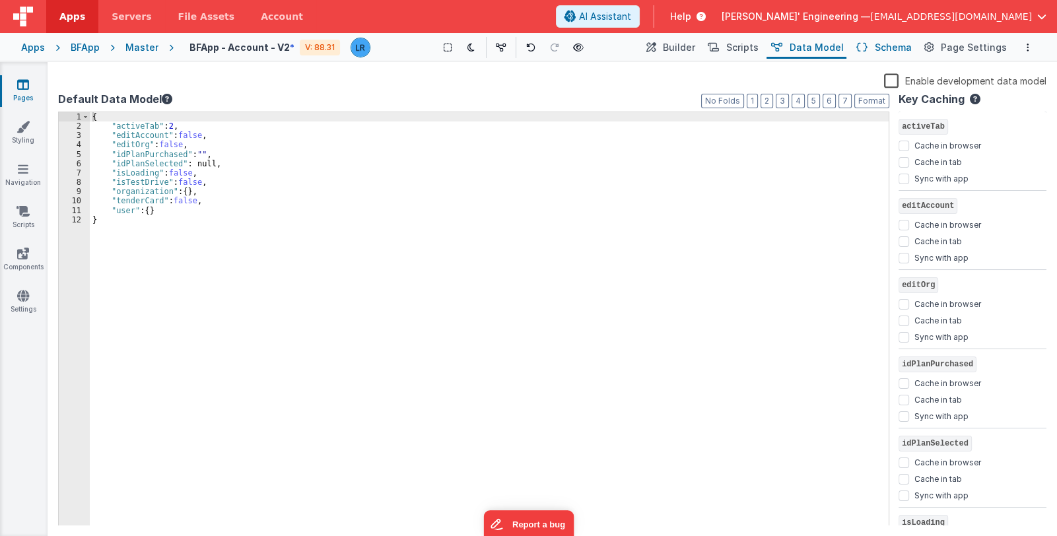
click at [877, 46] on button "Schema" at bounding box center [883, 47] width 63 height 22
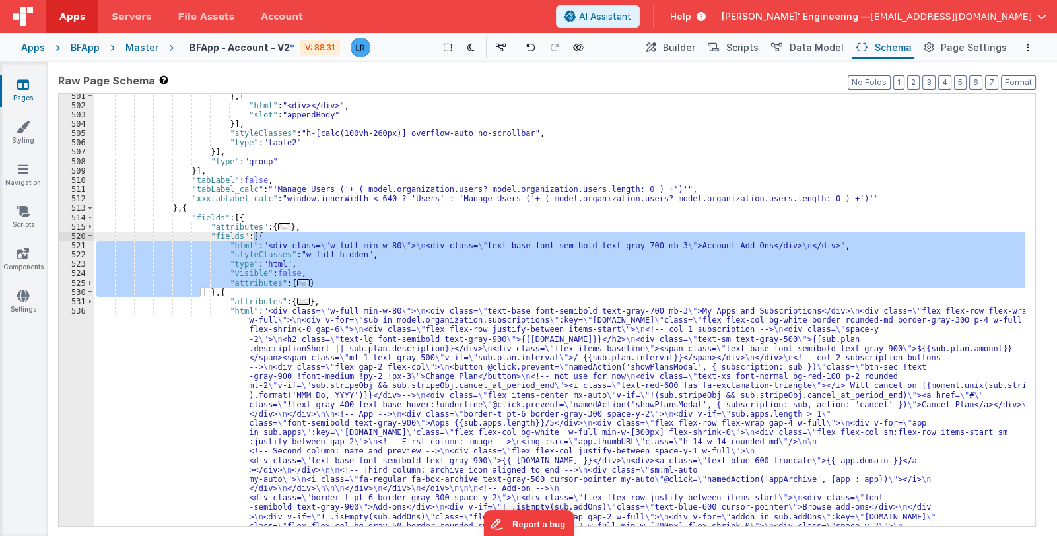
click at [316, 248] on div "} , { "html" : "<div></div>" , "slot" : "appendBody" }] , "styleClasses" : "h-[…" at bounding box center [560, 310] width 932 height 432
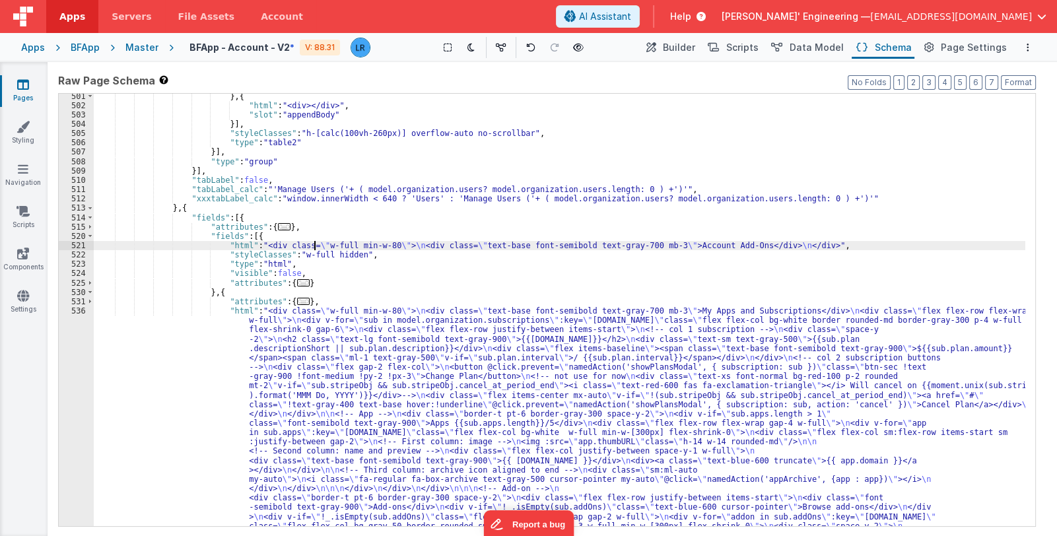
click at [264, 241] on div "} , { "html" : "<div></div>" , "slot" : "appendBody" }] , "styleClasses" : "h-[…" at bounding box center [560, 463] width 932 height 742
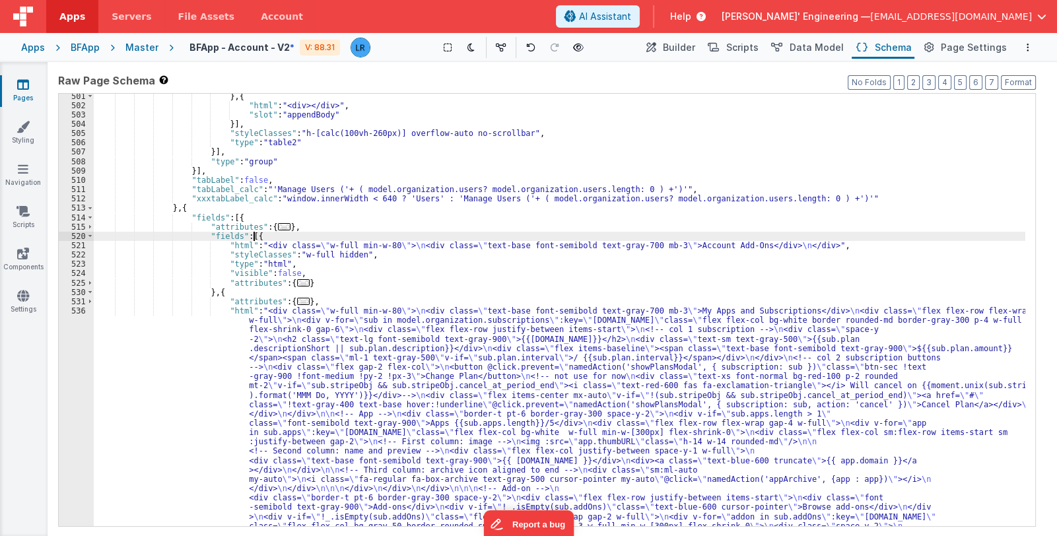
click at [257, 232] on div "} , { "html" : "<div></div>" , "slot" : "appendBody" }] , "styleClasses" : "h-[…" at bounding box center [560, 463] width 932 height 742
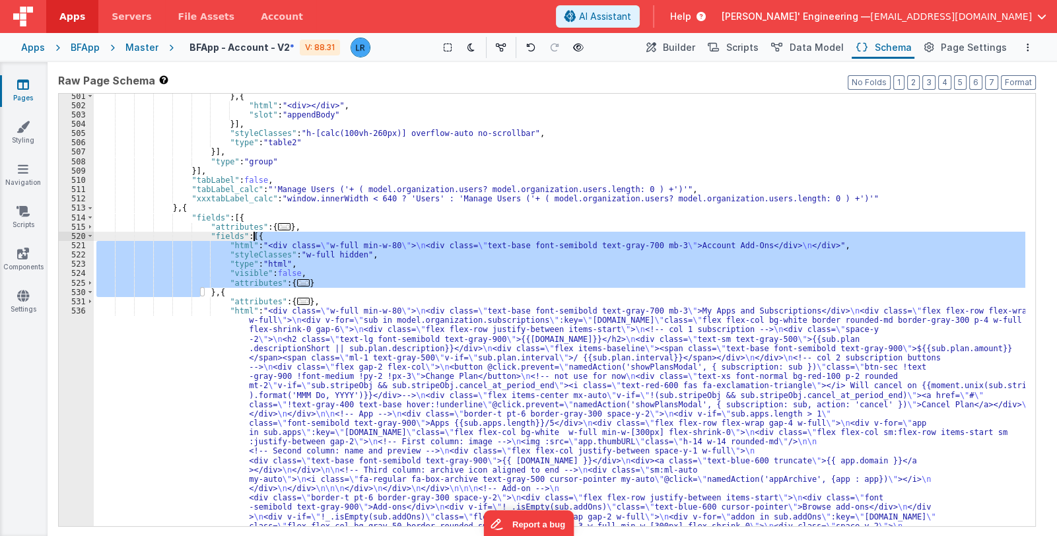
click at [257, 232] on div "} , { "html" : "<div></div>" , "slot" : "appendBody" }] , "styleClasses" : "h-[…" at bounding box center [560, 463] width 932 height 742
click at [293, 279] on div "} , { "html" : "<div></div>" , "slot" : "appendBody" }] , "styleClasses" : "h-[…" at bounding box center [560, 310] width 932 height 432
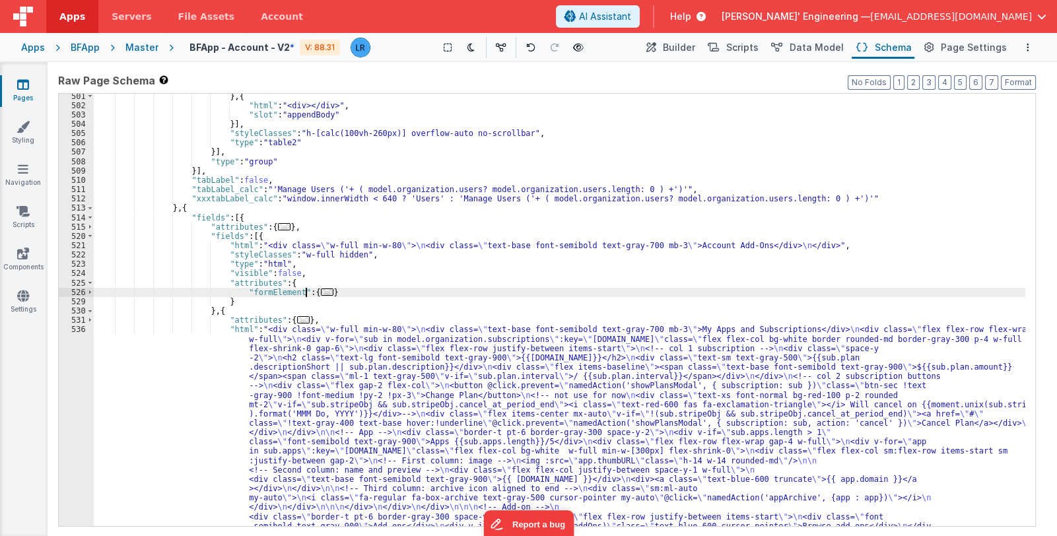
click at [321, 290] on span "..." at bounding box center [327, 292] width 13 height 7
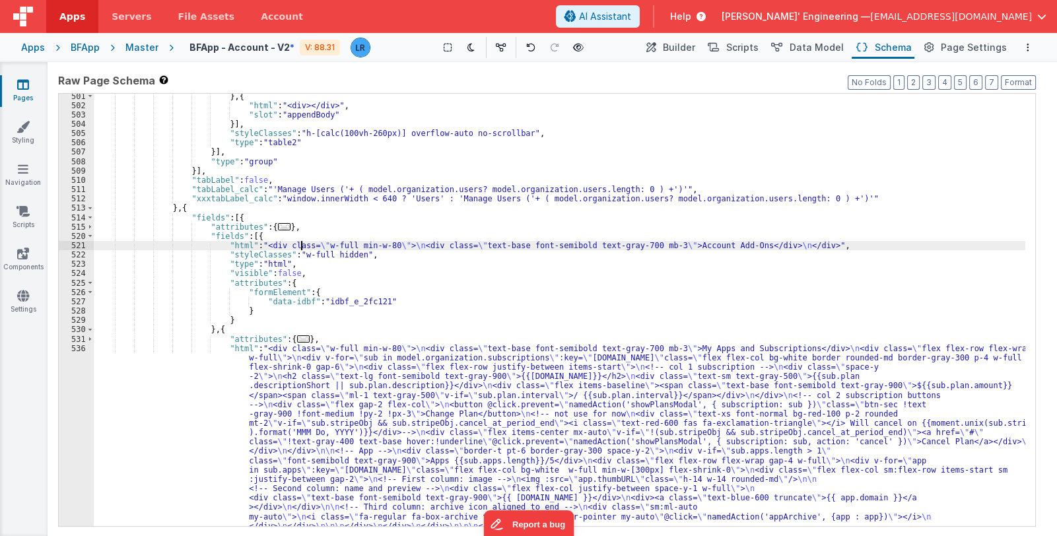
click at [300, 250] on div "} , { "html" : "<div></div>" , "slot" : "appendBody" }] , "styleClasses" : "h-[…" at bounding box center [560, 463] width 932 height 742
click at [69, 248] on div "521" at bounding box center [76, 245] width 35 height 9
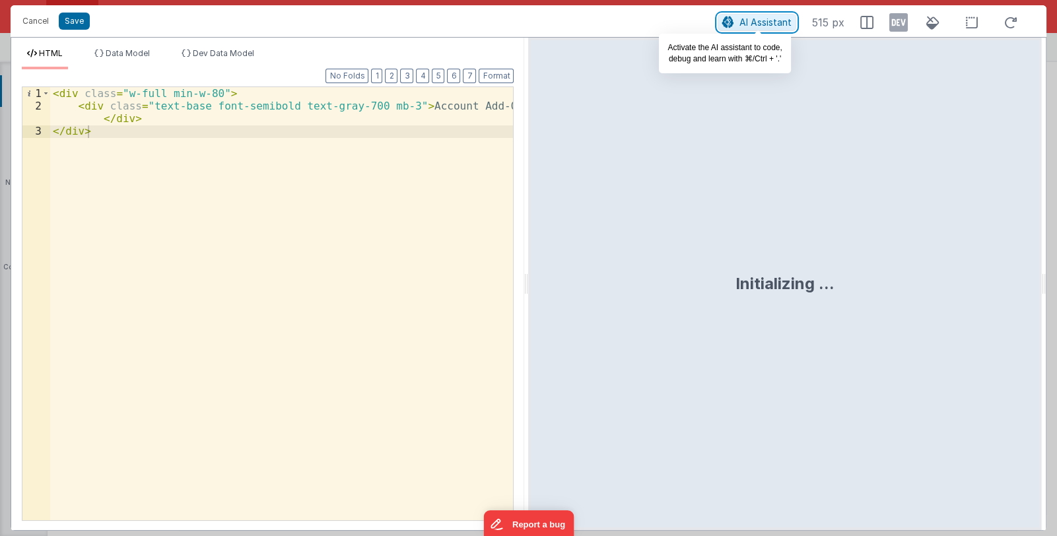
click at [745, 17] on span "AI Assistant" at bounding box center [765, 22] width 52 height 11
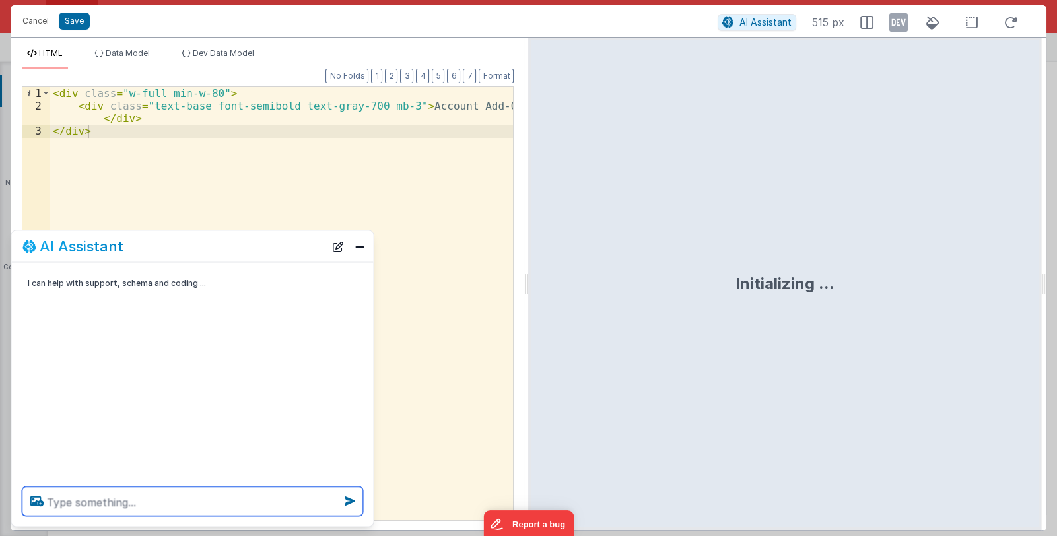
click at [143, 499] on textarea at bounding box center [192, 501] width 341 height 29
paste textarea "c"
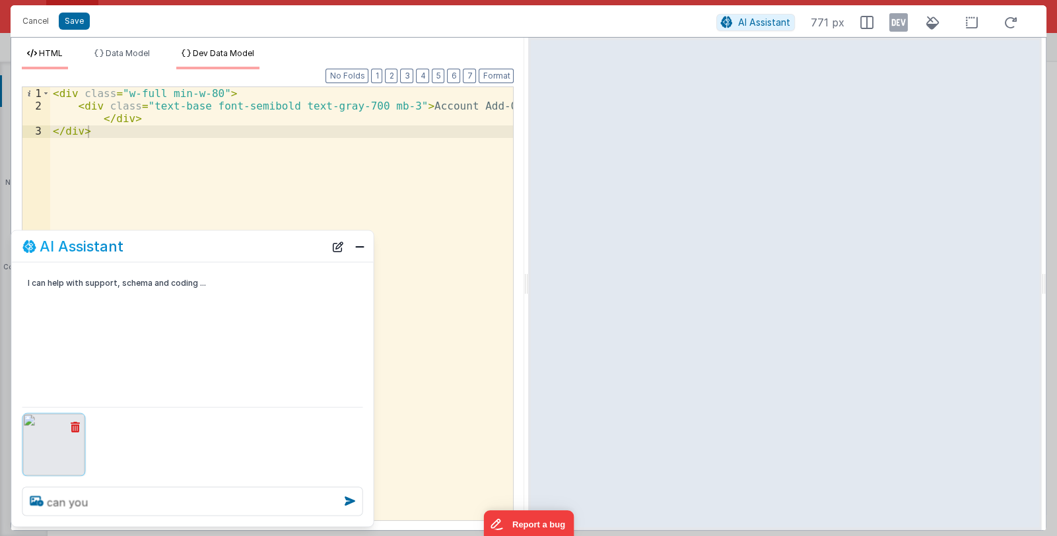
click at [216, 51] on span "Dev Data Model" at bounding box center [223, 53] width 61 height 10
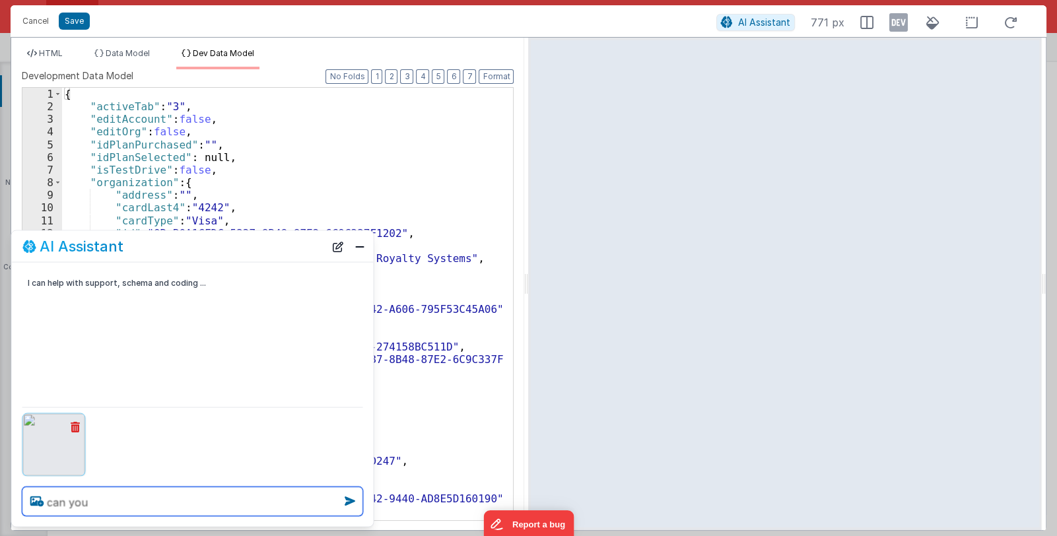
click at [100, 500] on textarea "can you" at bounding box center [192, 501] width 341 height 29
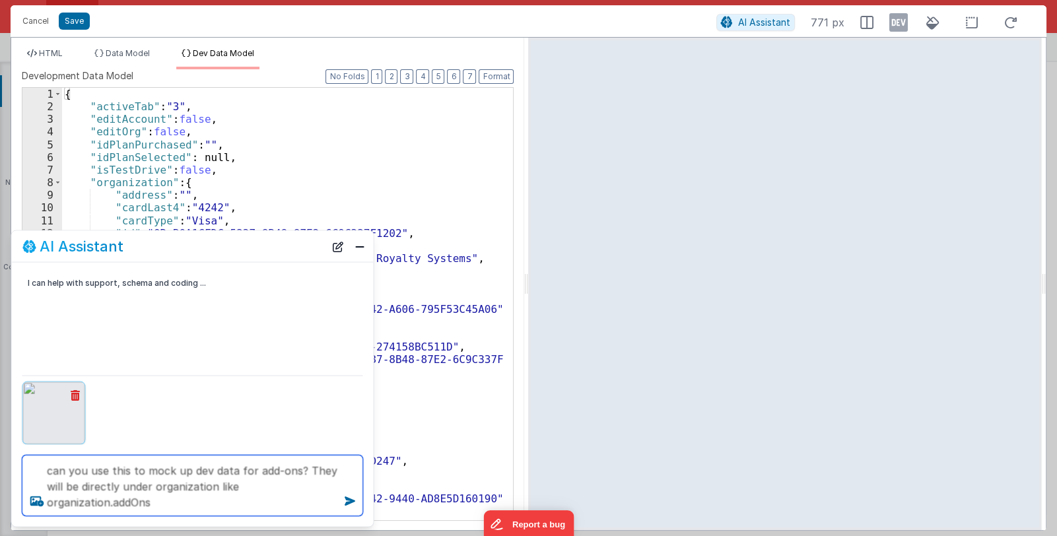
type textarea "can you use this to mock up dev data for add-ons? They will be directly under o…"
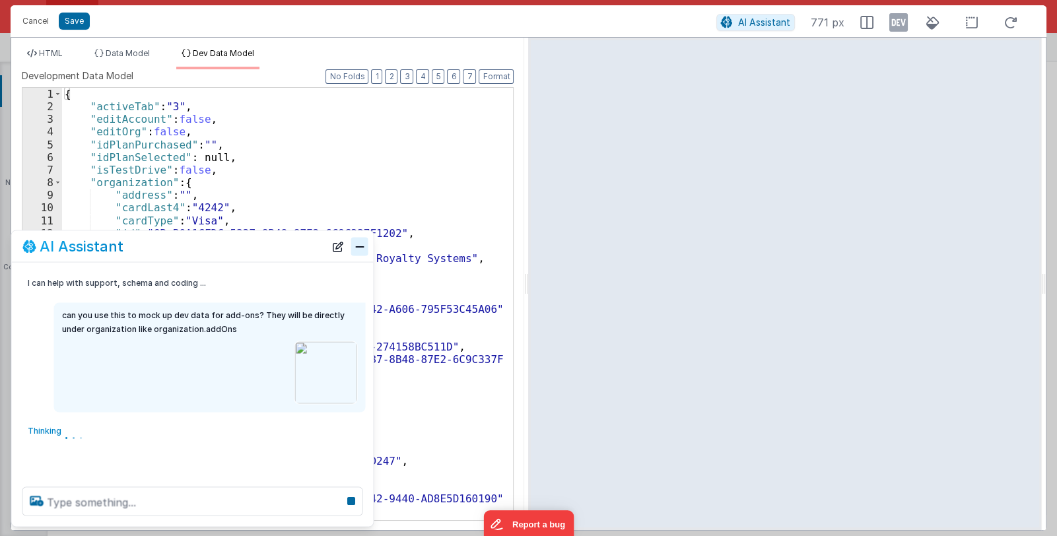
click at [352, 246] on button "Close" at bounding box center [359, 246] width 17 height 18
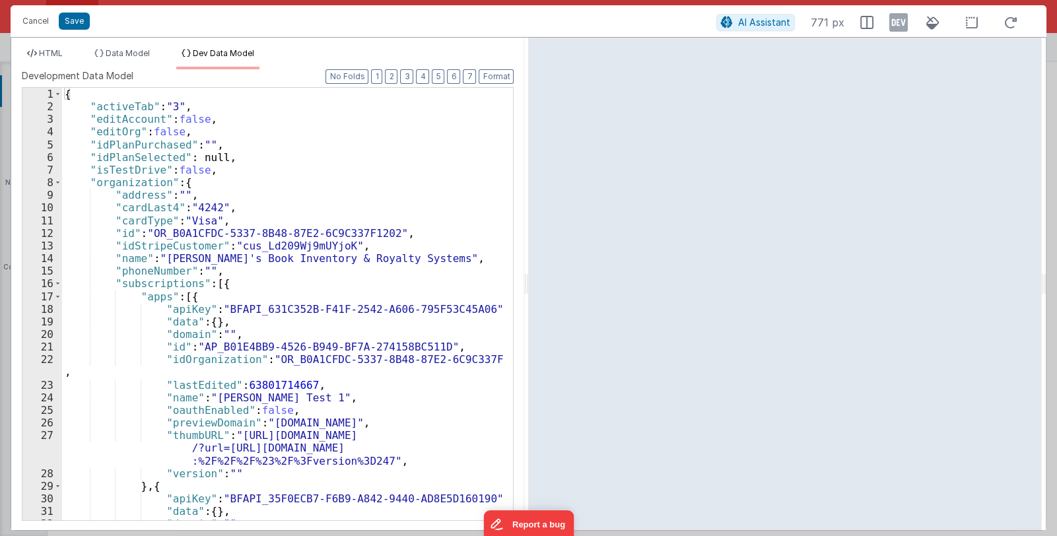
drag, startPoint x: 419, startPoint y: 117, endPoint x: 409, endPoint y: 118, distance: 9.9
click at [419, 117] on div "{ "activeTab" : "3" , "editAccount" : false , "editOrg" : false , "idPlanPurcha…" at bounding box center [283, 317] width 442 height 458
click at [195, 186] on div "{ "activeTab" : "3" , "editAccount" : false , "editOrg" : false , "idPlanPurcha…" at bounding box center [283, 317] width 442 height 458
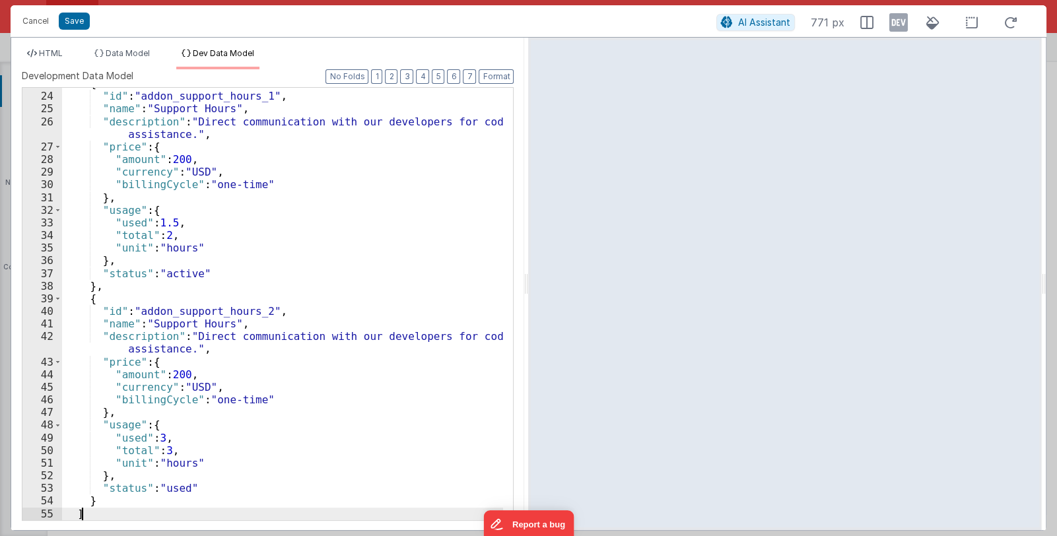
scroll to position [0, 0]
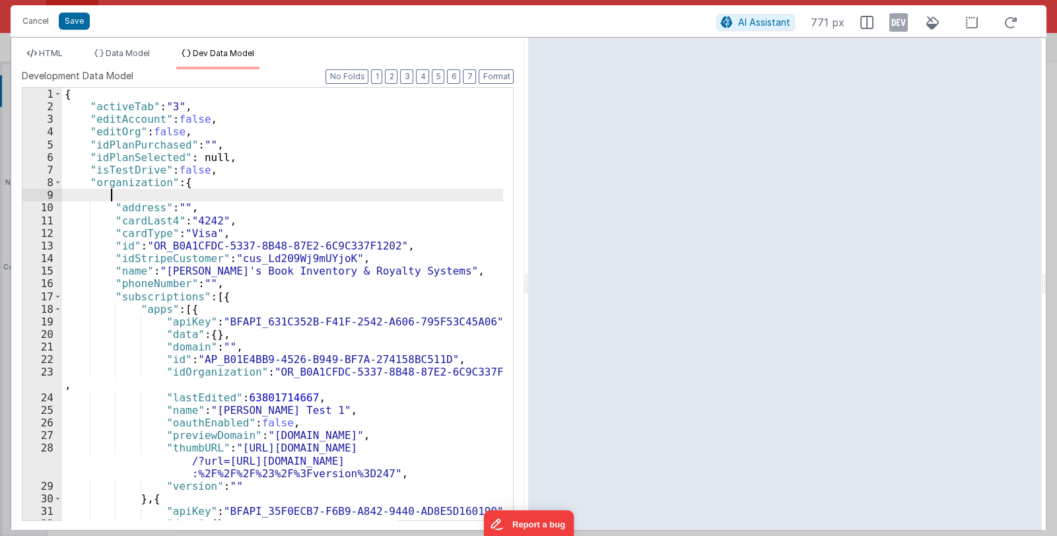
click at [121, 193] on div "{ "activeTab" : "3" , "editAccount" : false , "editOrg" : false , "idPlanPurcha…" at bounding box center [283, 317] width 442 height 458
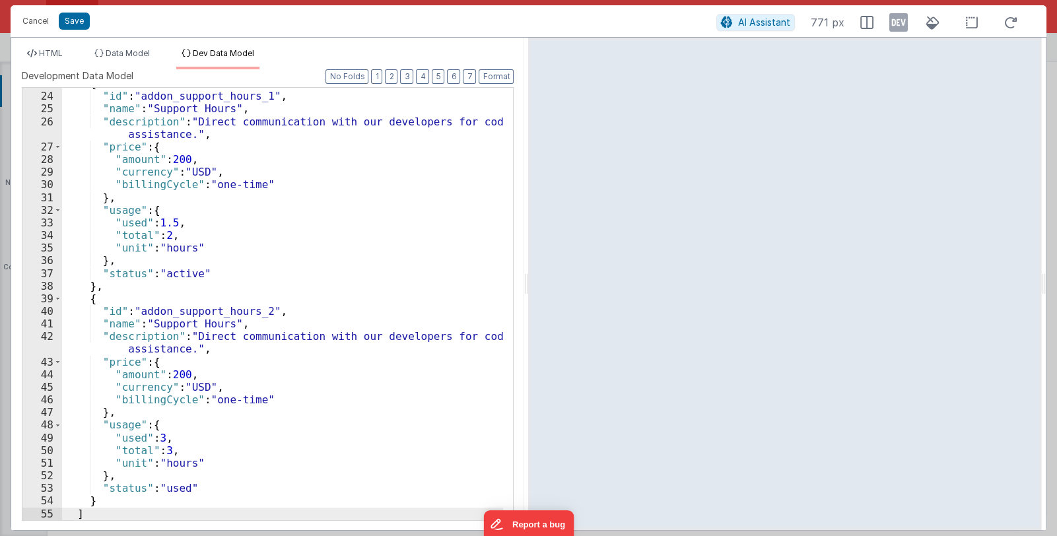
scroll to position [446, 0]
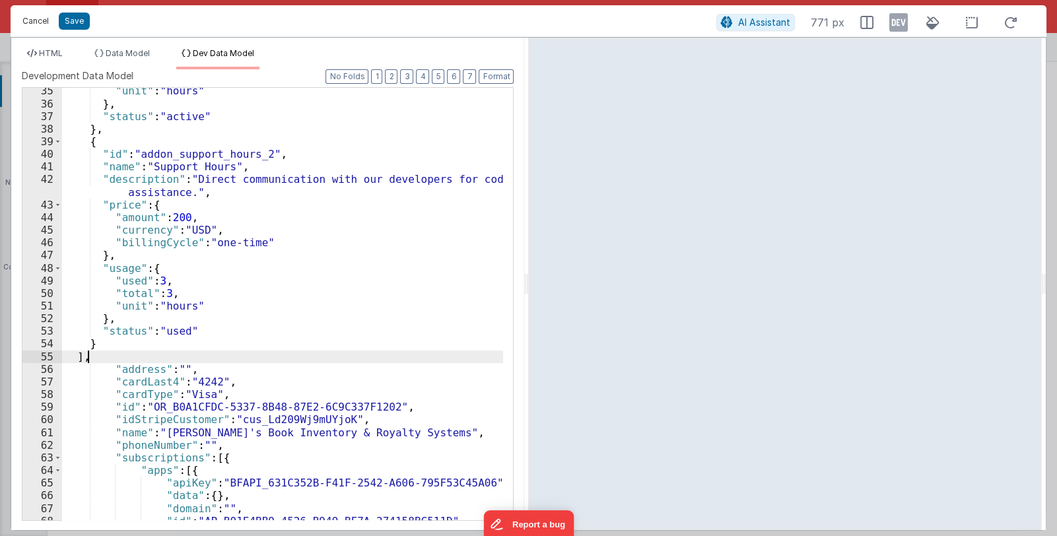
click at [40, 17] on button "Cancel" at bounding box center [36, 21] width 40 height 18
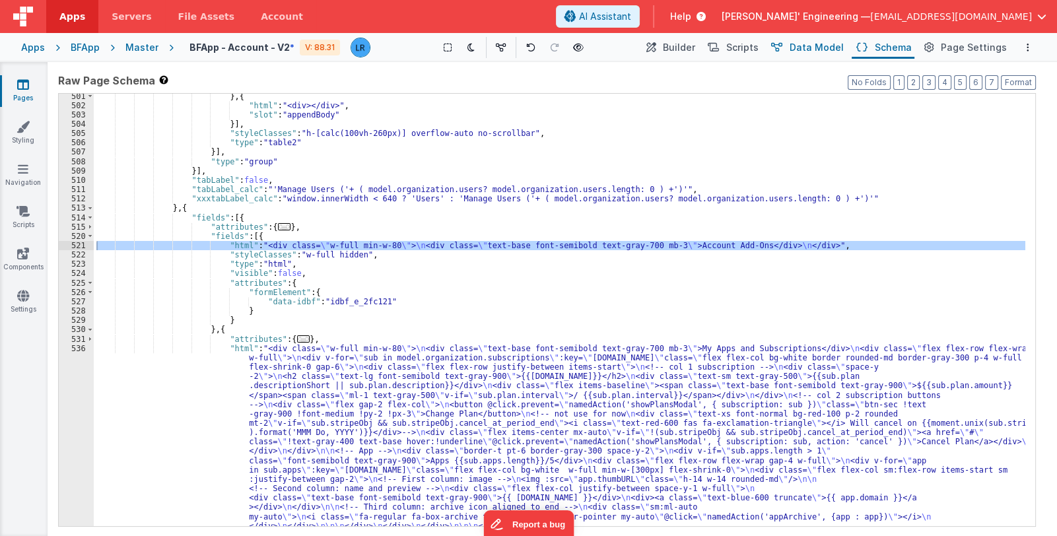
click at [803, 48] on span "Data Model" at bounding box center [817, 47] width 54 height 13
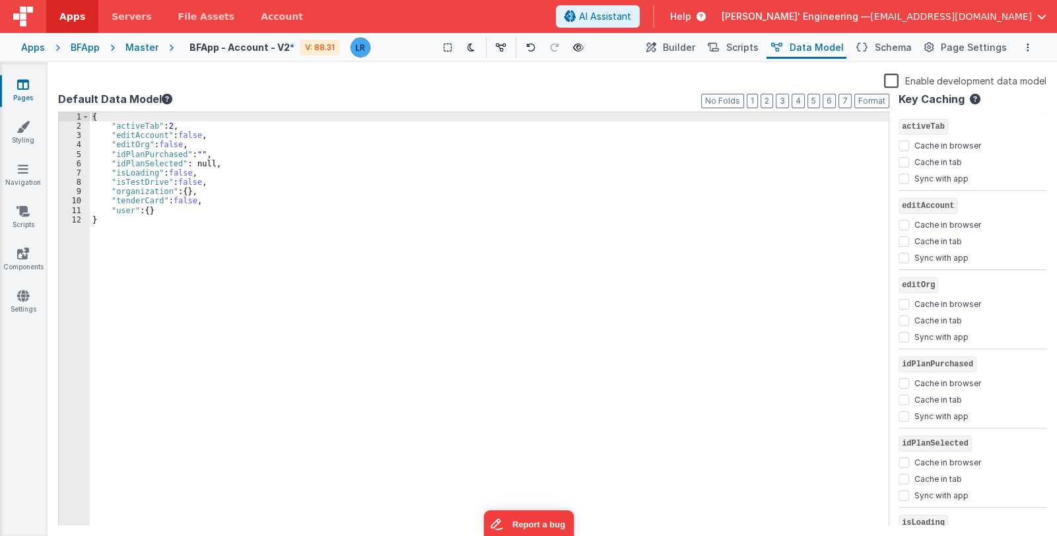
click at [889, 80] on label "Enable development data model" at bounding box center [965, 80] width 162 height 15
click at [0, 0] on input "Enable development data model" at bounding box center [0, 0] width 0 height 0
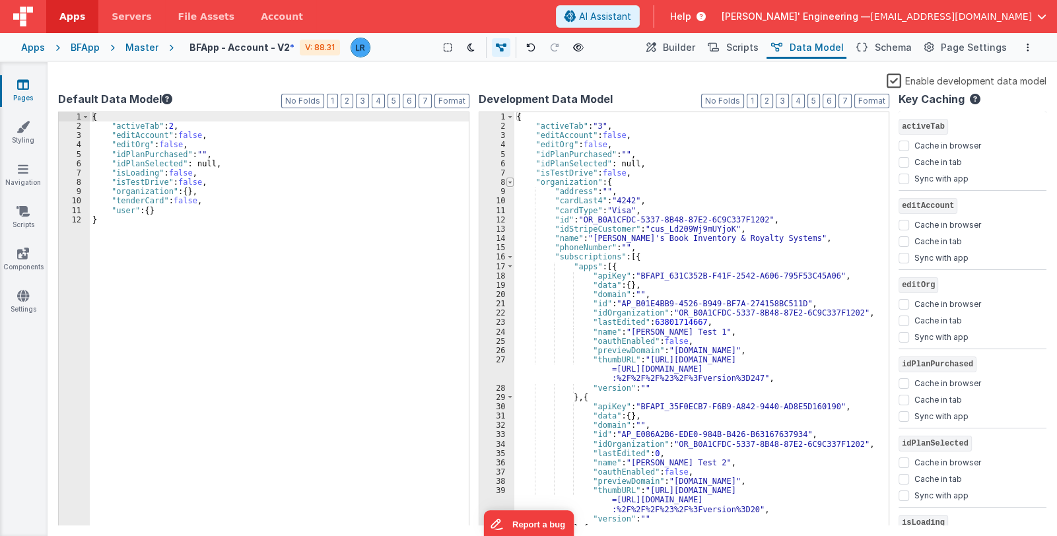
click at [510, 182] on span at bounding box center [509, 182] width 7 height 9
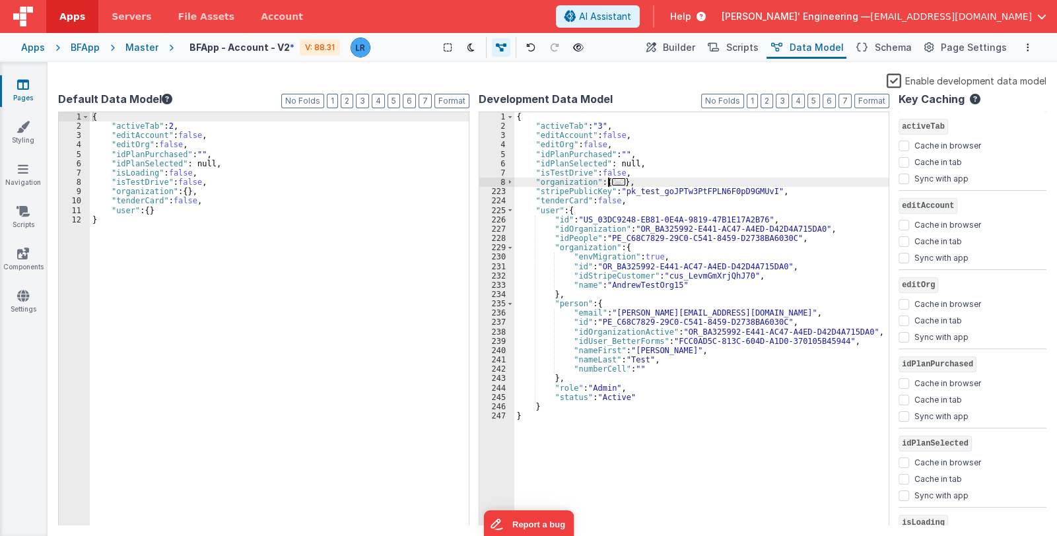
click at [615, 182] on span "..." at bounding box center [618, 181] width 13 height 7
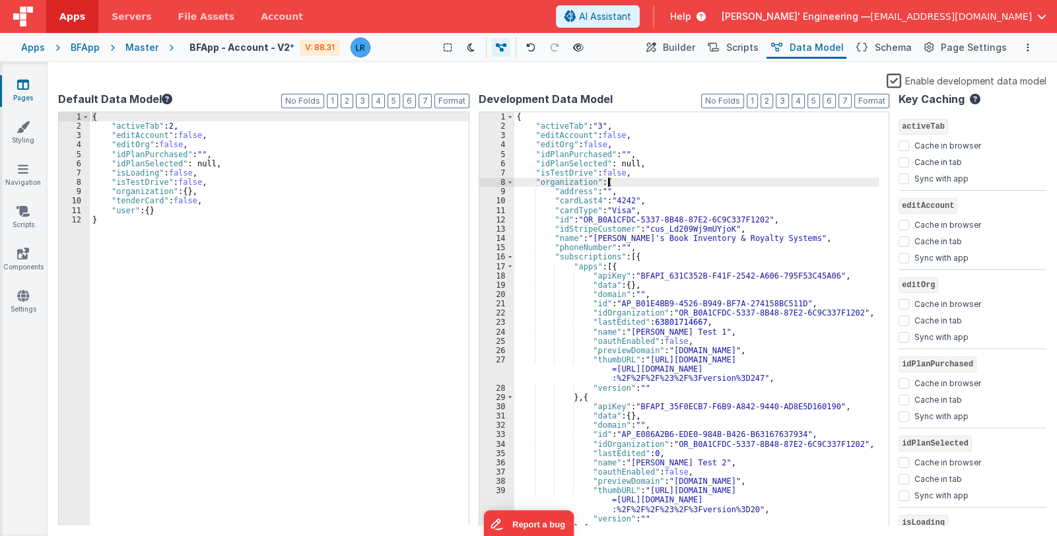
click at [631, 184] on div "{ "activeTab" : "3" , "editAccount" : false , "editOrg" : false , "idPlanPurcha…" at bounding box center [696, 328] width 365 height 433
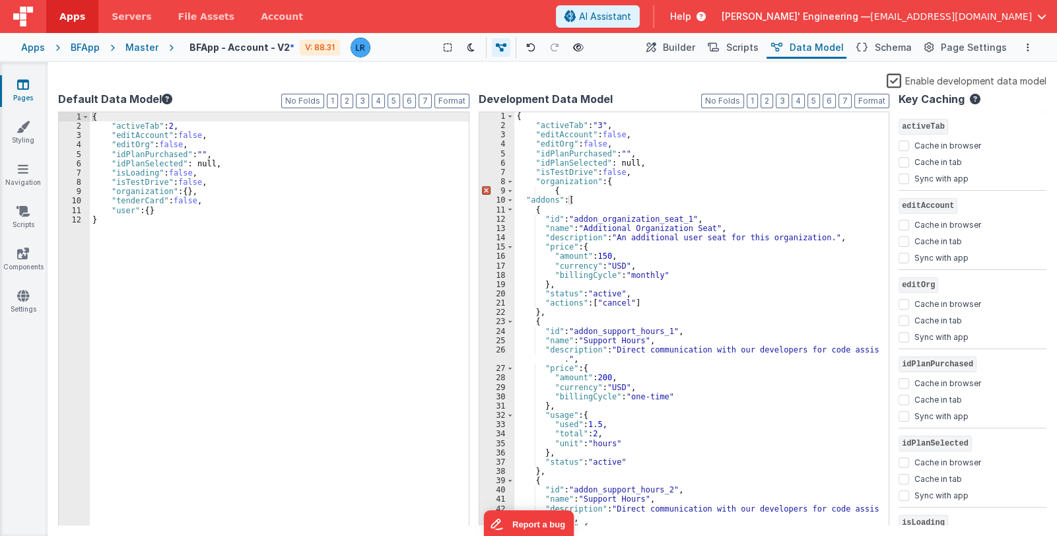
scroll to position [0, 0]
drag, startPoint x: 561, startPoint y: 190, endPoint x: 507, endPoint y: 195, distance: 53.7
click at [507, 195] on div "1 2 3 4 5 6 7 8 9 10 11 12 13 14 15 16 17 18 19 20 21 22 23 24 25 26 27 28 29 3…" at bounding box center [684, 319] width 411 height 415
click at [613, 180] on div "{ "activeTab" : "3" , "editAccount" : false , "editOrg" : false , "idPlanPurcha…" at bounding box center [696, 328] width 365 height 433
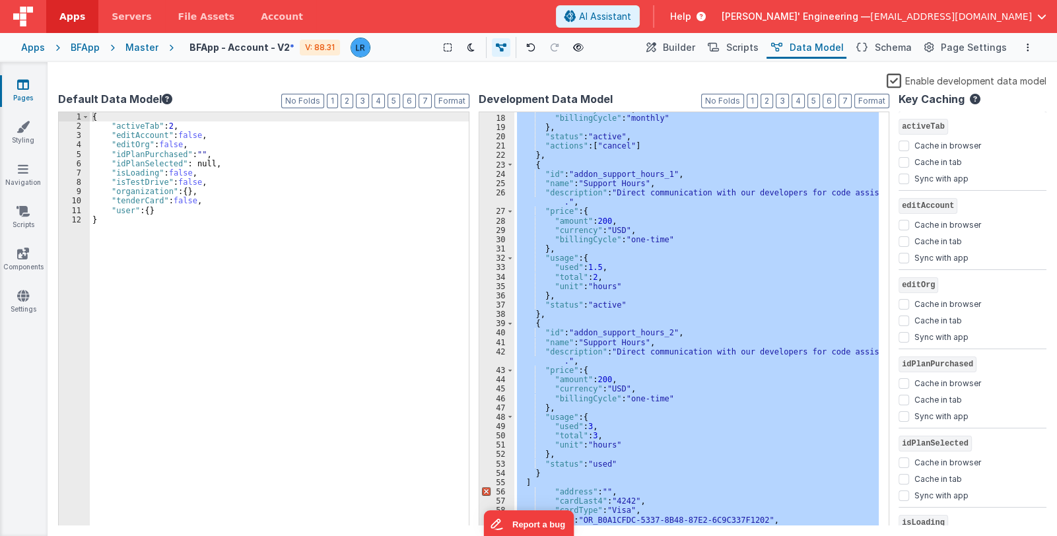
scroll to position [236, 0]
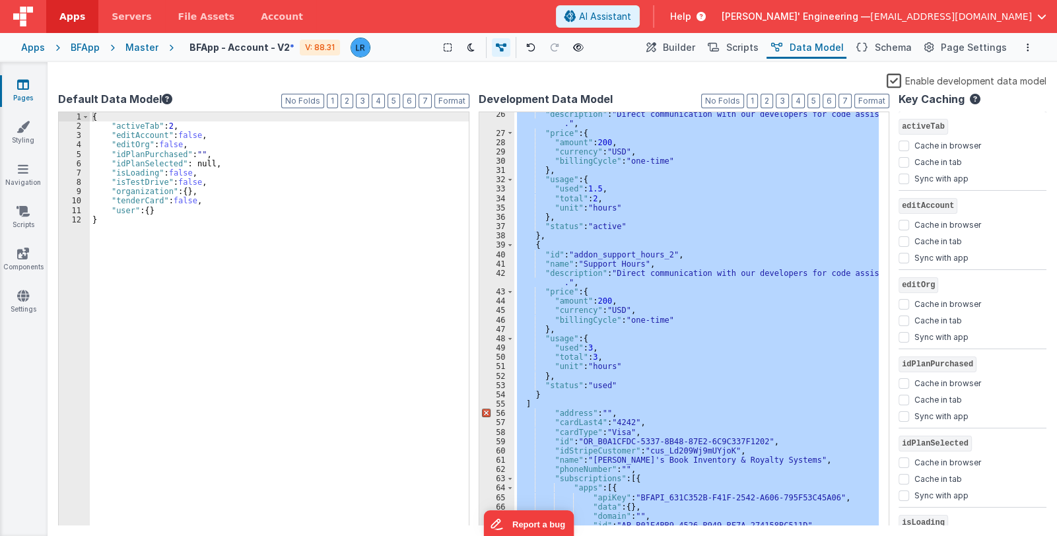
click at [543, 403] on div ""description" : "Direct communication with our developers for code assistance .…" at bounding box center [696, 319] width 365 height 414
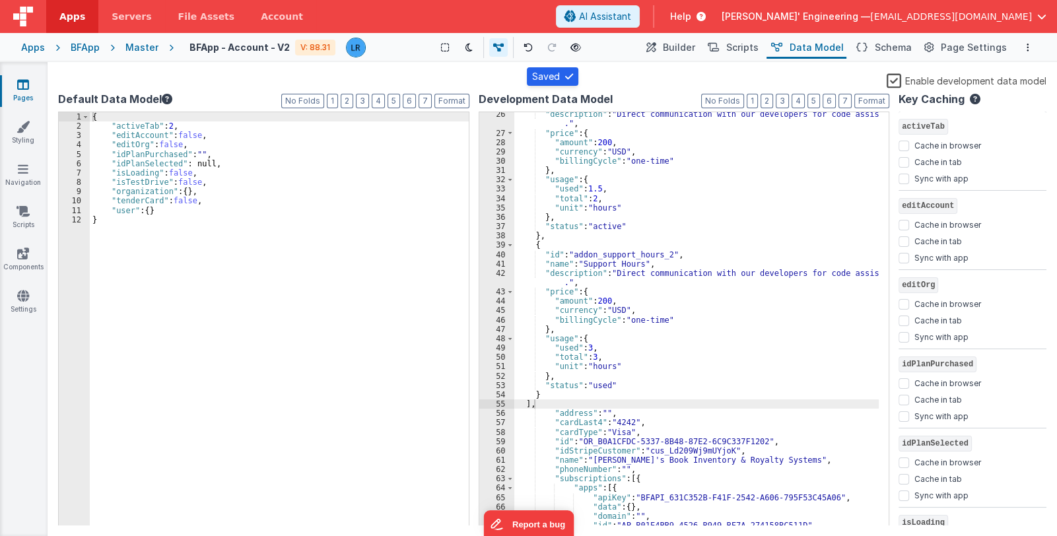
click at [899, 81] on label "Enable development data model" at bounding box center [967, 80] width 160 height 15
click at [0, 0] on input "Enable development data model" at bounding box center [0, 0] width 0 height 0
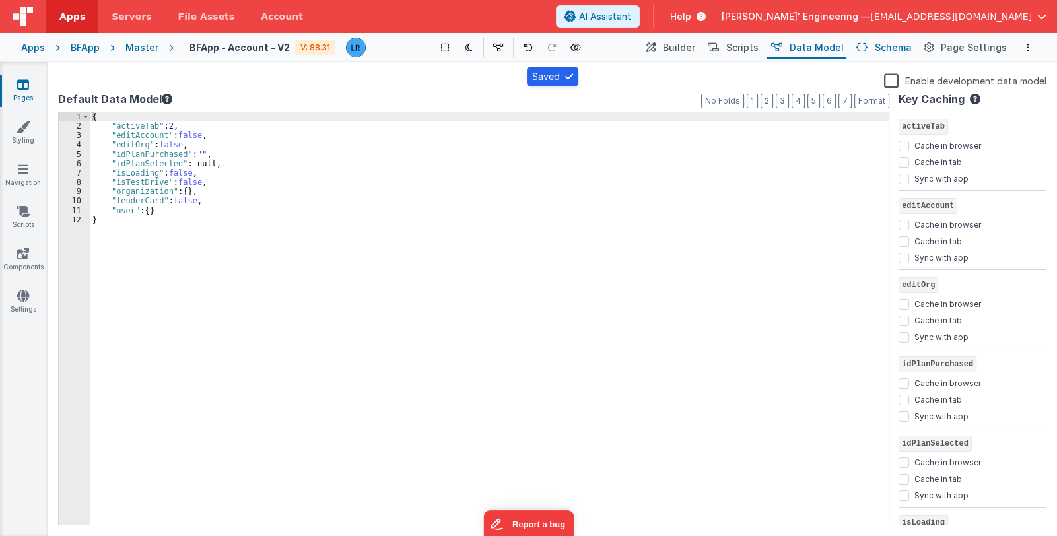
click at [881, 48] on span "Schema" at bounding box center [893, 47] width 37 height 13
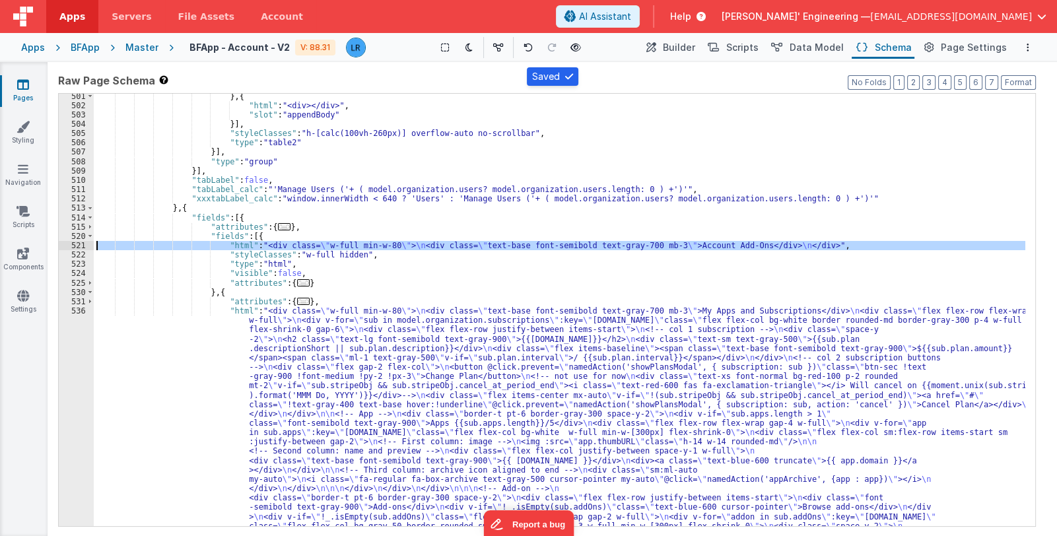
click at [402, 249] on div "} , { "html" : "<div></div>" , "slot" : "appendBody" }] , "styleClasses" : "h-[…" at bounding box center [560, 310] width 932 height 432
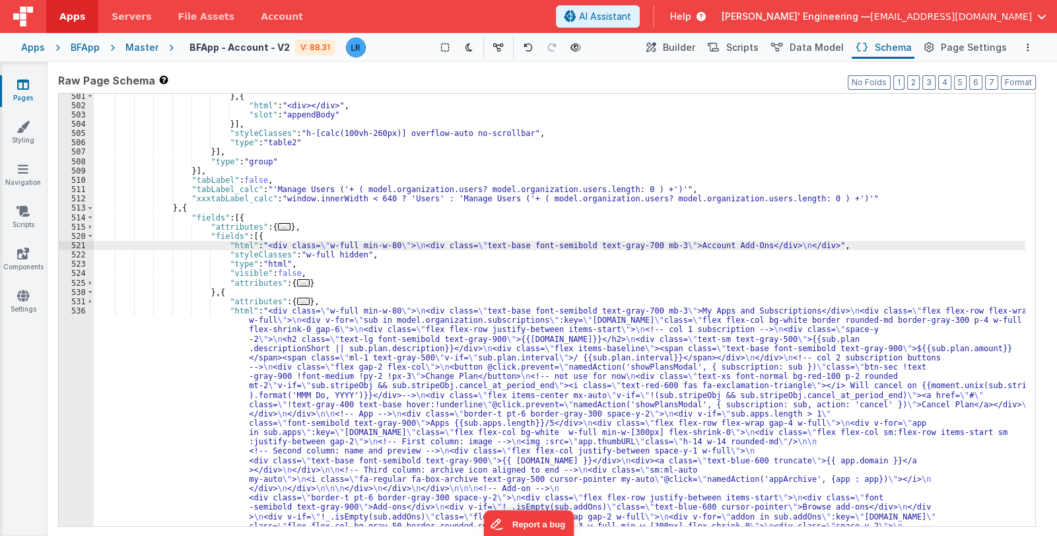
click at [74, 243] on div "521" at bounding box center [76, 245] width 35 height 9
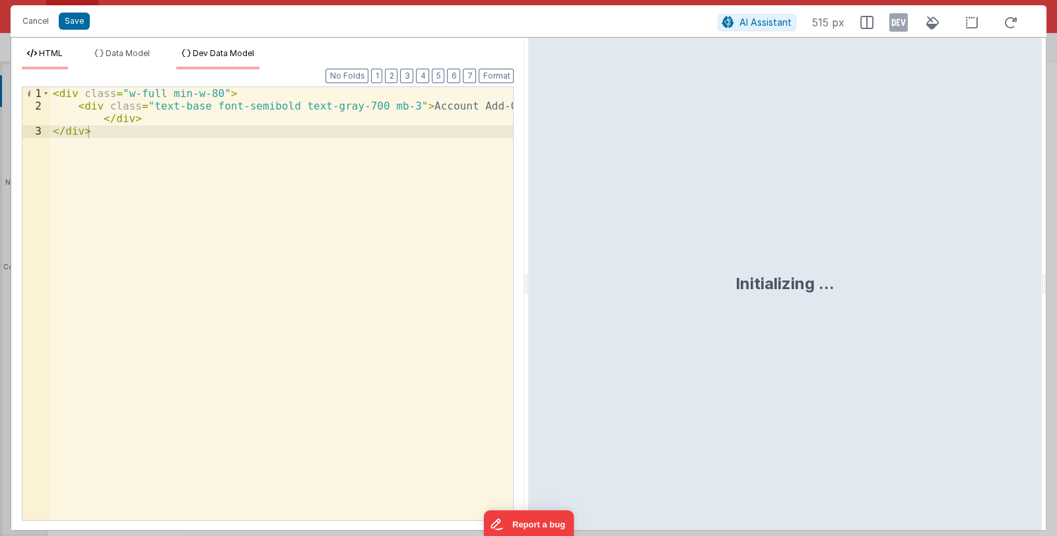
click at [208, 48] on span "Dev Data Model" at bounding box center [223, 53] width 61 height 10
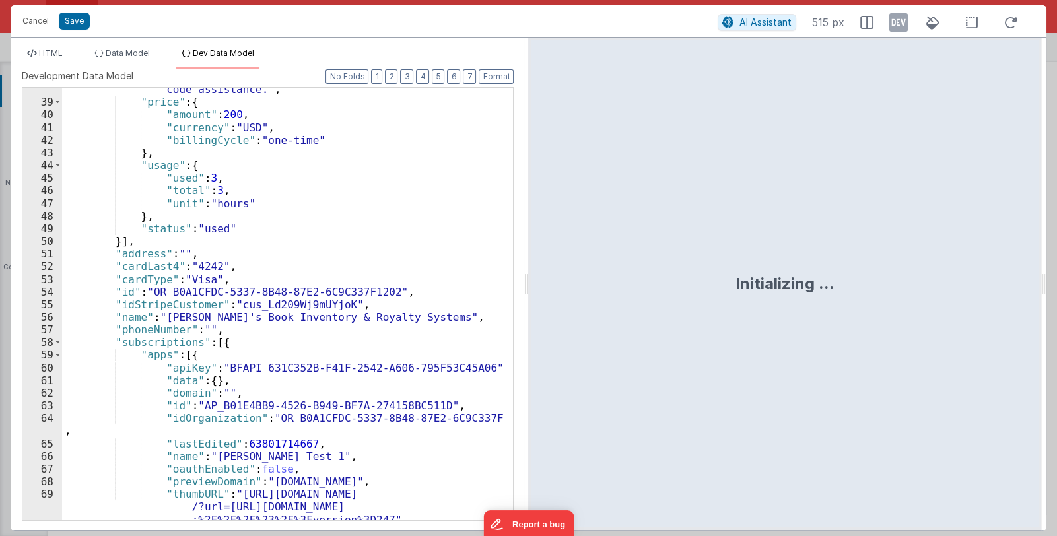
scroll to position [589, 0]
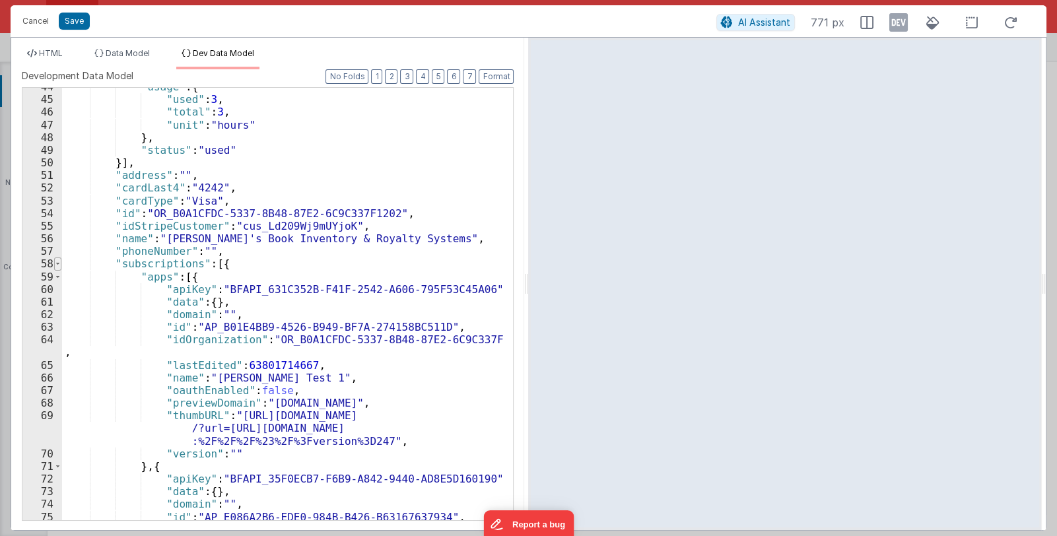
click at [59, 262] on span at bounding box center [57, 263] width 7 height 13
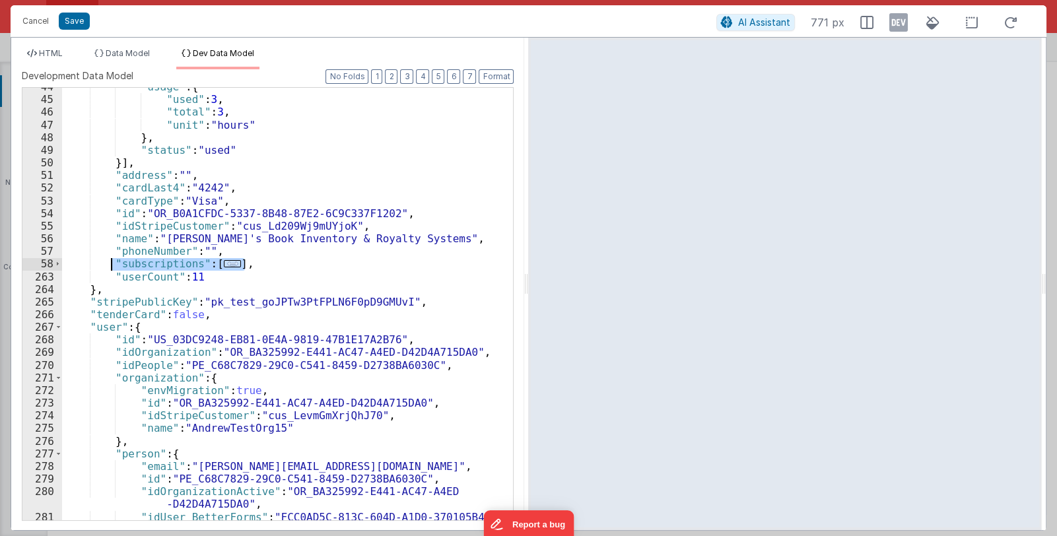
drag, startPoint x: 250, startPoint y: 264, endPoint x: 109, endPoint y: 261, distance: 140.6
click at [109, 261] on div ""usage" : { "used" : 3 , "total" : 3 , "unit" : "hours" } , "status" : "used" }…" at bounding box center [283, 310] width 442 height 458
click at [34, 243] on div "56" at bounding box center [42, 238] width 40 height 13
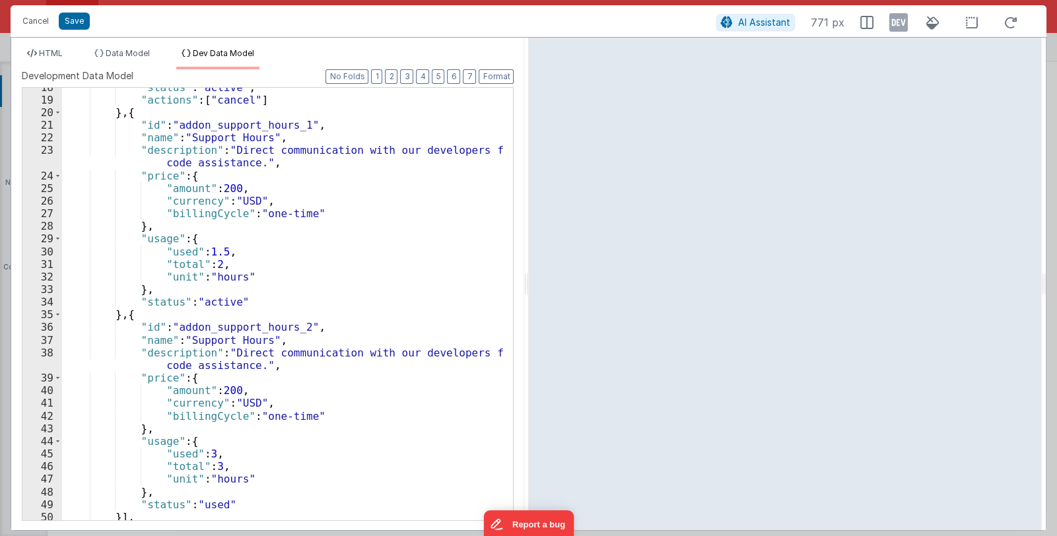
scroll to position [273, 0]
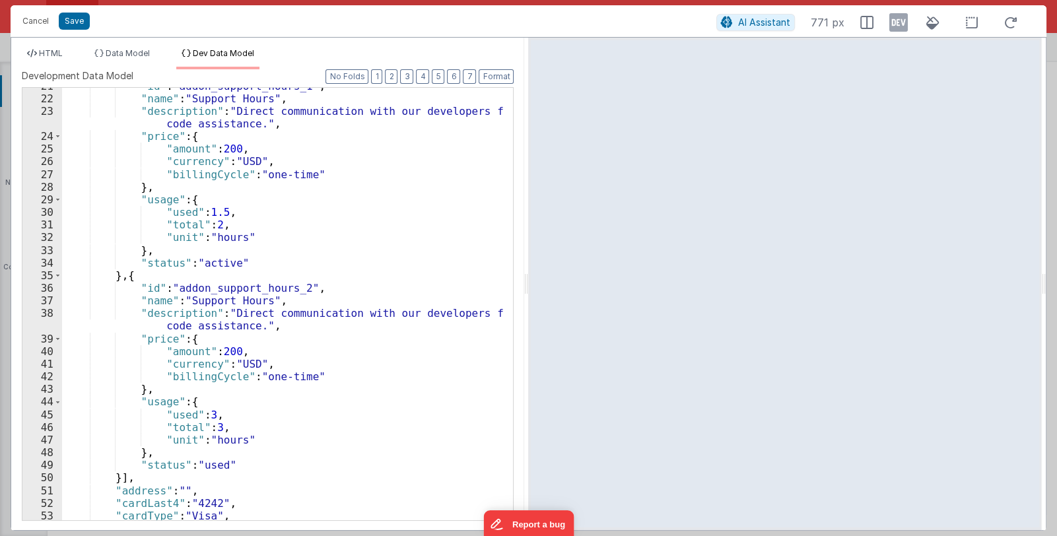
click at [28, 164] on div "26" at bounding box center [42, 161] width 40 height 13
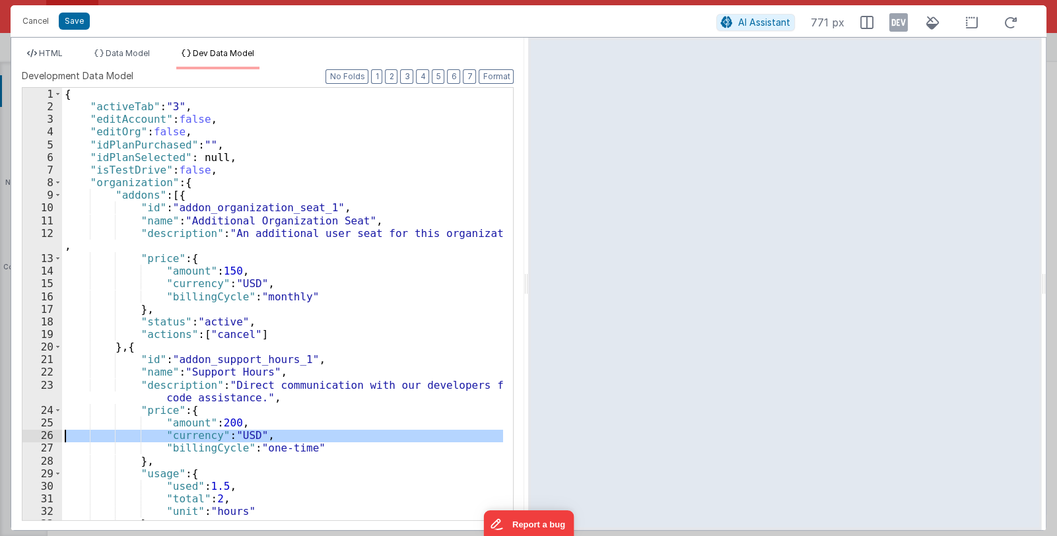
scroll to position [0, 0]
click at [56, 192] on span at bounding box center [57, 195] width 7 height 13
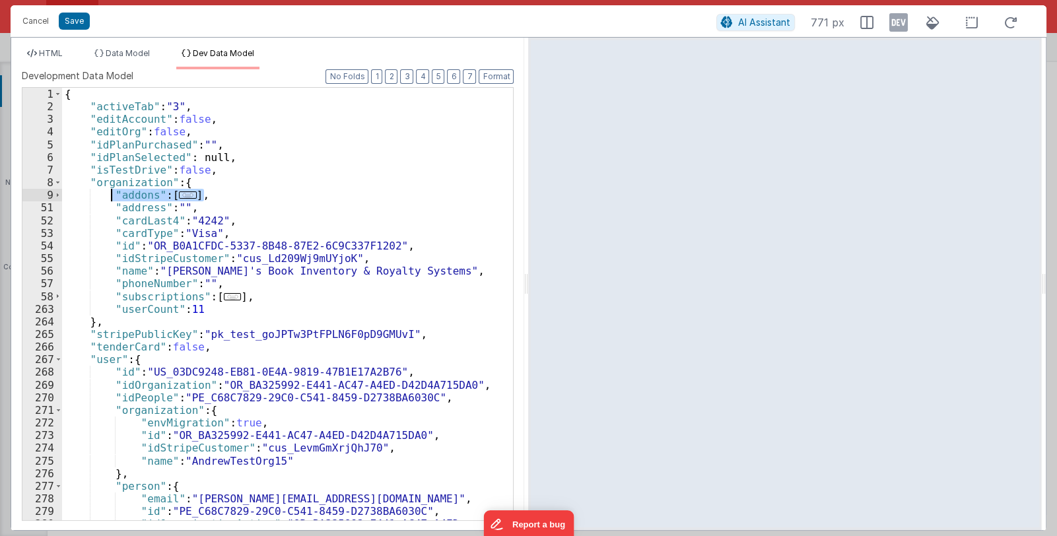
drag, startPoint x: 212, startPoint y: 195, endPoint x: 110, endPoint y: 195, distance: 102.3
click at [110, 195] on div "{ "activeTab" : "3" , "editAccount" : false , "editOrg" : false , "idPlanPurcha…" at bounding box center [283, 323] width 442 height 471
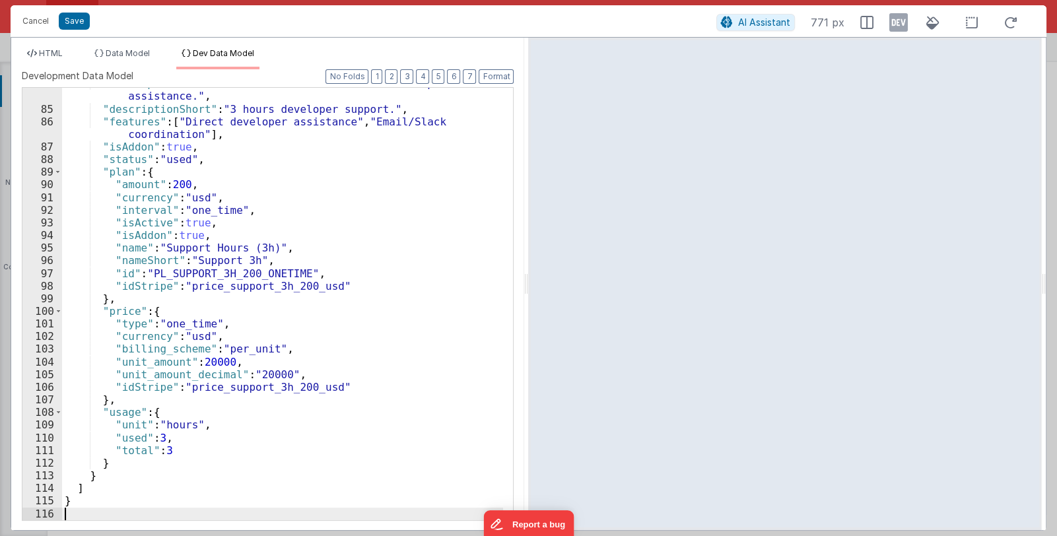
click at [75, 504] on div ""description" : "Direct communication with our developers for code assistance."…" at bounding box center [283, 312] width 442 height 471
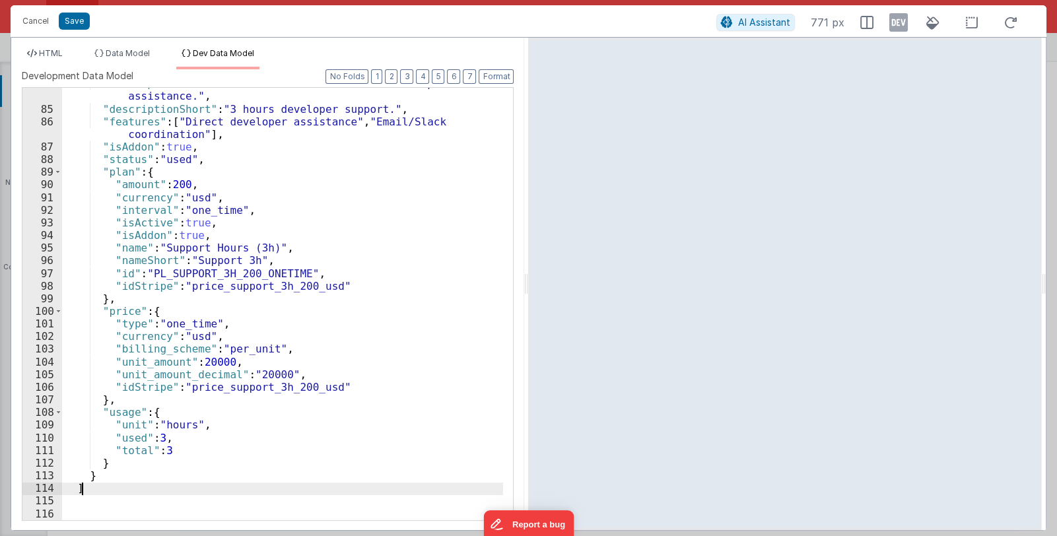
click at [87, 491] on div ""description" : "Direct communication with our developers for code assistance."…" at bounding box center [283, 312] width 442 height 471
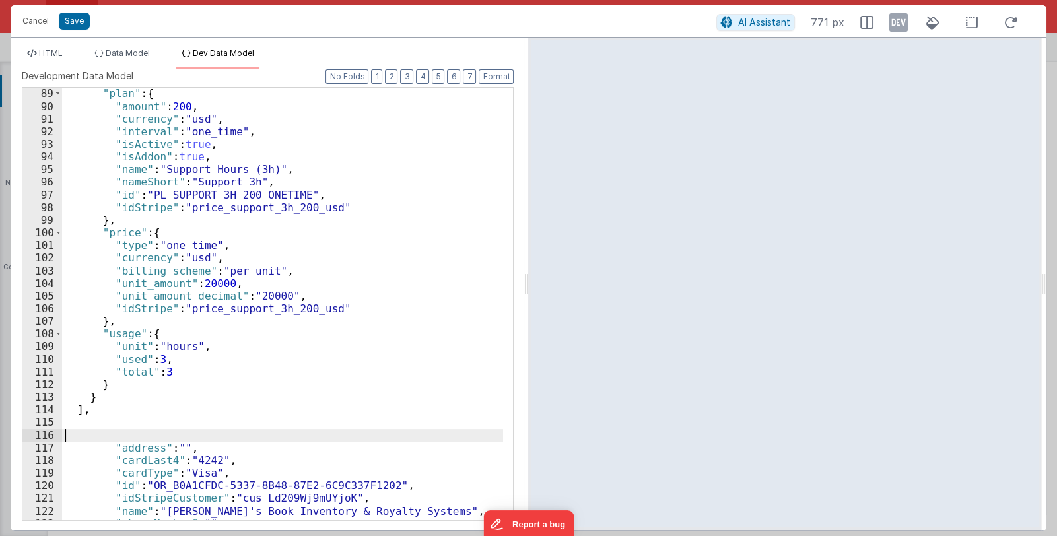
drag, startPoint x: 115, startPoint y: 432, endPoint x: 52, endPoint y: 435, distance: 62.8
click at [52, 435] on div "89 90 91 92 93 94 95 96 97 98 99 100 101 102 103 104 105 106 107 108 109 110 11…" at bounding box center [268, 304] width 492 height 434
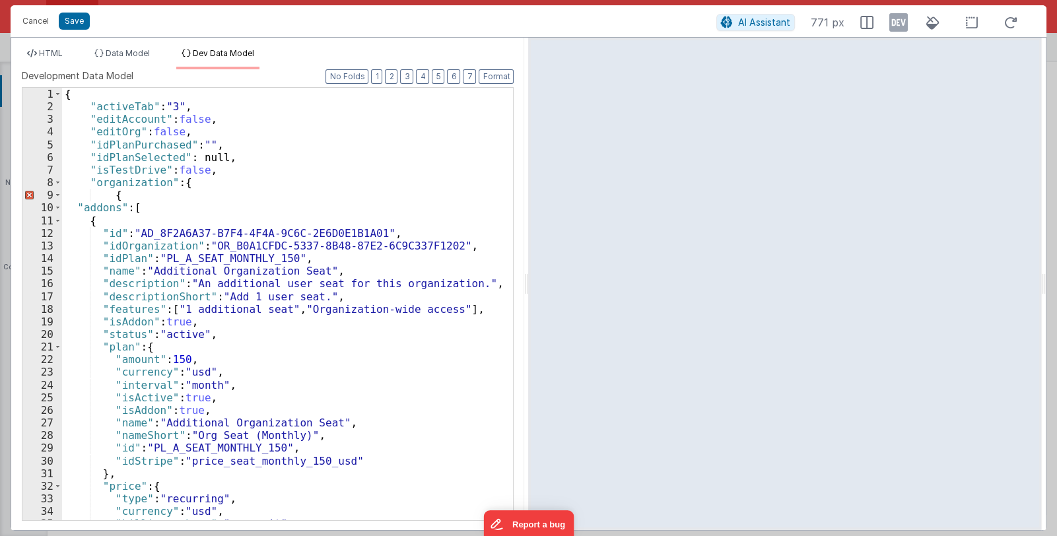
scroll to position [0, 0]
drag, startPoint x: 125, startPoint y: 194, endPoint x: 44, endPoint y: 197, distance: 81.9
click at [44, 197] on div "1 2 3 4 5 6 7 8 9 10 11 12 13 14 15 16 17 18 19 20 21 22 23 24 25 26 27 28 29 3…" at bounding box center [268, 304] width 492 height 434
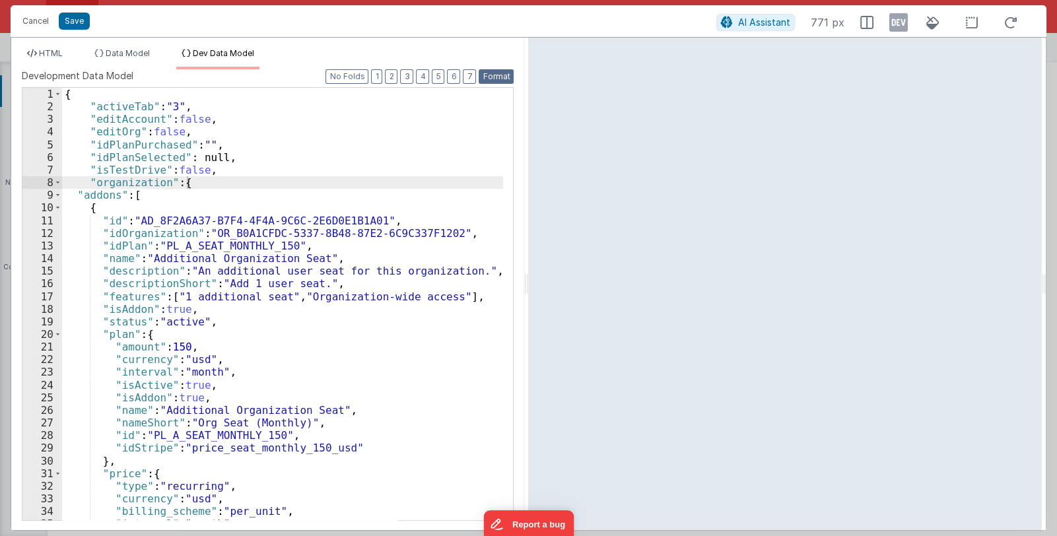
click at [500, 77] on button "Format" at bounding box center [496, 76] width 35 height 15
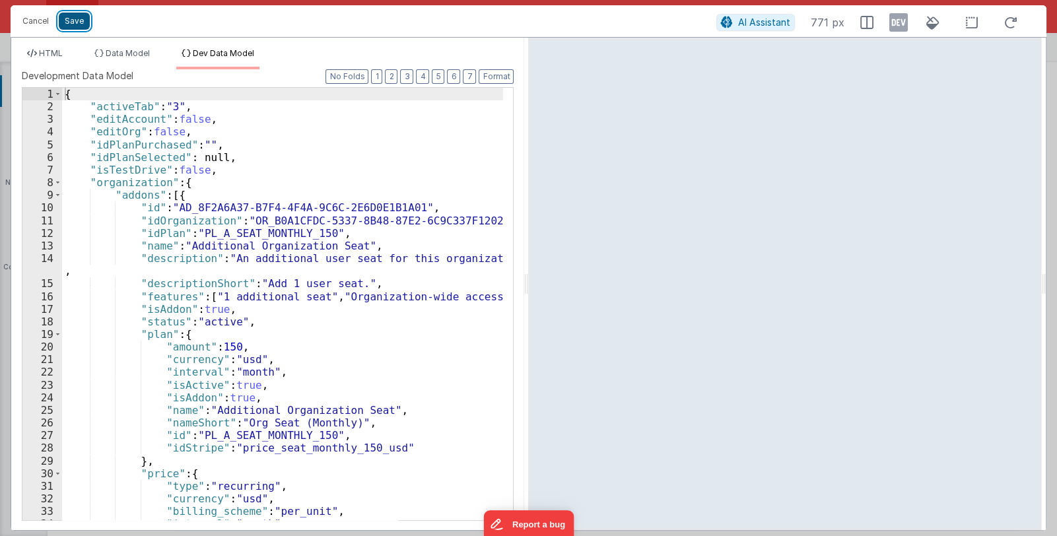
click at [76, 20] on button "Save" at bounding box center [74, 21] width 31 height 17
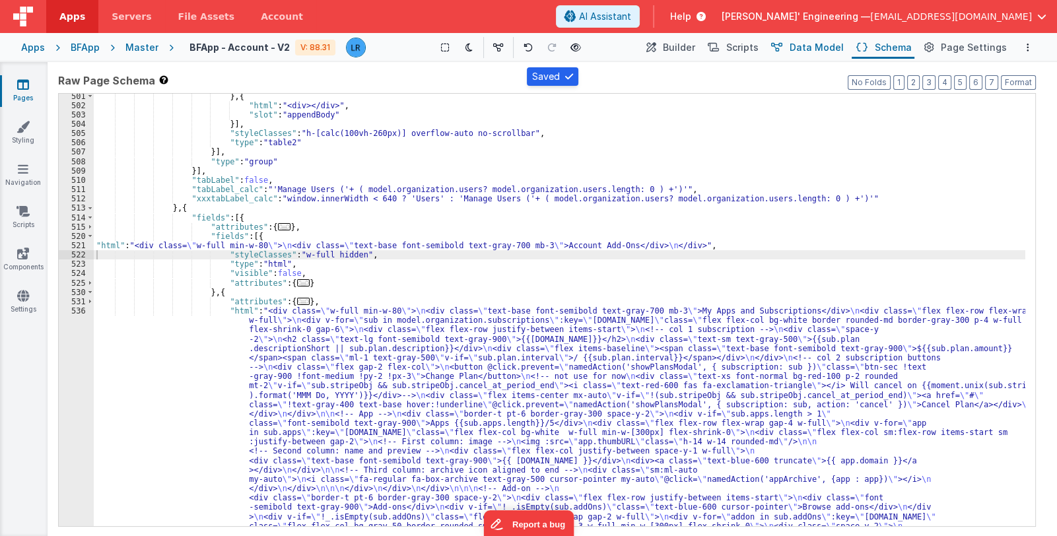
click at [821, 48] on span "Data Model" at bounding box center [817, 47] width 54 height 13
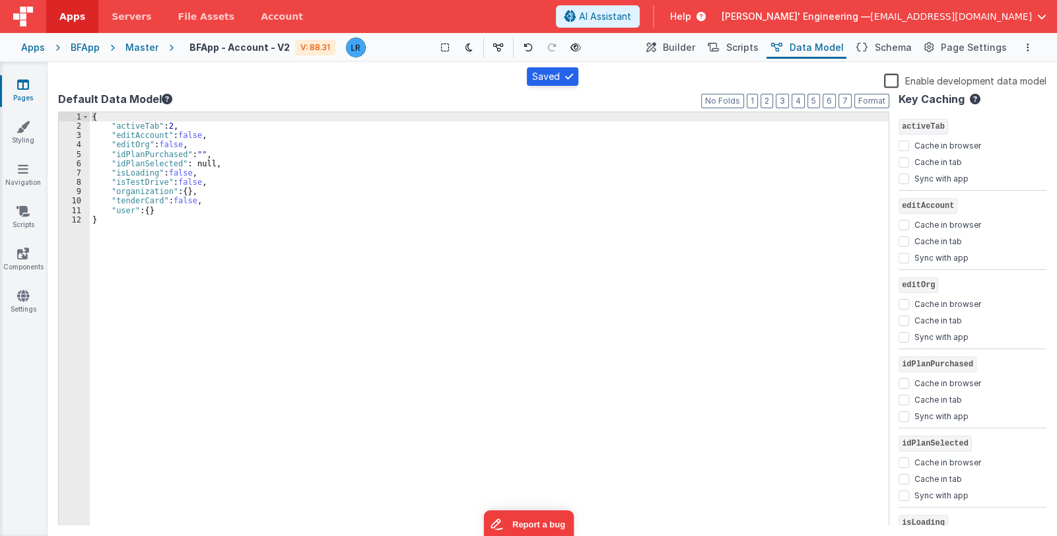
click at [885, 82] on label "Enable development data model" at bounding box center [965, 80] width 162 height 15
click at [0, 0] on input "Enable development data model" at bounding box center [0, 0] width 0 height 0
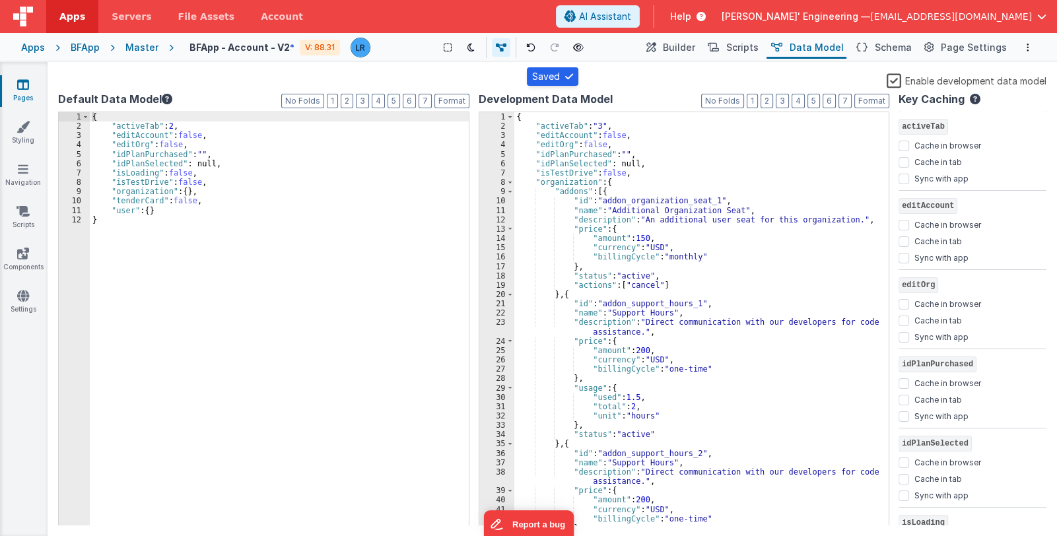
click at [888, 81] on label "Enable development data model" at bounding box center [967, 80] width 160 height 15
click at [0, 0] on input "Enable development data model" at bounding box center [0, 0] width 0 height 0
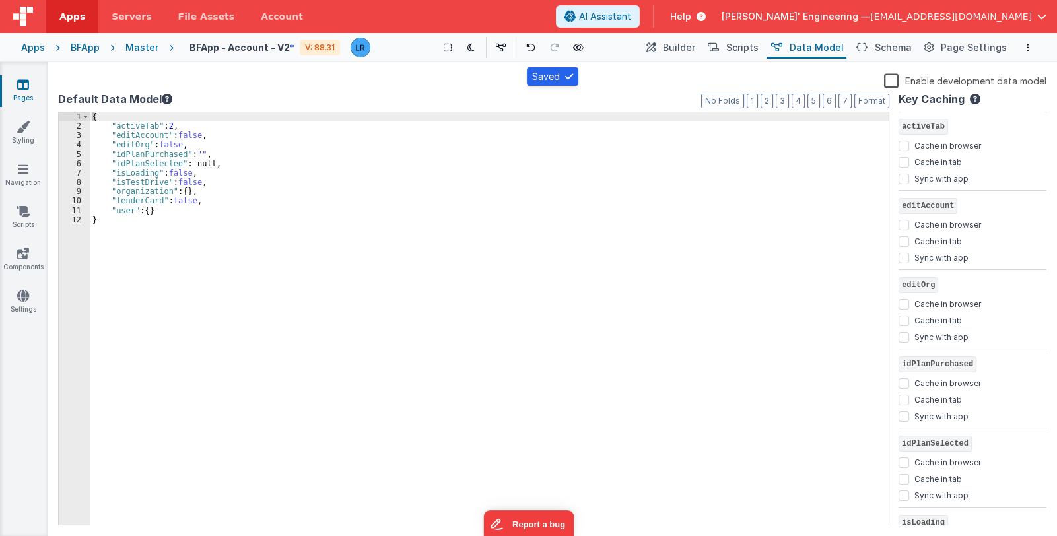
click at [888, 81] on label "Enable development data model" at bounding box center [965, 80] width 162 height 15
click at [0, 0] on input "Enable development data model" at bounding box center [0, 0] width 0 height 0
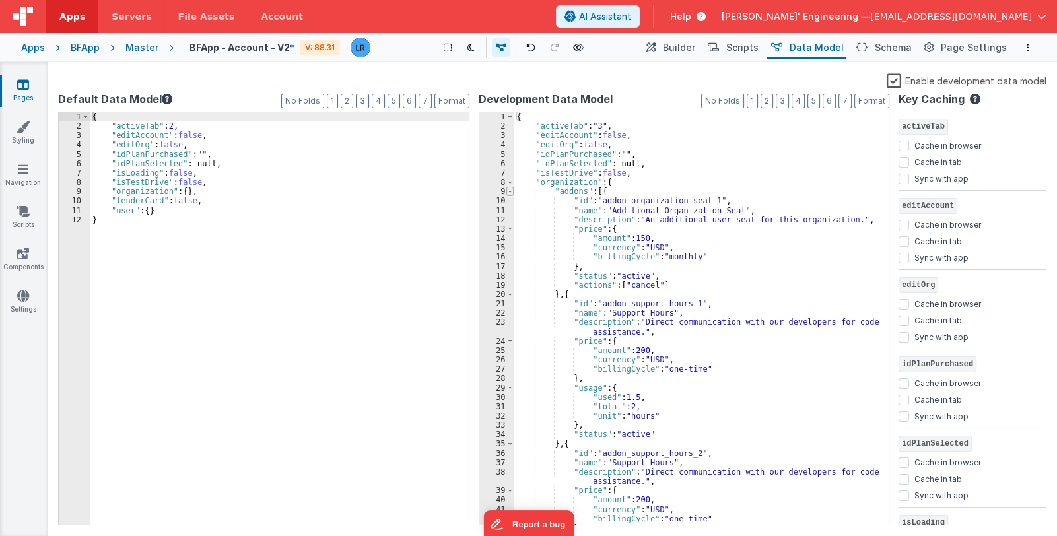
click at [508, 191] on span at bounding box center [509, 191] width 7 height 9
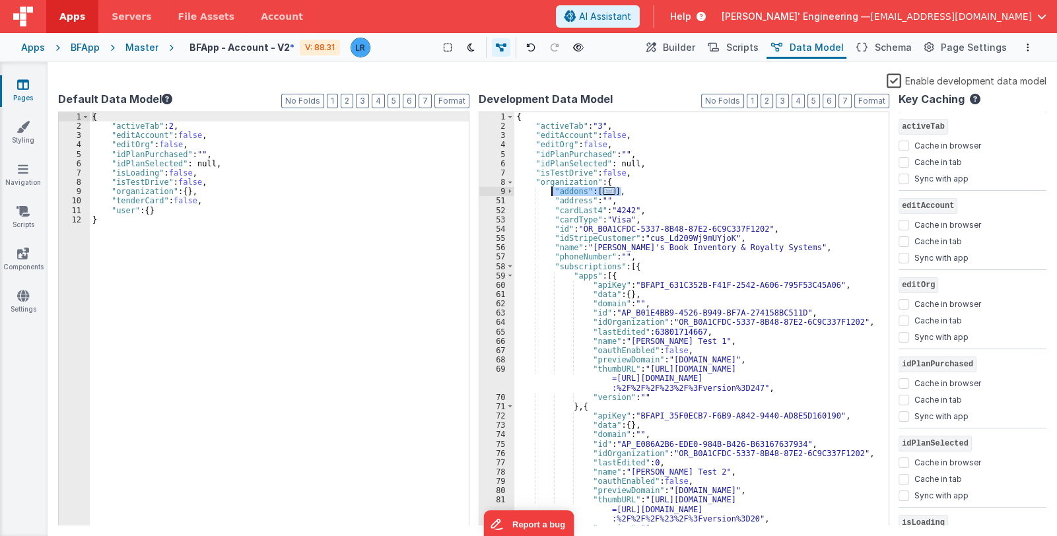
drag, startPoint x: 625, startPoint y: 190, endPoint x: 551, endPoint y: 193, distance: 73.4
click at [551, 193] on div "{ "activeTab" : "3" , "editAccount" : false , "editOrg" : false , "idPlanPurcha…" at bounding box center [696, 328] width 365 height 433
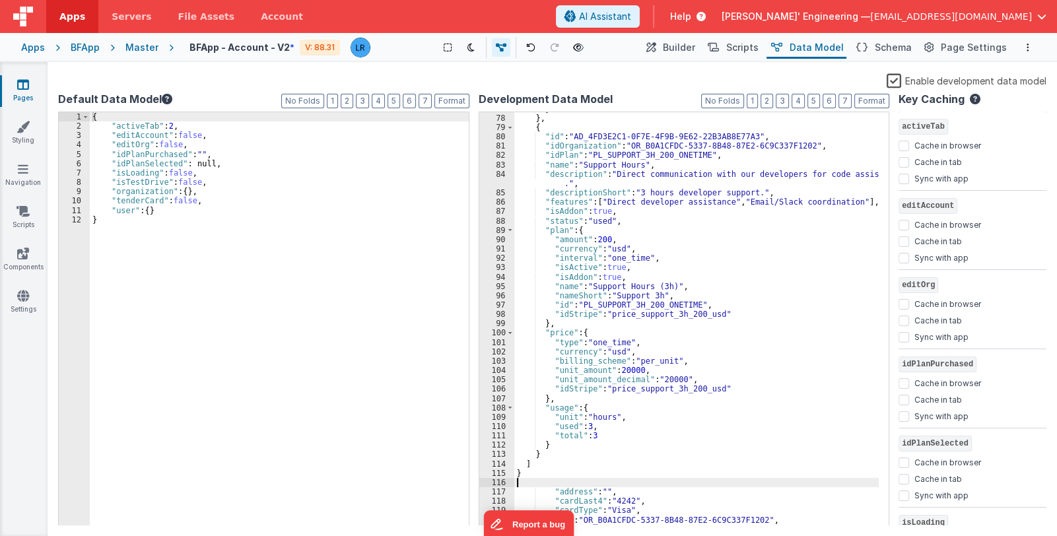
scroll to position [767, 0]
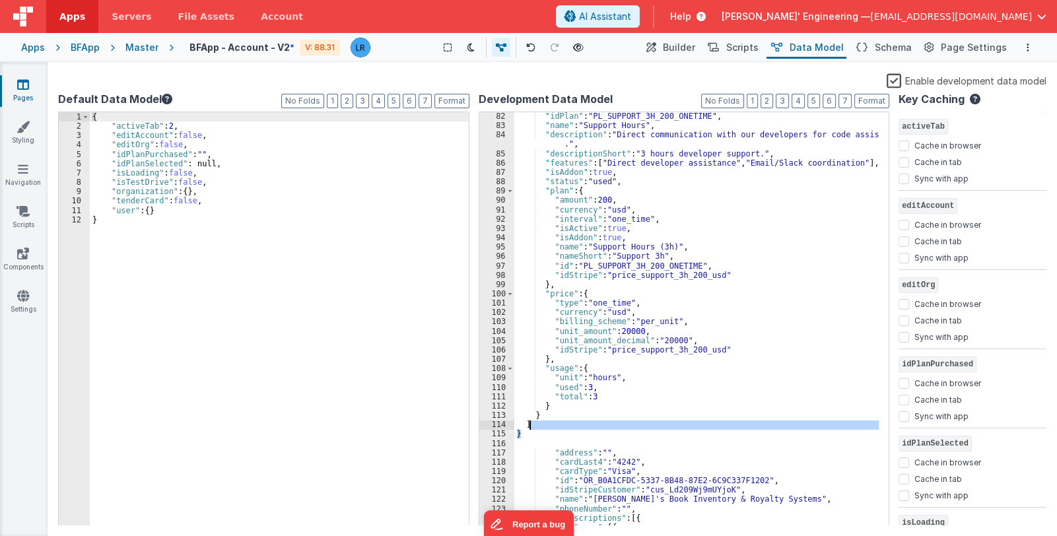
drag, startPoint x: 535, startPoint y: 438, endPoint x: 535, endPoint y: 425, distance: 12.6
click at [535, 425] on div ""idPlan" : "PL_SUPPORT_3H_200_ONETIME" , "name" : "Support Hours" , "descriptio…" at bounding box center [696, 328] width 365 height 433
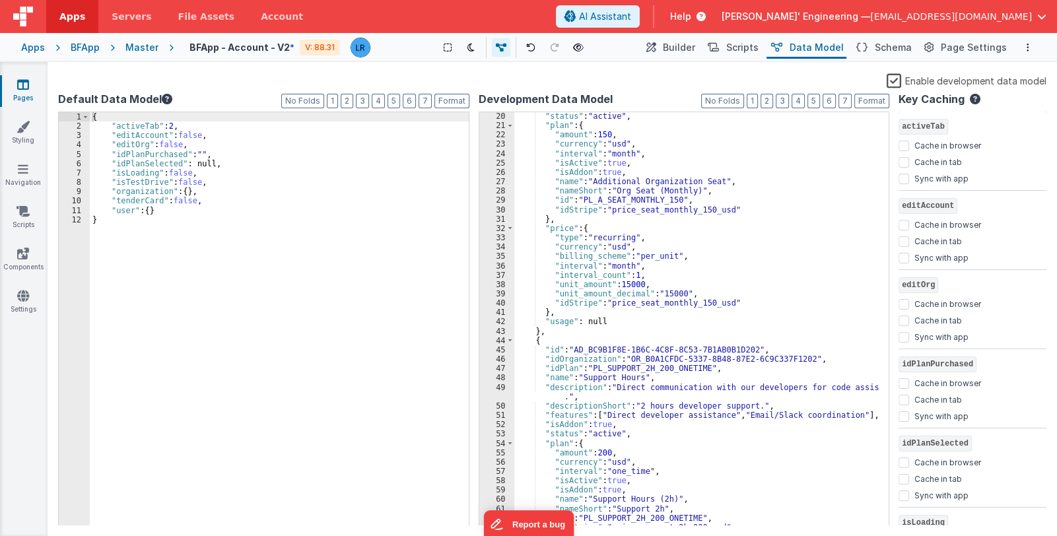
scroll to position [0, 0]
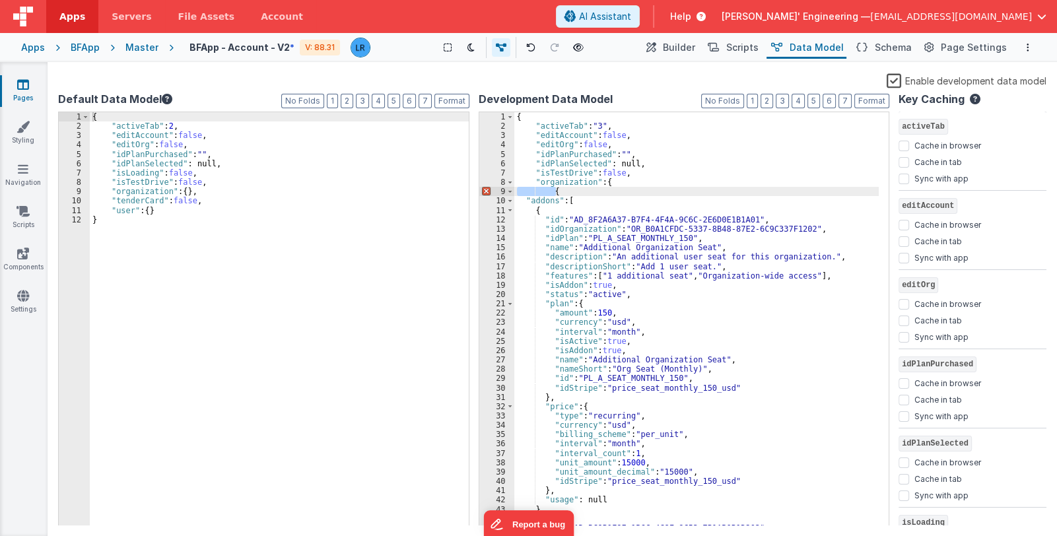
drag, startPoint x: 557, startPoint y: 190, endPoint x: 513, endPoint y: 194, distance: 44.4
click at [513, 194] on div "1 2 3 4 5 6 7 8 9 10 11 12 13 14 15 16 17 18 19 20 21 22 23 24 25 26 27 28 29 3…" at bounding box center [684, 319] width 411 height 415
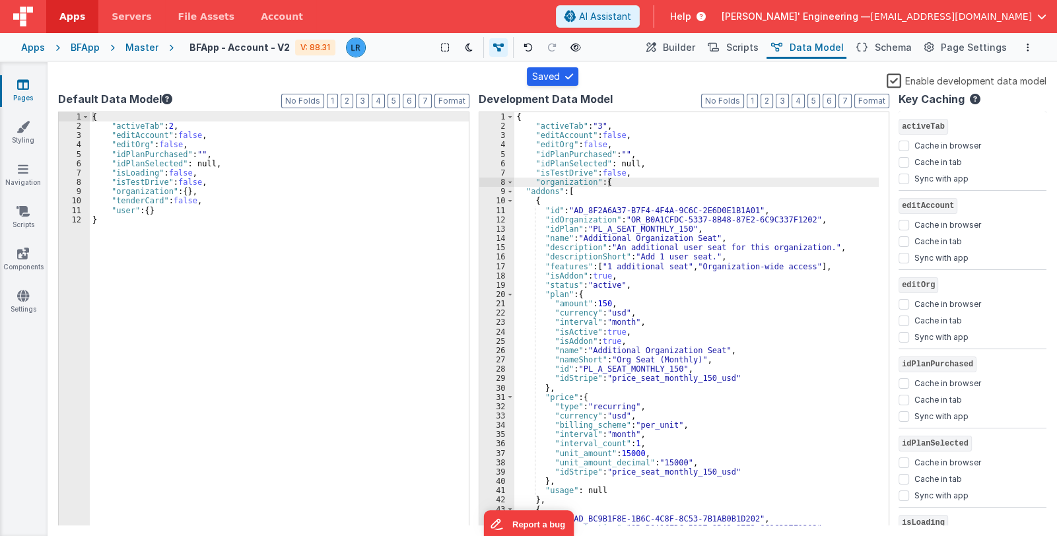
click at [895, 82] on label "Enable development data model" at bounding box center [967, 80] width 160 height 15
click at [0, 0] on input "Enable development data model" at bounding box center [0, 0] width 0 height 0
